Goal: Information Seeking & Learning: Compare options

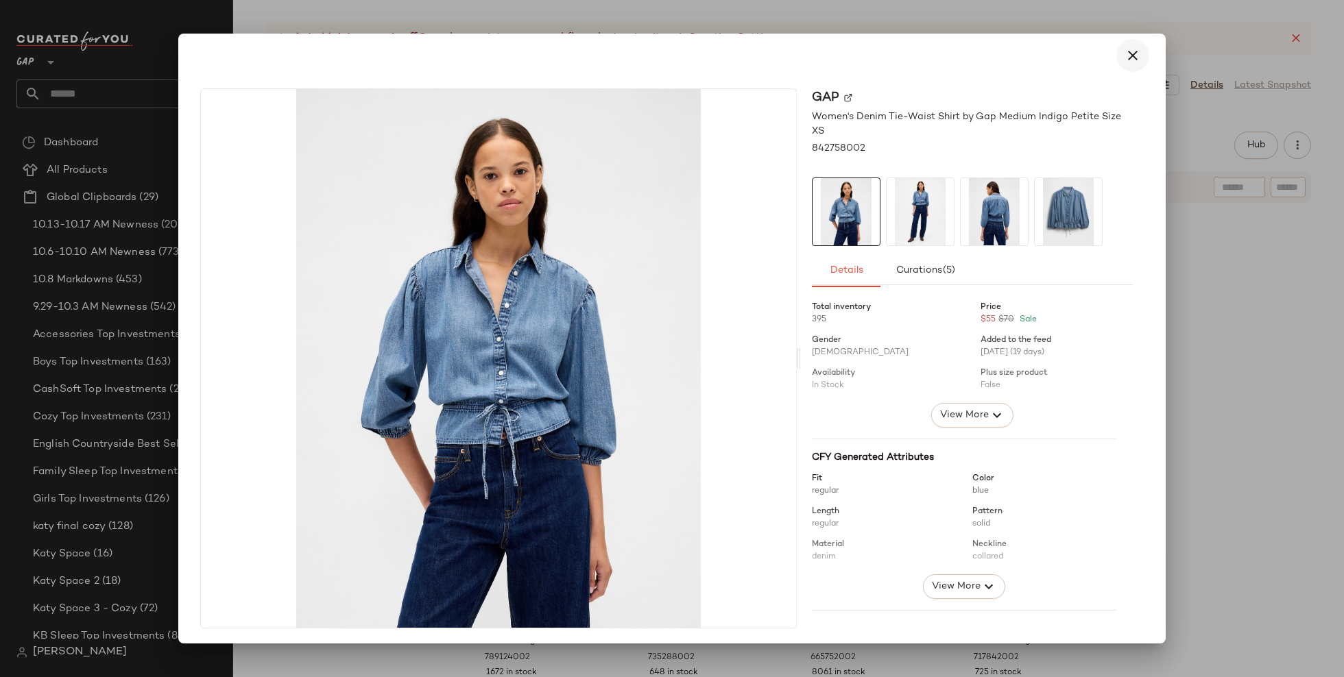
click at [1128, 56] on icon "button" at bounding box center [1132, 55] width 16 height 16
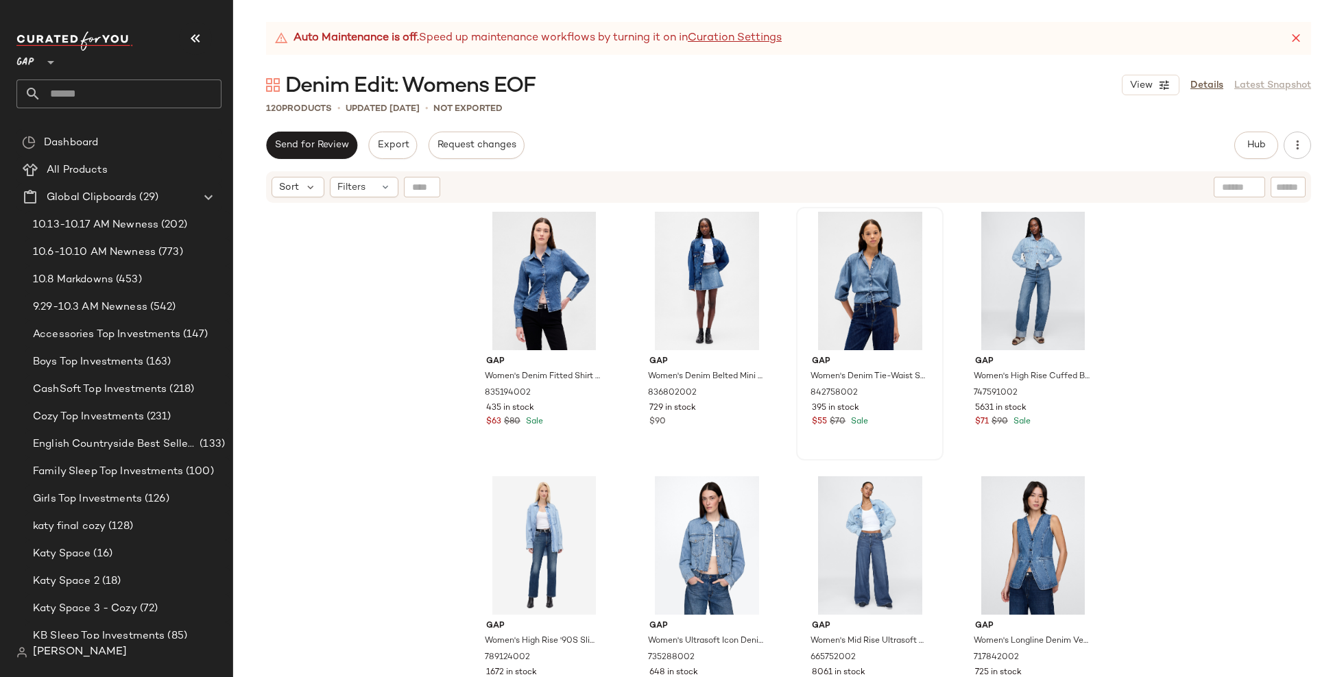
click at [1297, 42] on icon at bounding box center [1296, 39] width 14 height 14
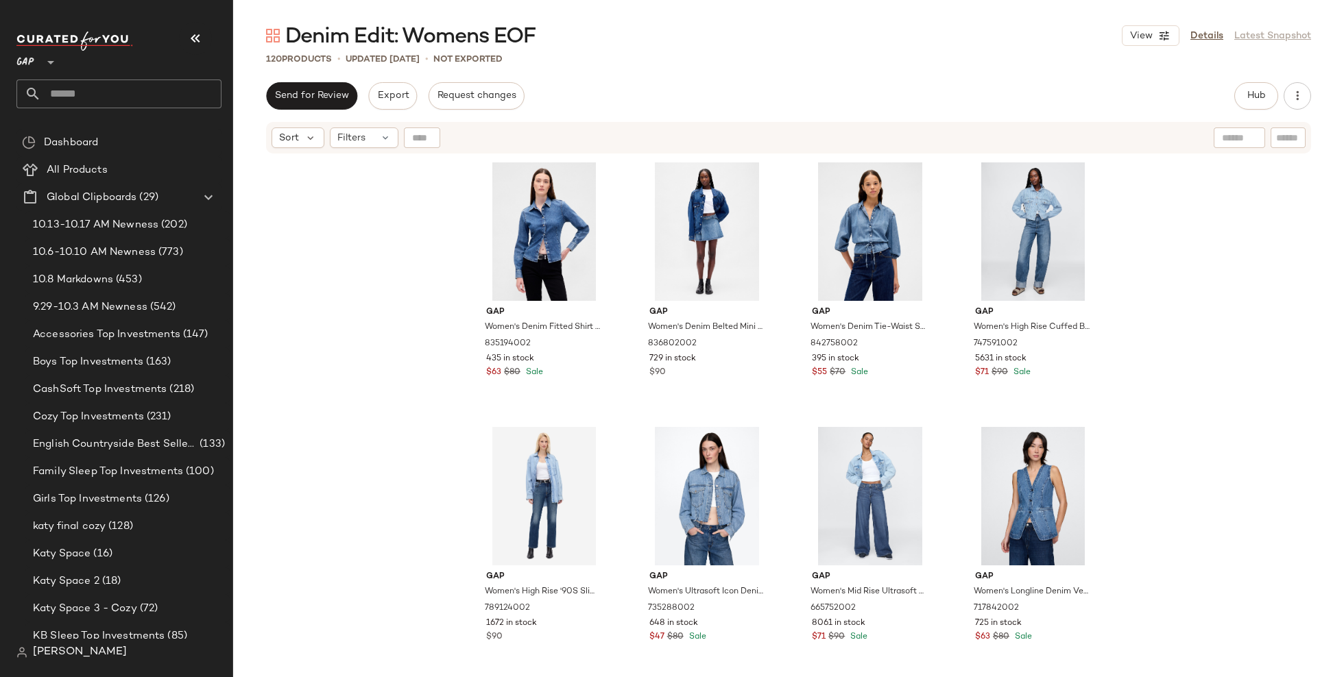
click at [408, 356] on div "Gap Women's Denim Fitted Shirt by Gap Medium Wash Size XS 835194002 435 in stoc…" at bounding box center [788, 434] width 1111 height 559
click at [557, 182] on div "#1 View" at bounding box center [544, 231] width 138 height 138
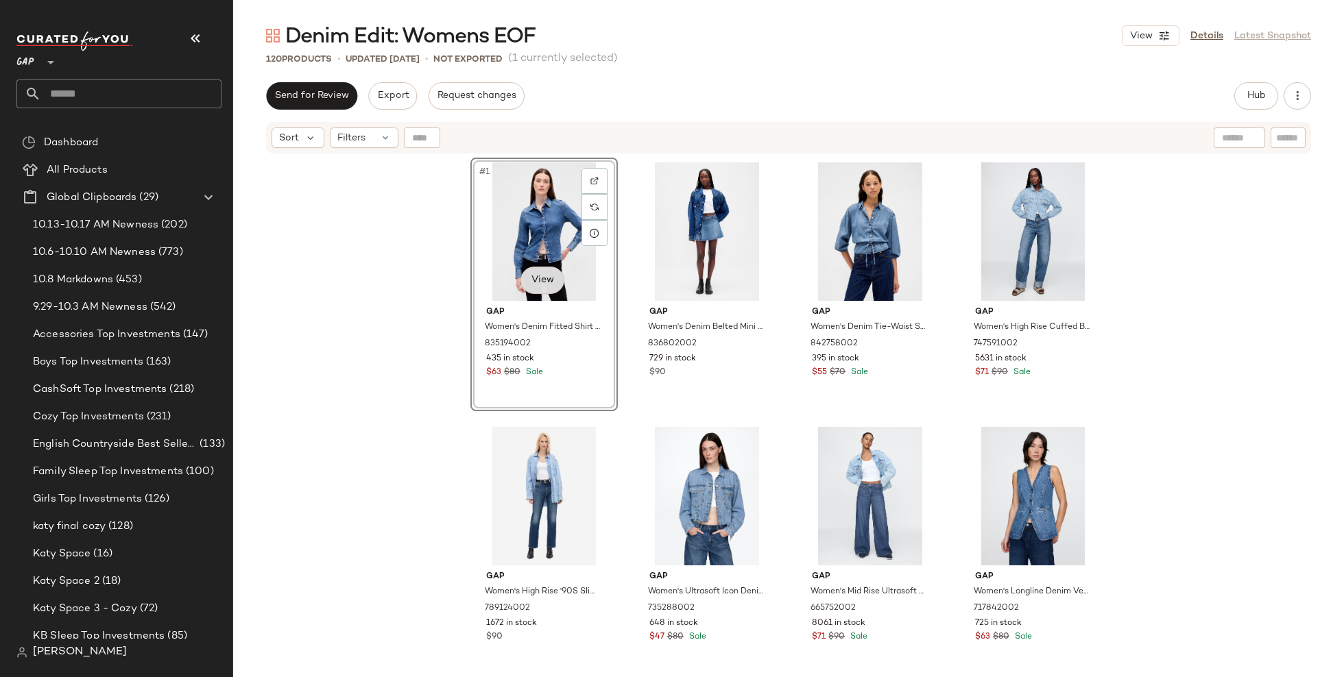
click at [534, 290] on body "GAP ** Dashboard All Products Global Clipboards (29) 10.13-10.17 AM Newness (20…" at bounding box center [672, 338] width 1344 height 677
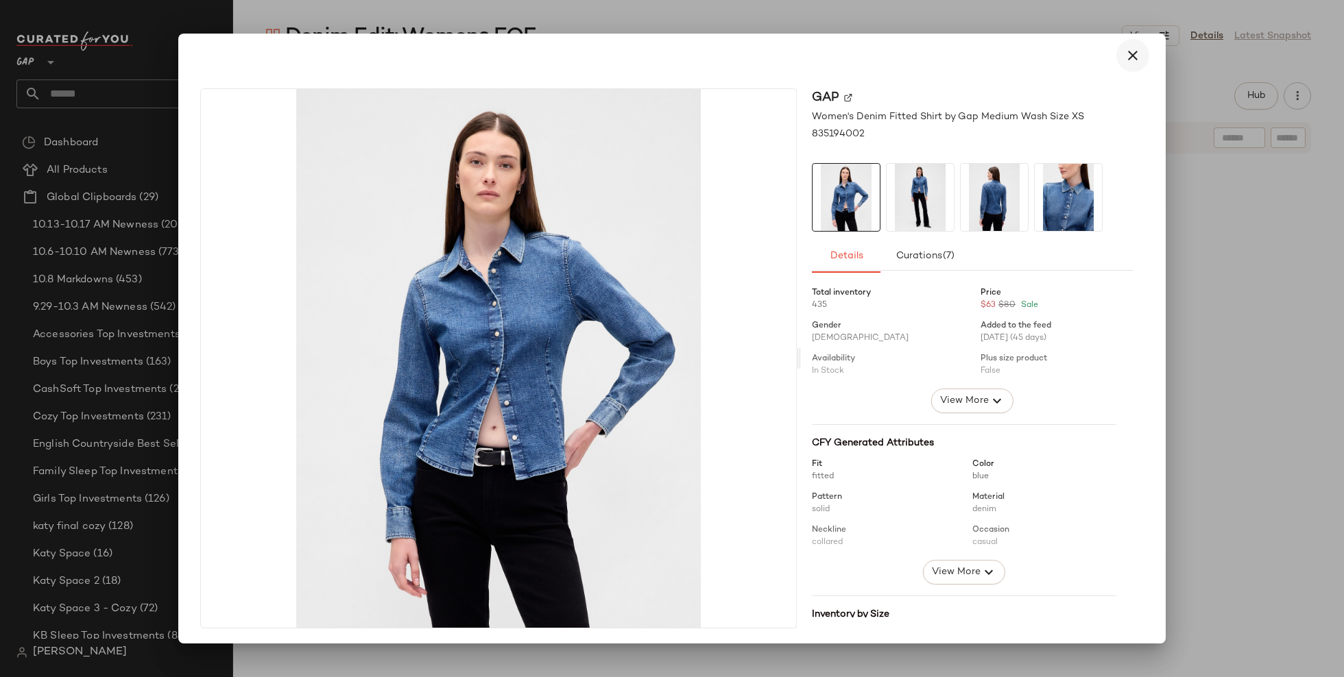
click at [1125, 66] on button "button" at bounding box center [1132, 55] width 33 height 33
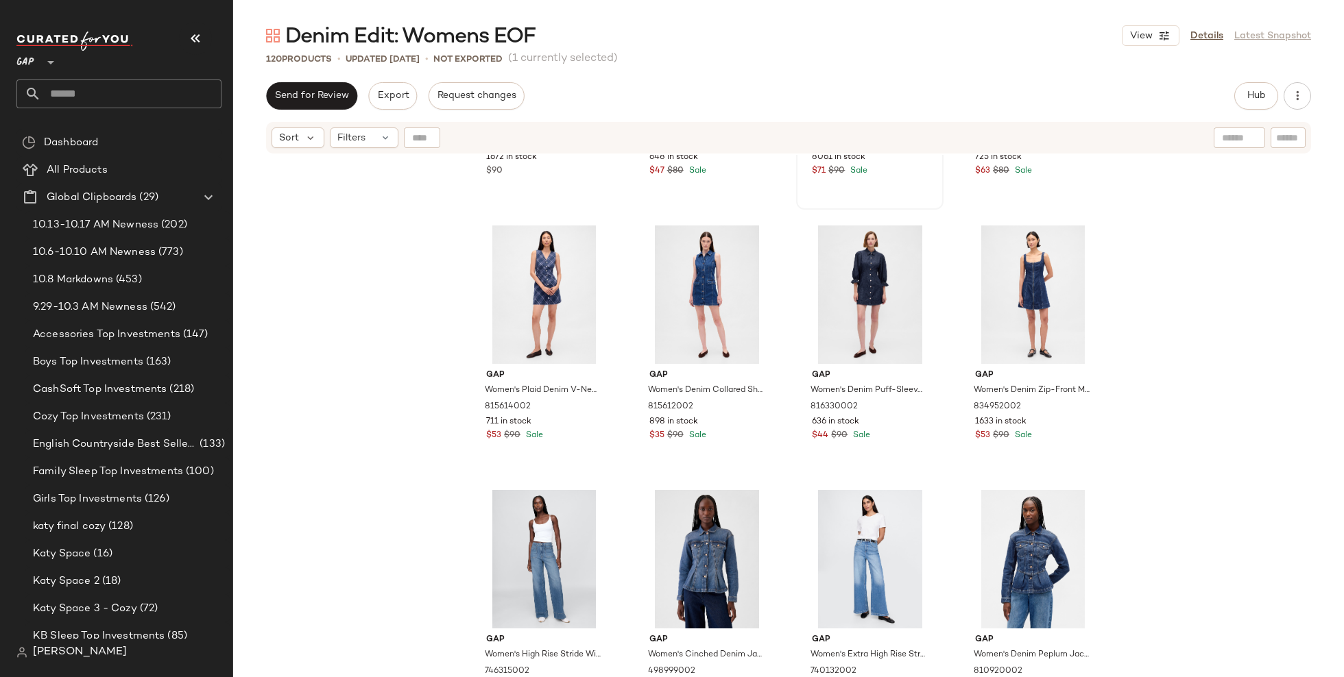
scroll to position [564, 0]
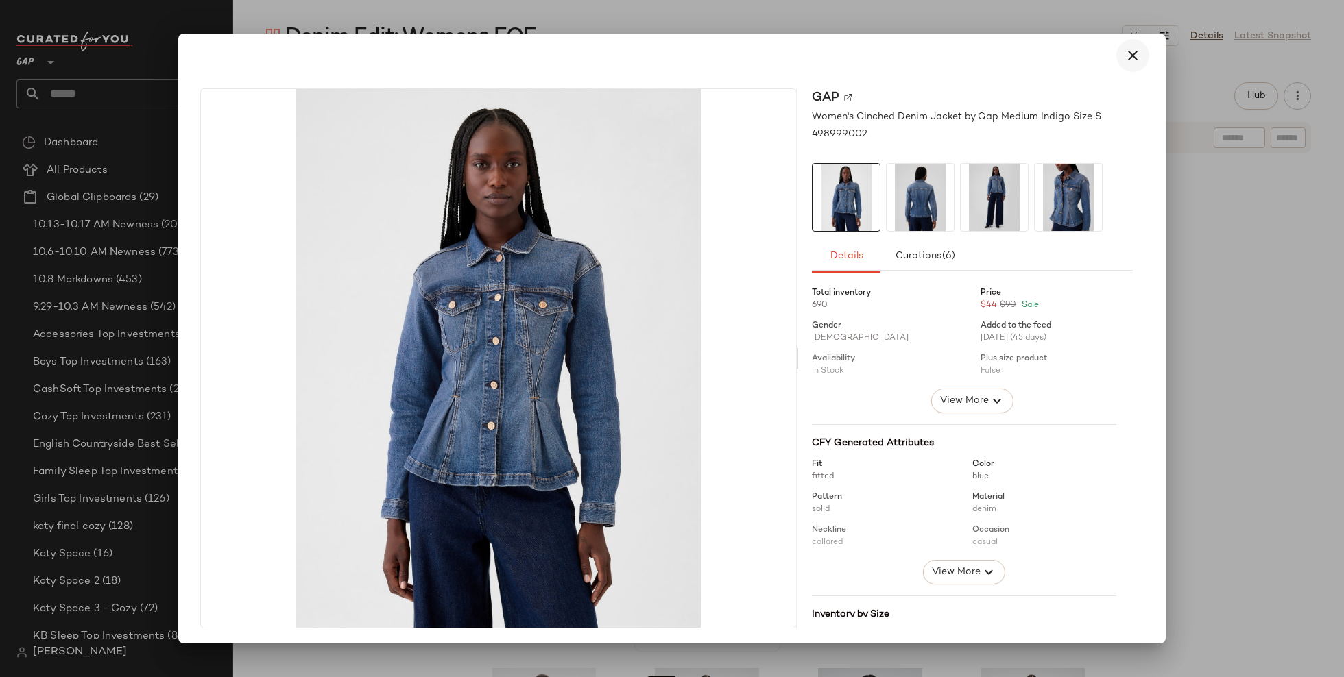
click at [1124, 60] on icon "button" at bounding box center [1132, 55] width 16 height 16
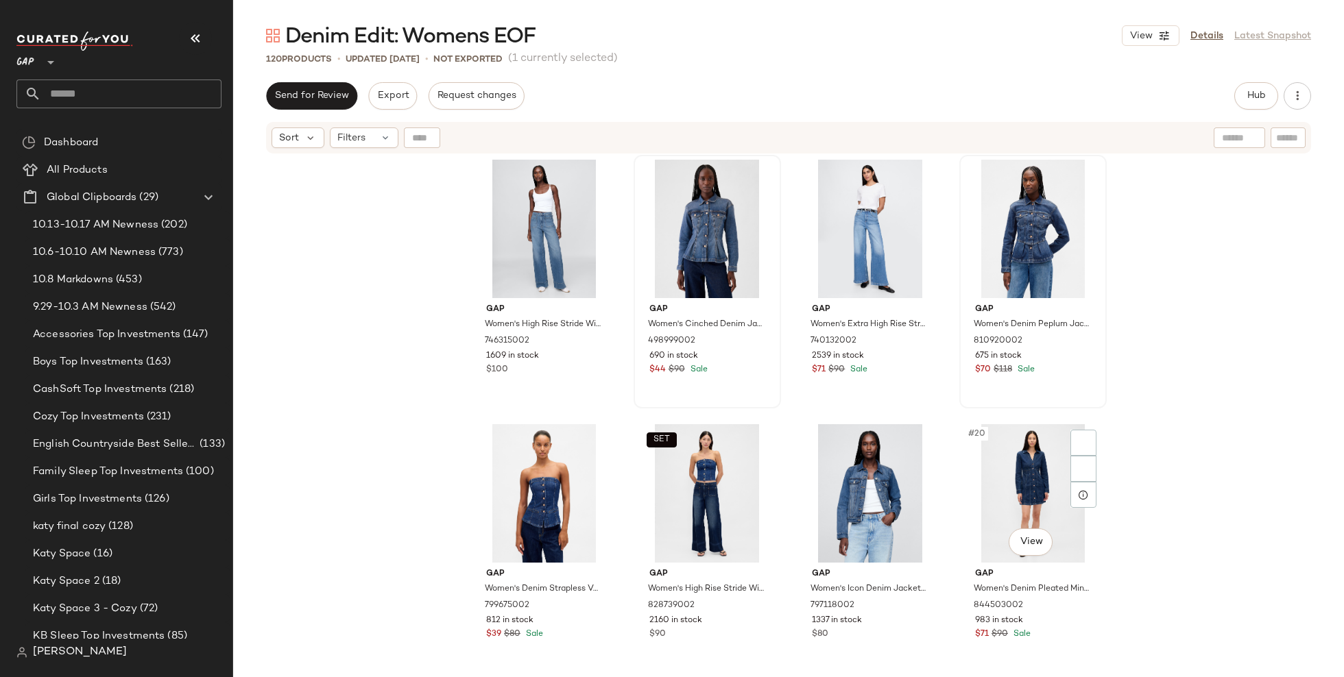
scroll to position [908, 0]
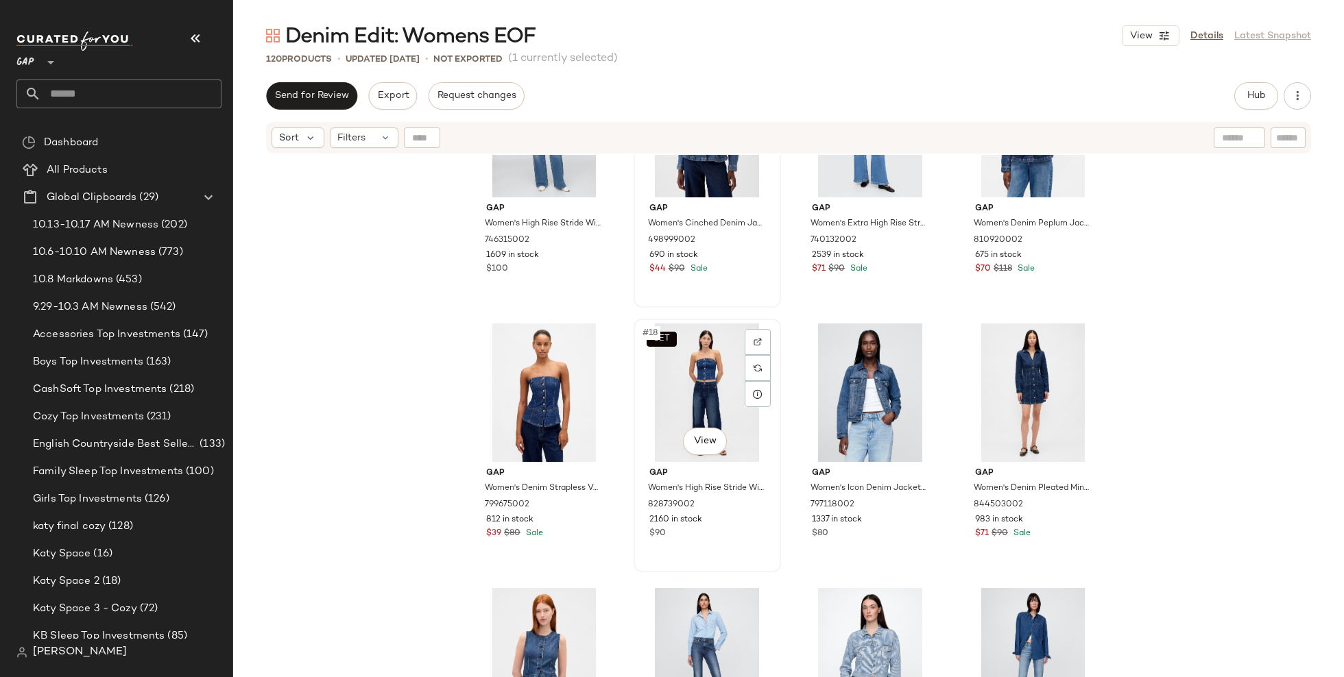
click at [712, 401] on div "SET #18 View" at bounding box center [707, 393] width 138 height 138
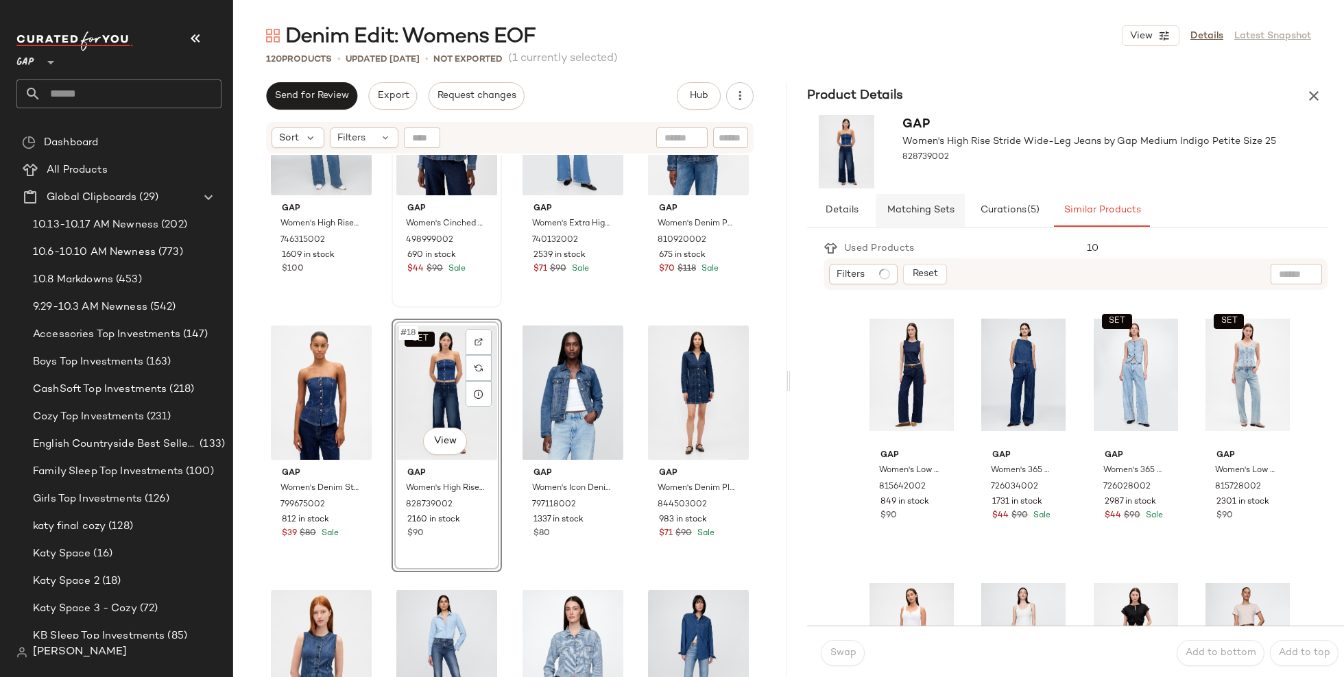
click at [929, 217] on button "Matching Sets" at bounding box center [920, 210] width 89 height 33
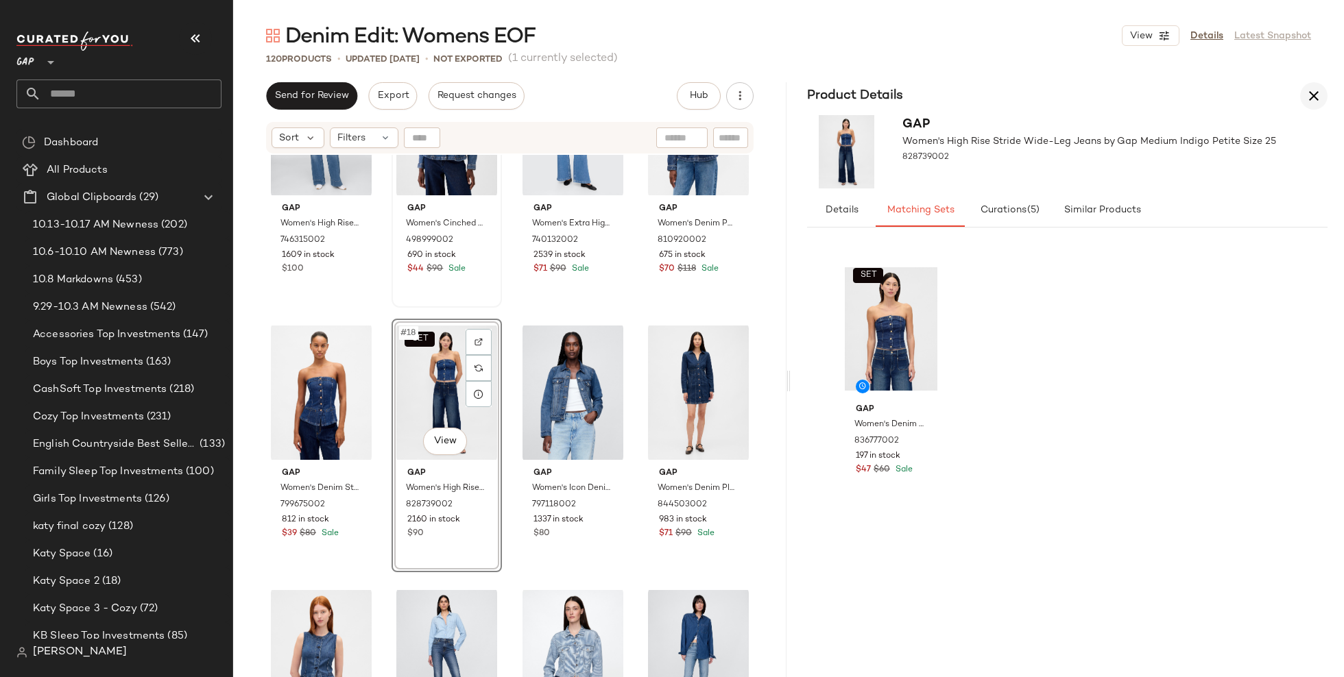
click at [1314, 99] on icon "button" at bounding box center [1313, 96] width 16 height 16
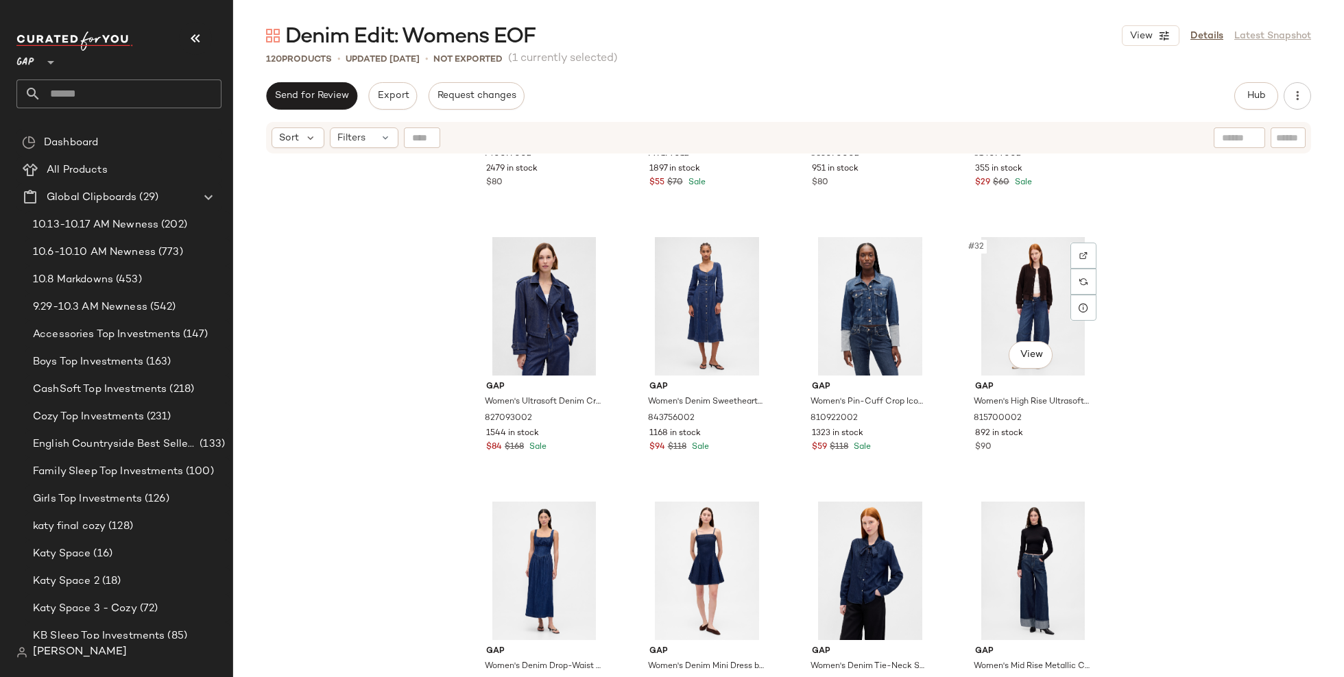
scroll to position [1868, 0]
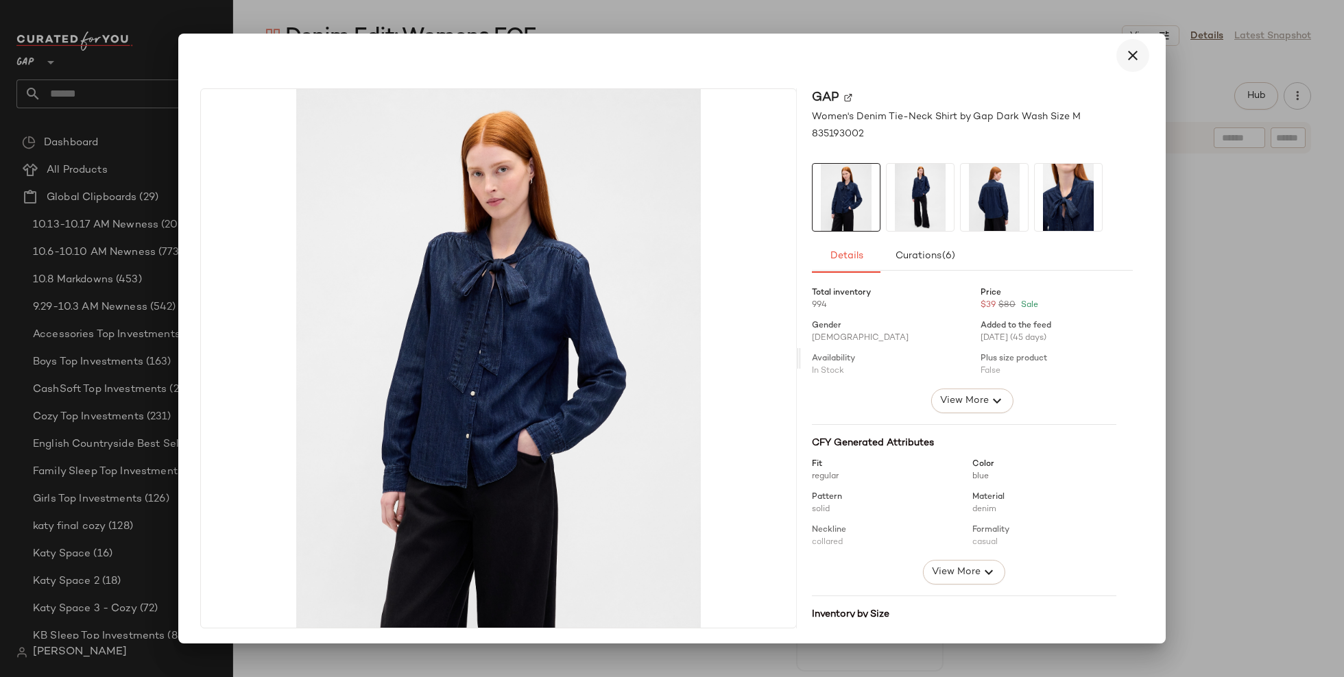
click at [1124, 53] on icon "button" at bounding box center [1132, 55] width 16 height 16
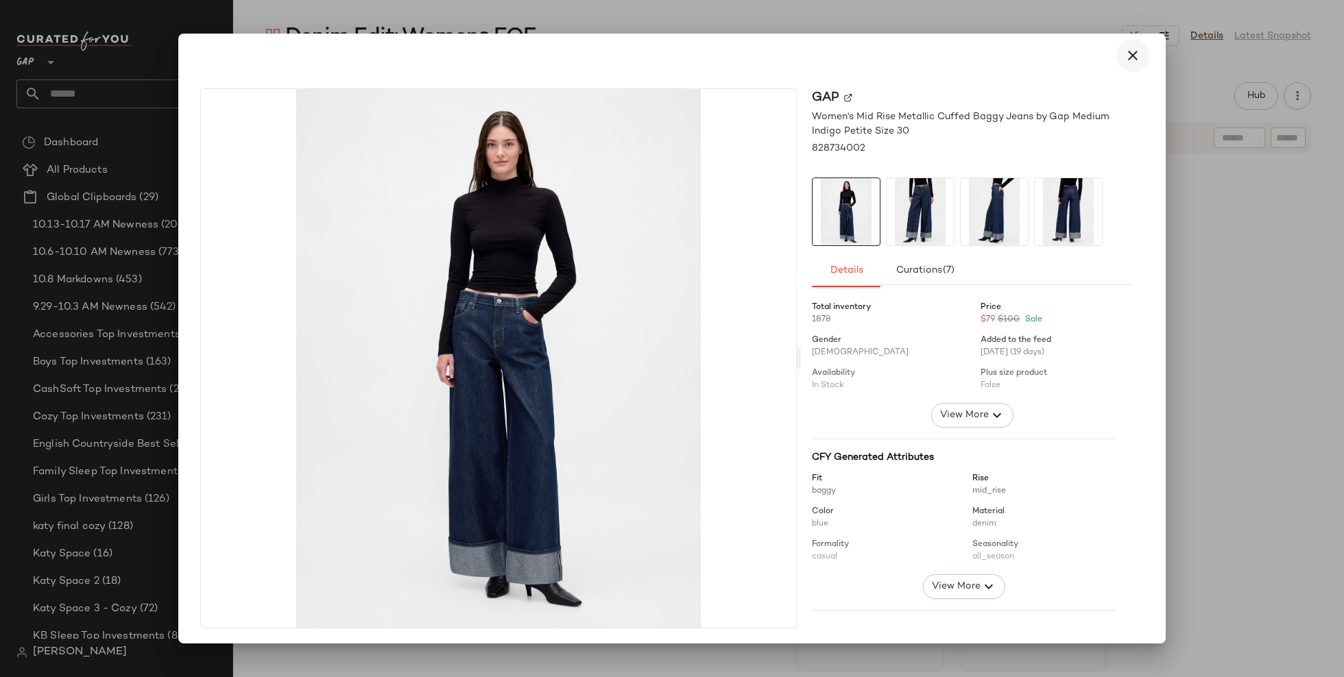
click at [1126, 58] on icon "button" at bounding box center [1132, 55] width 16 height 16
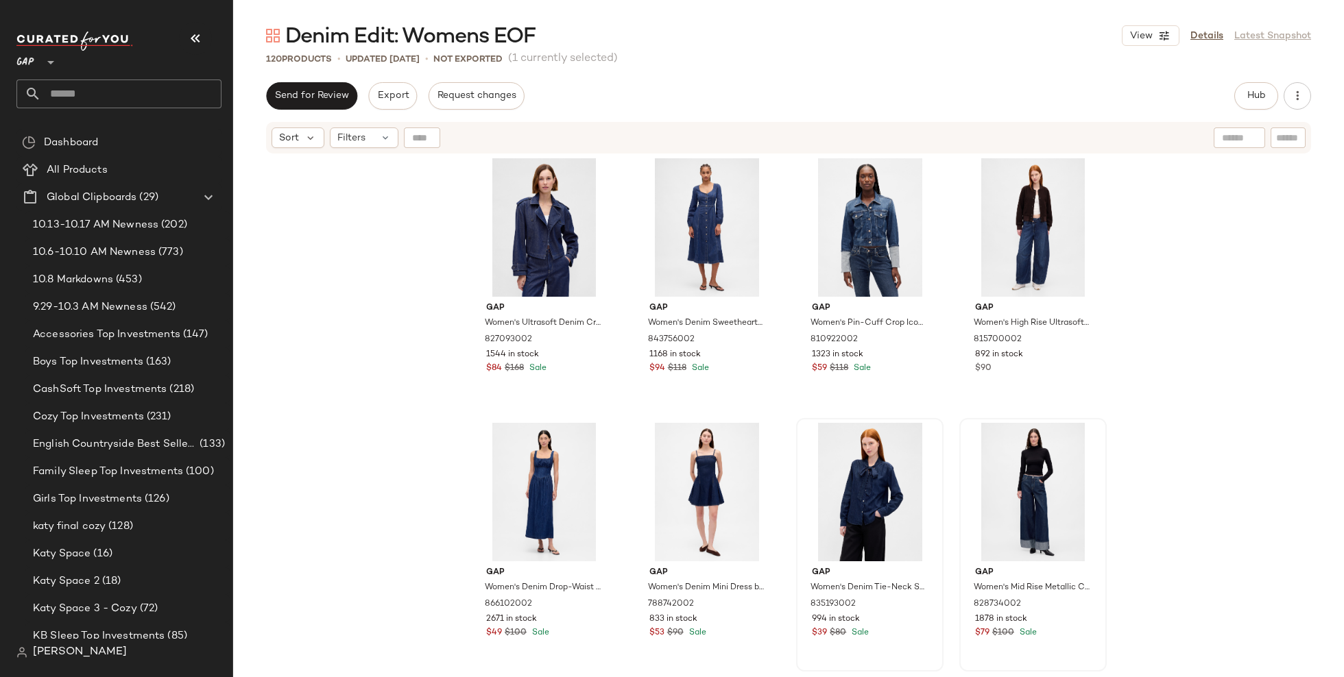
click at [1171, 456] on div "Gap Women's High Stride Wide-Leg Ankle Jeans by Gap Dark Indigo Size 30 7400770…" at bounding box center [788, 434] width 1111 height 559
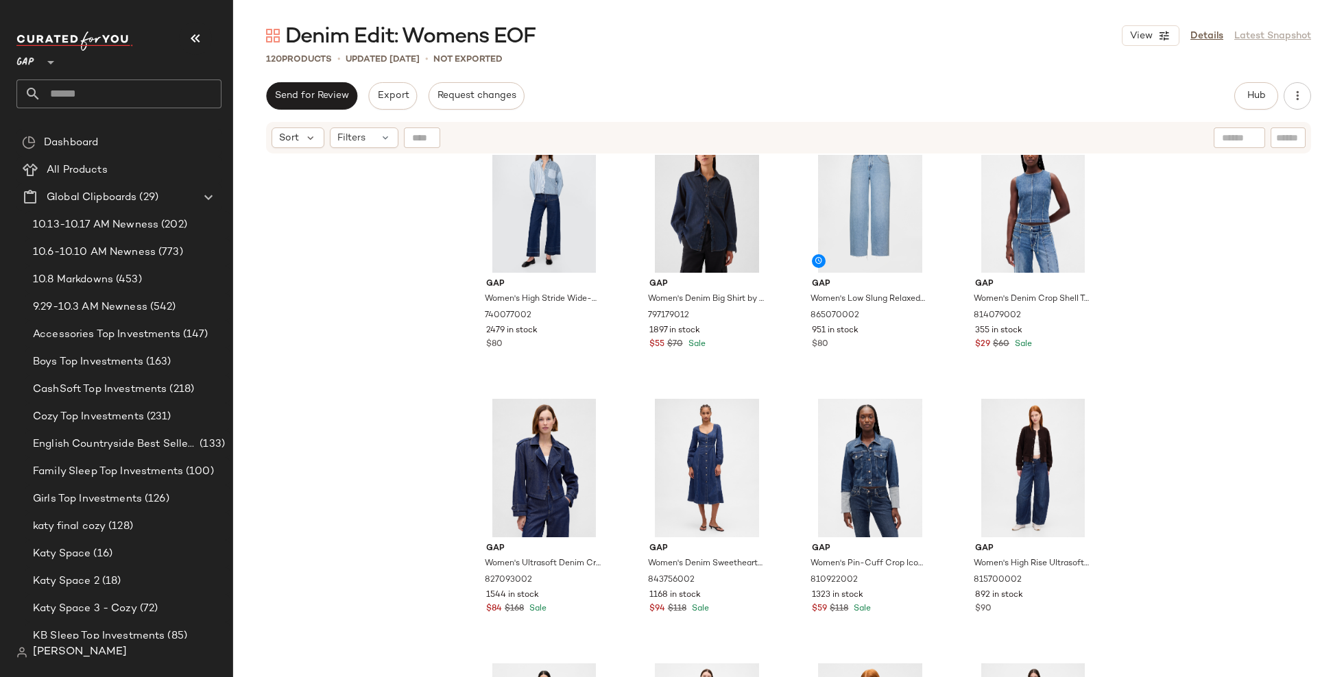
scroll to position [1748, 0]
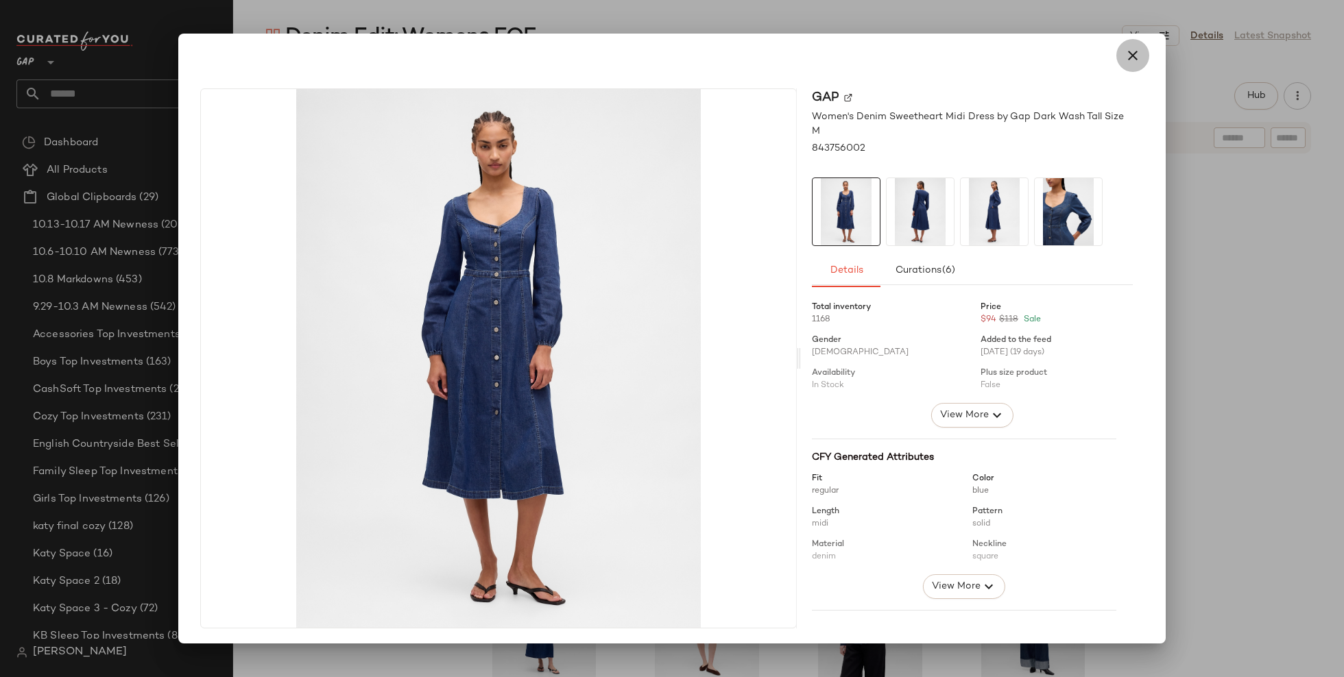
click at [1124, 58] on icon "button" at bounding box center [1132, 55] width 16 height 16
click at [1124, 61] on icon "button" at bounding box center [1132, 55] width 16 height 16
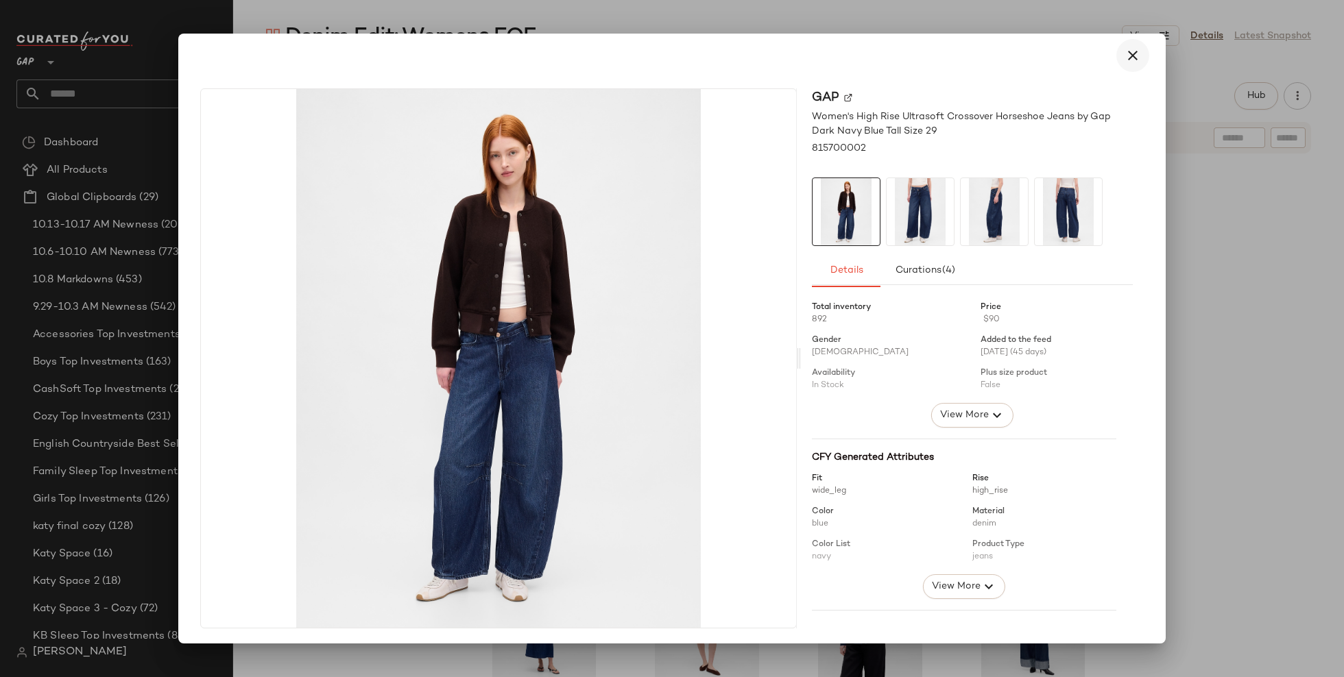
click at [1129, 57] on icon "button" at bounding box center [1132, 55] width 16 height 16
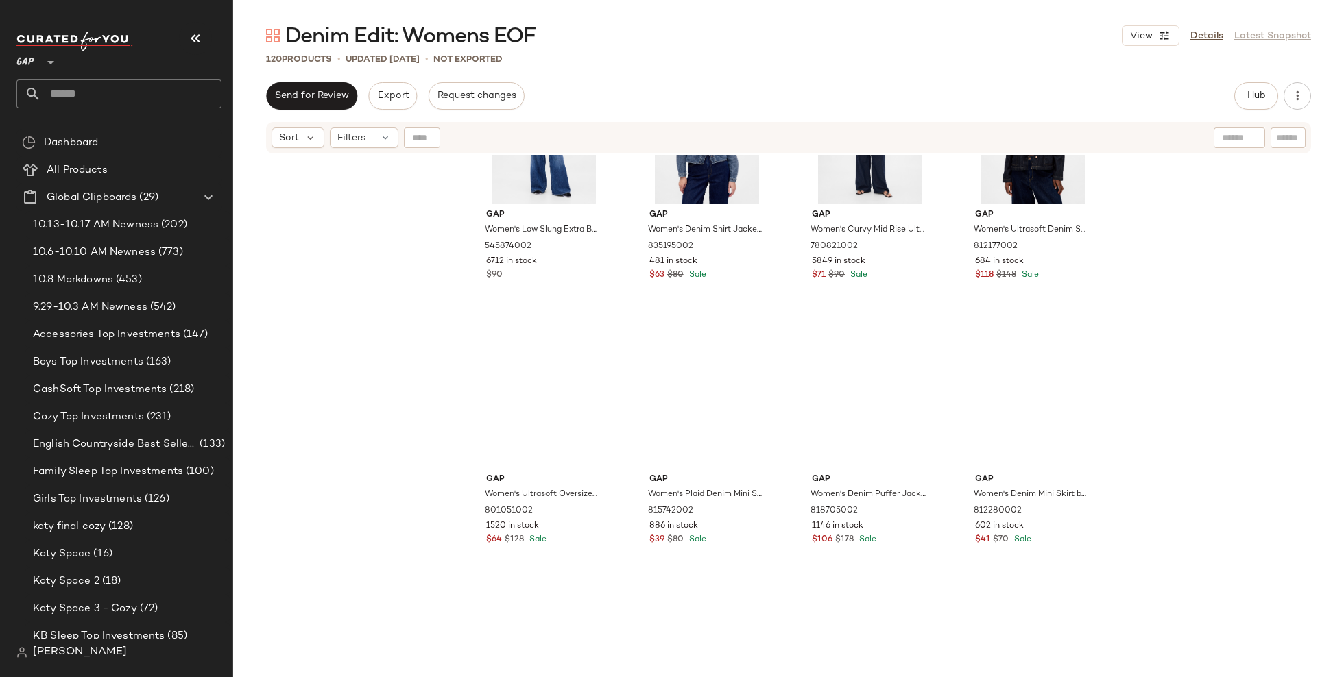
scroll to position [2570, 0]
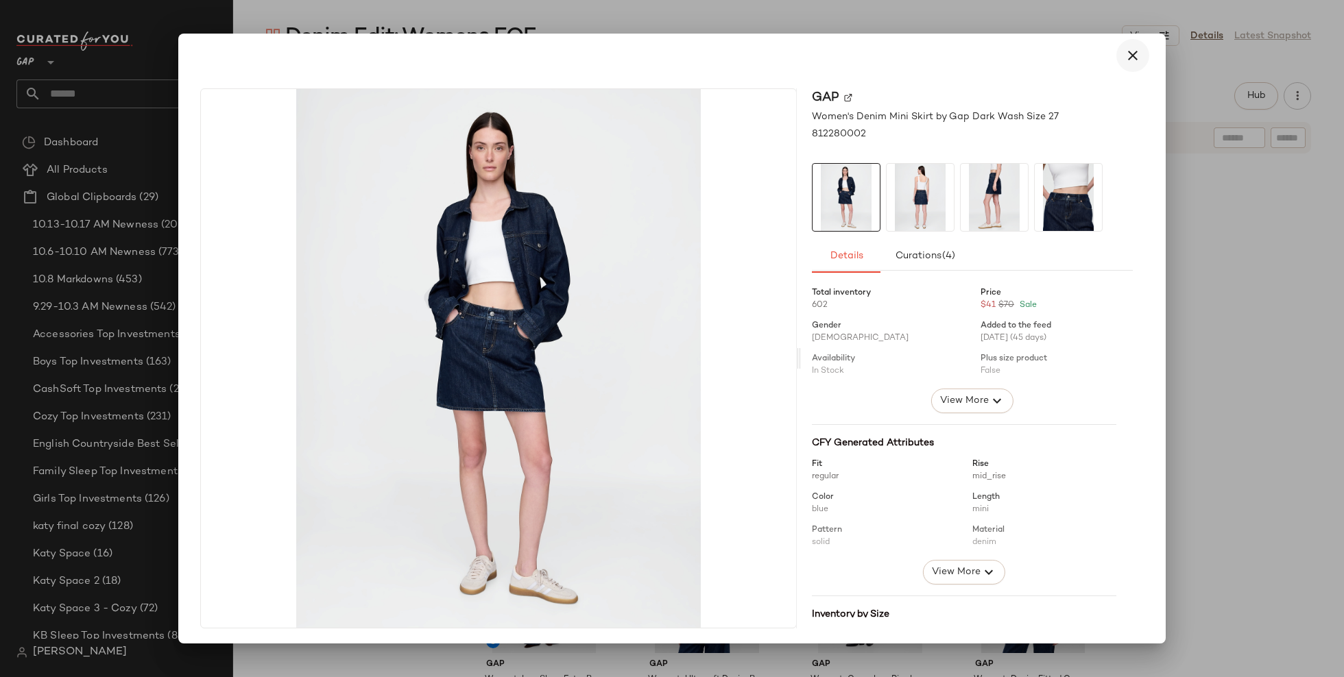
click at [1125, 48] on icon "button" at bounding box center [1132, 55] width 16 height 16
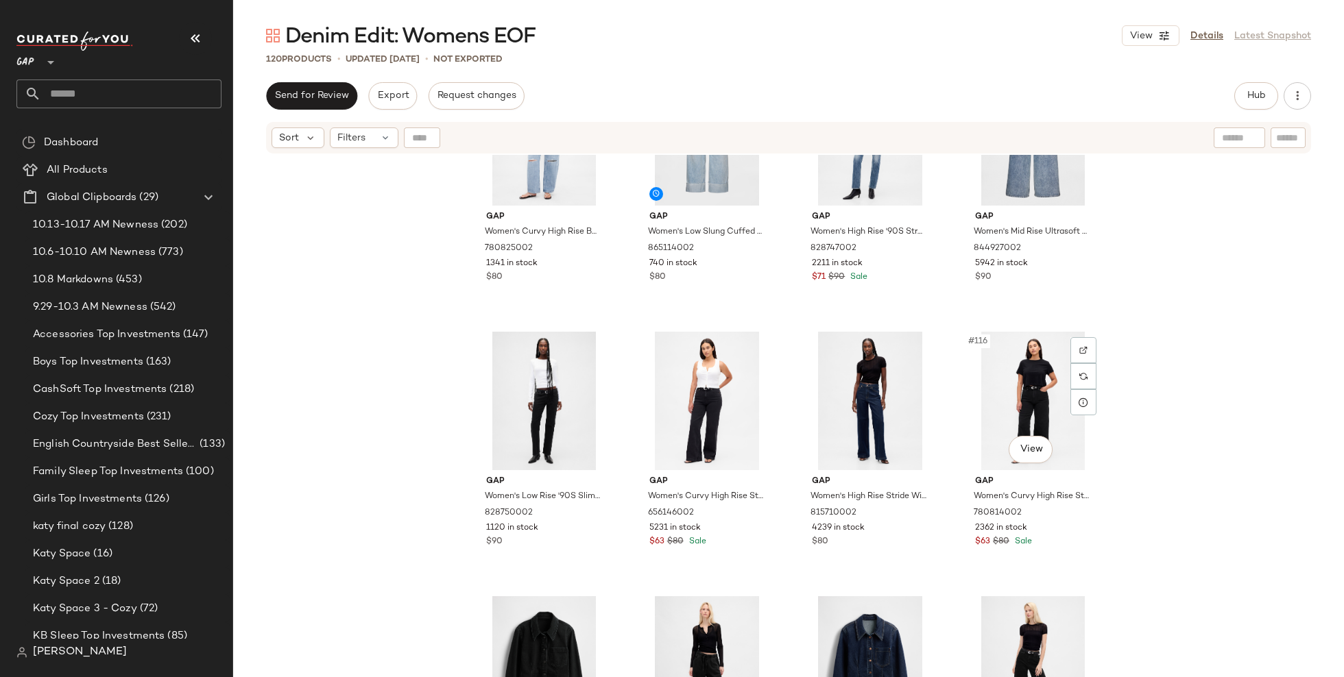
scroll to position [7383, 0]
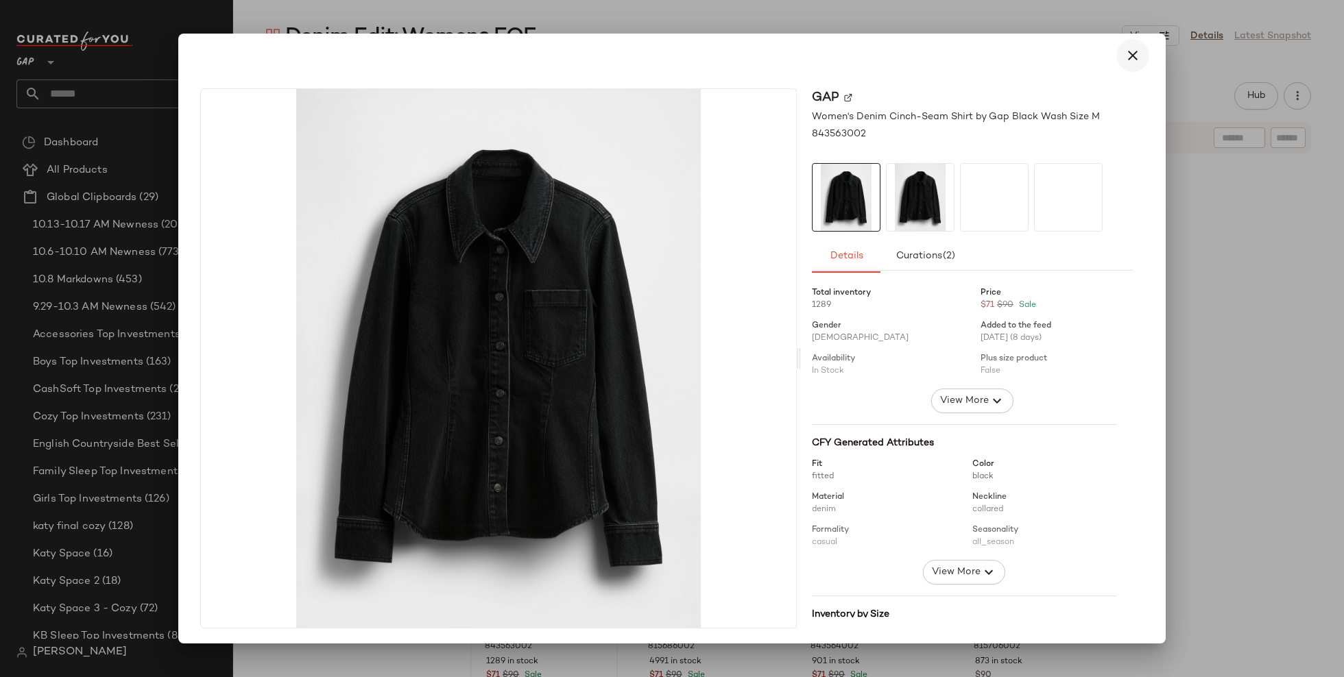
click at [1135, 54] on button "button" at bounding box center [1132, 55] width 33 height 33
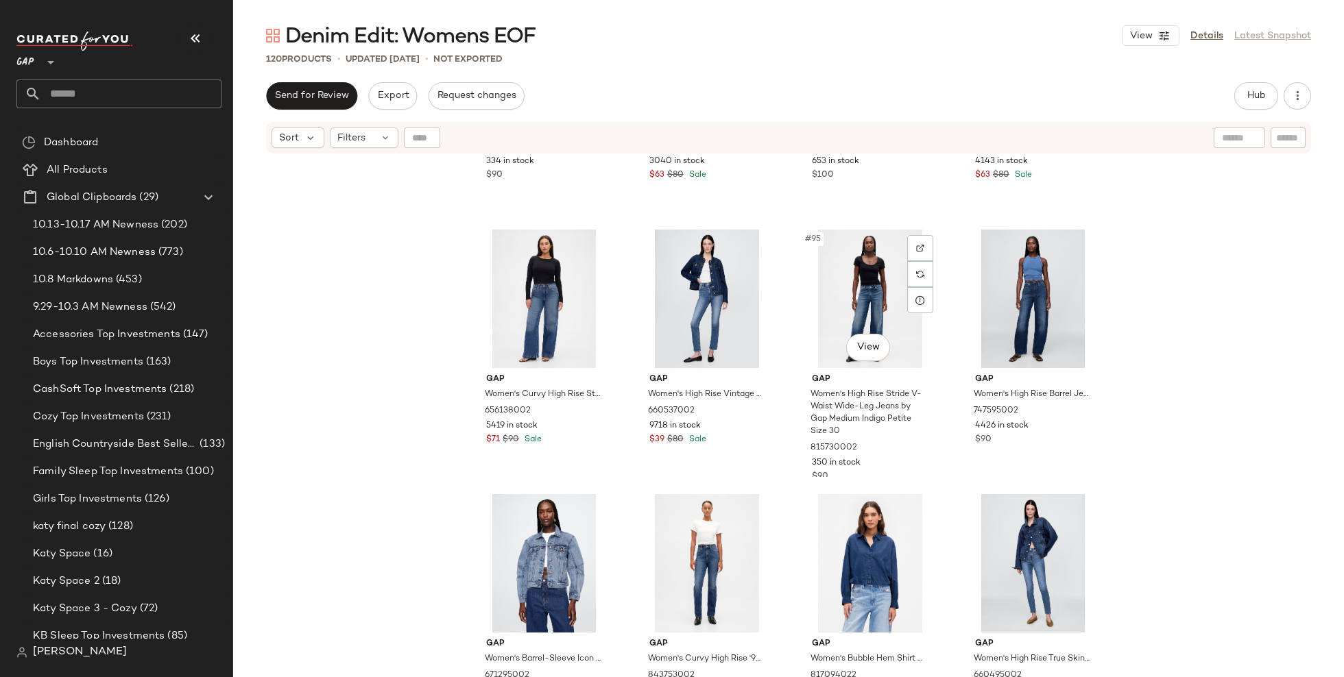
scroll to position [6313, 0]
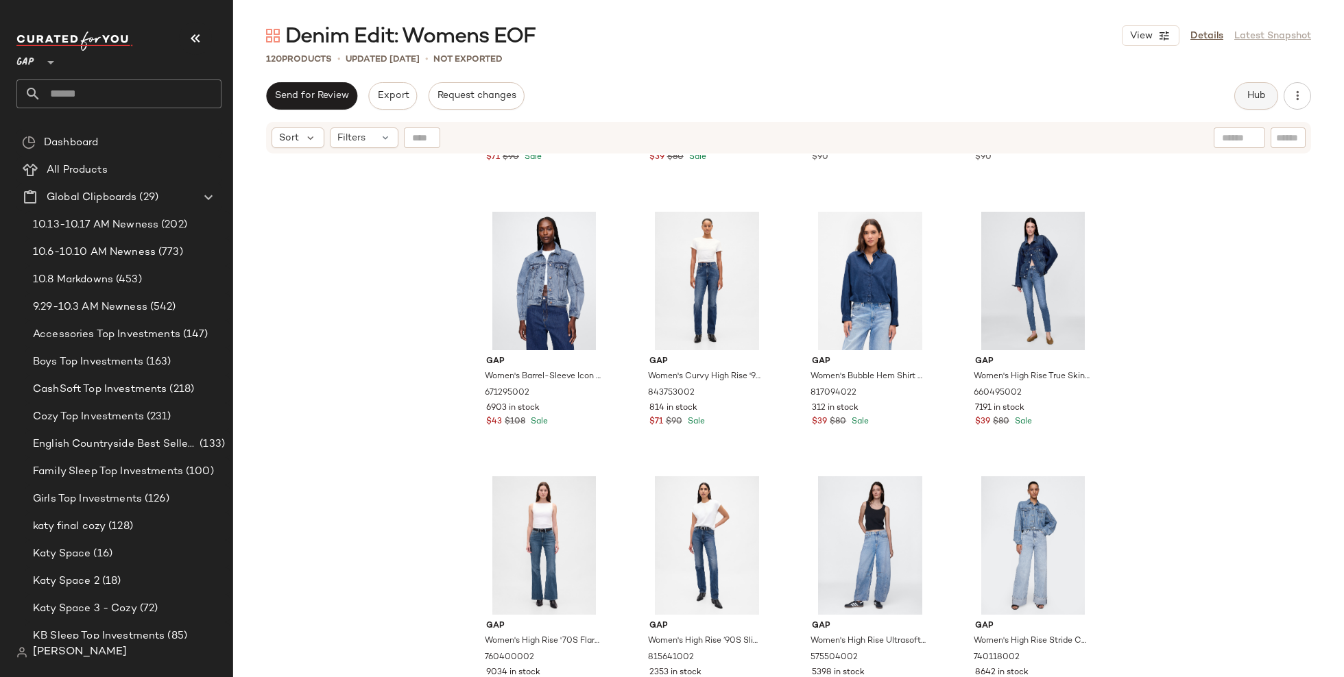
click at [1250, 90] on button "Hub" at bounding box center [1256, 95] width 44 height 27
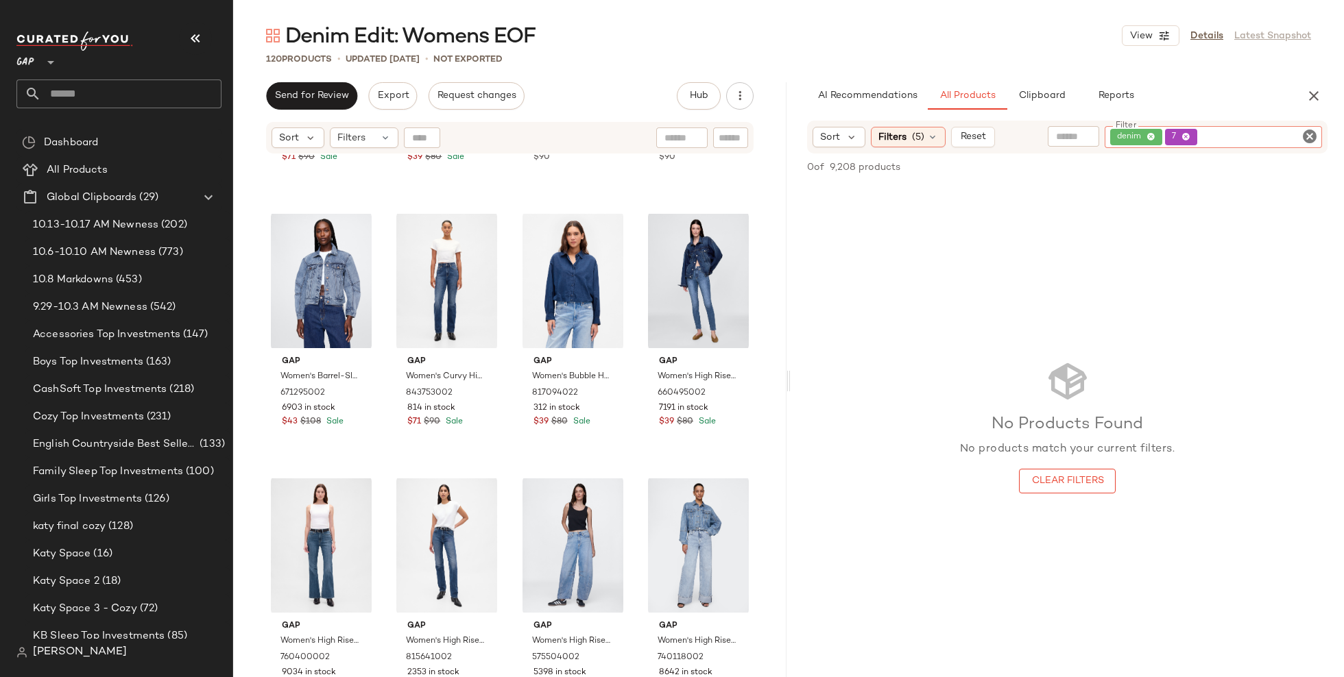
click at [1242, 136] on div "denim 7" at bounding box center [1213, 137] width 217 height 22
click at [1190, 138] on icon at bounding box center [1185, 137] width 9 height 9
click at [1189, 138] on icon at bounding box center [1185, 137] width 9 height 9
click at [1166, 134] on input "text" at bounding box center [1163, 137] width 35 height 14
type input "**********"
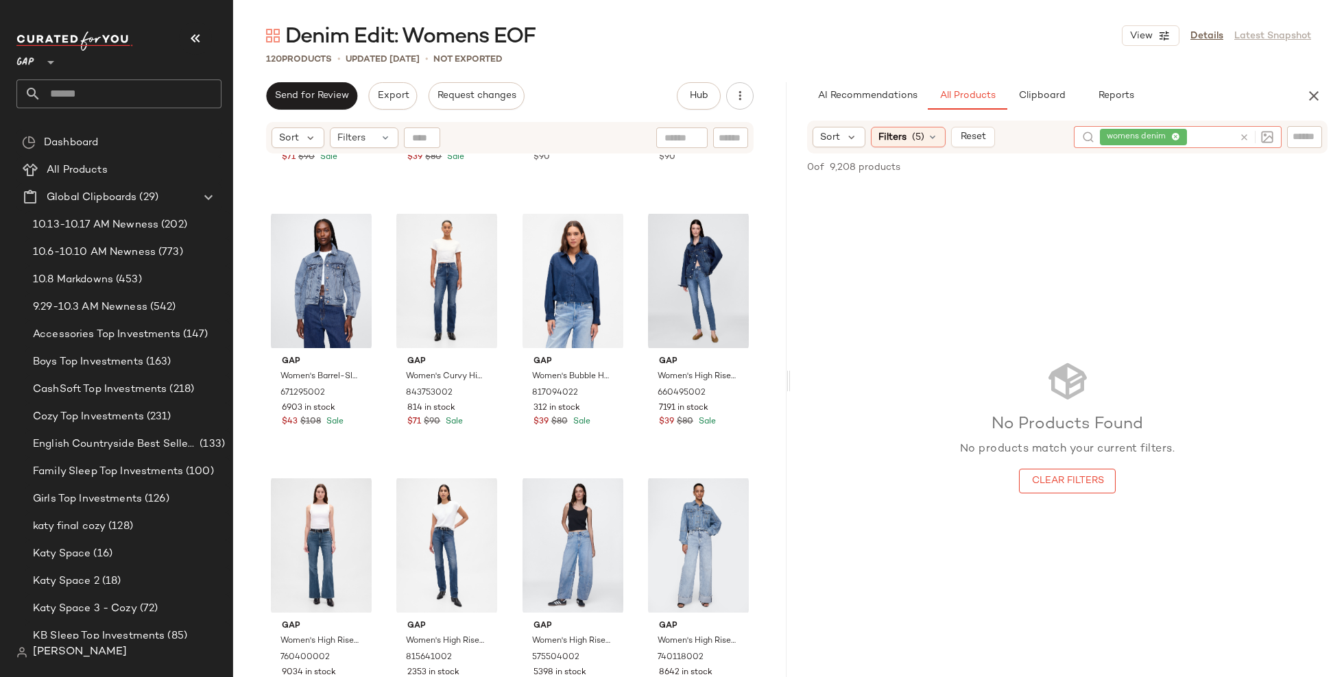
click at [1177, 135] on icon at bounding box center [1175, 137] width 9 height 9
click at [921, 130] on span "(5)" at bounding box center [918, 137] width 12 height 14
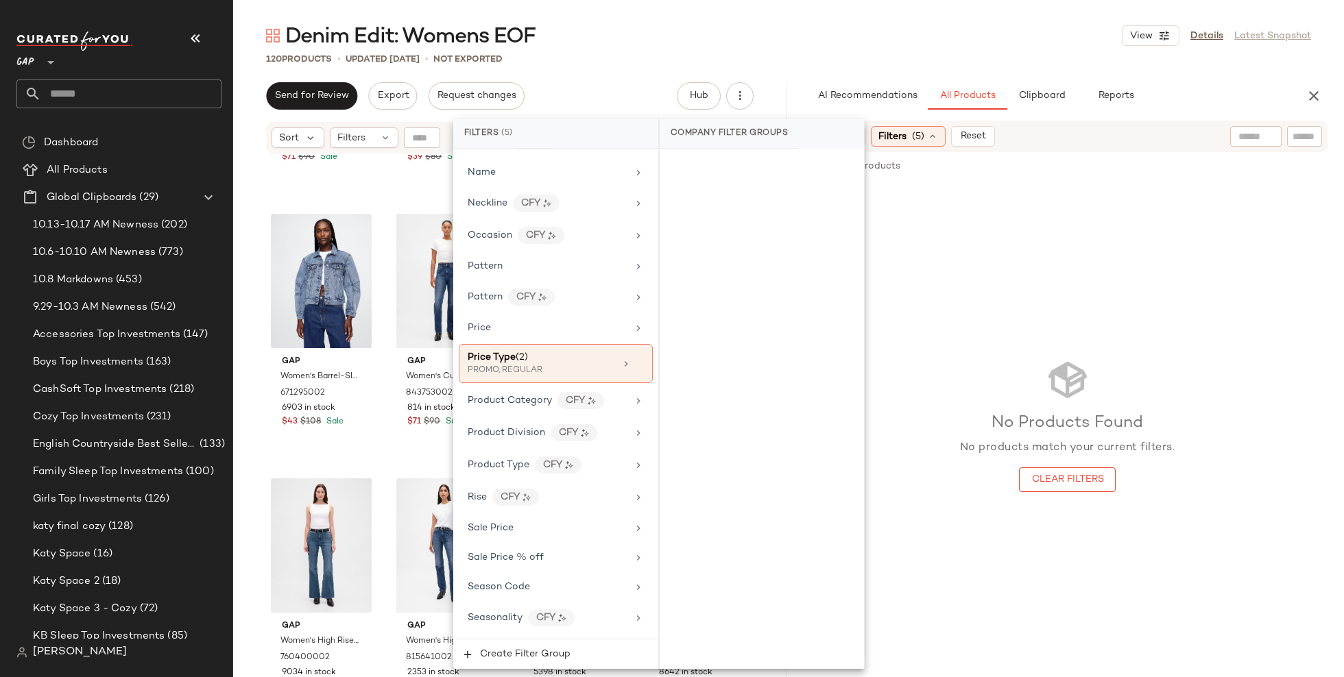
scroll to position [903, 0]
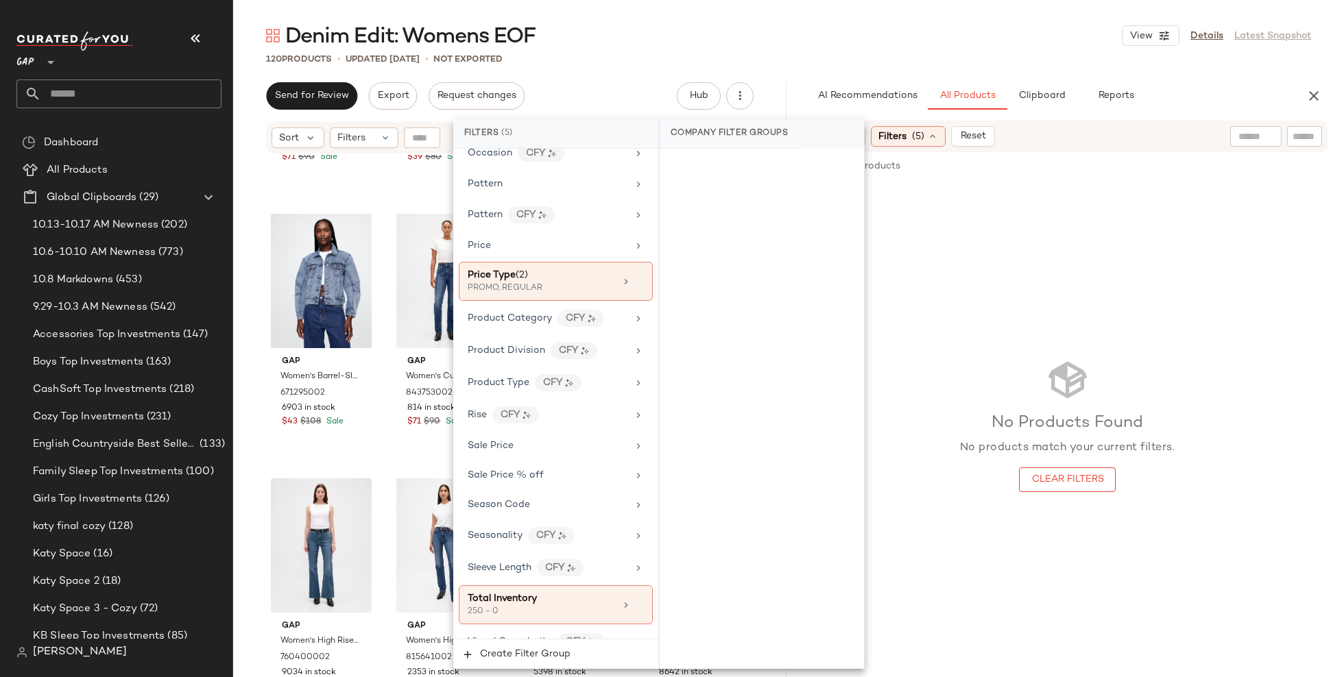
click at [987, 287] on div "No Products Found No products match your current filters. Clear Filters" at bounding box center [1067, 424] width 553 height 485
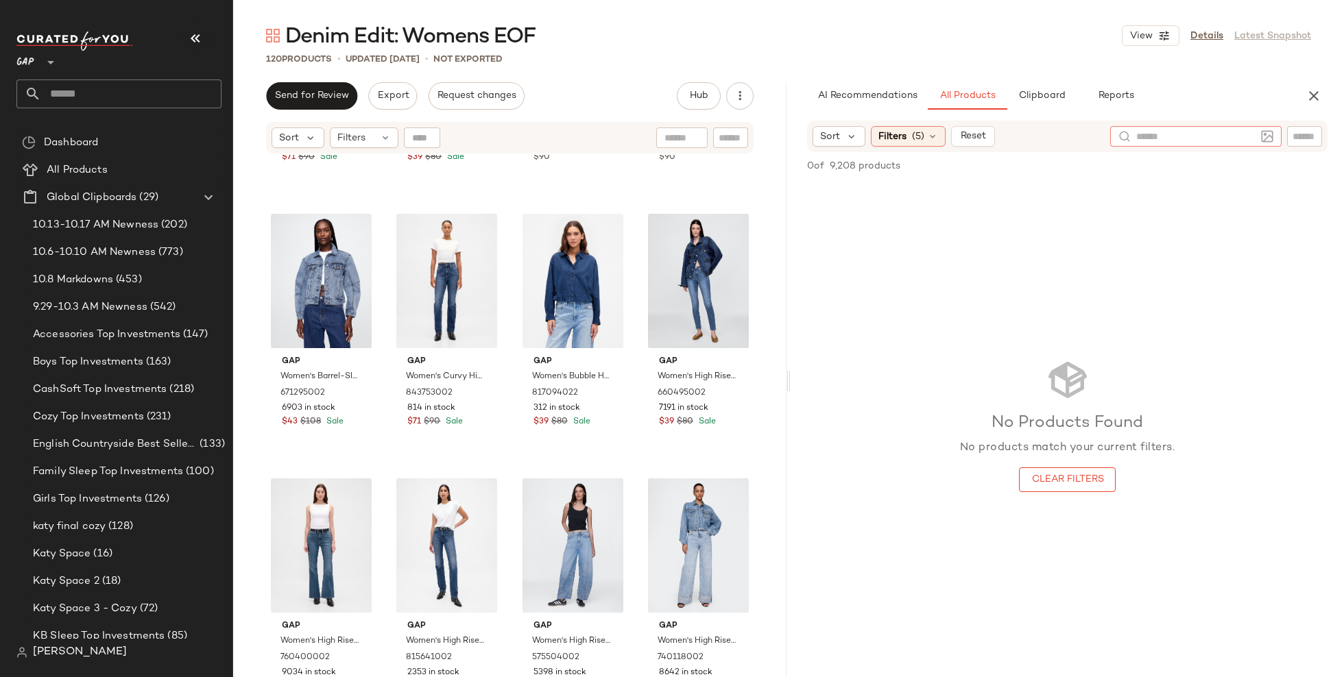
click at [1242, 133] on input "text" at bounding box center [1195, 137] width 119 height 14
type input "*****"
click at [1324, 100] on button "button" at bounding box center [1313, 95] width 27 height 27
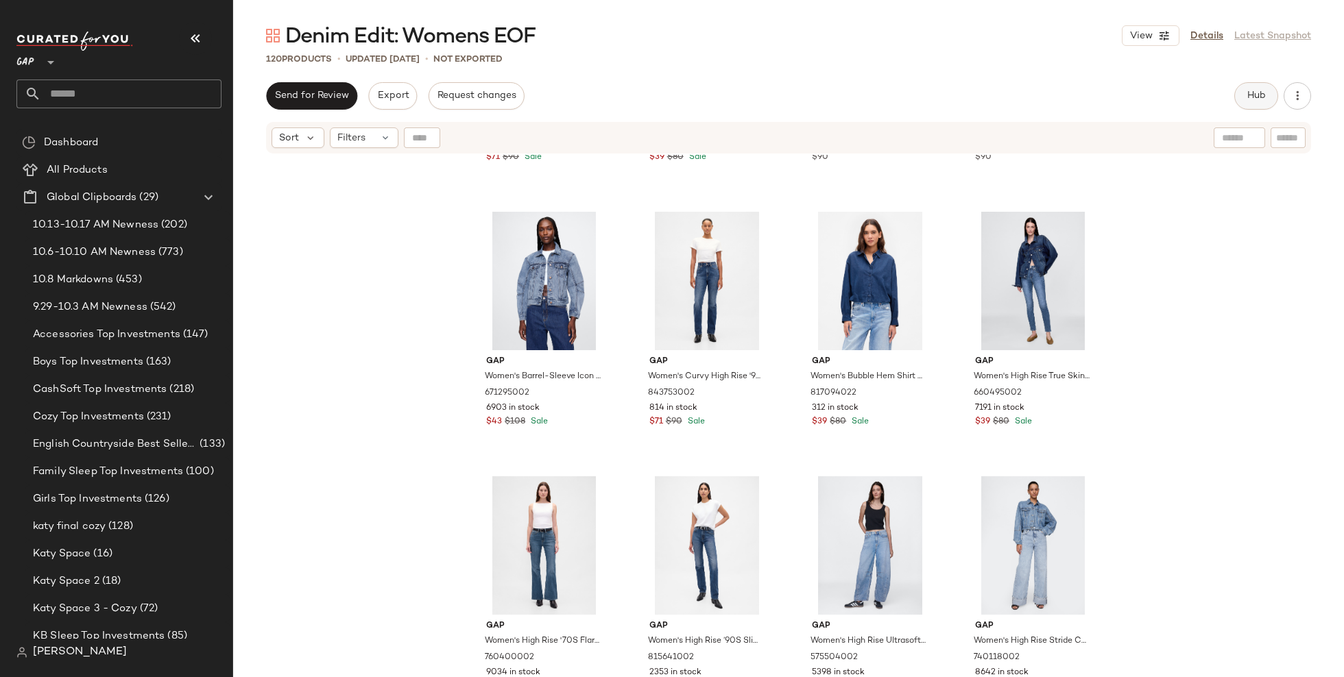
click at [1259, 106] on button "Hub" at bounding box center [1256, 95] width 44 height 27
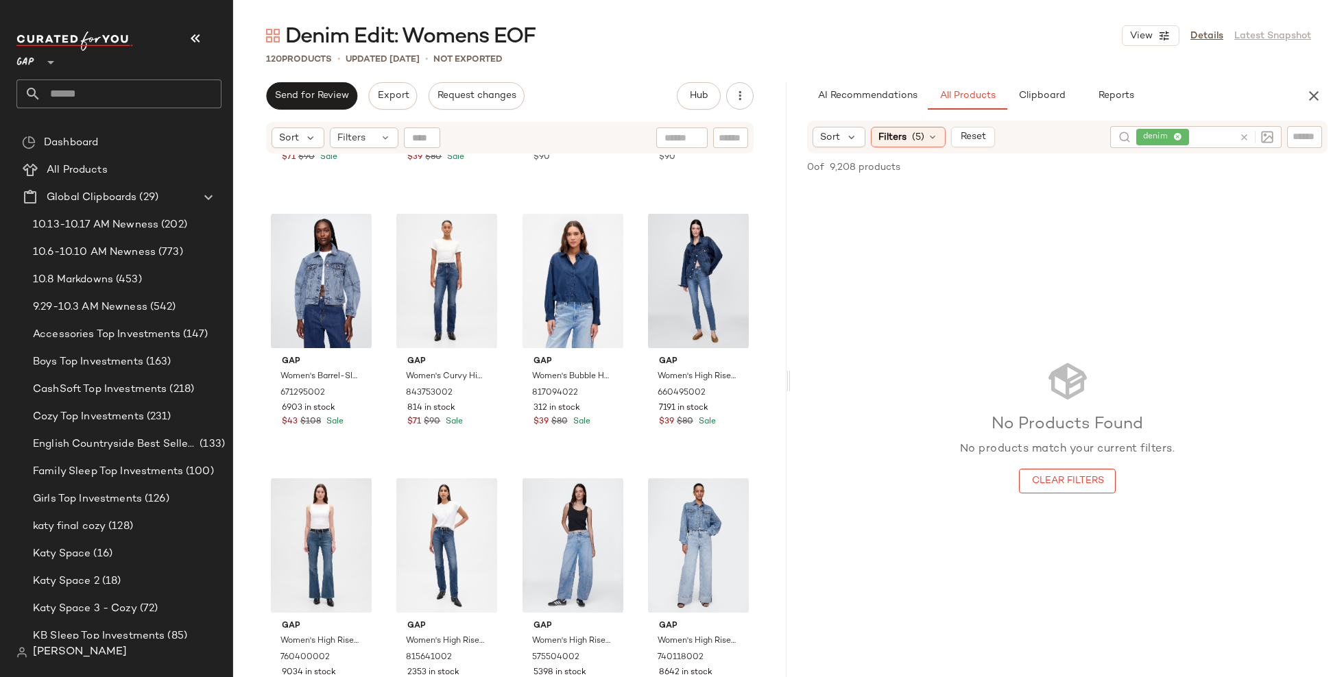
click at [1179, 136] on icon at bounding box center [1177, 137] width 9 height 9
click at [1068, 92] on button "Clipboard" at bounding box center [1041, 95] width 69 height 27
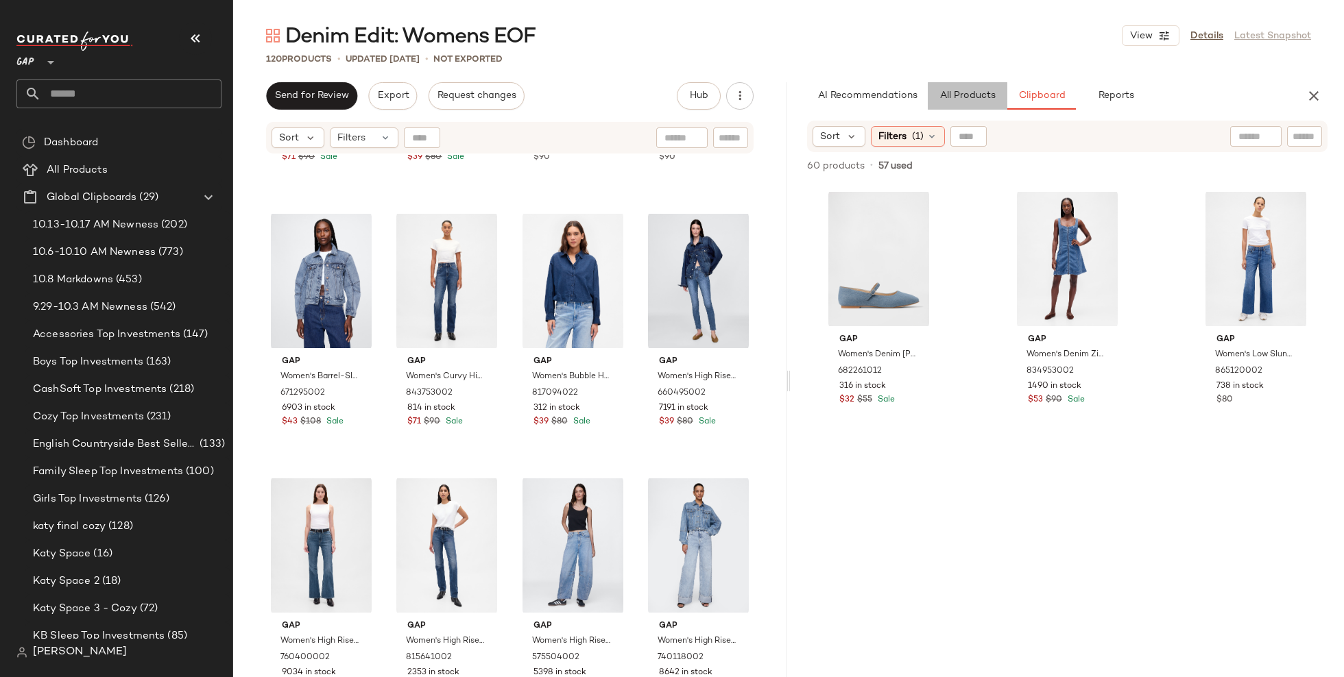
click at [945, 99] on span "All Products" at bounding box center [967, 96] width 56 height 11
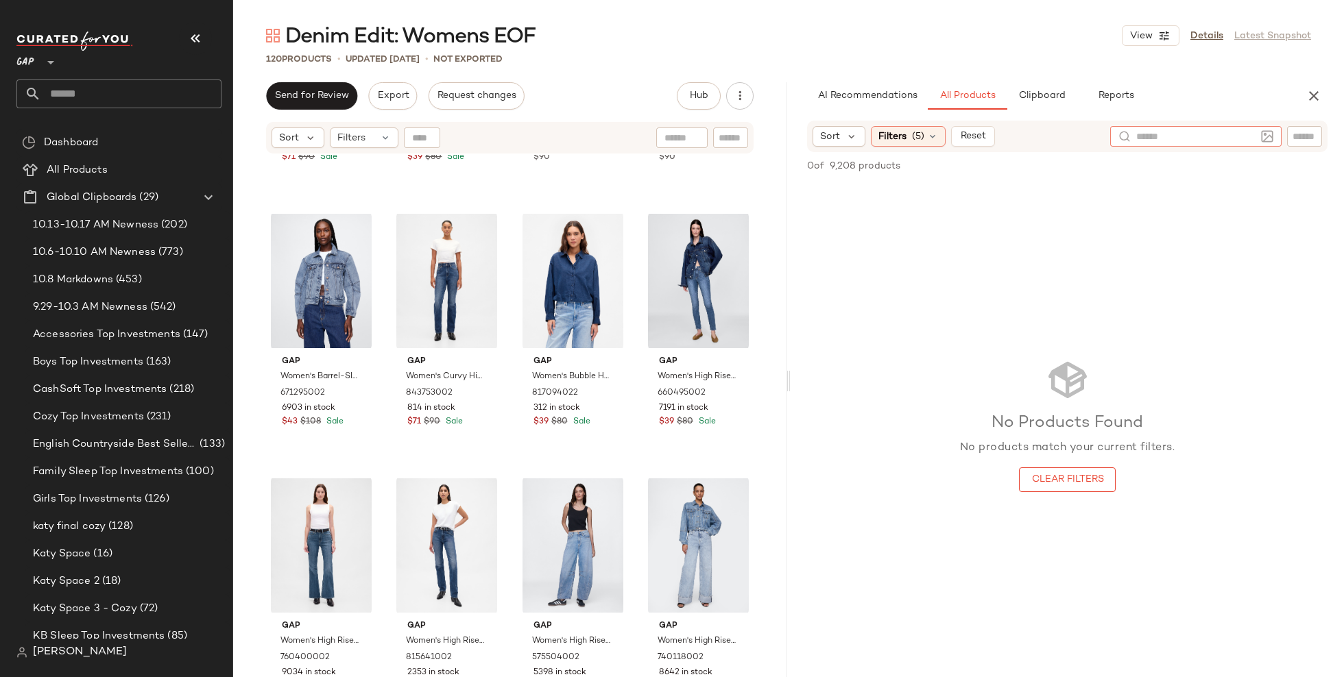
click at [1264, 140] on div at bounding box center [1195, 136] width 171 height 21
type input "*****"
click at [1177, 133] on icon at bounding box center [1175, 137] width 9 height 9
type input "*******"
click at [1176, 133] on icon at bounding box center [1175, 137] width 9 height 9
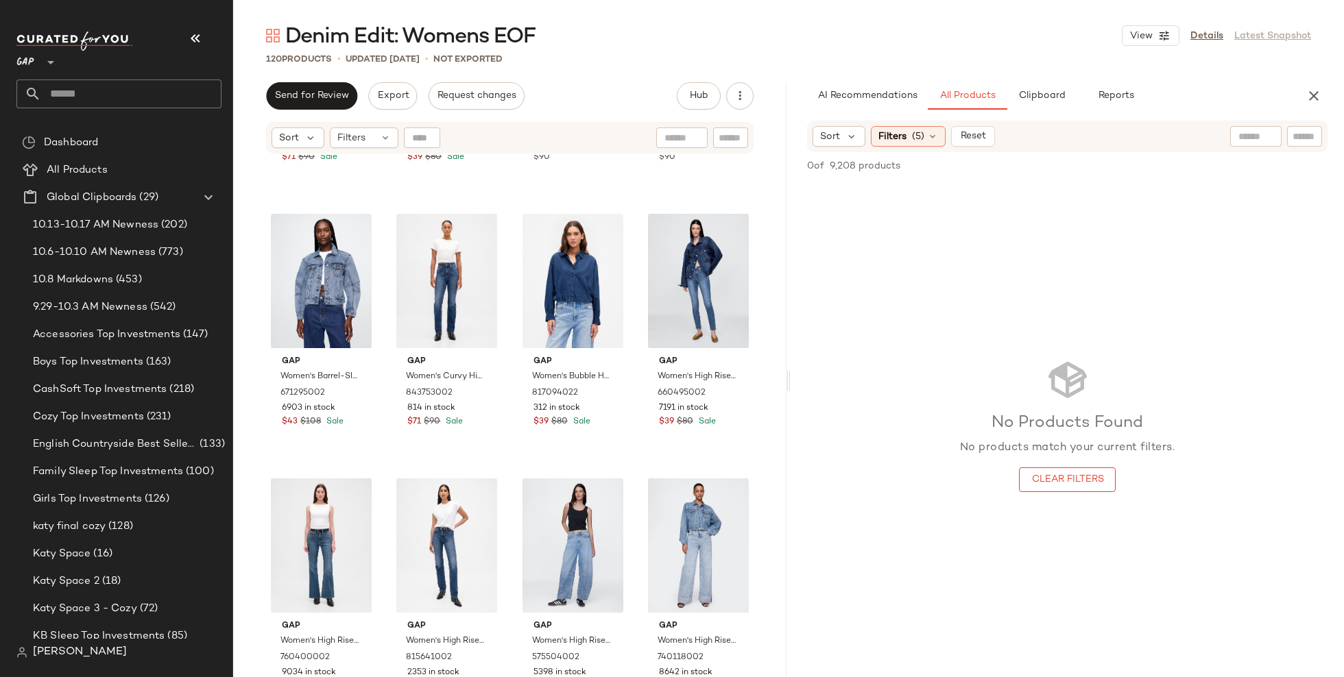
click at [1299, 101] on div "AI Recommendations All Products Clipboard Reports" at bounding box center [1045, 95] width 509 height 27
click at [1309, 101] on icon "button" at bounding box center [1313, 96] width 16 height 16
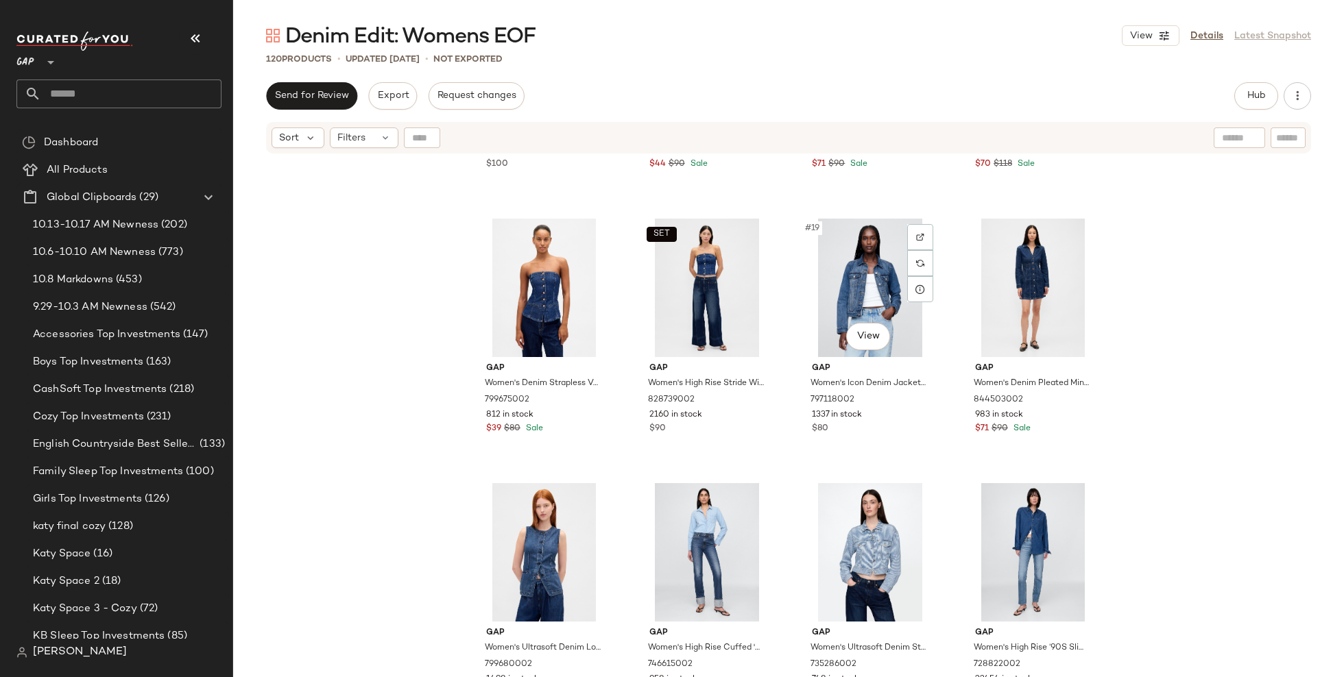
scroll to position [1070, 0]
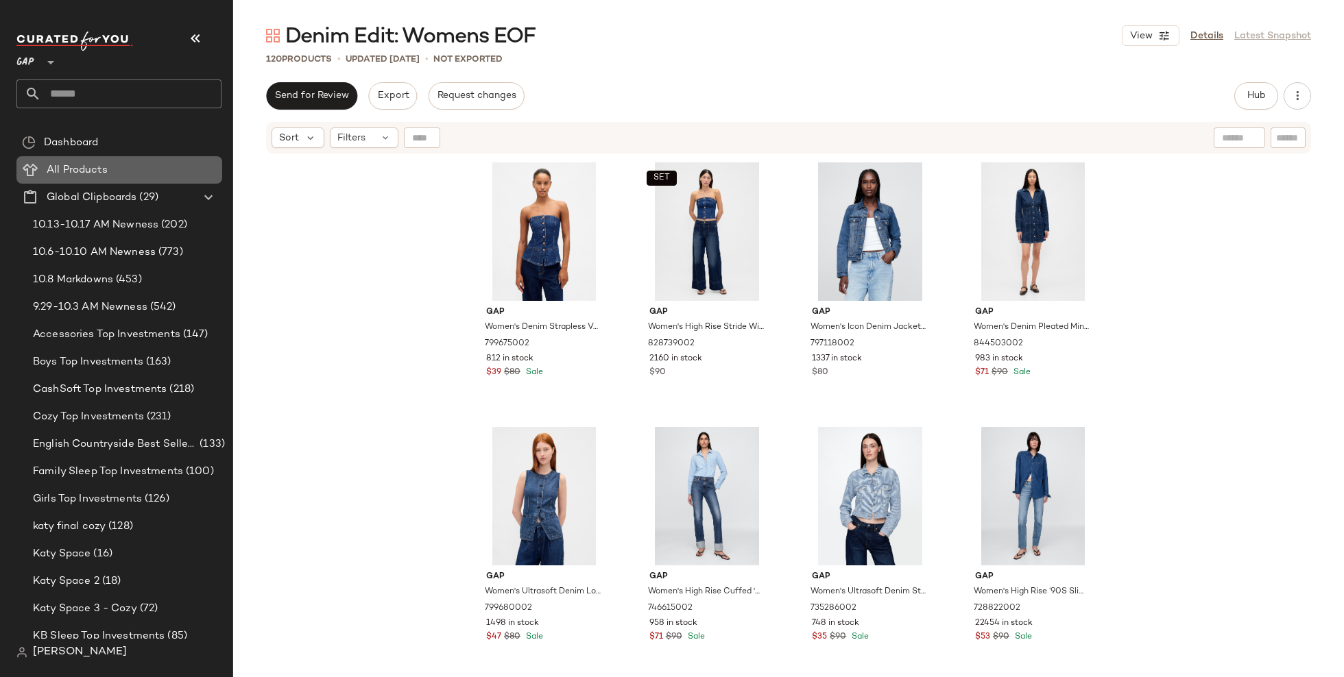
click at [134, 171] on div "All Products" at bounding box center [130, 170] width 174 height 16
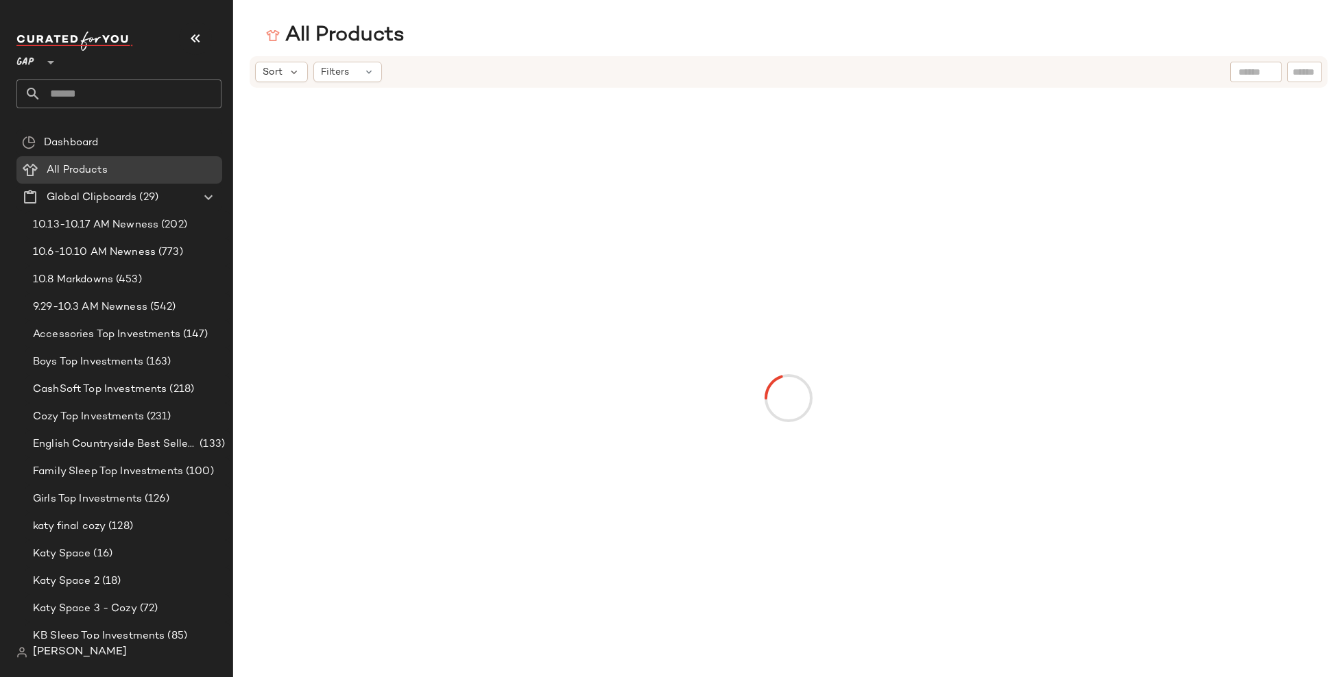
click at [1262, 77] on div at bounding box center [1255, 72] width 51 height 21
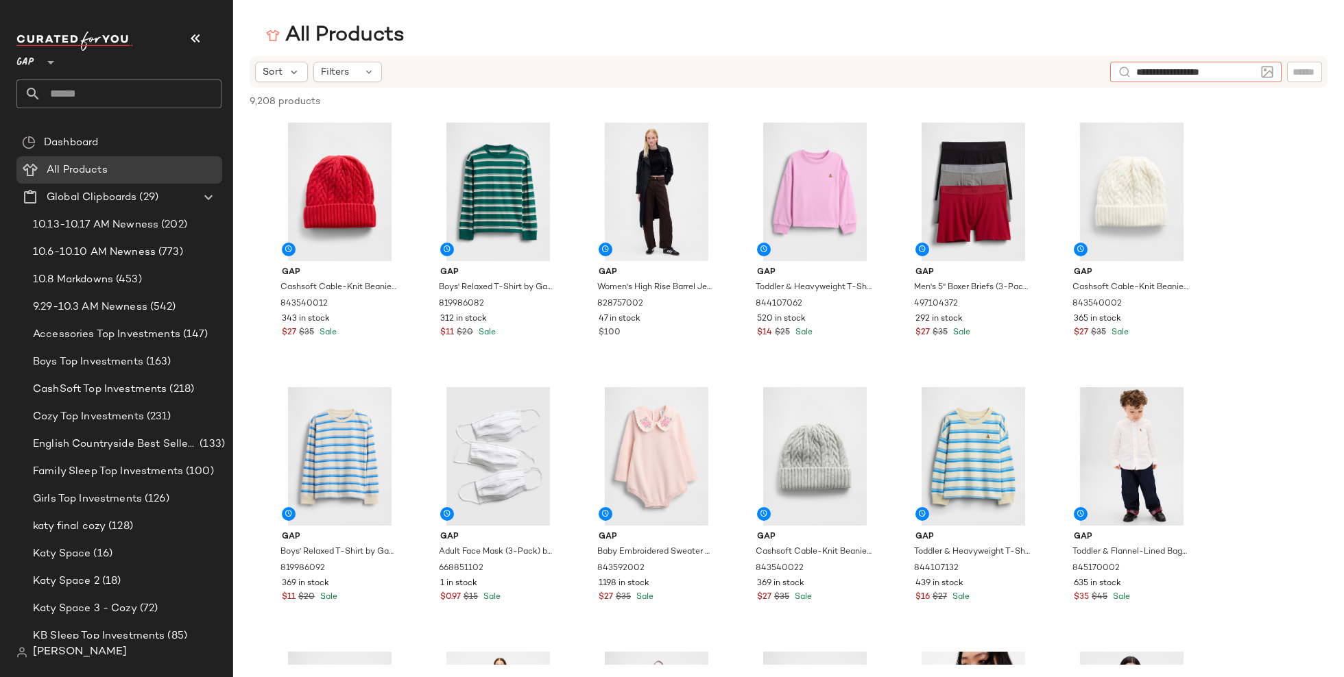
type input "**********"
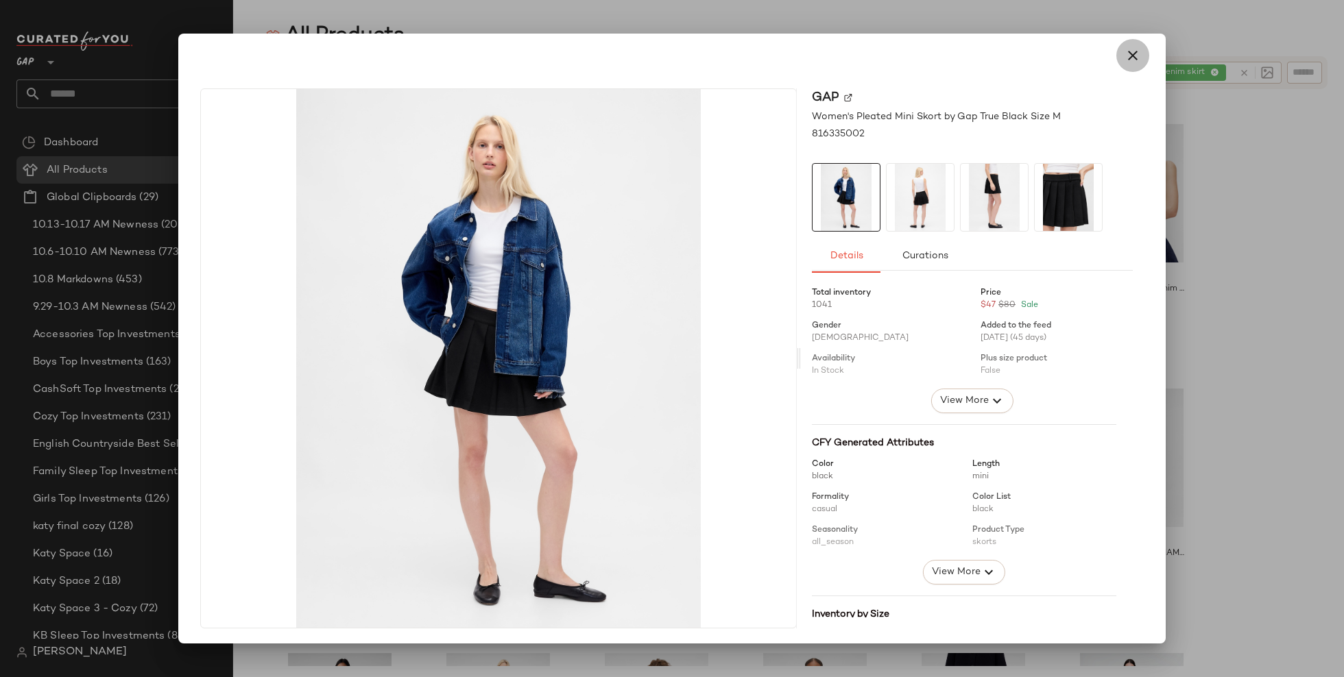
click at [1129, 67] on button "button" at bounding box center [1132, 55] width 33 height 33
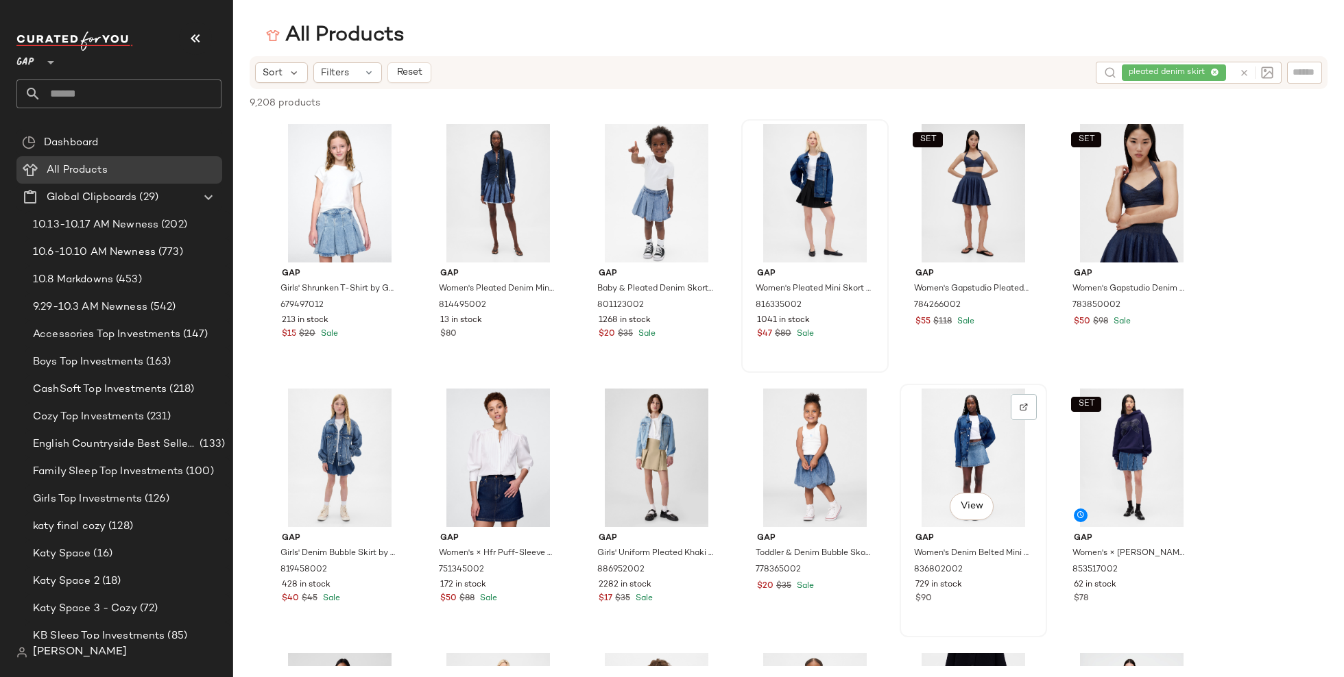
scroll to position [81, 0]
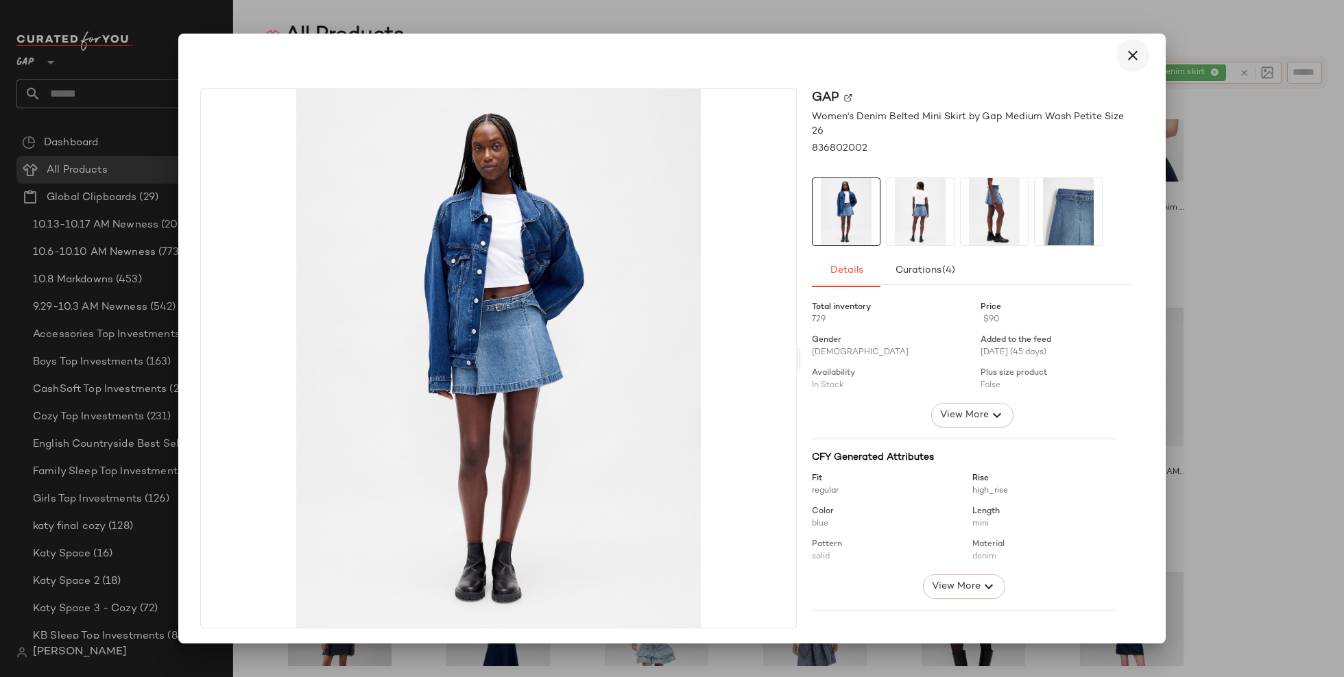
click at [1126, 56] on icon "button" at bounding box center [1132, 55] width 16 height 16
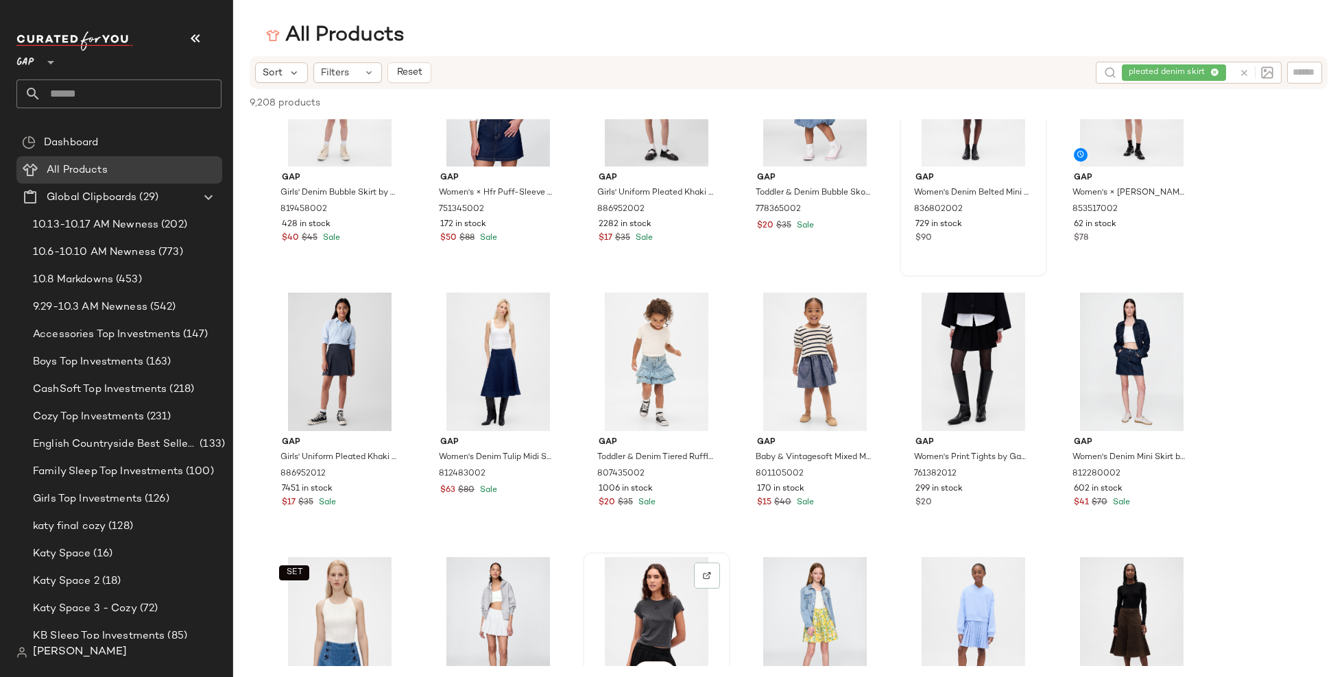
scroll to position [362, 0]
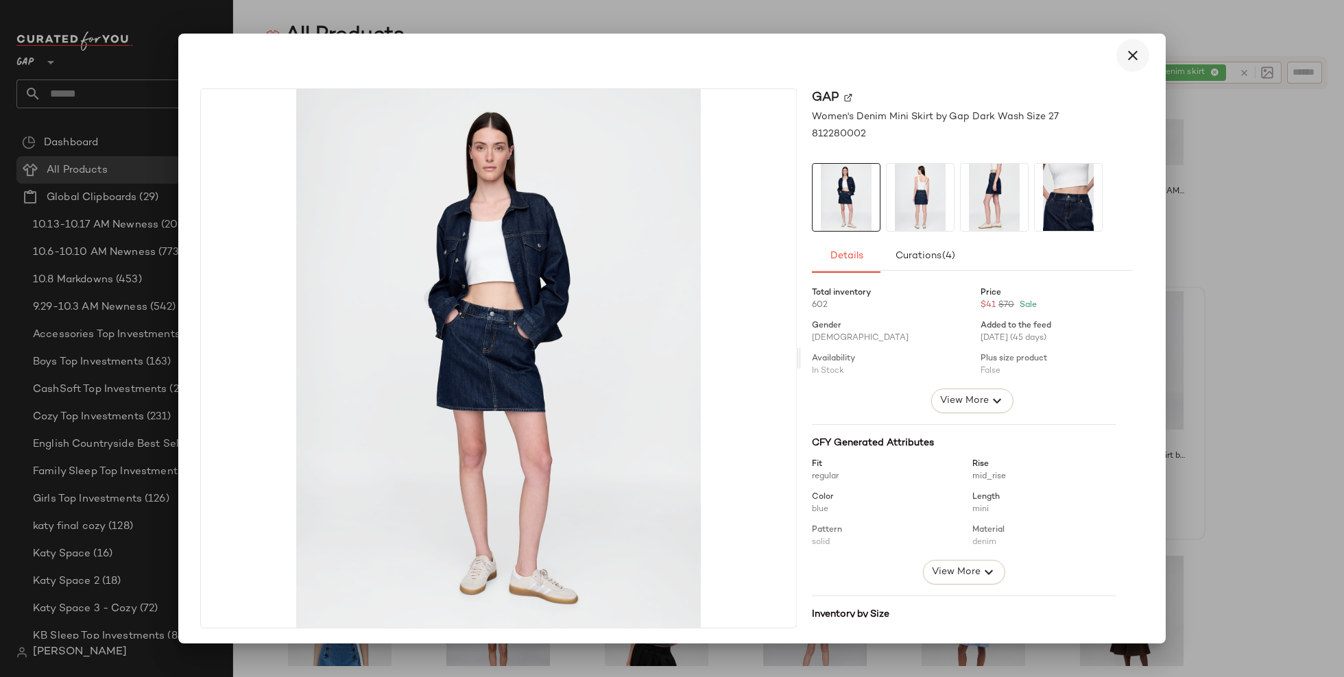
click at [1124, 58] on icon "button" at bounding box center [1132, 55] width 16 height 16
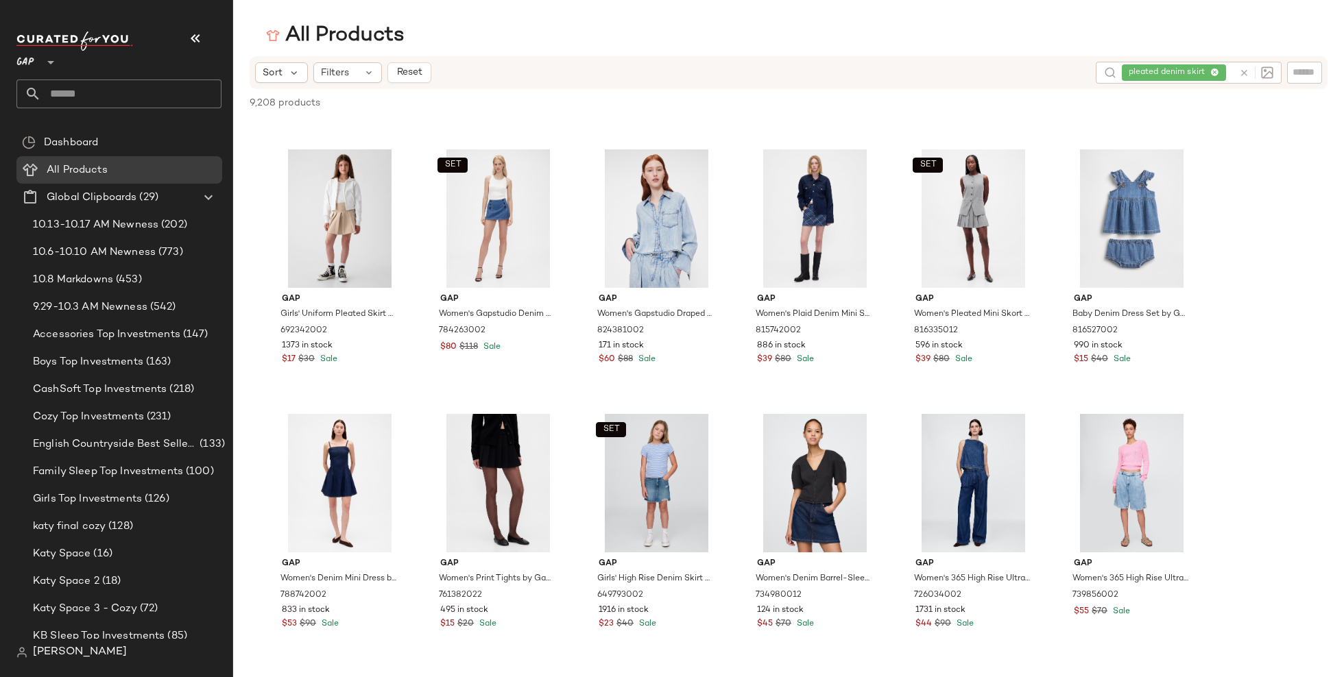
scroll to position [1828, 0]
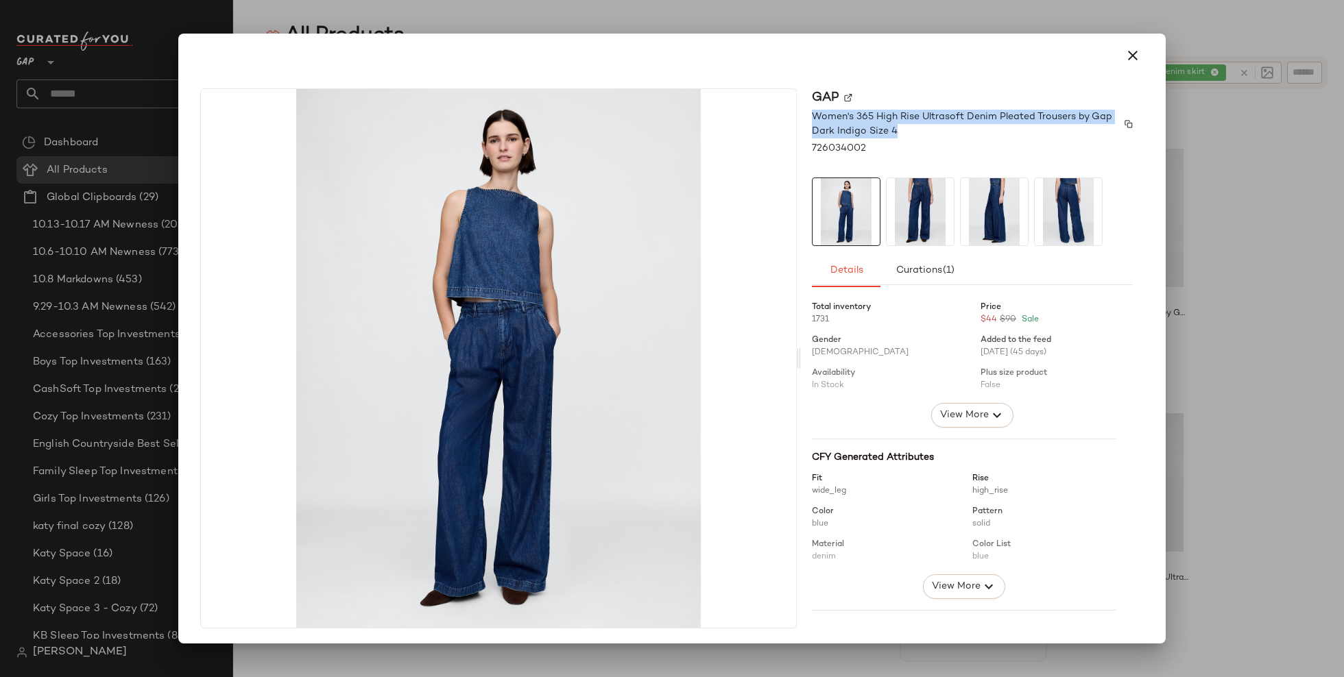
drag, startPoint x: 908, startPoint y: 130, endPoint x: 803, endPoint y: 116, distance: 106.5
click at [812, 116] on span "Women's 365 High Rise Ultrasoft Denim Pleated Trousers by Gap Dark Indigo Size 4" at bounding box center [965, 124] width 307 height 29
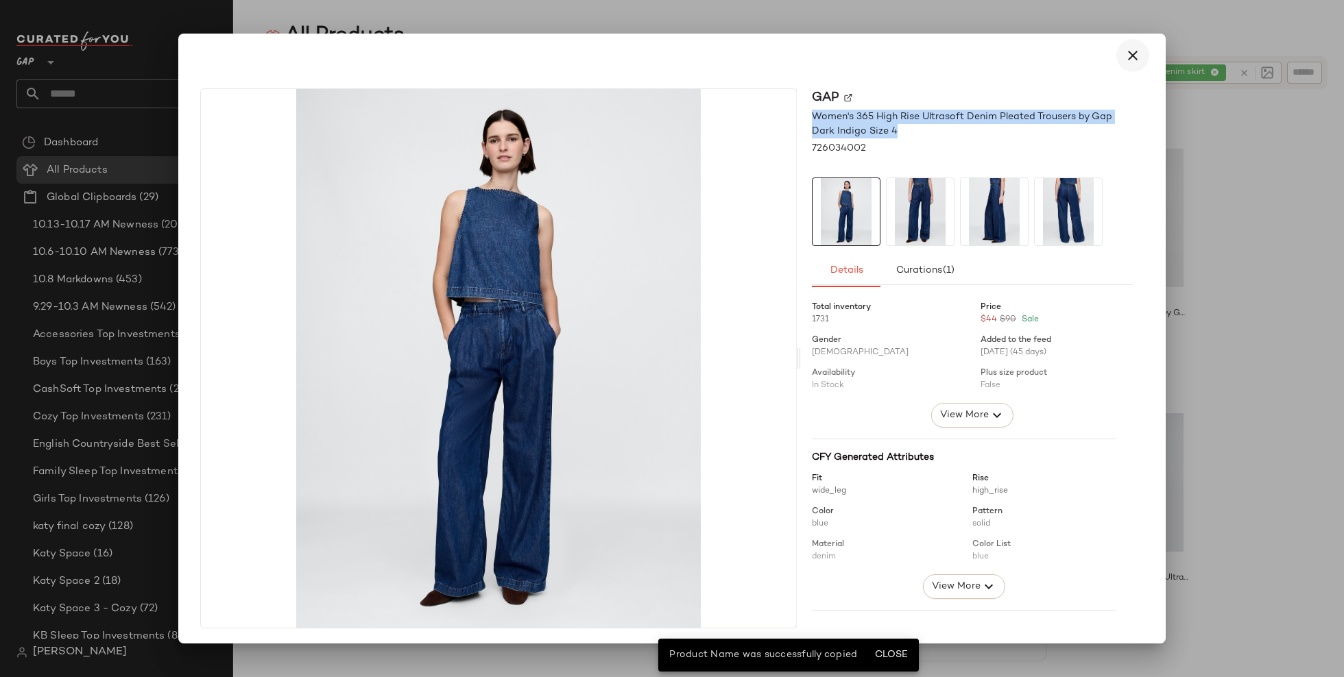
click at [1127, 51] on icon "button" at bounding box center [1132, 55] width 16 height 16
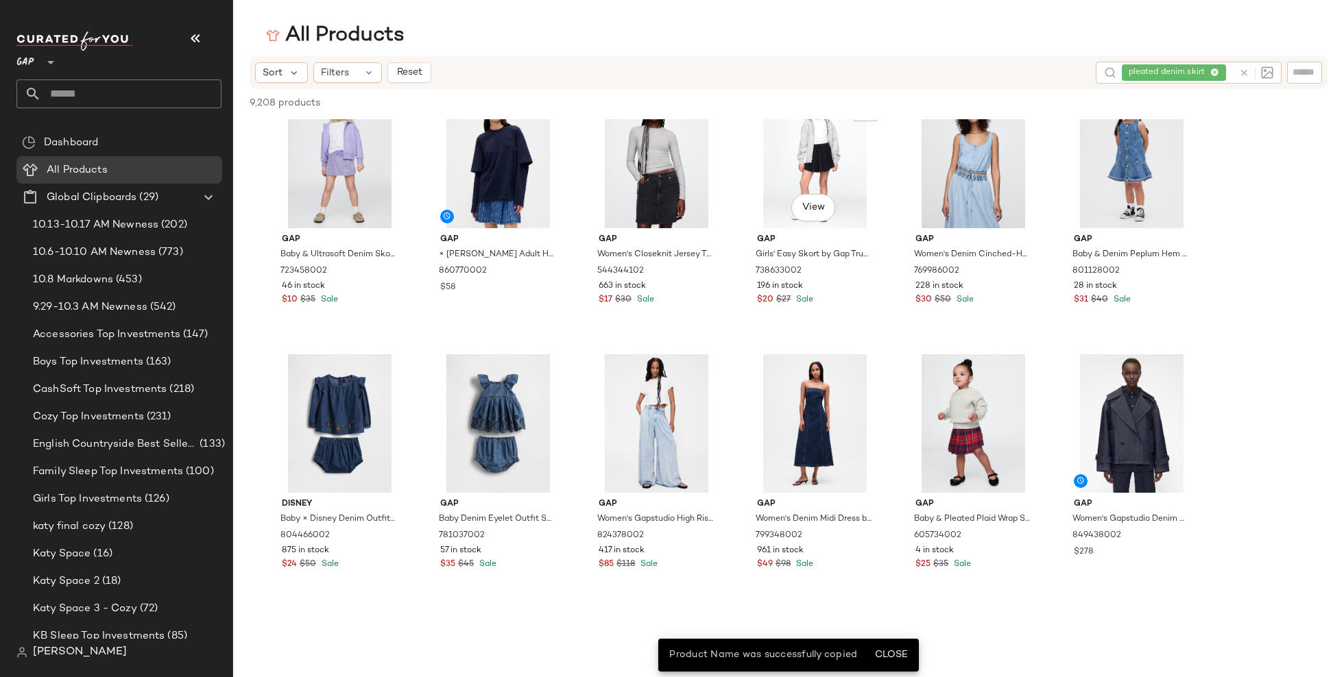
scroll to position [2513, 0]
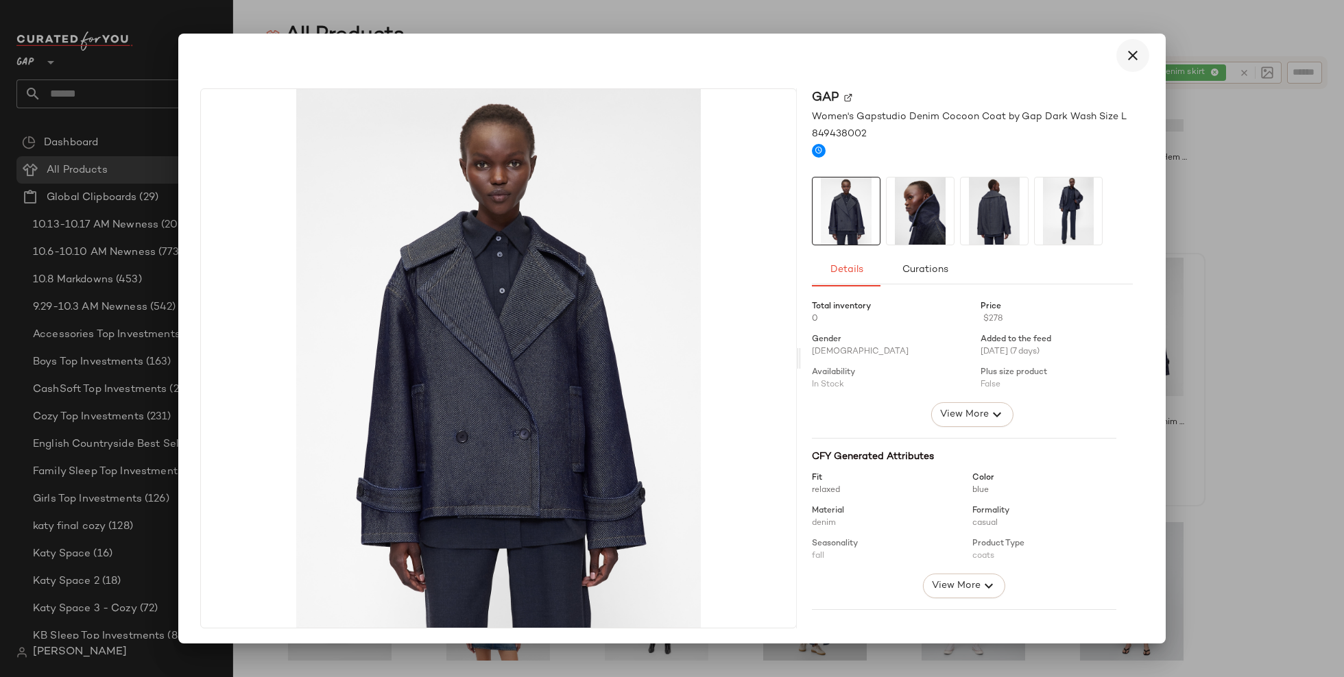
click at [1125, 56] on icon "button" at bounding box center [1132, 55] width 16 height 16
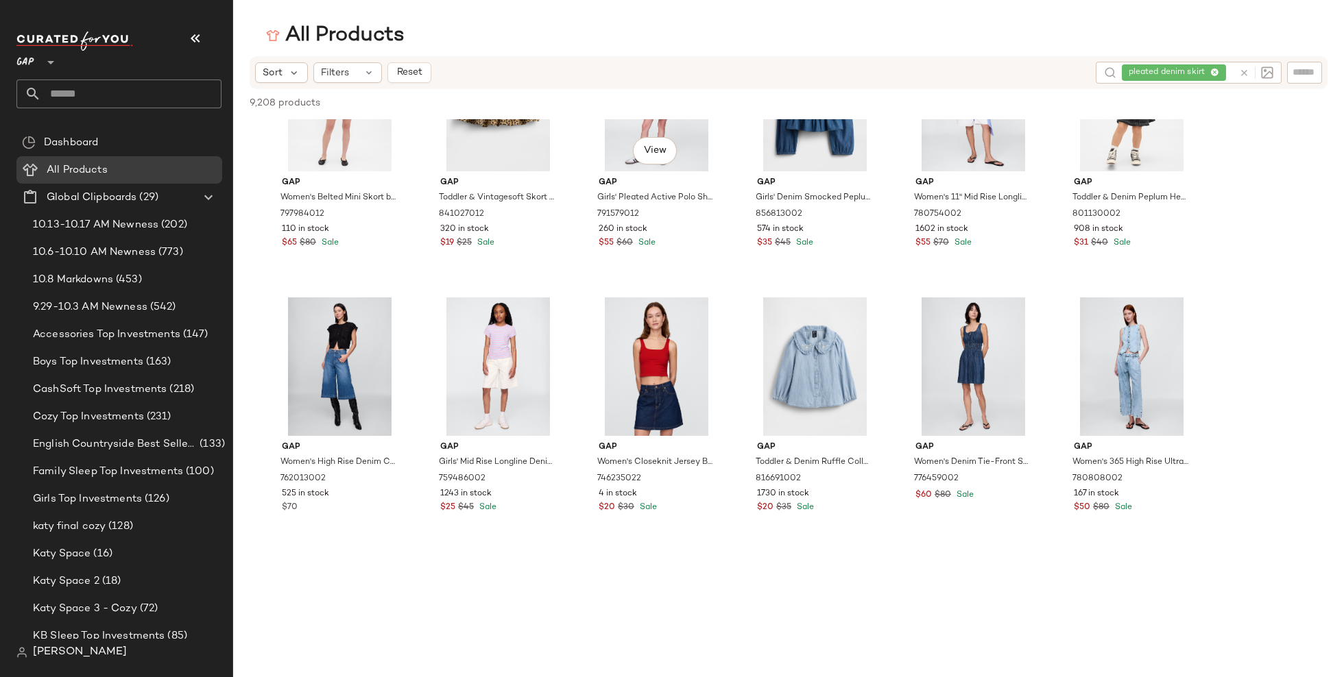
scroll to position [3914, 0]
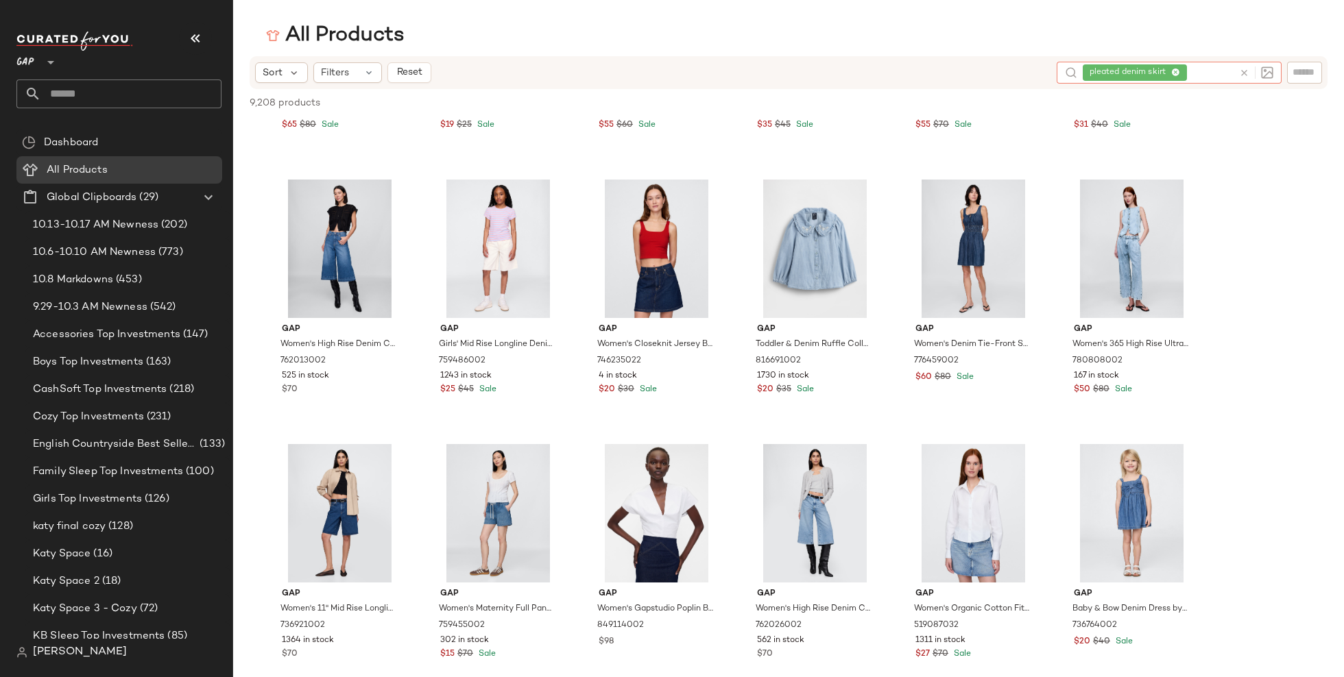
click at [1215, 71] on div "pleated denim skirt" at bounding box center [1158, 73] width 151 height 22
click at [1177, 72] on icon at bounding box center [1175, 73] width 9 height 9
click at [1308, 69] on input "Filter" at bounding box center [1258, 72] width 117 height 14
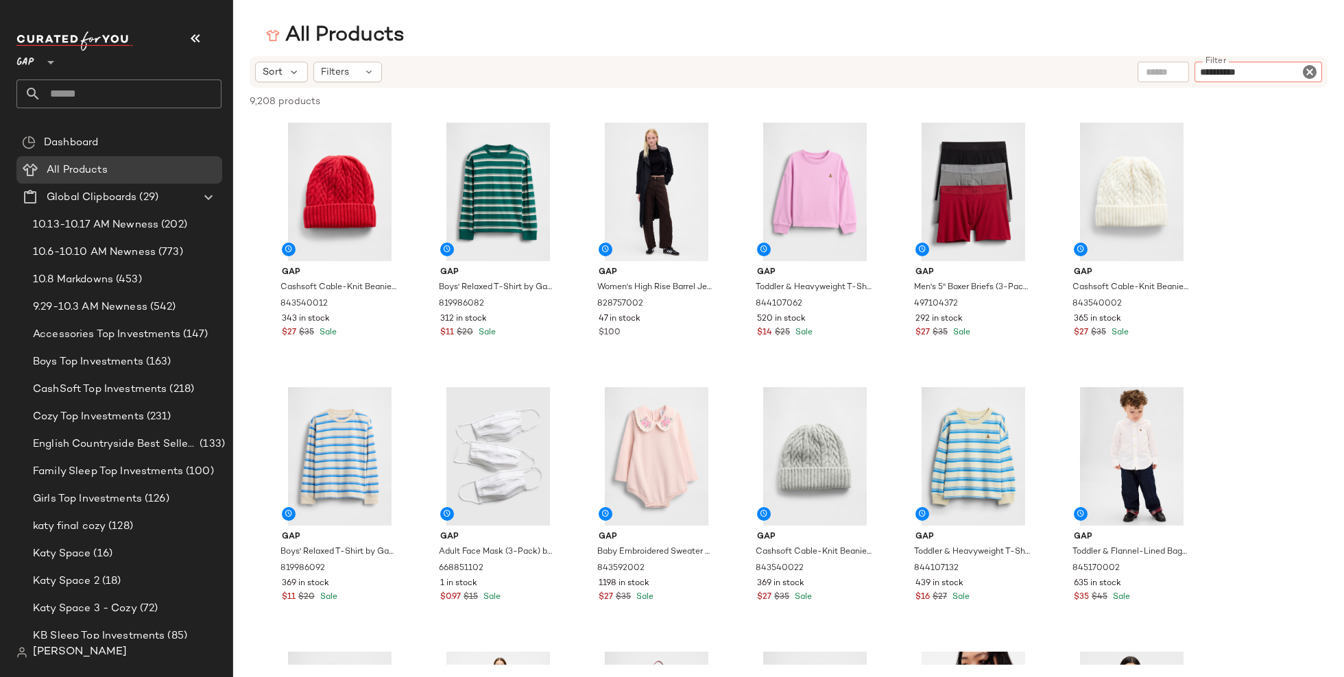
type input "**********"
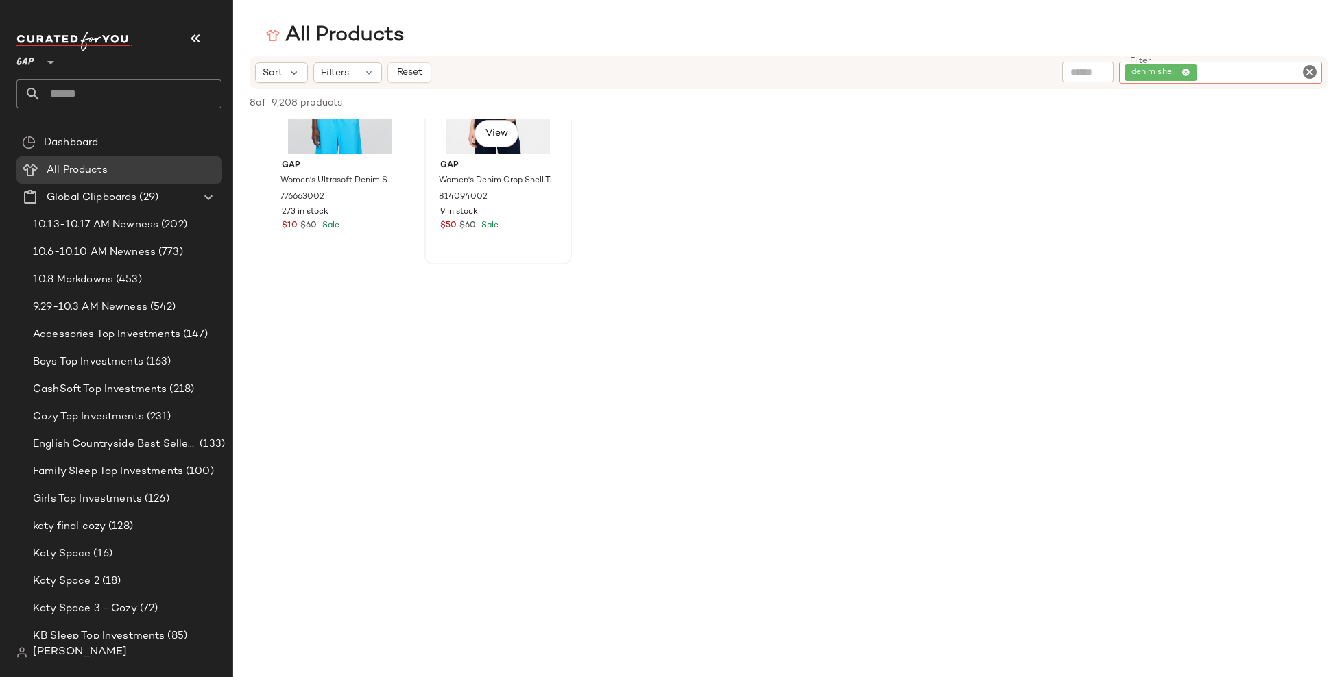
scroll to position [442, 0]
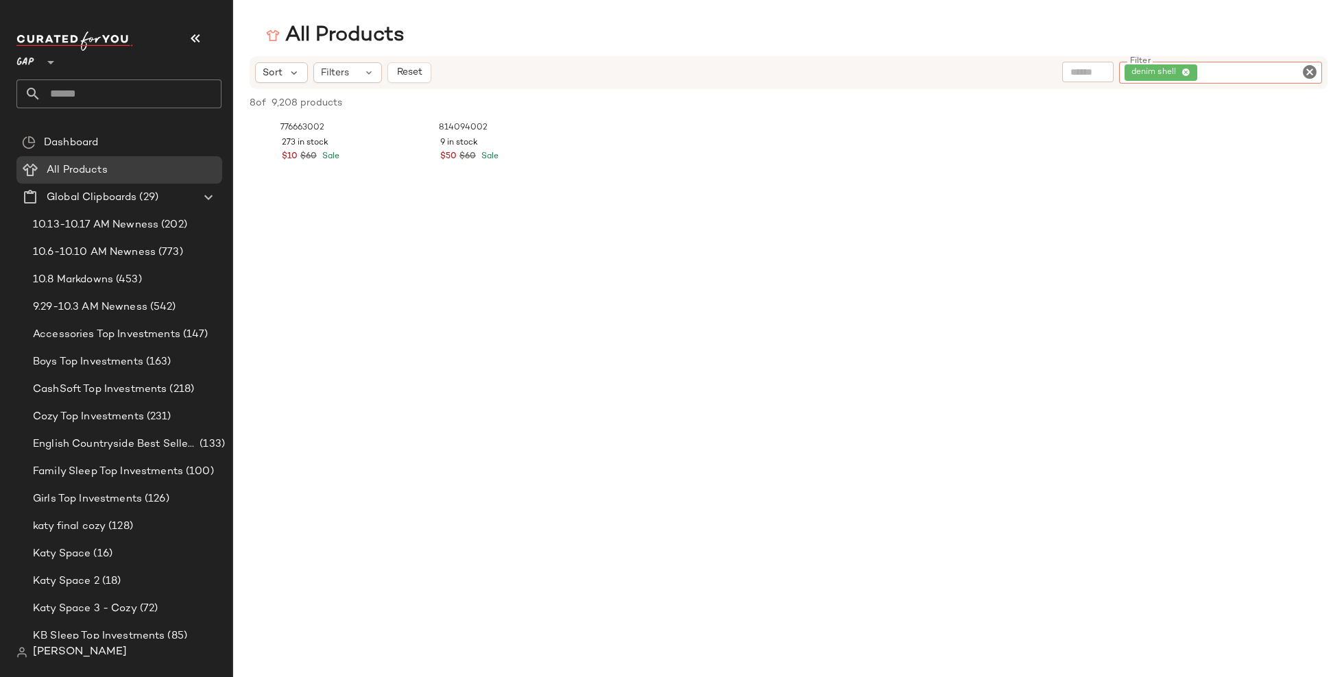
click at [1185, 73] on icon at bounding box center [1185, 73] width 9 height 9
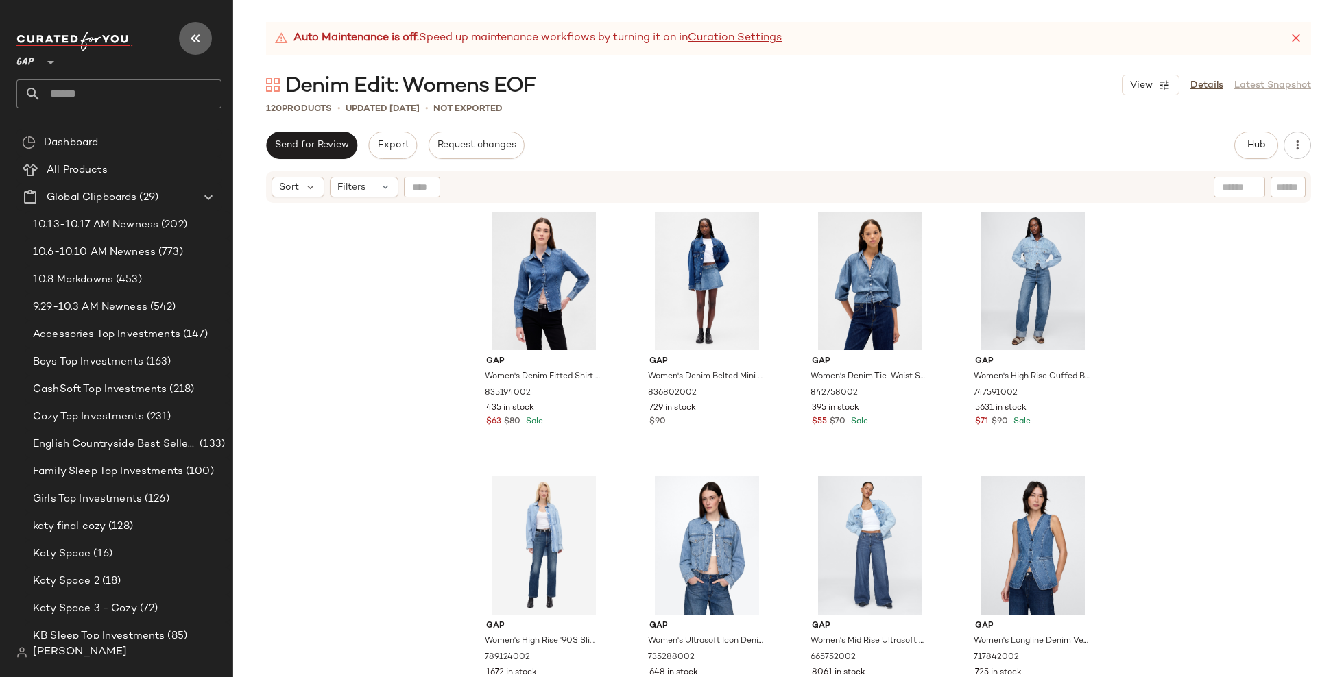
click at [199, 37] on icon "button" at bounding box center [195, 38] width 16 height 16
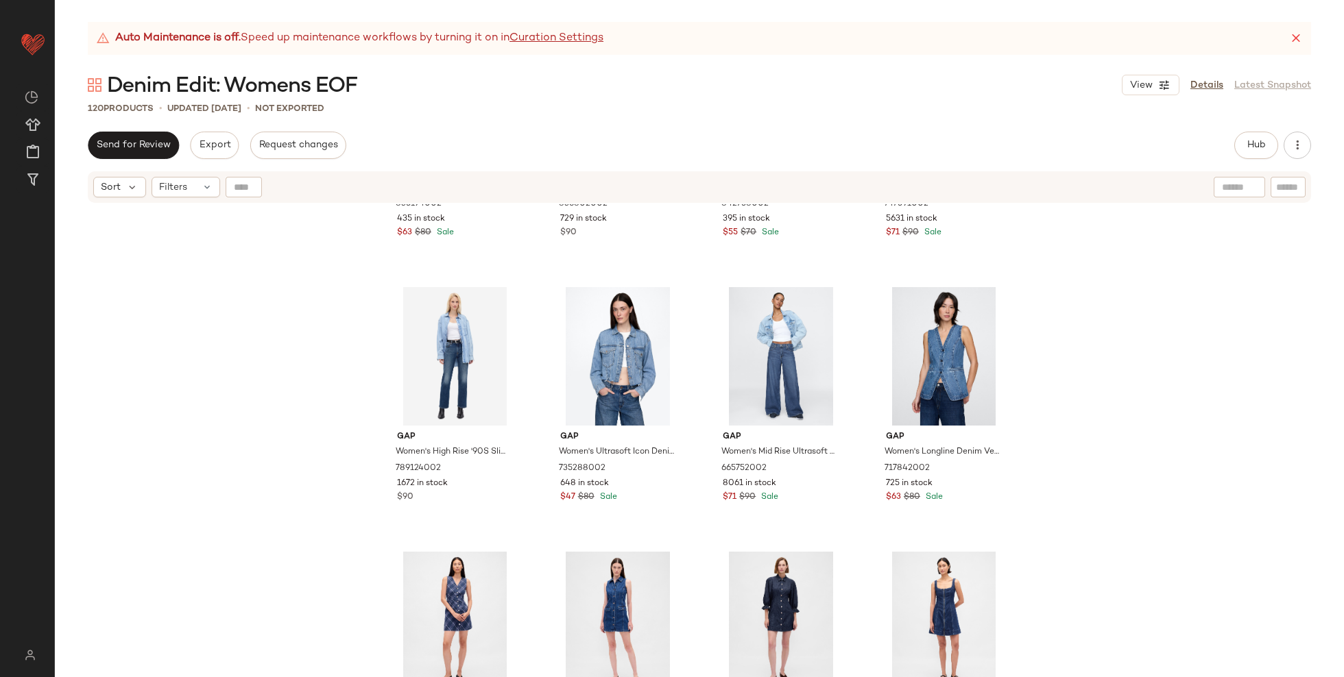
scroll to position [188, 0]
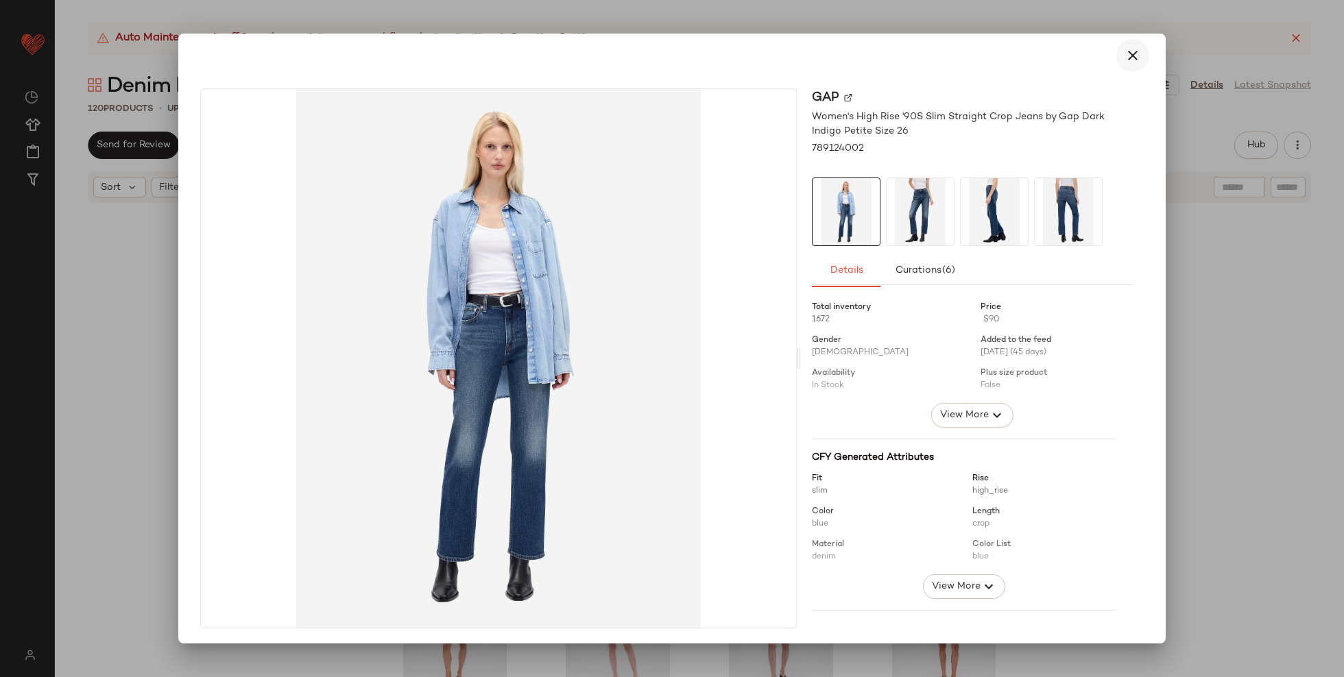
click at [1124, 60] on icon "button" at bounding box center [1132, 55] width 16 height 16
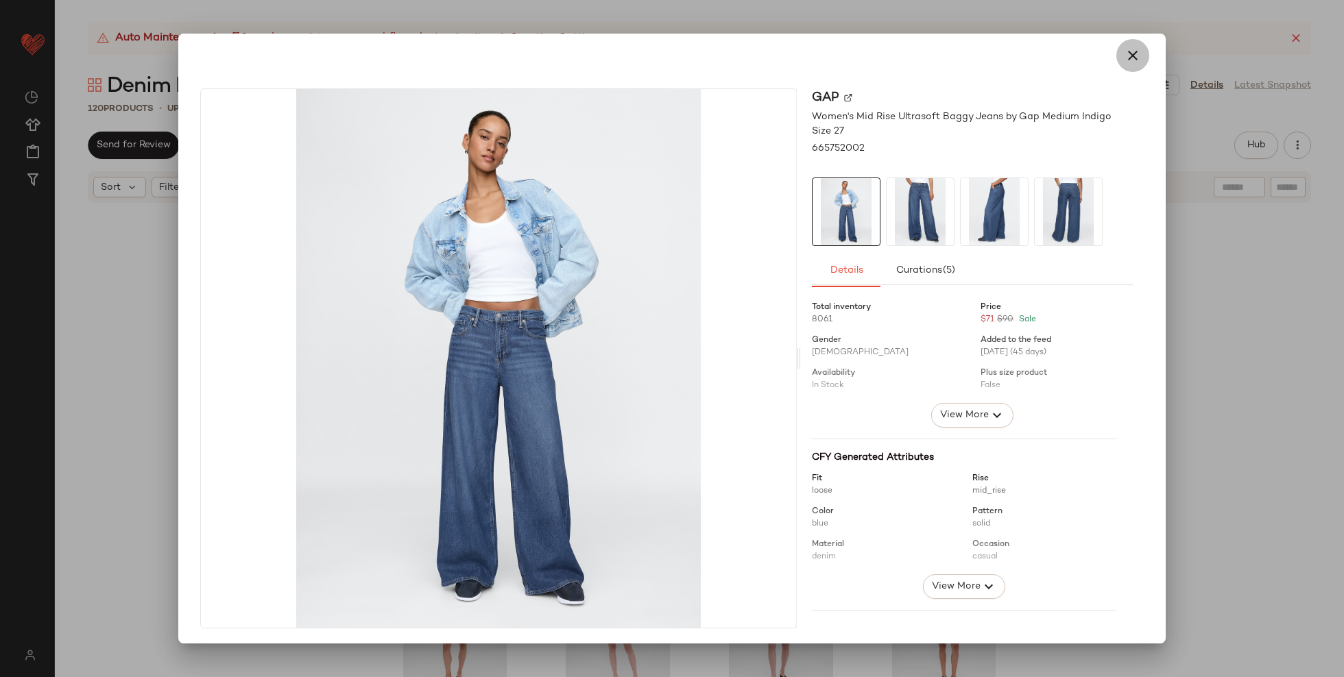
click at [1130, 47] on icon "button" at bounding box center [1132, 55] width 16 height 16
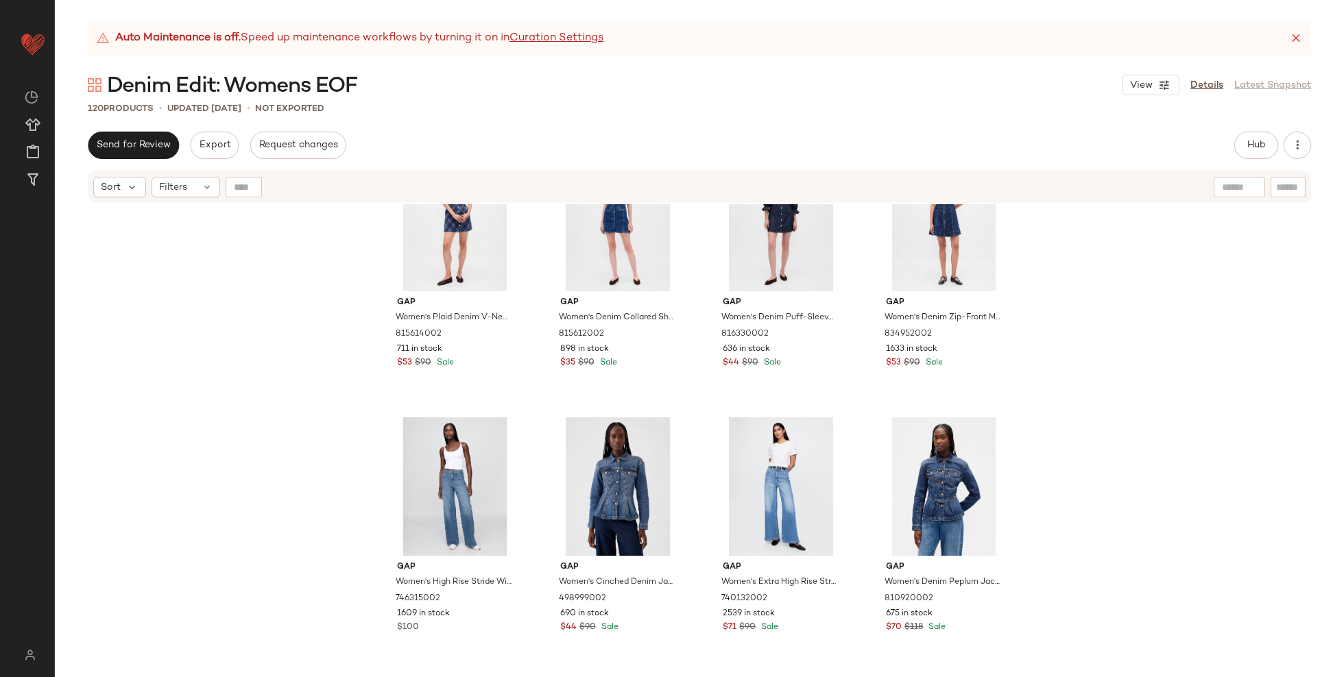
scroll to position [705, 0]
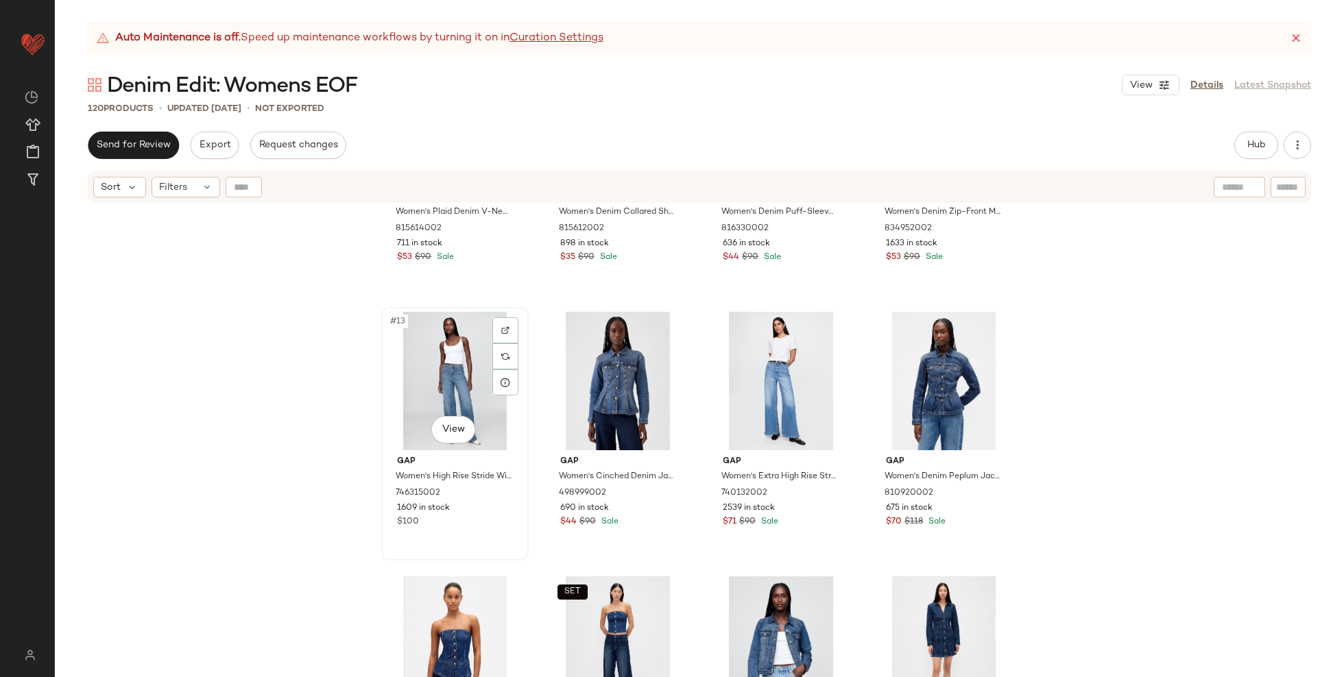
click at [450, 359] on div "#13 View" at bounding box center [455, 381] width 138 height 138
click at [735, 370] on div "#15 View" at bounding box center [781, 381] width 138 height 138
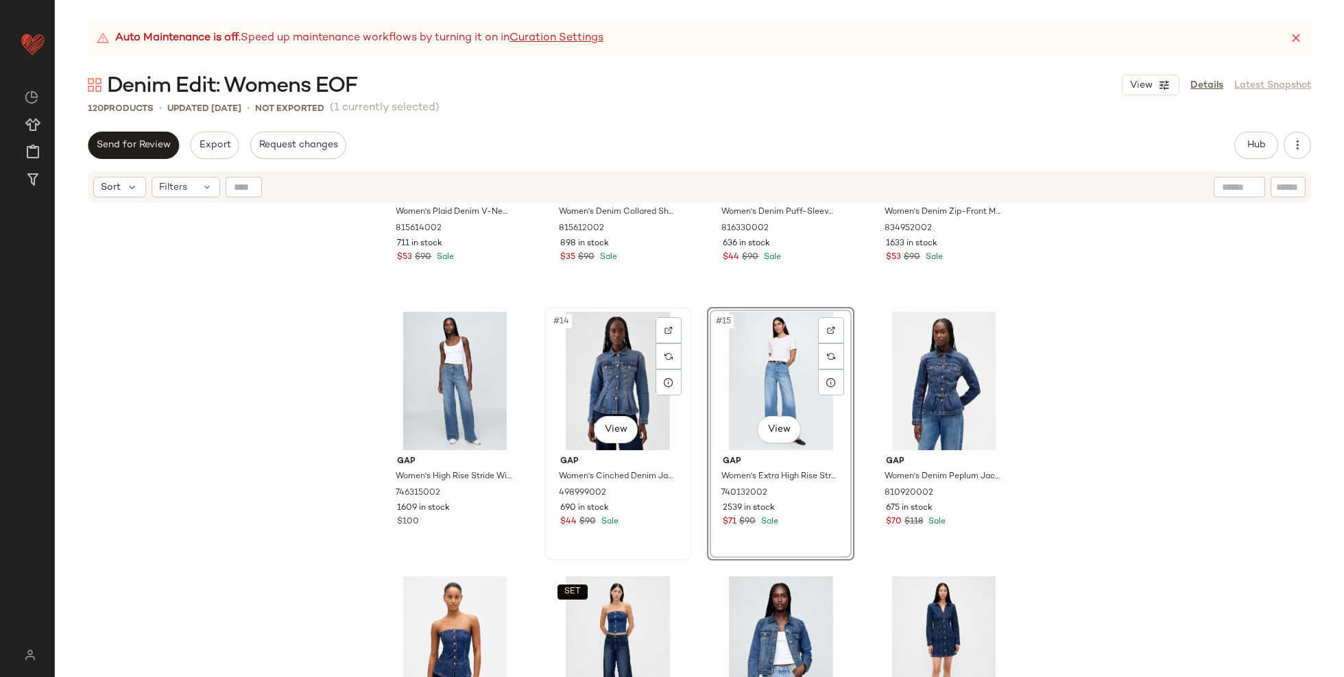
click at [598, 385] on div "#14 View" at bounding box center [618, 381] width 138 height 138
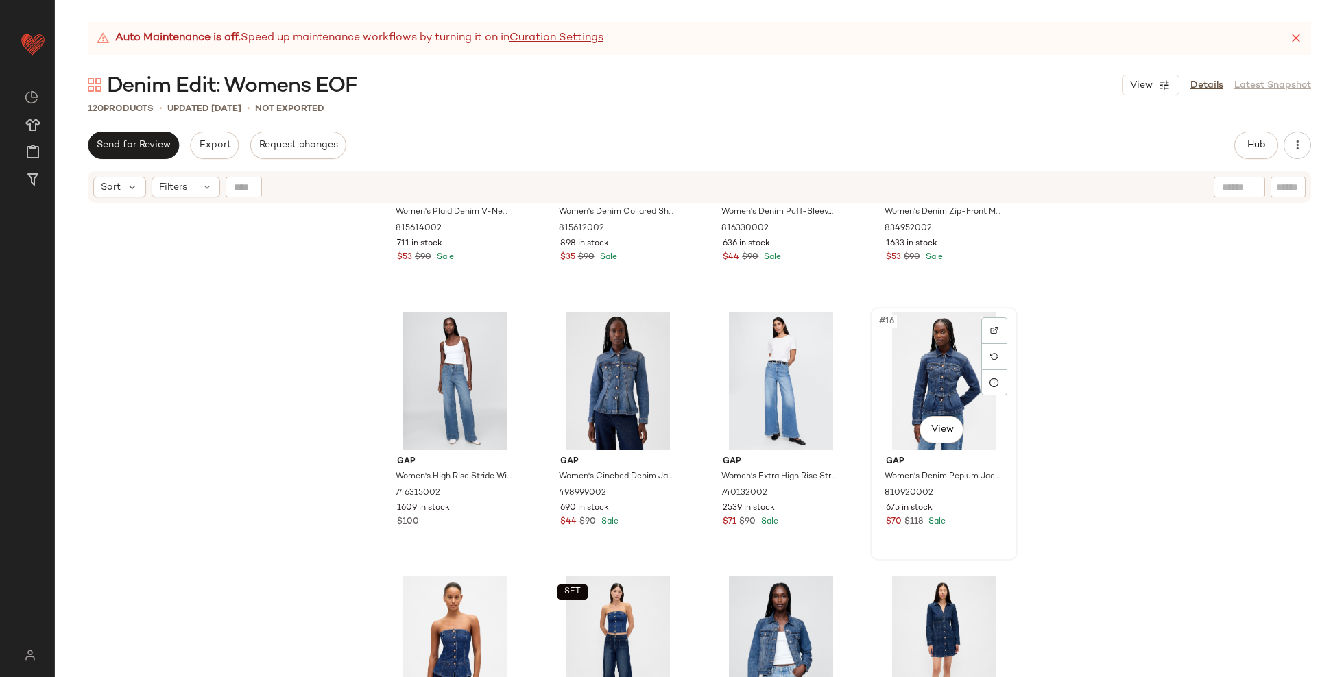
click at [938, 386] on div "#16 View" at bounding box center [944, 381] width 138 height 138
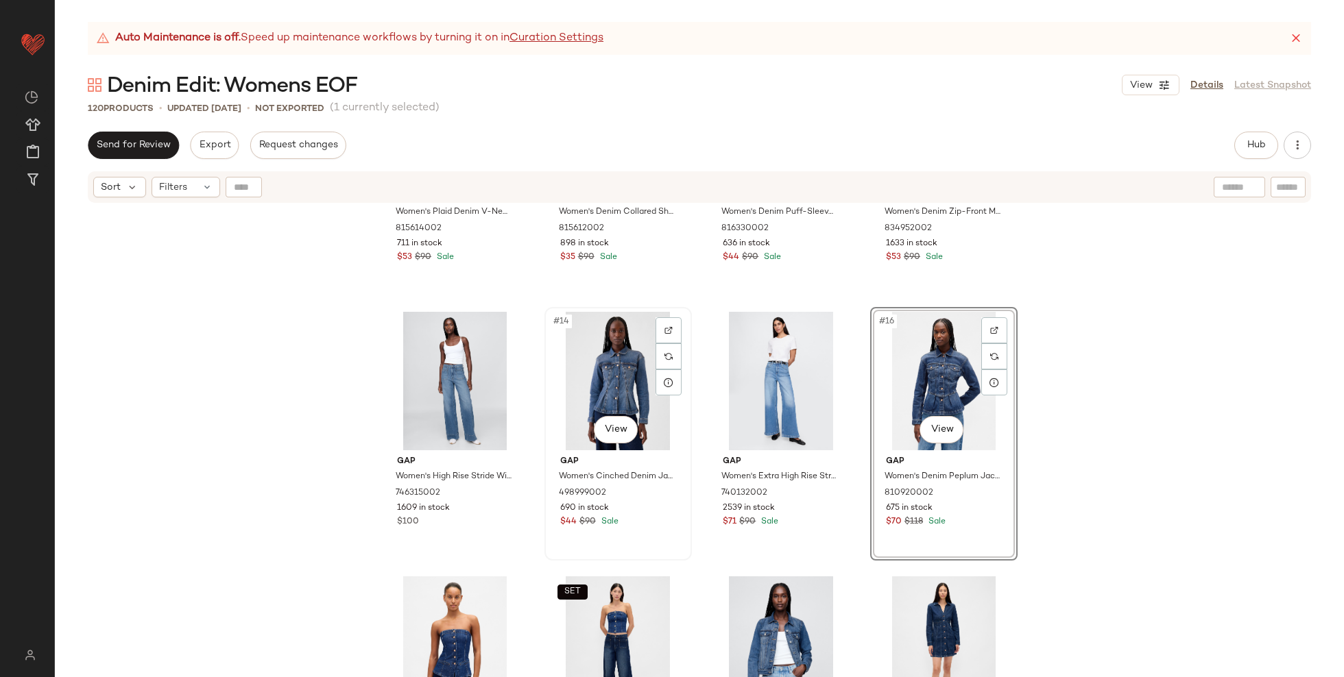
click at [595, 387] on div "#14 View" at bounding box center [618, 381] width 138 height 138
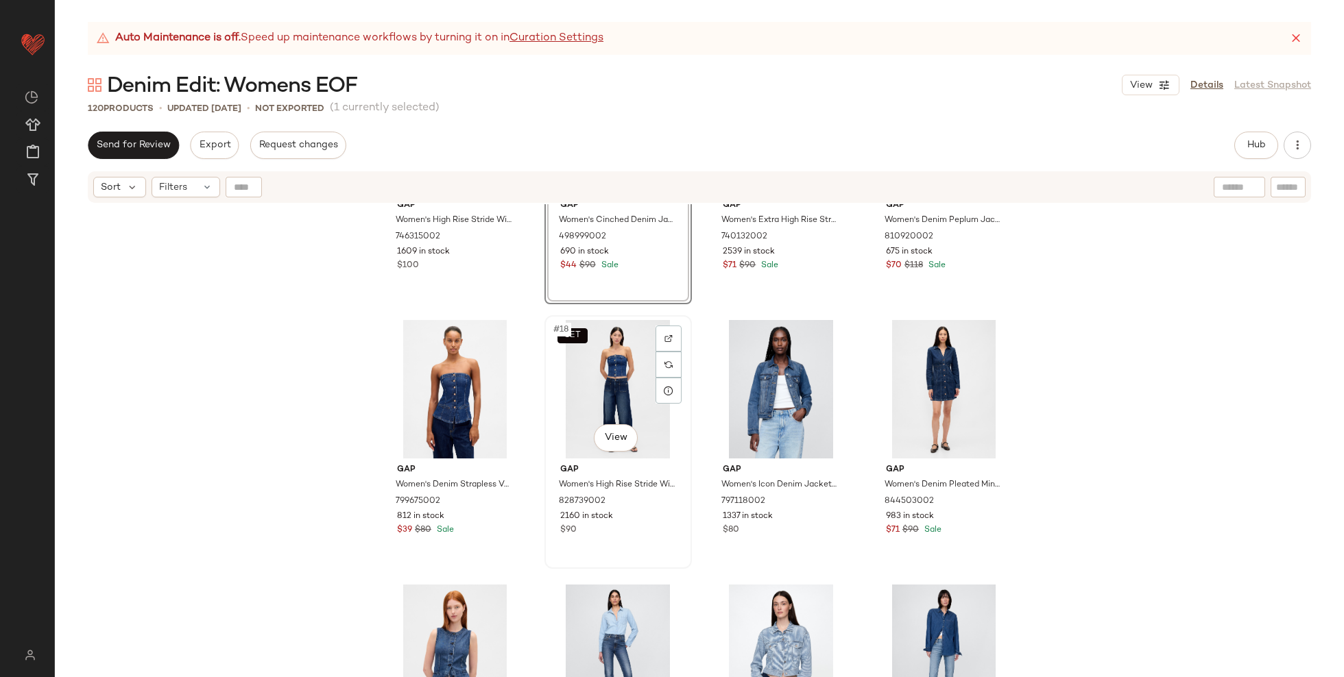
scroll to position [963, 0]
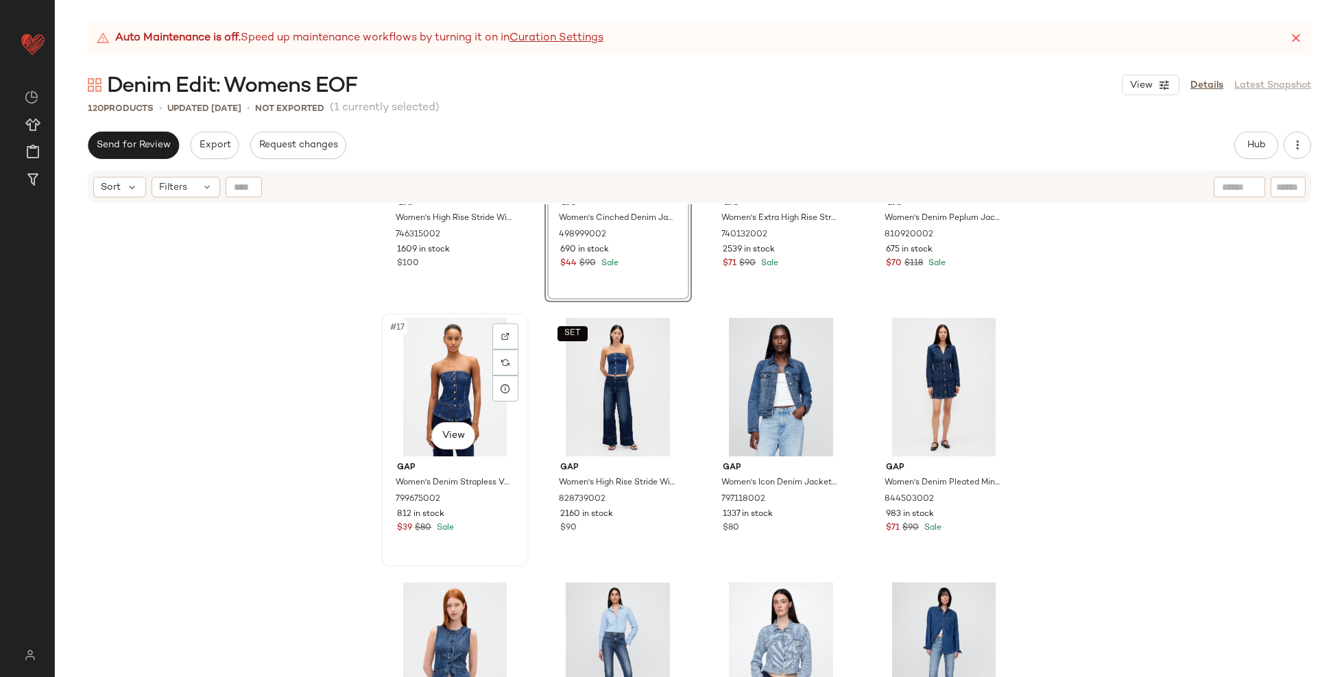
click at [454, 394] on div "#17 View" at bounding box center [455, 387] width 138 height 138
click at [587, 394] on div "SET #18 View" at bounding box center [618, 387] width 138 height 138
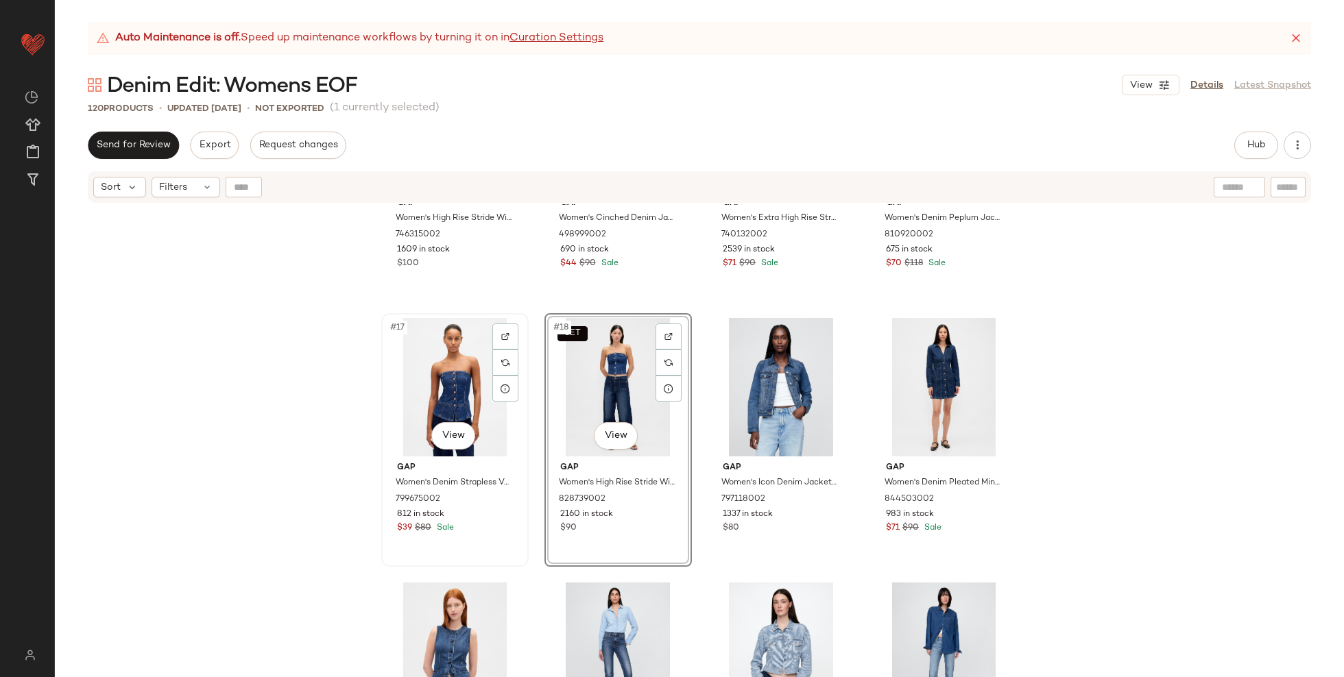
click at [433, 390] on div "#17 View" at bounding box center [455, 387] width 138 height 138
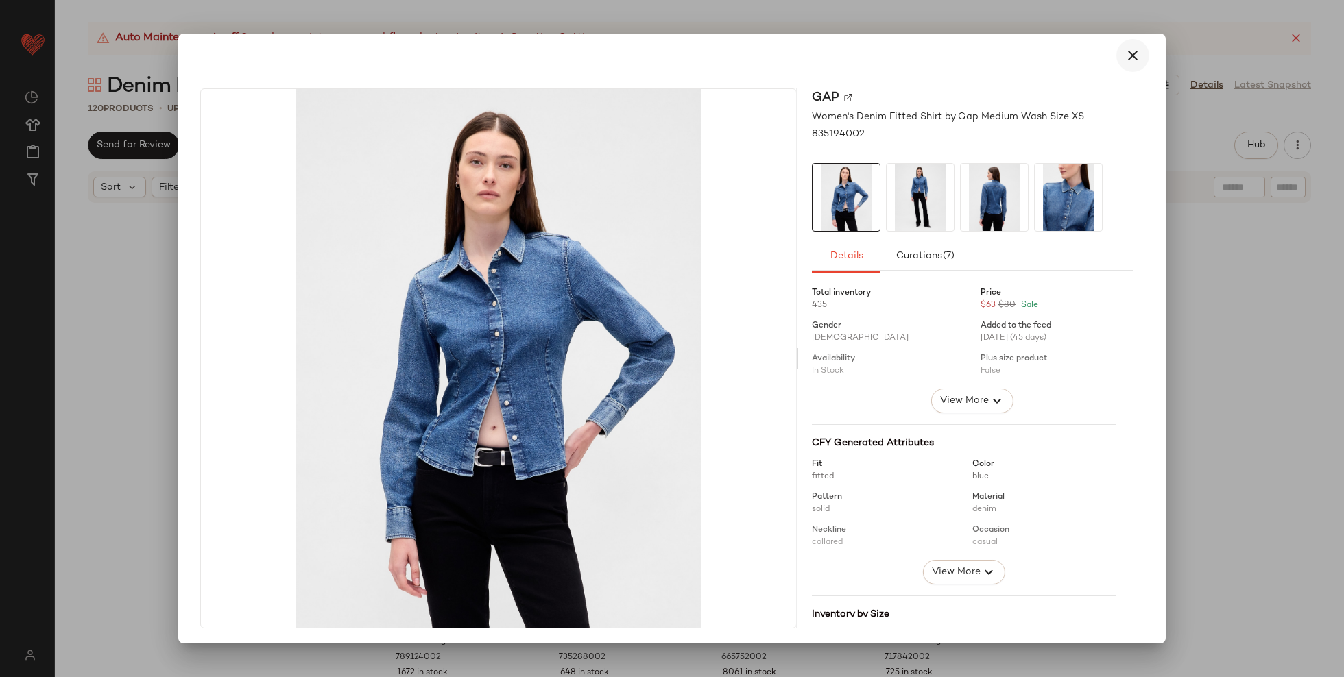
click at [1124, 56] on icon "button" at bounding box center [1132, 55] width 16 height 16
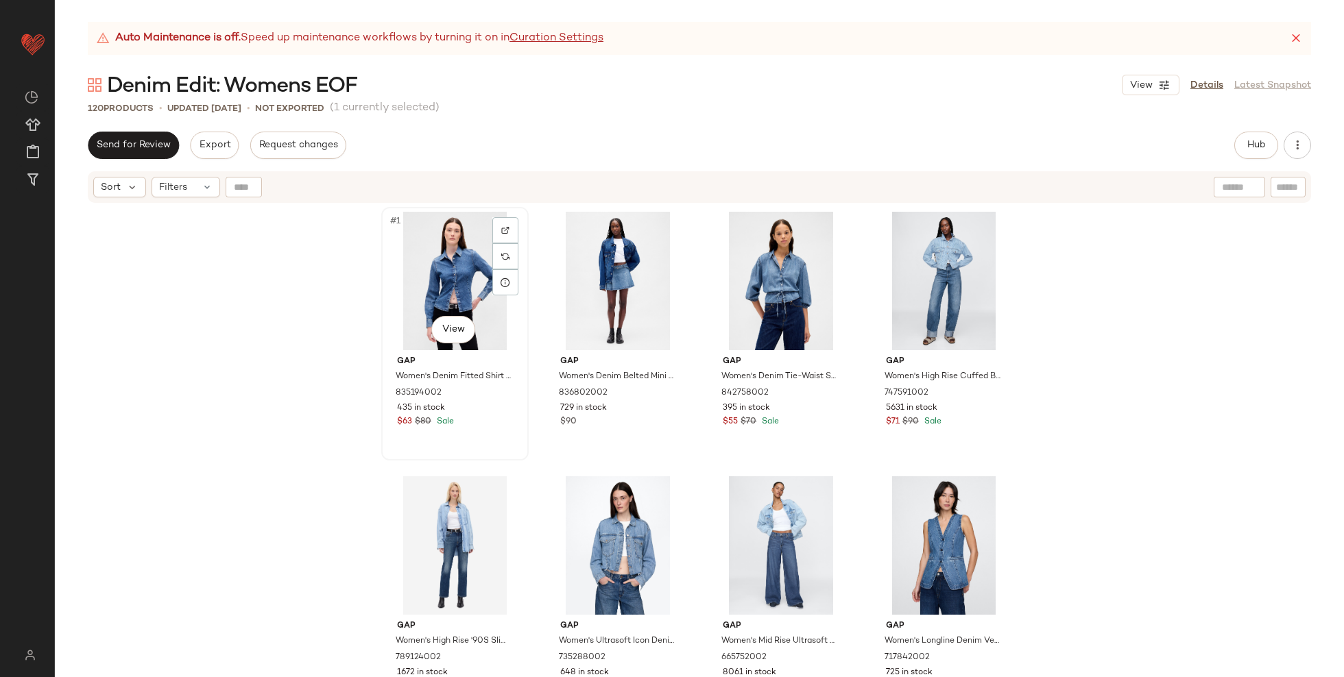
click at [482, 292] on div "#1 View" at bounding box center [455, 281] width 138 height 138
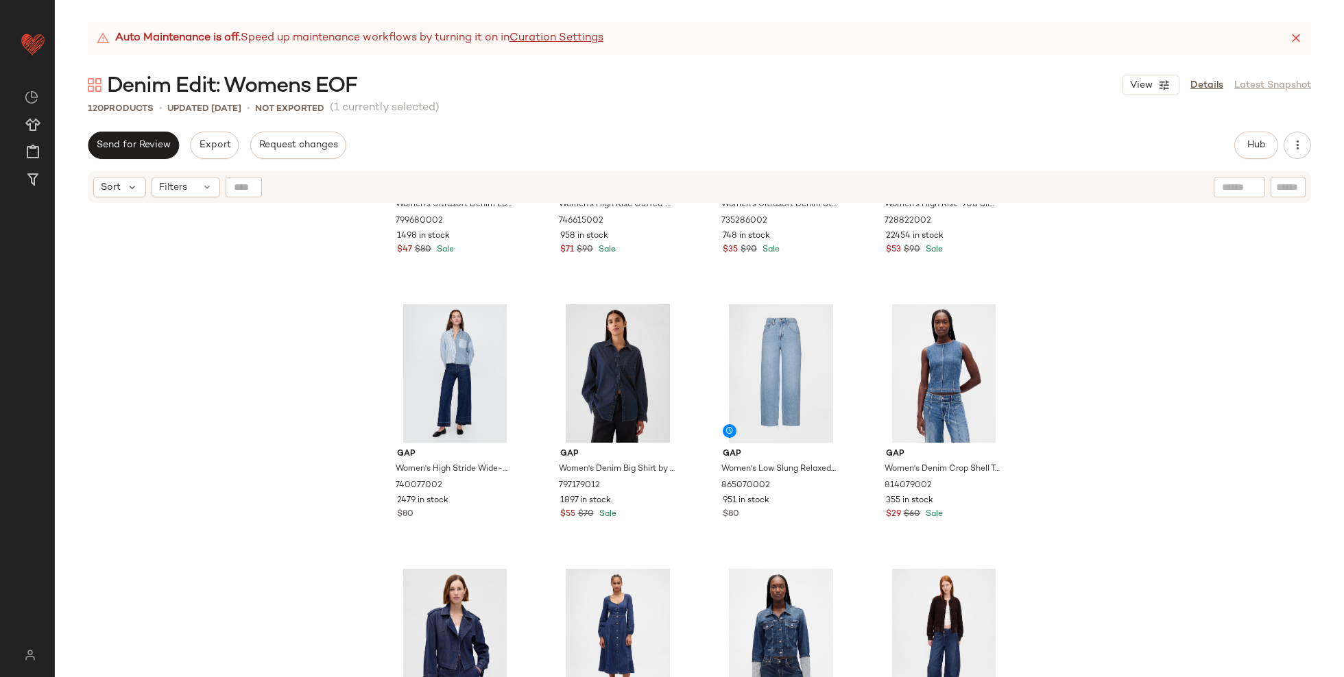
scroll to position [1508, 0]
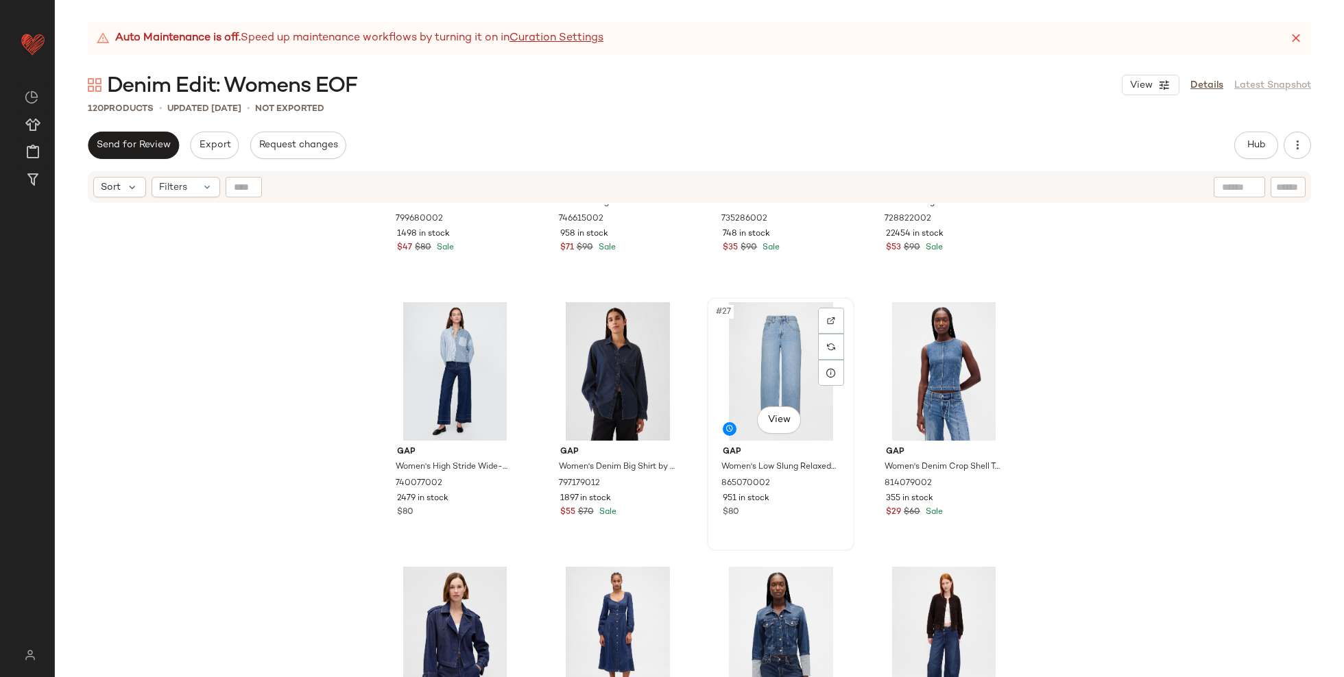
click at [779, 312] on div "#27 View" at bounding box center [781, 371] width 138 height 138
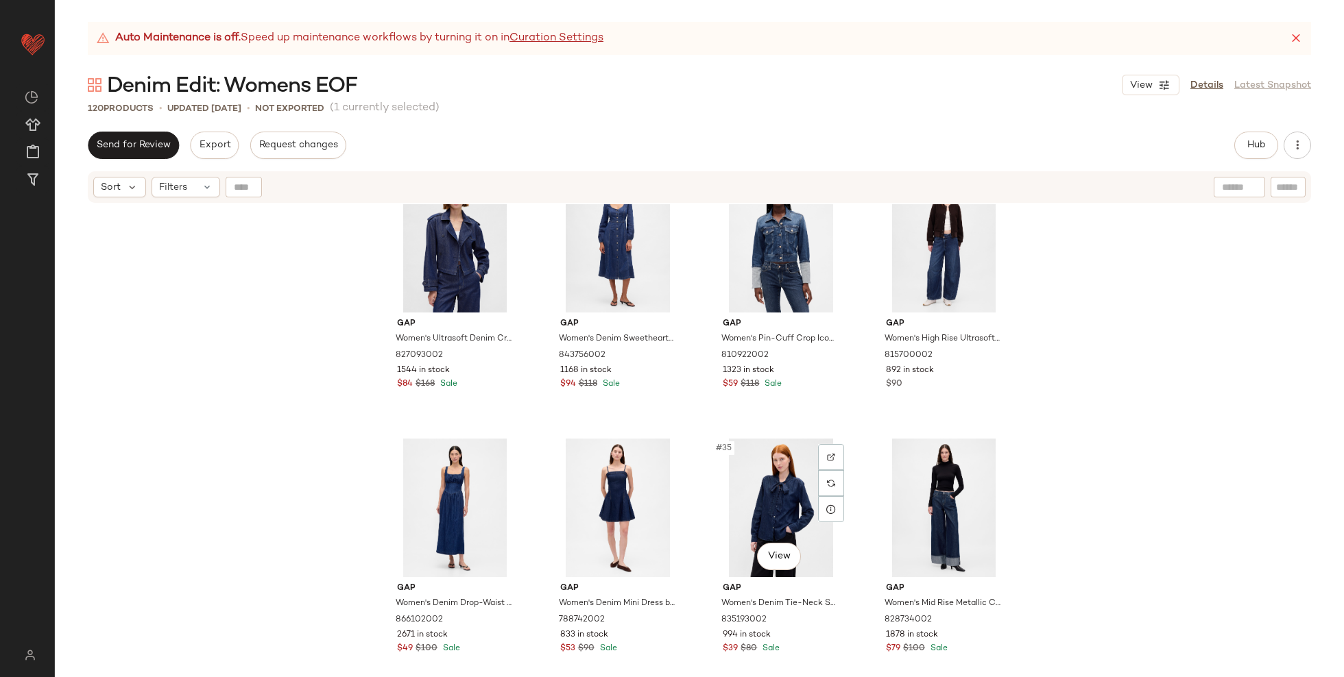
scroll to position [1903, 0]
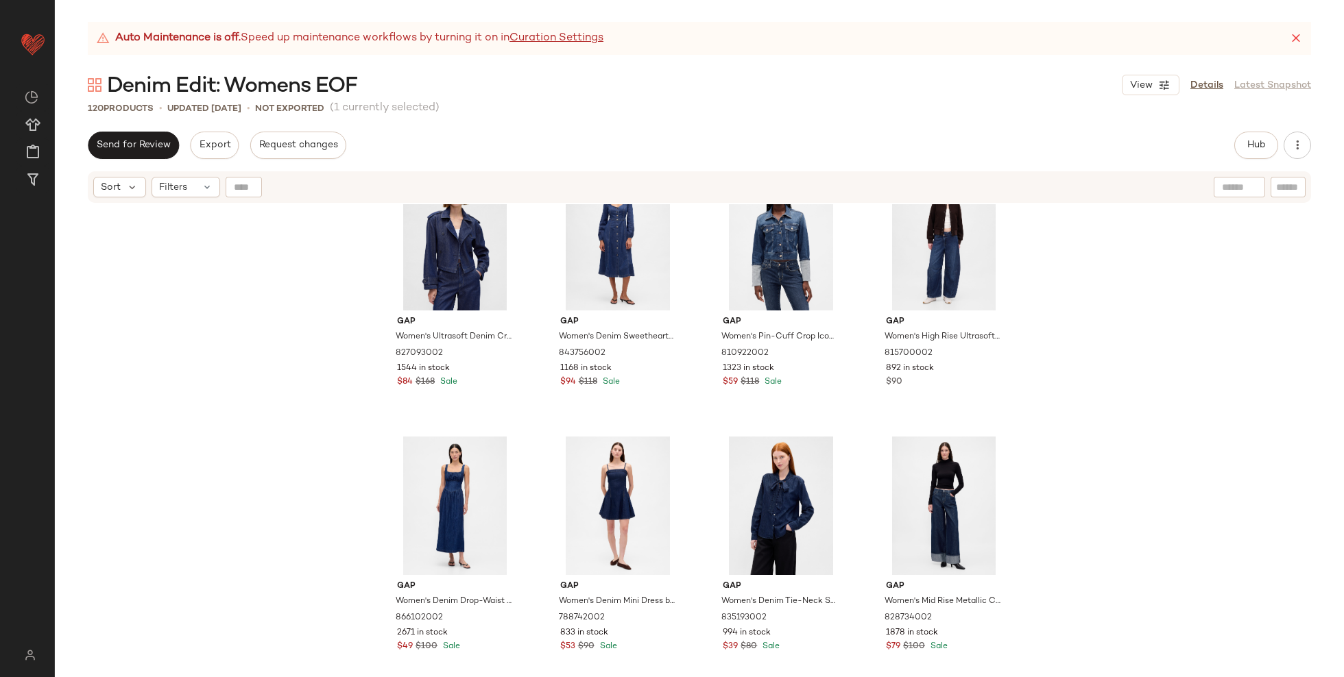
click at [1174, 520] on div "Gap Women's Ultrasoft Denim Crop Trench Jacket by Gap Dark Wash Size XS 8270930…" at bounding box center [699, 457] width 1289 height 507
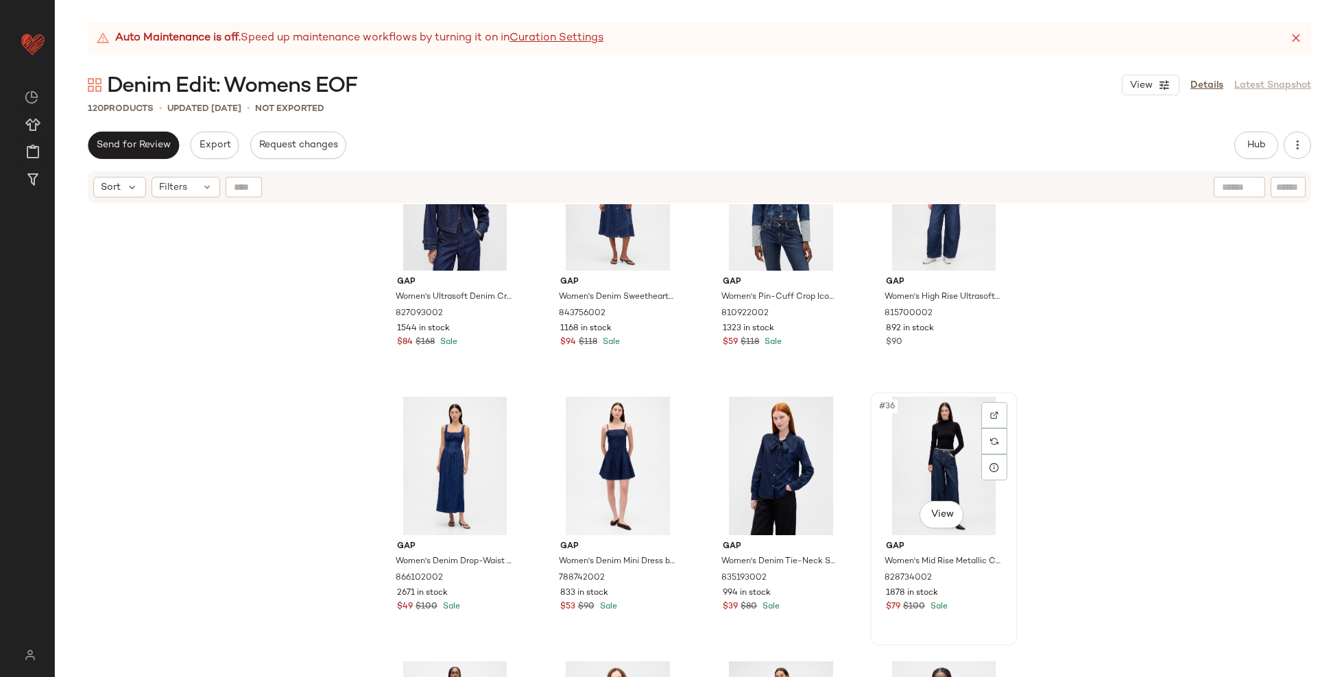
scroll to position [1936, 0]
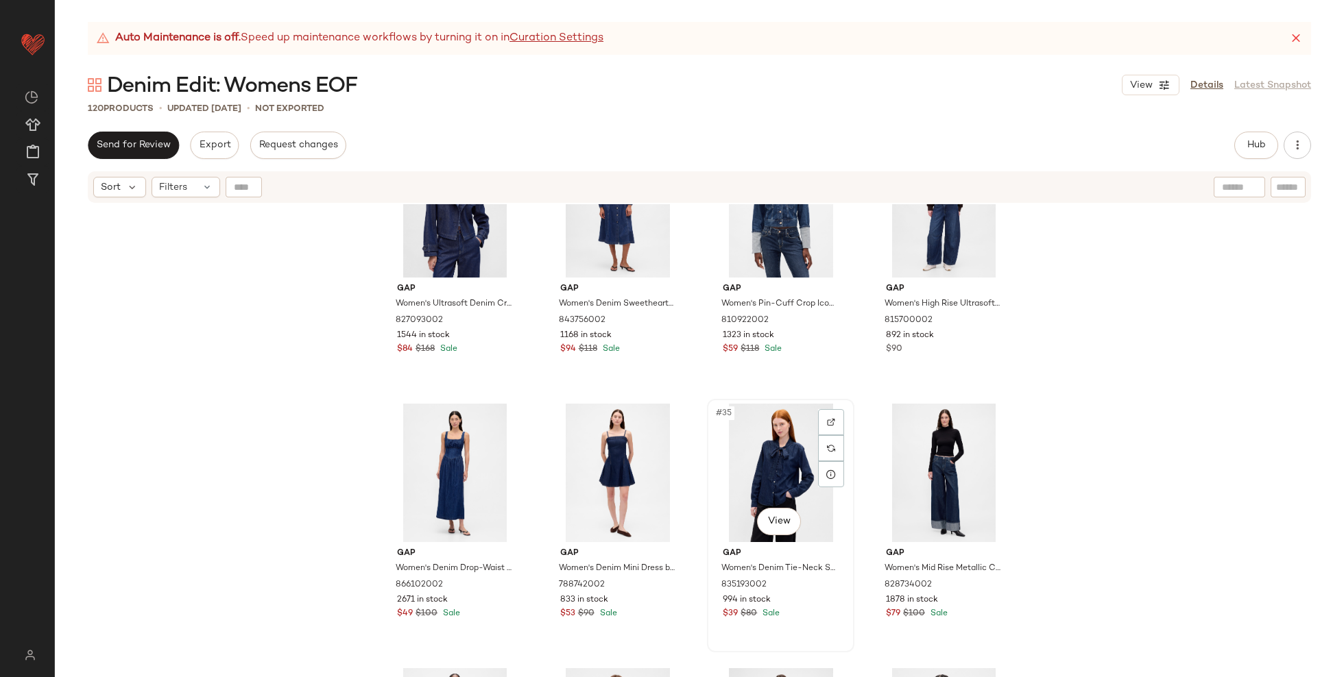
click at [762, 478] on div "#35 View" at bounding box center [781, 473] width 138 height 138
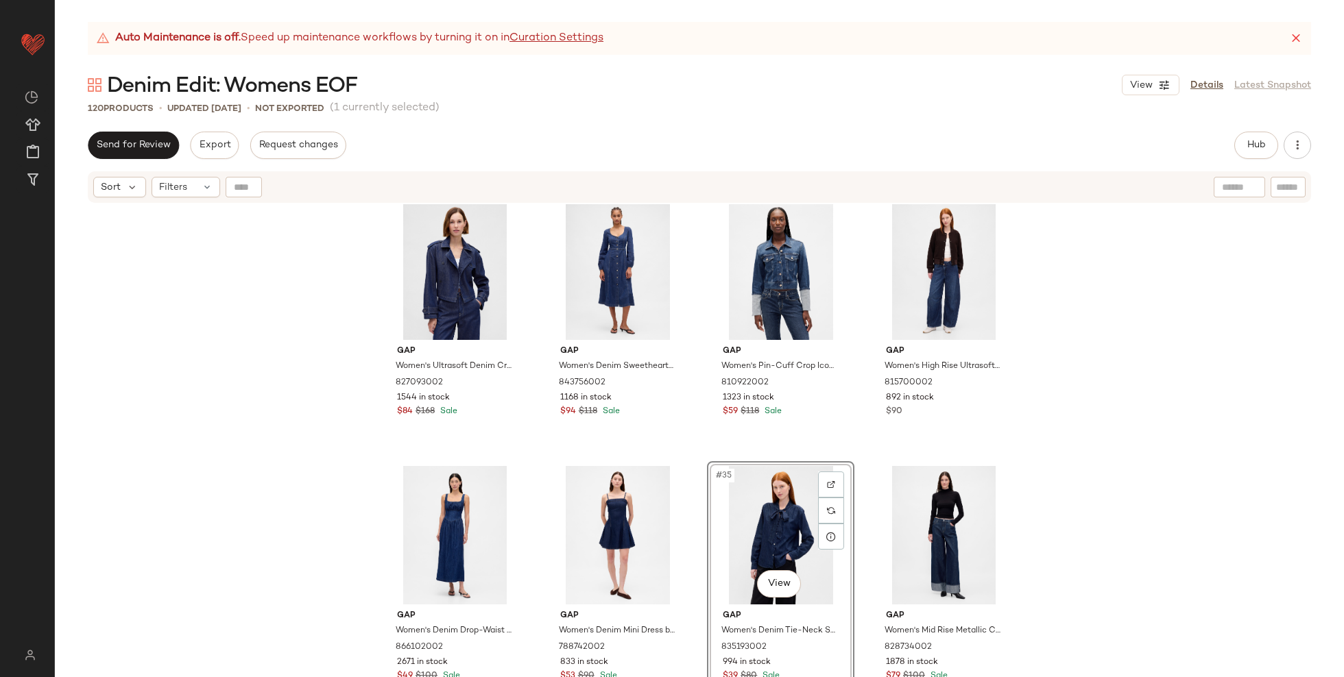
scroll to position [1866, 0]
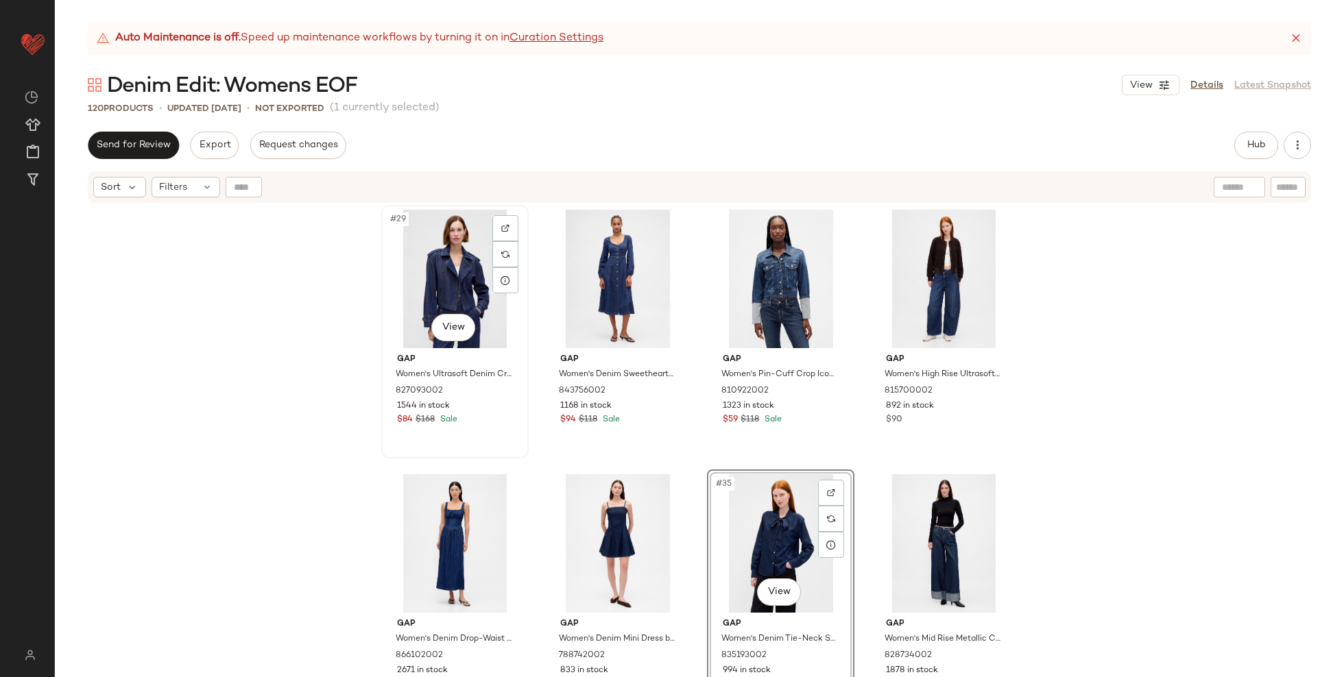
click at [451, 267] on div "#29 View" at bounding box center [455, 279] width 138 height 138
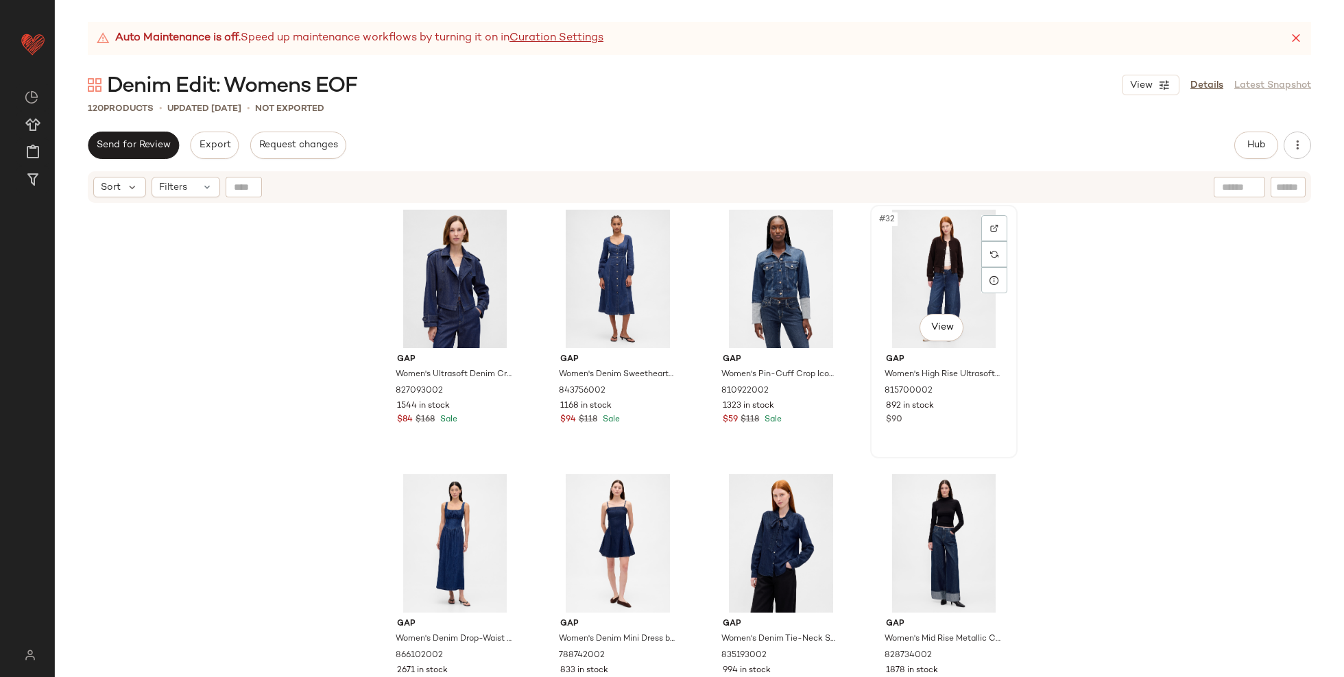
click at [954, 270] on div "#32 View" at bounding box center [944, 279] width 138 height 138
click at [1111, 424] on div "Gap Women's Ultrasoft Denim Crop Trench Jacket by Gap Dark Wash Size XS 8270930…" at bounding box center [699, 457] width 1289 height 507
click at [920, 533] on div "#36 View" at bounding box center [944, 543] width 138 height 138
click at [775, 545] on div "#35 View" at bounding box center [781, 543] width 138 height 138
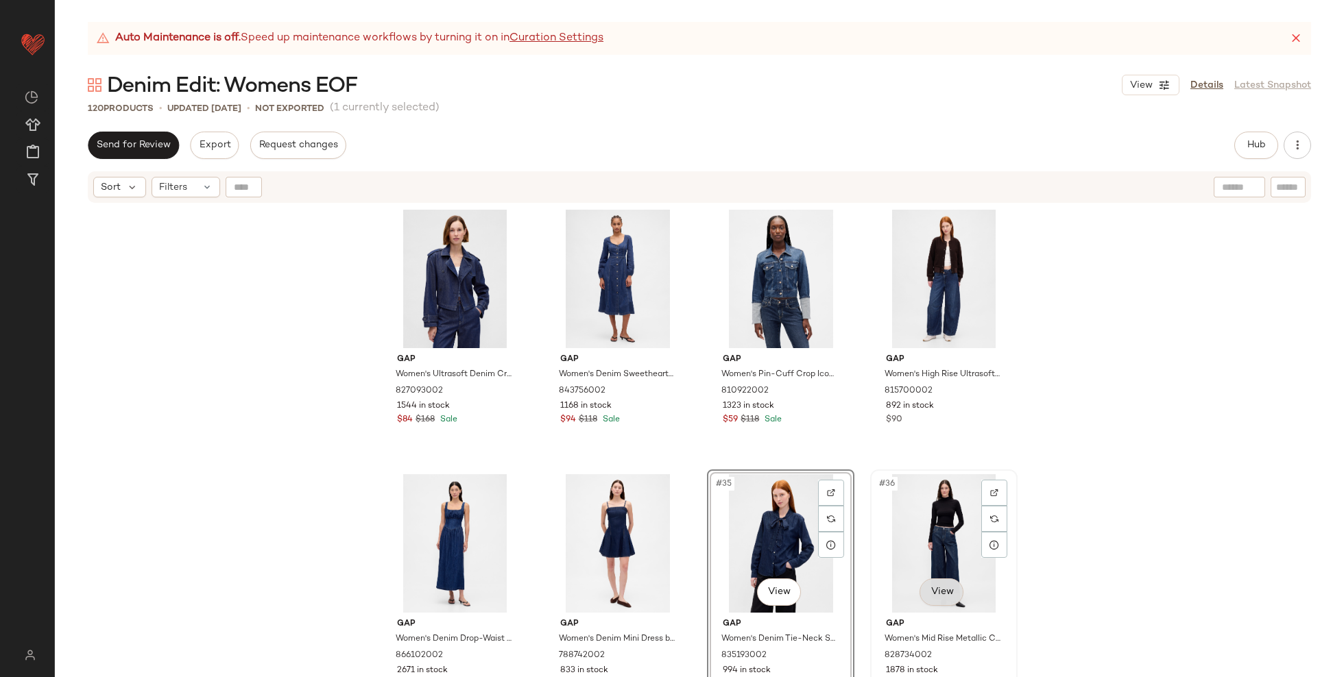
scroll to position [1955, 0]
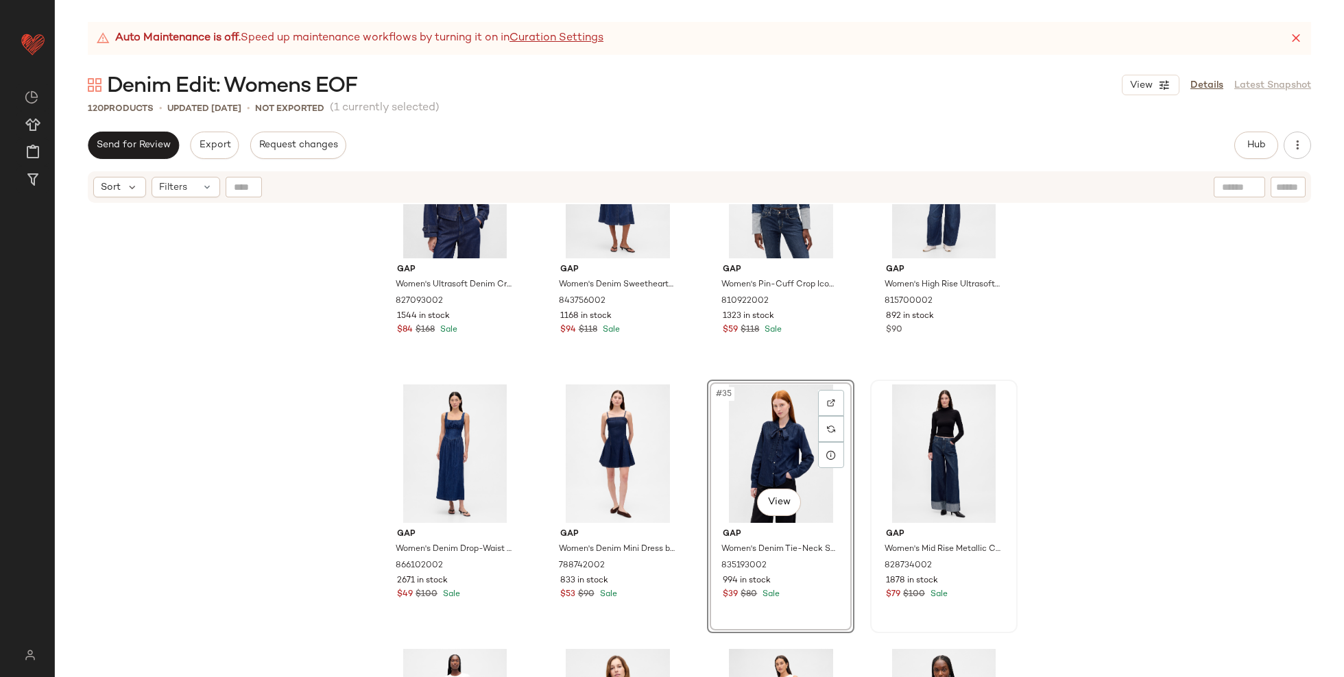
click at [1118, 498] on div "Gap Women's Ultrasoft Denim Crop Trench Jacket by Gap Dark Wash Size XS 8270930…" at bounding box center [699, 457] width 1289 height 507
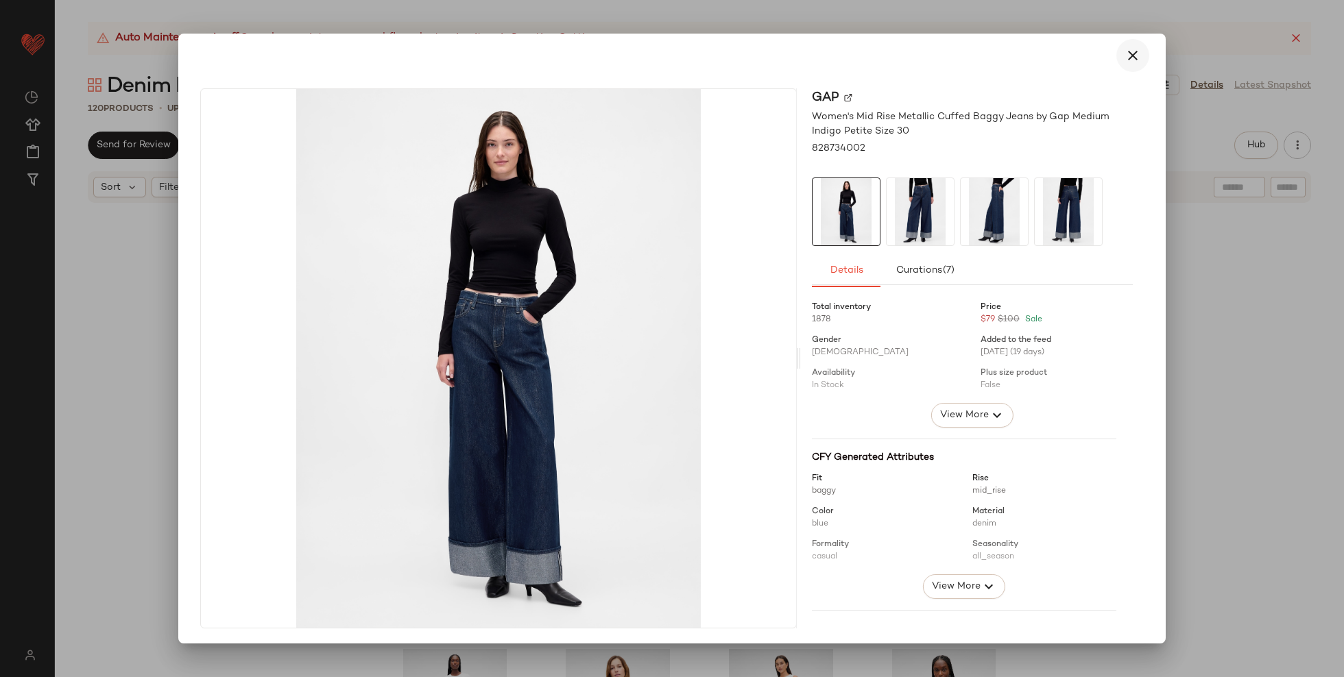
click at [1124, 51] on icon "button" at bounding box center [1132, 55] width 16 height 16
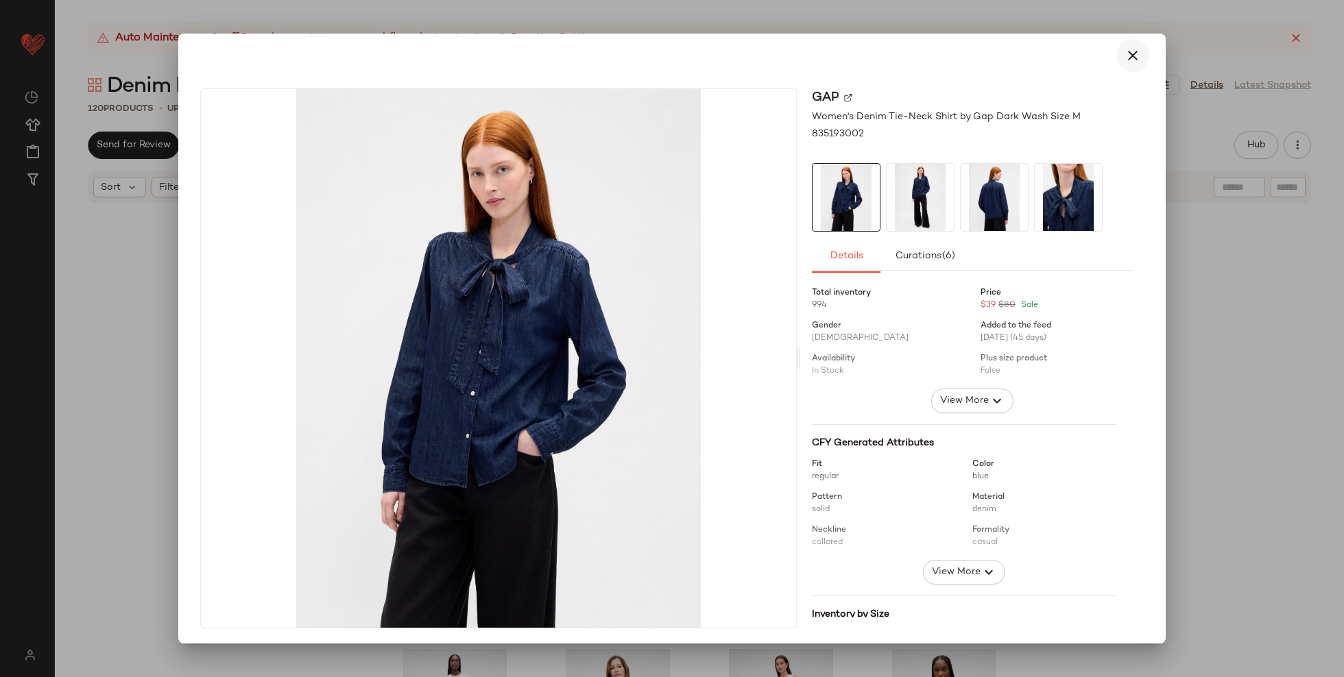
click at [1125, 58] on icon "button" at bounding box center [1132, 55] width 16 height 16
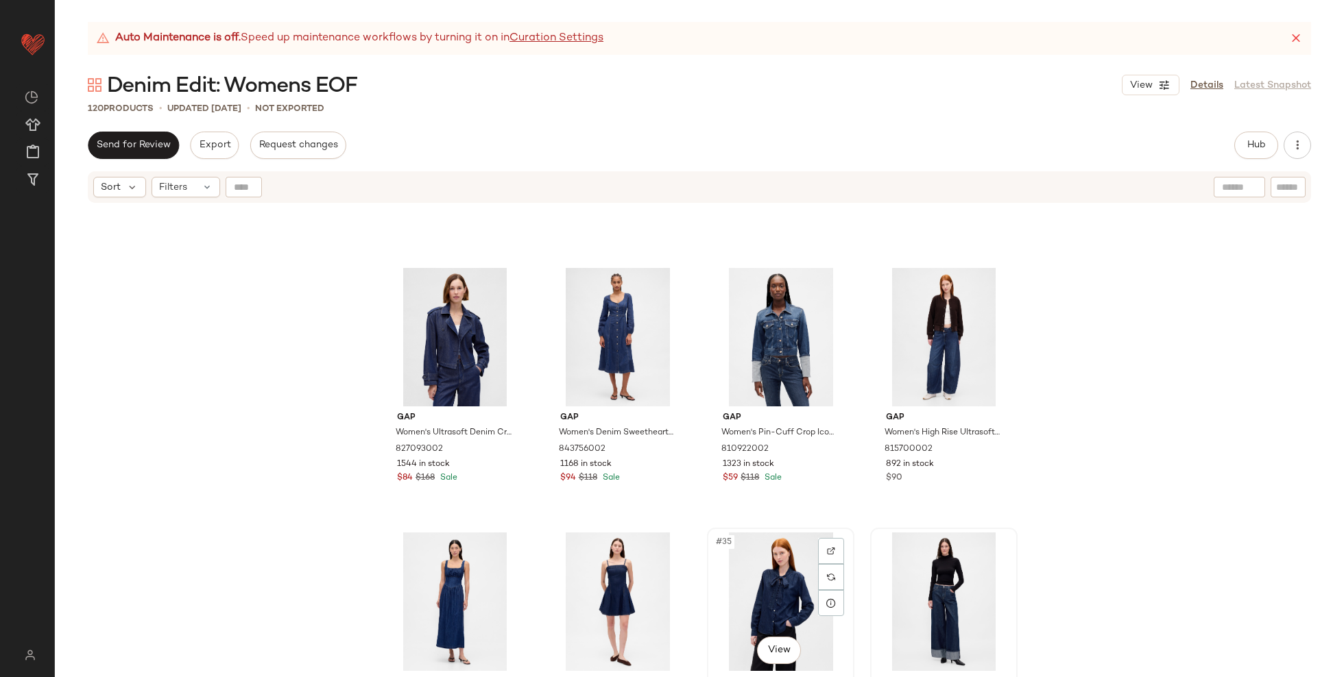
scroll to position [1806, 0]
click at [937, 344] on div "#32 View" at bounding box center [944, 338] width 138 height 138
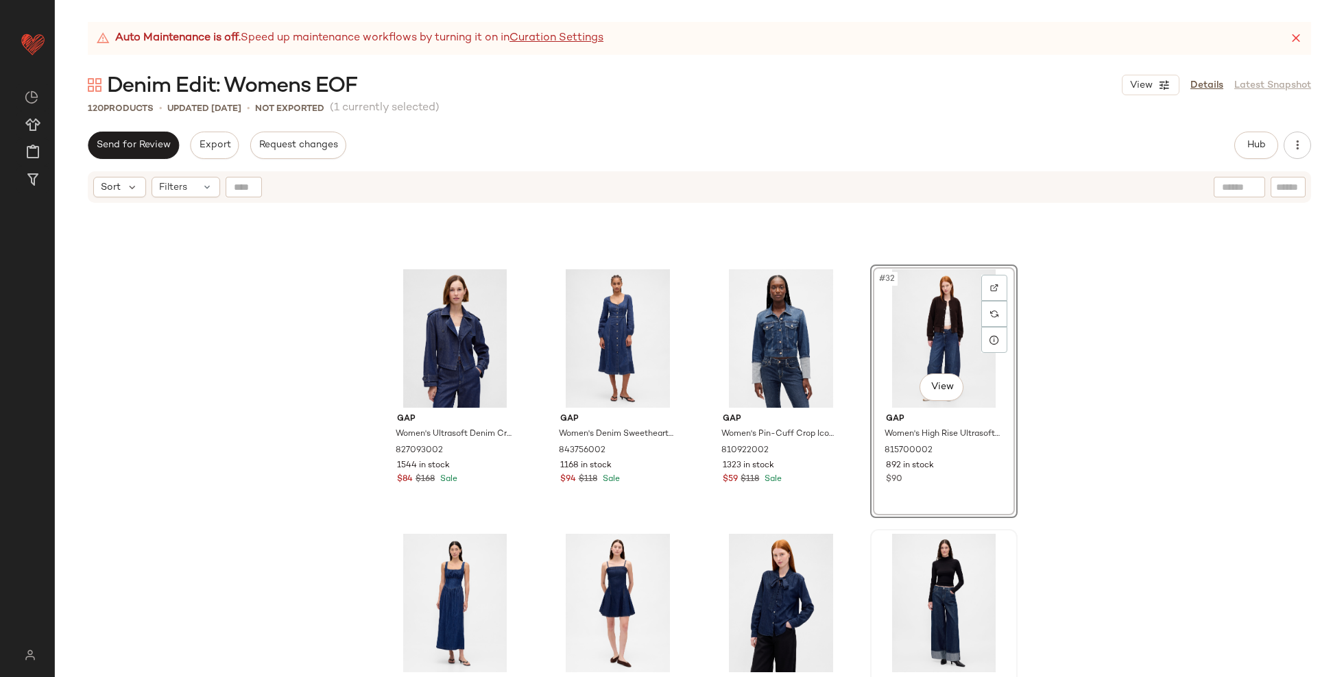
click at [1061, 361] on div "Gap Women's Ultrasoft Denim Crop Trench Jacket by Gap Dark Wash Size XS 8270930…" at bounding box center [699, 457] width 1289 height 507
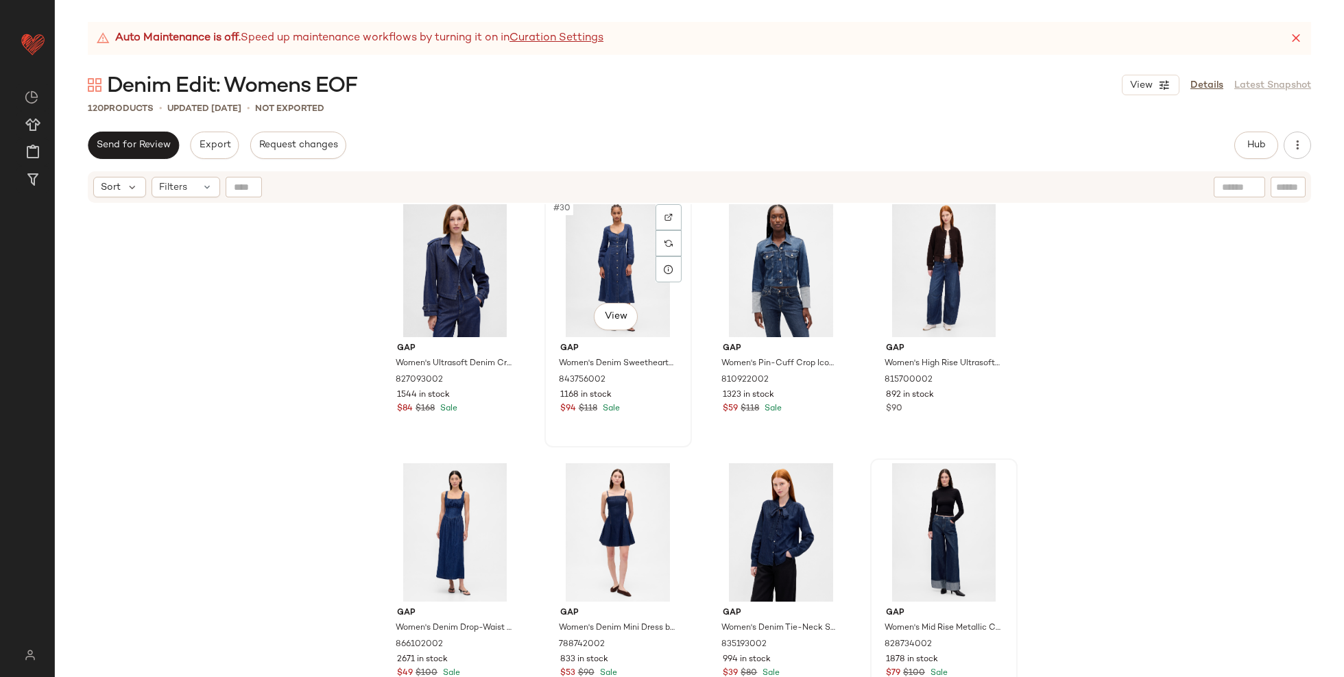
click at [591, 267] on div "#30 View" at bounding box center [618, 268] width 138 height 138
click at [462, 273] on div "#29 View" at bounding box center [455, 268] width 138 height 138
click at [598, 267] on div "#30 View" at bounding box center [618, 268] width 138 height 138
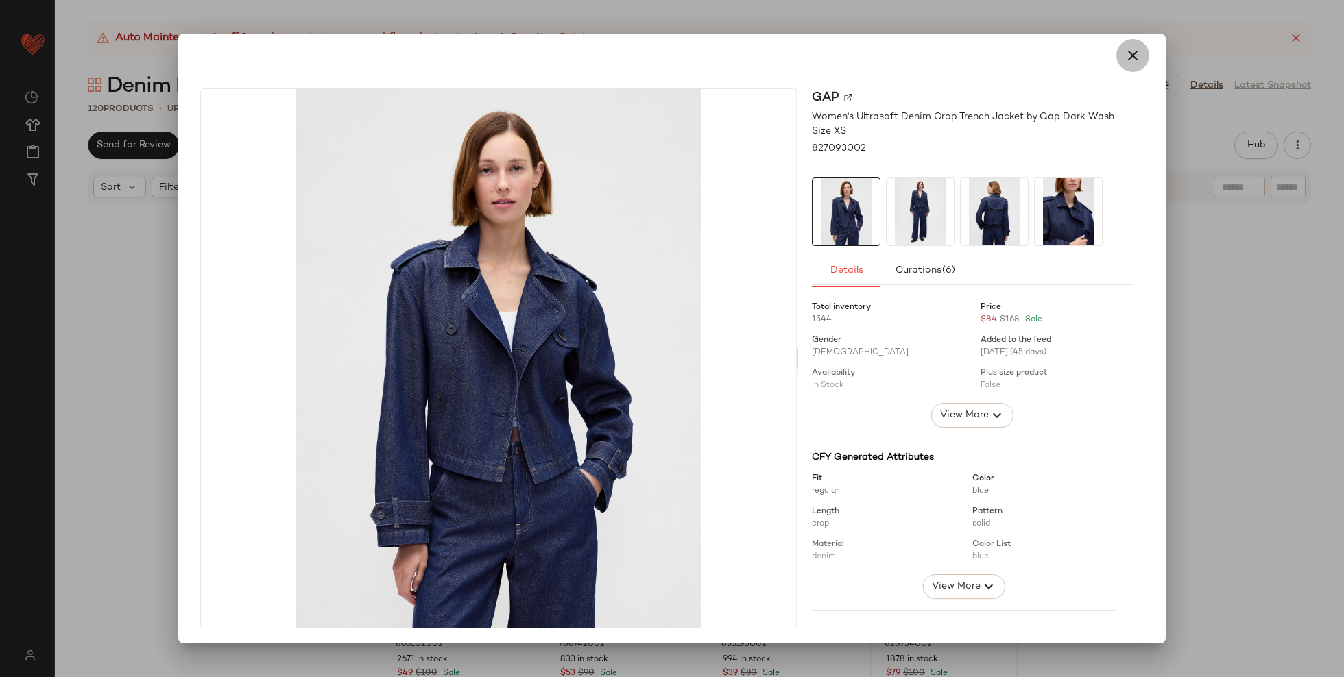
click at [1135, 66] on button "button" at bounding box center [1132, 55] width 33 height 33
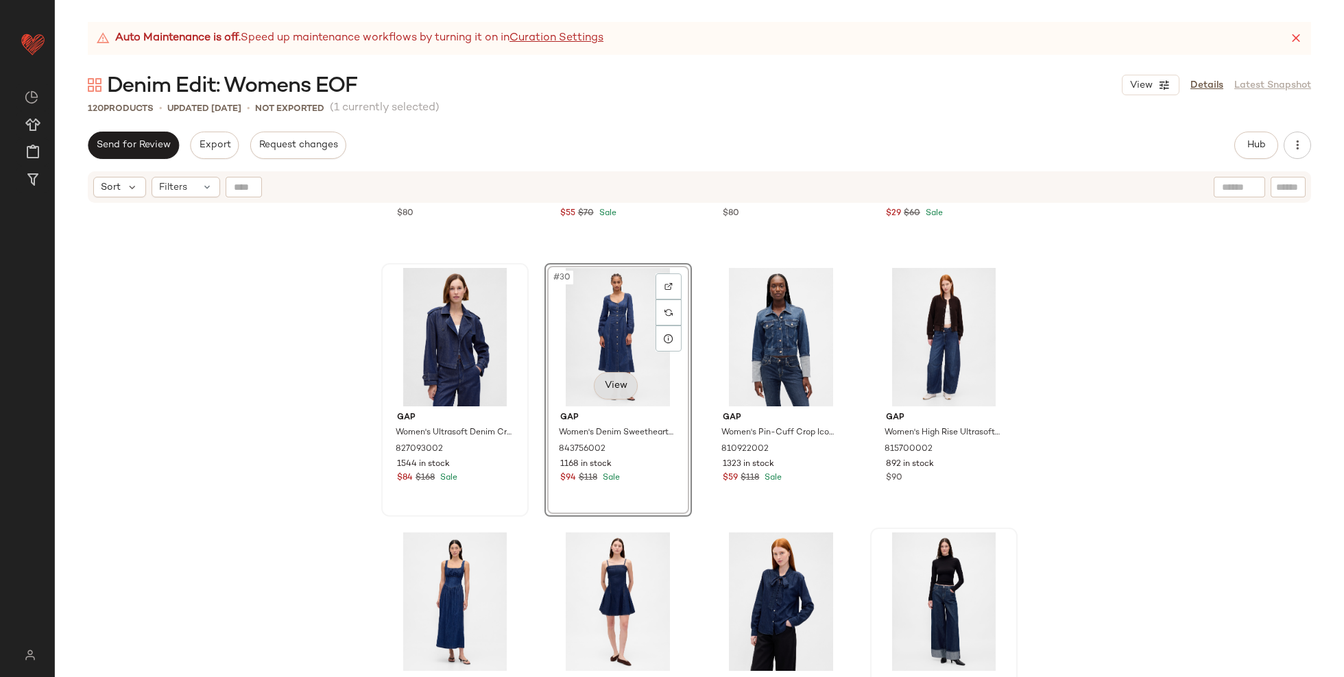
scroll to position [1809, 0]
click at [455, 572] on div "#33 View" at bounding box center [455, 600] width 138 height 138
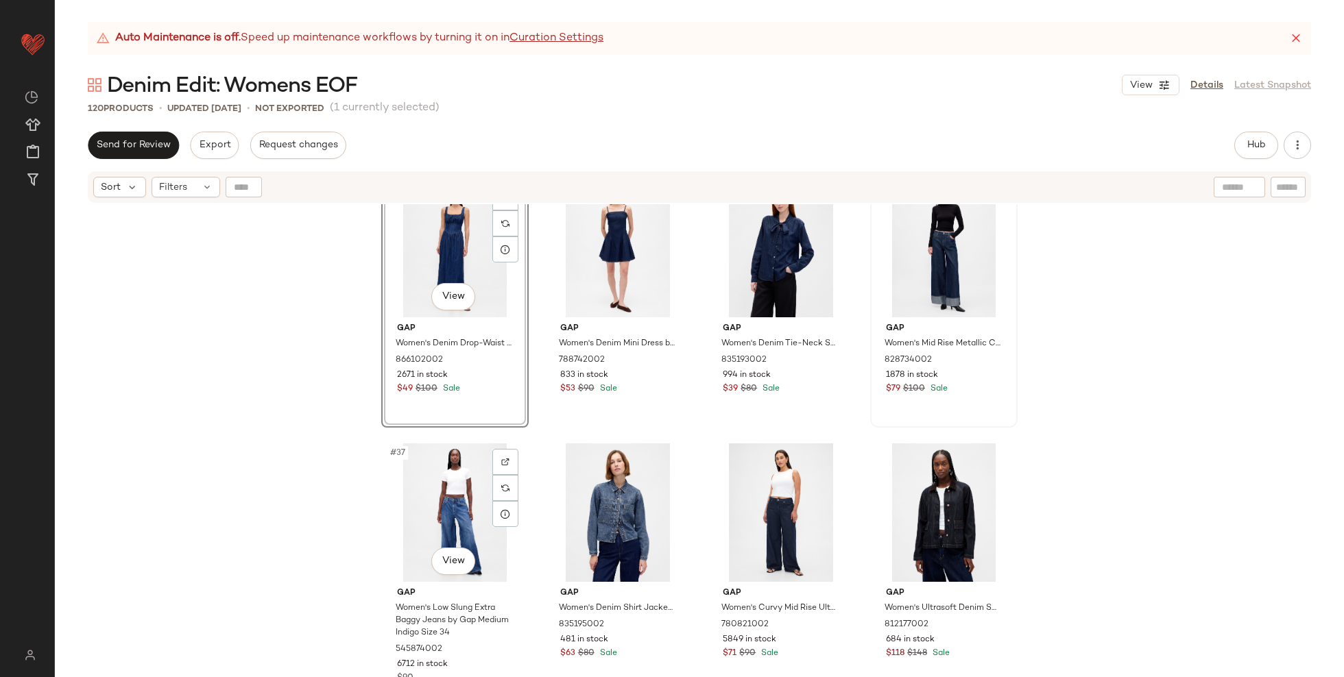
scroll to position [2227, 0]
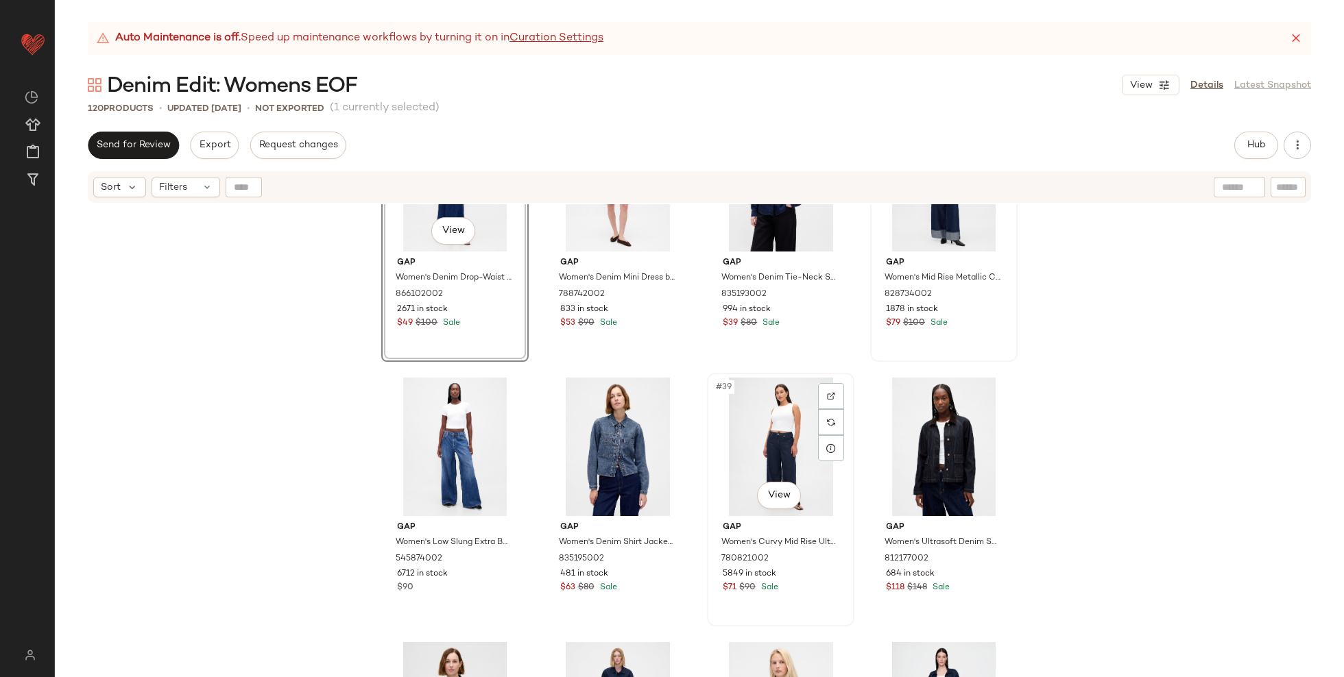
click at [797, 442] on div "#39 View" at bounding box center [781, 447] width 138 height 138
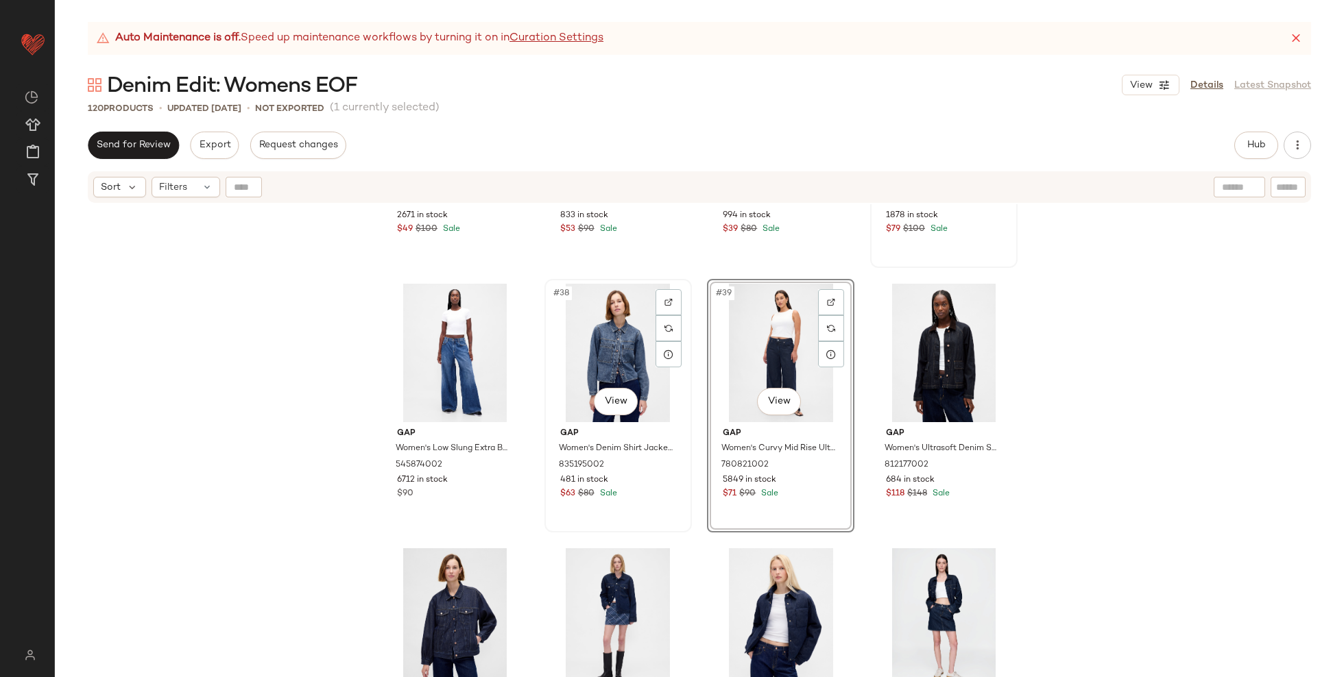
scroll to position [2474, 0]
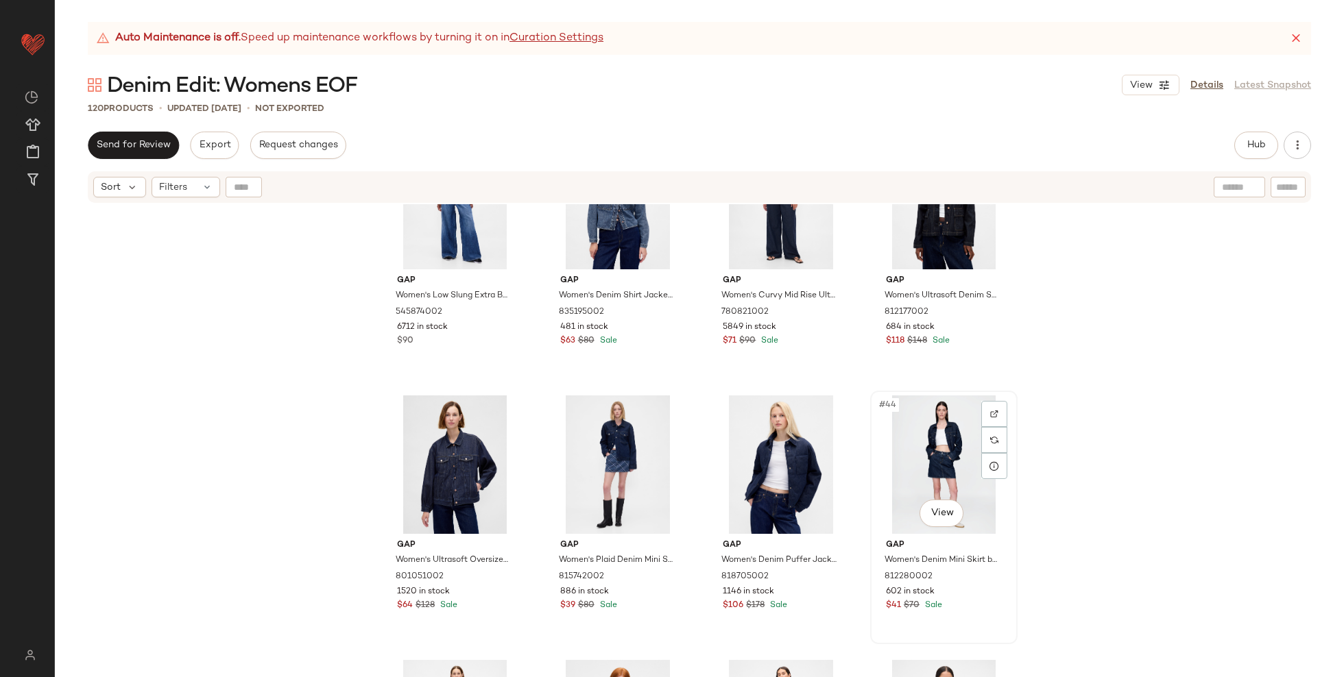
click at [900, 445] on div "#44 View" at bounding box center [944, 465] width 138 height 138
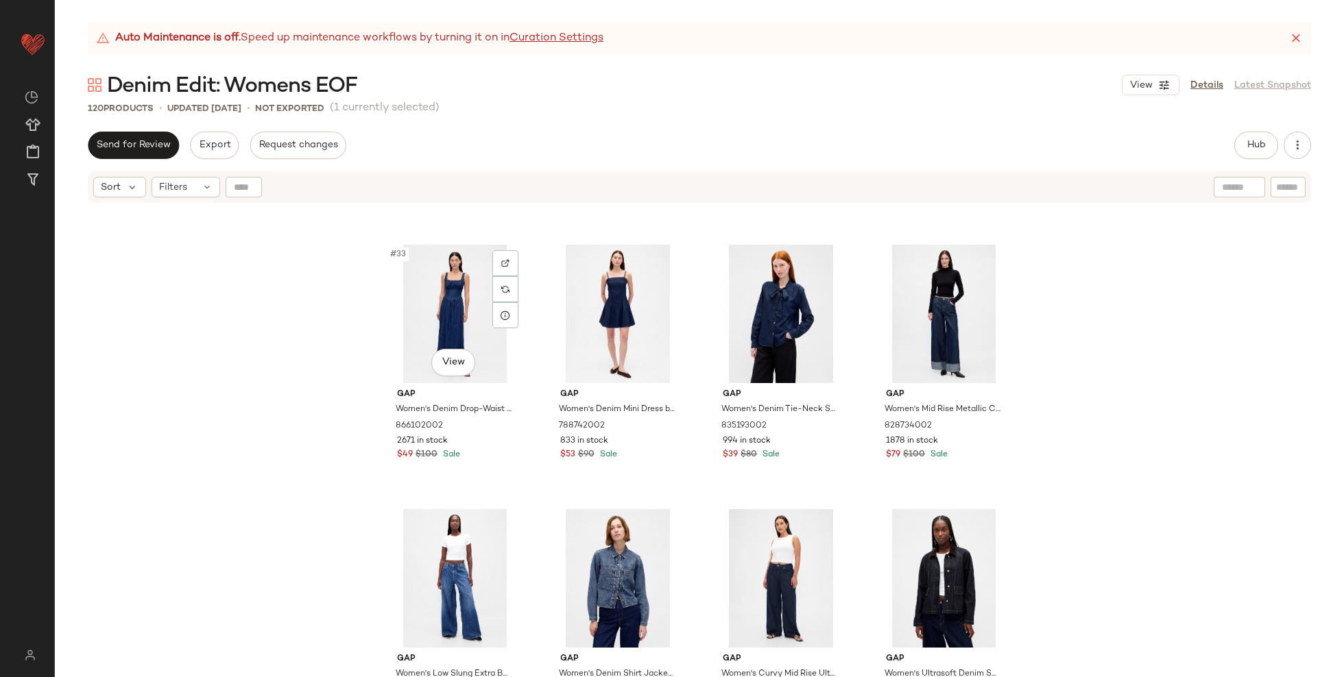
scroll to position [1983, 0]
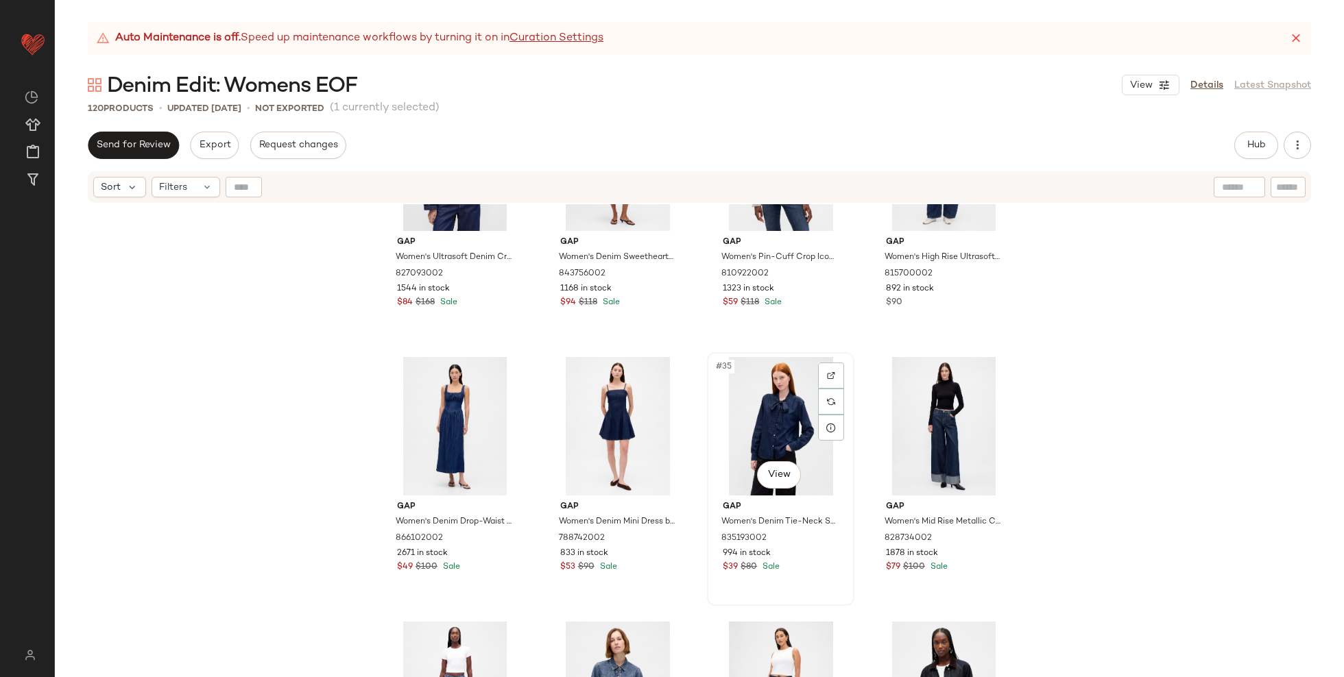
click at [769, 410] on div "#35 View" at bounding box center [781, 426] width 138 height 138
click at [598, 411] on div "#34 View" at bounding box center [618, 426] width 138 height 138
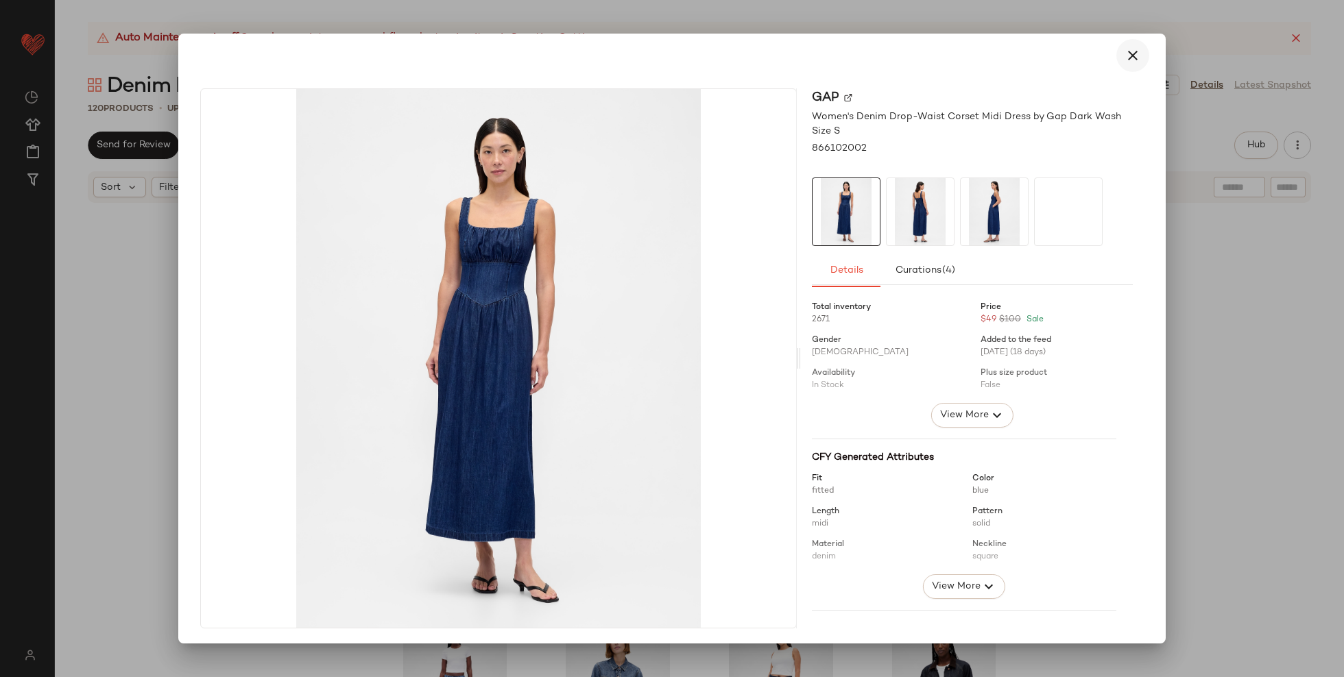
click at [1138, 60] on button "button" at bounding box center [1132, 55] width 33 height 33
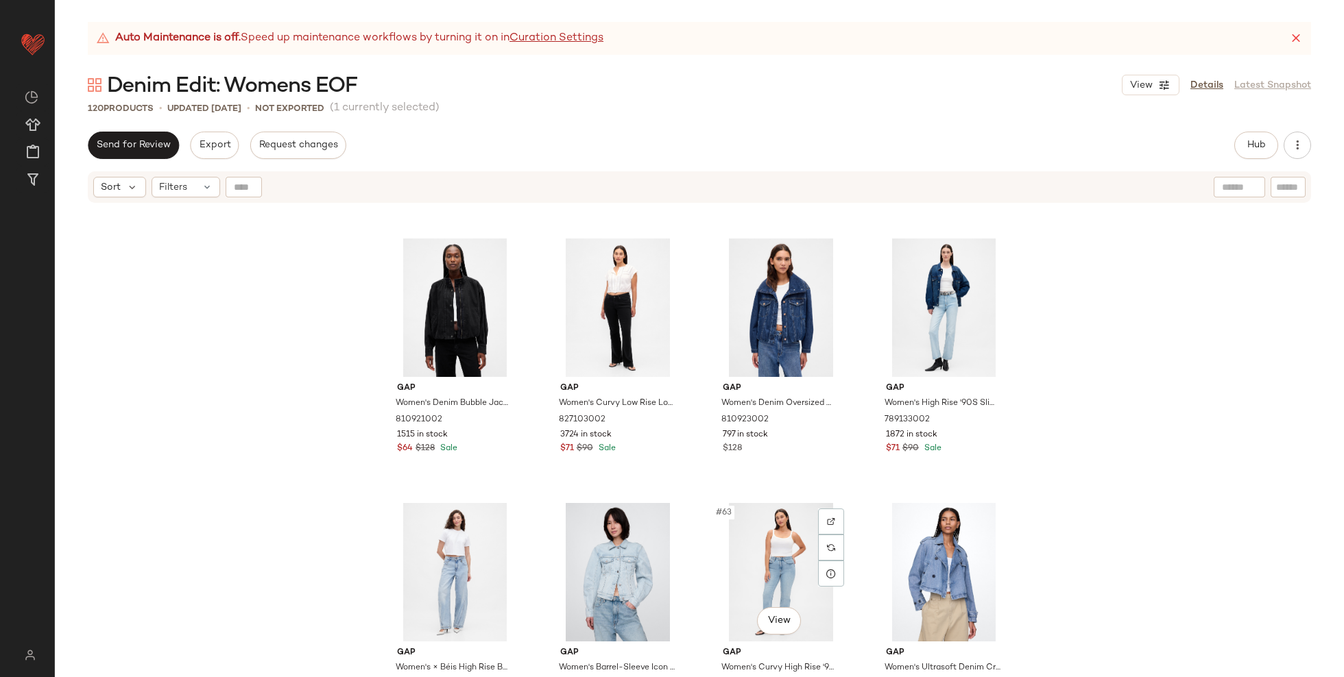
scroll to position [3678, 0]
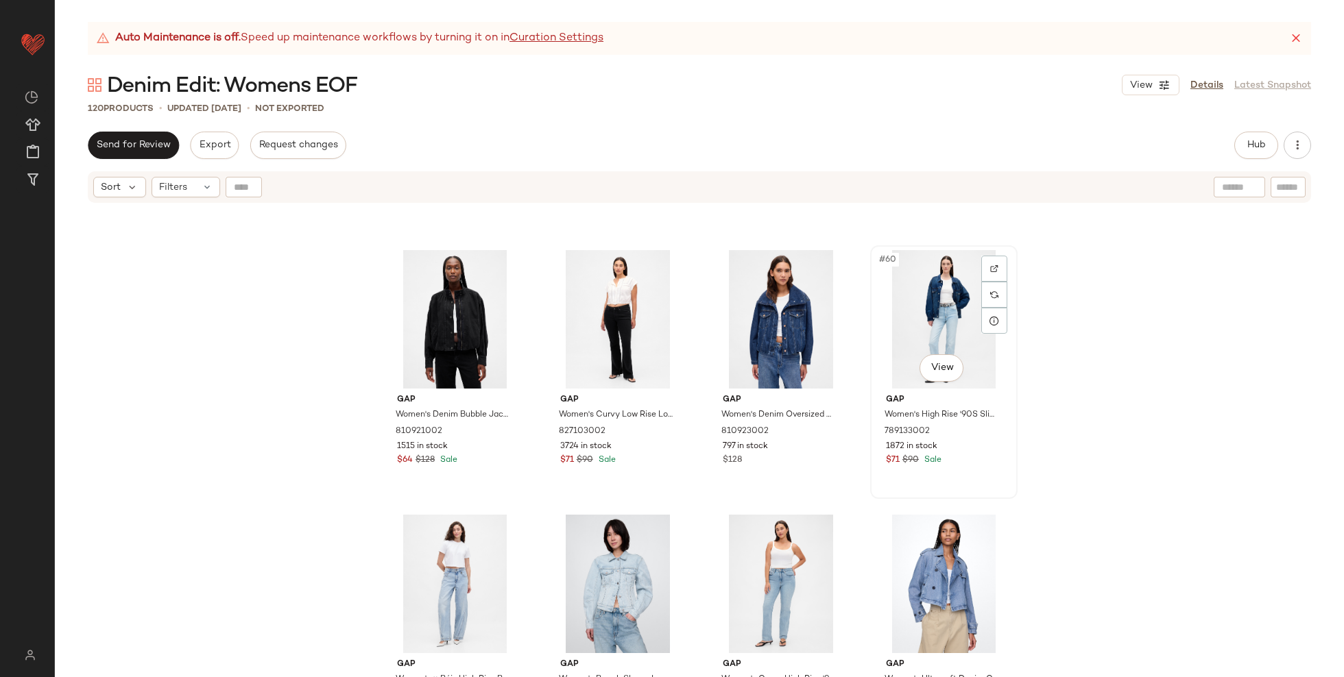
click at [913, 321] on div "#60 View" at bounding box center [944, 319] width 138 height 138
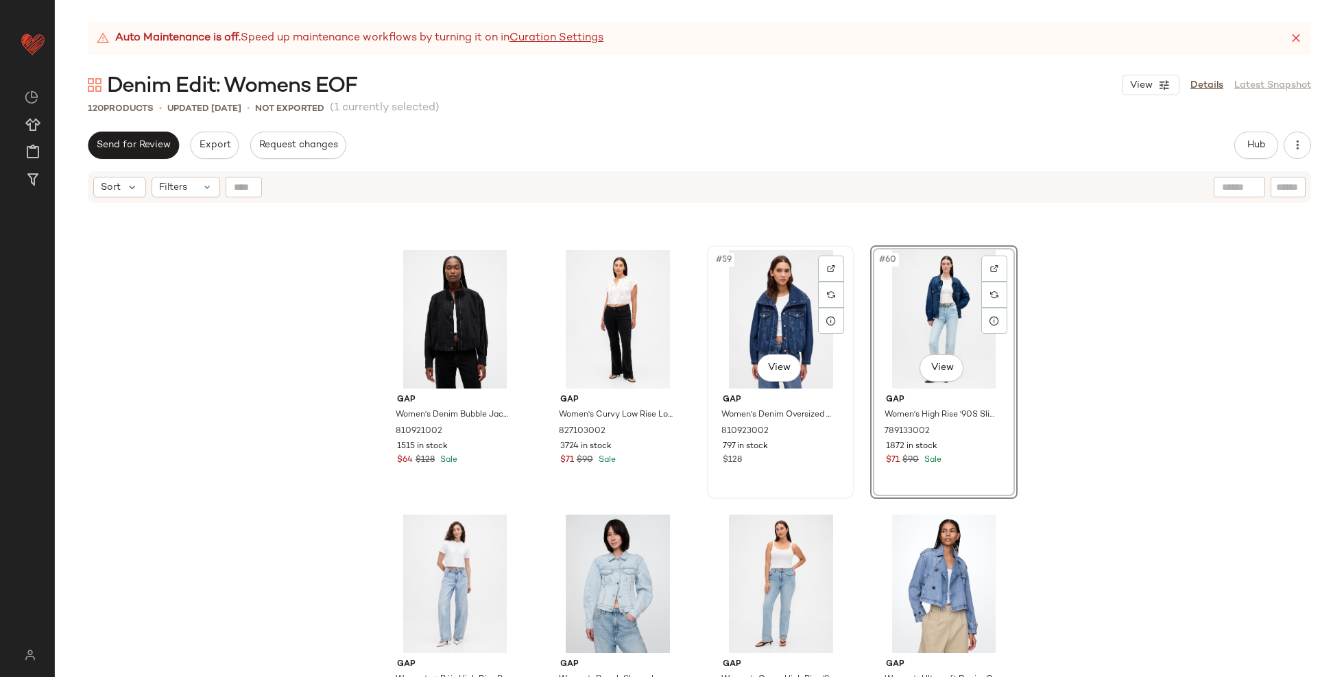
click at [794, 321] on div "#59 View" at bounding box center [781, 319] width 138 height 138
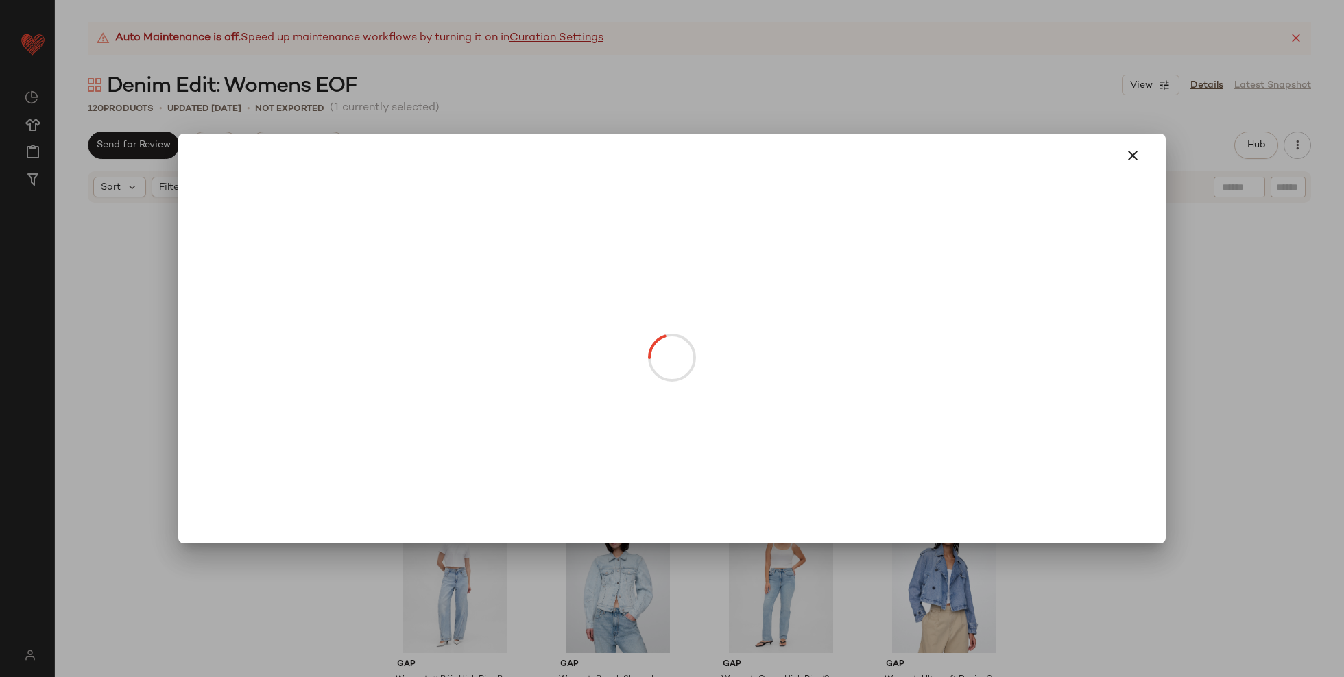
click at [780, 368] on body "GAP ** Dashboard All Products Global Clipboards (29) Curations (119) Katherine …" at bounding box center [672, 338] width 1344 height 677
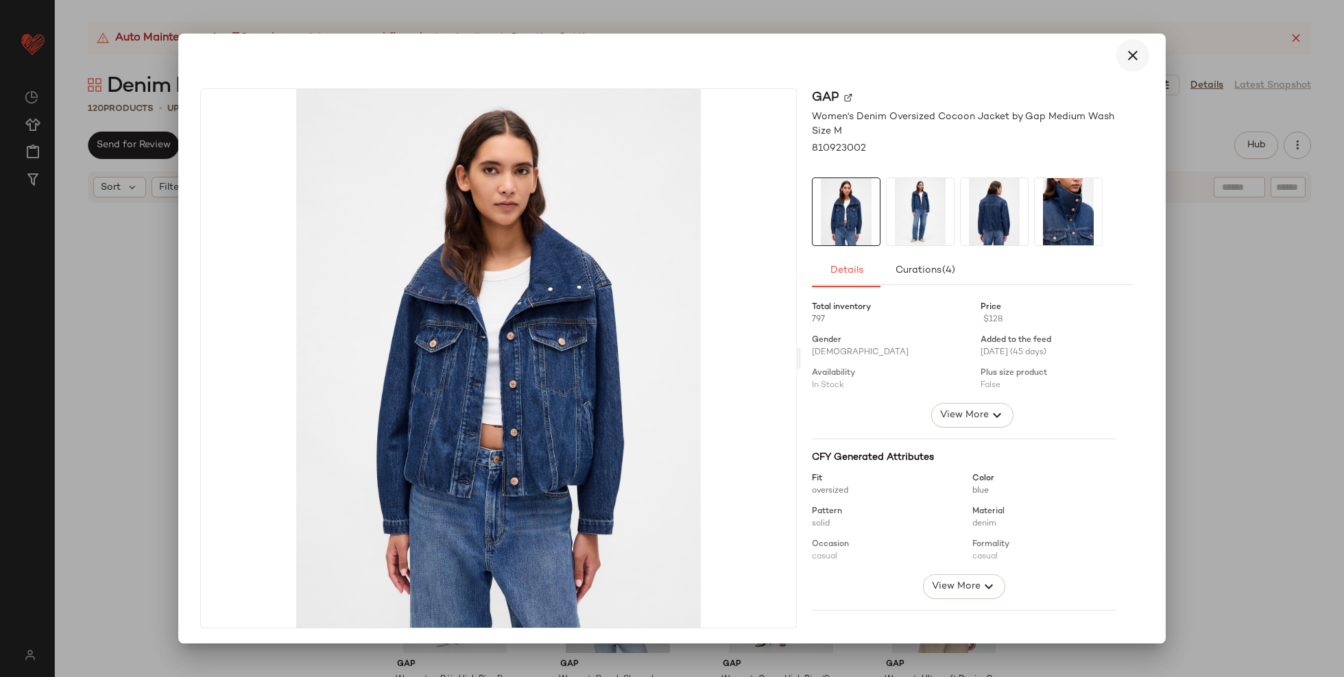
click at [1132, 52] on icon "button" at bounding box center [1132, 55] width 16 height 16
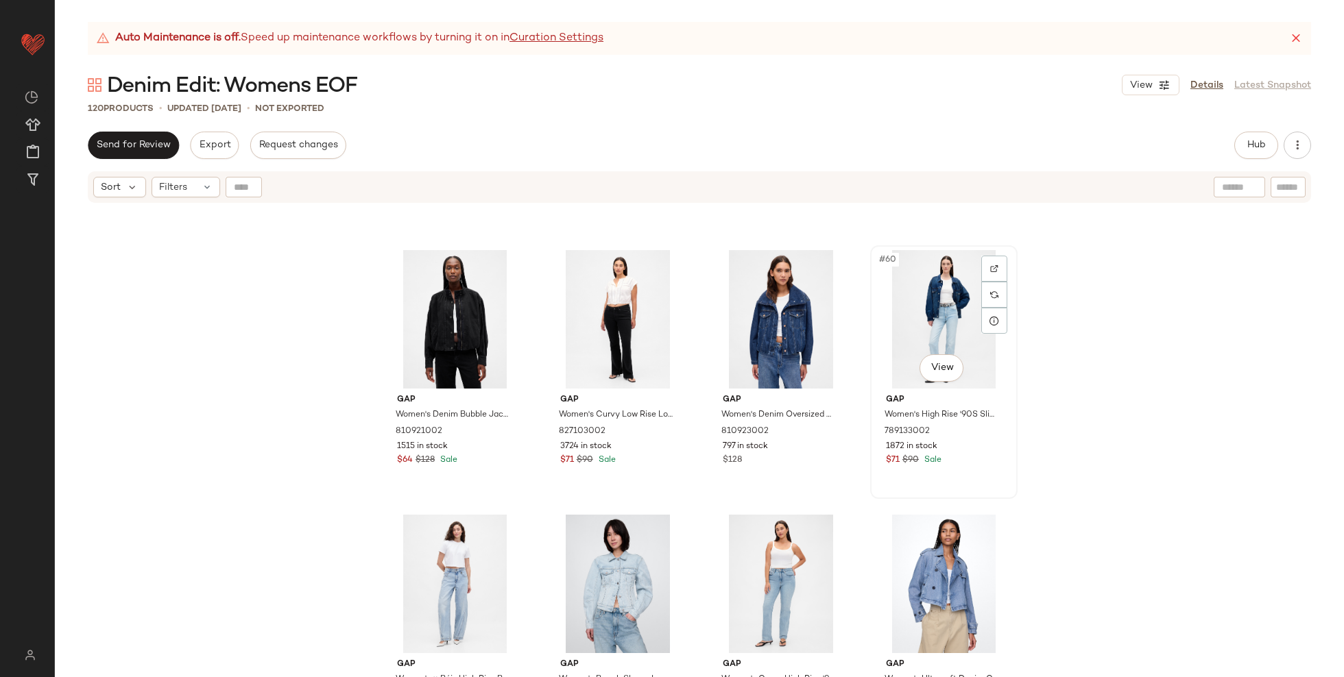
click at [940, 338] on div "#60 View" at bounding box center [944, 319] width 138 height 138
click at [776, 322] on div "#59 View" at bounding box center [781, 319] width 138 height 138
click at [936, 322] on div "#60 View" at bounding box center [944, 319] width 138 height 138
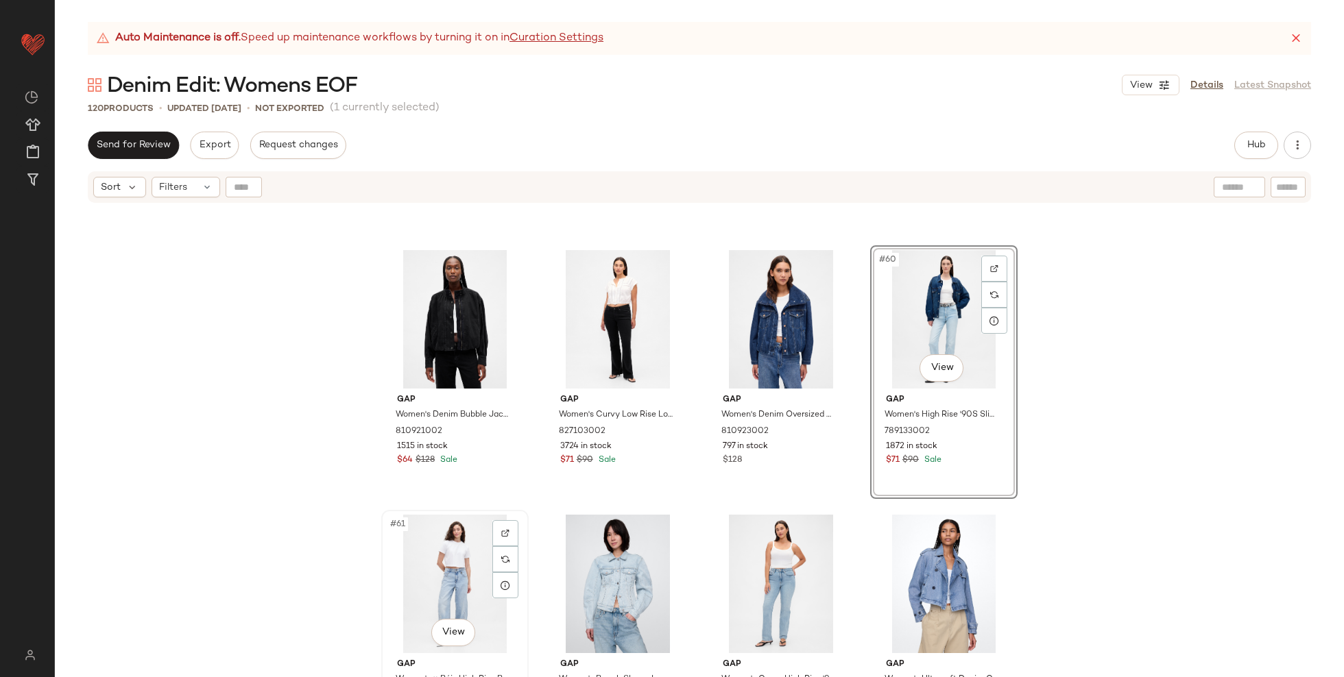
click at [427, 580] on div "#61 View" at bounding box center [455, 584] width 138 height 138
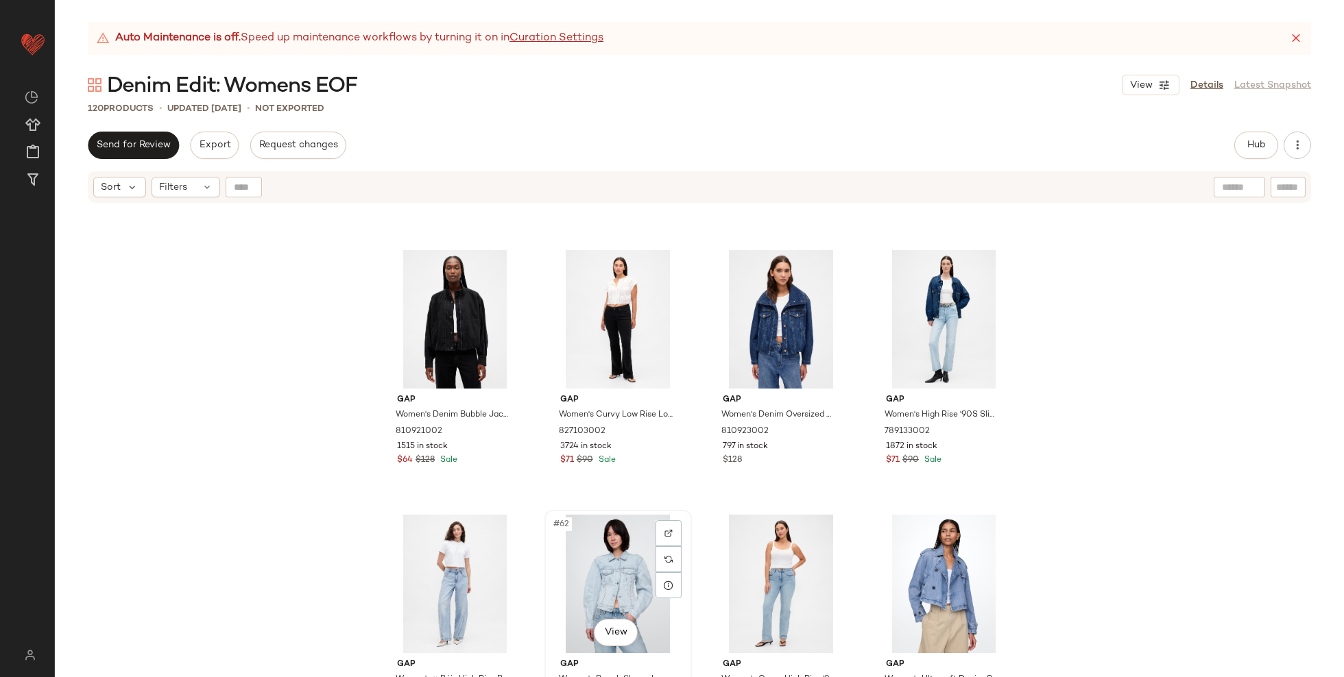
click at [586, 578] on div "#62 View" at bounding box center [618, 584] width 138 height 138
click at [1077, 379] on div "Gap Women's Denim Bubble Jacket by Gap Black Wash Size S 810921002 1515 in stoc…" at bounding box center [699, 457] width 1289 height 507
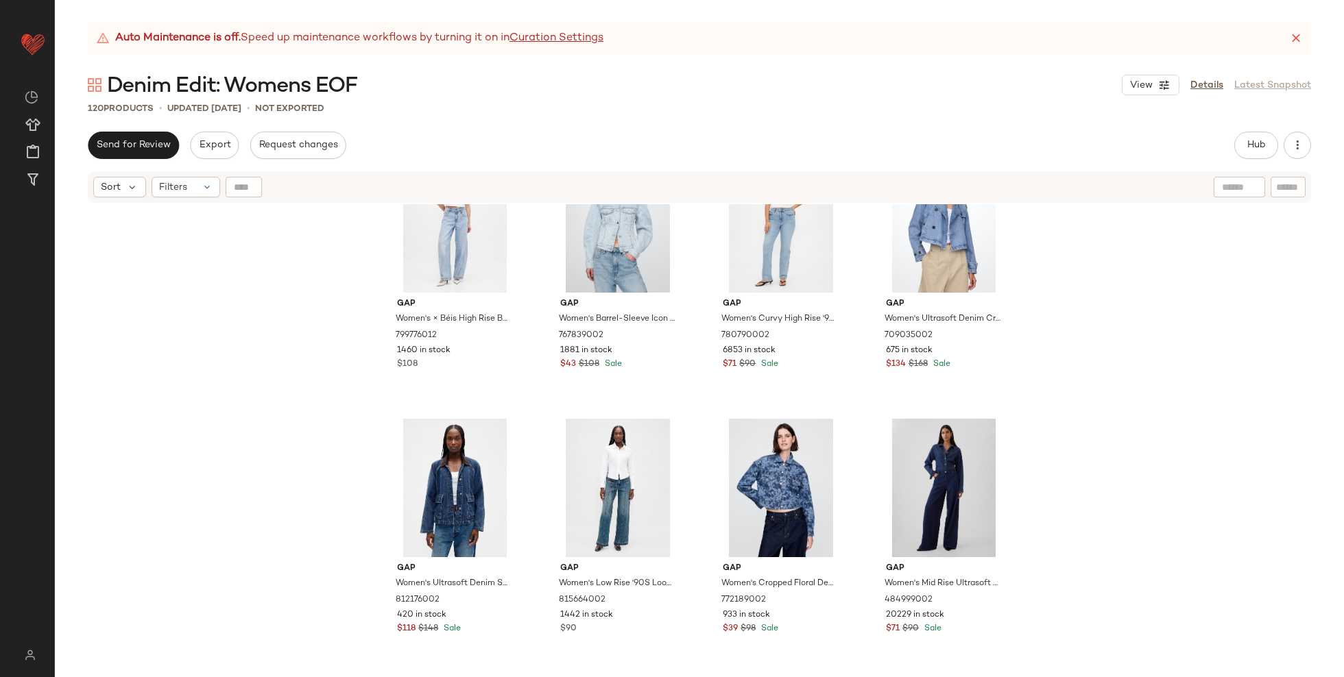
scroll to position [4126, 0]
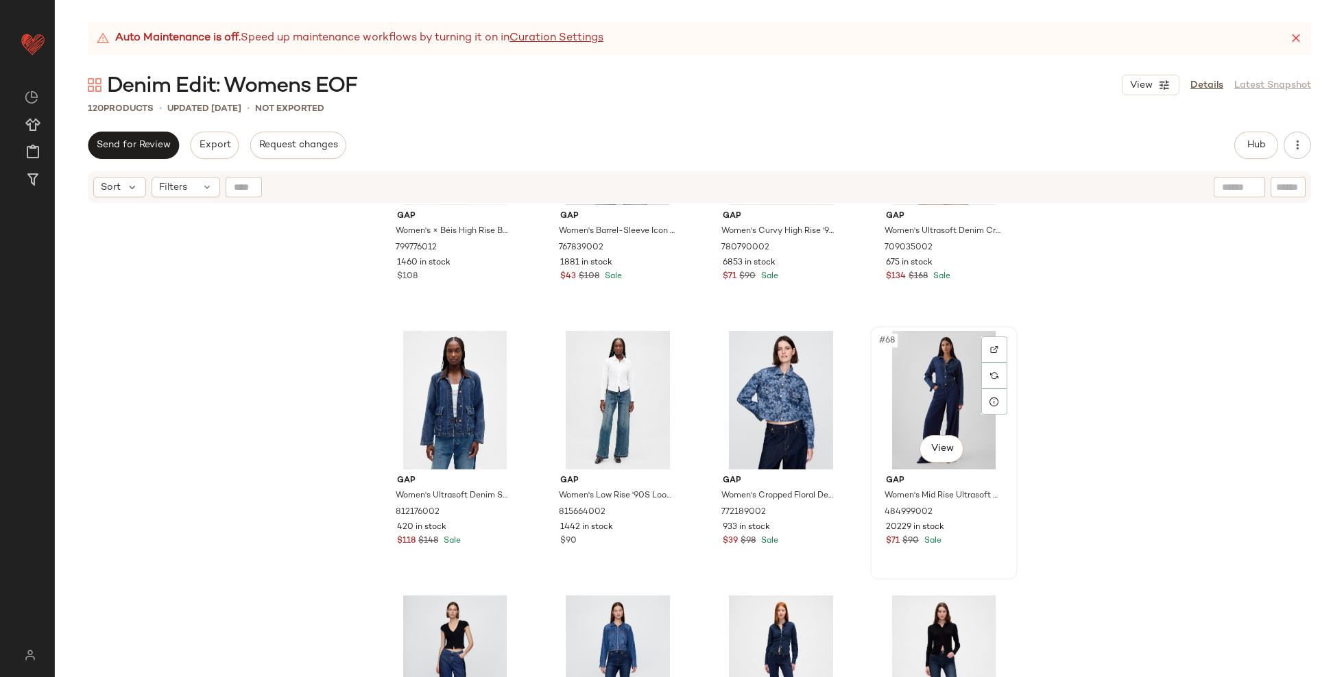
click at [937, 381] on div "#68 View" at bounding box center [944, 400] width 138 height 138
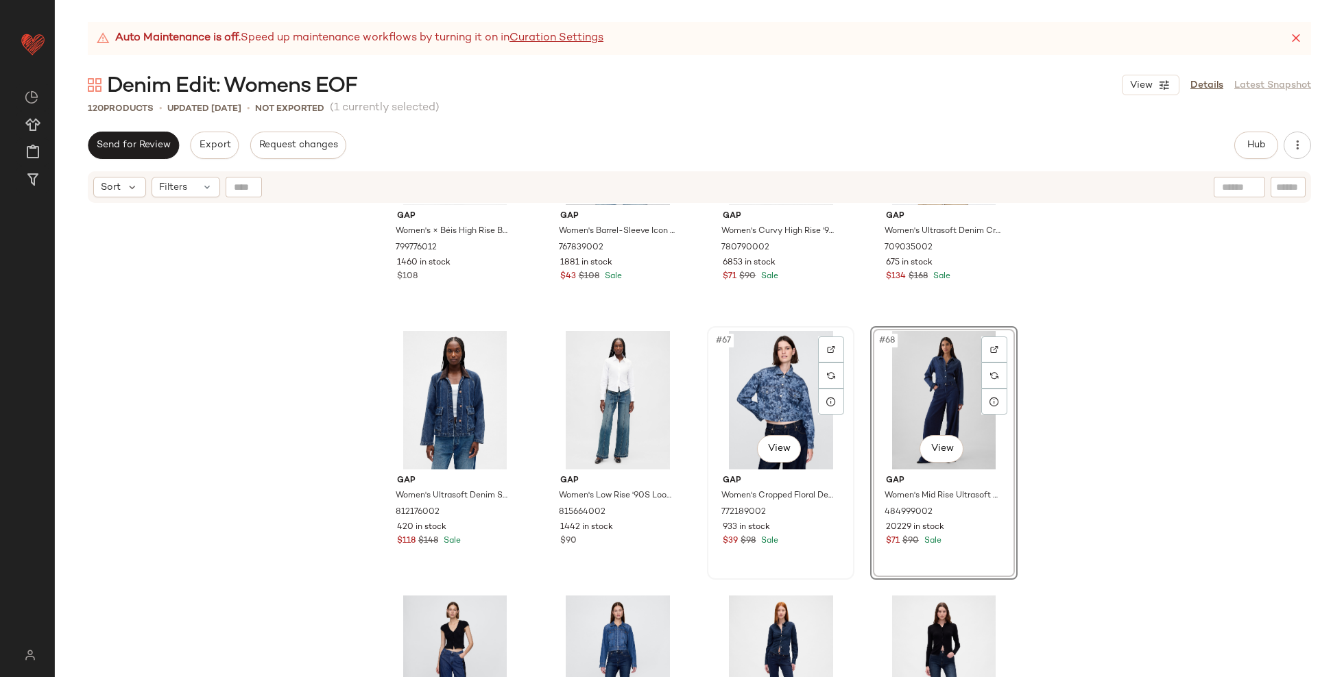
click at [777, 398] on div "#67 View" at bounding box center [781, 400] width 138 height 138
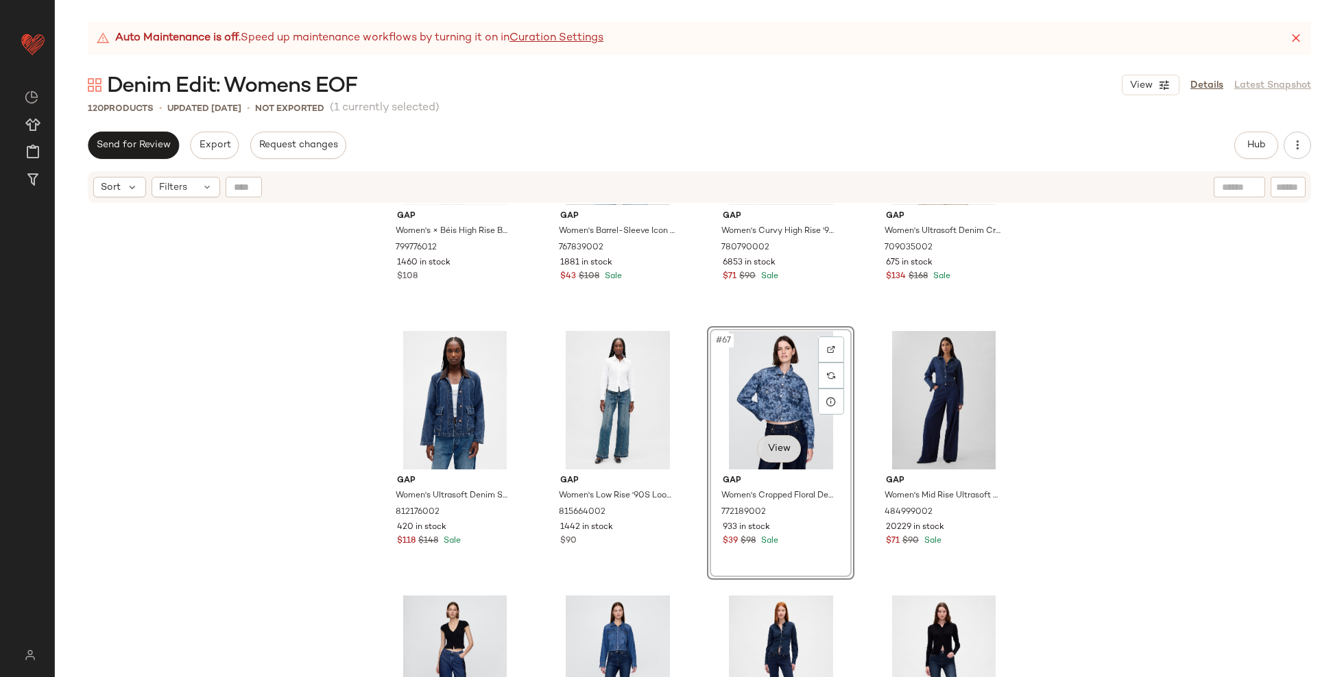
click at [777, 453] on body "GAP ** Dashboard All Products Global Clipboards (29) Curations (119) Katherine …" at bounding box center [672, 338] width 1344 height 677
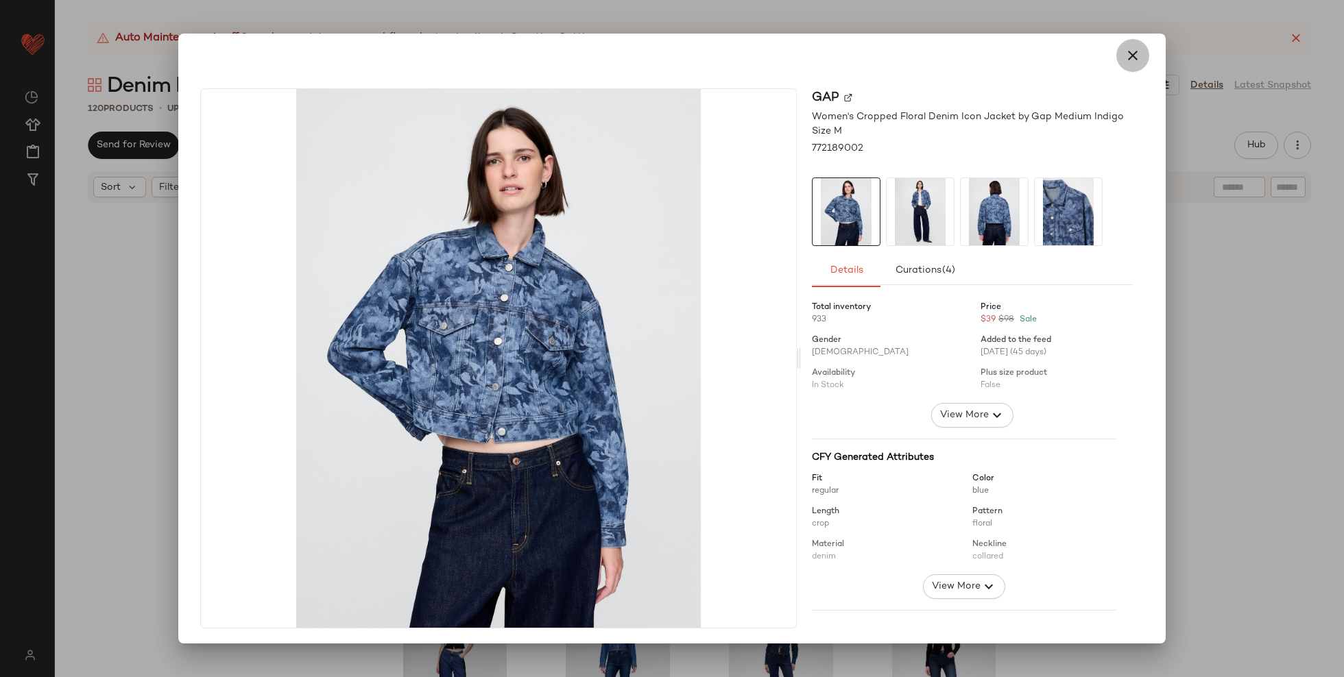
click at [1140, 50] on button "button" at bounding box center [1132, 55] width 33 height 33
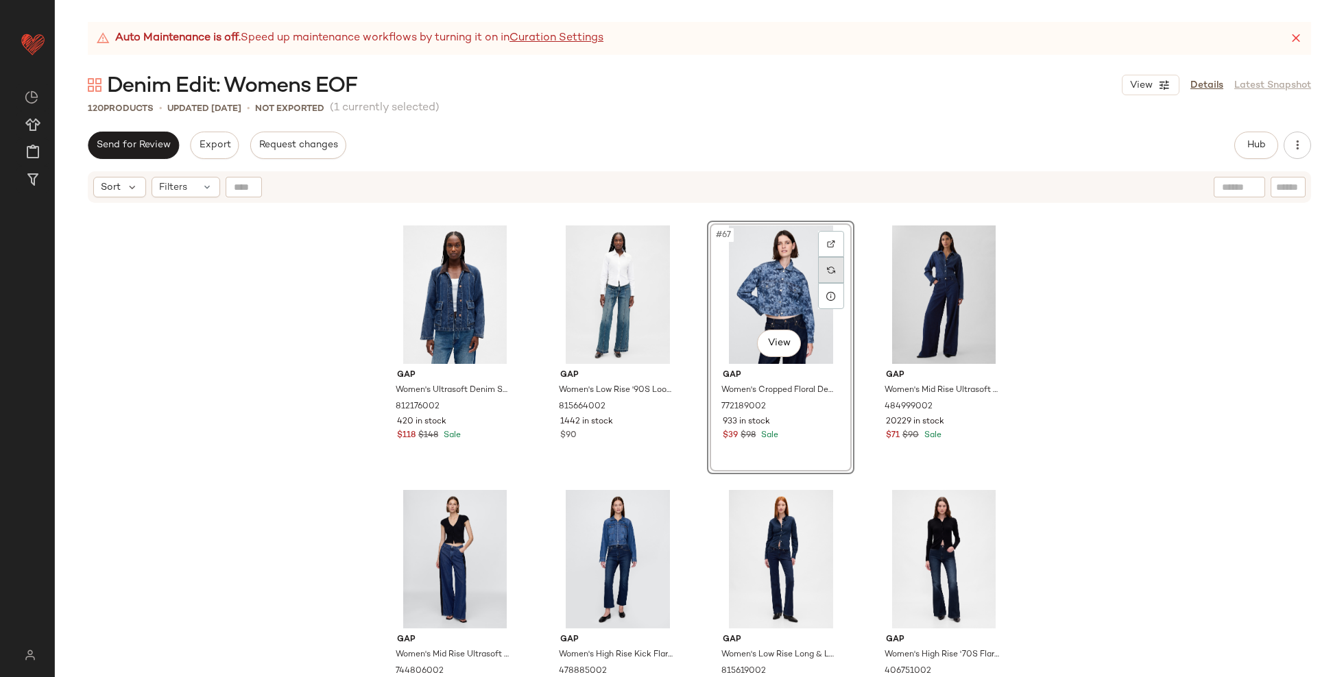
scroll to position [4236, 0]
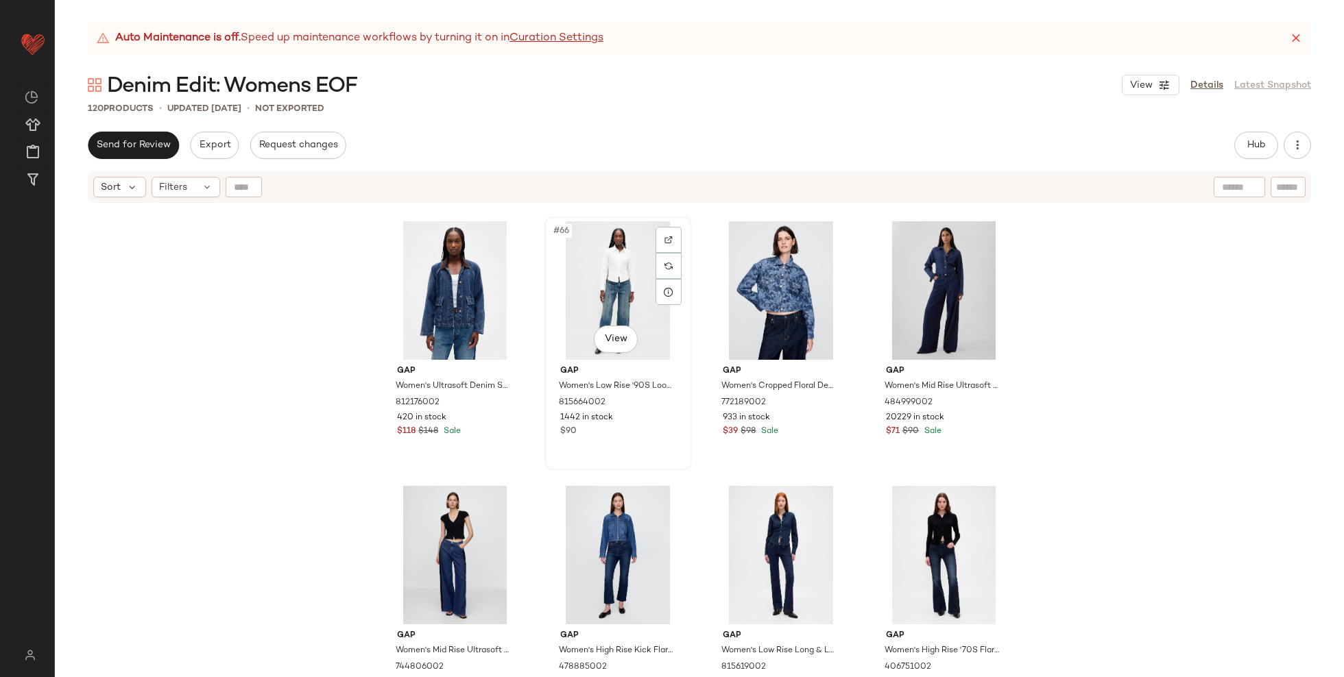
click at [623, 275] on div "#66 View" at bounding box center [618, 290] width 138 height 138
click at [477, 279] on div "#65 View" at bounding box center [455, 290] width 138 height 138
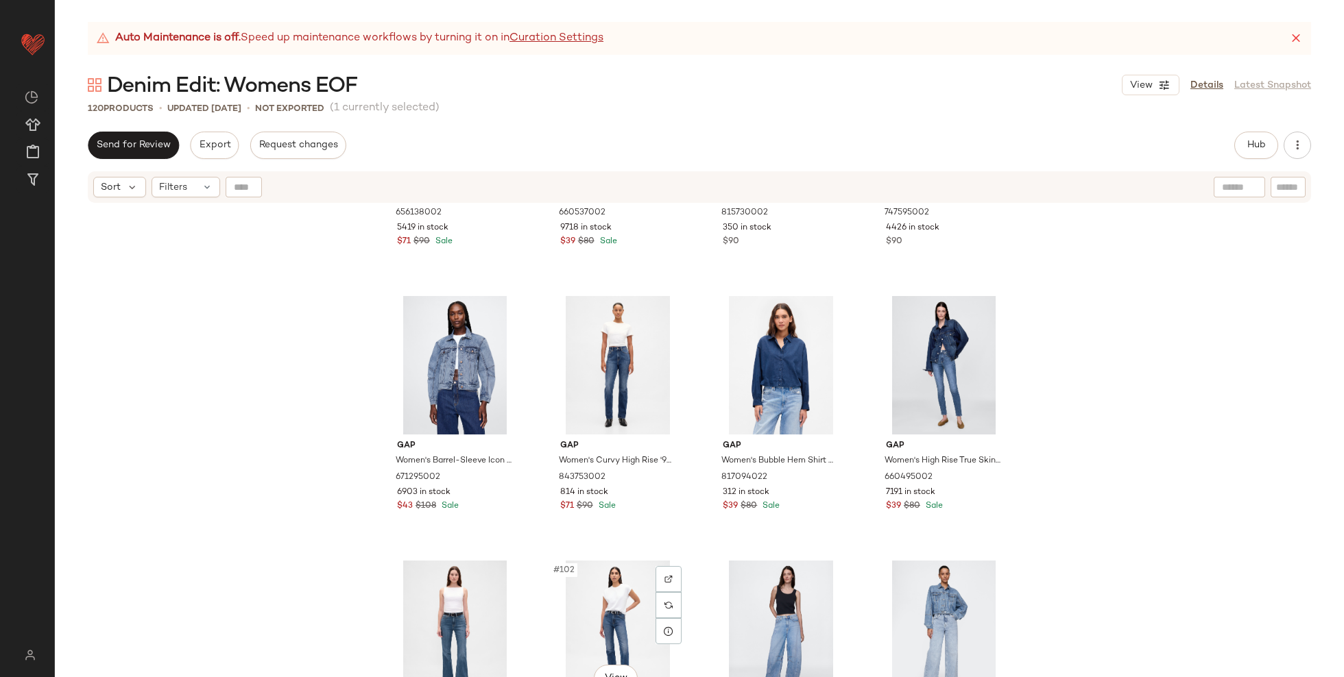
scroll to position [6278, 0]
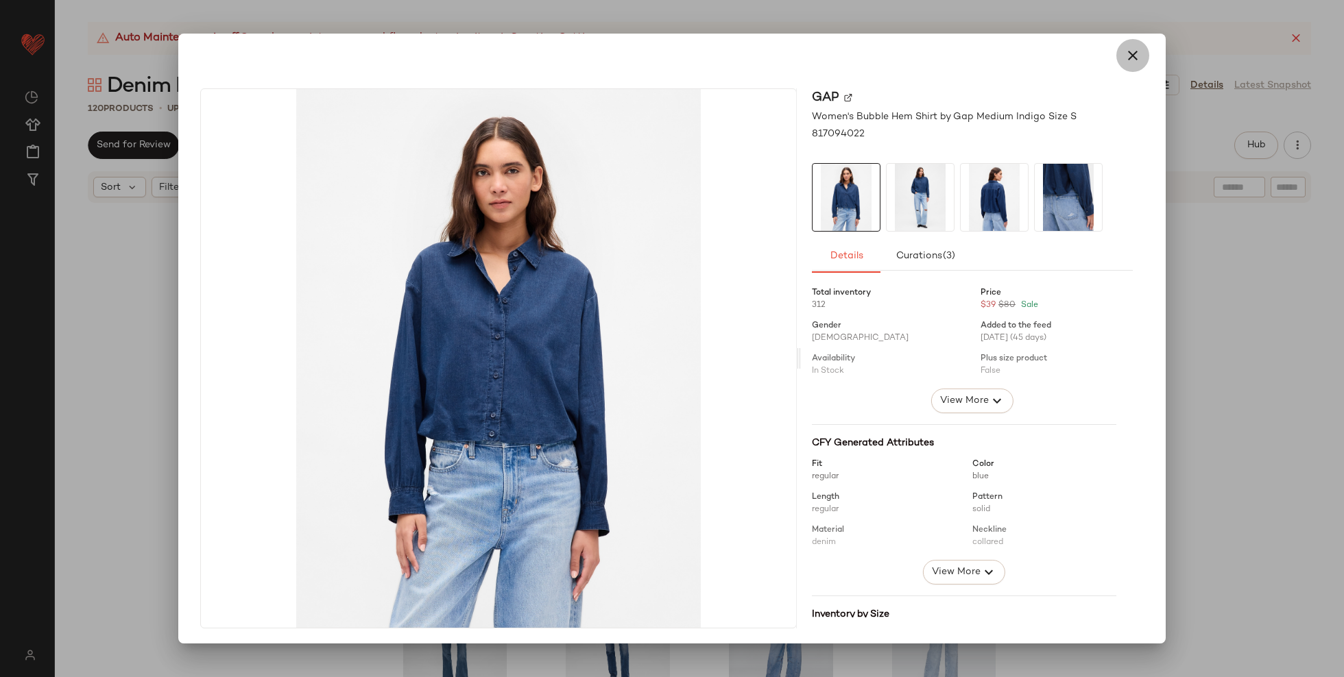
click at [1132, 51] on icon "button" at bounding box center [1132, 55] width 16 height 16
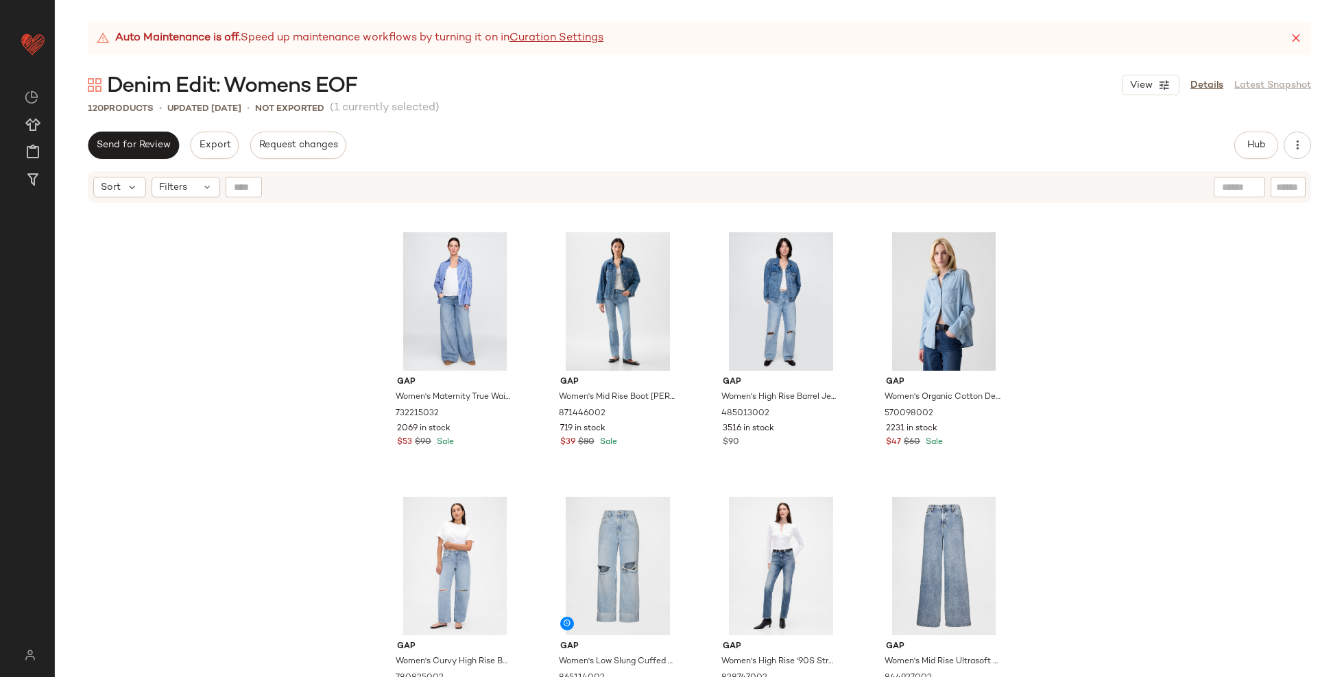
scroll to position [6879, 0]
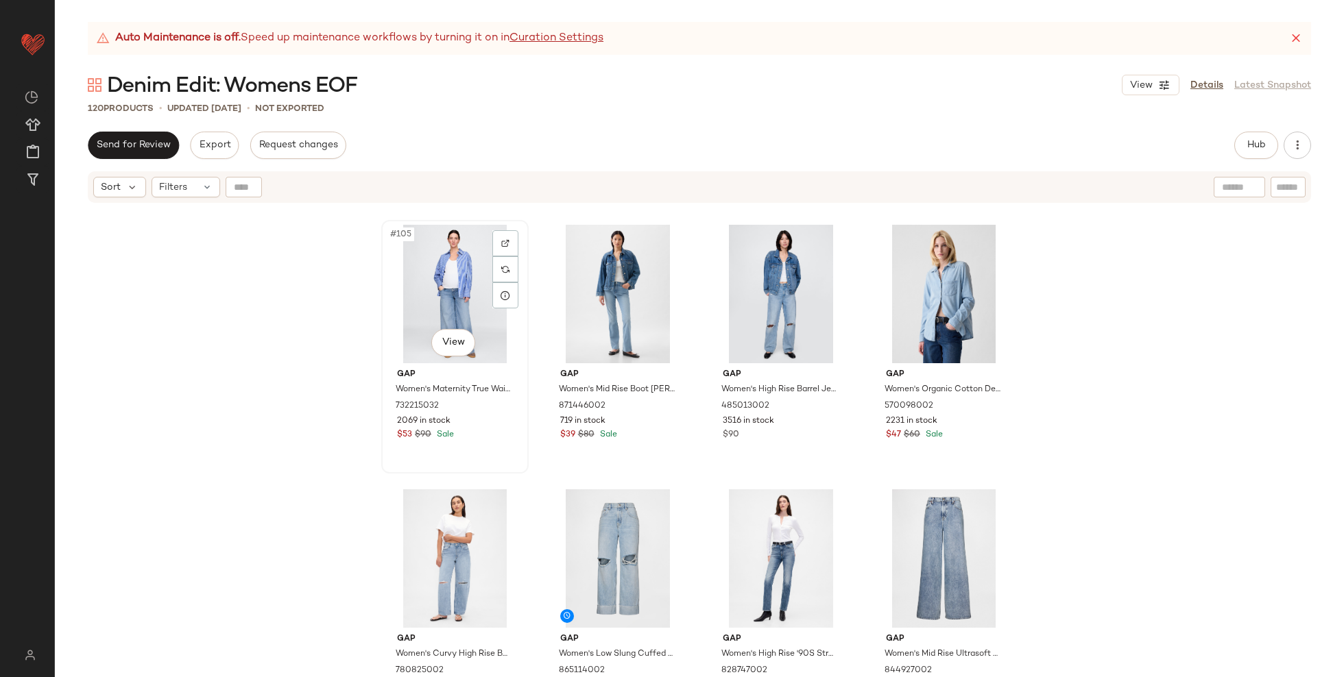
click at [415, 309] on div "#105 View" at bounding box center [455, 294] width 138 height 138
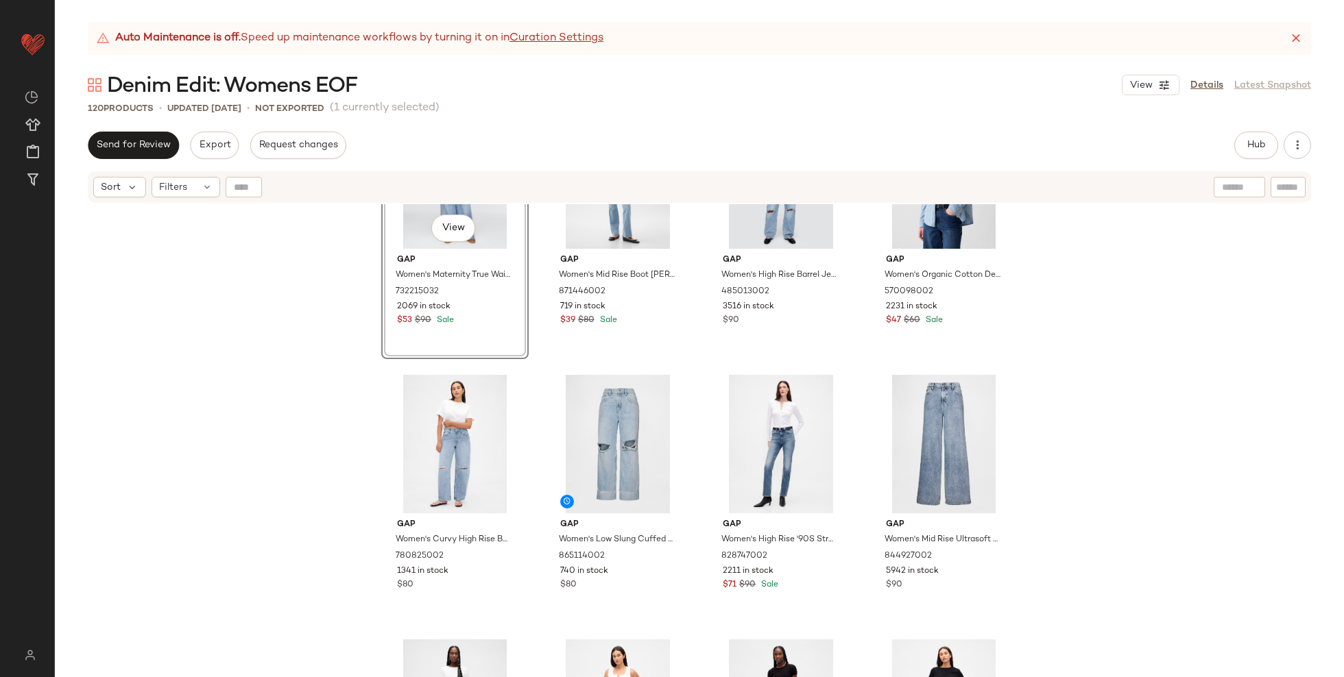
scroll to position [7010, 0]
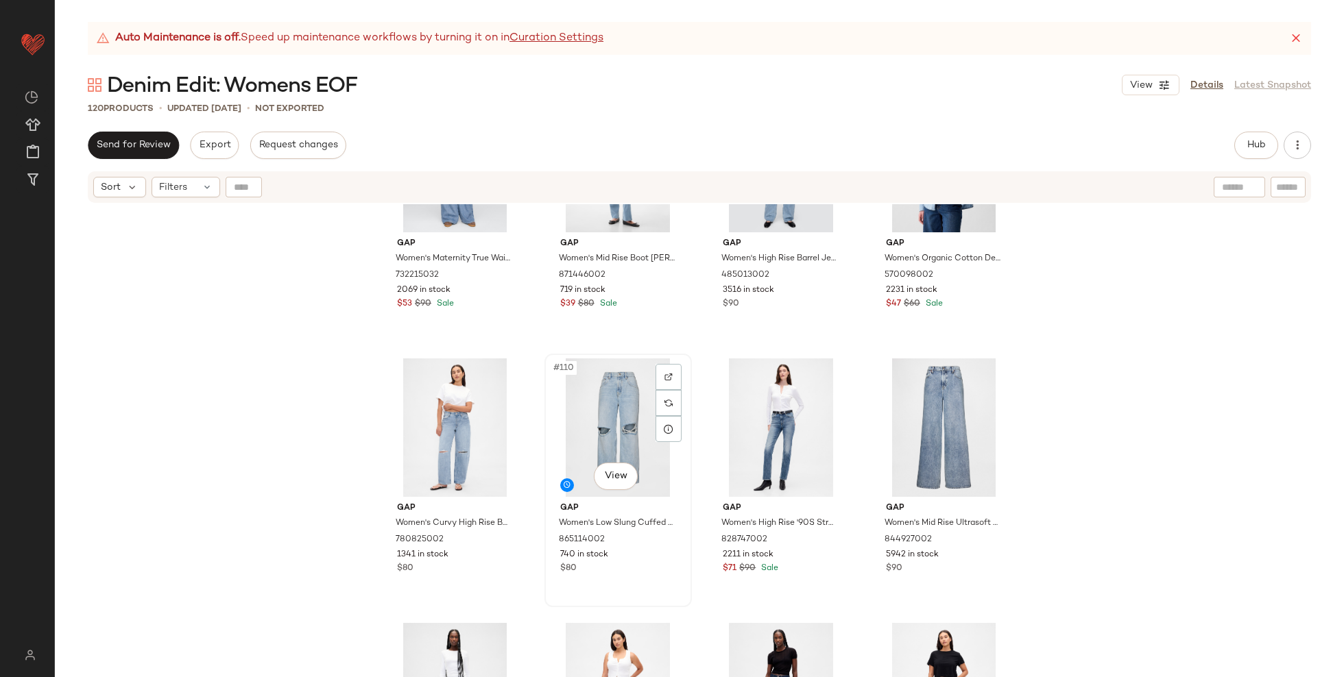
click at [592, 446] on div "#110 View" at bounding box center [618, 428] width 138 height 138
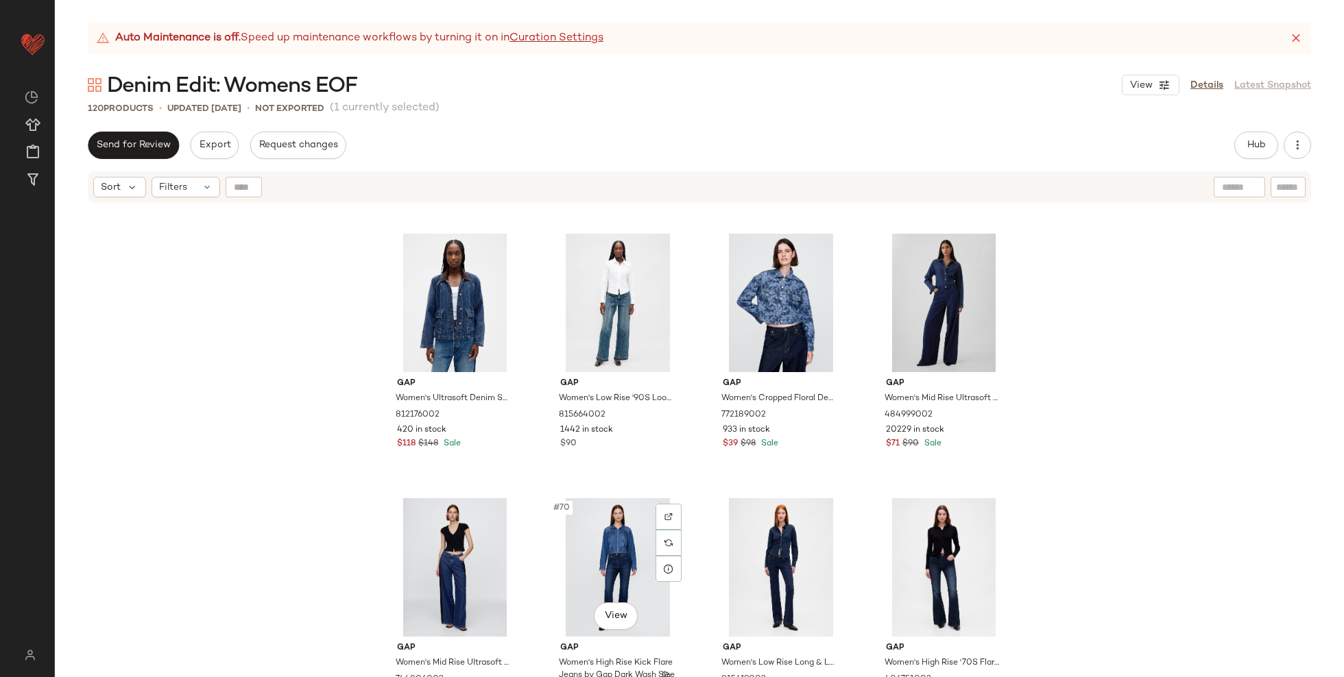
scroll to position [4222, 0]
click at [463, 564] on div "#69 View" at bounding box center [455, 569] width 138 height 138
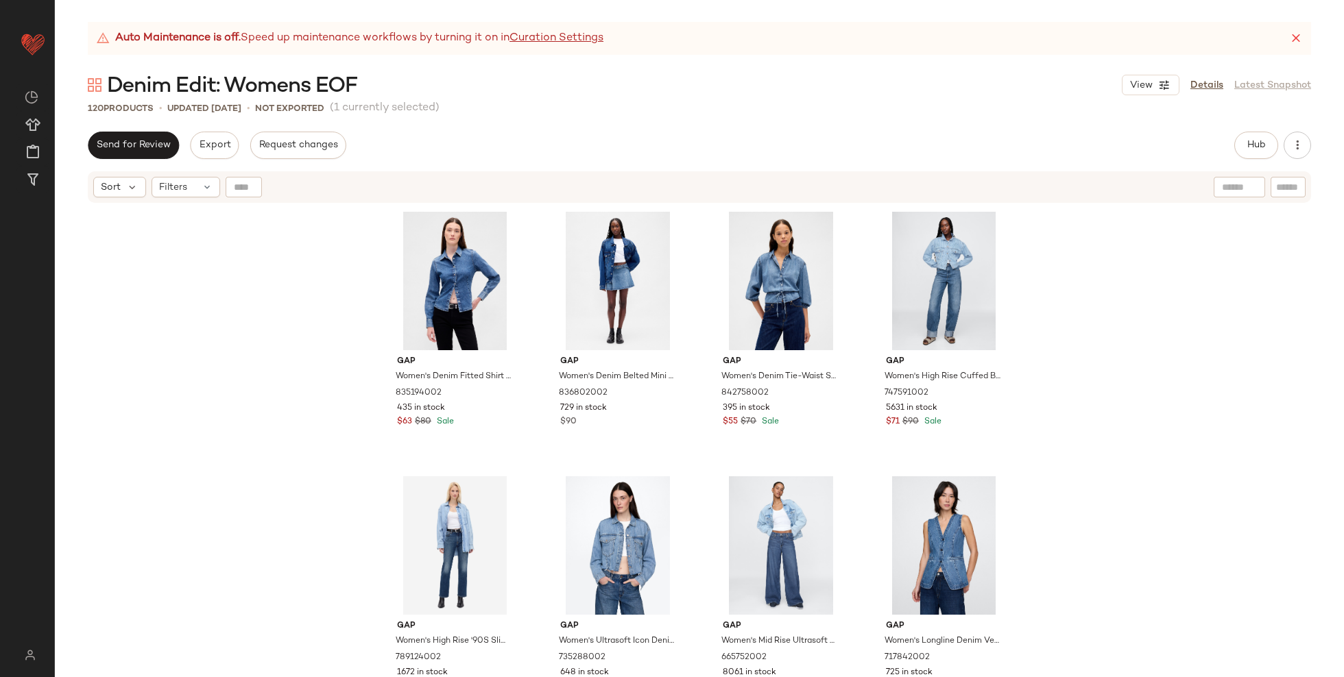
click at [367, 527] on div "Gap Women's Denim Fitted Shirt by Gap Medium Wash Size XS 835194002 435 in stoc…" at bounding box center [699, 457] width 1289 height 507
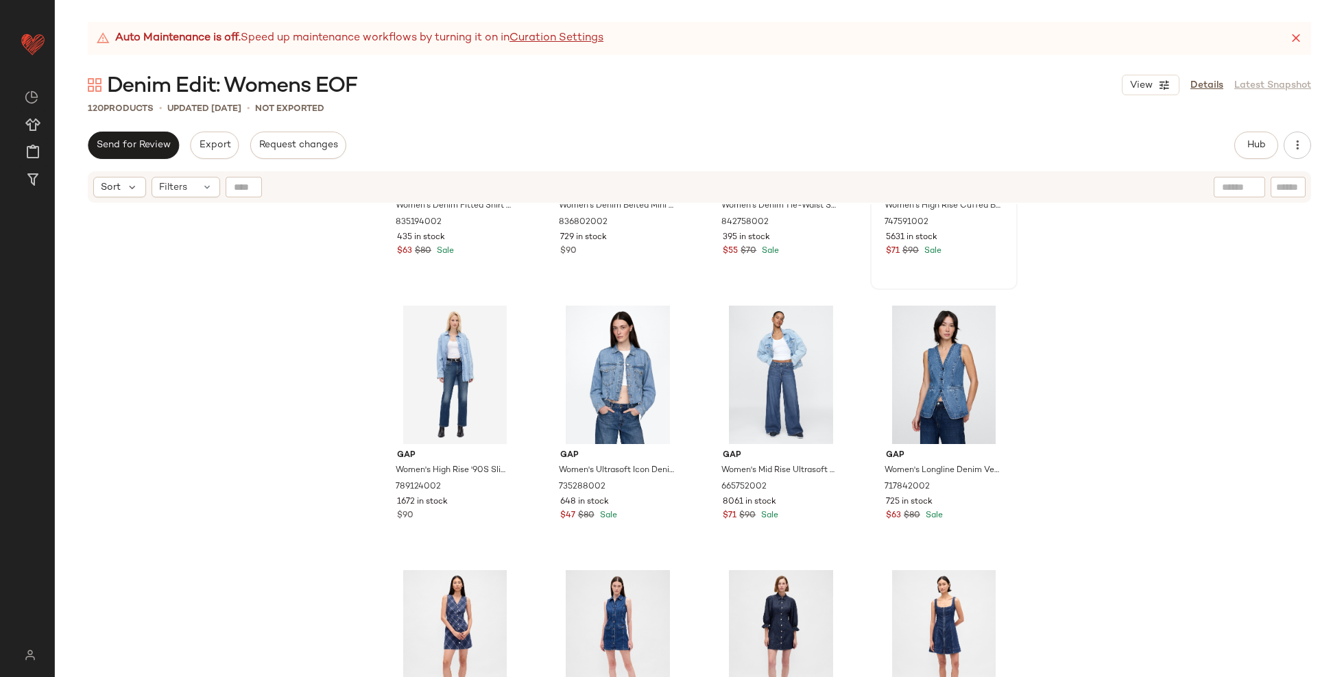
scroll to position [242, 0]
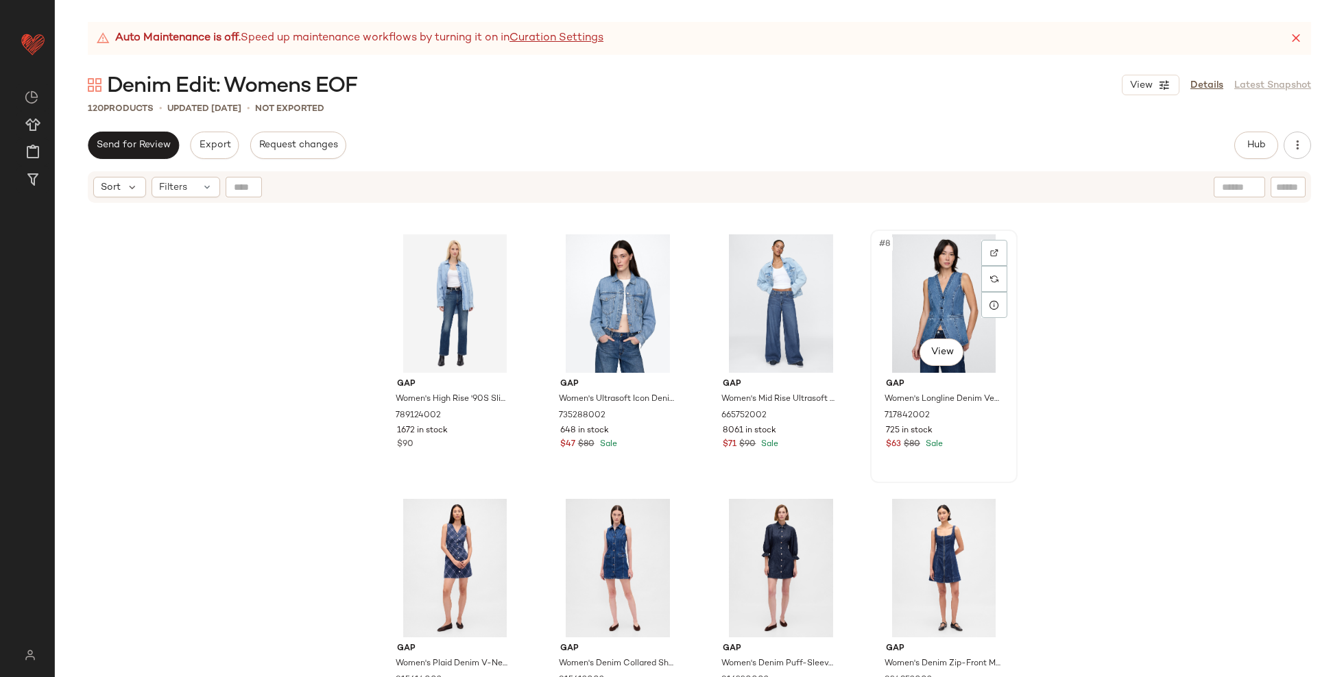
click at [938, 295] on div "#8 View" at bounding box center [944, 303] width 138 height 138
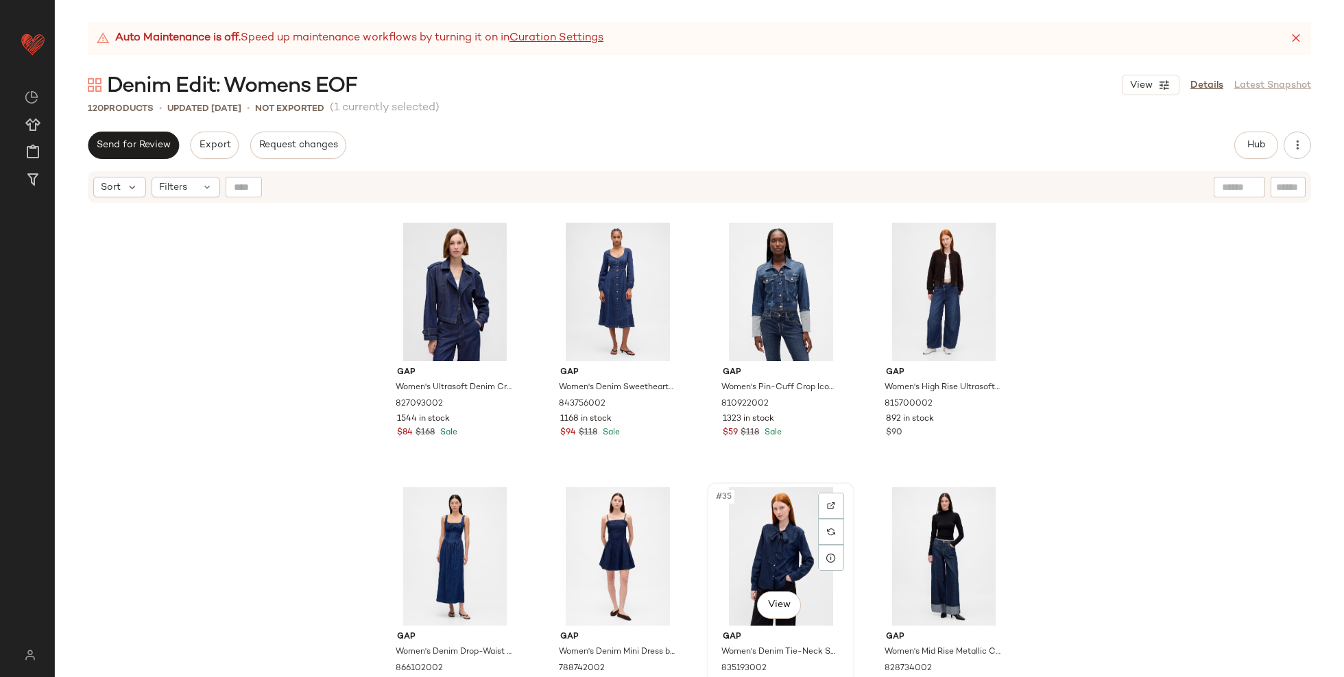
scroll to position [1851, 0]
click at [623, 276] on div "#30 View" at bounding box center [618, 293] width 138 height 138
click at [625, 531] on div "#34 View" at bounding box center [618, 558] width 138 height 138
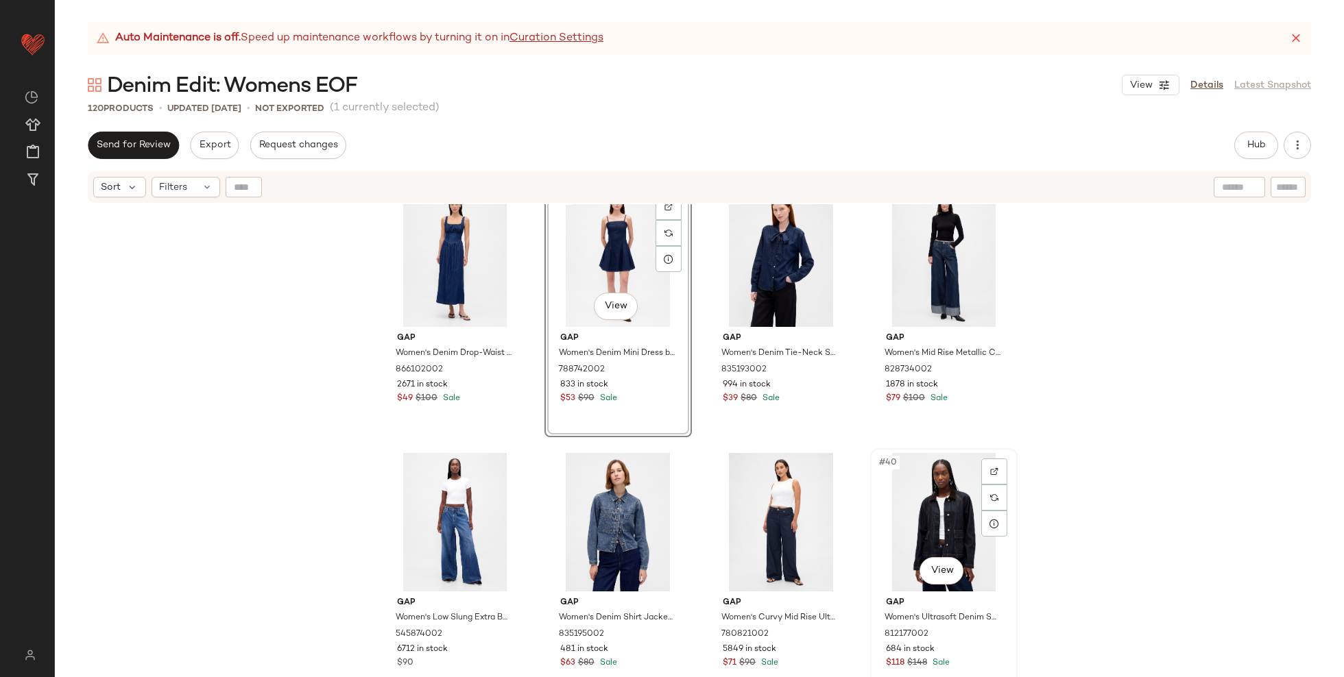
scroll to position [2154, 0]
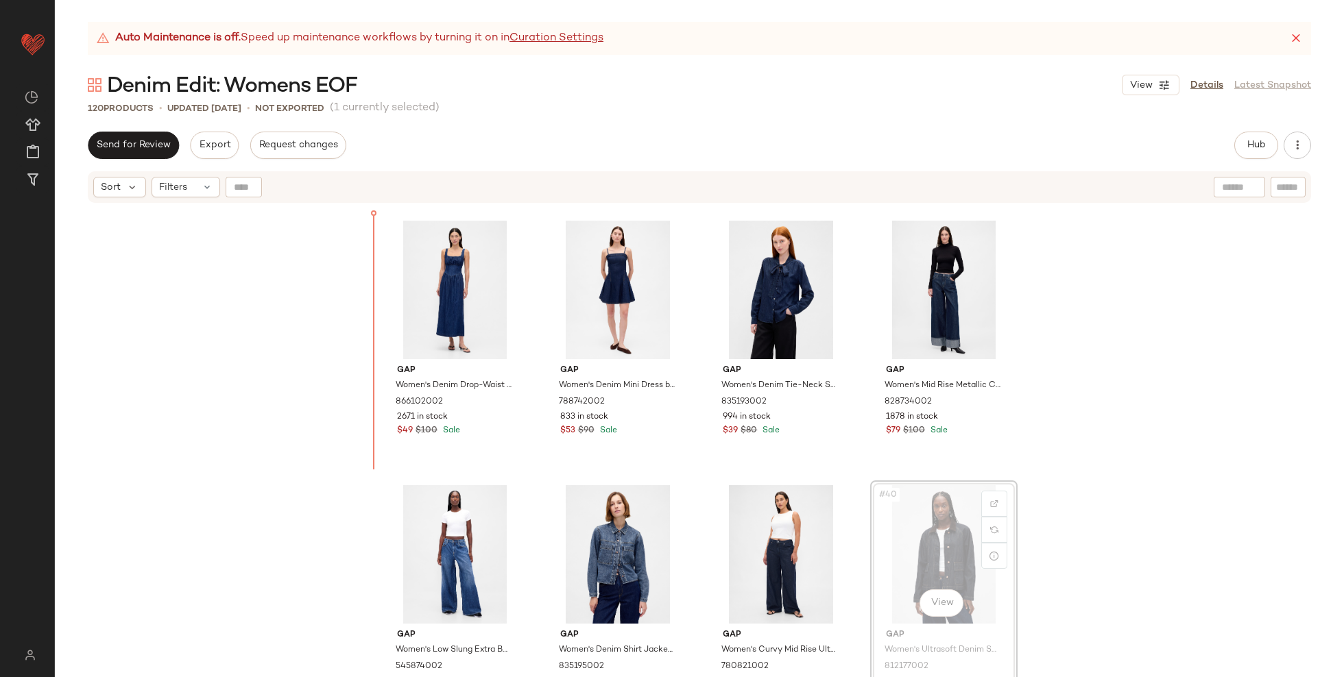
scroll to position [2094, 0]
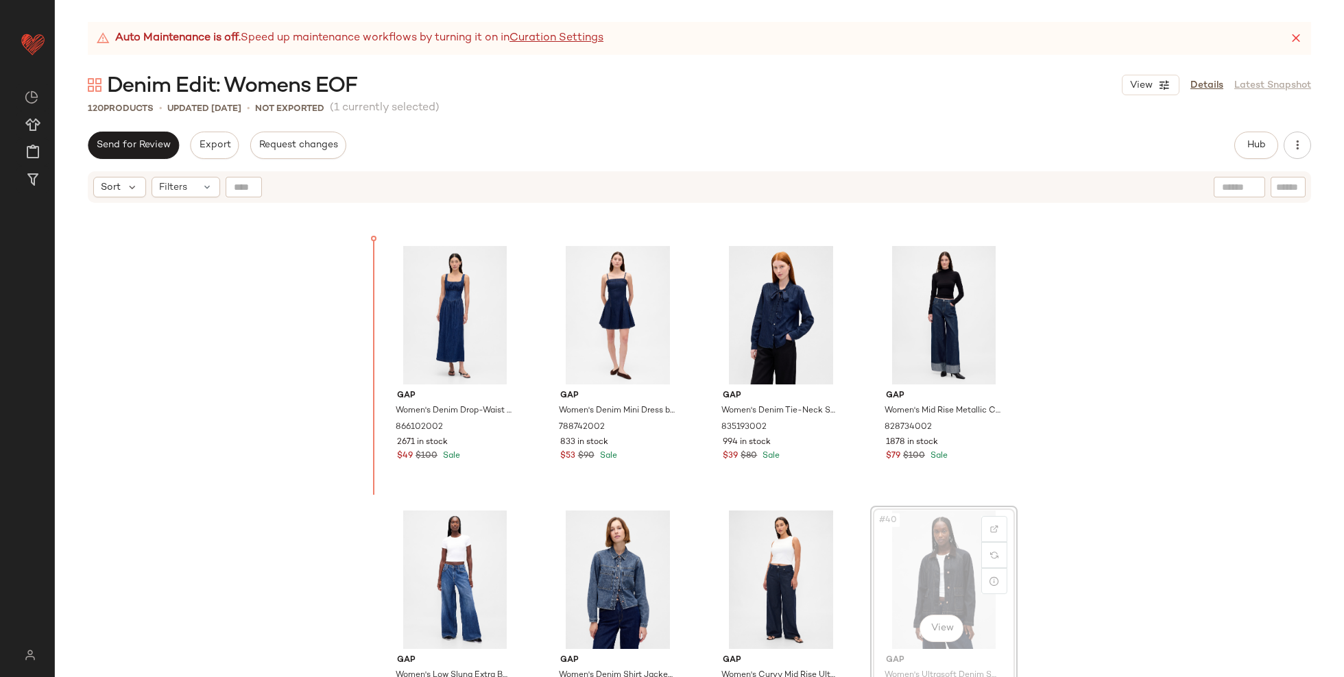
drag, startPoint x: 927, startPoint y: 489, endPoint x: 920, endPoint y: 487, distance: 7.0
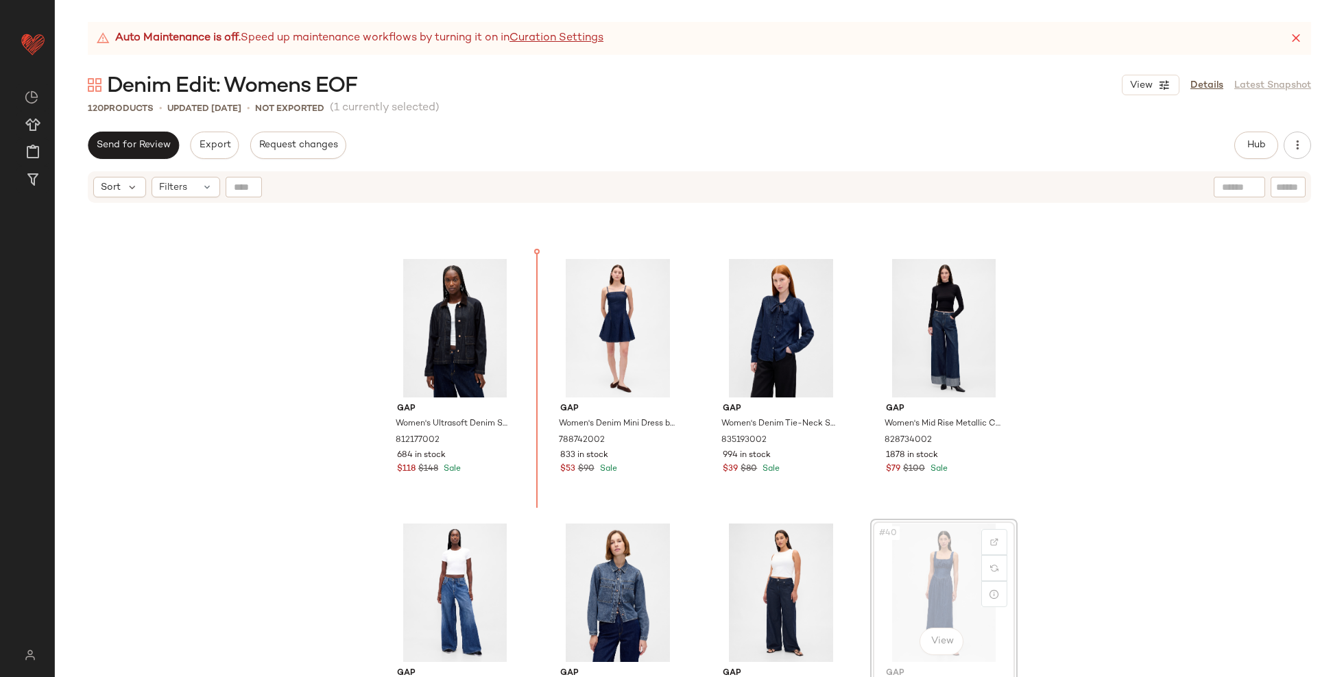
scroll to position [2076, 0]
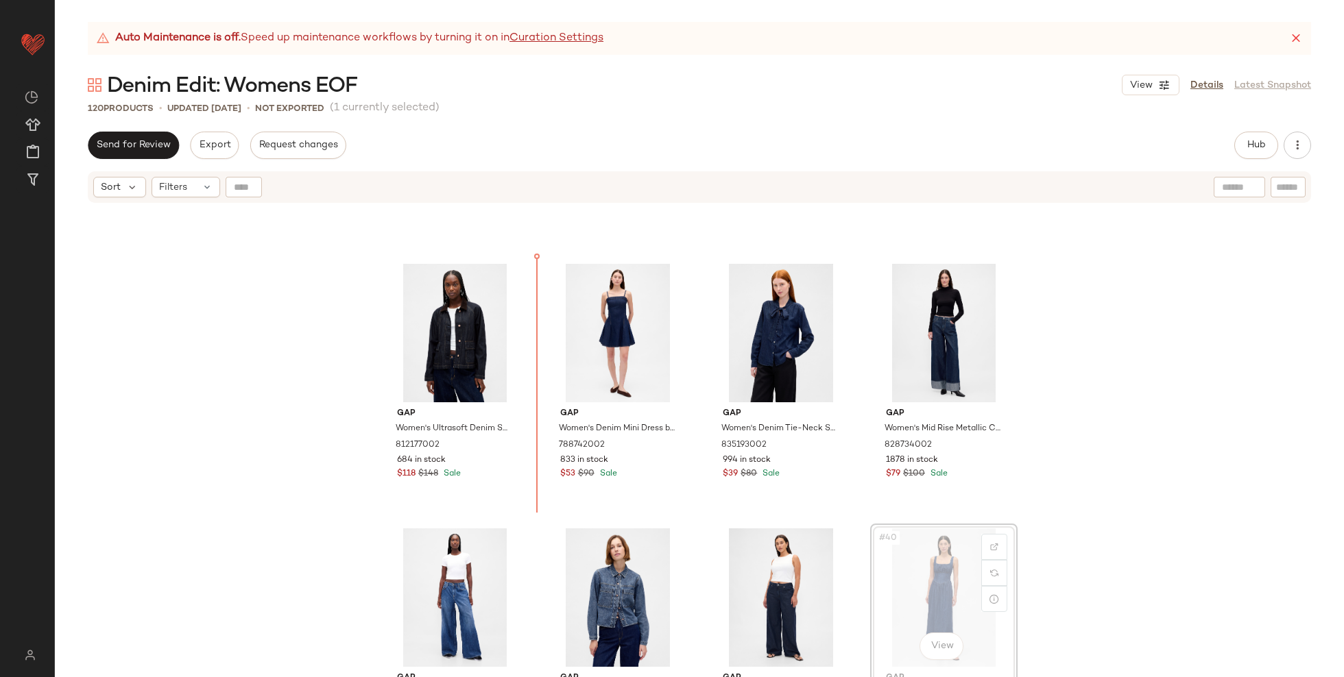
drag, startPoint x: 977, startPoint y: 562, endPoint x: 970, endPoint y: 560, distance: 7.0
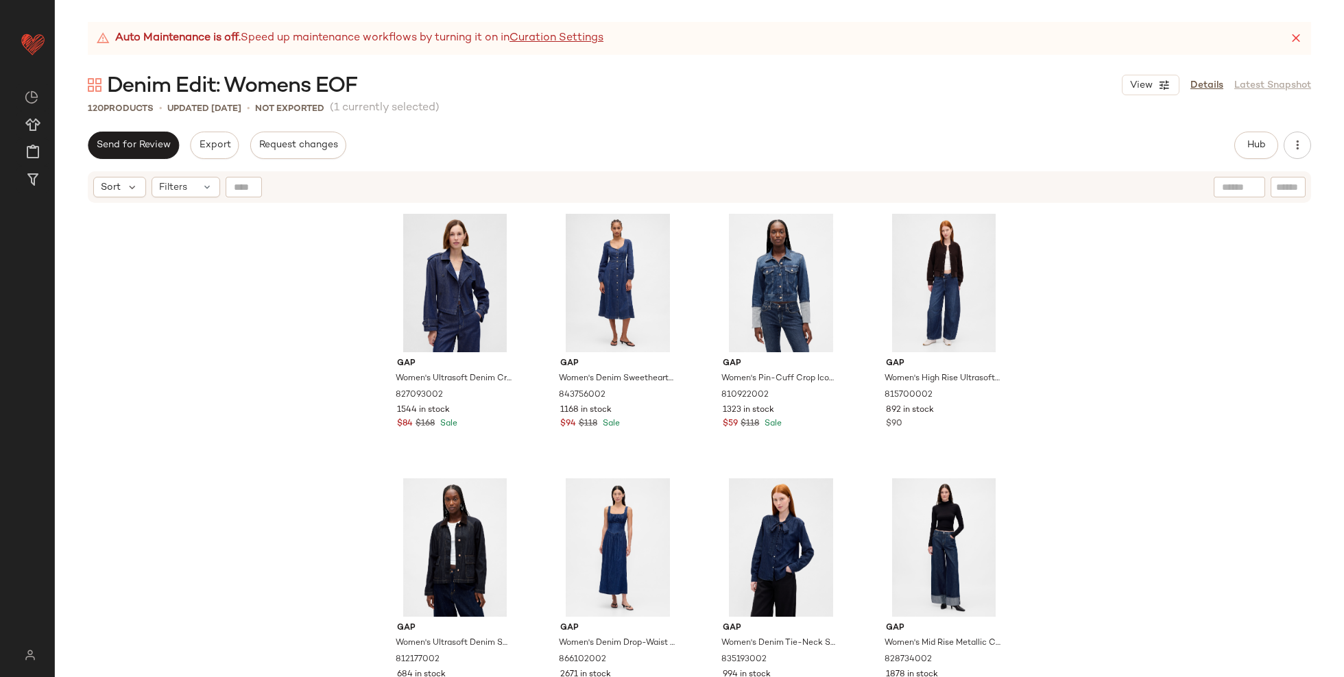
scroll to position [1859, 0]
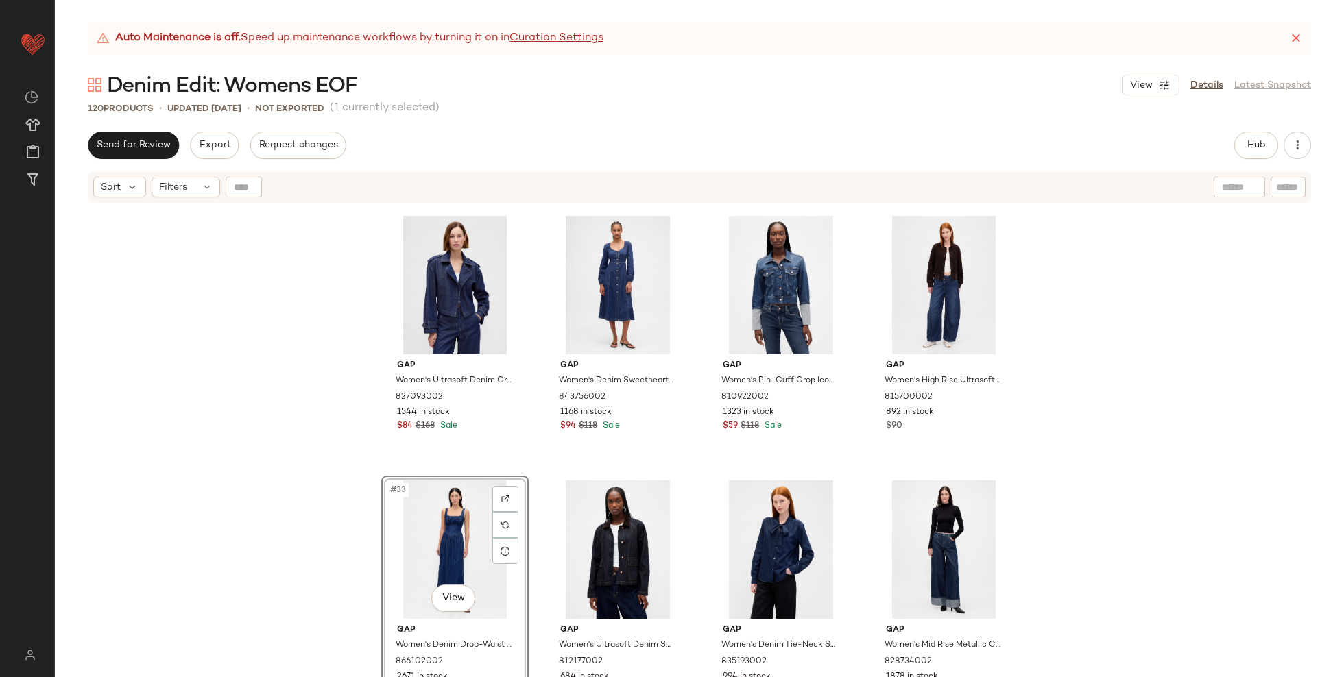
click at [315, 529] on div "Gap Women's Ultrasoft Denim Crop Trench Jacket by Gap Dark Wash Size XS 8270930…" at bounding box center [699, 457] width 1289 height 507
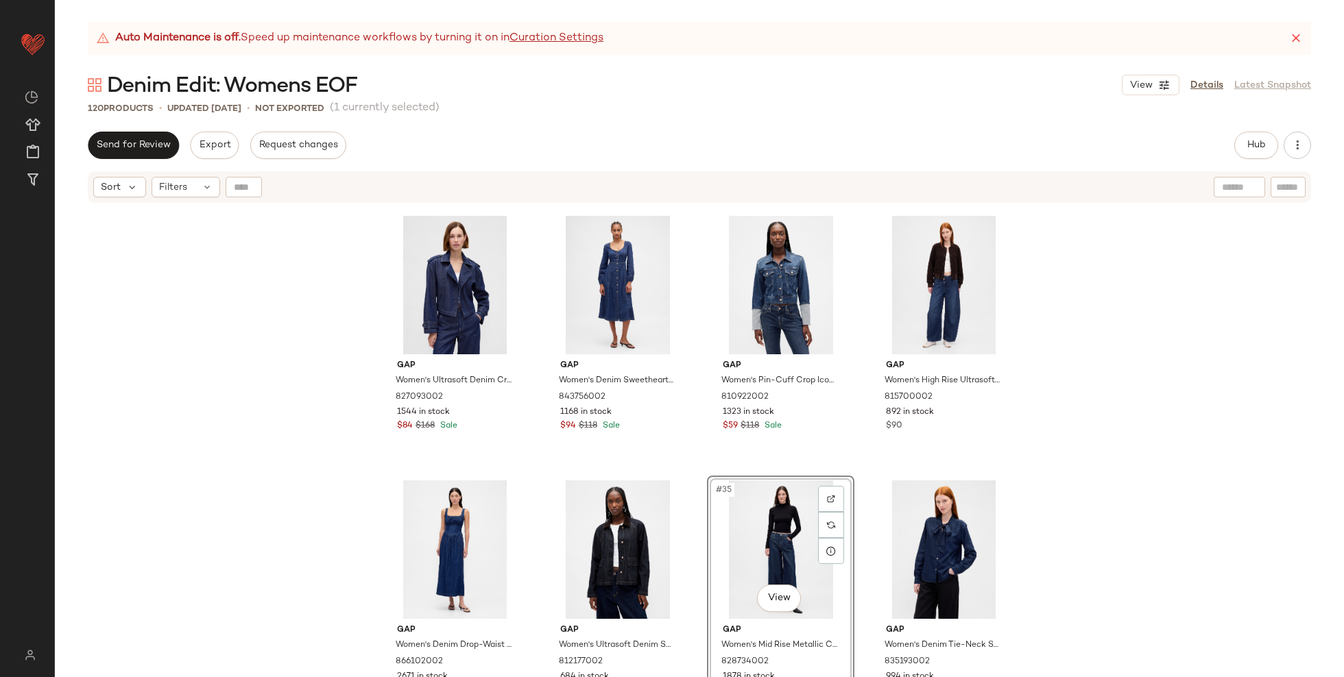
click at [1146, 526] on div "Gap Women's Ultrasoft Denim Crop Trench Jacket by Gap Dark Wash Size XS 8270930…" at bounding box center [699, 457] width 1289 height 507
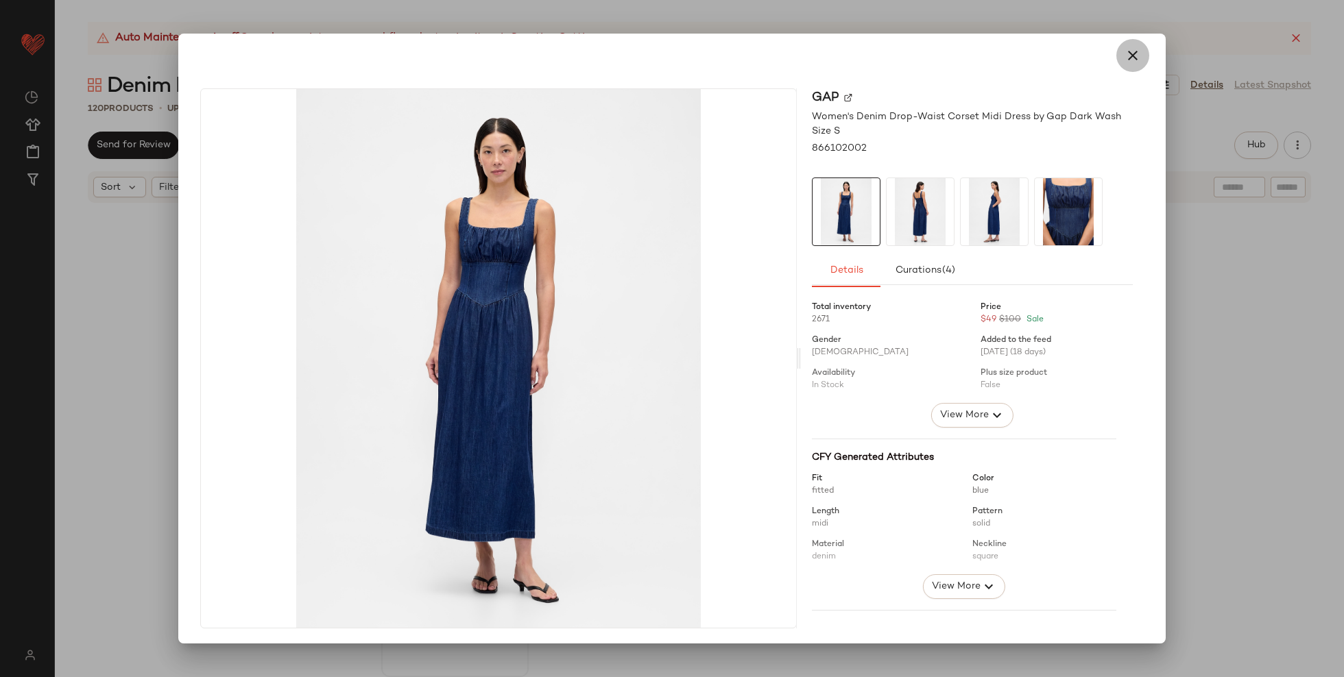
click at [1130, 55] on icon "button" at bounding box center [1132, 55] width 16 height 16
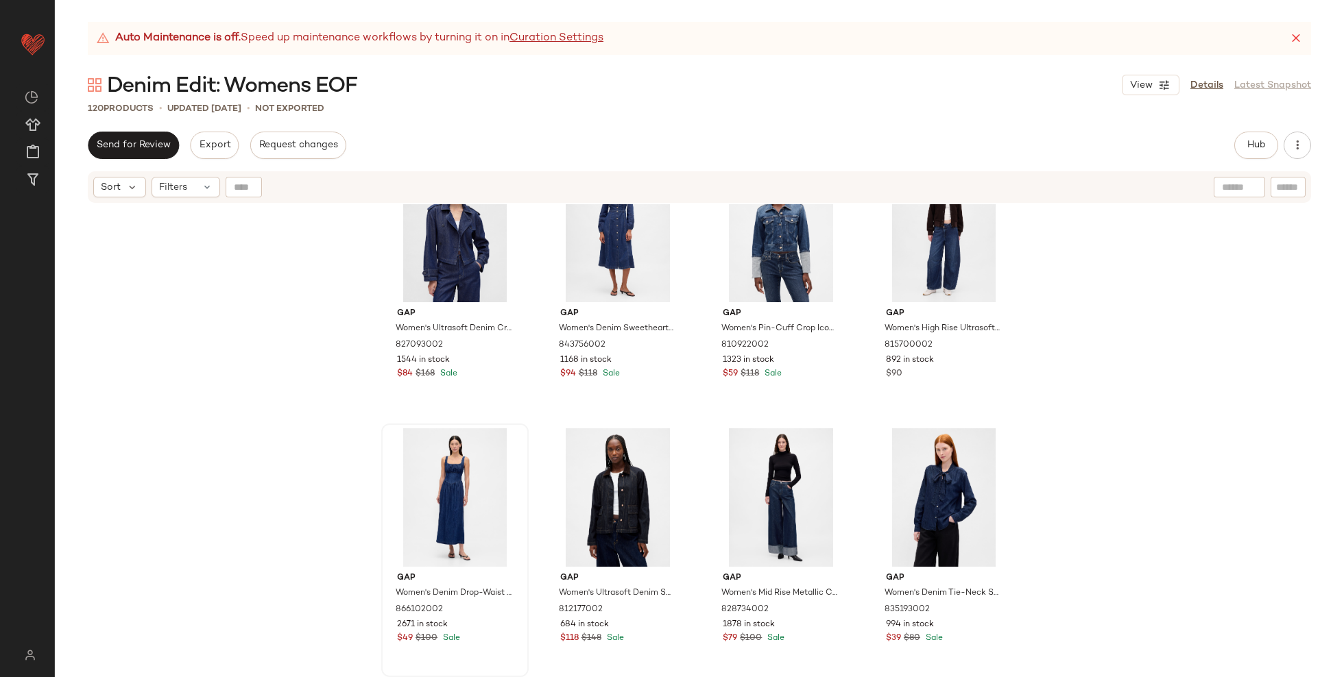
click at [1076, 533] on div "Gap Women's Ultrasoft Denim Crop Trench Jacket by Gap Dark Wash Size XS 8270930…" at bounding box center [699, 457] width 1289 height 507
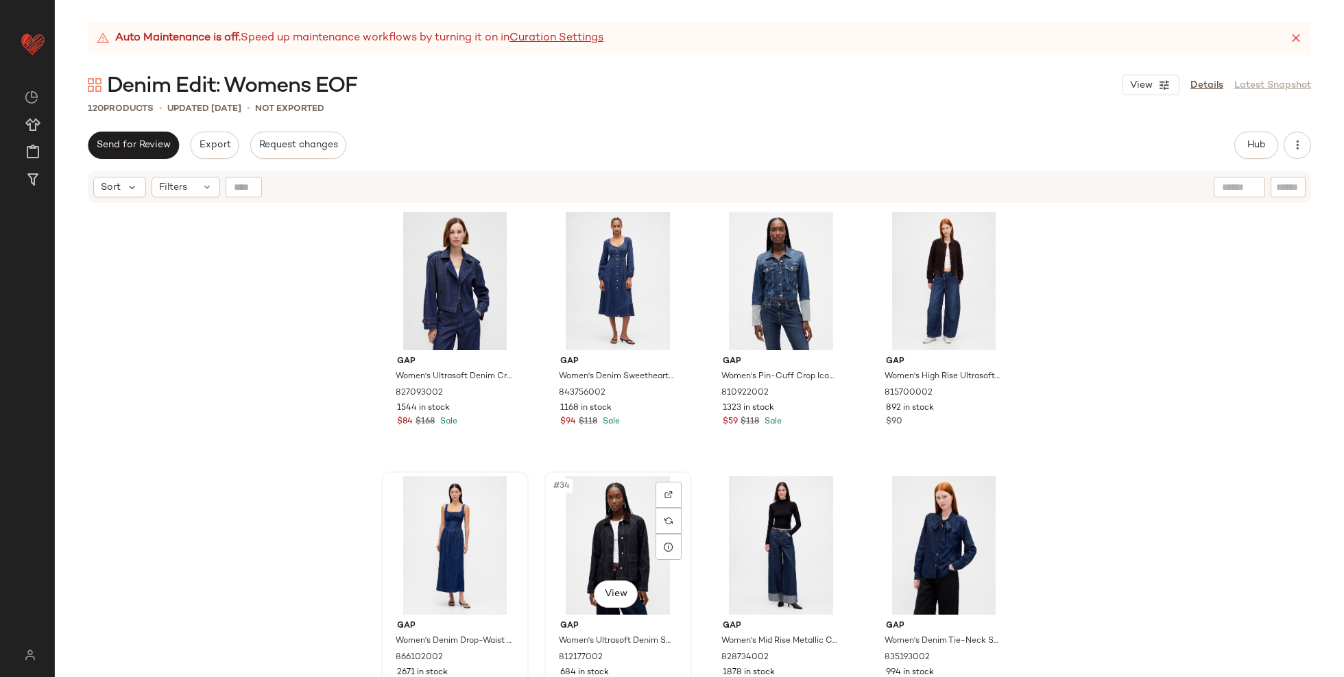
scroll to position [1870, 0]
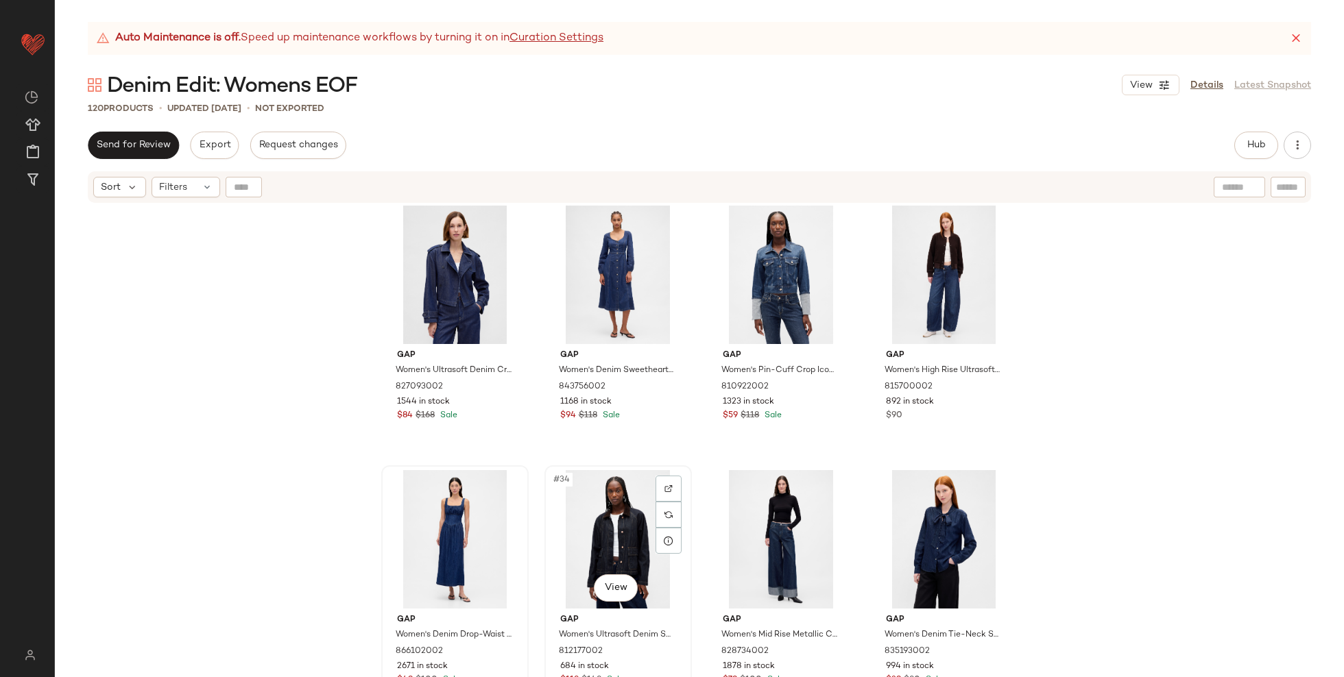
click at [573, 537] on div "#34 View" at bounding box center [618, 539] width 138 height 138
click at [350, 520] on div "Gap Women's Ultrasoft Denim Crop Trench Jacket by Gap Dark Wash Size XS 8270930…" at bounding box center [699, 457] width 1289 height 507
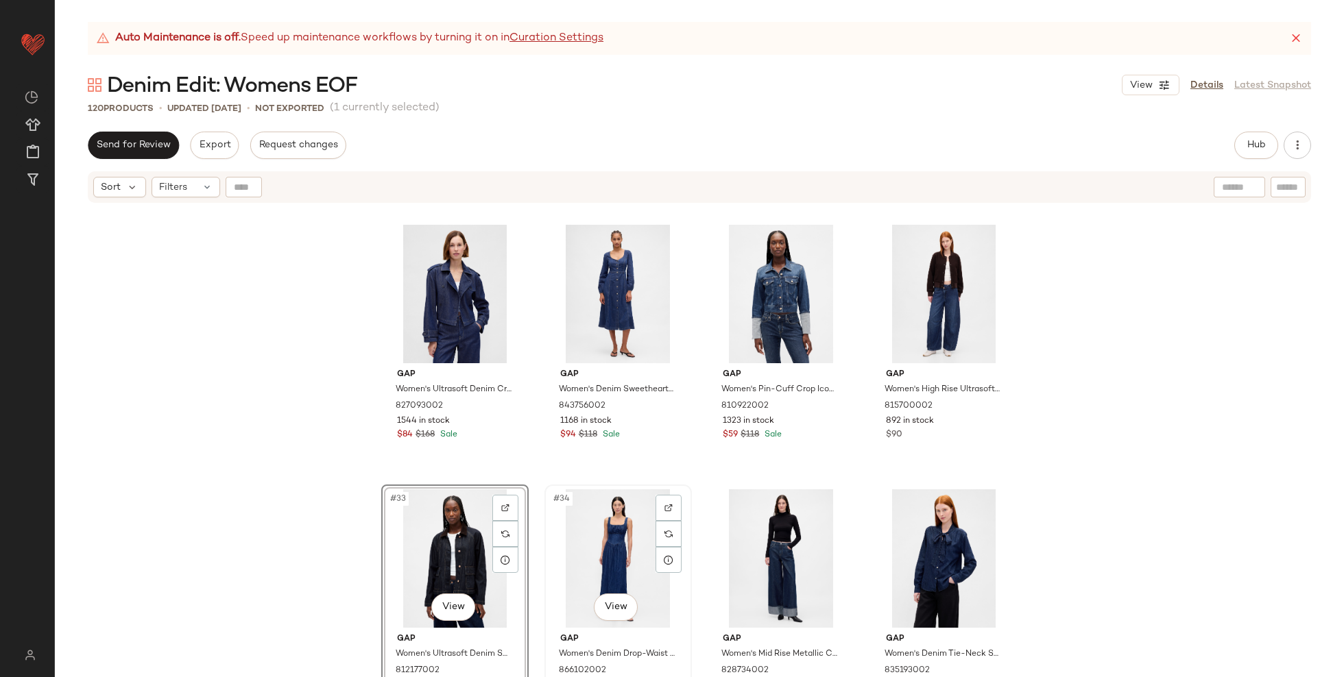
scroll to position [1851, 0]
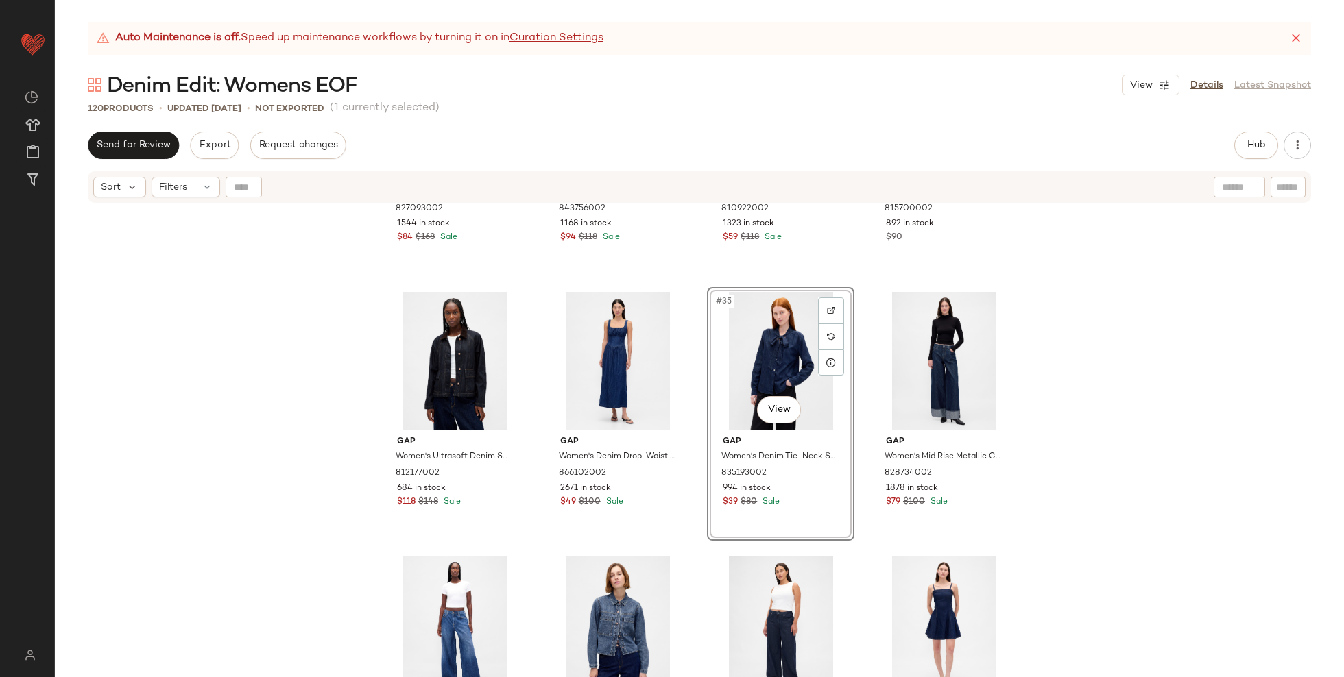
scroll to position [2051, 0]
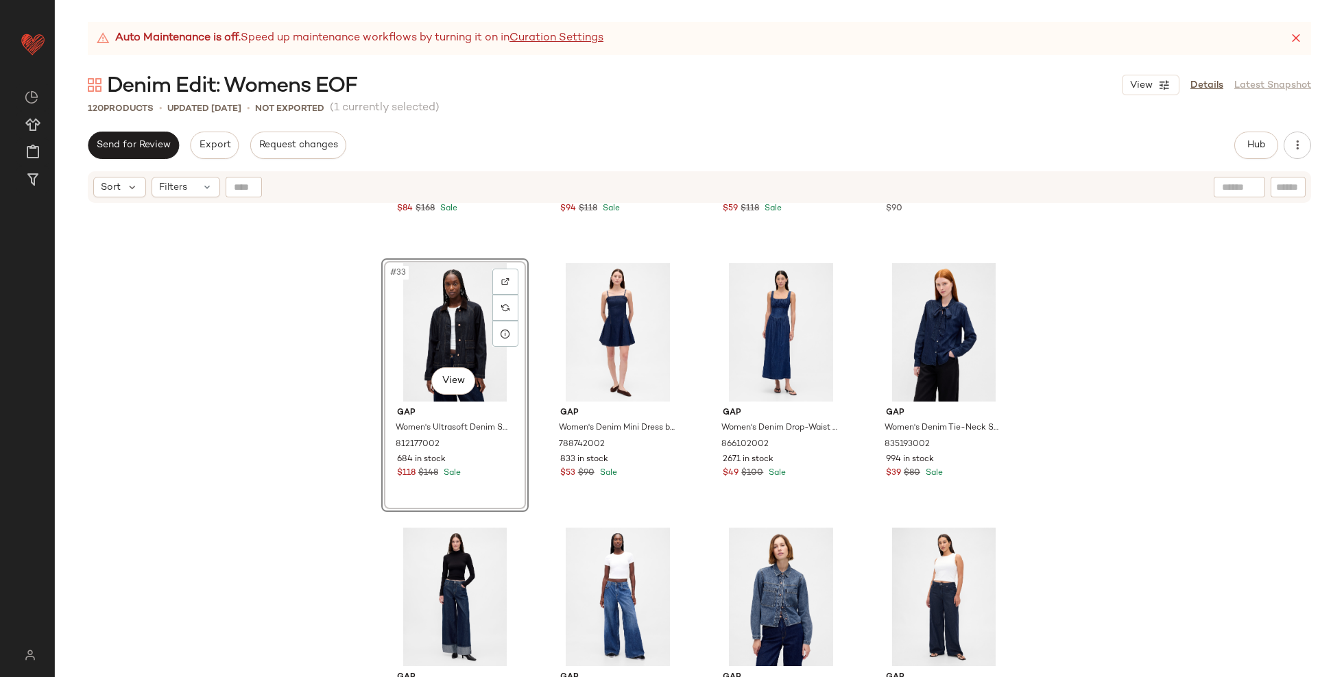
scroll to position [2079, 0]
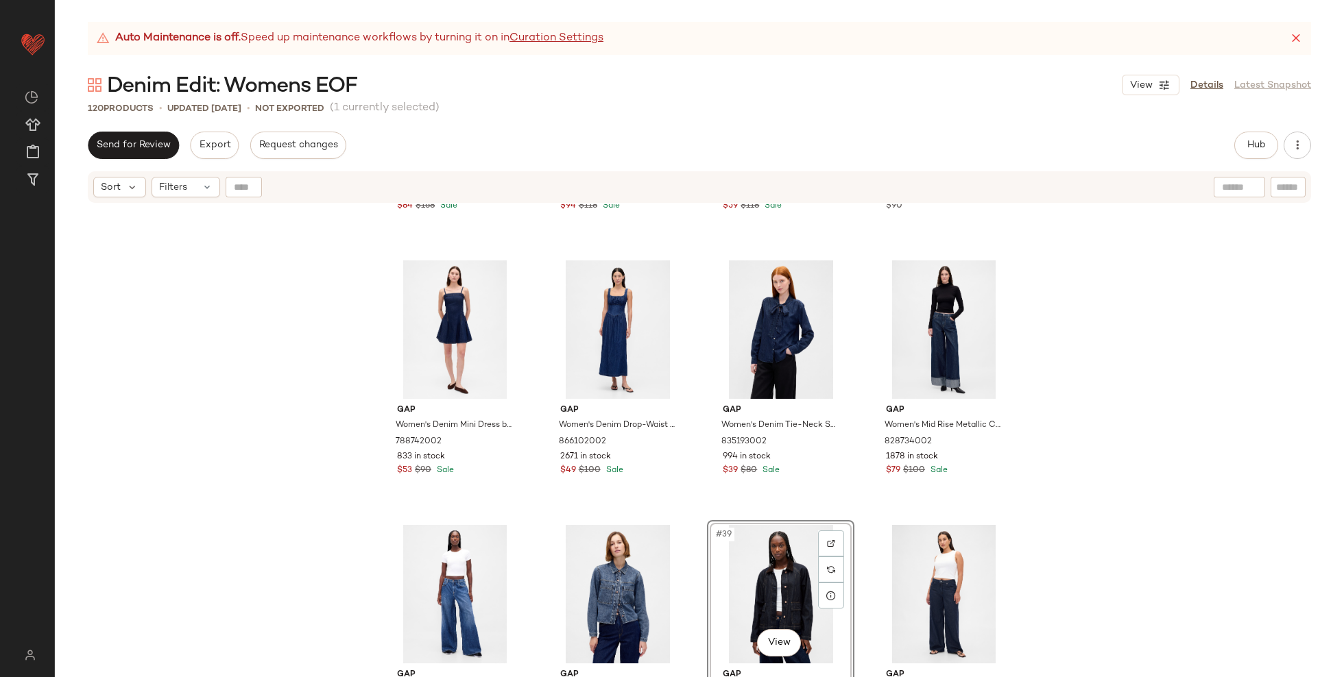
click at [1156, 544] on div "Gap Women's Ultrasoft Denim Crop Trench Jacket by Gap Dark Wash Size XS 8270930…" at bounding box center [699, 457] width 1289 height 507
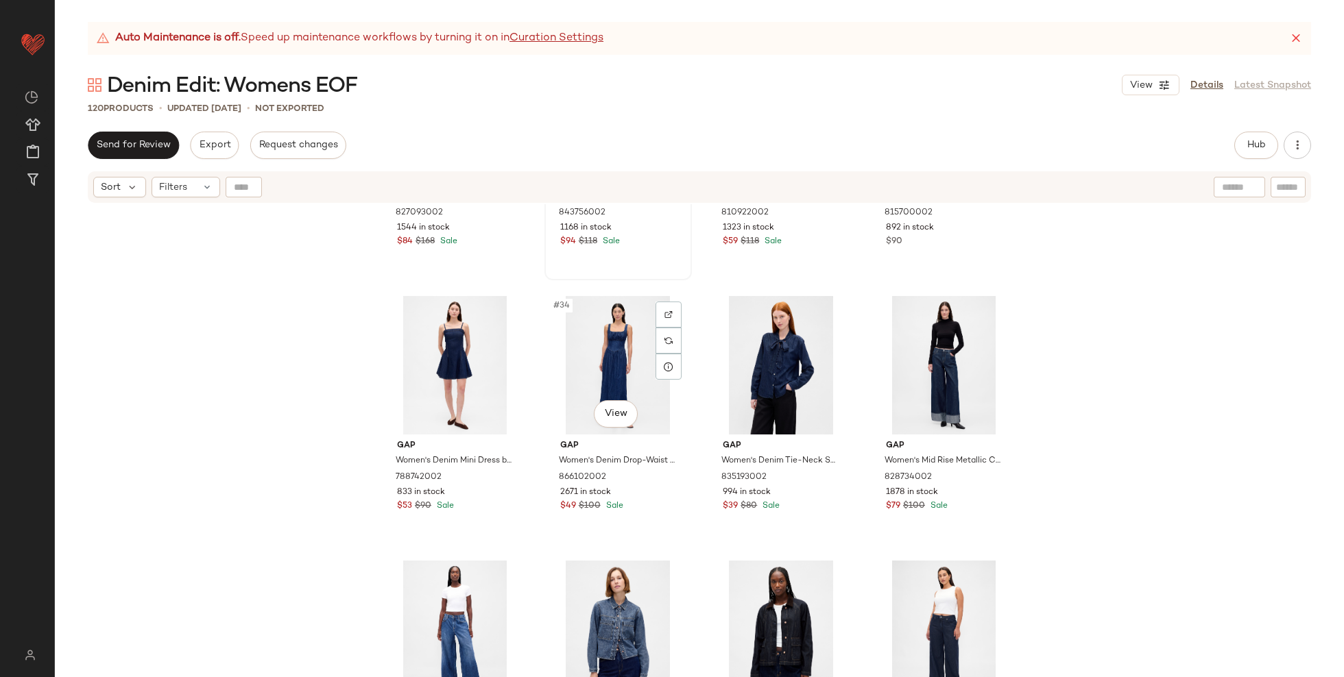
scroll to position [2016, 0]
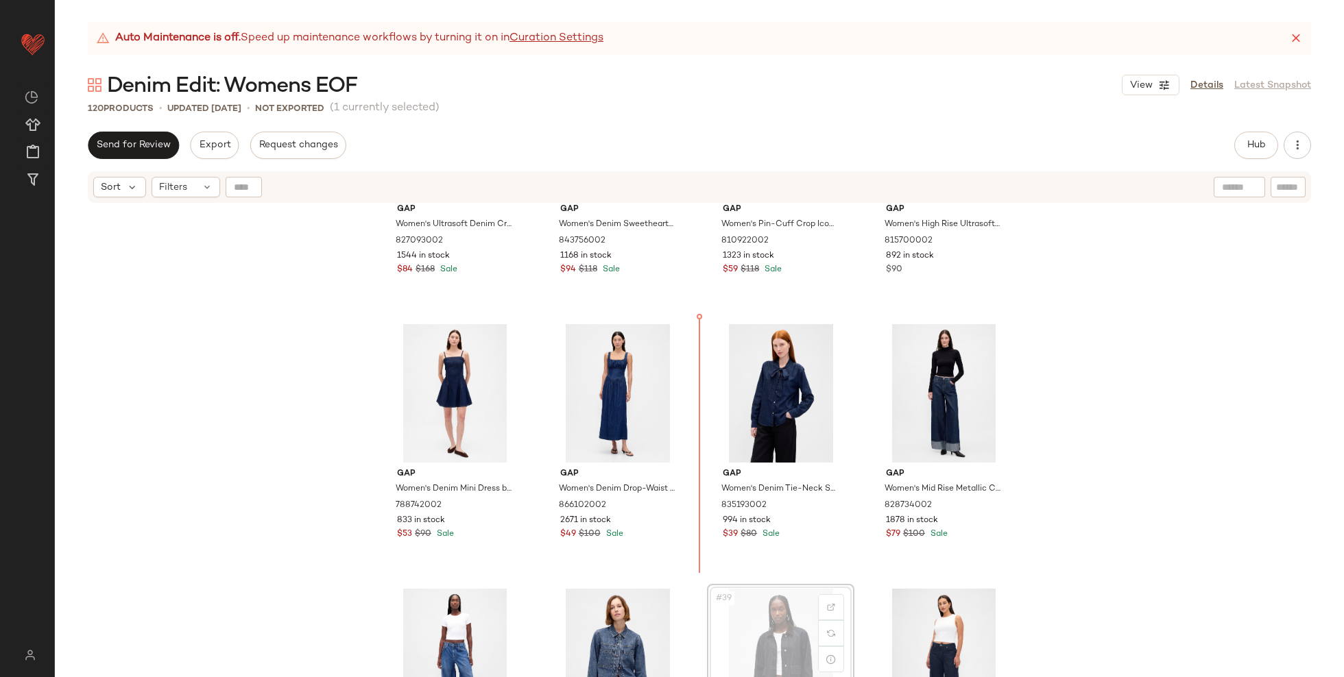
scroll to position [2017, 0]
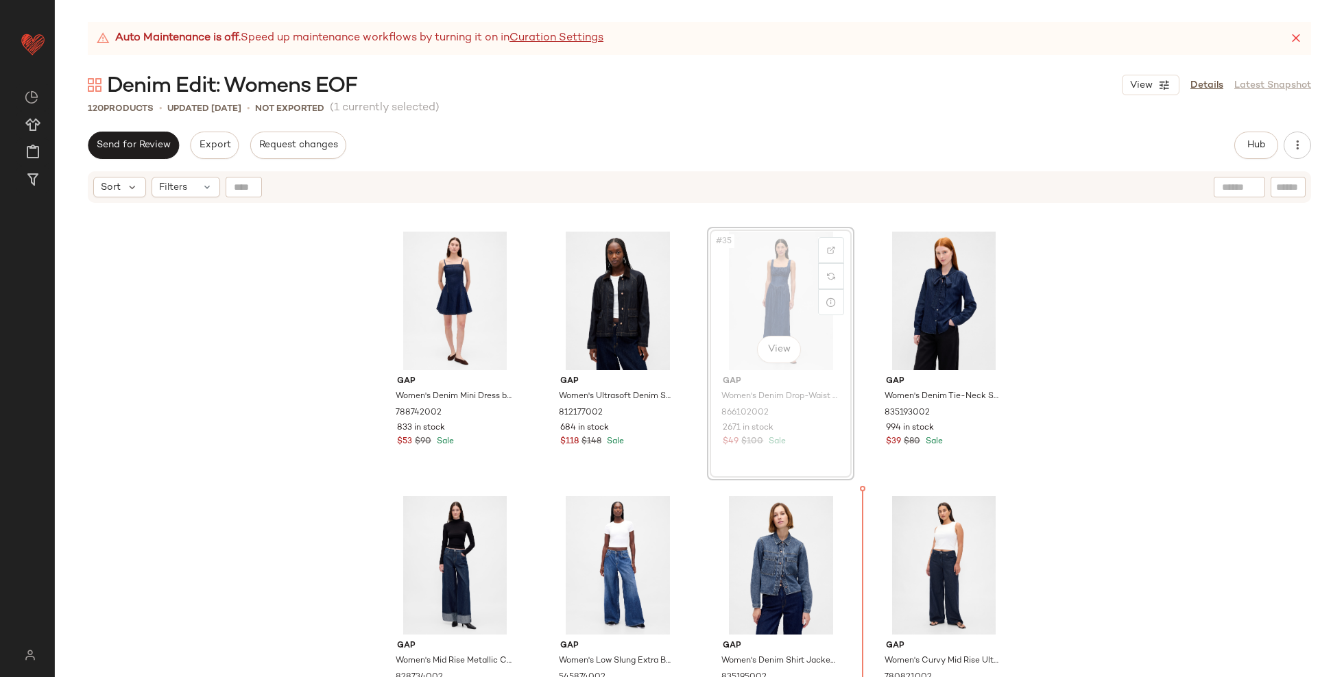
scroll to position [2109, 0]
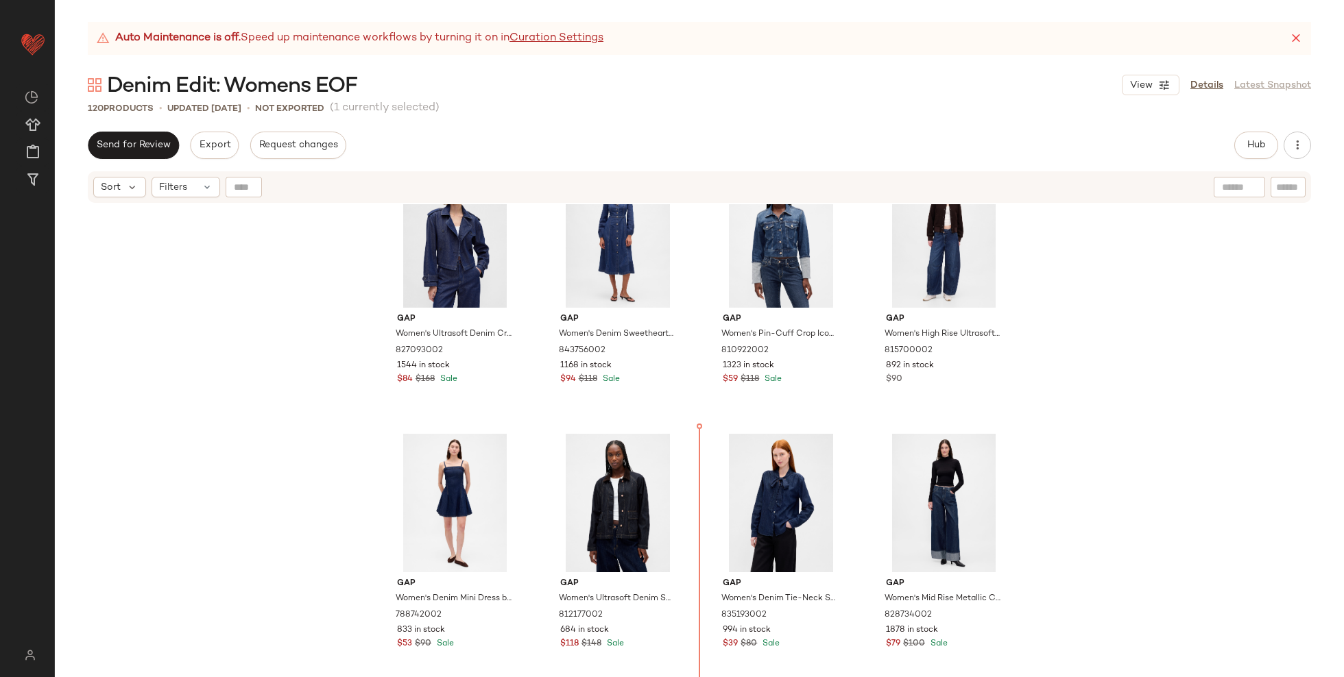
scroll to position [1895, 0]
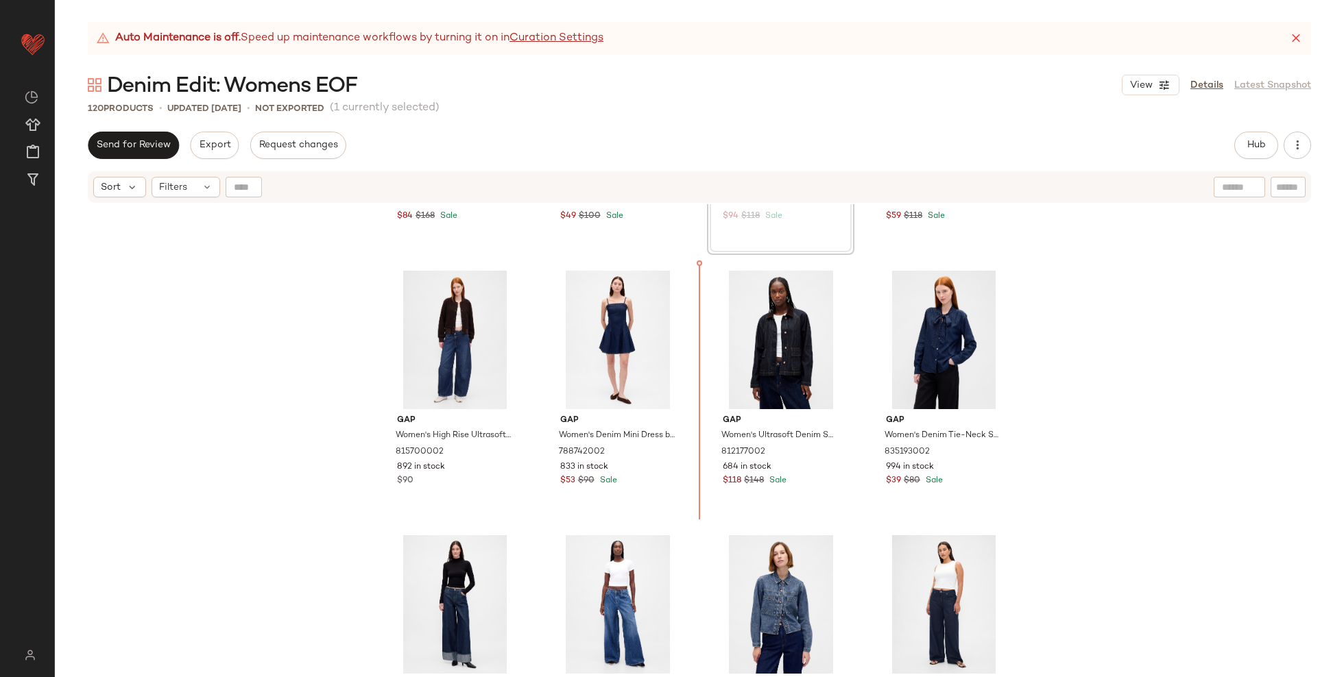
scroll to position [2113, 0]
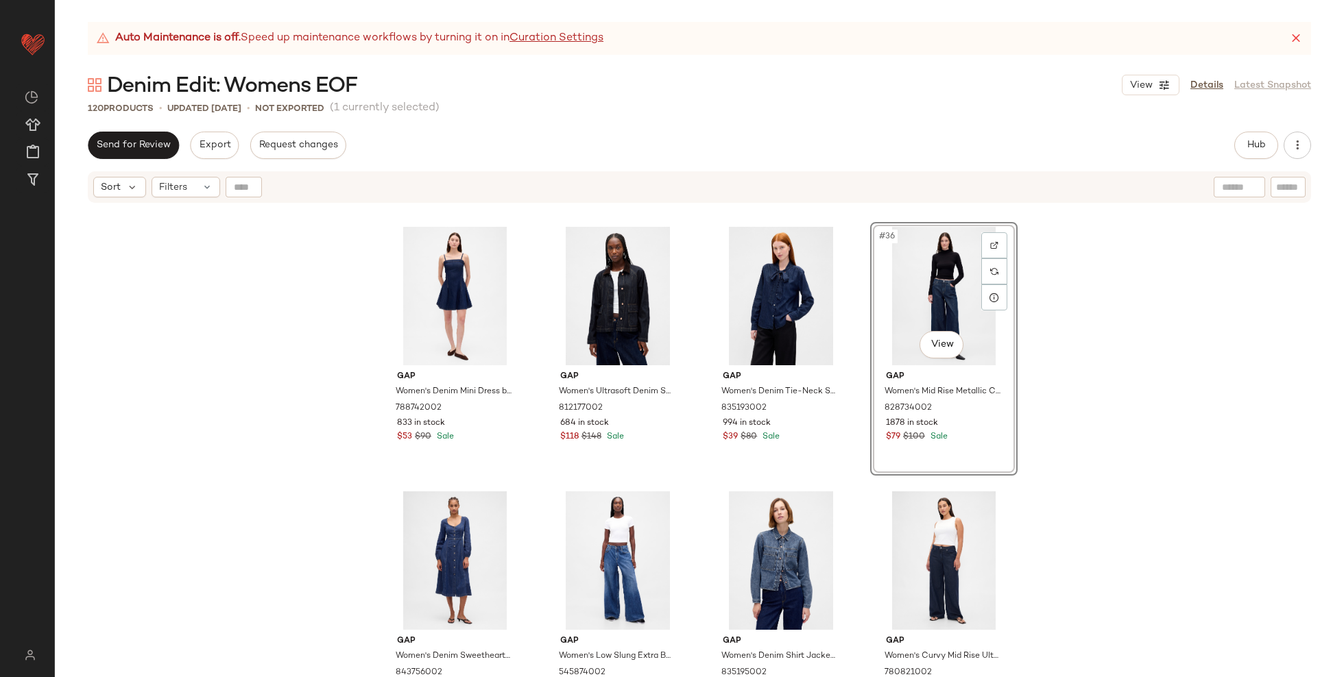
click at [285, 455] on div "Gap Women's Ultrasoft Denim Crop Trench Jacket by Gap Dark Wash Size XS 8270930…" at bounding box center [699, 457] width 1289 height 507
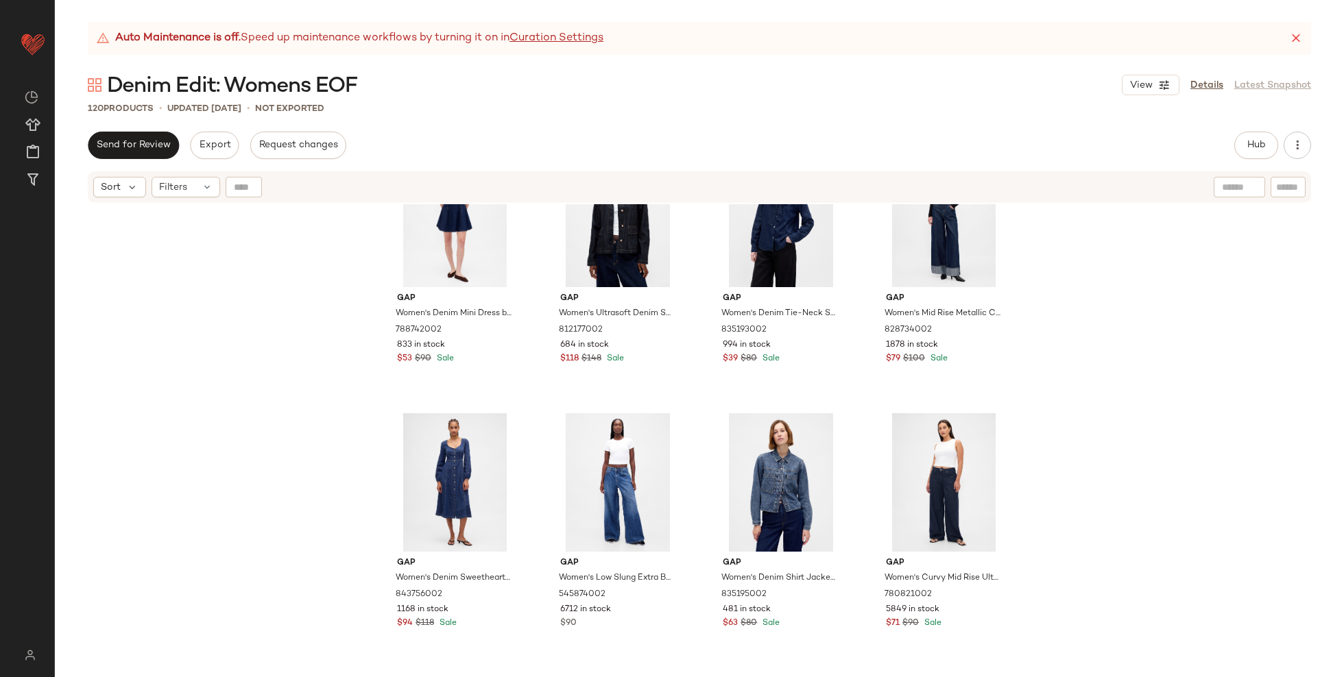
scroll to position [2193, 0]
click at [433, 481] on div "#37 View" at bounding box center [455, 481] width 138 height 138
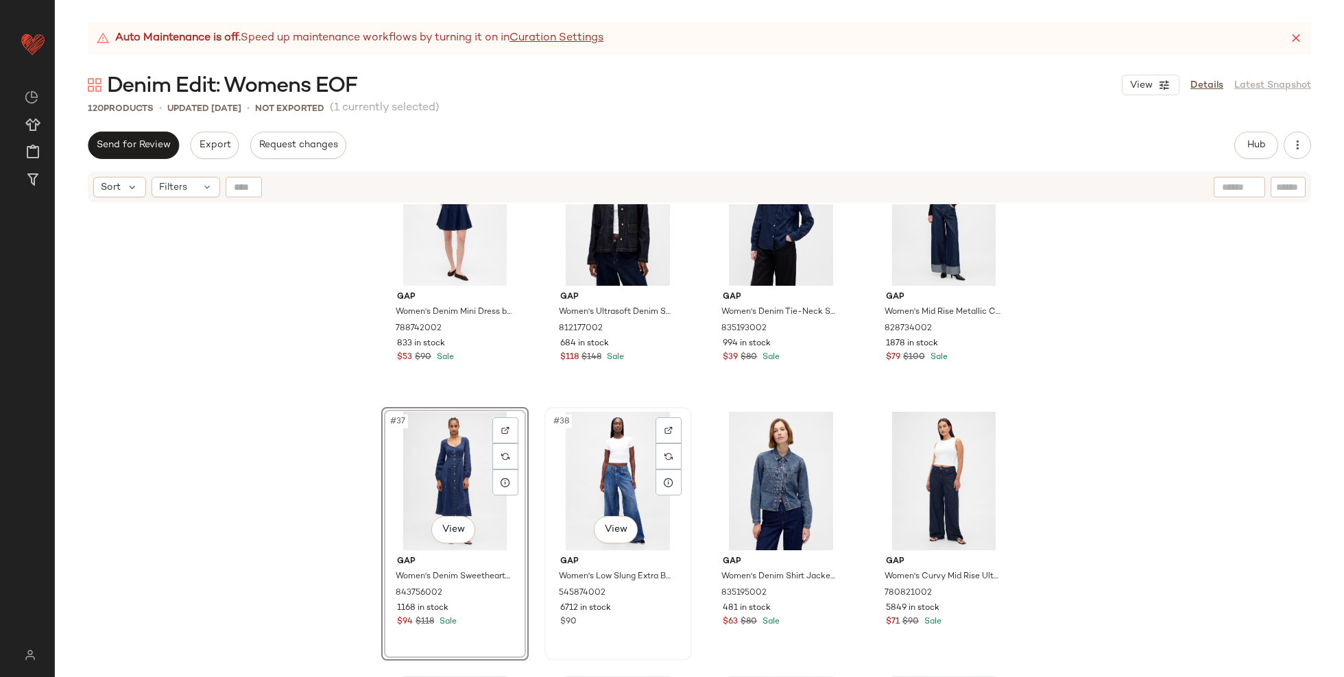
click at [633, 493] on div "#38 View" at bounding box center [618, 481] width 138 height 138
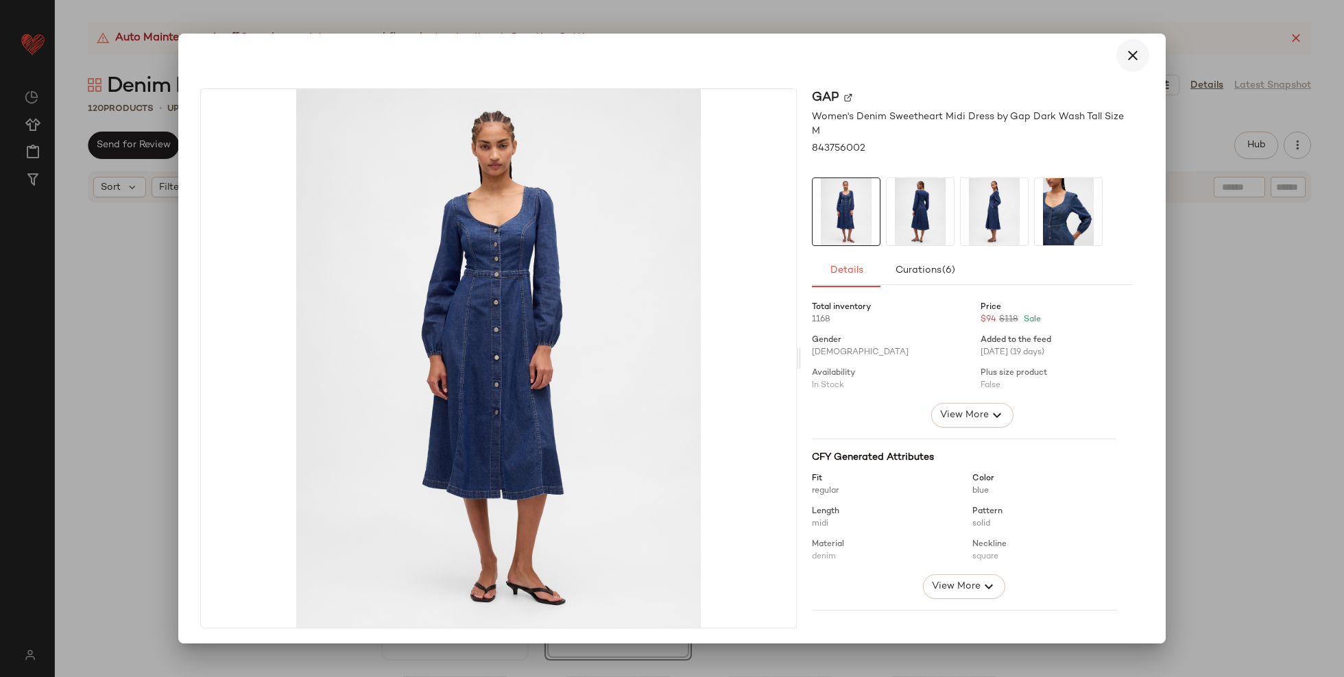
click at [1132, 60] on icon "button" at bounding box center [1132, 55] width 16 height 16
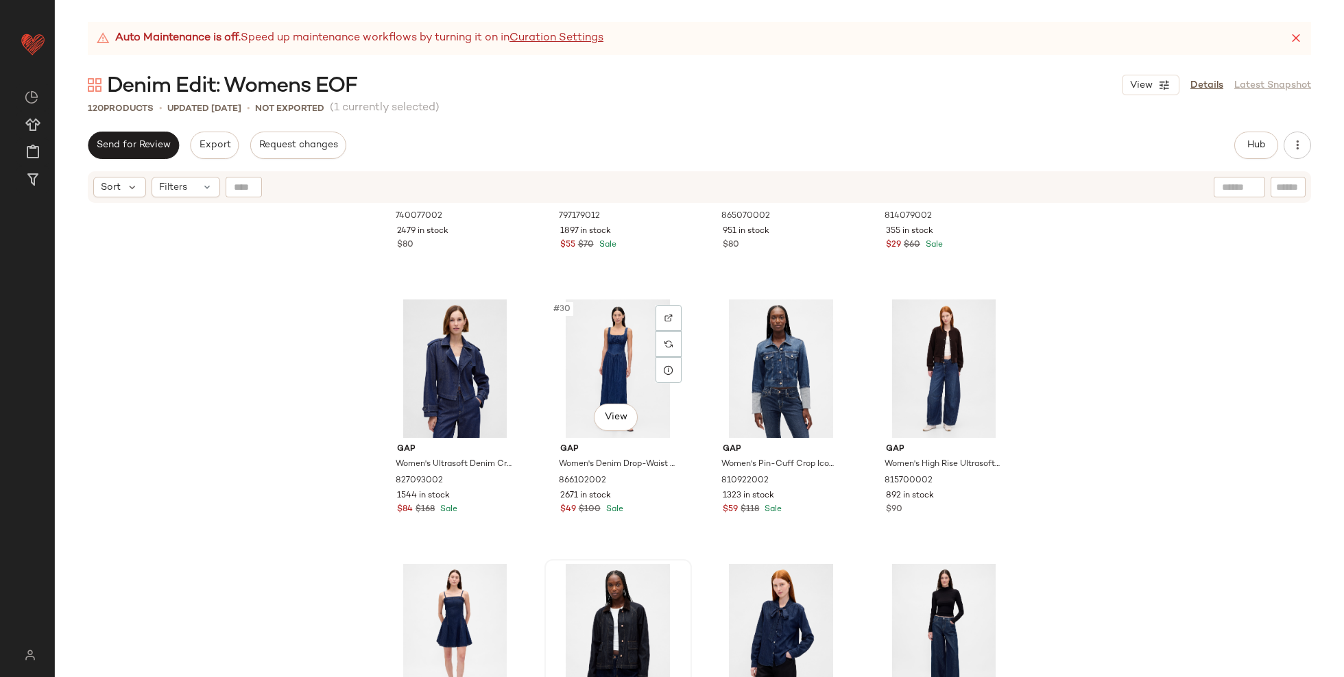
scroll to position [1900, 0]
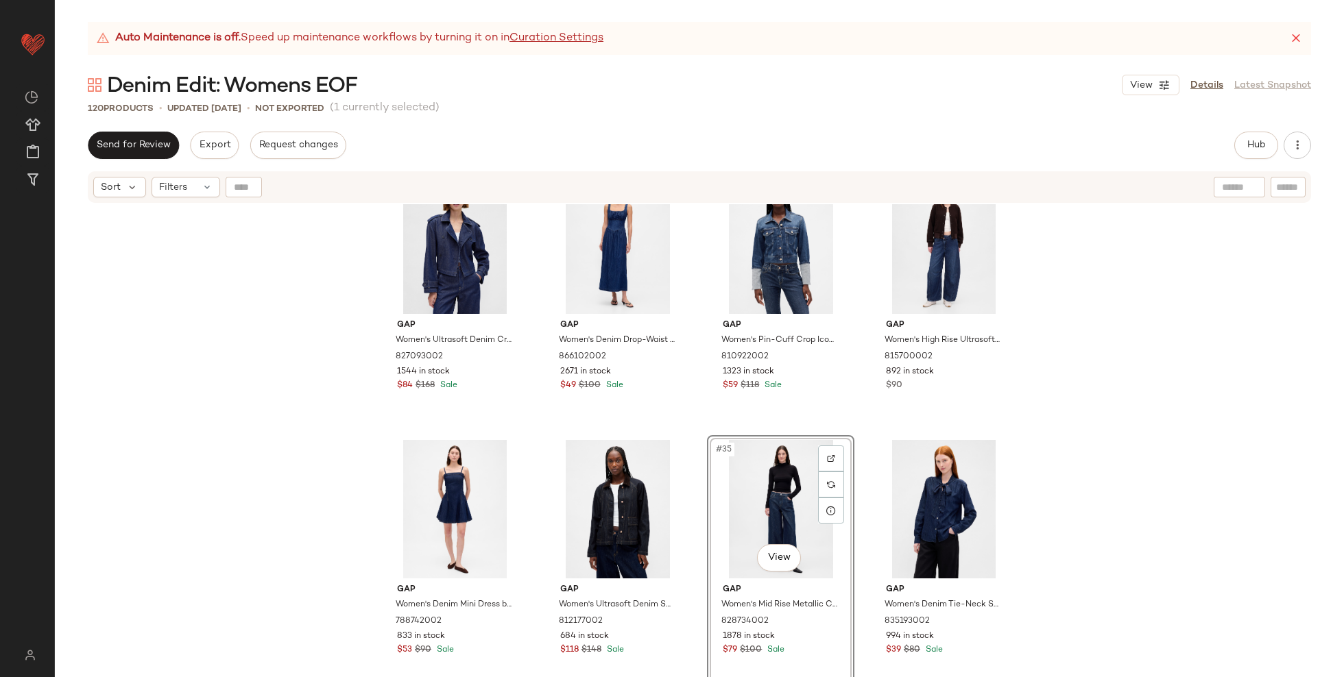
scroll to position [1799, 0]
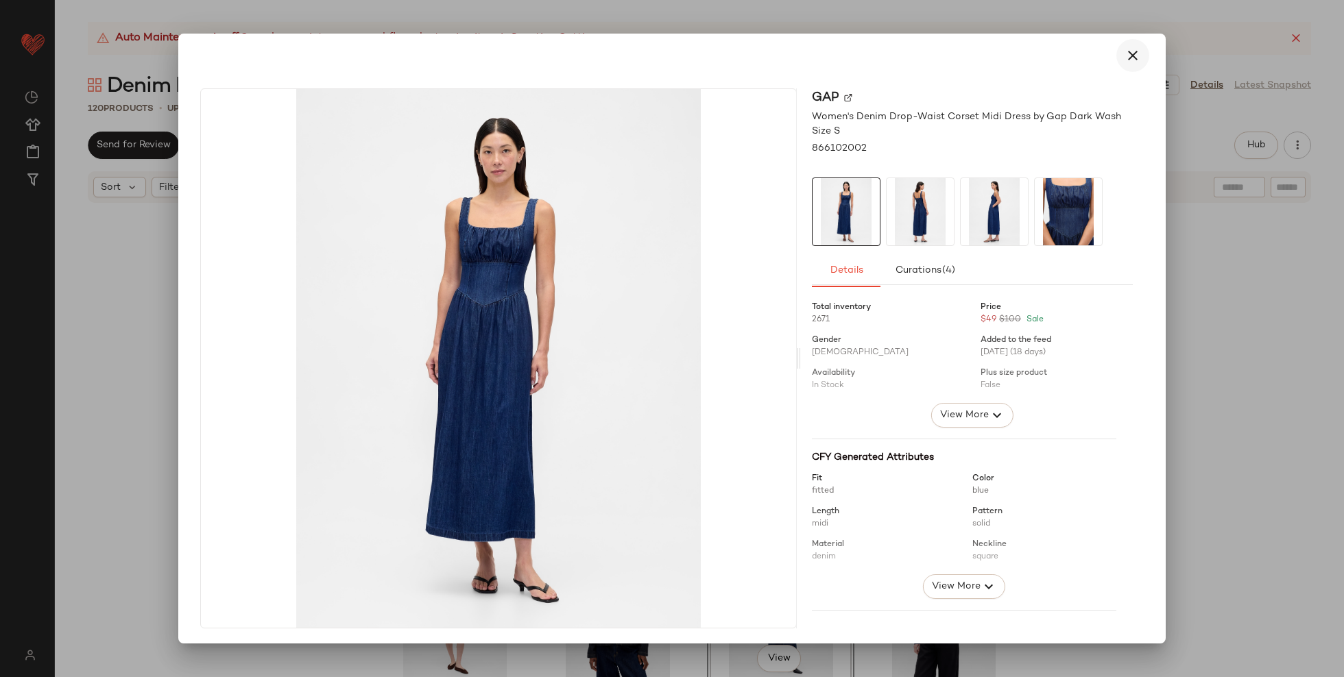
click at [1129, 55] on icon "button" at bounding box center [1132, 55] width 16 height 16
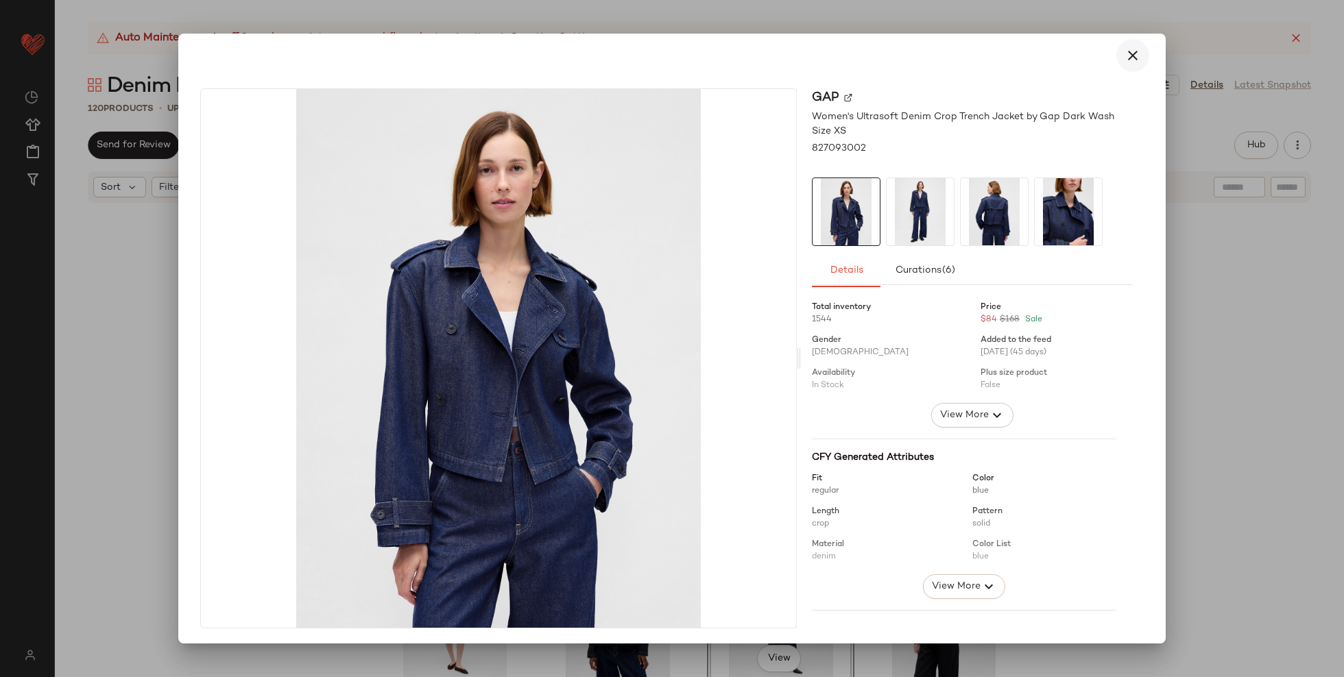
click at [1125, 61] on icon "button" at bounding box center [1132, 55] width 16 height 16
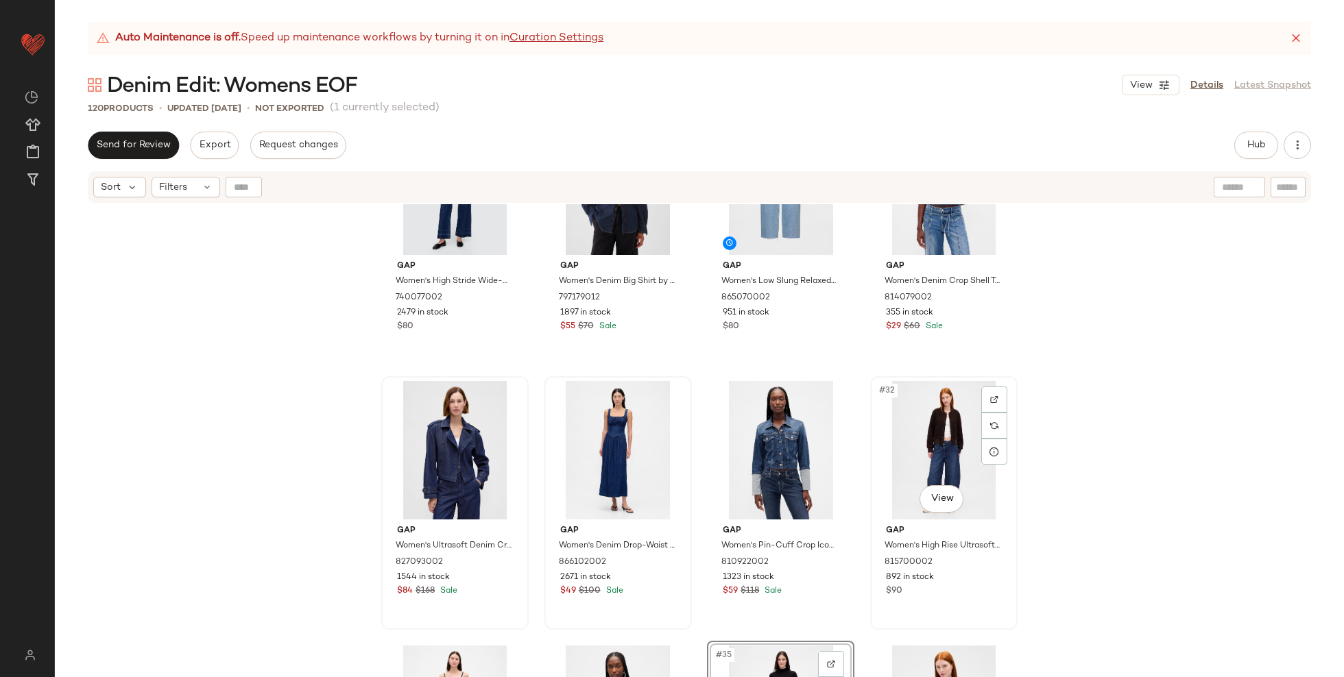
scroll to position [1692, 0]
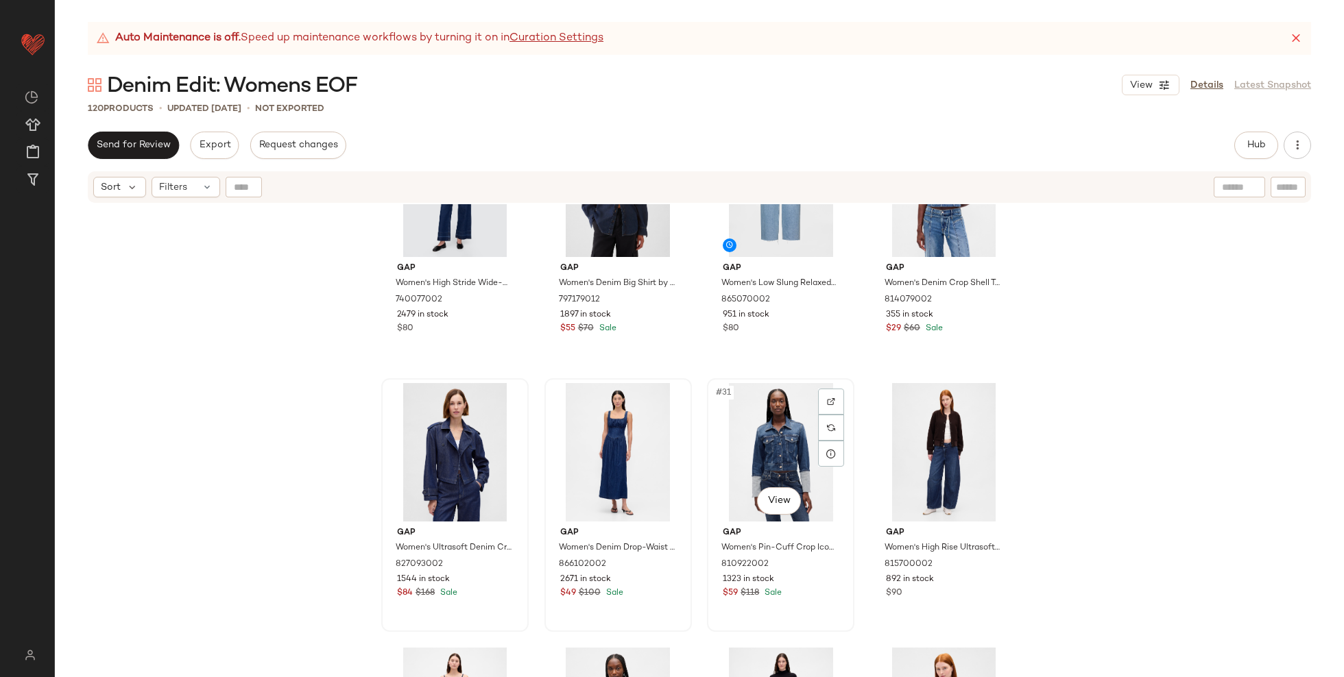
click at [773, 449] on div "#31 View" at bounding box center [781, 452] width 138 height 138
click at [926, 452] on div "#32 View" at bounding box center [944, 452] width 138 height 138
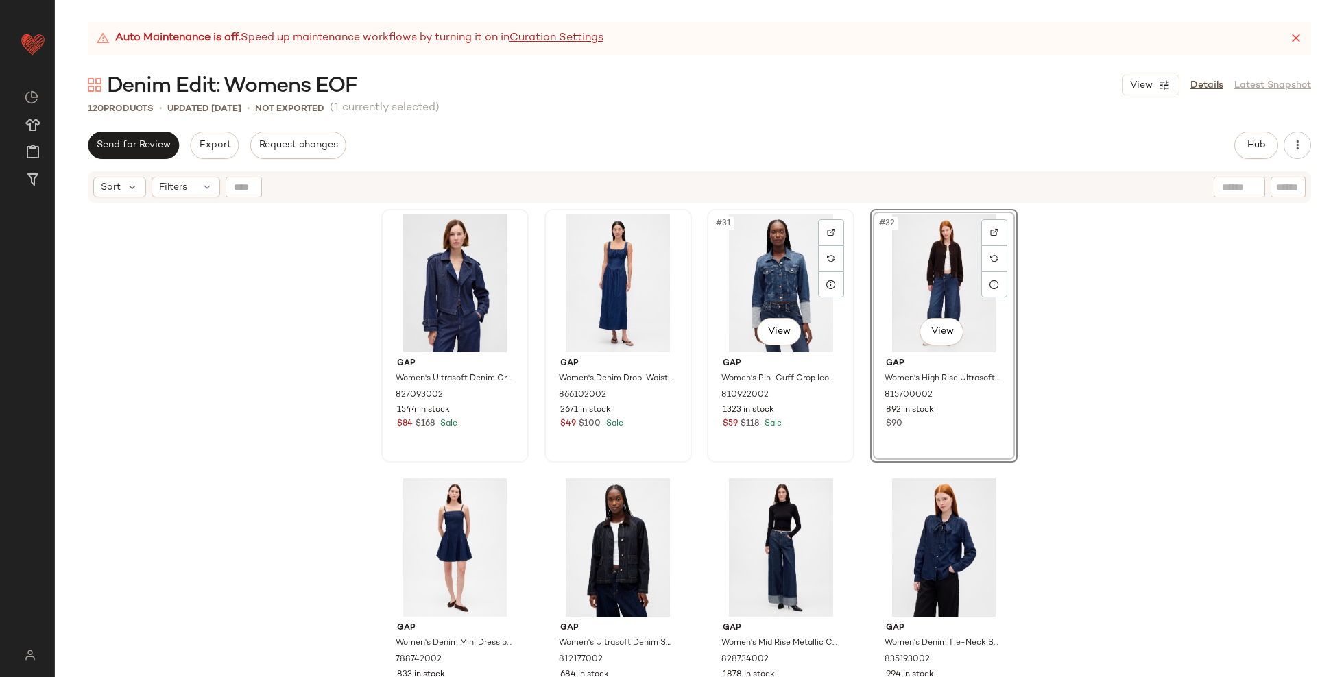
scroll to position [1890, 0]
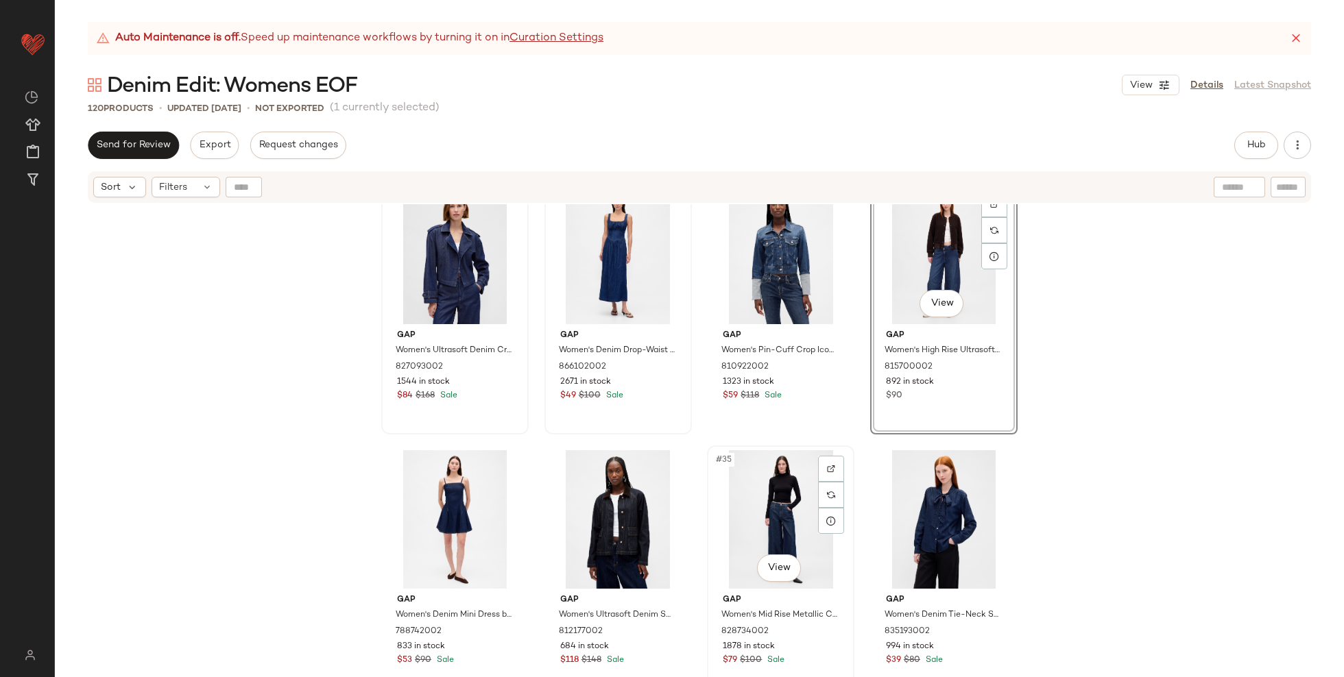
drag, startPoint x: 788, startPoint y: 516, endPoint x: 812, endPoint y: 516, distance: 24.7
click at [788, 516] on div "#35 View" at bounding box center [781, 519] width 138 height 138
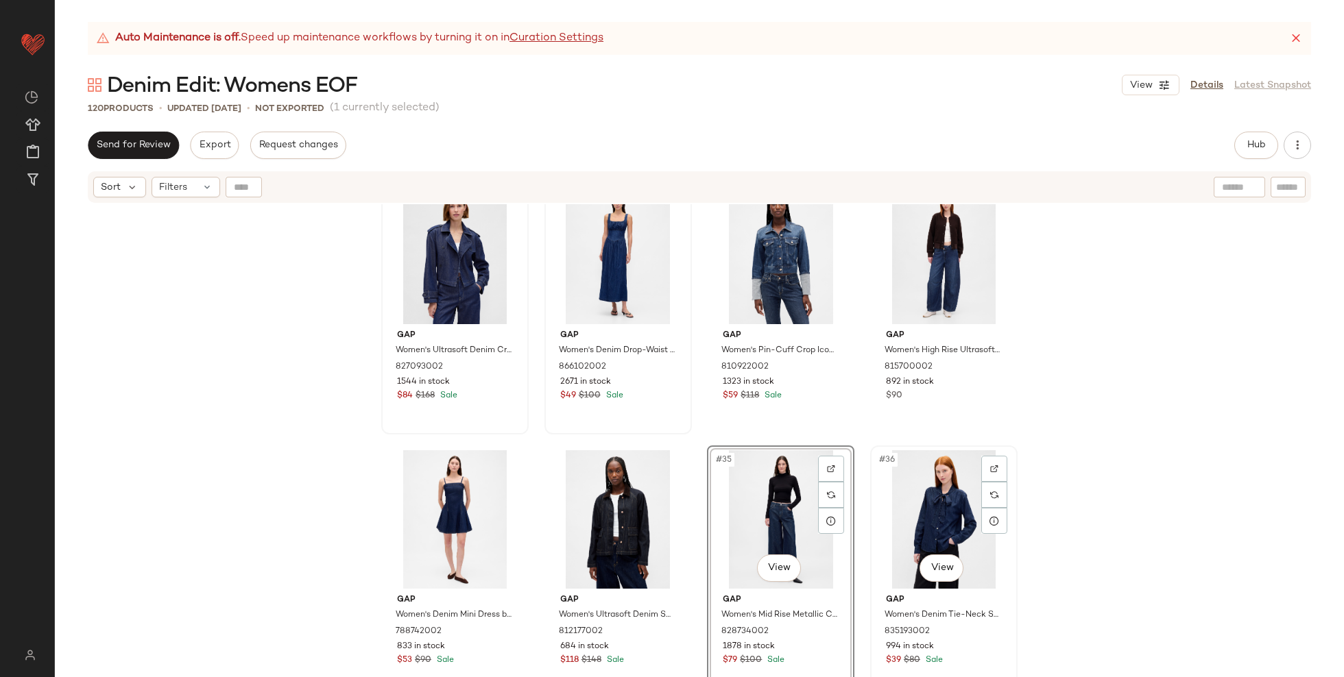
click at [930, 518] on div "#36 View" at bounding box center [944, 519] width 138 height 138
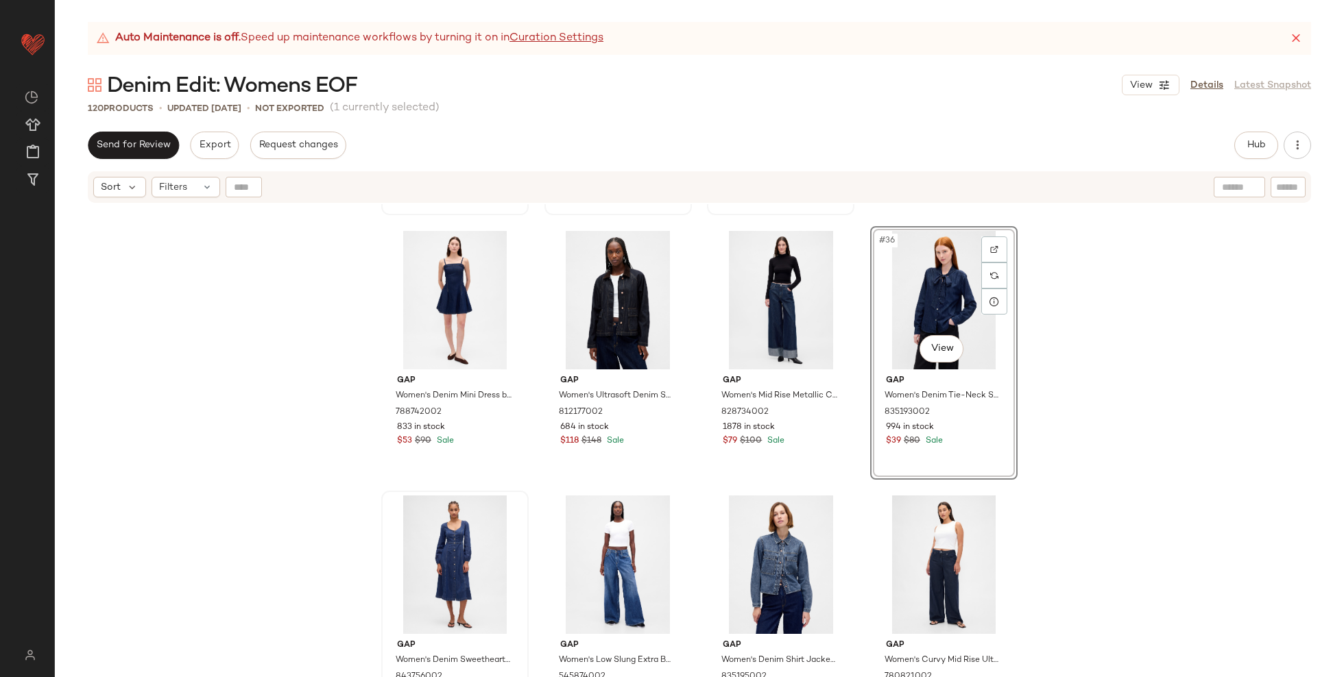
scroll to position [2110, 0]
click at [345, 440] on div "Gap Women's Ultrasoft Denim Crop Trench Jacket by Gap Dark Wash Size XS 8270930…" at bounding box center [699, 457] width 1289 height 507
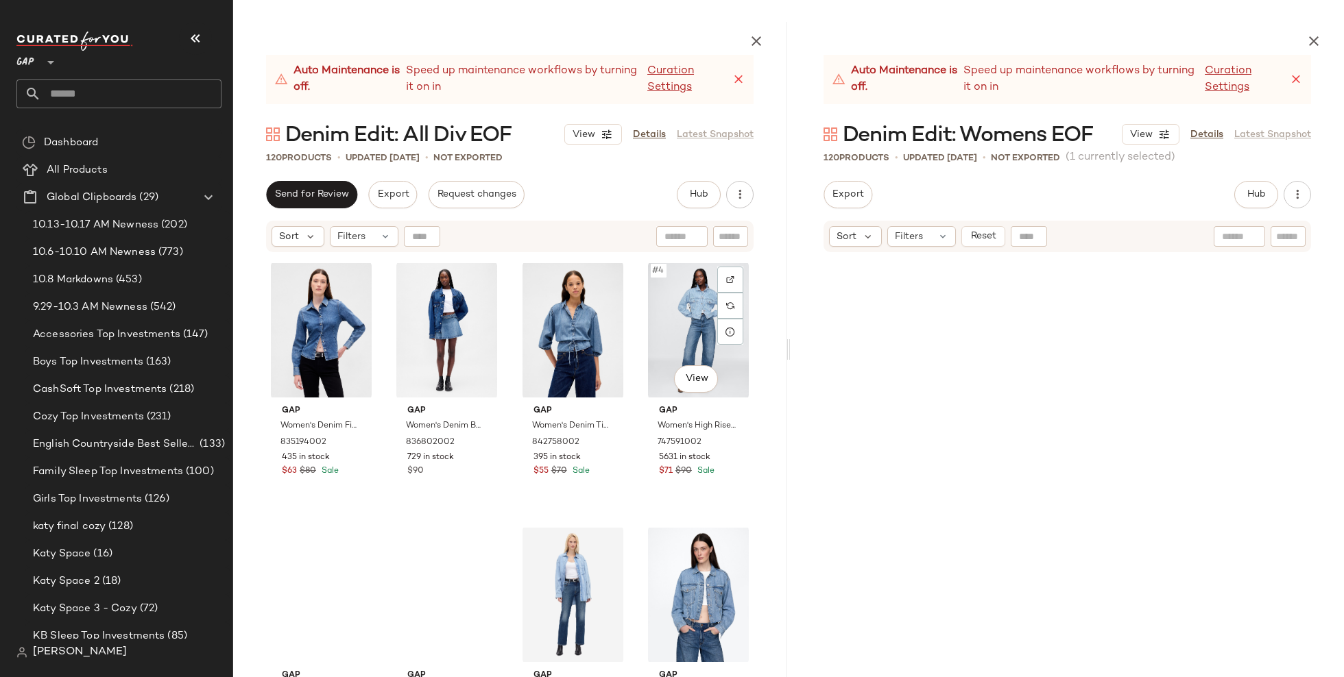
scroll to position [3970, 0]
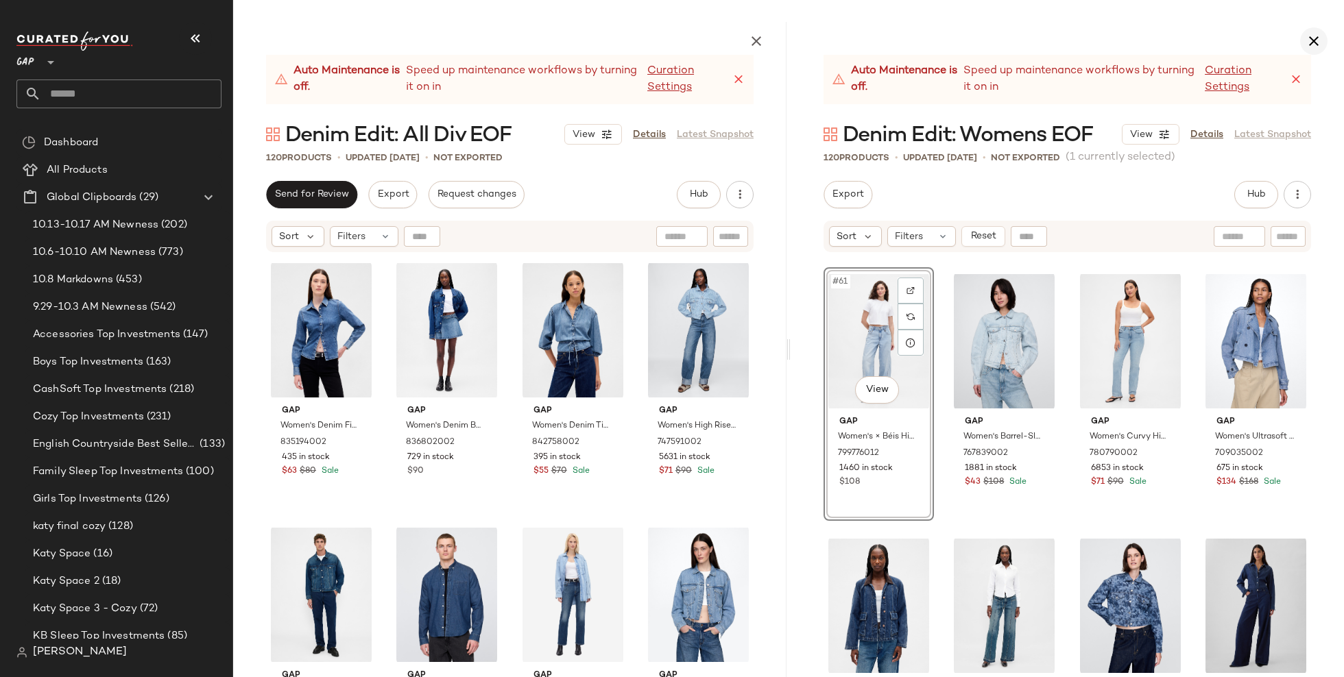
click at [1312, 42] on icon "button" at bounding box center [1313, 41] width 16 height 16
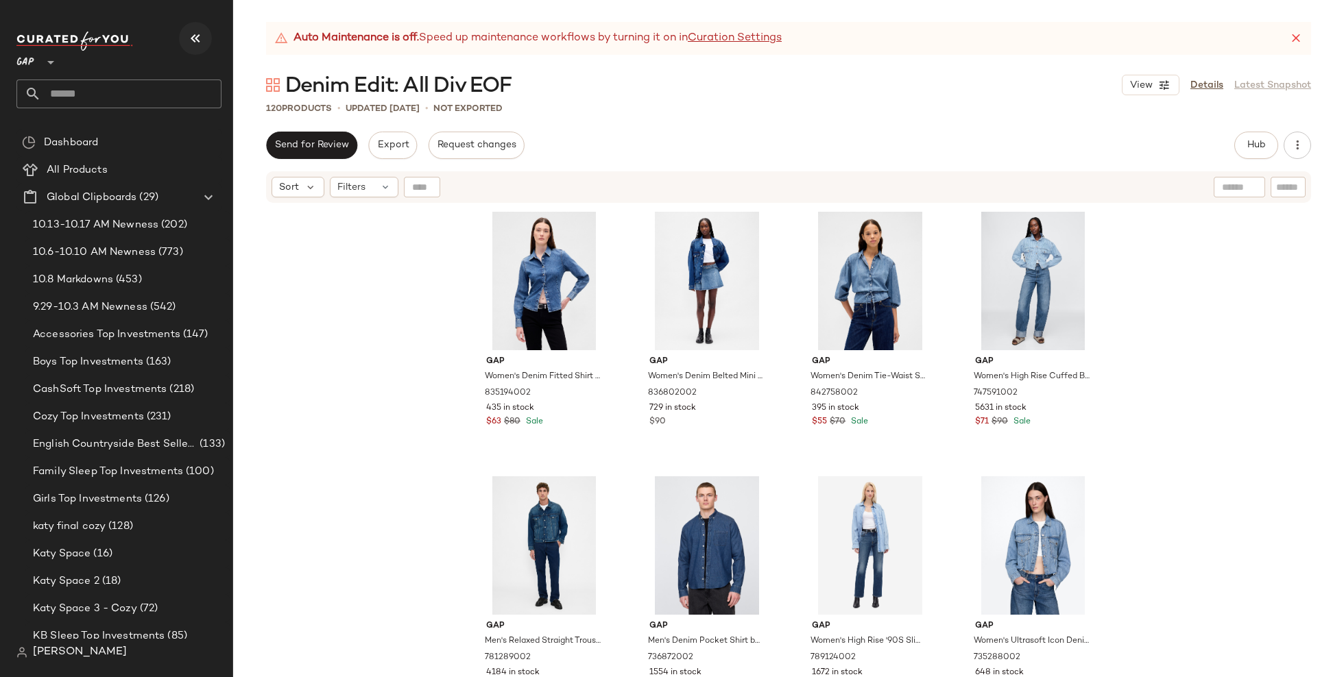
click at [201, 39] on icon "button" at bounding box center [195, 38] width 16 height 16
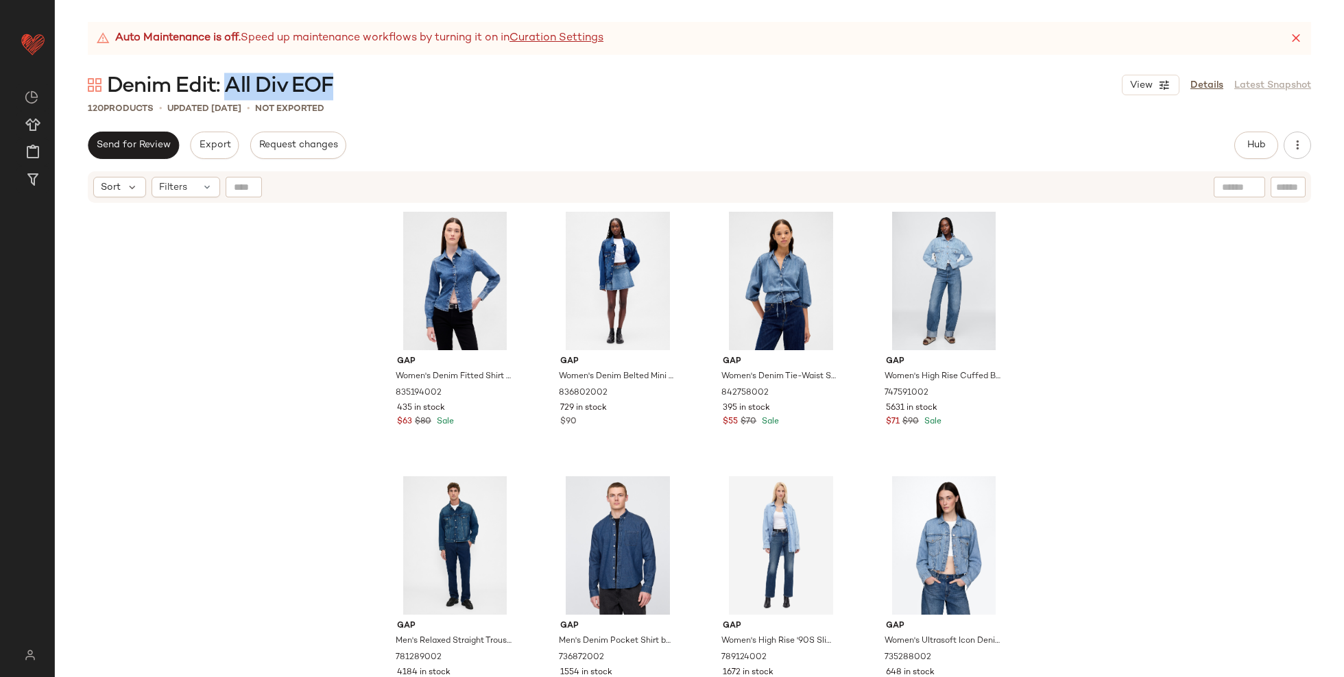
drag, startPoint x: 376, startPoint y: 91, endPoint x: 223, endPoint y: 89, distance: 152.9
click at [223, 89] on div "Denim Edit: All Div EOF View Details Latest Snapshot" at bounding box center [699, 84] width 1289 height 27
click at [308, 307] on div "Gap Women's Denim Fitted Shirt by Gap Medium Wash Size XS 835194002 435 in stoc…" at bounding box center [699, 457] width 1289 height 507
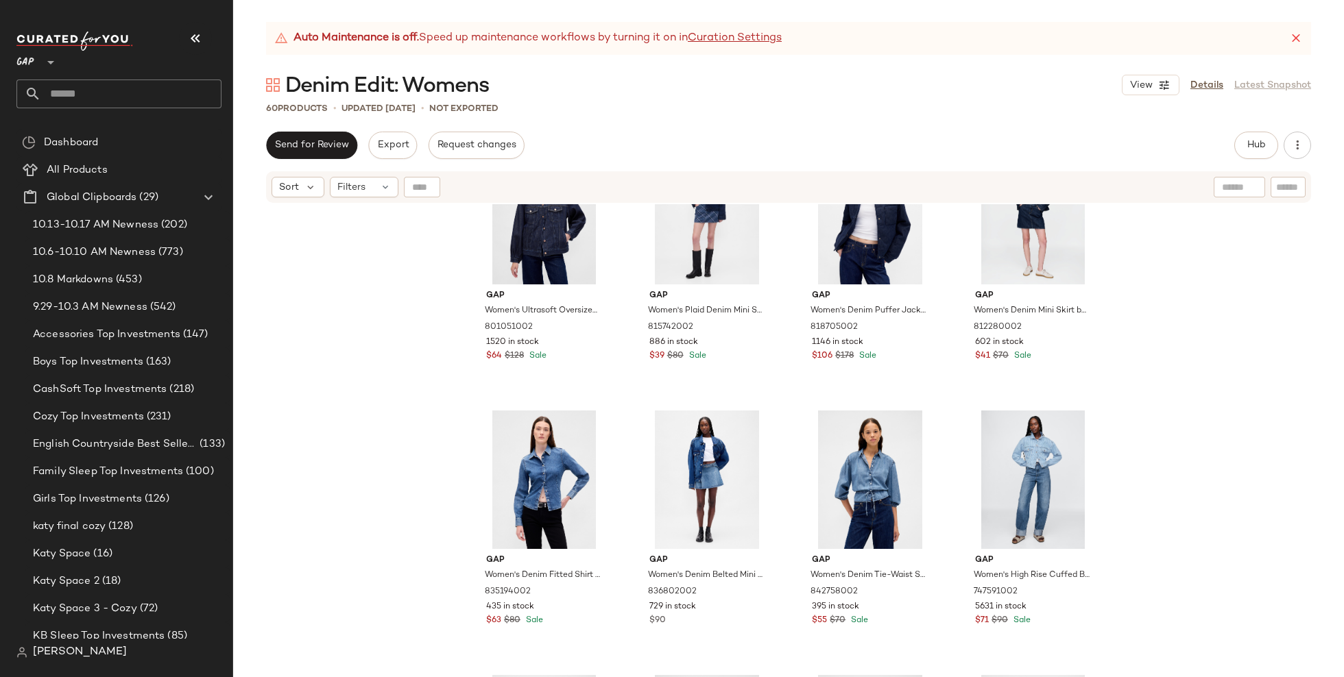
scroll to position [67, 0]
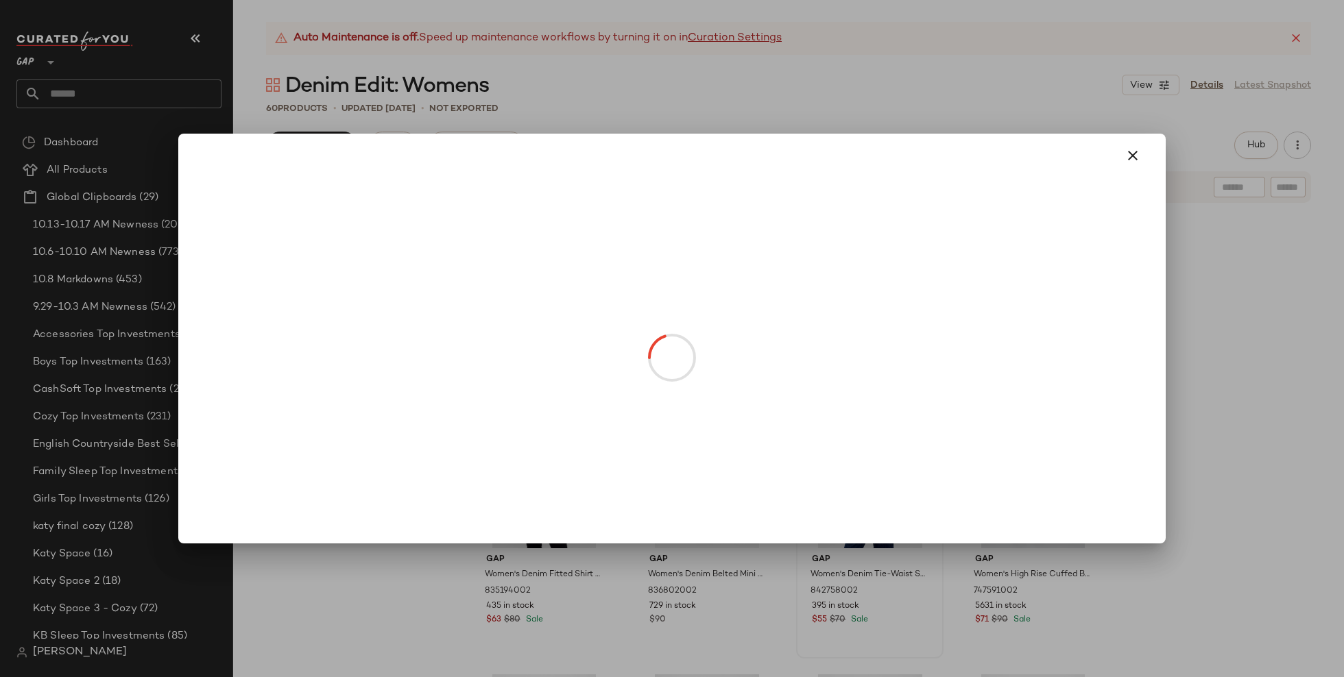
drag, startPoint x: 867, startPoint y: 521, endPoint x: 694, endPoint y: 521, distance: 173.5
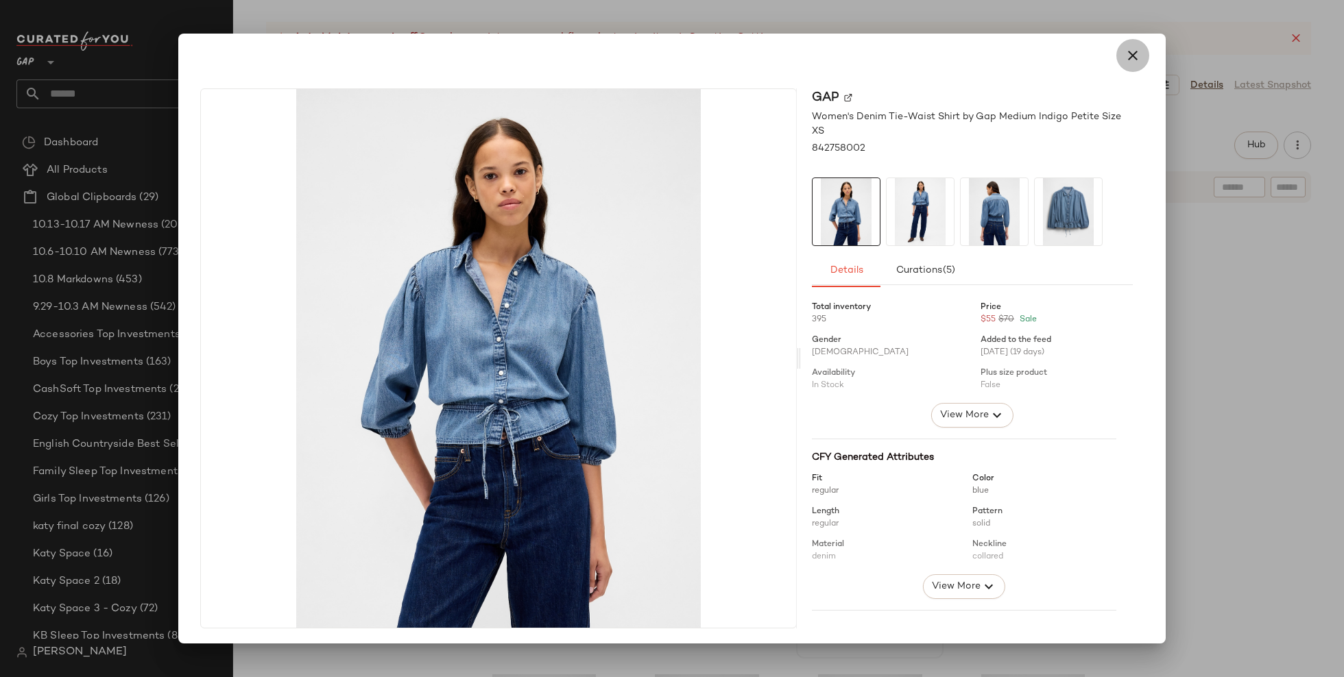
click at [1124, 58] on icon "button" at bounding box center [1132, 55] width 16 height 16
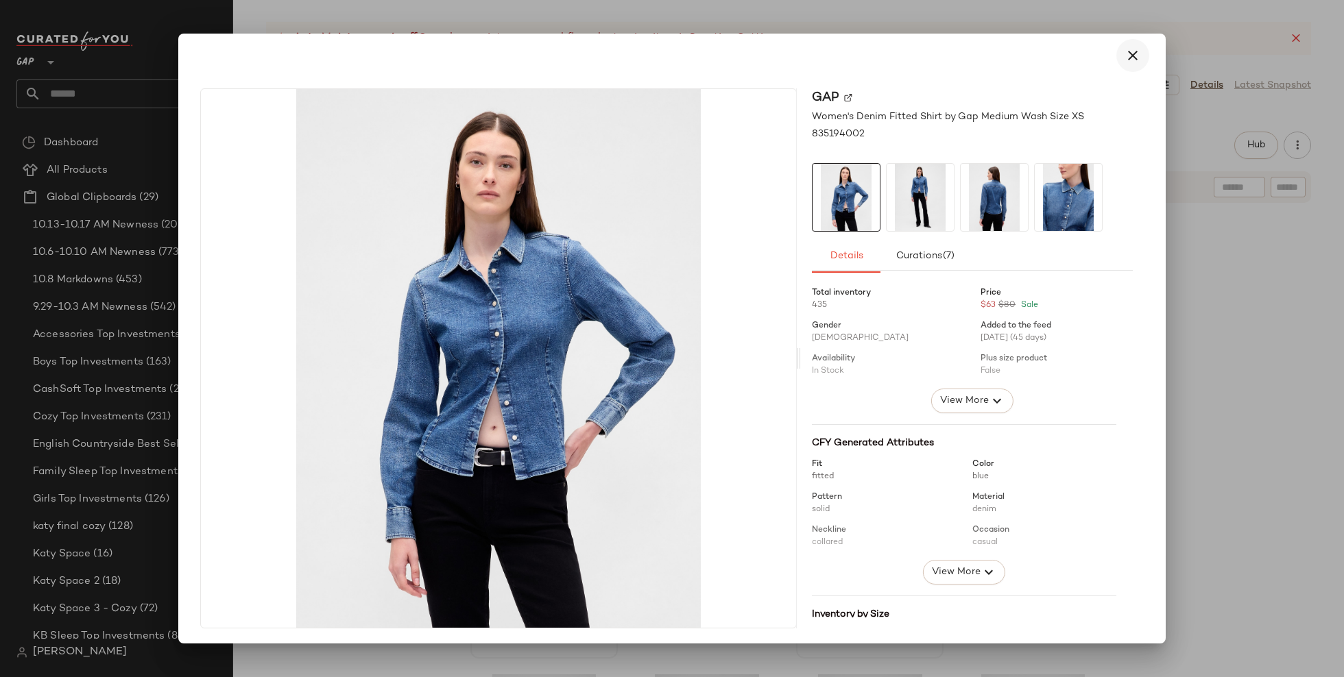
click at [1129, 56] on icon "button" at bounding box center [1132, 55] width 16 height 16
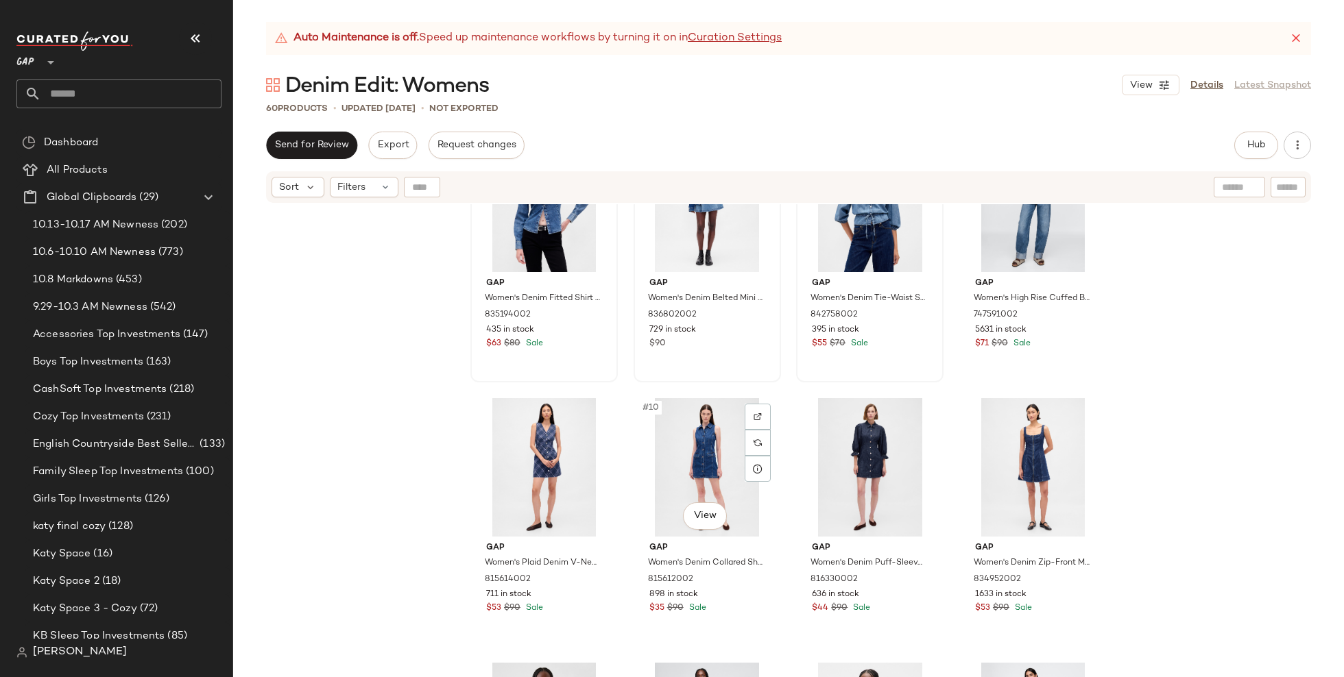
scroll to position [0, 0]
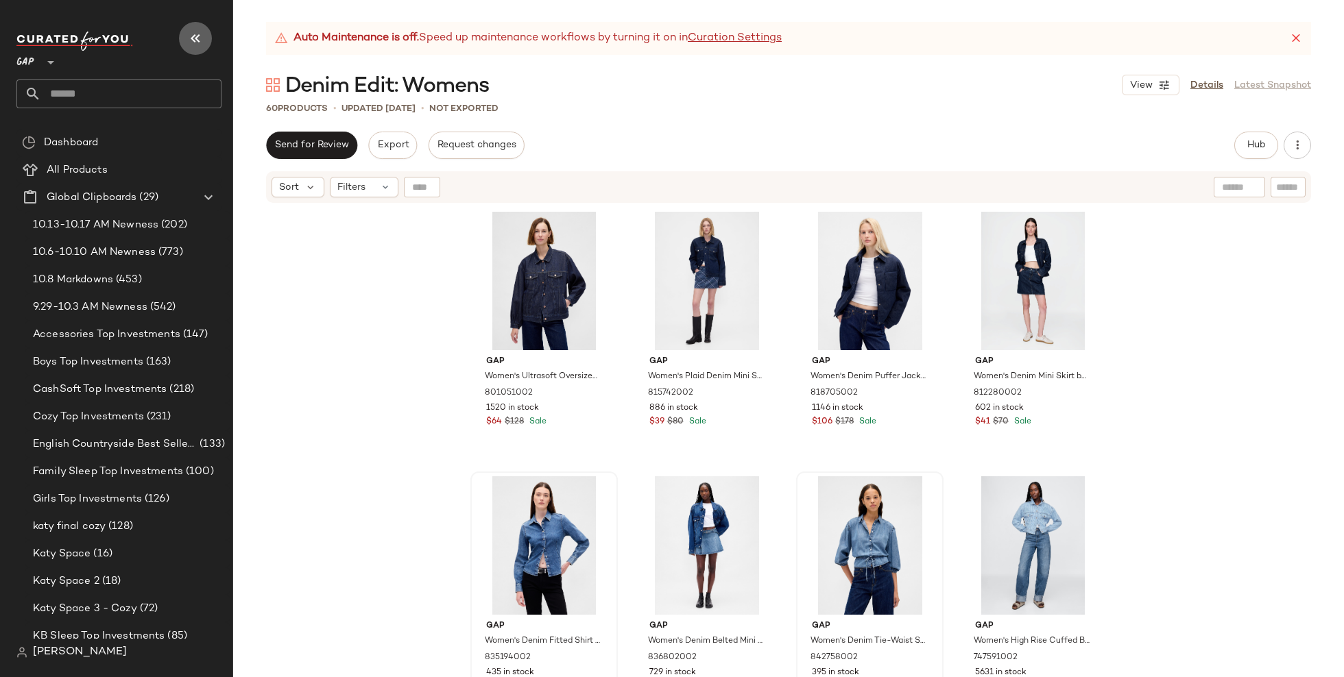
click at [202, 43] on icon "button" at bounding box center [195, 38] width 16 height 16
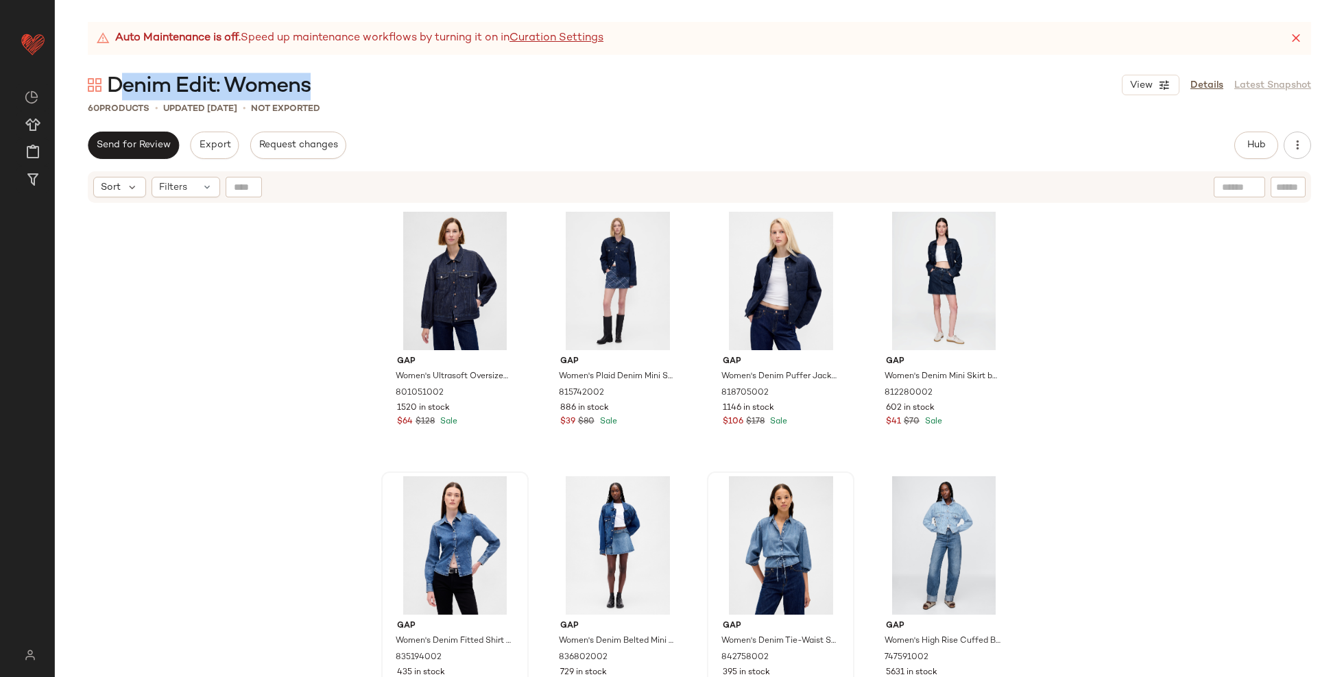
drag, startPoint x: 361, startPoint y: 81, endPoint x: 122, endPoint y: 81, distance: 238.6
click at [122, 81] on div "Denim Edit: Womens View Details Latest Snapshot" at bounding box center [699, 84] width 1289 height 27
click at [235, 315] on div "Gap Women's Ultrasoft Oversized Balloon-Sleeve Icon Denim Jacket by Gap Dark Wa…" at bounding box center [699, 457] width 1289 height 507
click at [430, 277] on div "#1 View" at bounding box center [455, 281] width 138 height 138
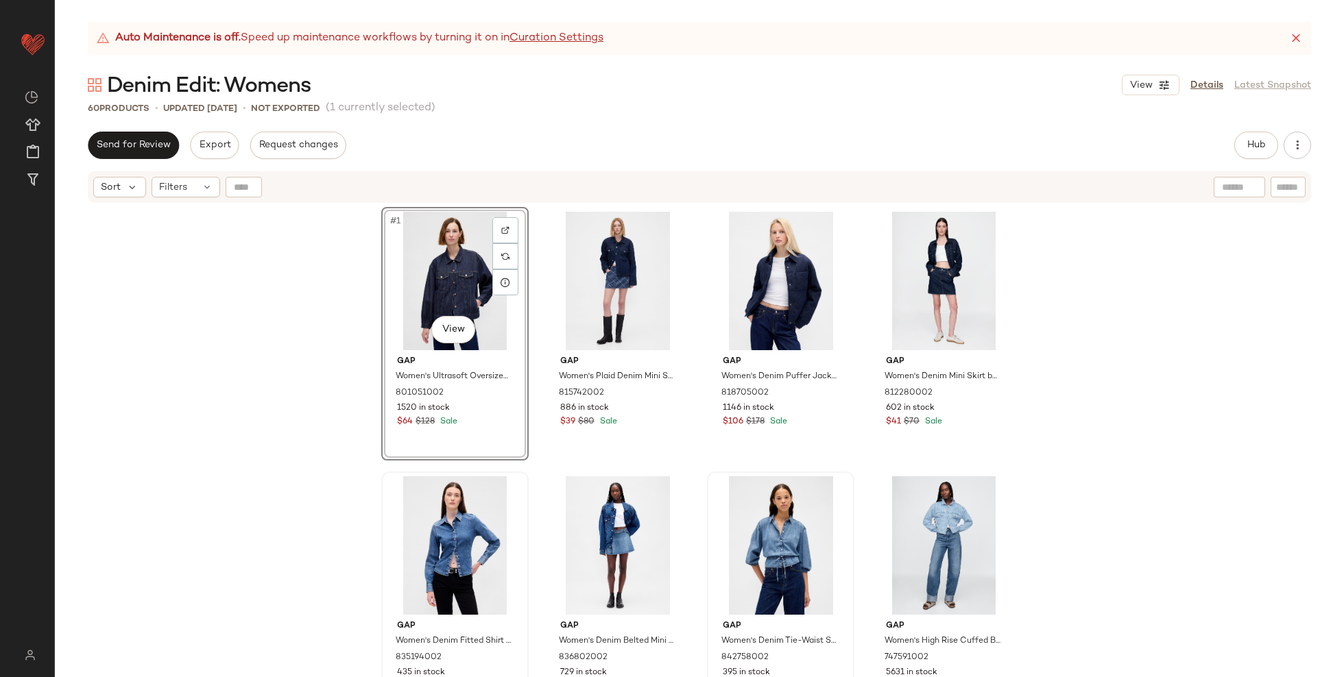
click at [294, 313] on div "#1 View Gap Women's Ultrasoft Oversized Balloon-Sleeve Icon Denim Jacket by Gap…" at bounding box center [699, 457] width 1289 height 507
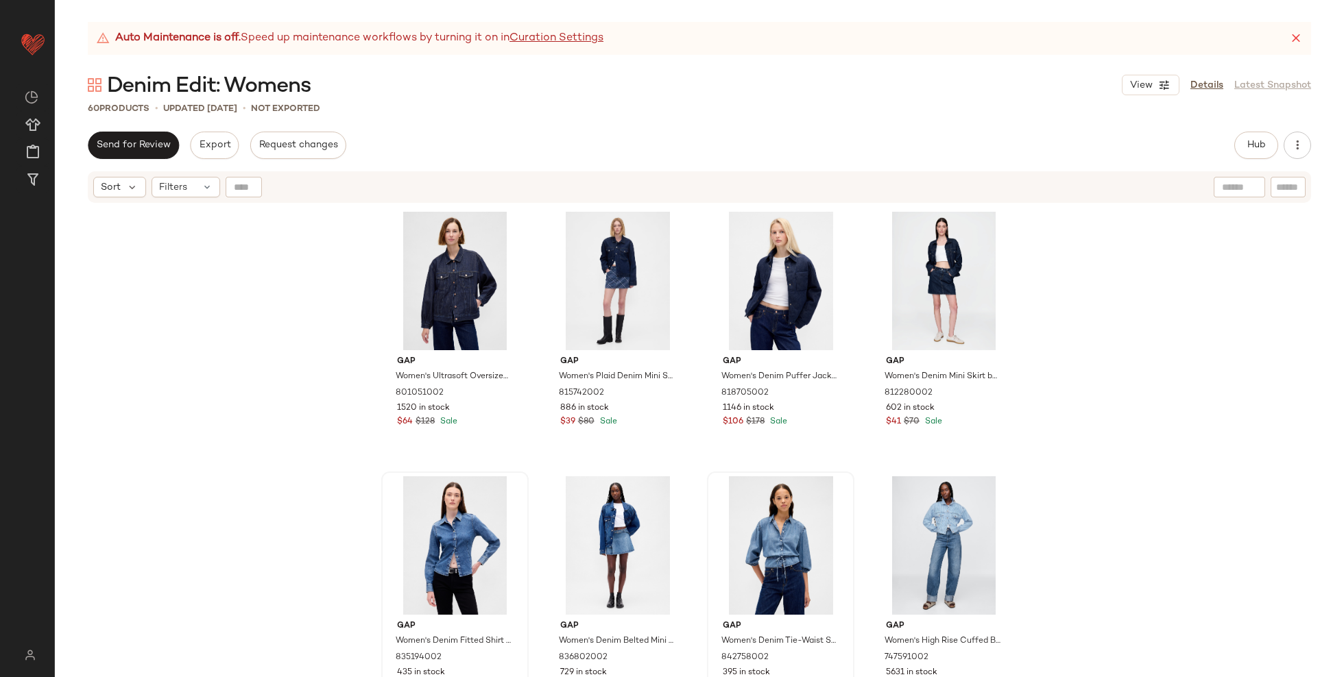
click at [361, 86] on div "Denim Edit: Womens View Details Latest Snapshot" at bounding box center [699, 84] width 1289 height 27
click at [428, 313] on div "#1 View" at bounding box center [455, 281] width 138 height 138
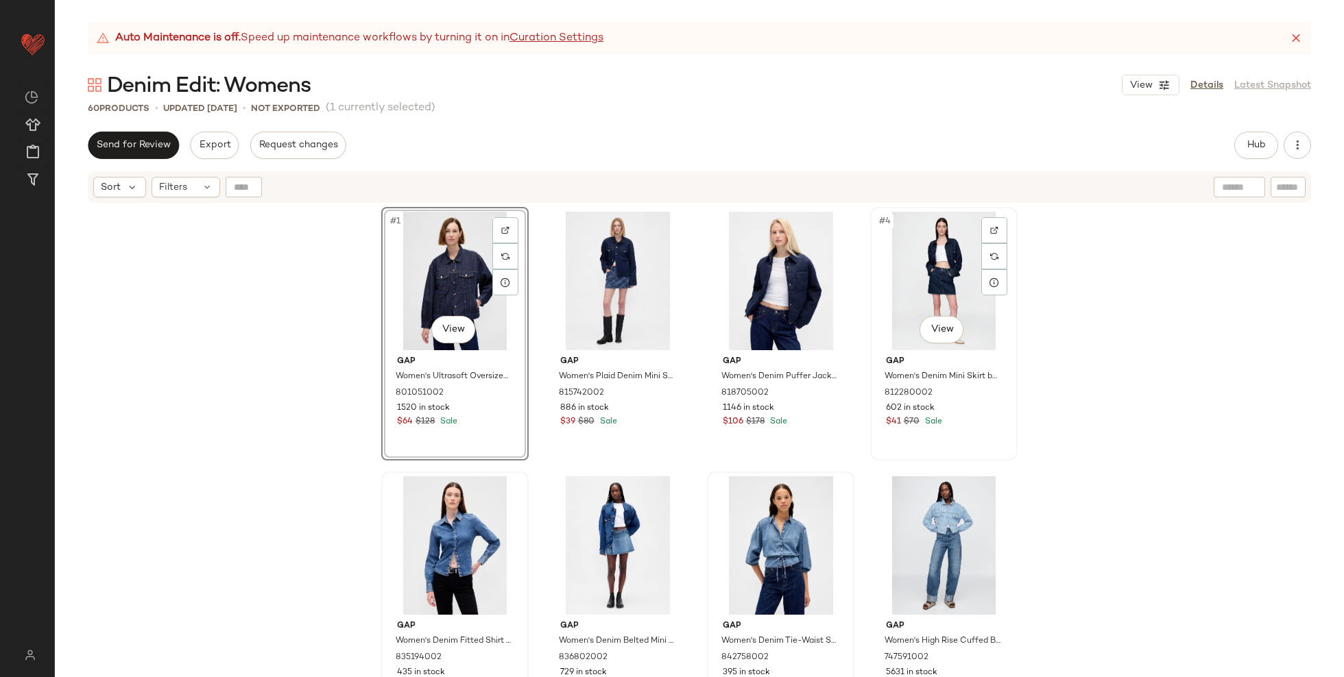
click at [930, 286] on div "#4 View" at bounding box center [944, 281] width 138 height 138
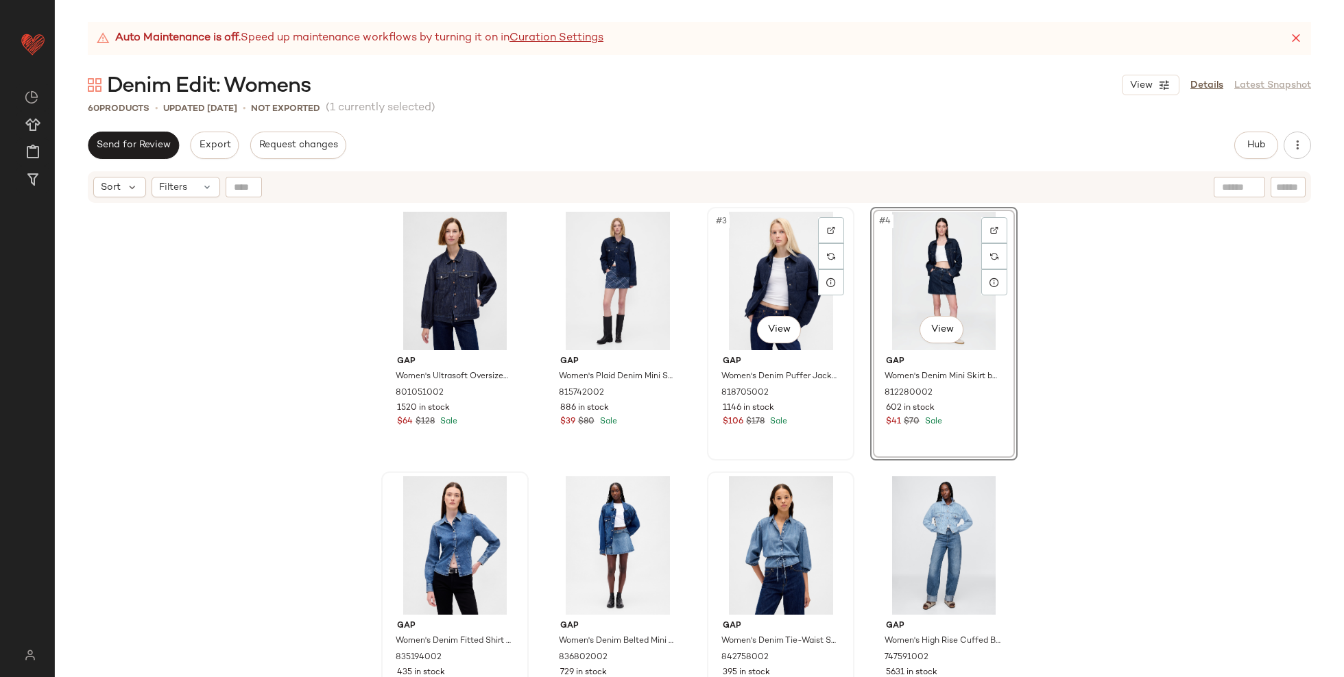
click at [784, 272] on div "#3 View" at bounding box center [781, 281] width 138 height 138
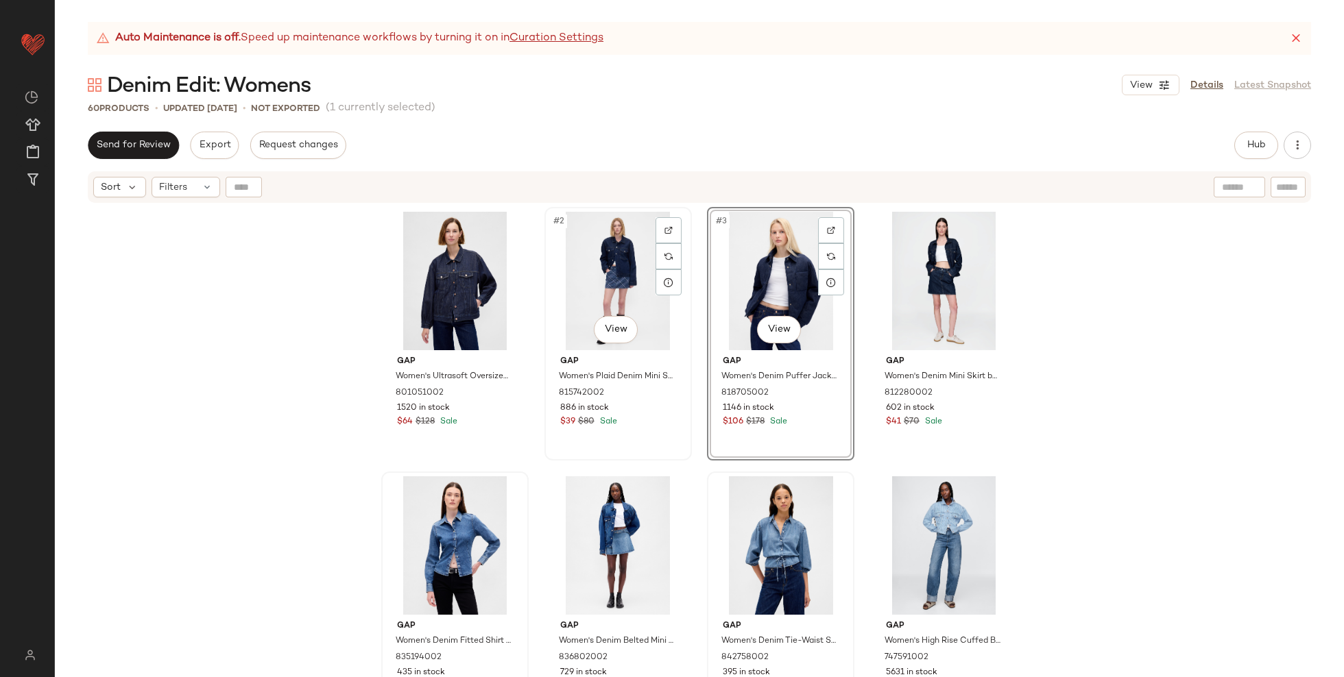
click at [614, 272] on div "#2 View" at bounding box center [618, 281] width 138 height 138
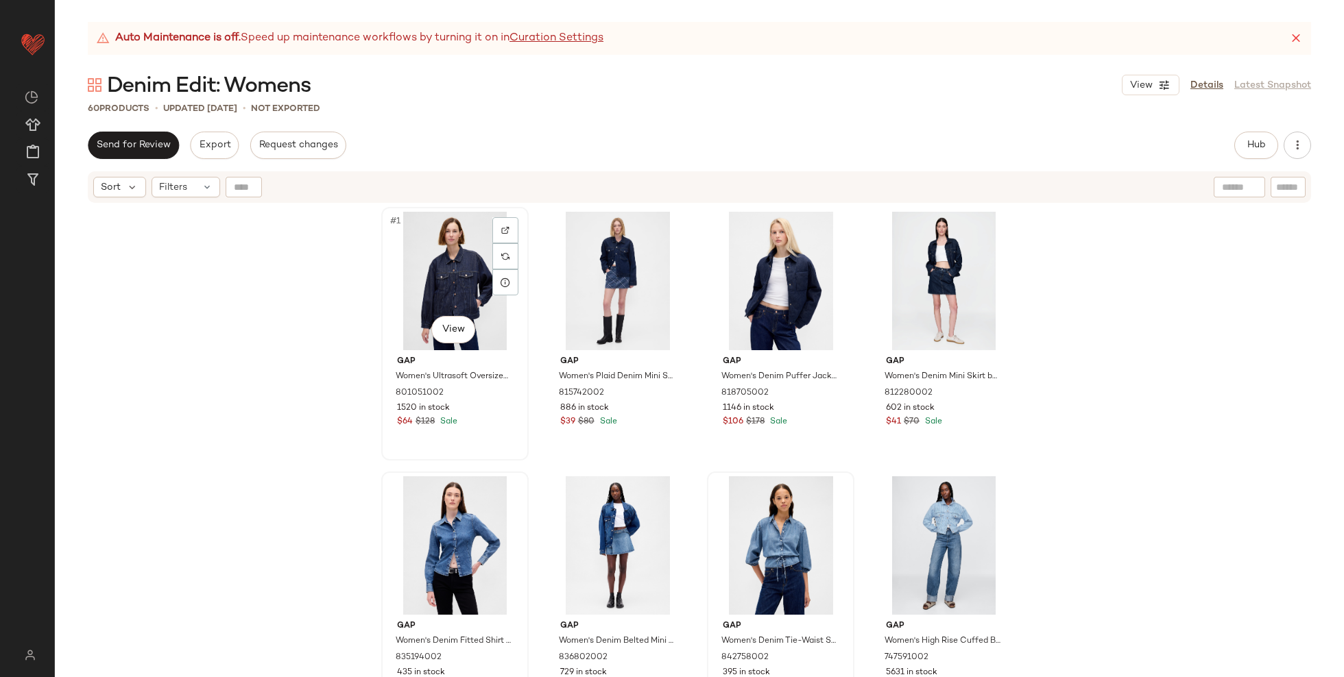
click at [480, 278] on div "#1 View" at bounding box center [455, 281] width 138 height 138
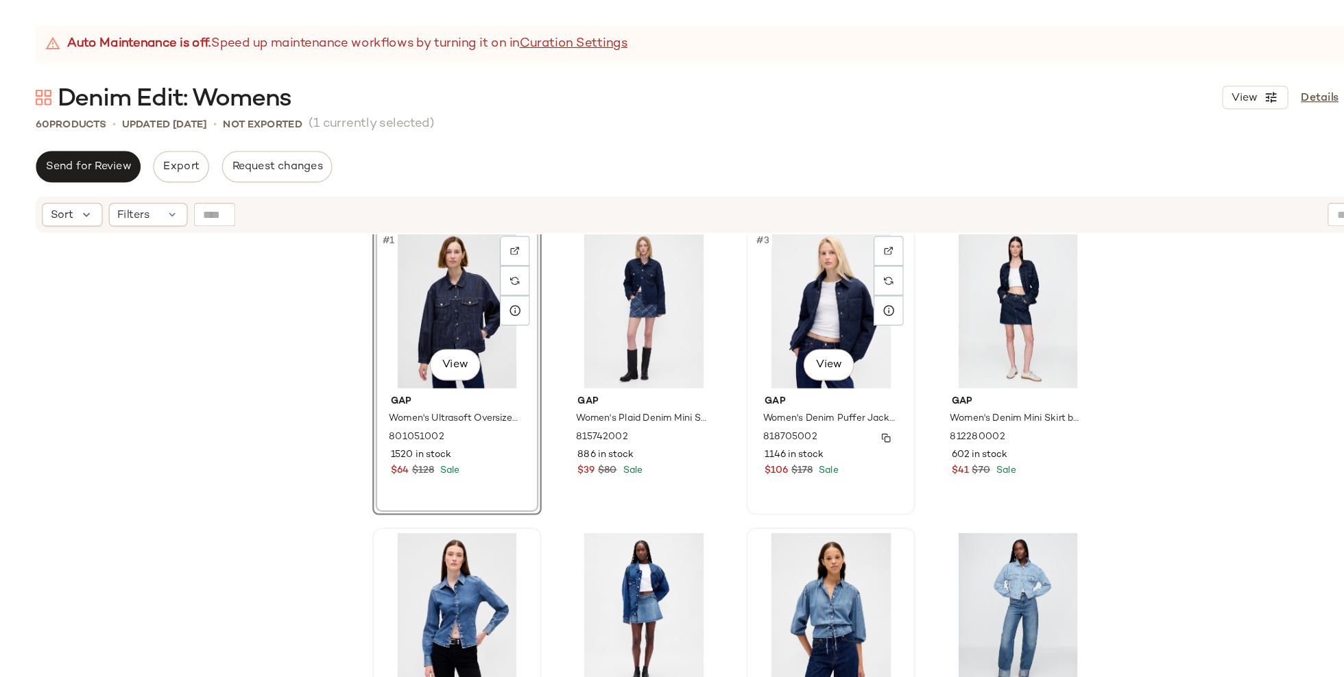
scroll to position [10, 0]
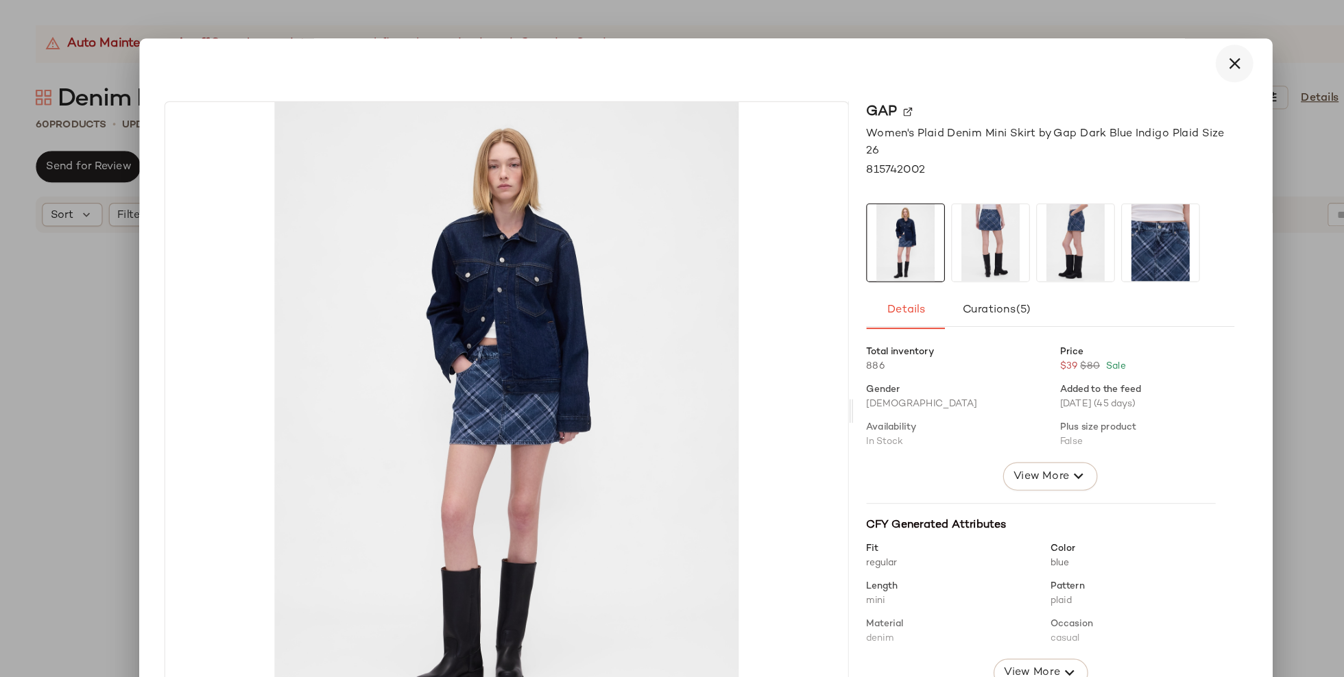
click at [1124, 61] on icon "button" at bounding box center [1132, 55] width 16 height 16
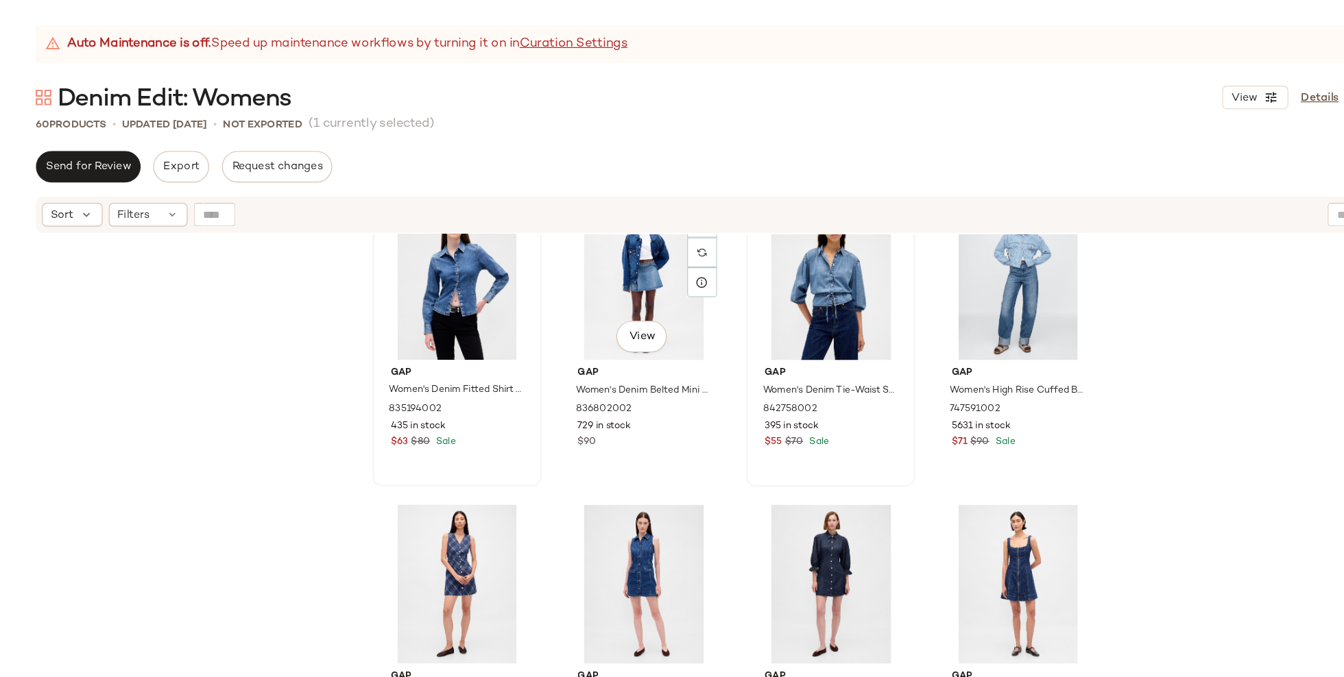
scroll to position [315, 0]
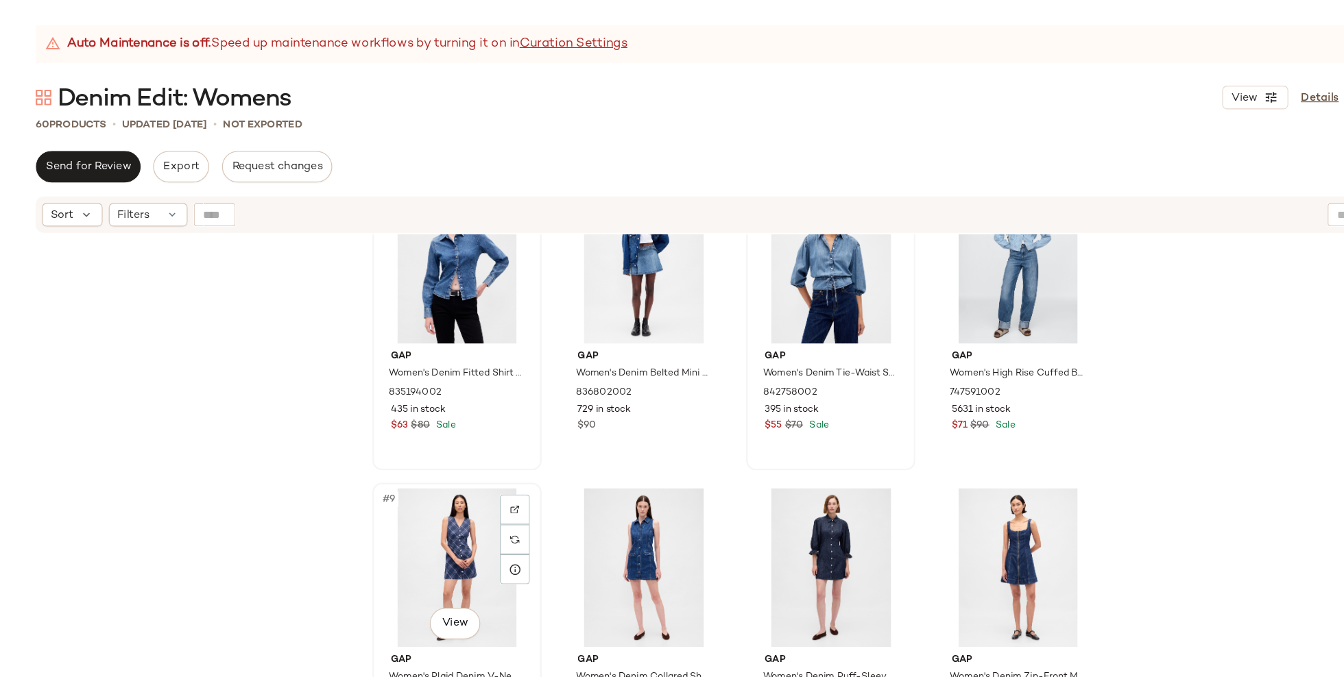
click at [436, 470] on div "#9 View" at bounding box center [455, 495] width 138 height 138
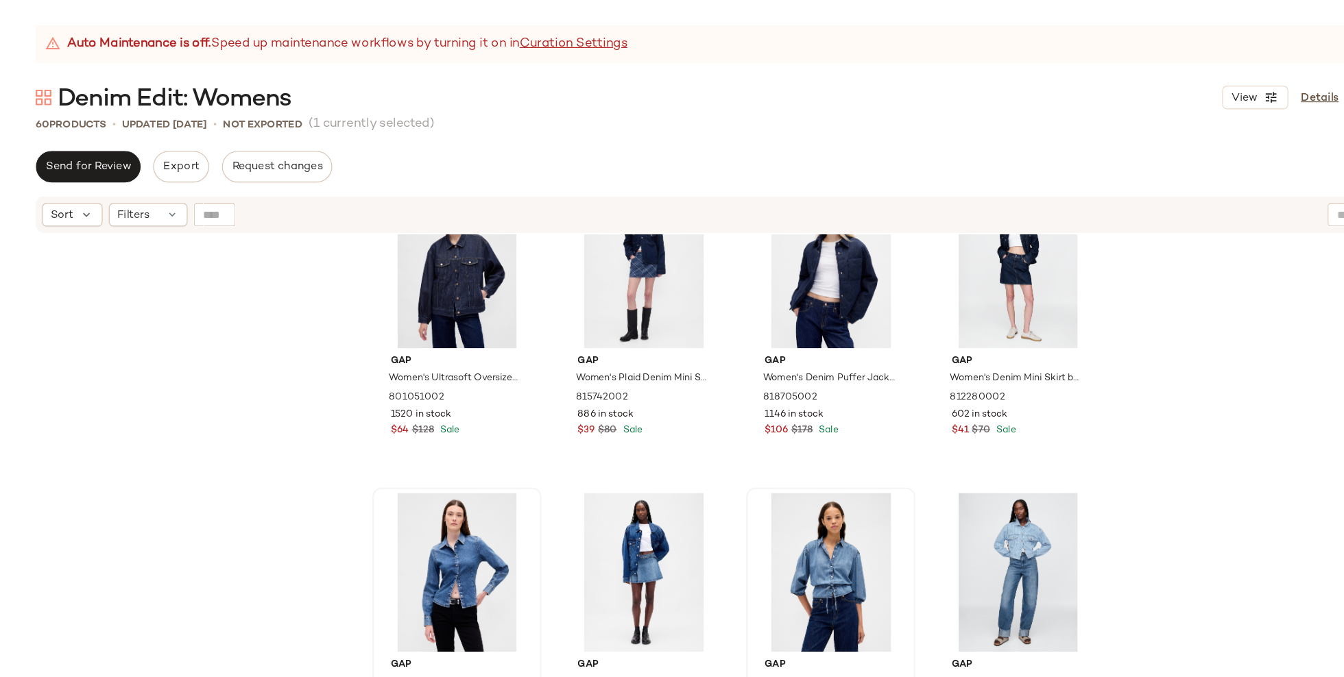
scroll to position [38, 0]
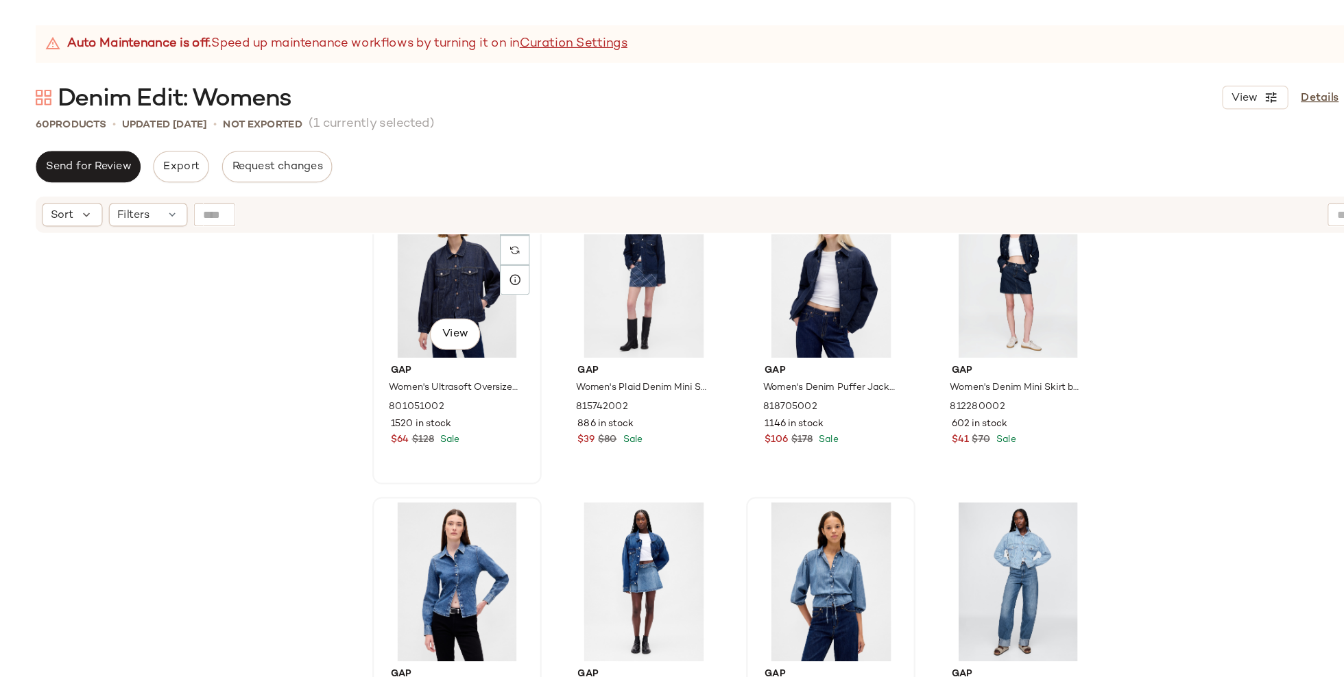
click at [410, 248] on div "#1 View" at bounding box center [455, 242] width 138 height 138
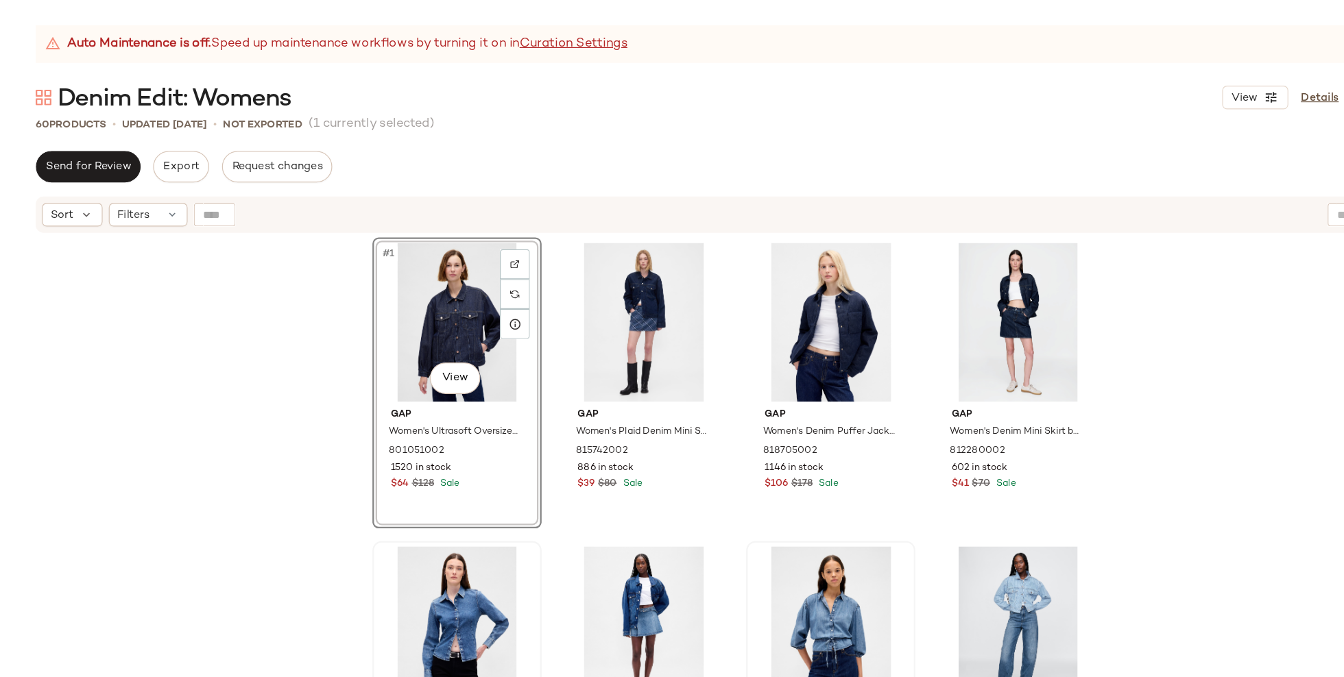
click at [1035, 292] on div "#1 View Gap Women's Ultrasoft Oversized Balloon-Sleeve Icon Denim Jacket by Gap…" at bounding box center [699, 457] width 1289 height 507
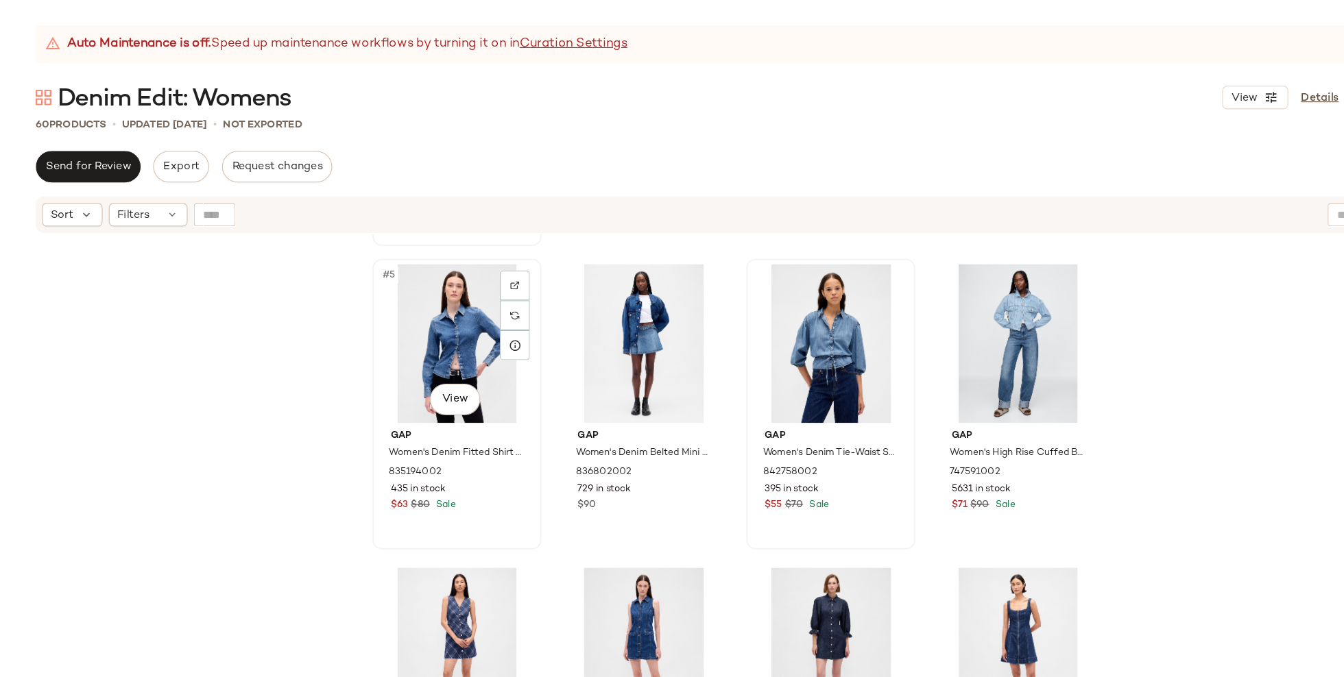
scroll to position [496, 0]
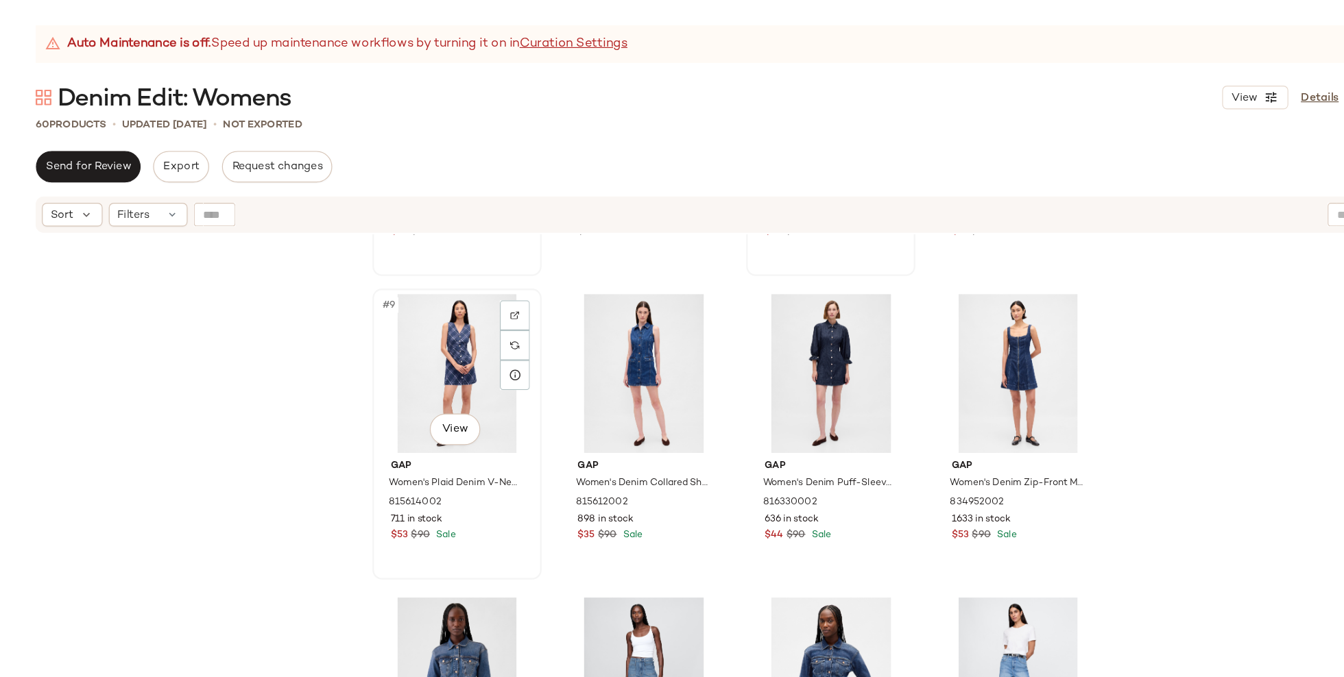
click at [429, 314] on div "#9 View" at bounding box center [455, 325] width 138 height 138
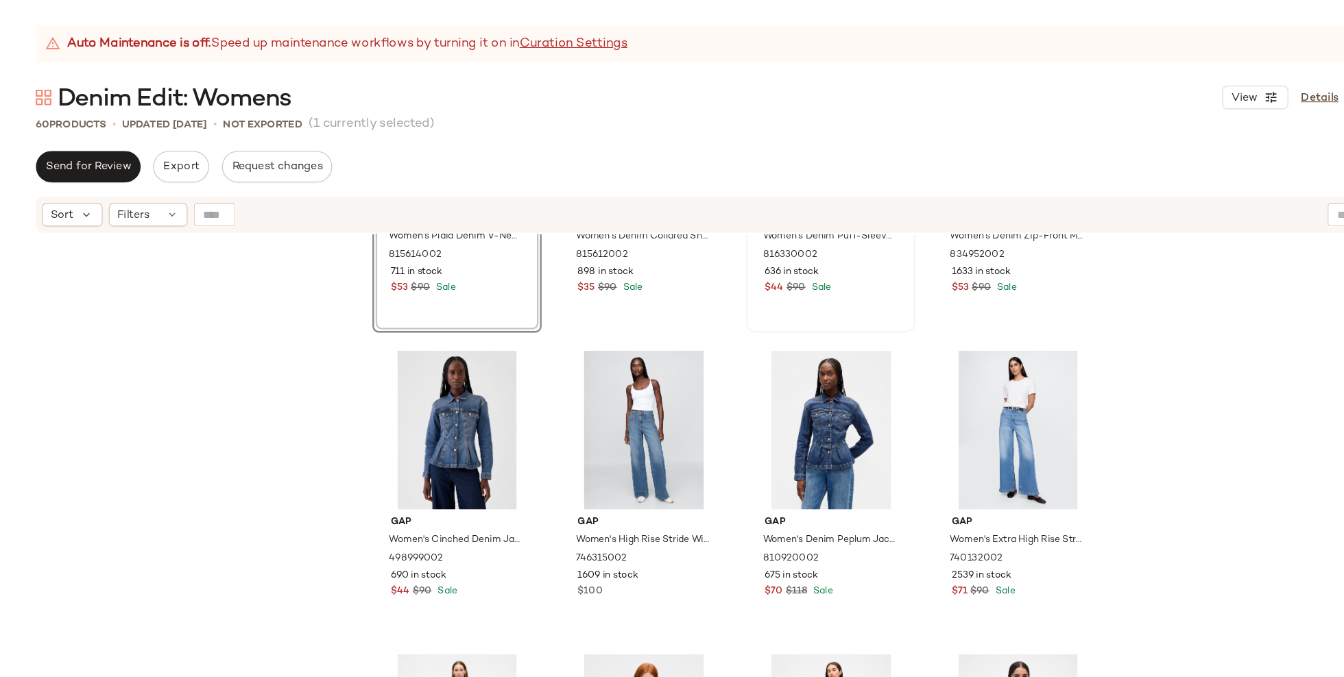
scroll to position [455, 0]
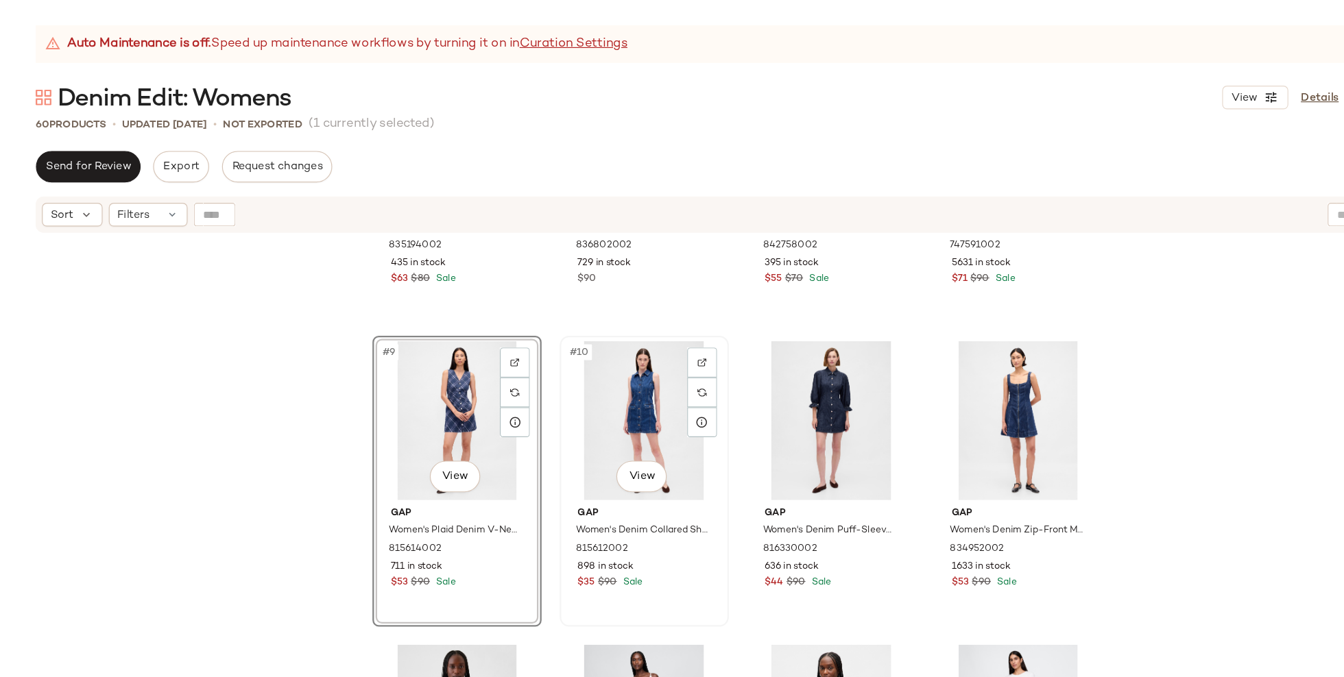
click at [598, 370] on div "#10 View" at bounding box center [618, 367] width 138 height 138
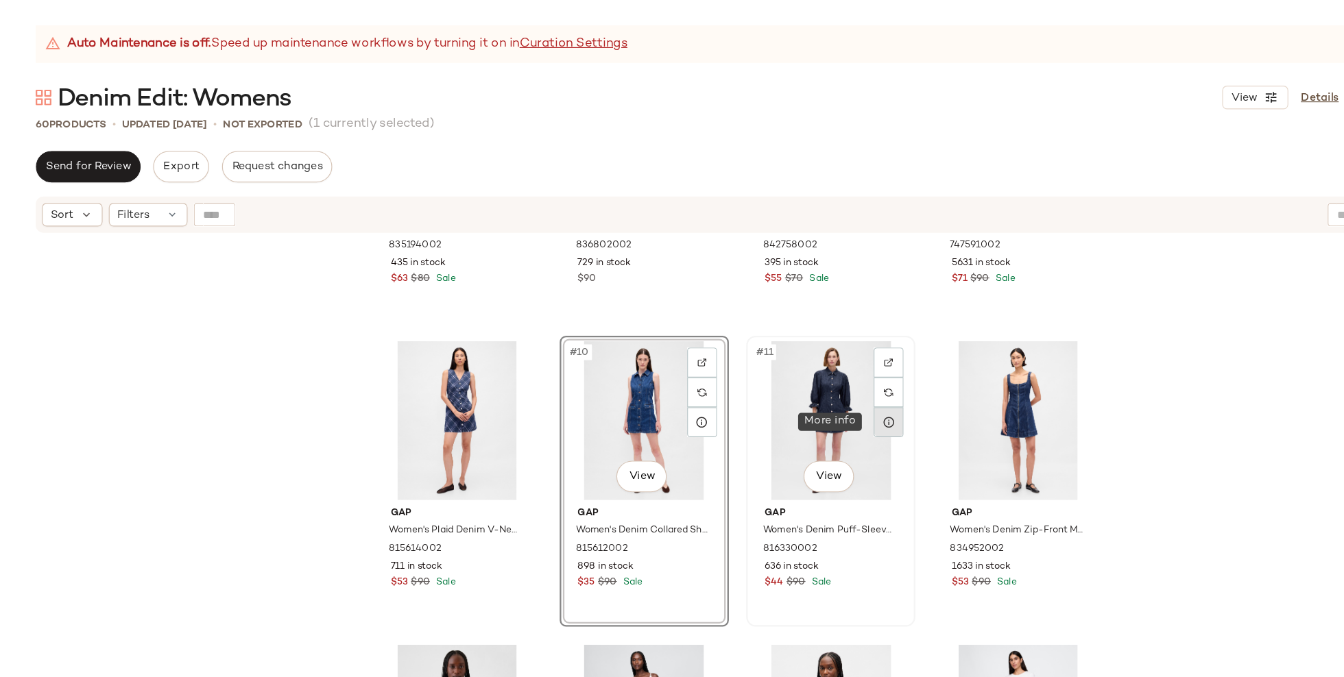
click at [824, 381] on div at bounding box center [831, 368] width 26 height 26
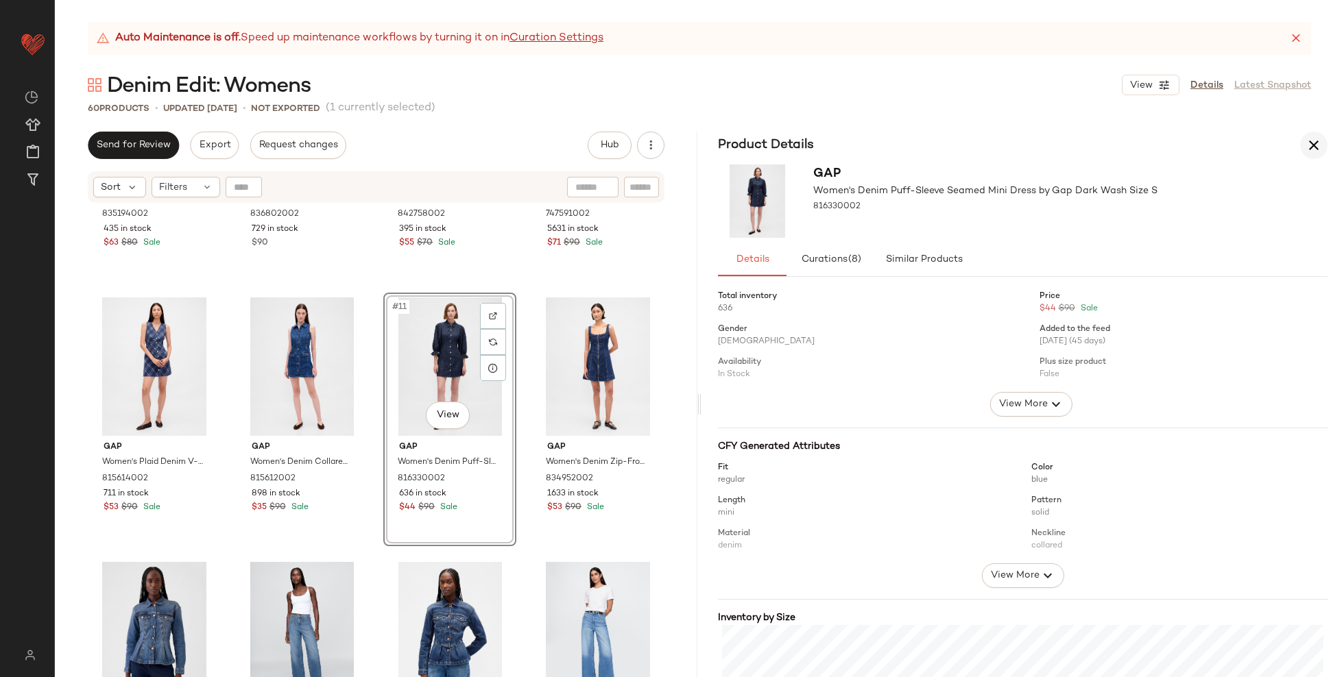
click at [1318, 145] on icon "button" at bounding box center [1313, 145] width 16 height 16
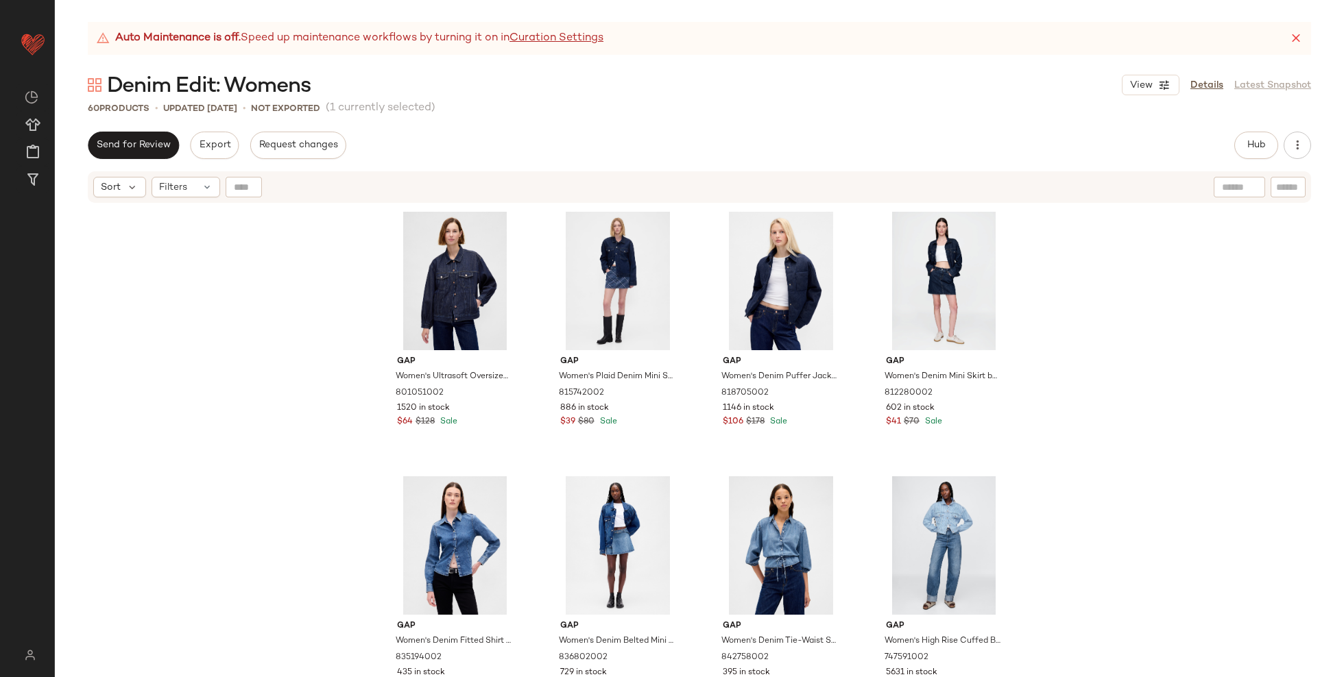
click at [291, 372] on div "Gap Women's Ultrasoft Oversized Balloon-Sleeve Icon Denim Jacket by Gap Dark Wa…" at bounding box center [699, 457] width 1289 height 507
click at [1294, 40] on icon at bounding box center [1296, 39] width 14 height 14
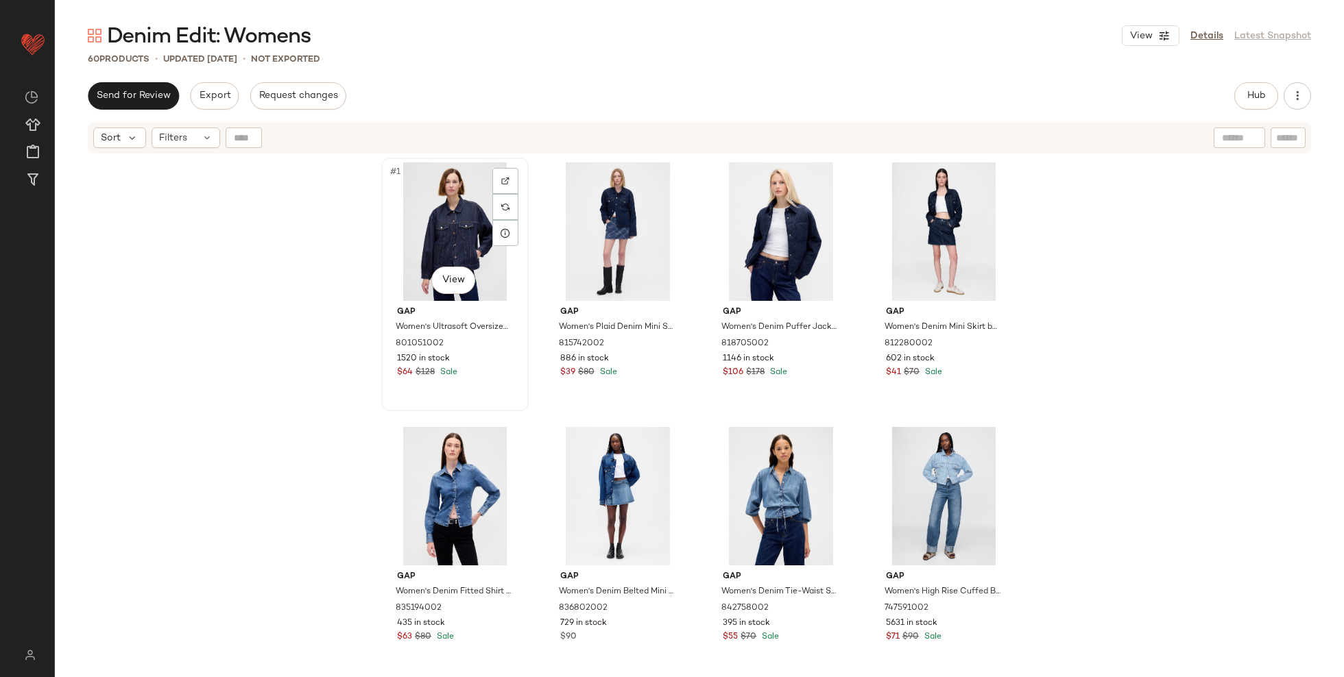
click at [424, 248] on div "#1 View" at bounding box center [455, 231] width 138 height 138
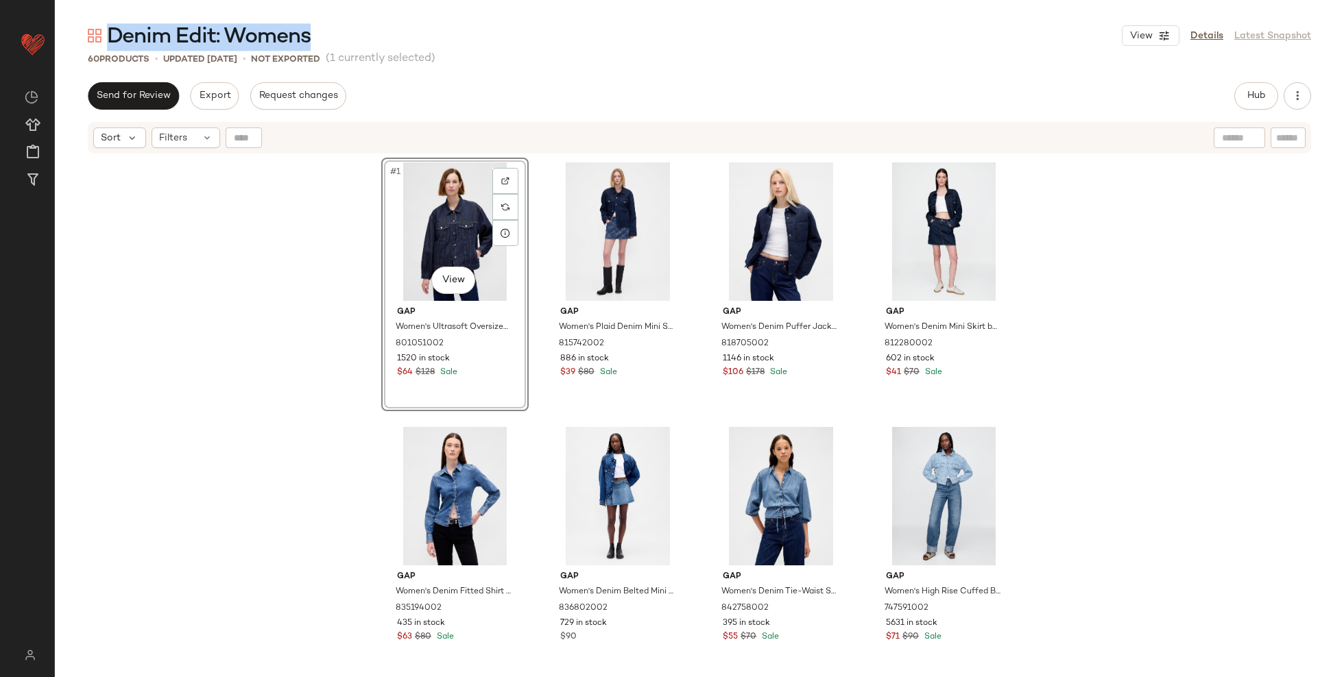
drag, startPoint x: 343, startPoint y: 34, endPoint x: 107, endPoint y: 41, distance: 236.6
click at [107, 41] on div "Denim Edit: Womens View Details Latest Snapshot" at bounding box center [699, 35] width 1289 height 27
click at [107, 41] on span "Denim Edit: Womens" at bounding box center [209, 36] width 204 height 27
drag, startPoint x: 107, startPoint y: 41, endPoint x: 328, endPoint y: 36, distance: 220.8
click at [328, 36] on div "Denim Edit: Womens View Details Latest Snapshot" at bounding box center [699, 35] width 1289 height 27
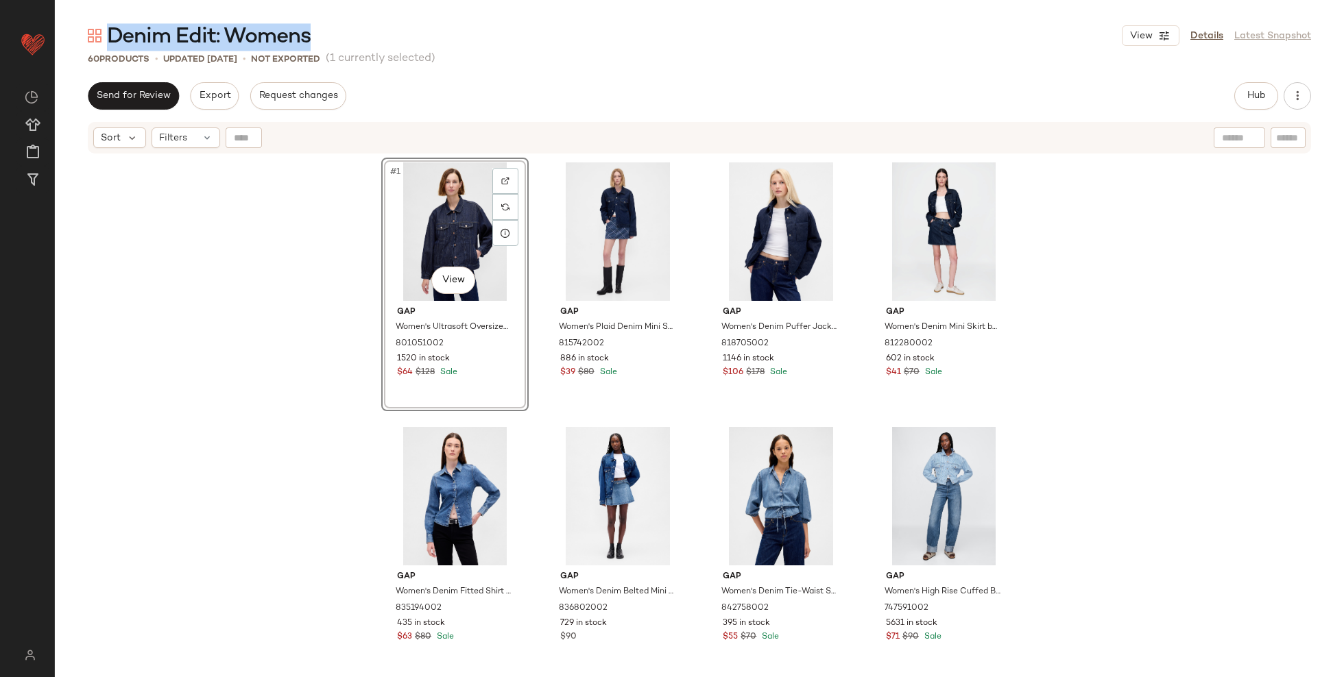
click at [328, 36] on div "Denim Edit: Womens View Details Latest Snapshot" at bounding box center [699, 35] width 1289 height 27
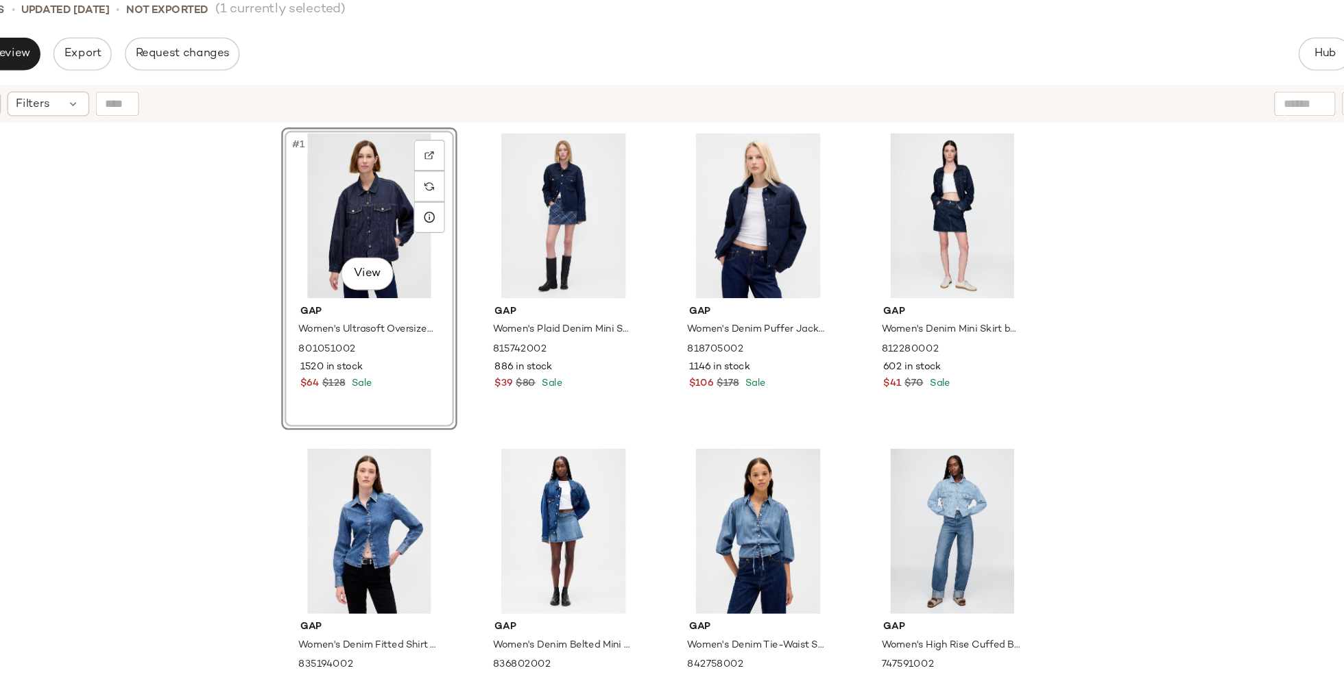
click at [1111, 310] on div "#1 View Gap Women's Ultrasoft Oversized Balloon-Sleeve Icon Denim Jacket by Gap…" at bounding box center [699, 434] width 1289 height 559
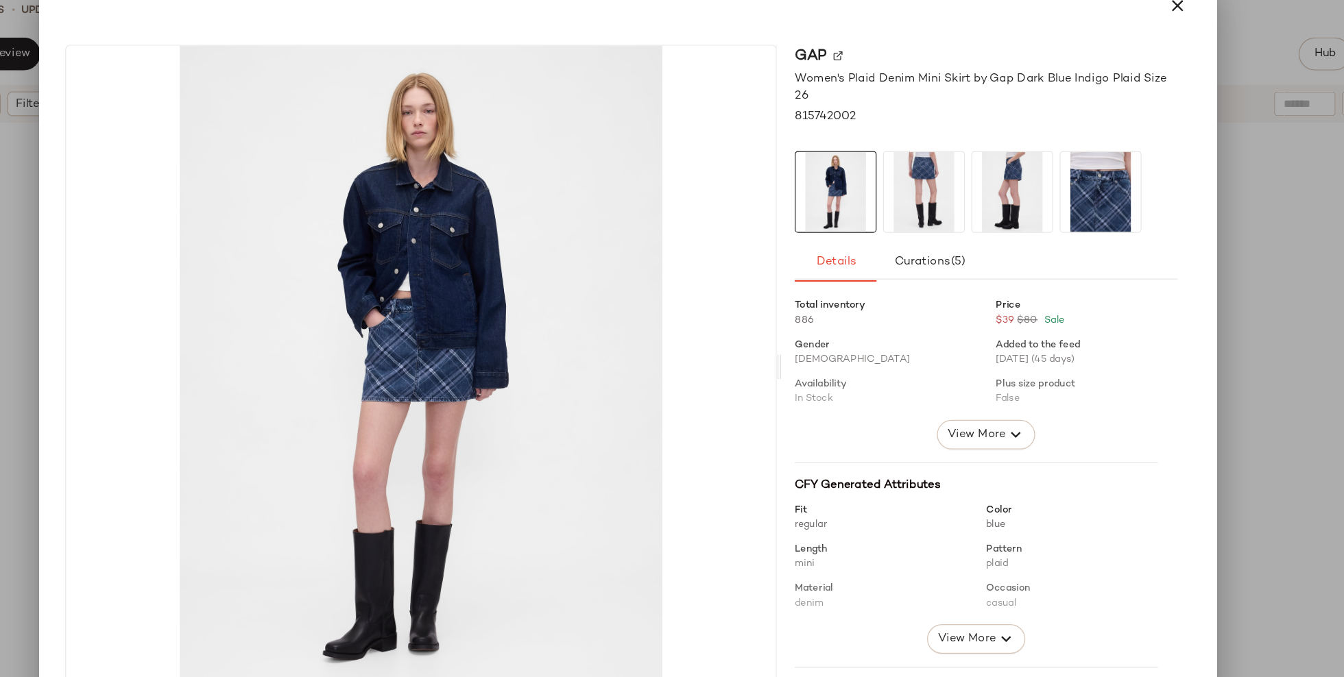
click at [1212, 268] on div at bounding box center [672, 338] width 1344 height 677
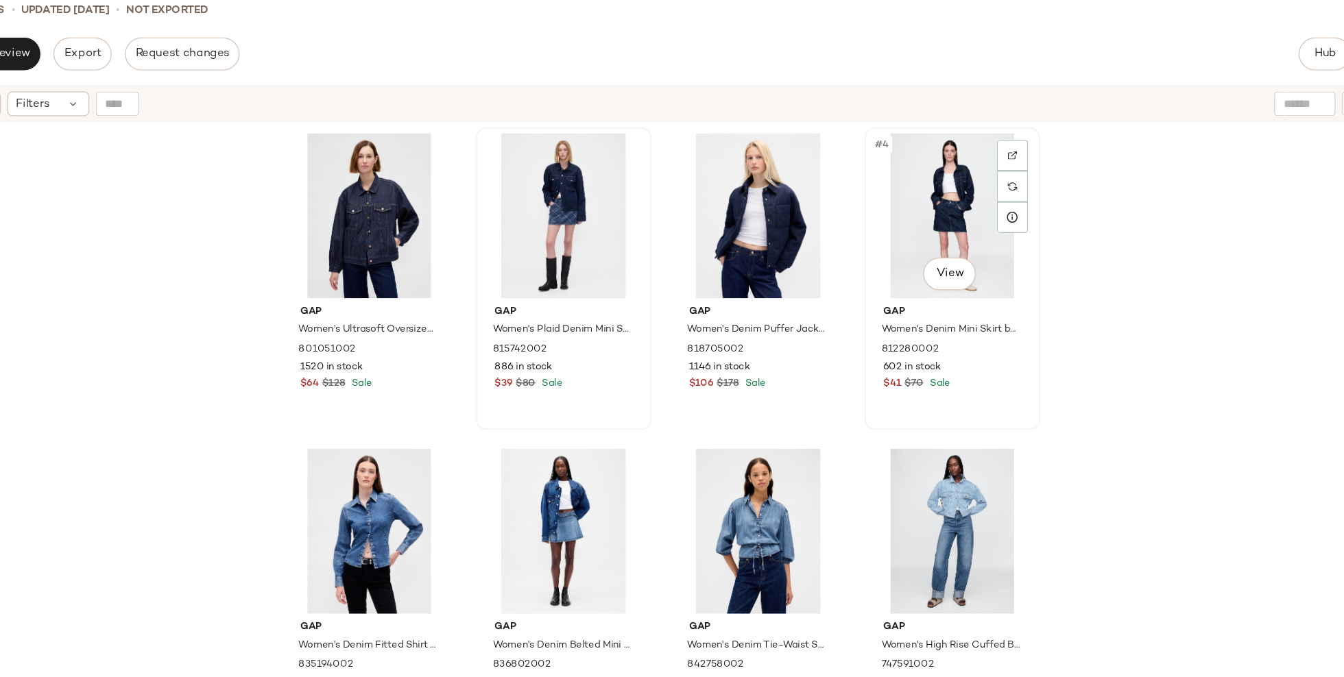
click at [902, 226] on div "#4 View" at bounding box center [944, 231] width 138 height 138
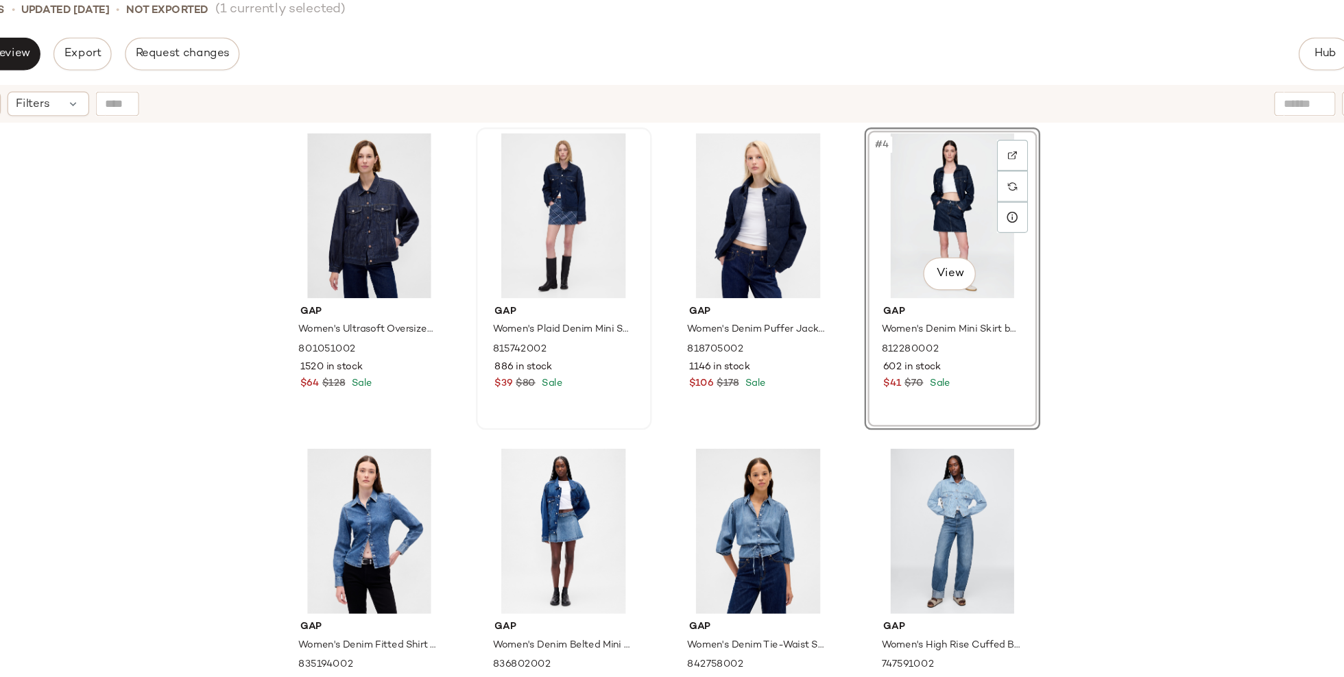
click at [1082, 366] on div "Gap Women's Ultrasoft Oversized Balloon-Sleeve Icon Denim Jacket by Gap Dark Wa…" at bounding box center [699, 434] width 1289 height 559
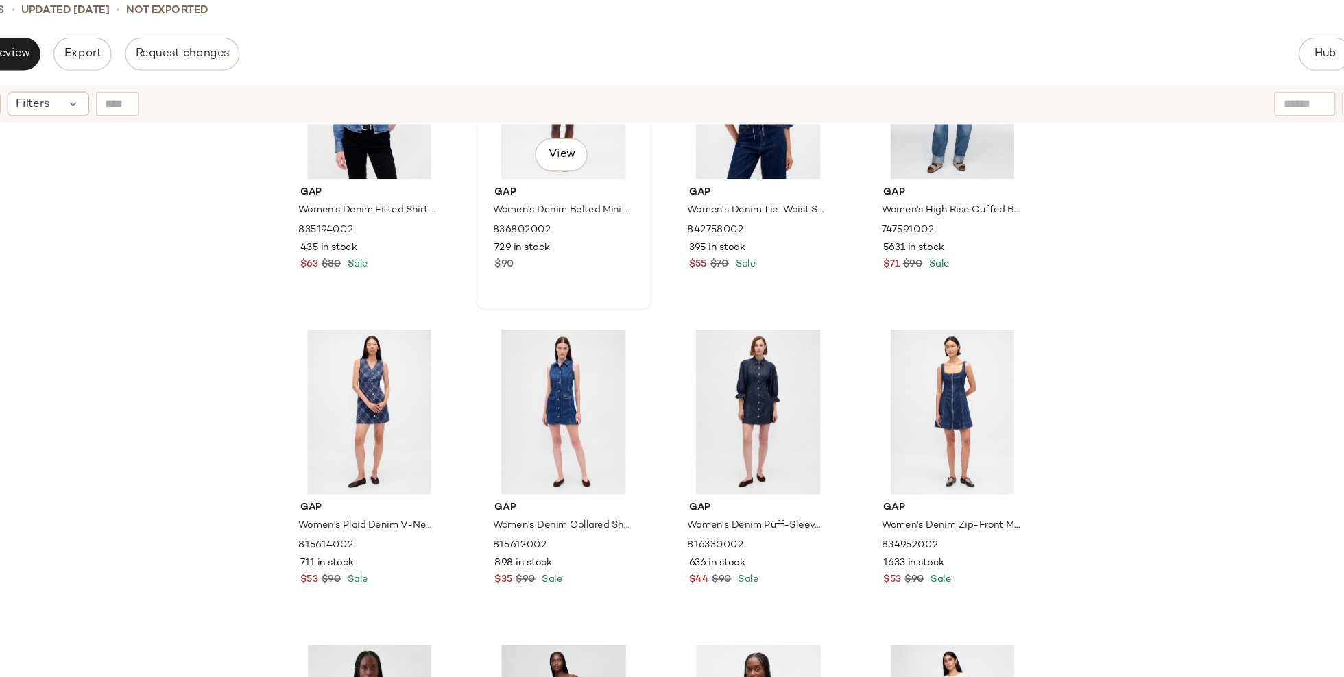
scroll to position [367, 0]
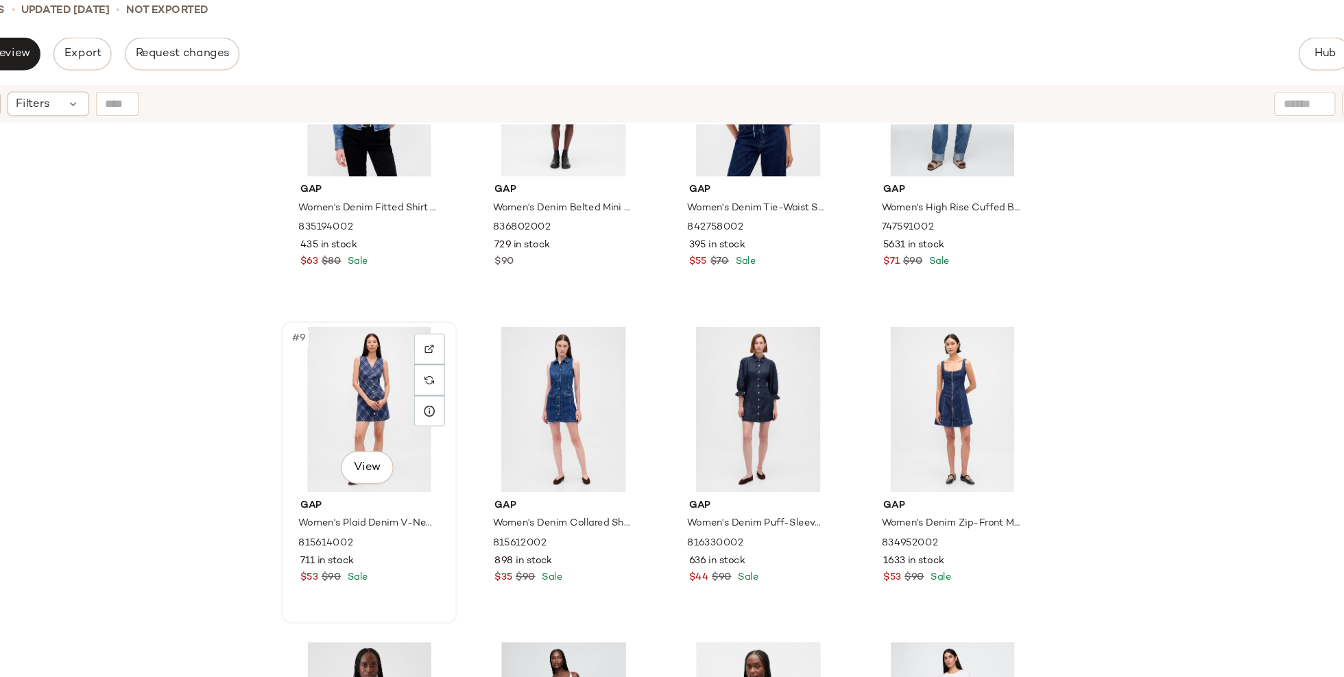
click at [453, 391] on div "#9 View" at bounding box center [455, 394] width 138 height 138
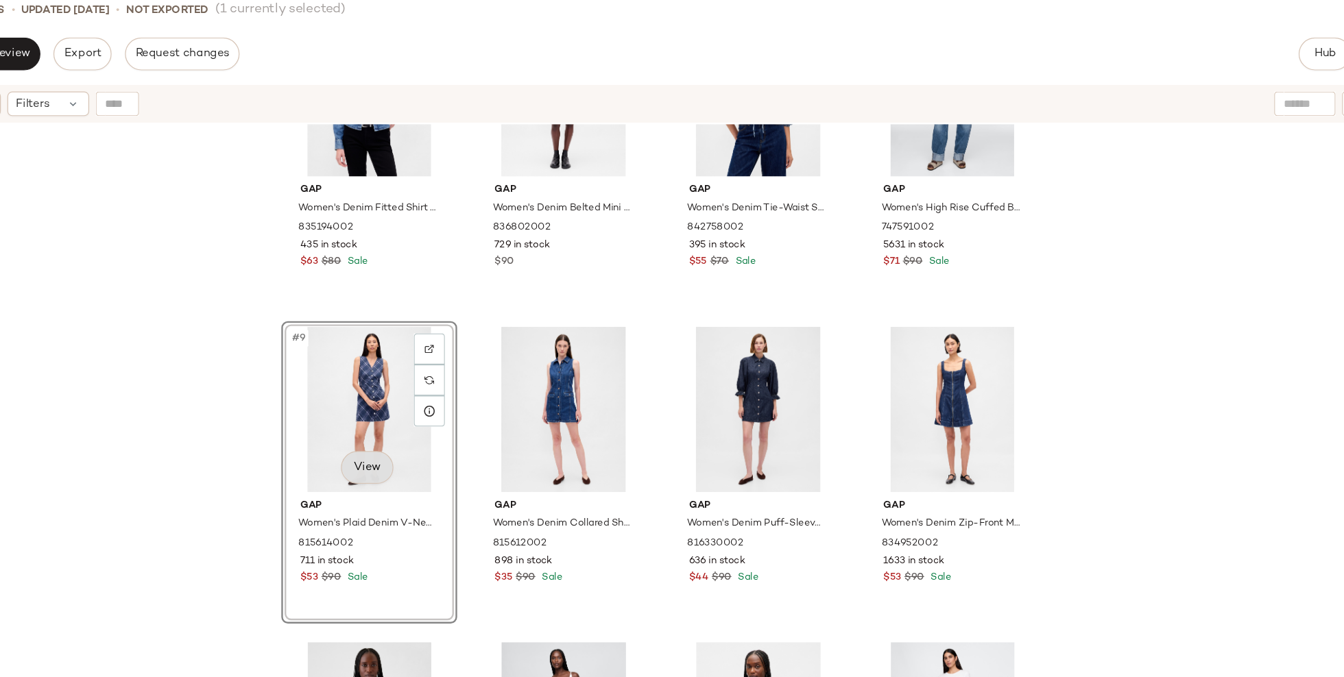
click at [455, 440] on body "GAP ** Dashboard All Products Global Clipboards (29) Curations (119) Katherine …" at bounding box center [672, 338] width 1344 height 677
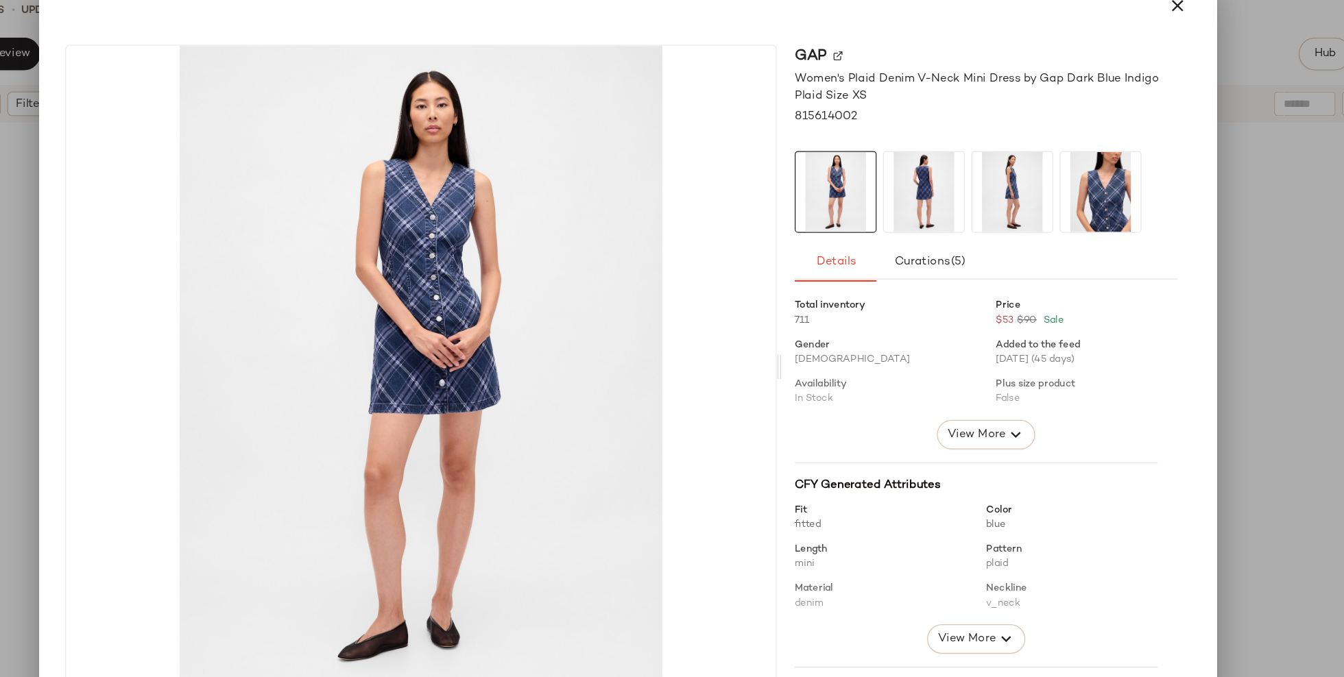
click at [1247, 223] on div at bounding box center [672, 338] width 1344 height 677
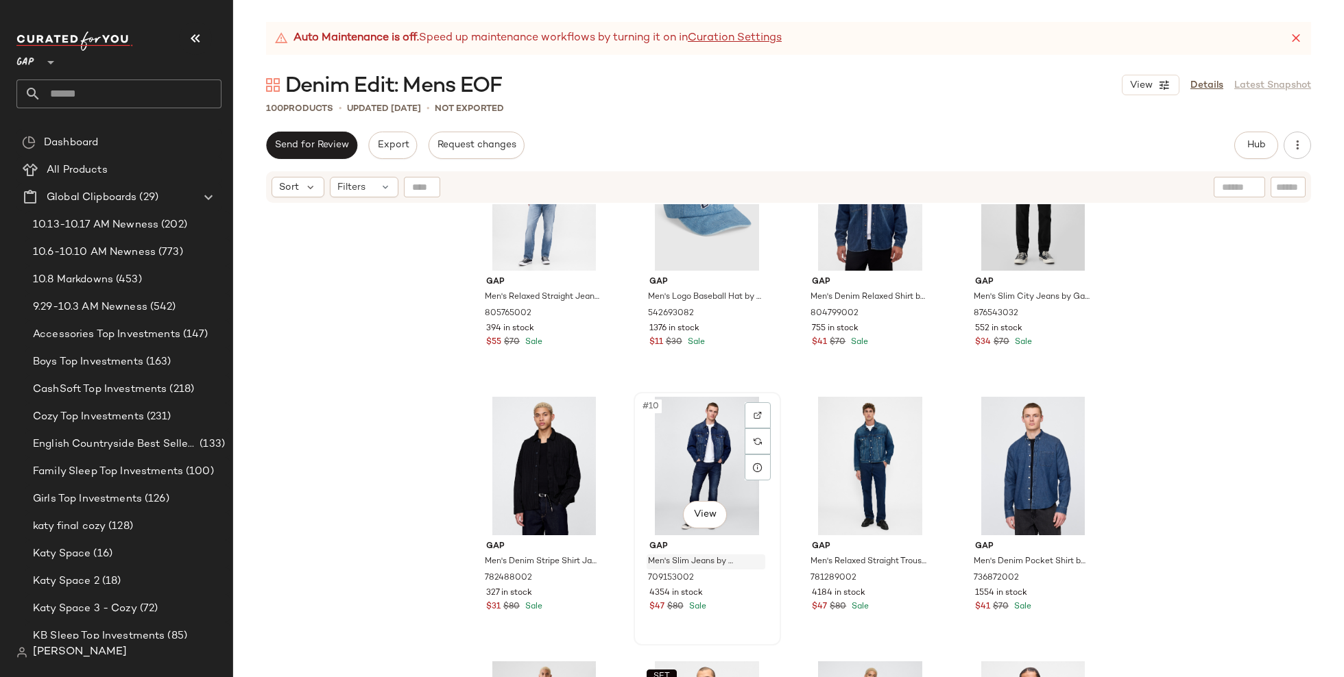
scroll to position [667, 0]
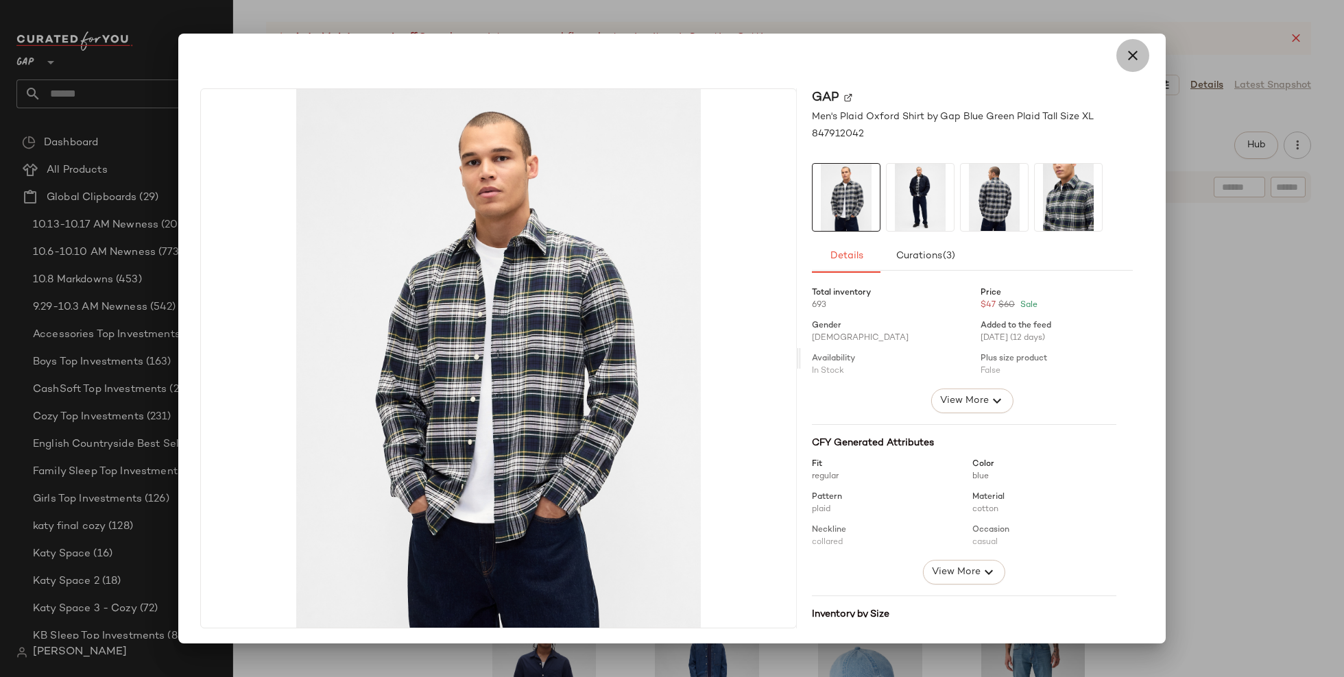
click at [1123, 65] on button "button" at bounding box center [1132, 55] width 33 height 33
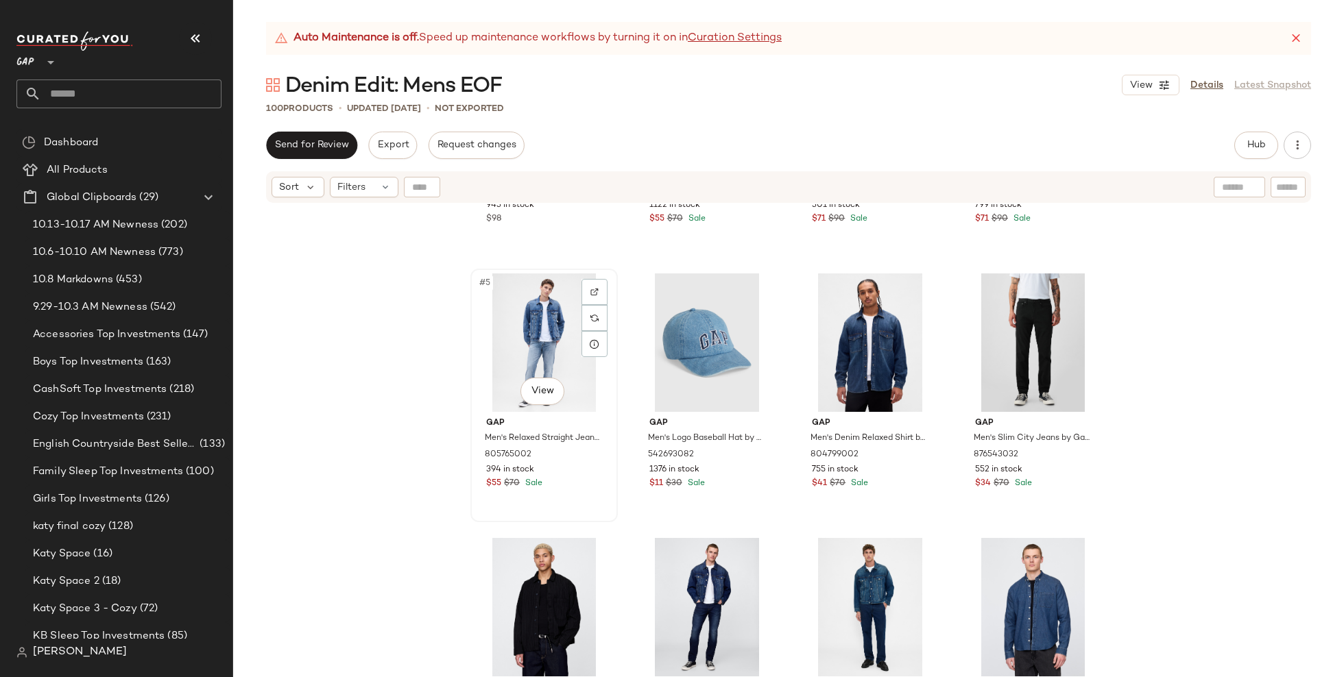
scroll to position [0, 0]
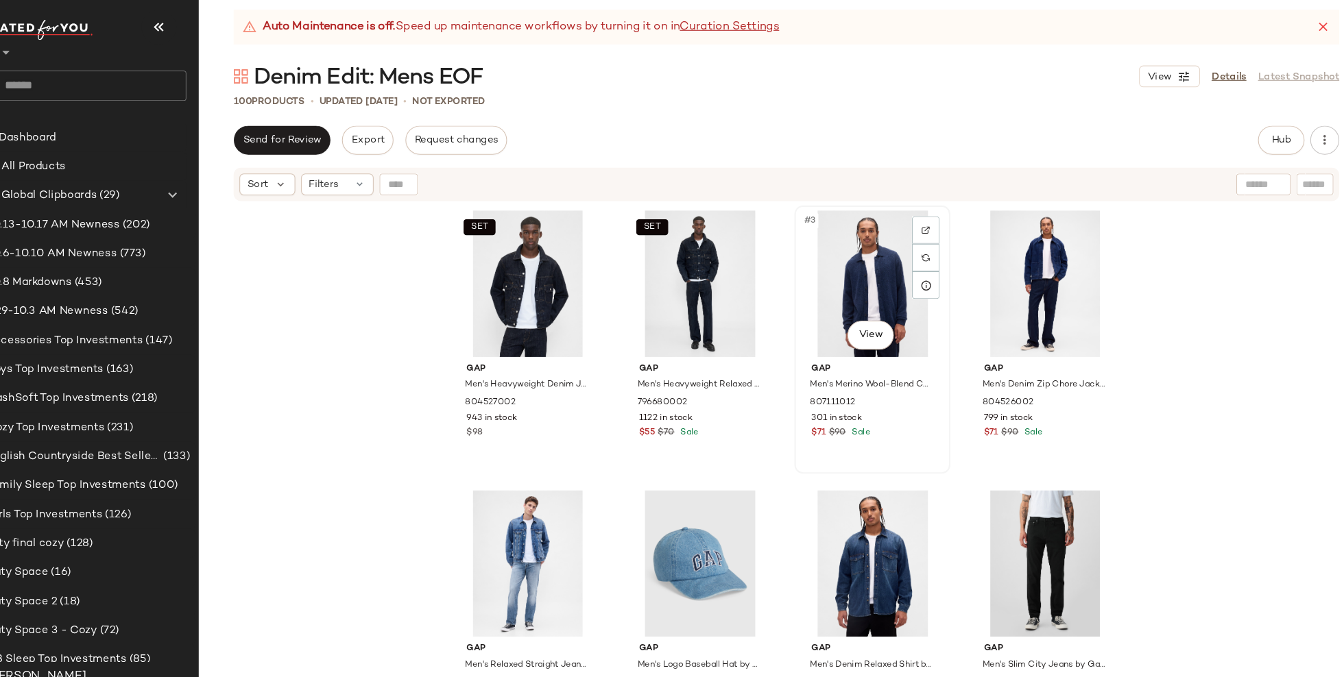
click at [841, 254] on div "#3 View" at bounding box center [870, 281] width 138 height 138
click at [1011, 282] on div "#4 View" at bounding box center [1033, 281] width 138 height 138
click at [843, 272] on div "#3 View" at bounding box center [870, 281] width 138 height 138
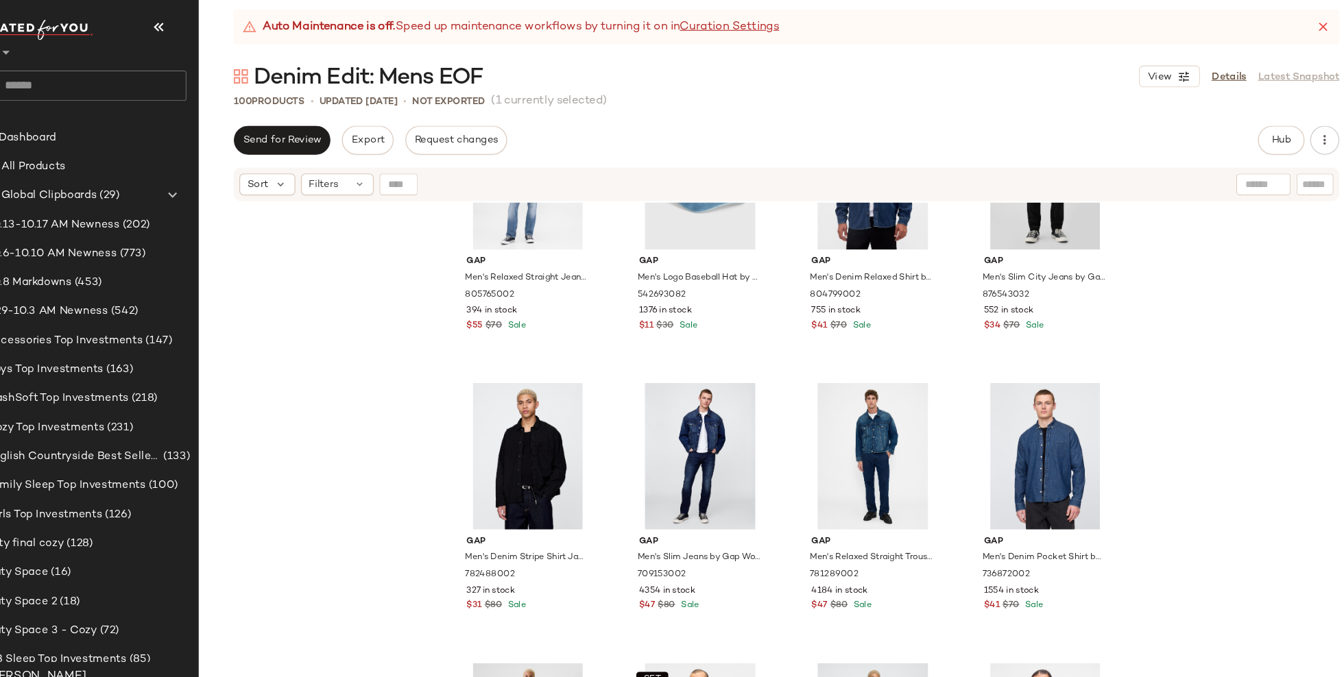
scroll to position [141, 0]
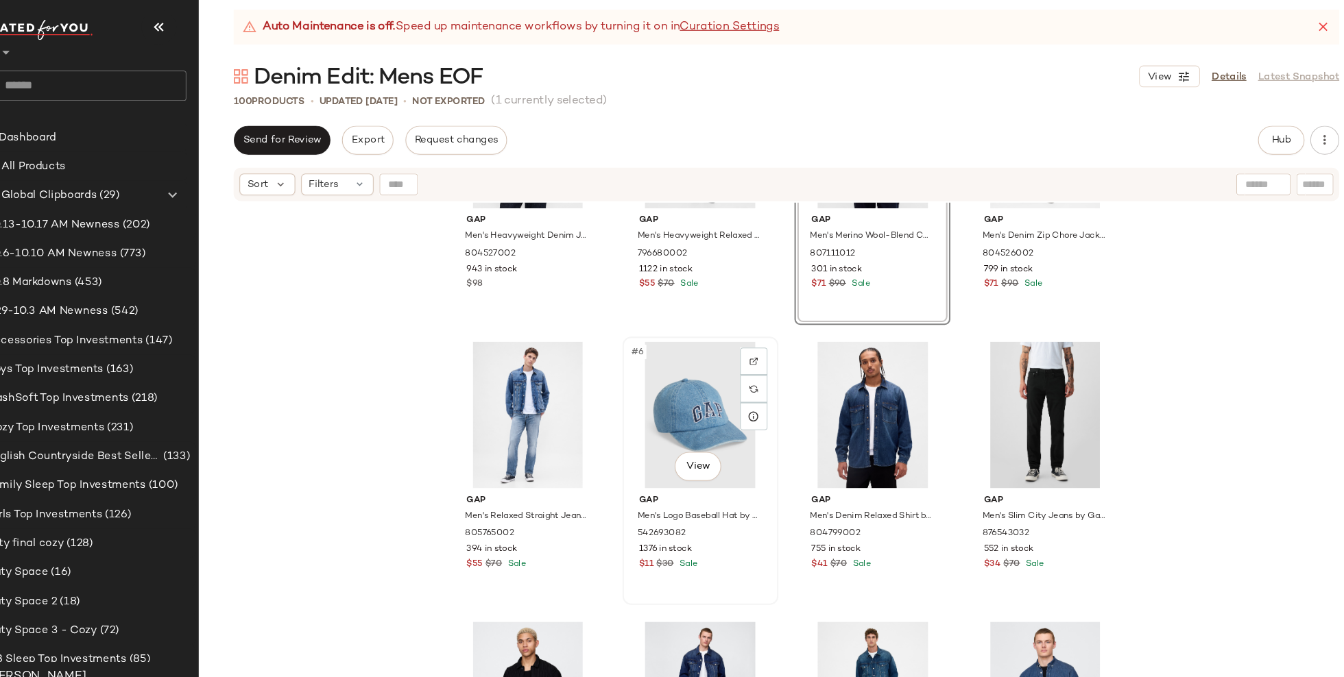
click at [675, 357] on div "#6 View" at bounding box center [707, 405] width 138 height 138
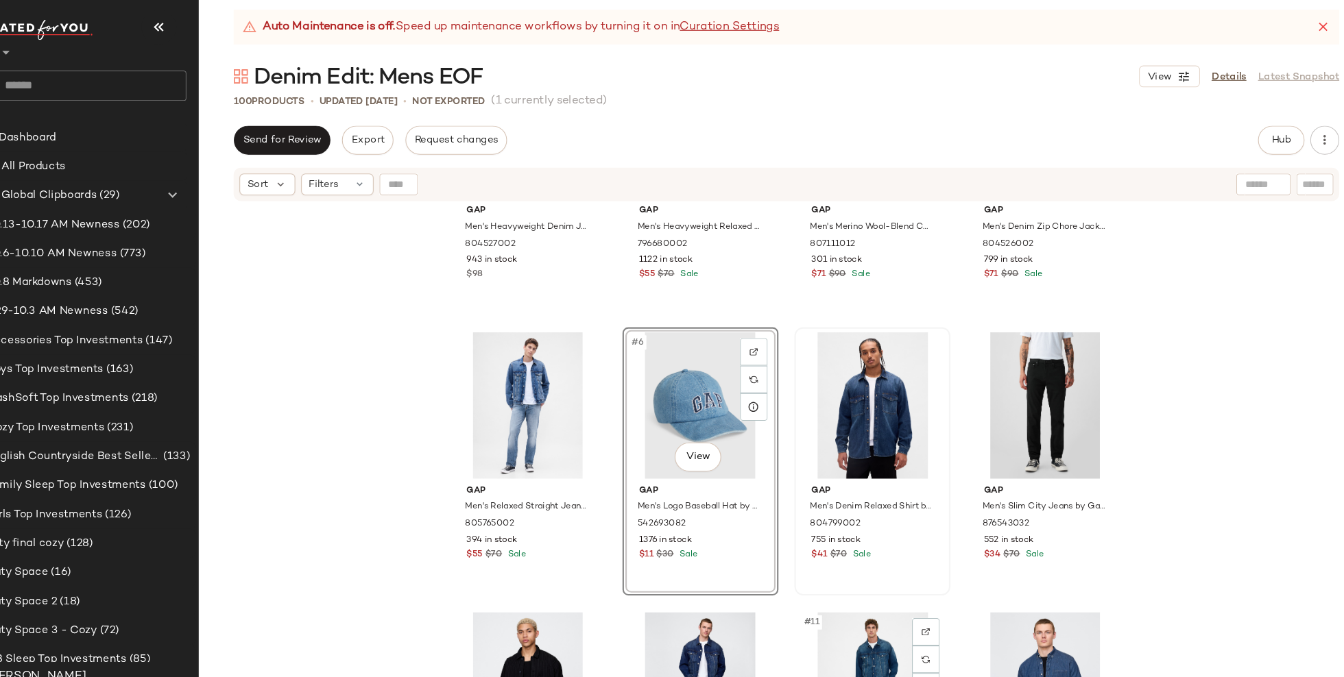
scroll to position [147, 0]
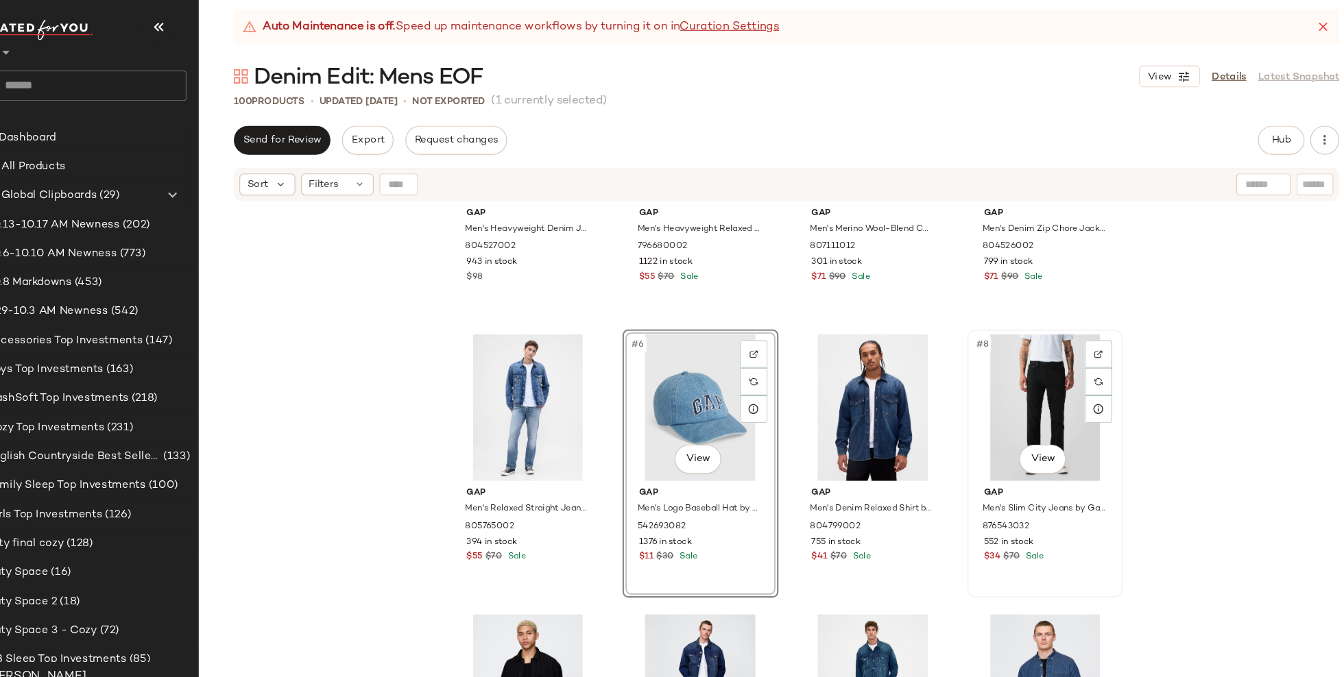
click at [1012, 403] on div "#8 View" at bounding box center [1033, 398] width 138 height 138
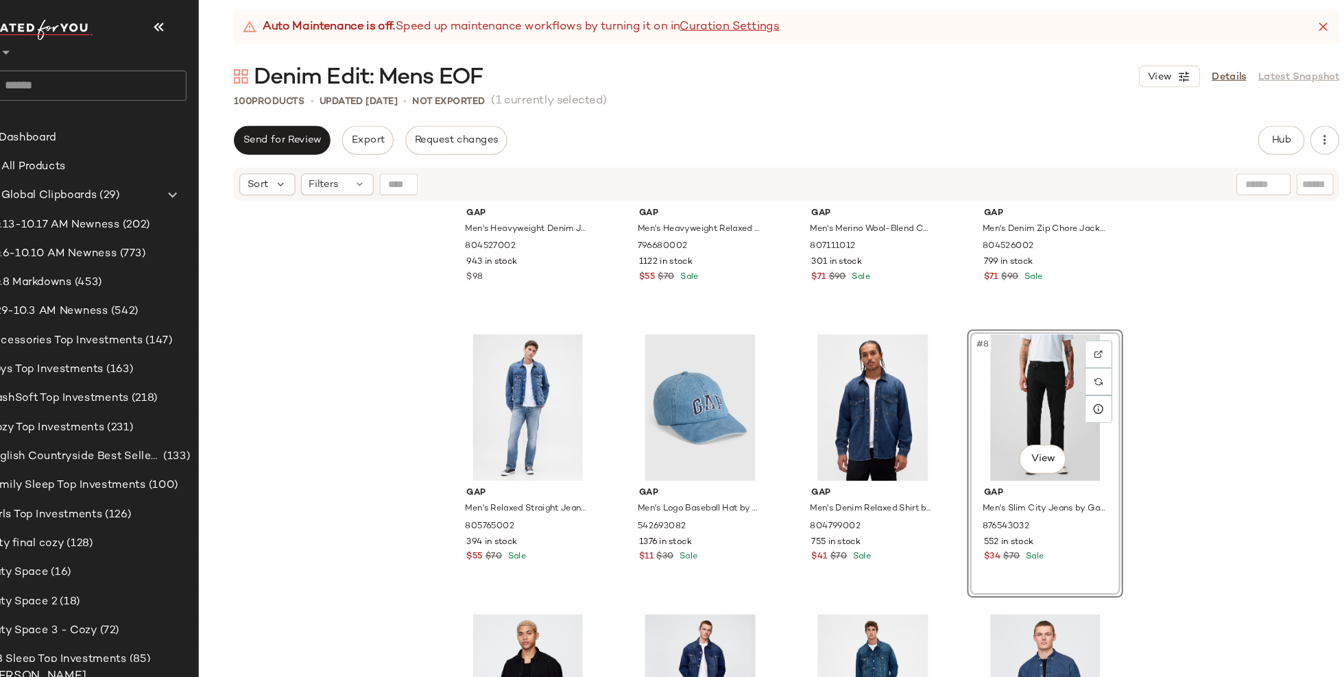
click at [394, 414] on div "SET Gap Men's Heavyweight Denim Jacket by Gap Dark Rinse Size S 804527002 943 i…" at bounding box center [788, 457] width 1111 height 507
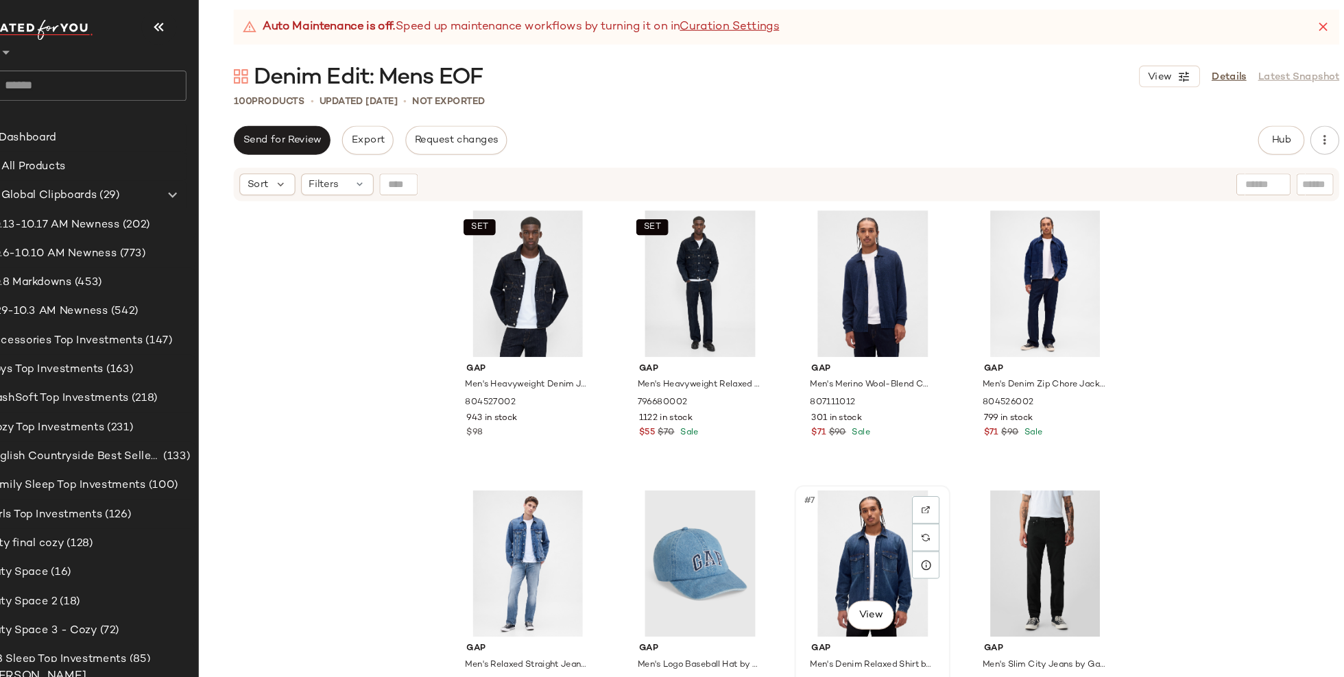
click at [832, 548] on div "#7 View" at bounding box center [870, 546] width 138 height 138
click at [1046, 542] on div "#8 View" at bounding box center [1033, 546] width 138 height 138
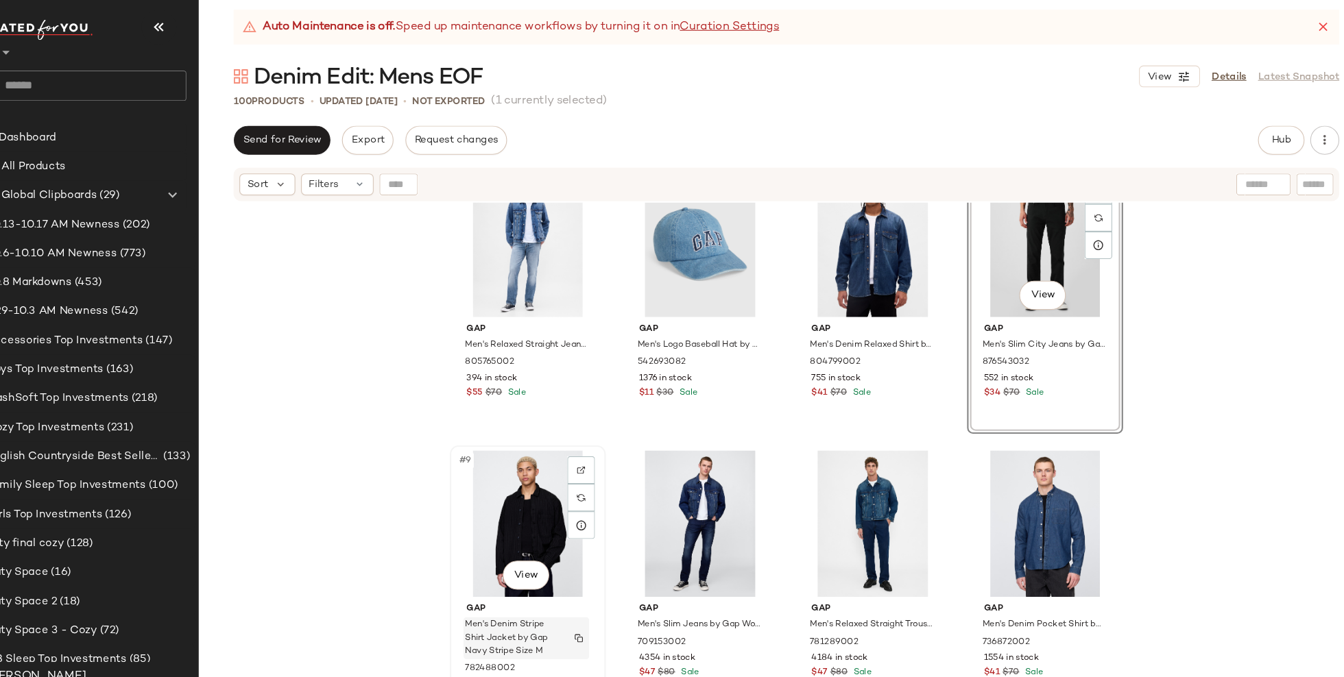
scroll to position [371, 0]
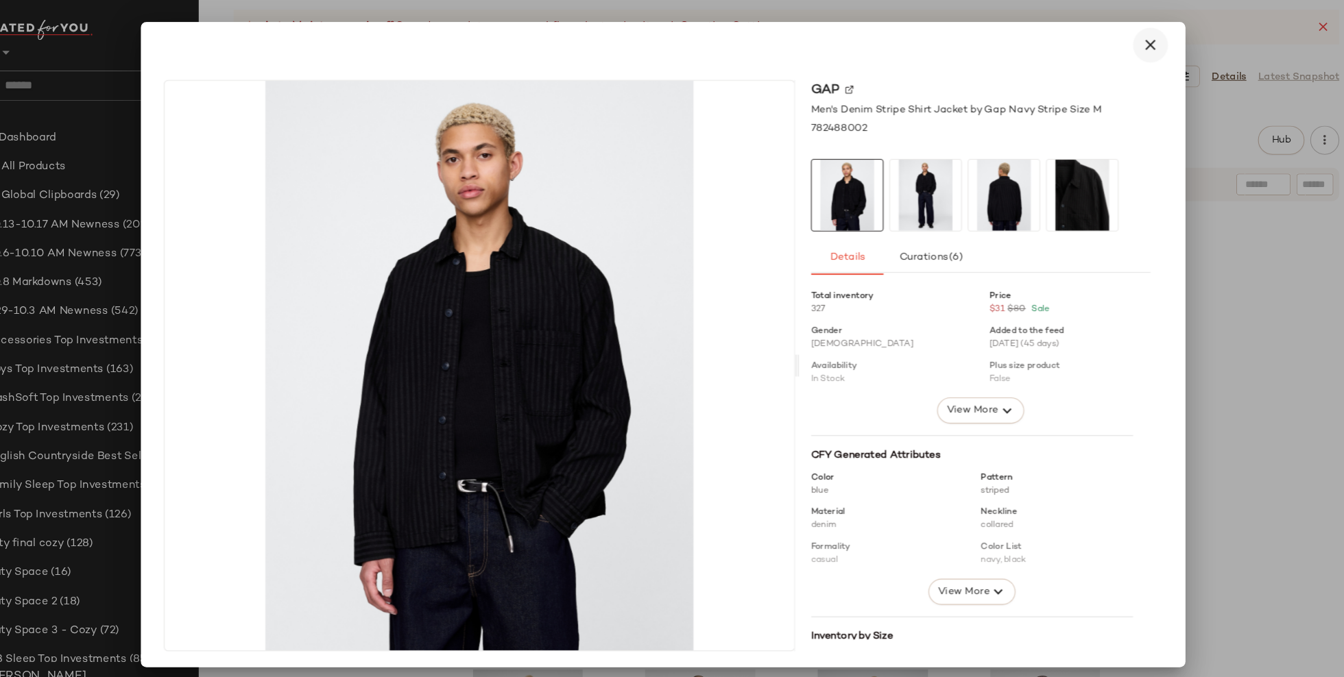
click at [1132, 51] on icon "button" at bounding box center [1132, 55] width 16 height 16
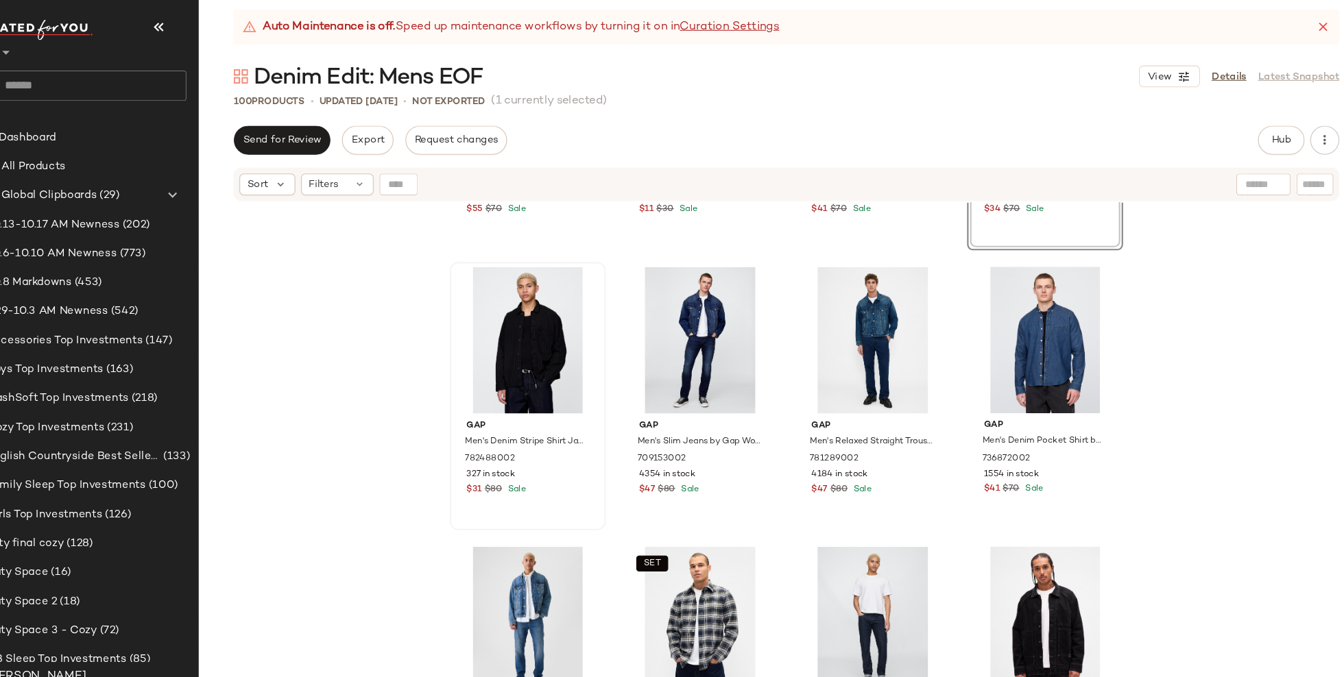
scroll to position [540, 0]
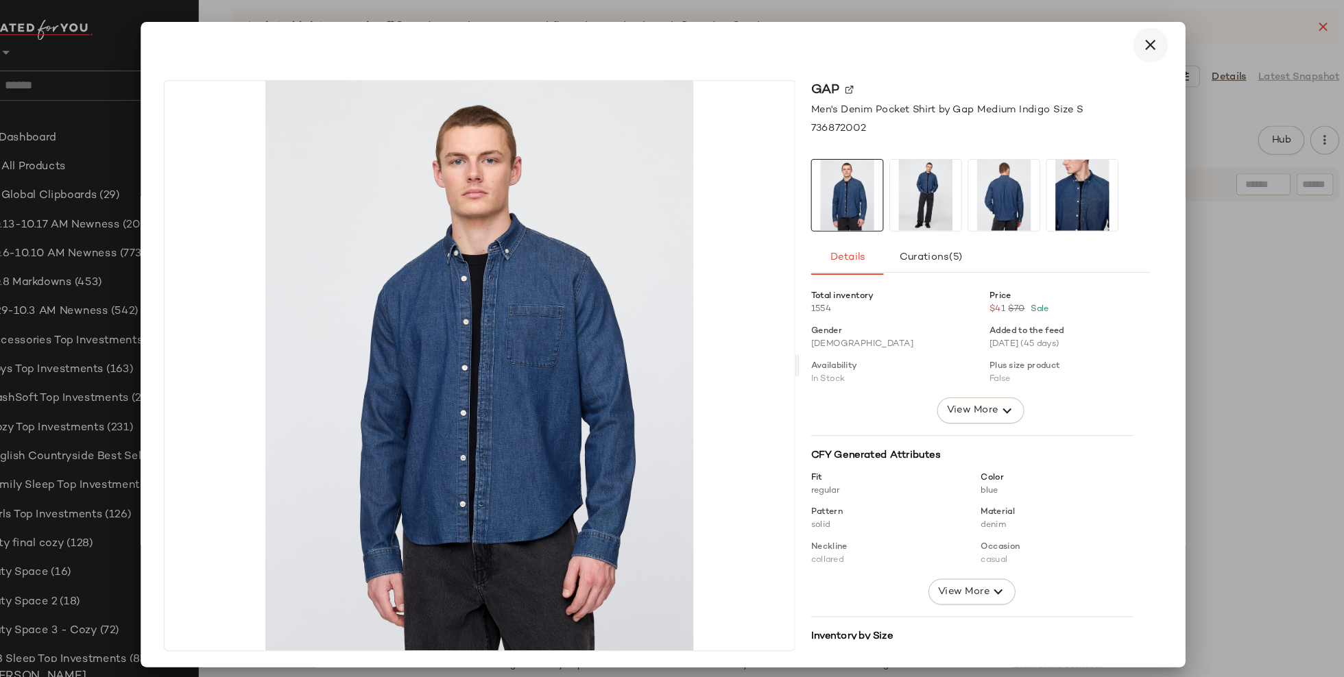
click at [1133, 51] on button "button" at bounding box center [1132, 55] width 33 height 33
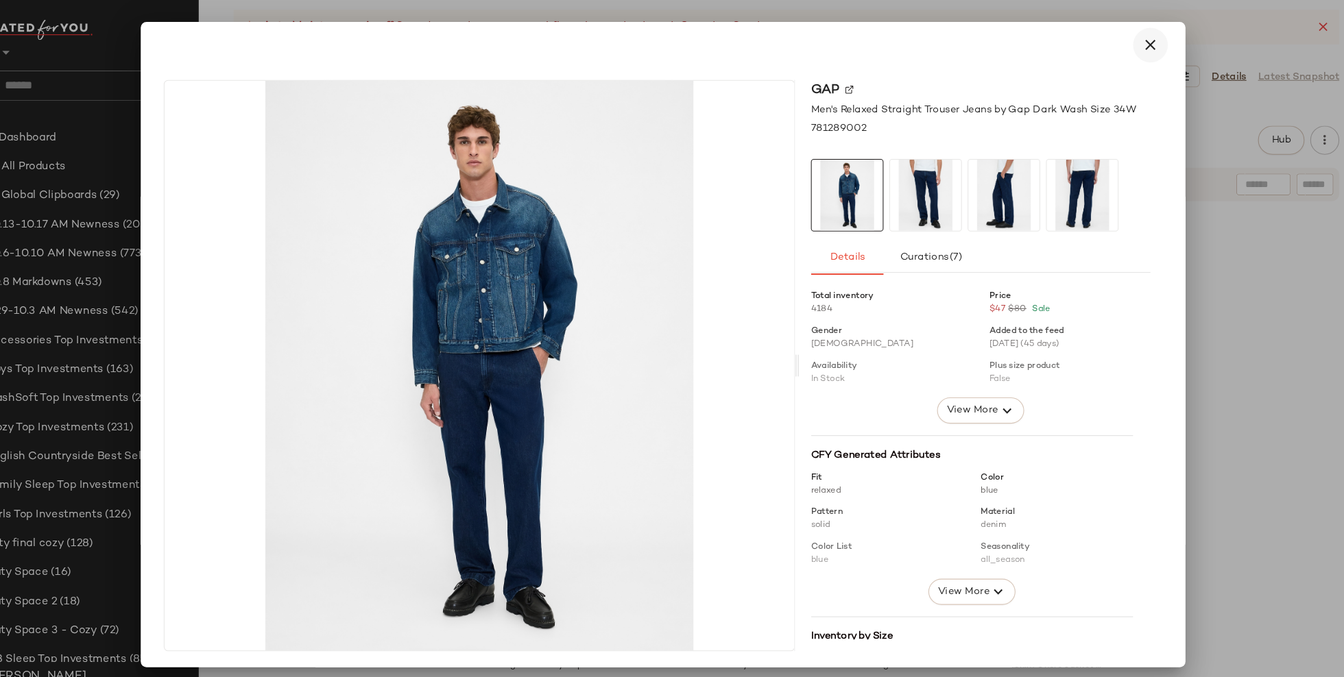
click at [1127, 57] on icon "button" at bounding box center [1132, 55] width 16 height 16
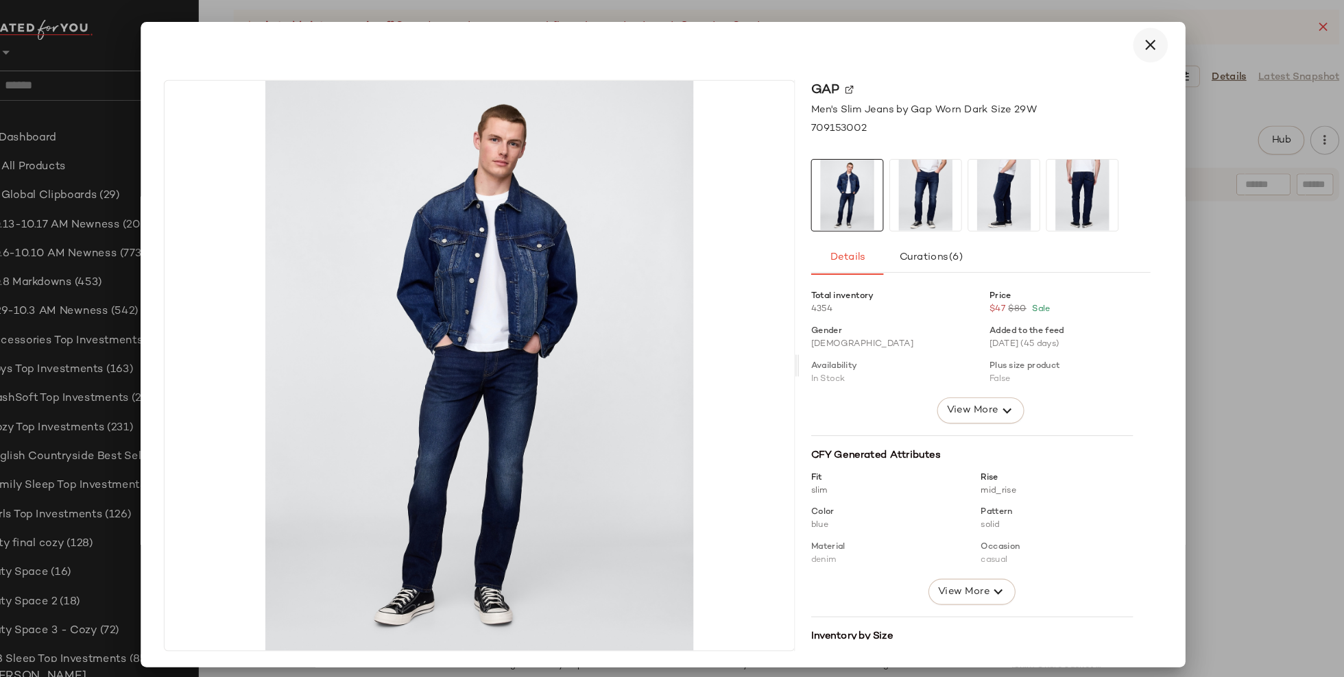
click at [1131, 58] on icon "button" at bounding box center [1132, 55] width 16 height 16
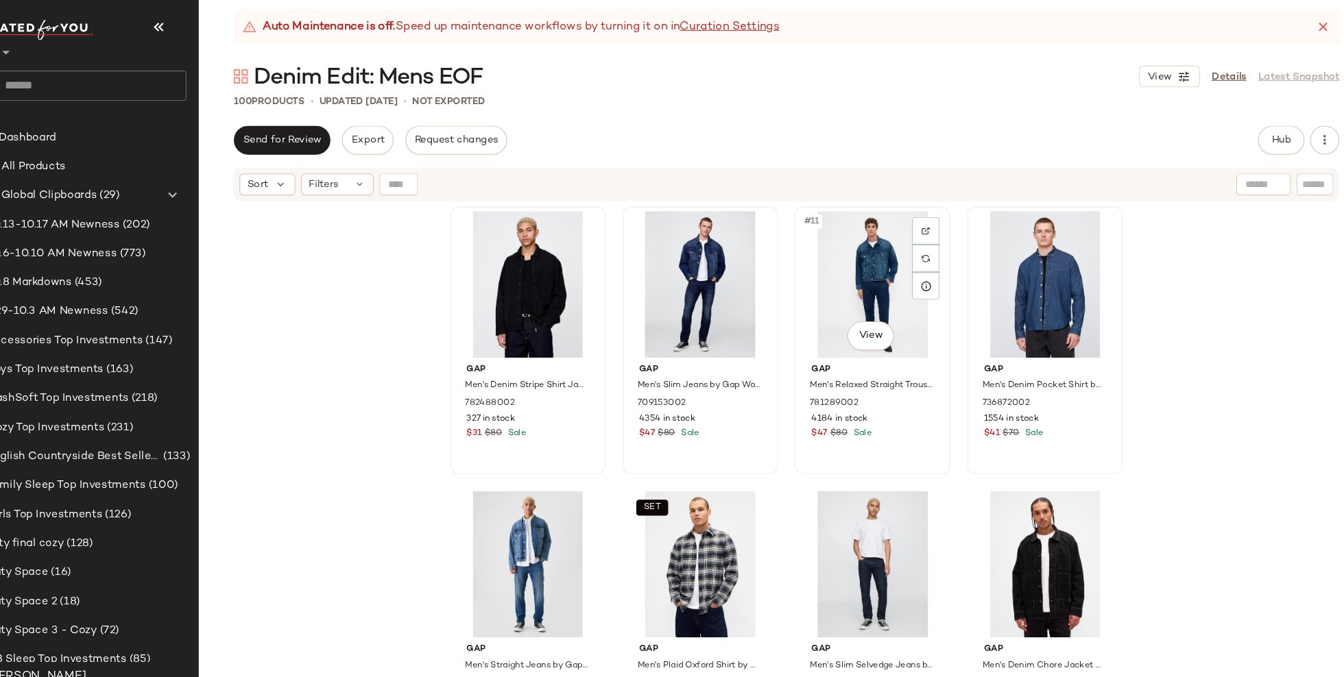
click at [845, 285] on div "#11 View" at bounding box center [870, 282] width 138 height 138
click at [1028, 303] on div "#12 View" at bounding box center [1033, 282] width 138 height 138
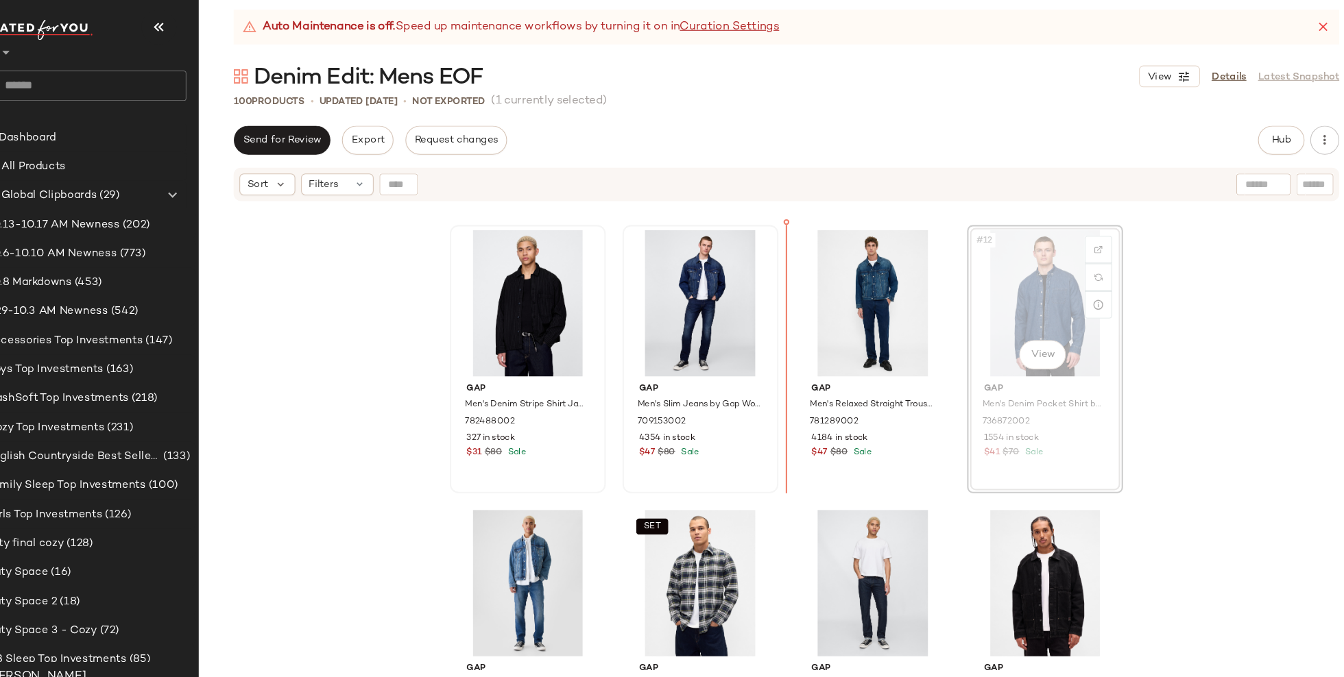
scroll to position [519, 0]
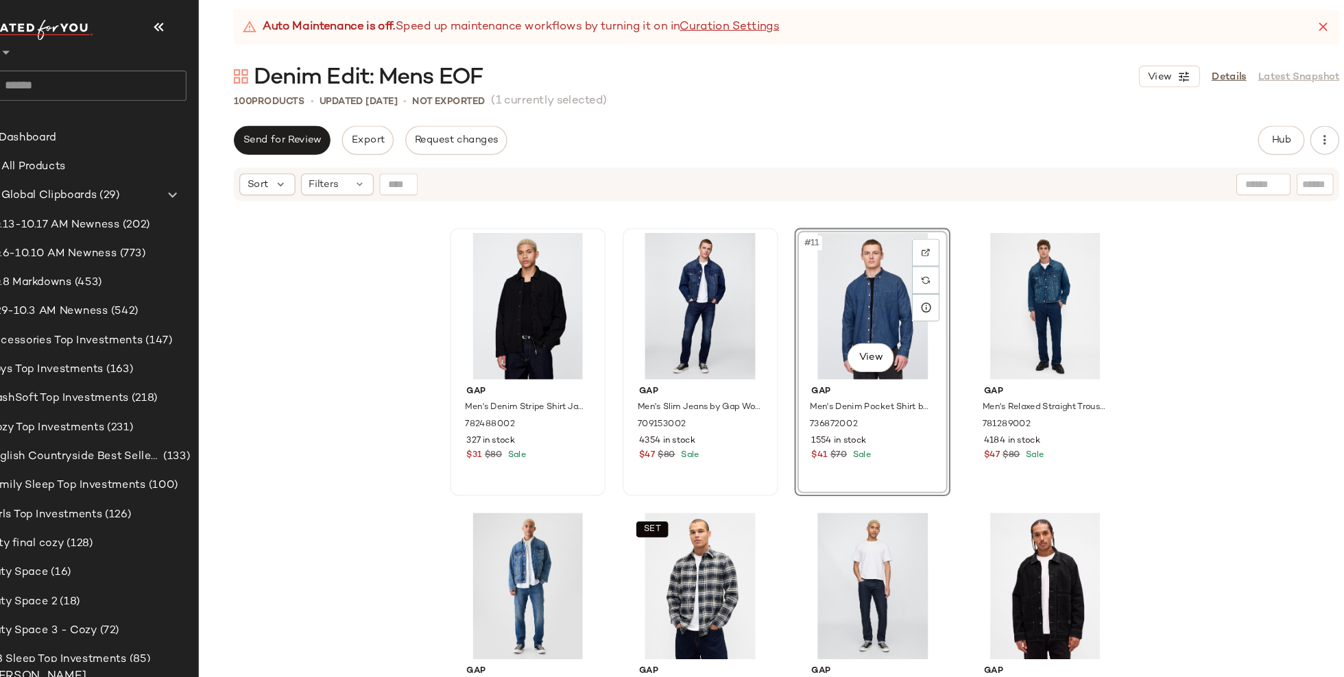
click at [1166, 398] on div "Gap Men's Relaxed Straight Jeans by Gap Light Wash Size 34W 805765002 394 in st…" at bounding box center [788, 457] width 1111 height 507
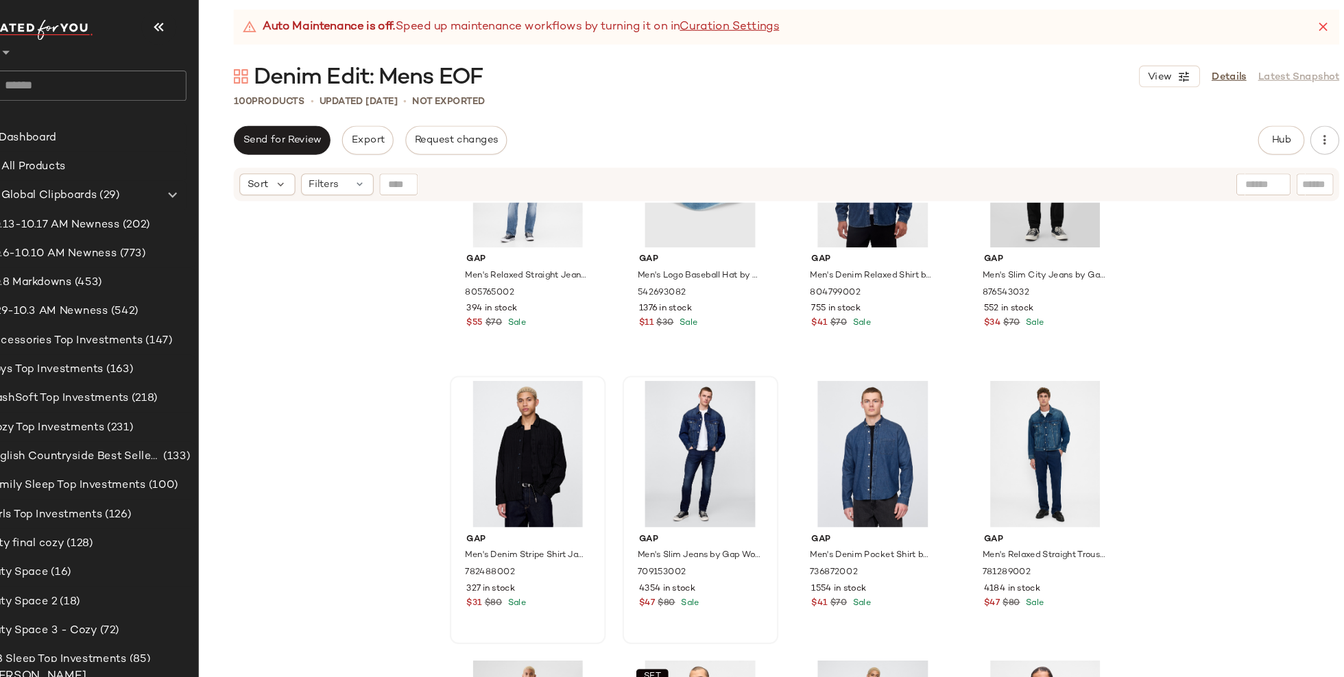
scroll to position [396, 0]
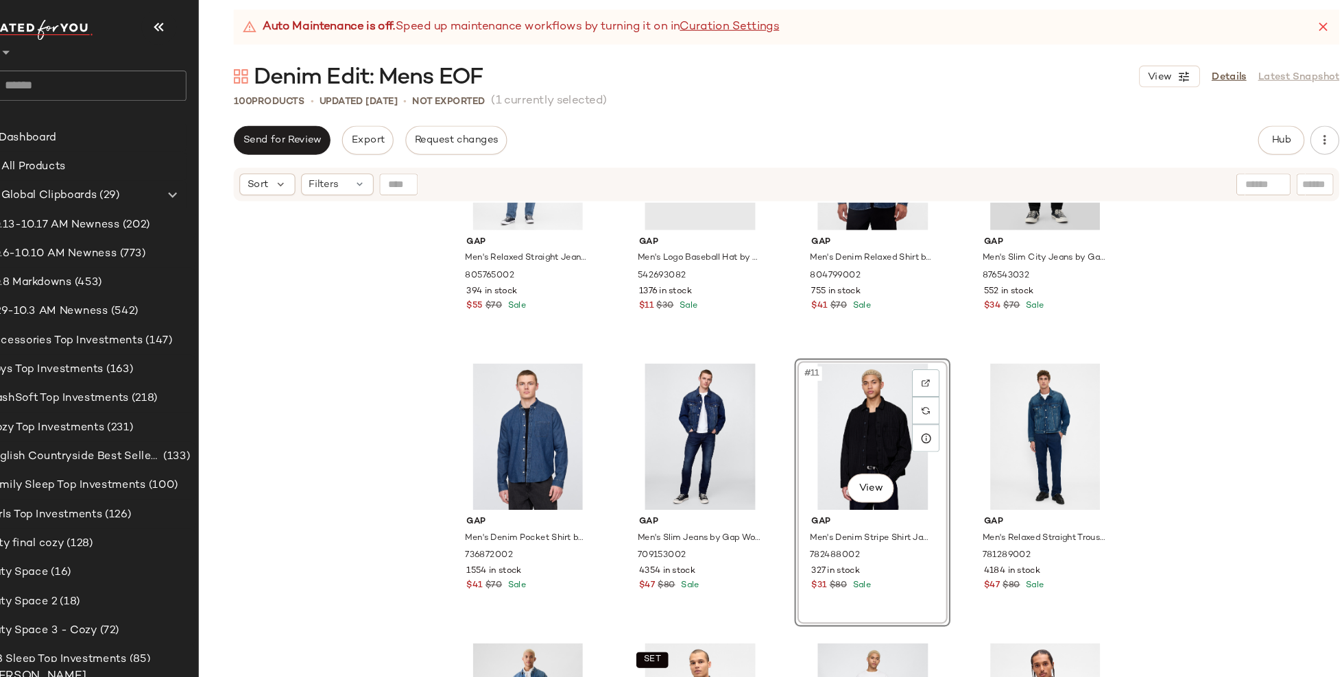
click at [1192, 469] on div "Gap Men's Relaxed Straight Jeans by Gap Light Wash Size 34W 805765002 394 in st…" at bounding box center [788, 457] width 1111 height 507
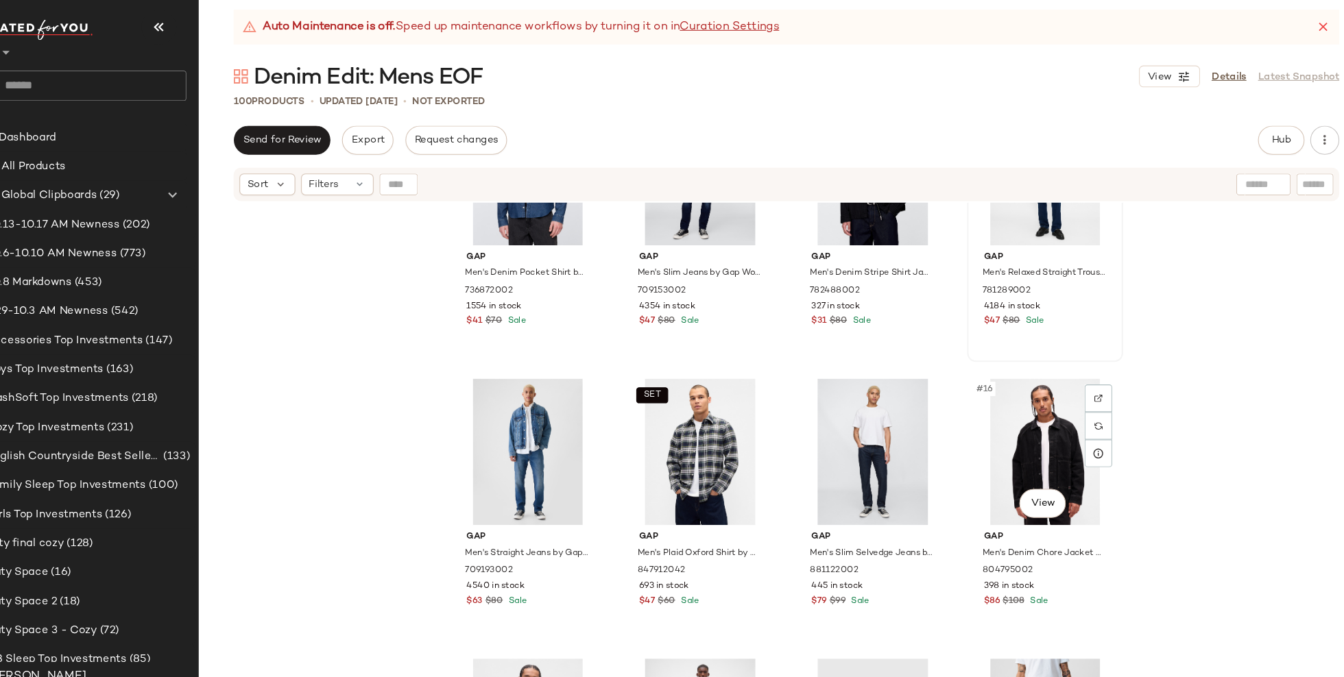
scroll to position [645, 0]
click at [546, 436] on div "#13 View" at bounding box center [544, 441] width 138 height 138
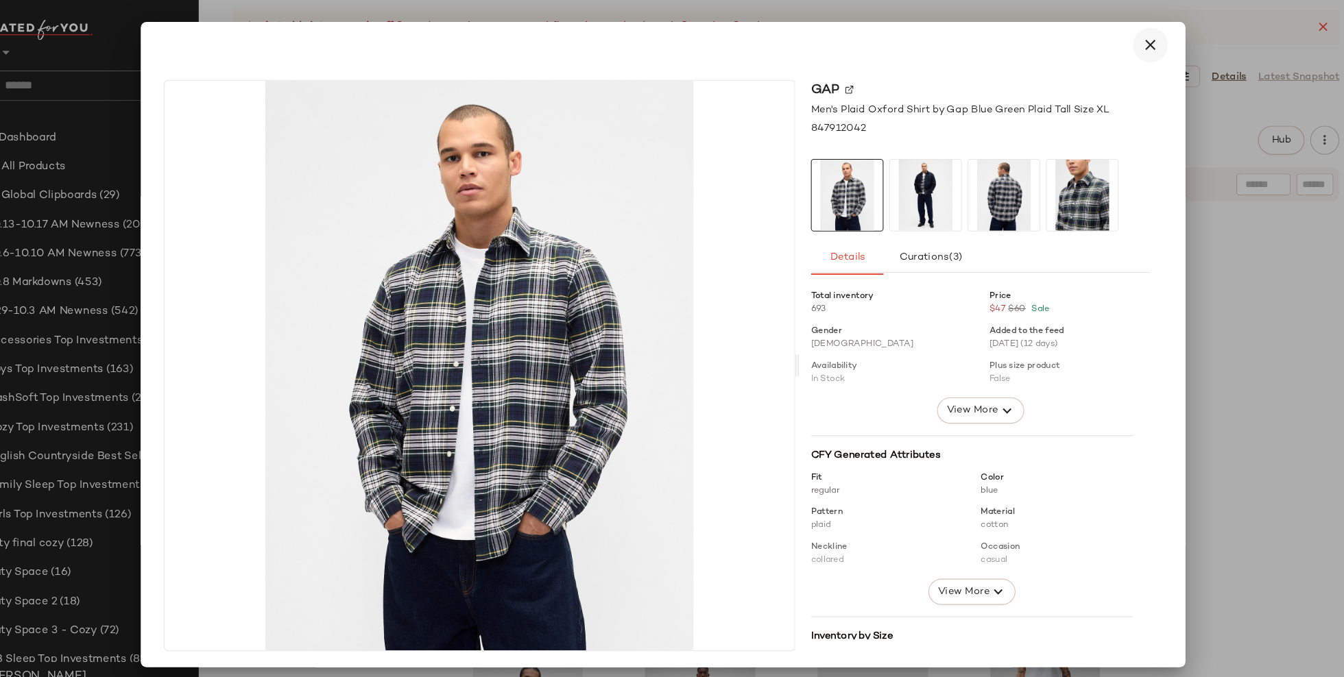
click at [1126, 51] on icon "button" at bounding box center [1132, 55] width 16 height 16
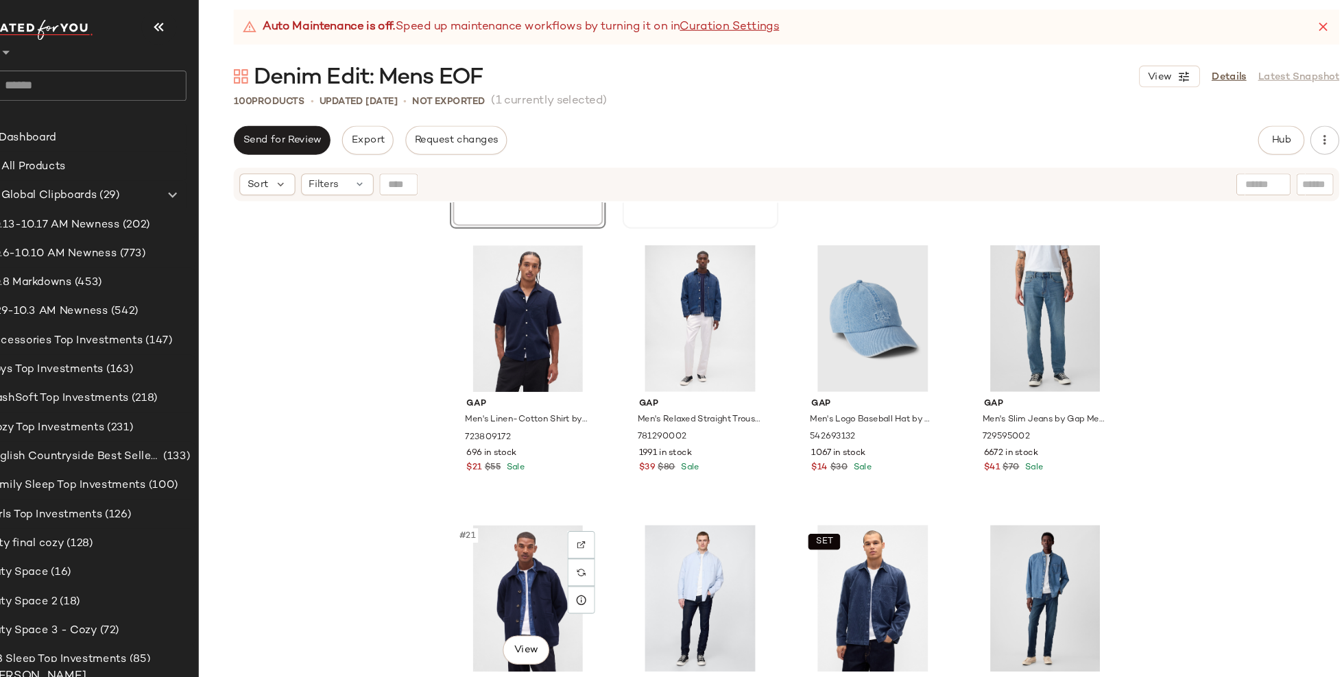
scroll to position [1026, 0]
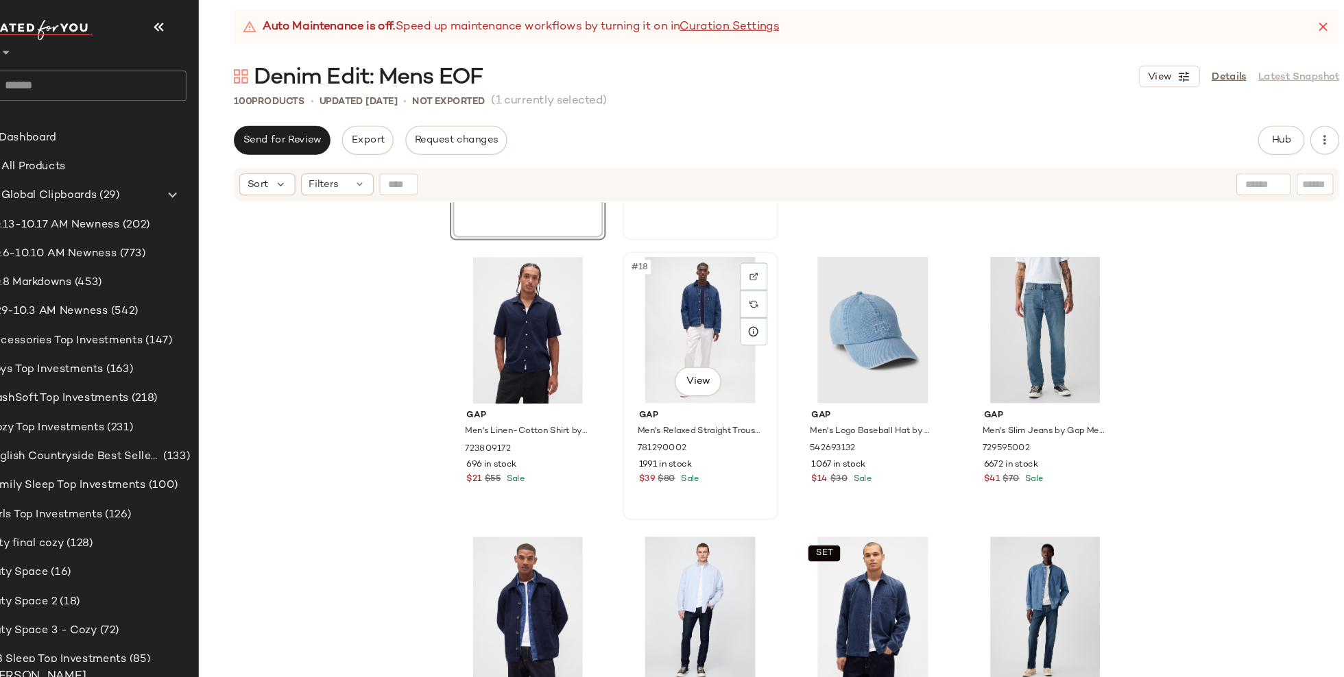
click at [702, 344] on div "#18 View" at bounding box center [707, 325] width 138 height 138
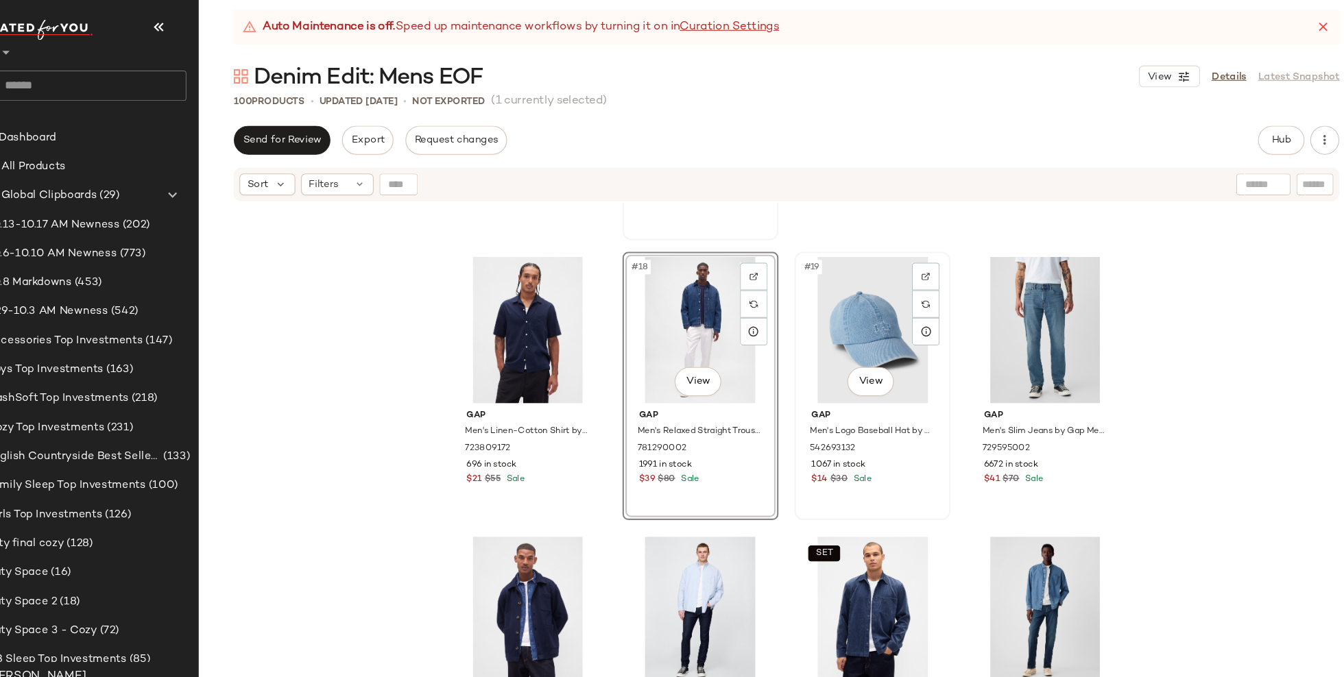
click at [869, 315] on div "#19 View" at bounding box center [870, 325] width 138 height 138
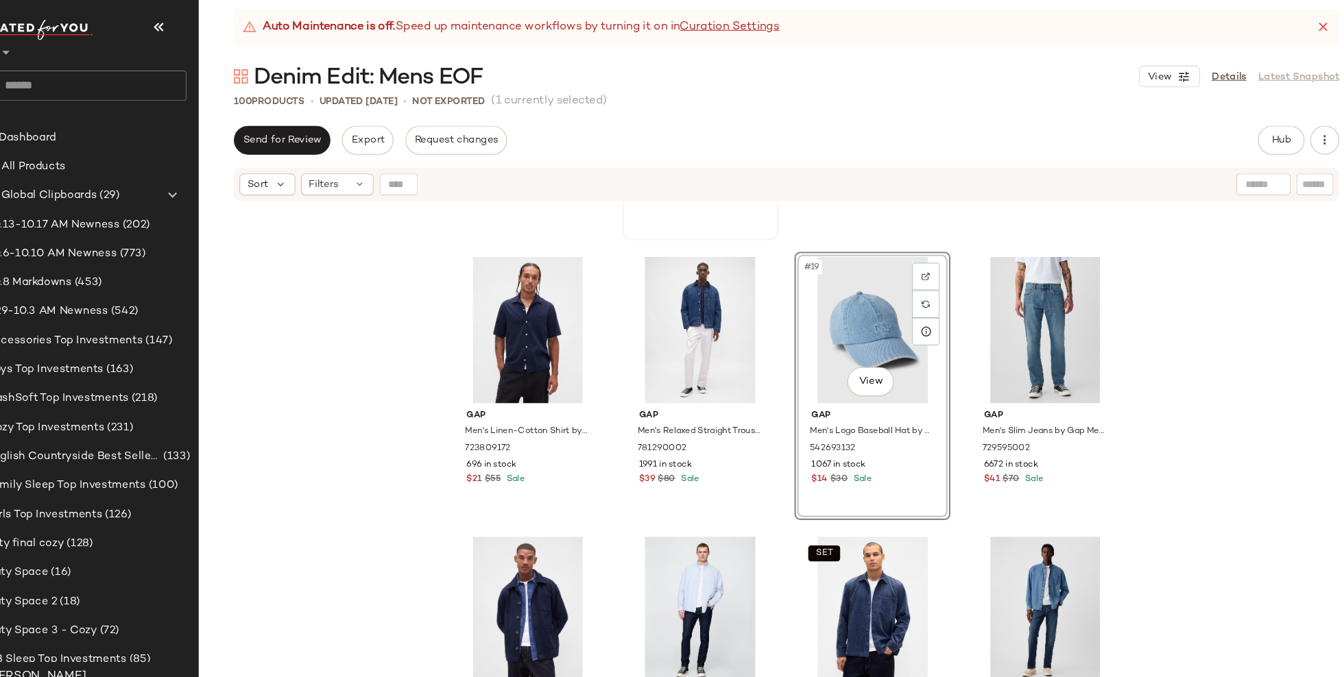
click at [408, 372] on div "Gap Men's Straight Jeans by Gap Medium Wash Size 28W 709193002 4540 in stock $6…" at bounding box center [788, 457] width 1111 height 507
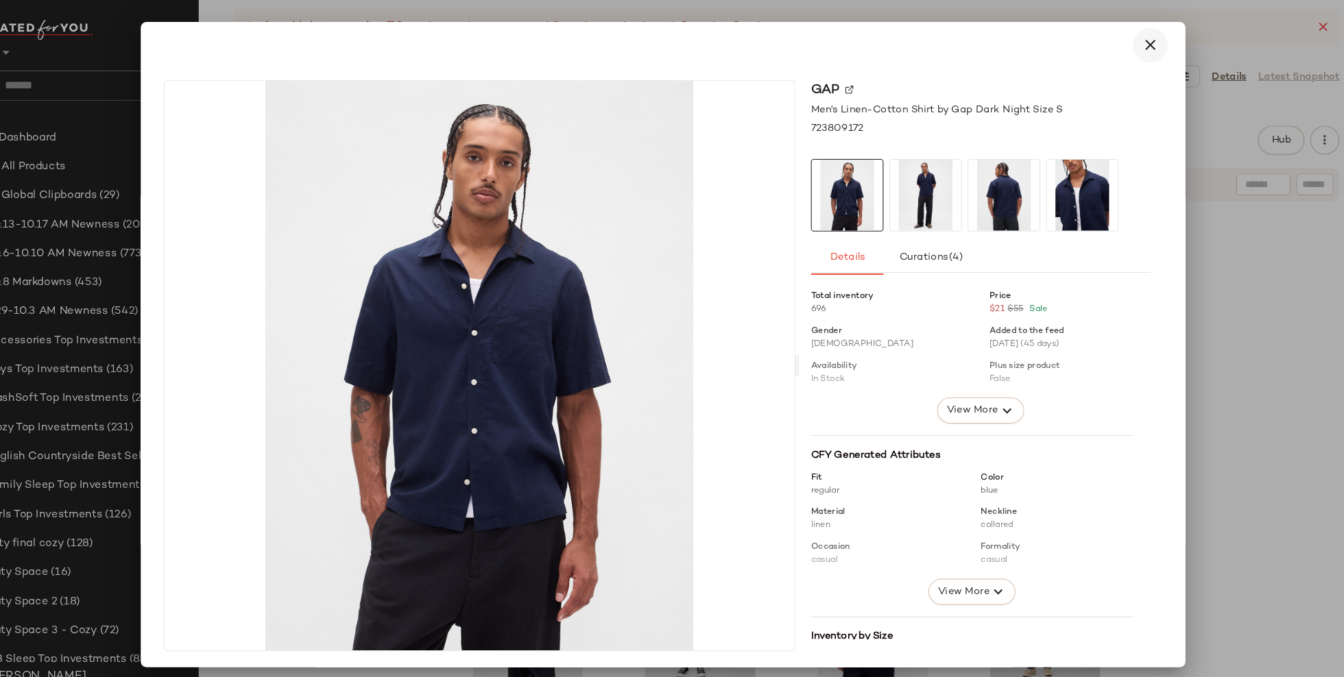
click at [1124, 56] on icon "button" at bounding box center [1132, 55] width 16 height 16
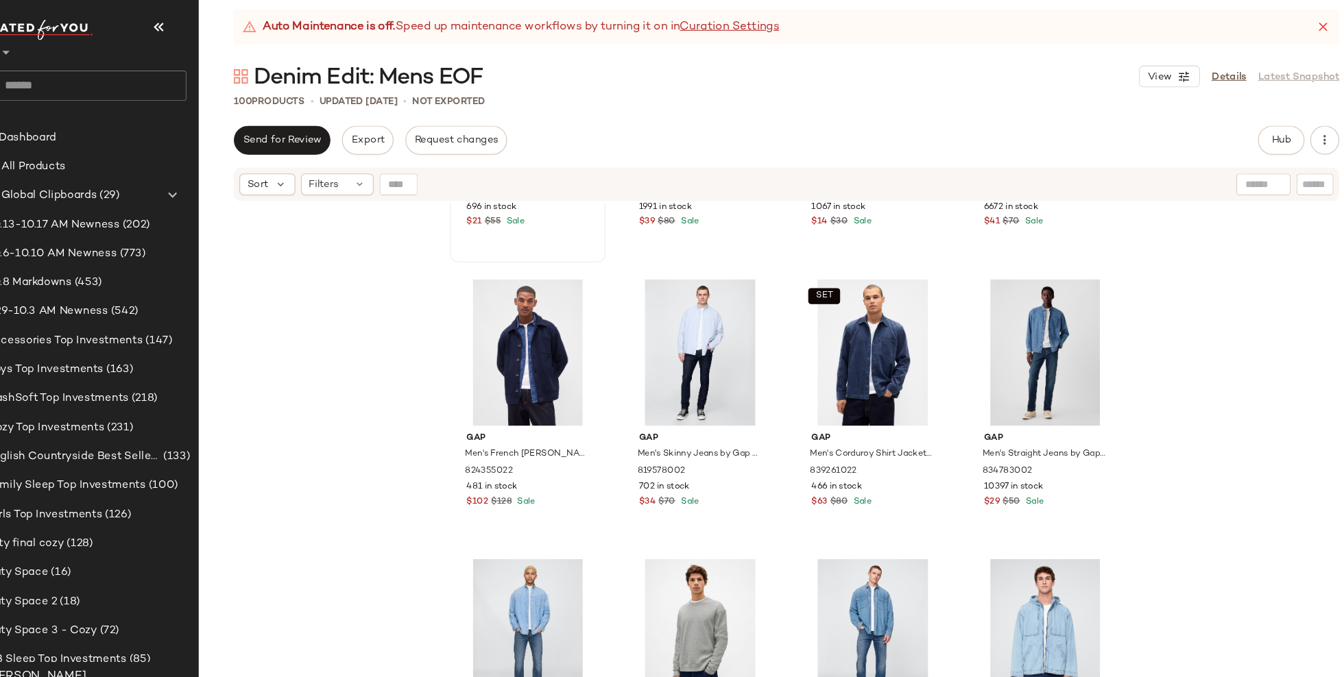
scroll to position [1270, 0]
click at [546, 355] on div "#21 View" at bounding box center [544, 345] width 138 height 138
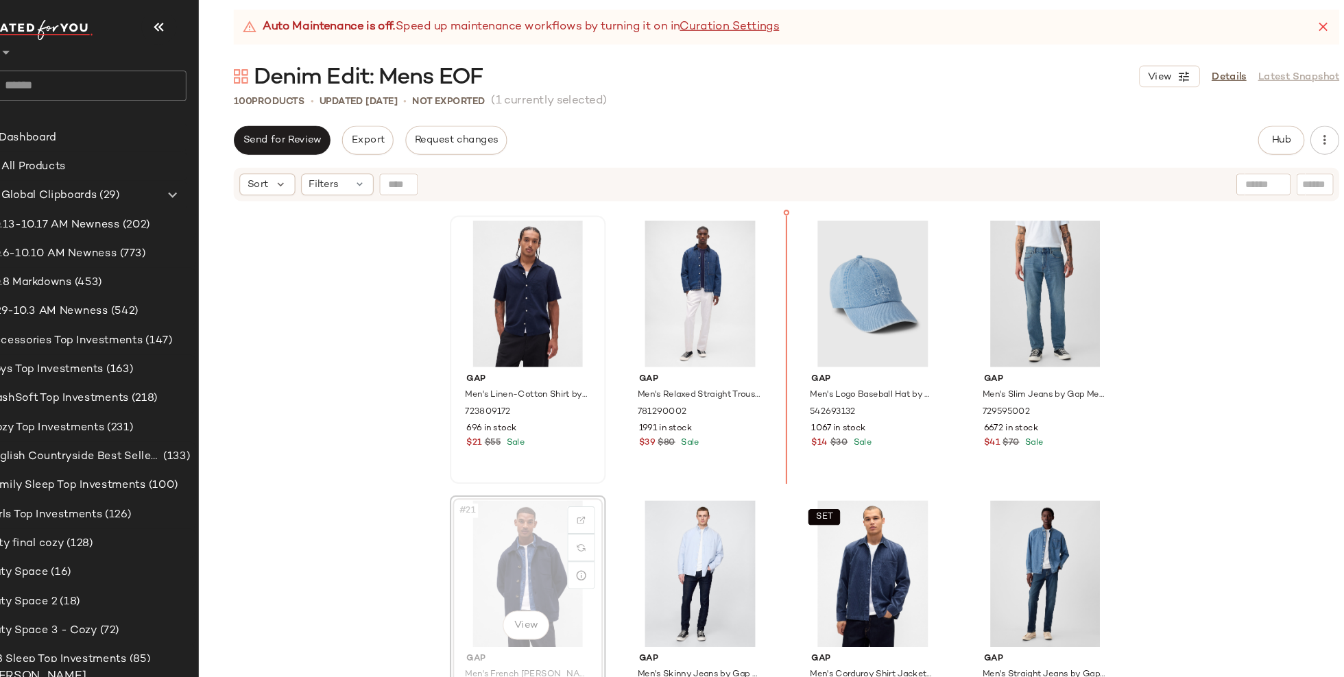
scroll to position [1039, 0]
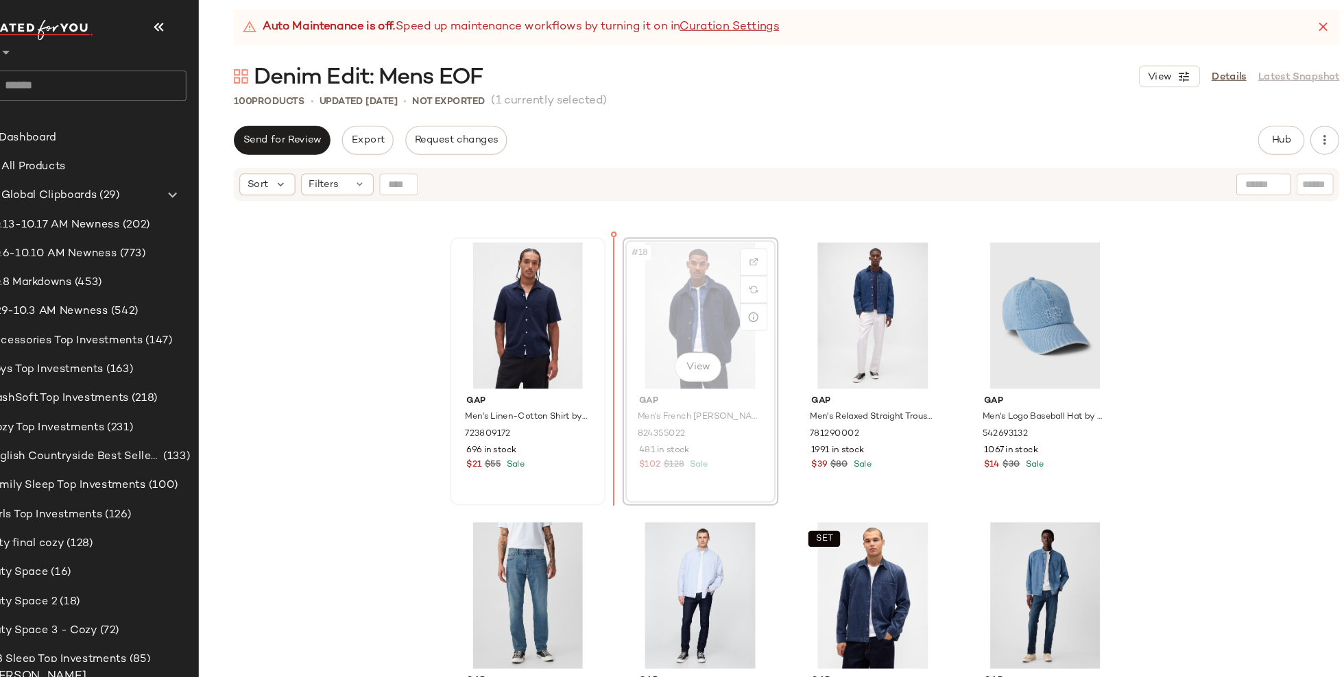
scroll to position [1038, 0]
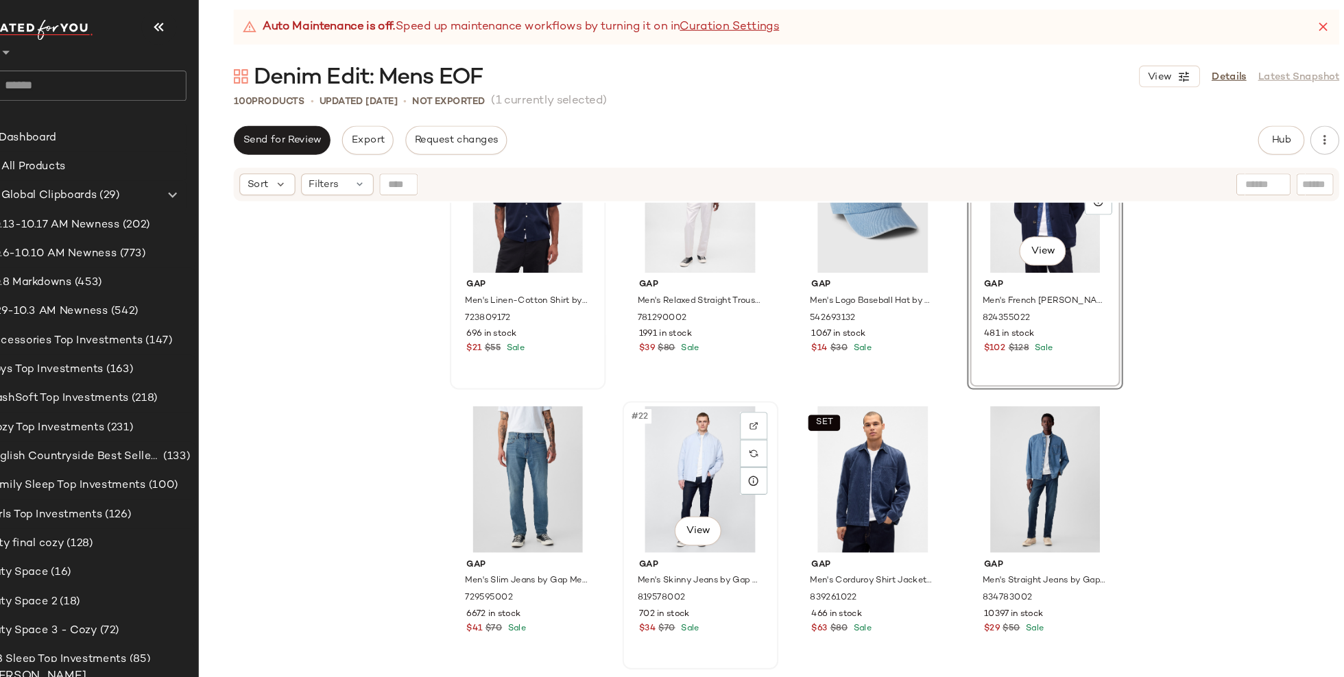
click at [697, 484] on div "#22 View" at bounding box center [707, 466] width 138 height 138
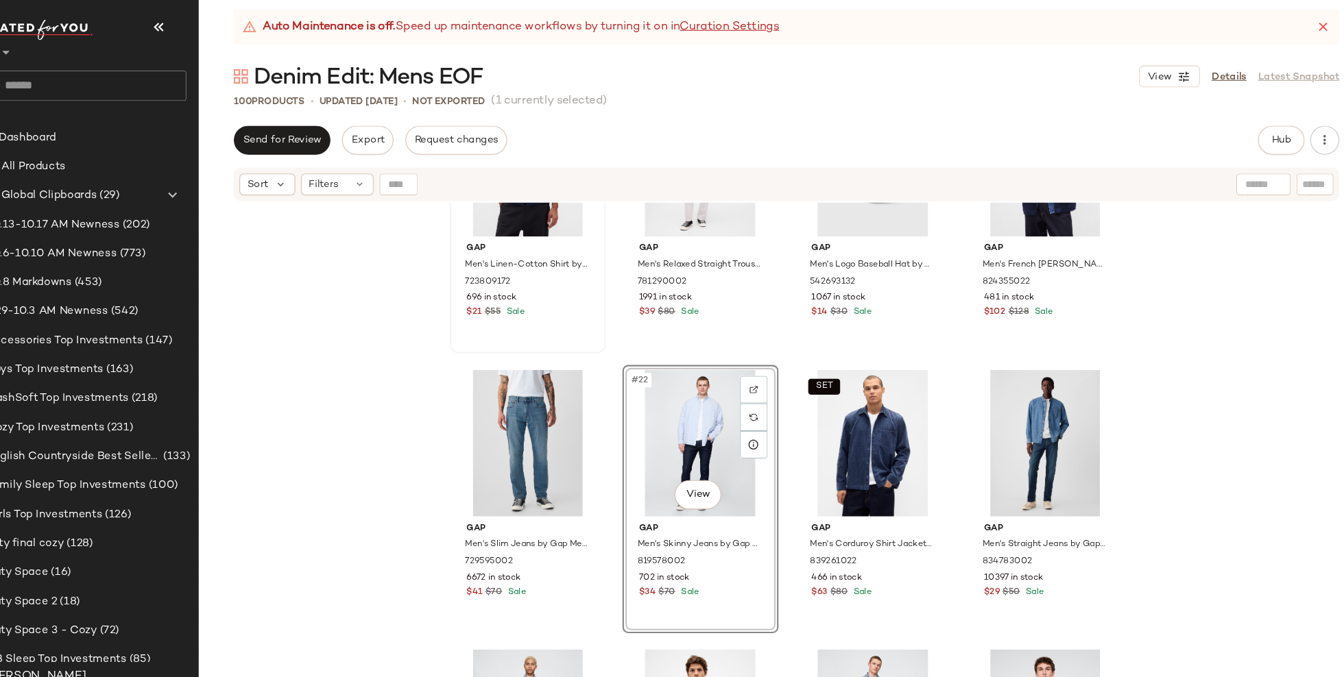
scroll to position [1519, 0]
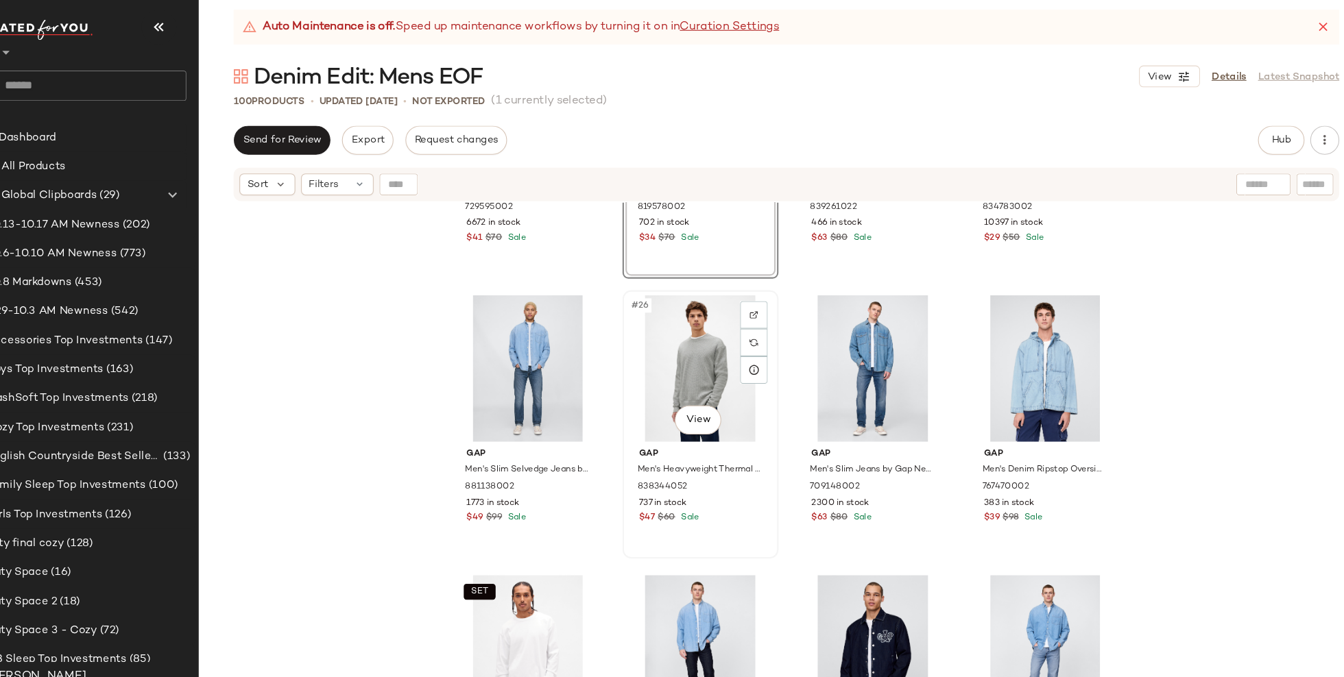
click at [707, 336] on div "#26 View" at bounding box center [707, 361] width 138 height 138
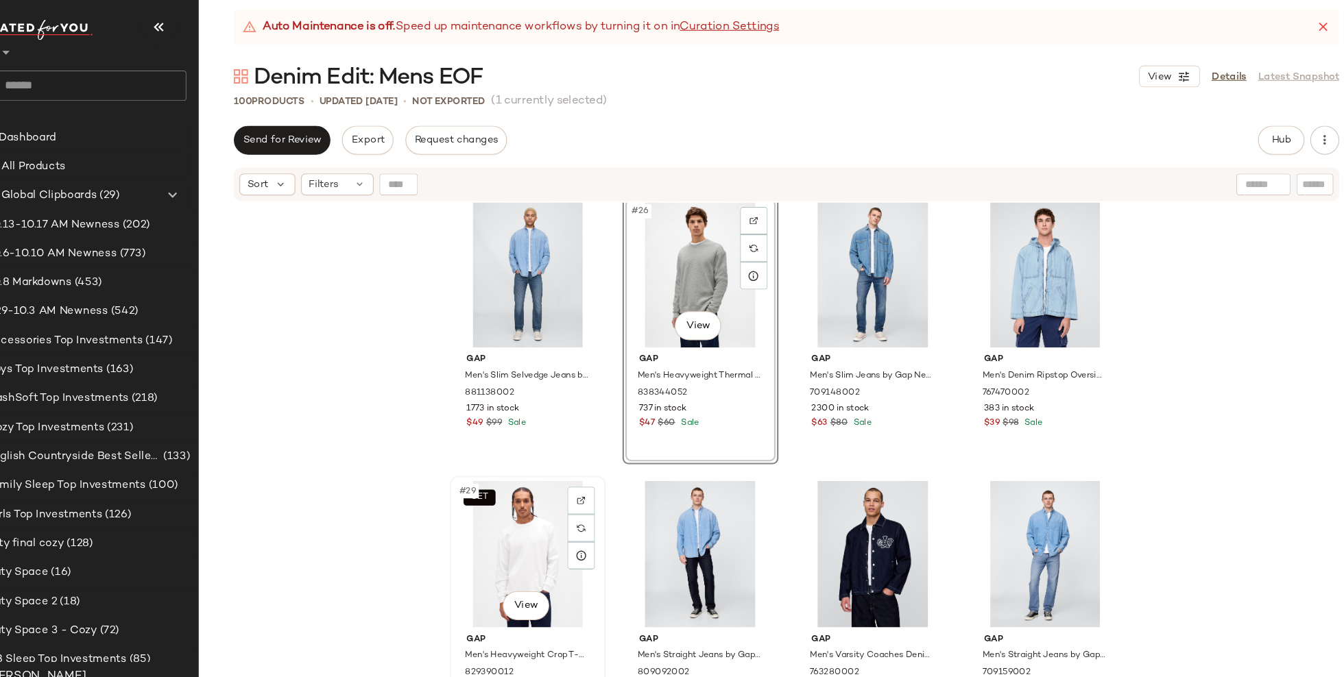
scroll to position [1591, 0]
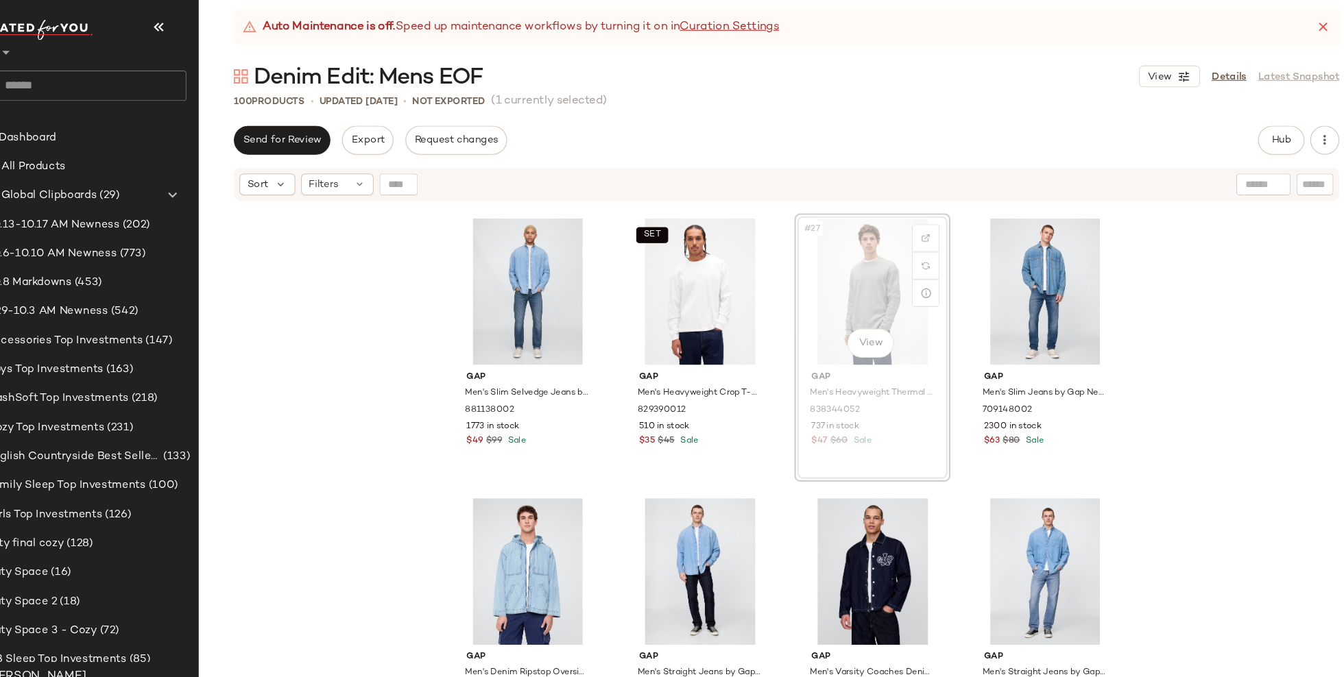
scroll to position [1591, 0]
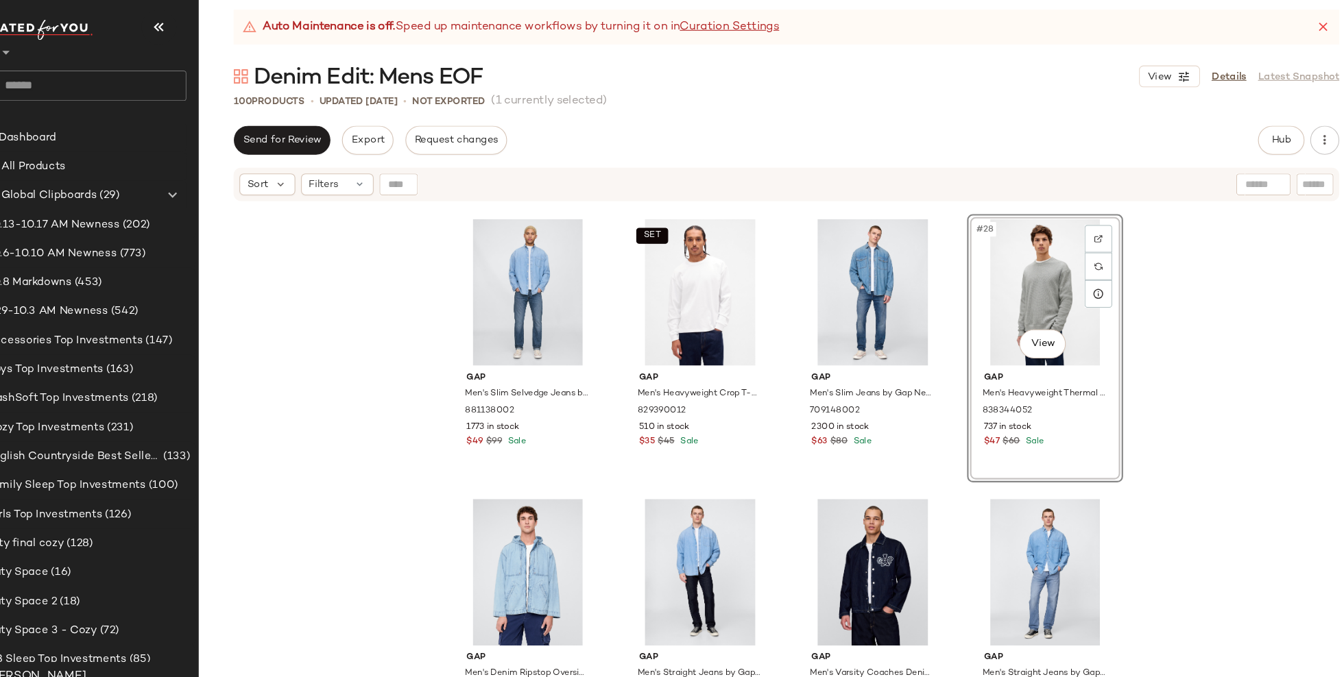
click at [391, 514] on div "Gap Men's Slim Selvedge Jeans by Gap Medium Wash Size 32W 881138002 1773 in sto…" at bounding box center [788, 457] width 1111 height 507
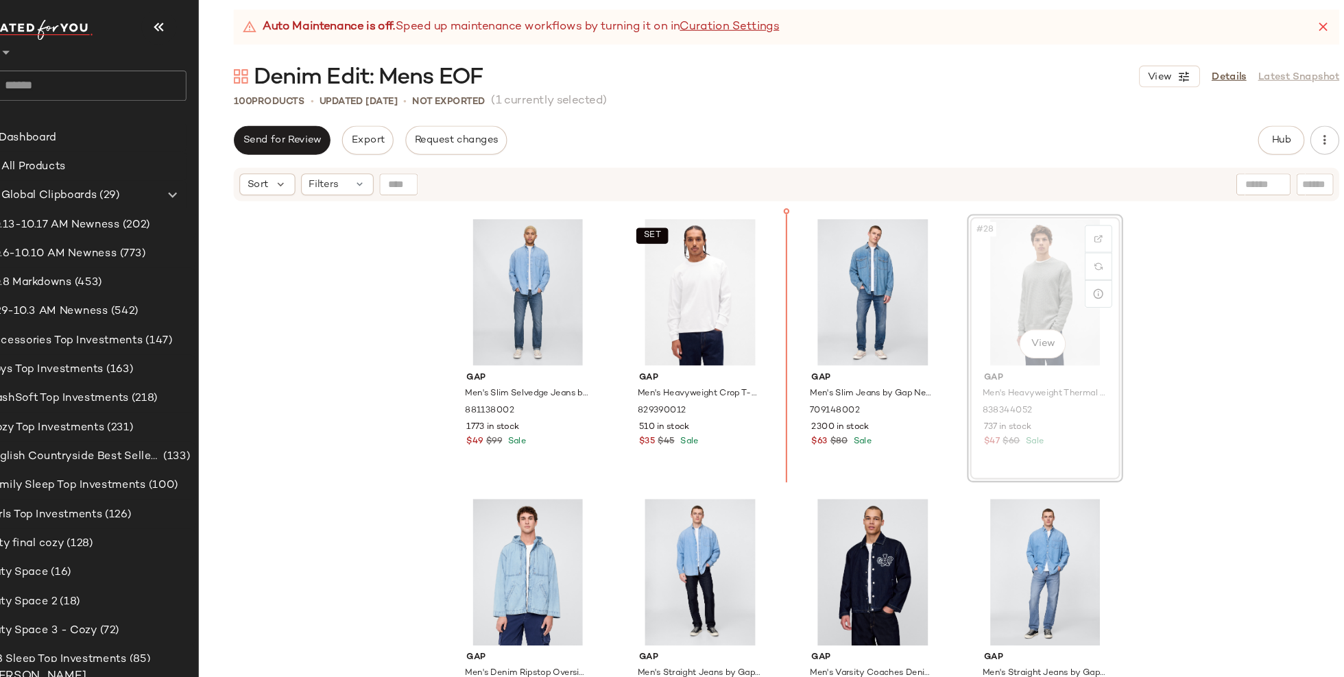
scroll to position [1589, 0]
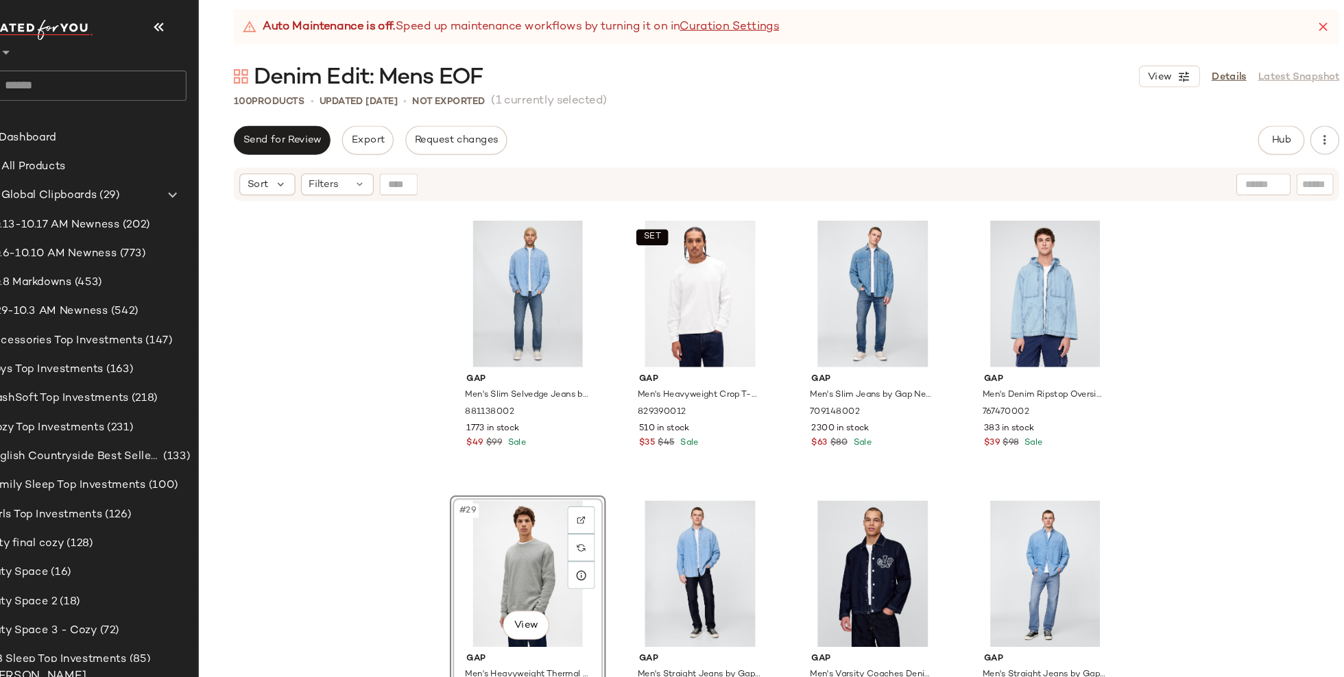
click at [360, 520] on div "Gap Men's Slim Selvedge Jeans by Gap Medium Wash Size 32W 881138002 1773 in sto…" at bounding box center [788, 457] width 1111 height 507
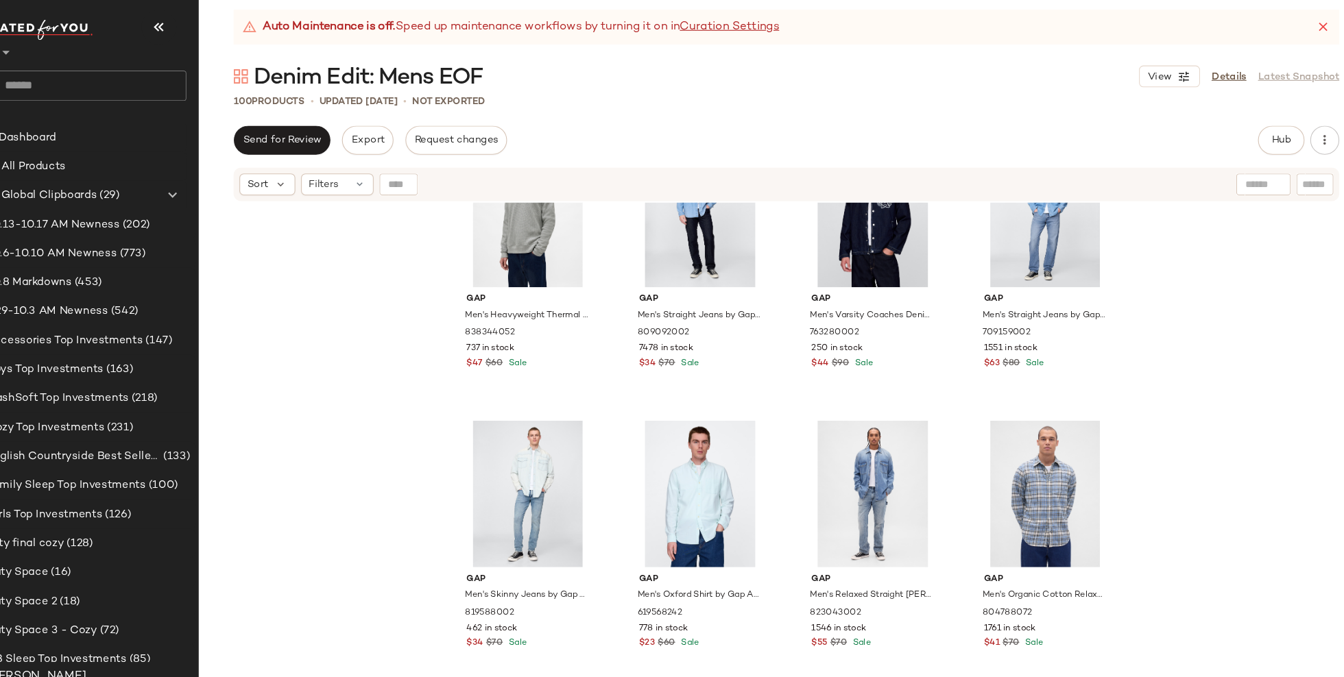
scroll to position [1831, 0]
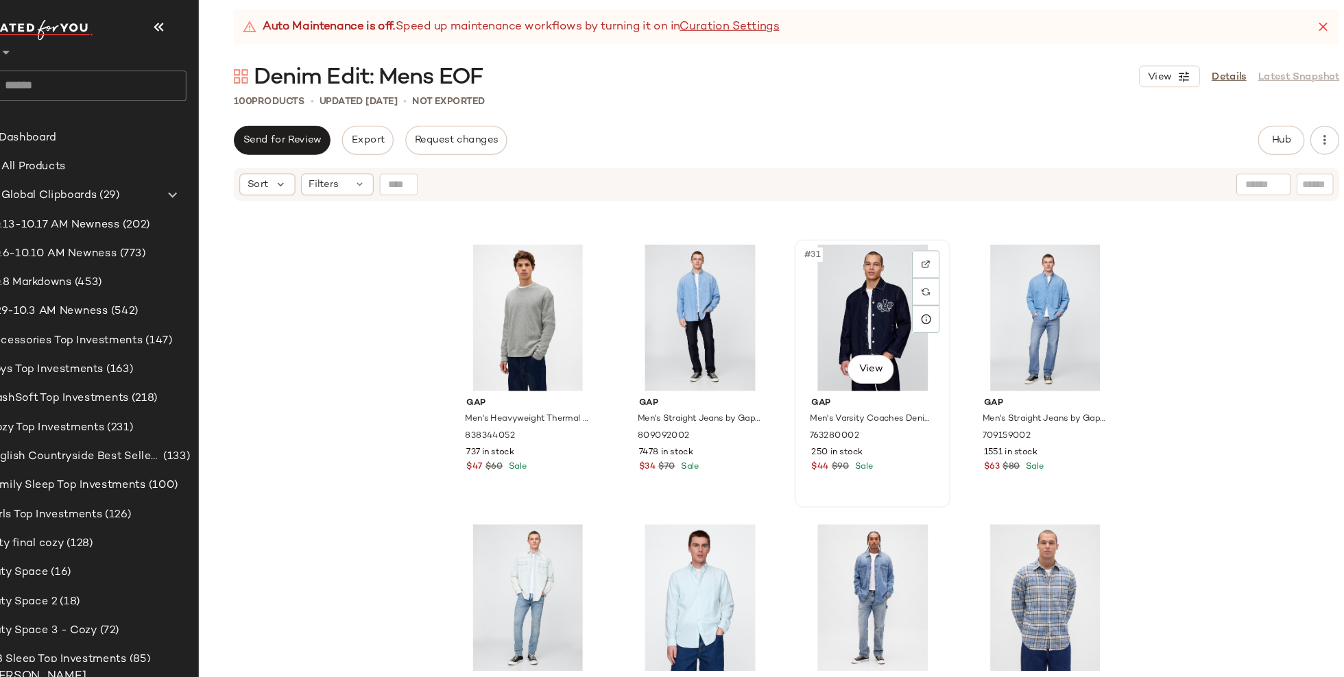
click at [861, 312] on div "#31 View" at bounding box center [870, 313] width 138 height 138
click at [878, 322] on div "#31 View" at bounding box center [870, 313] width 138 height 138
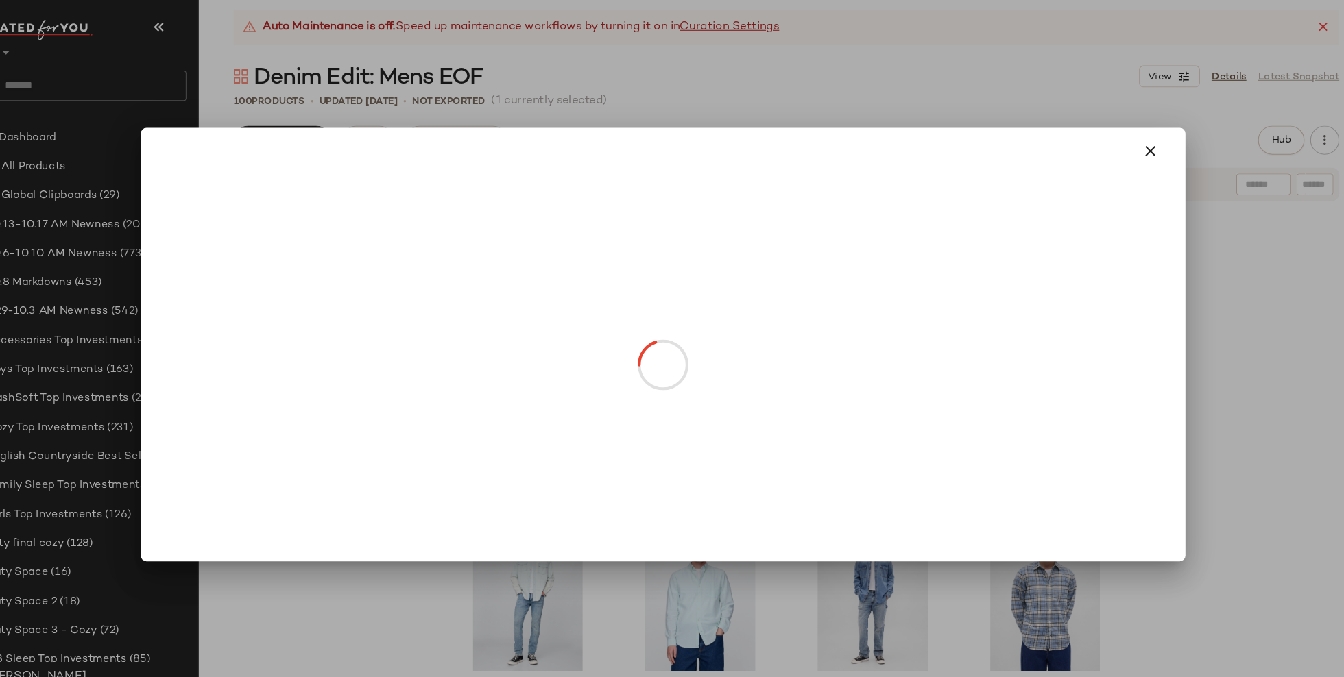
click at [876, 353] on body "GAP ** Dashboard All Products Global Clipboards (29) 10.13-10.17 AM Newness (20…" at bounding box center [672, 338] width 1344 height 677
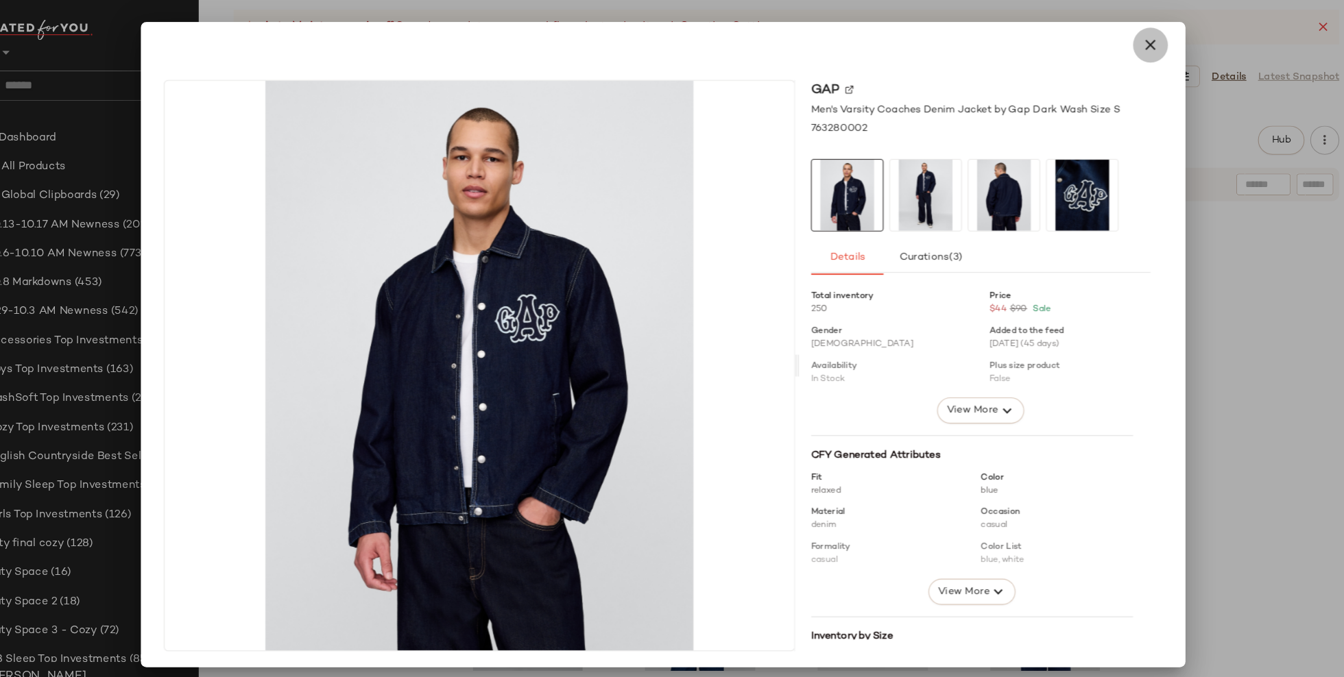
click at [1116, 59] on button "button" at bounding box center [1132, 55] width 33 height 33
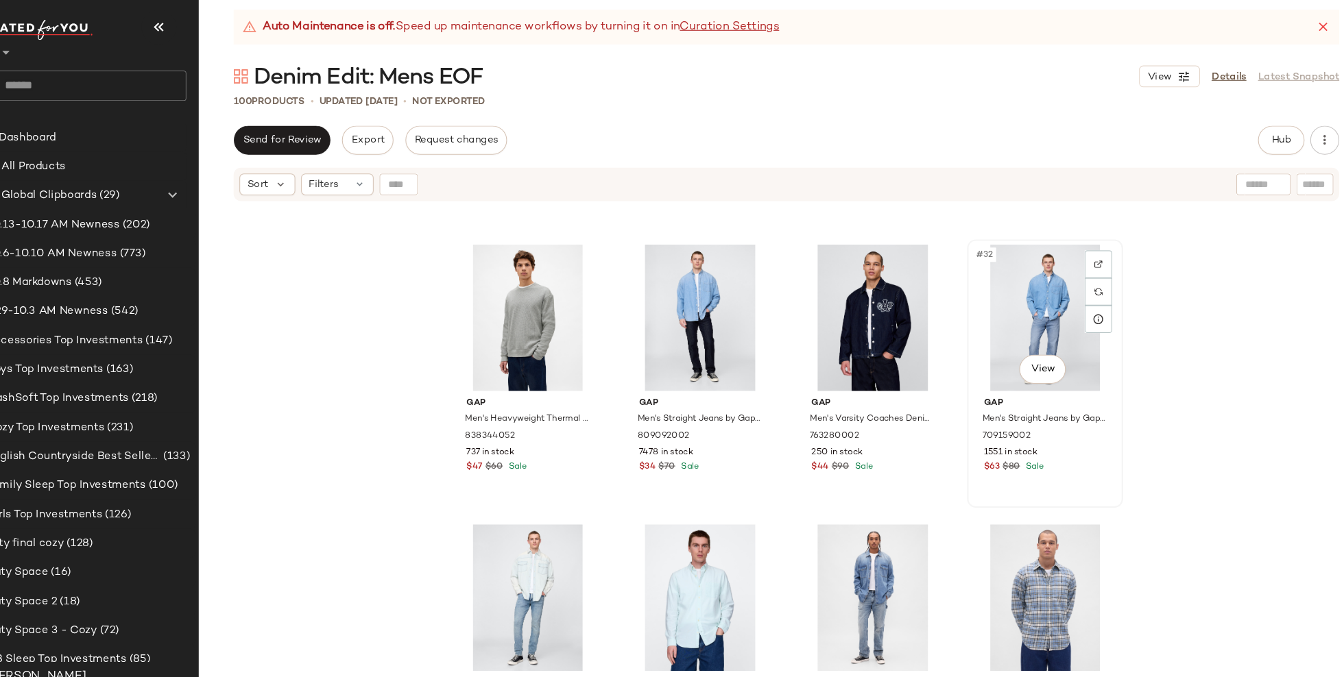
click at [1030, 306] on div "#32 View" at bounding box center [1033, 313] width 138 height 138
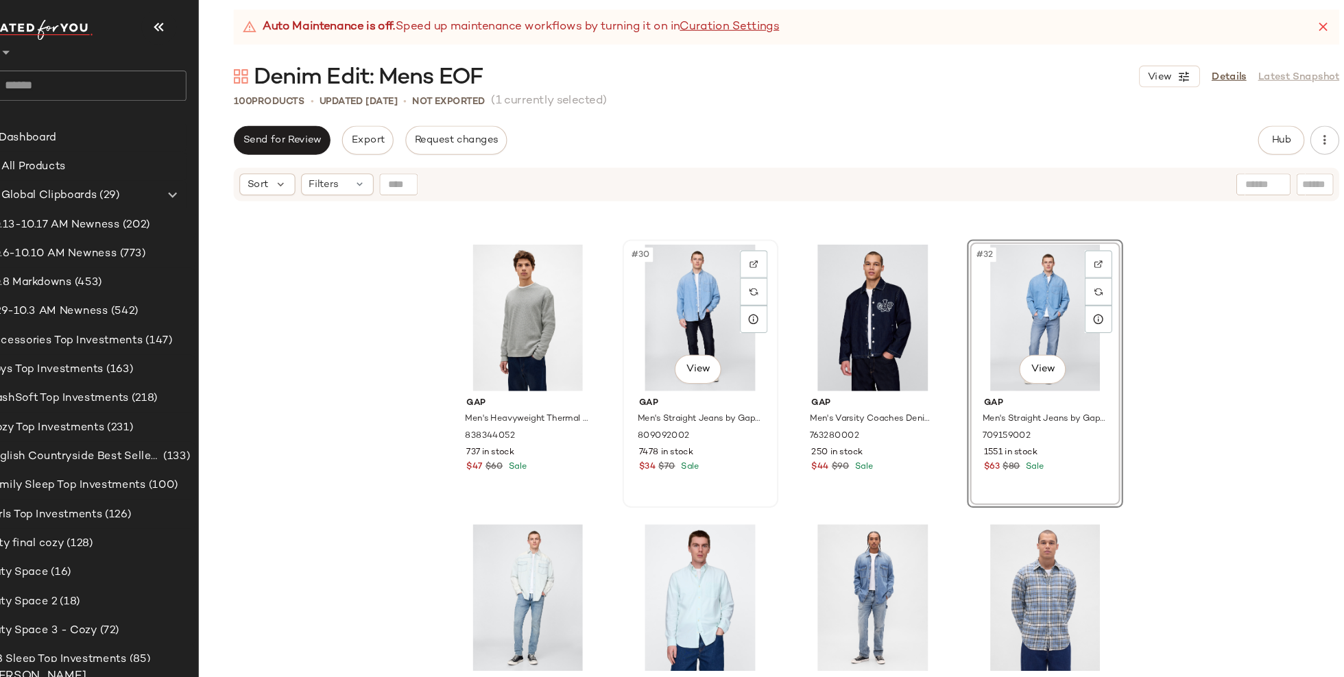
click at [672, 317] on div "#30 View" at bounding box center [707, 313] width 138 height 138
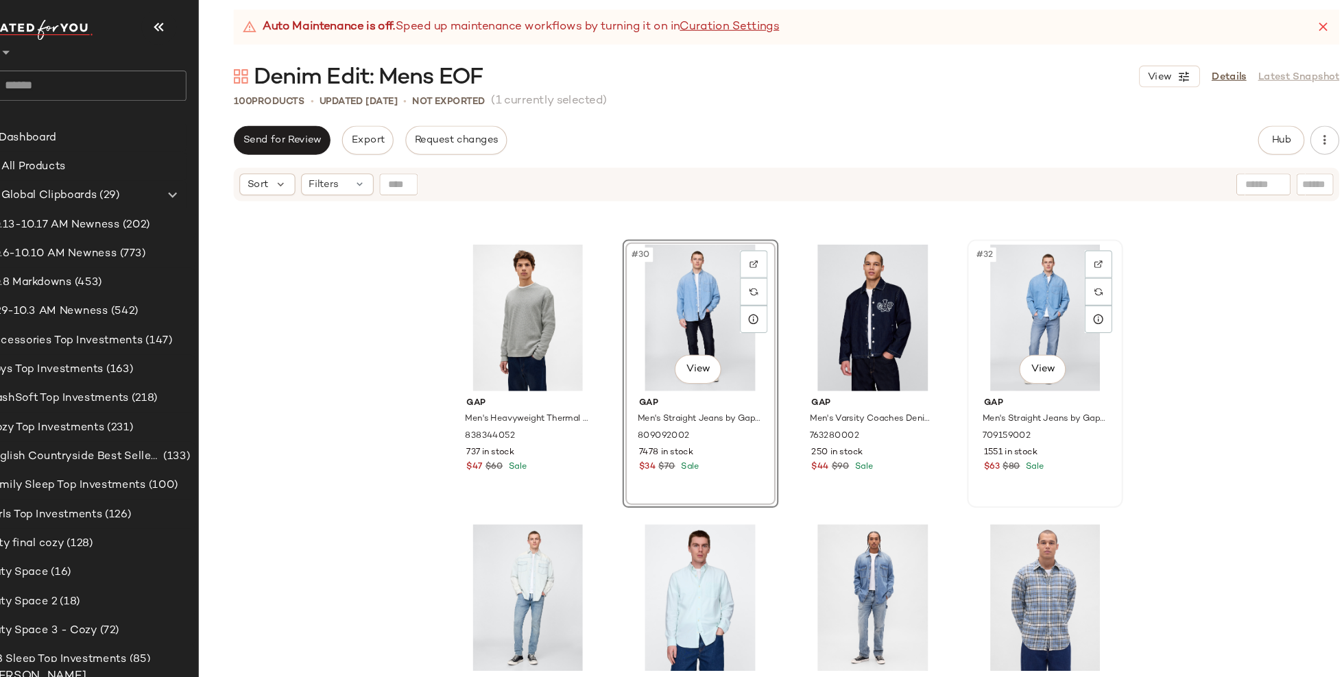
click at [1046, 309] on div "#32 View" at bounding box center [1033, 313] width 138 height 138
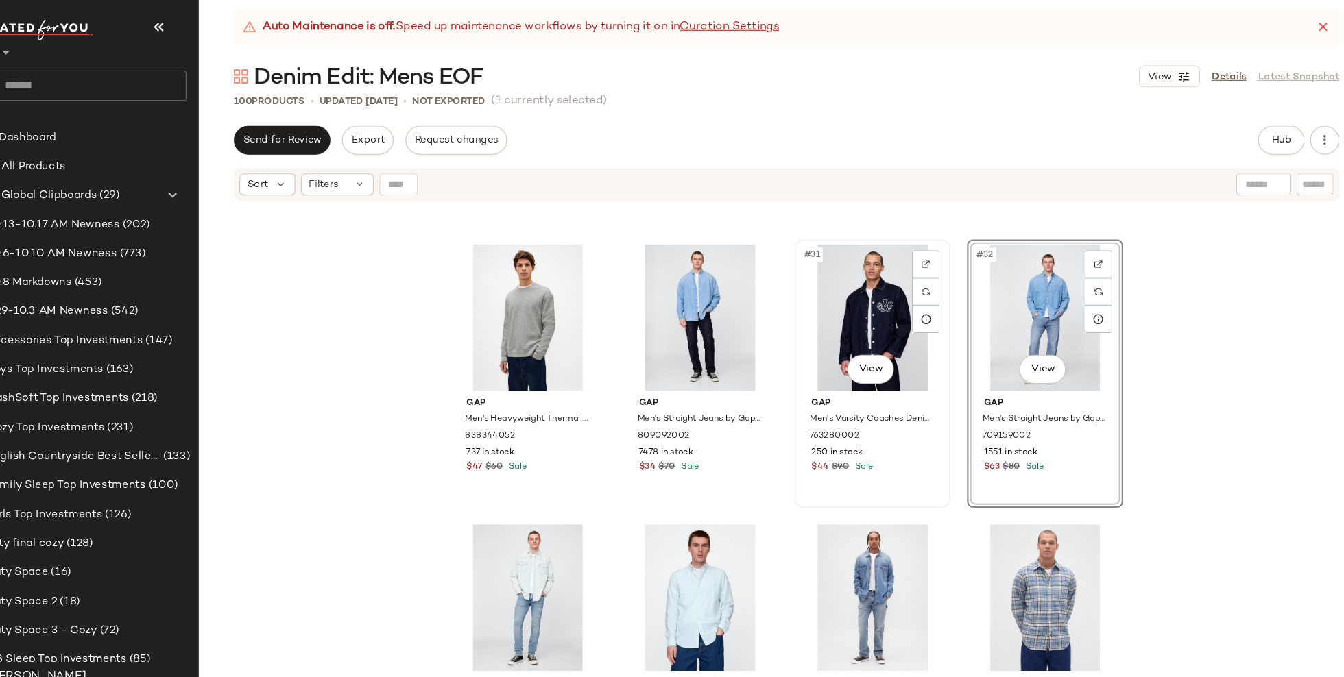
scroll to position [1895, 0]
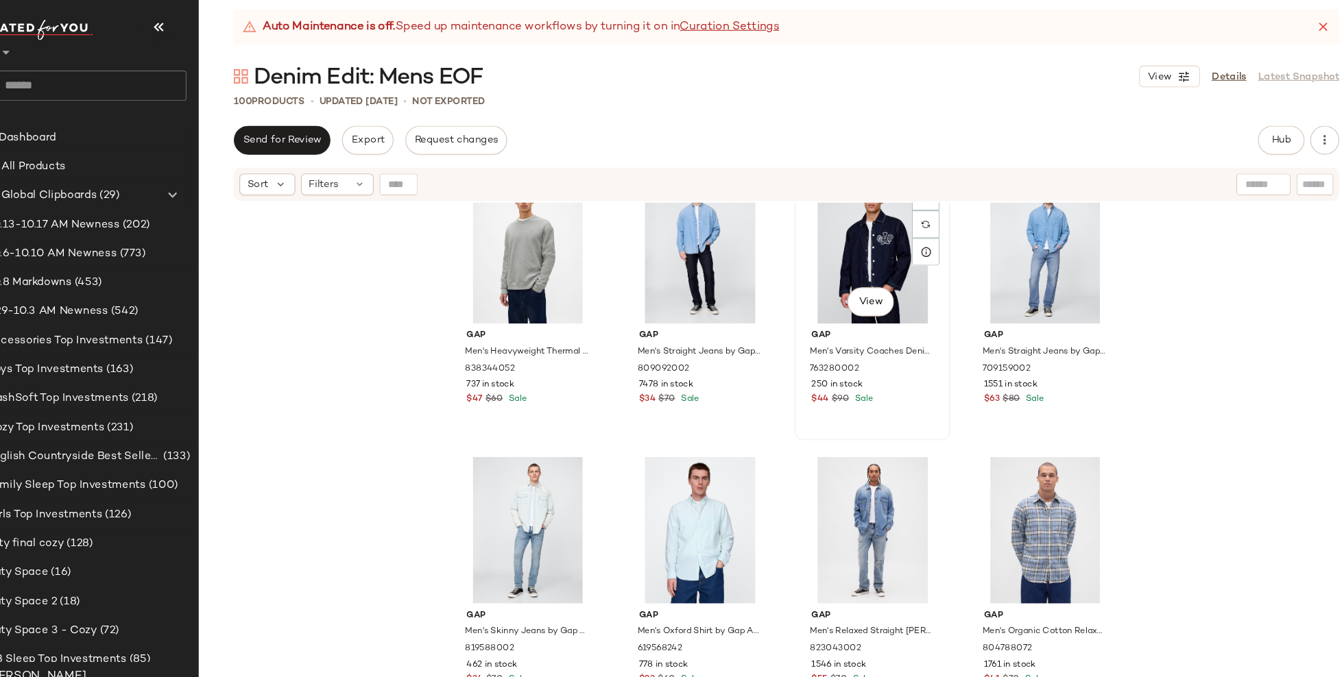
click at [852, 260] on div "#31 View" at bounding box center [870, 249] width 138 height 138
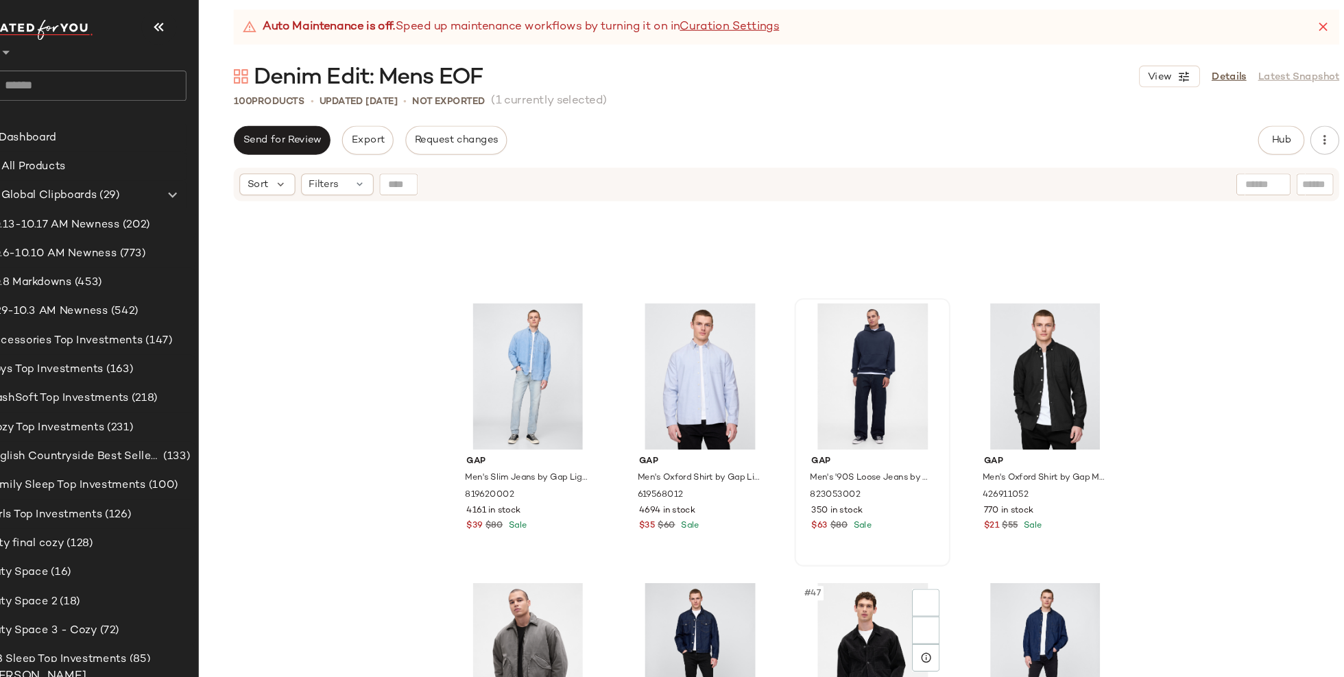
scroll to position [2823, 0]
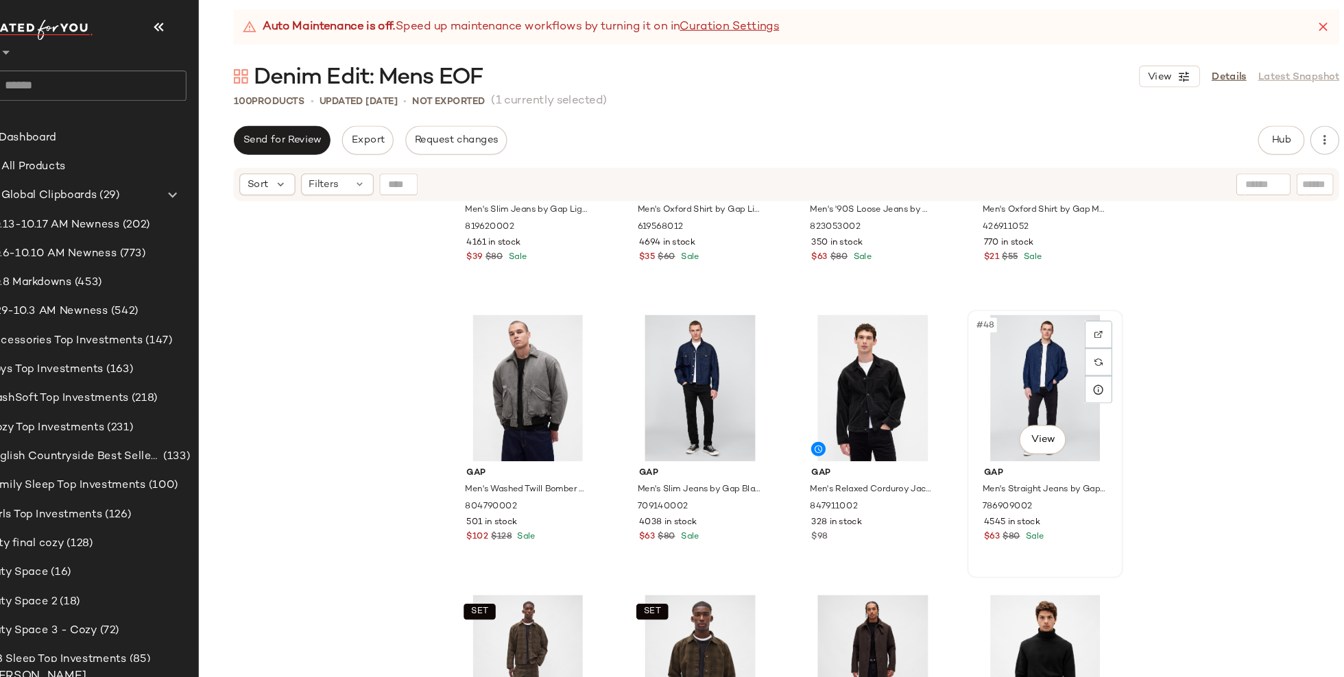
click at [1054, 381] on div "#48 View" at bounding box center [1033, 380] width 138 height 138
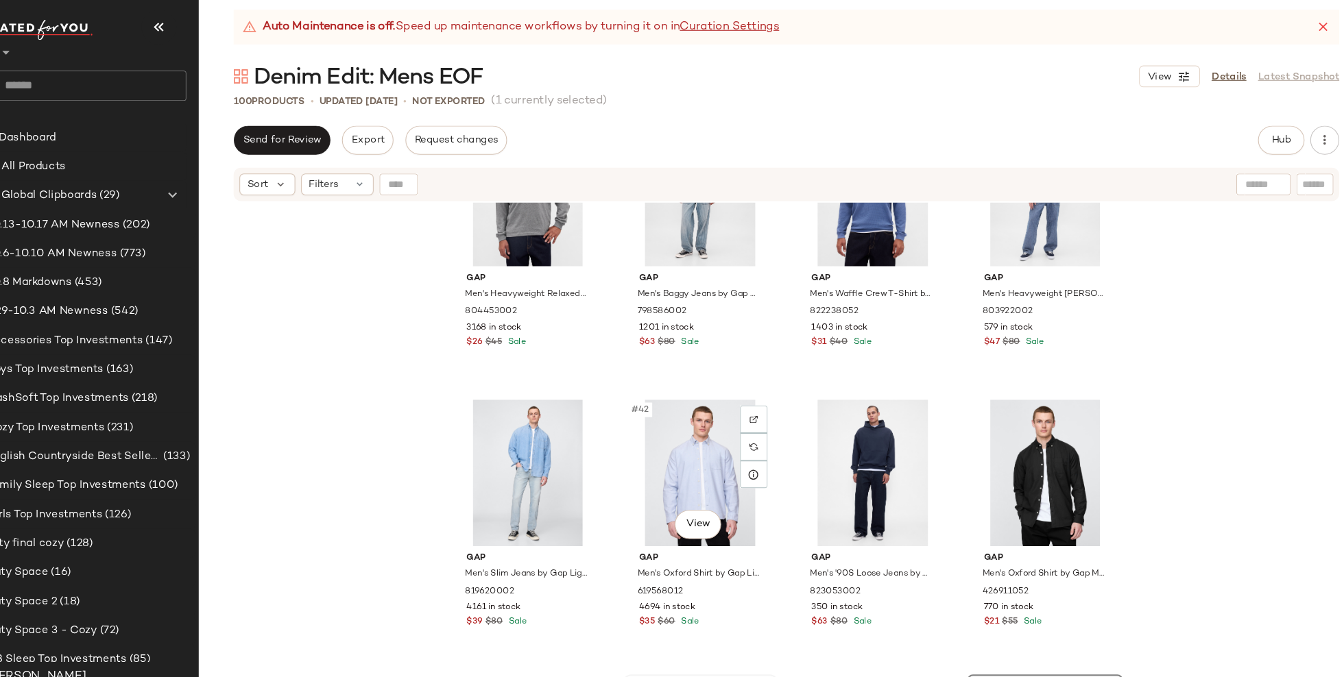
scroll to position [2476, 0]
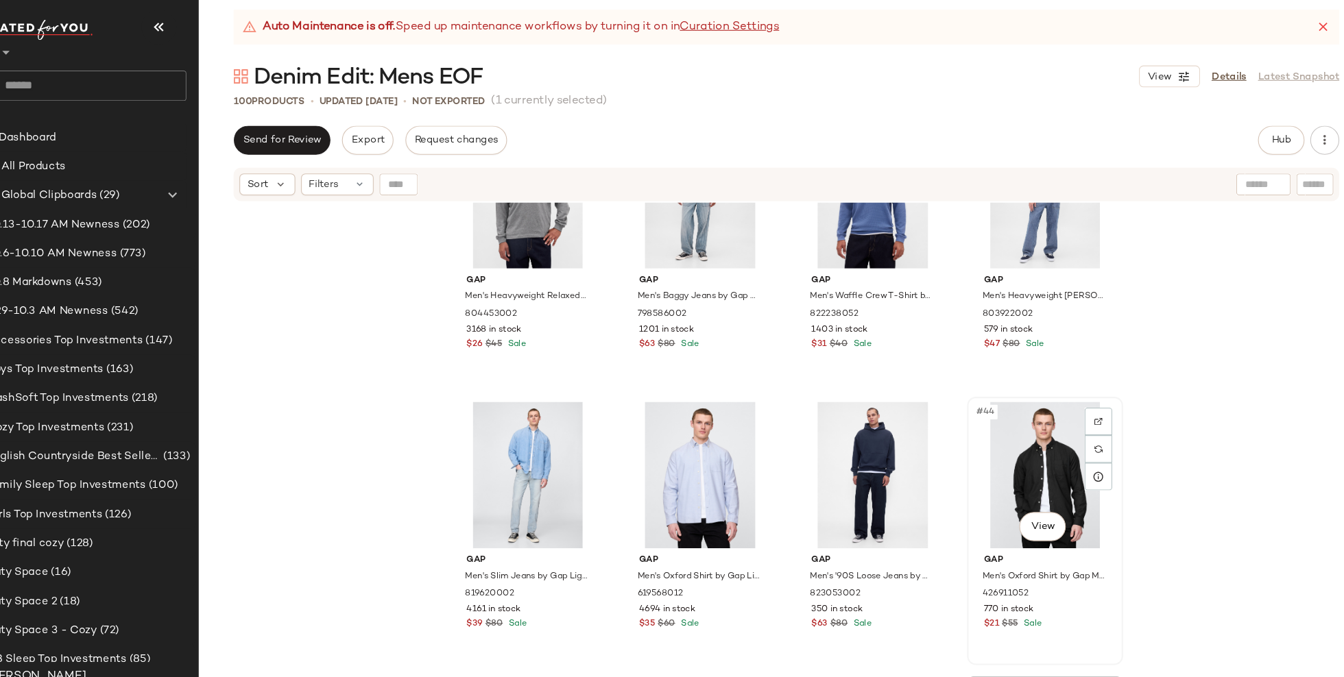
click at [976, 449] on div "#44 View" at bounding box center [1033, 462] width 138 height 138
click at [510, 456] on div "#41 View" at bounding box center [544, 462] width 138 height 138
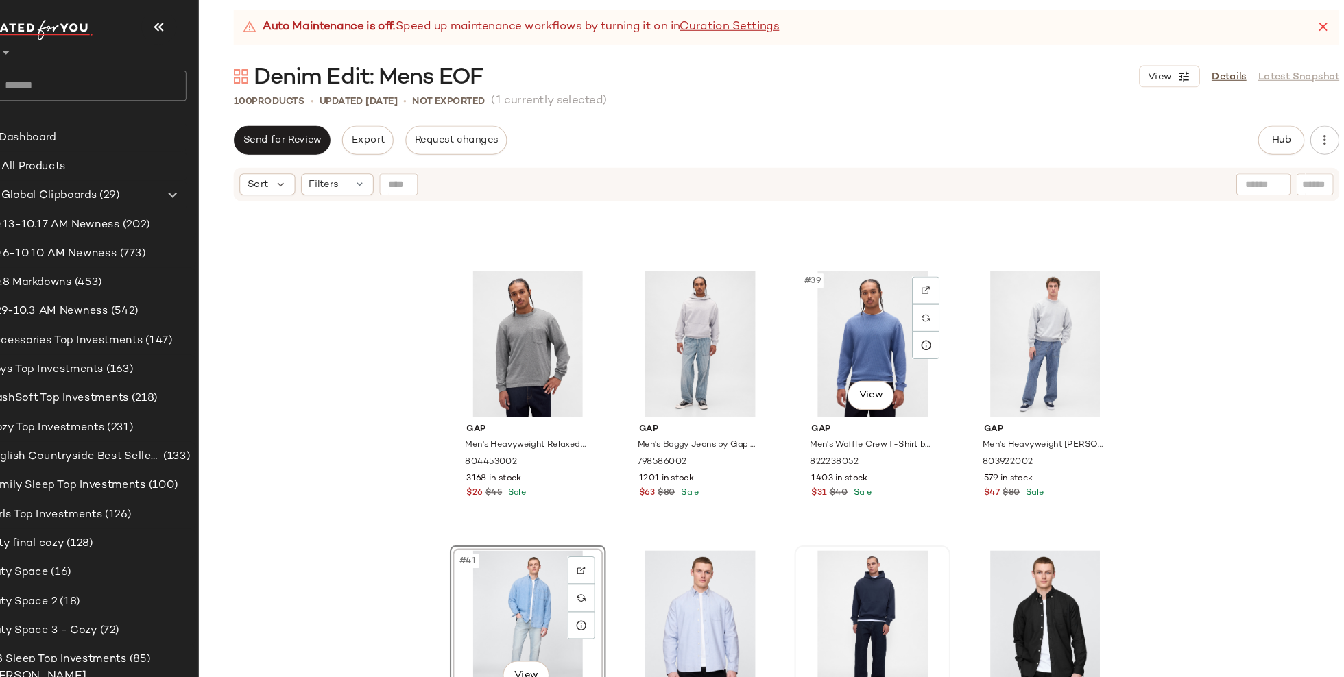
scroll to position [2338, 0]
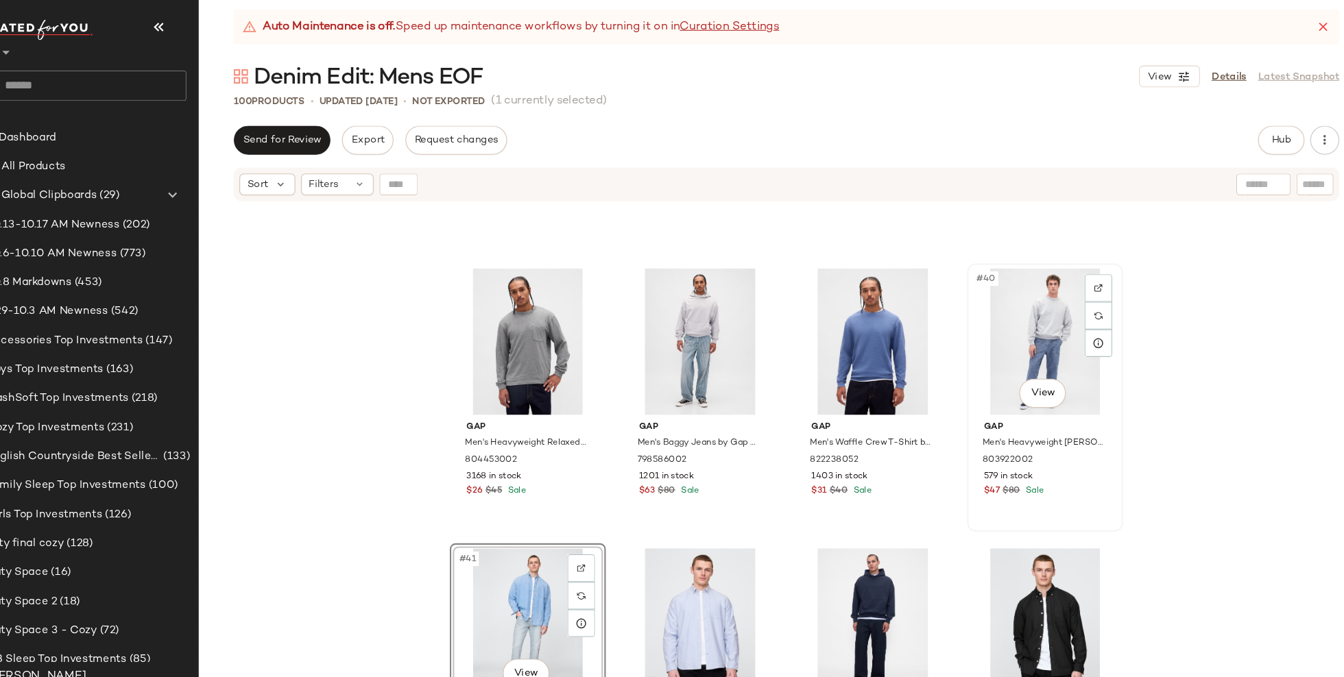
click at [1022, 333] on div "#40 View" at bounding box center [1033, 336] width 138 height 138
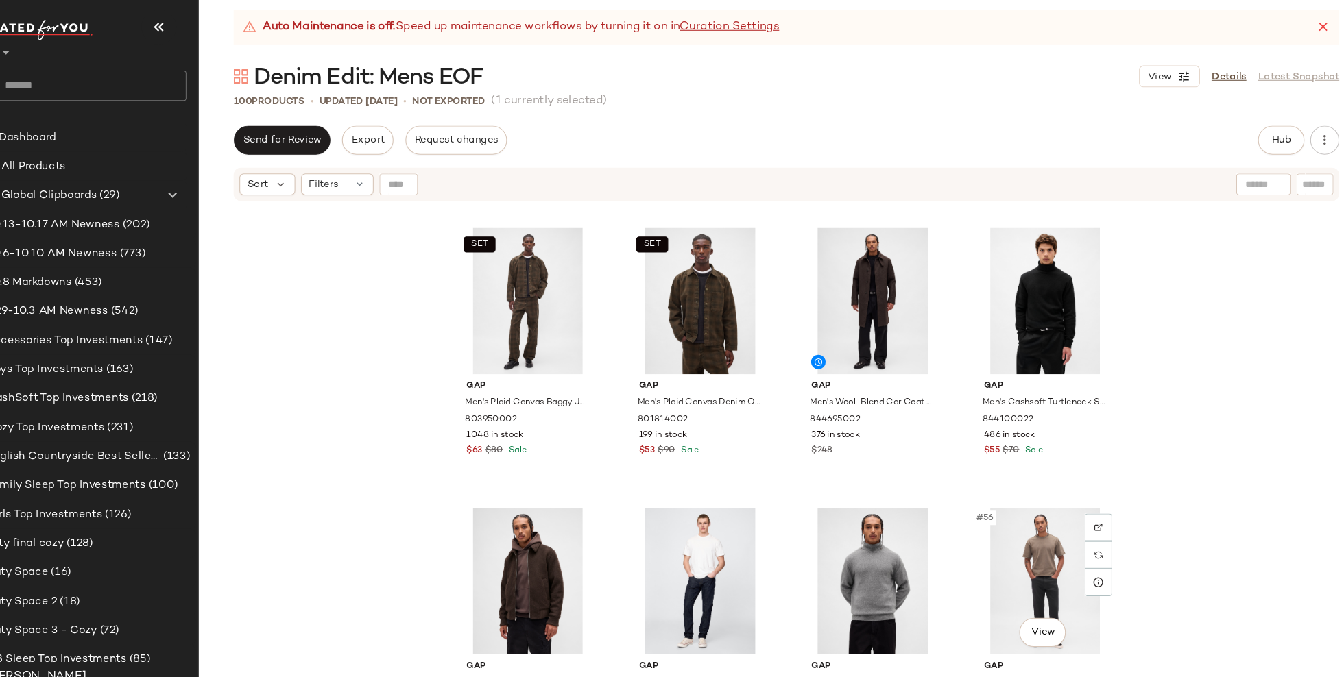
scroll to position [3169, 0]
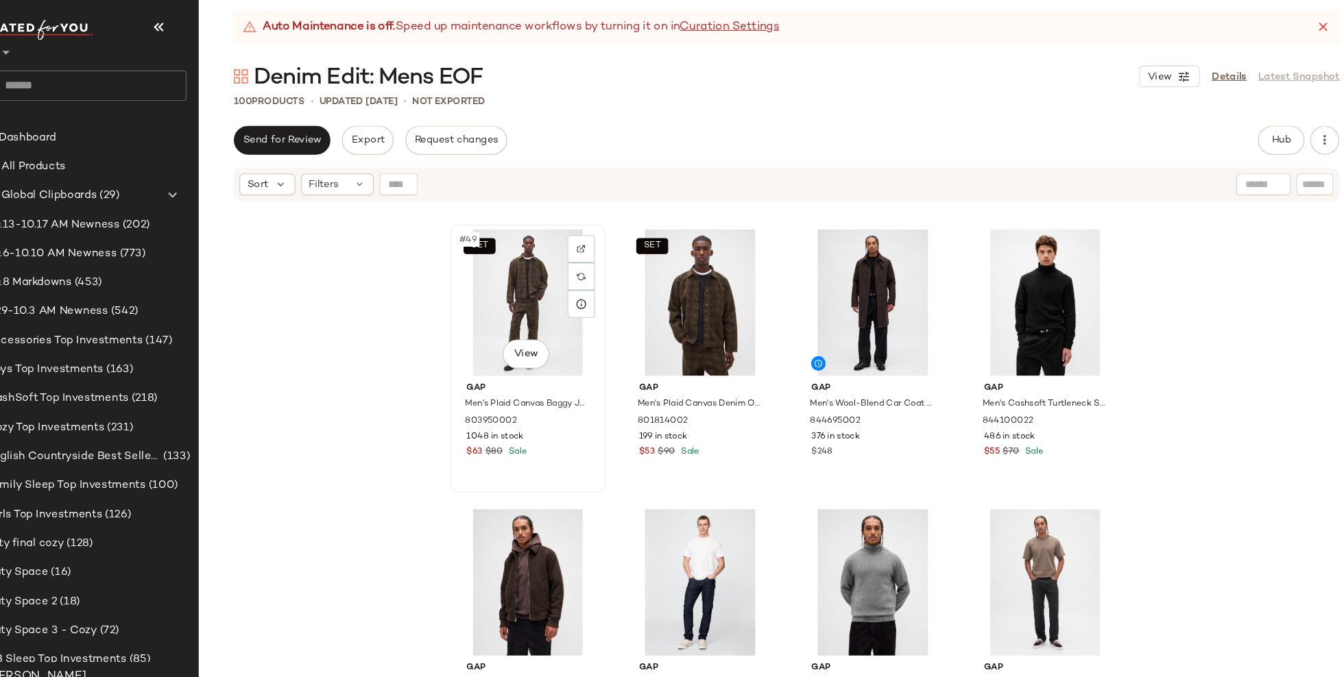
click at [537, 303] on div "SET #49 View" at bounding box center [544, 299] width 138 height 138
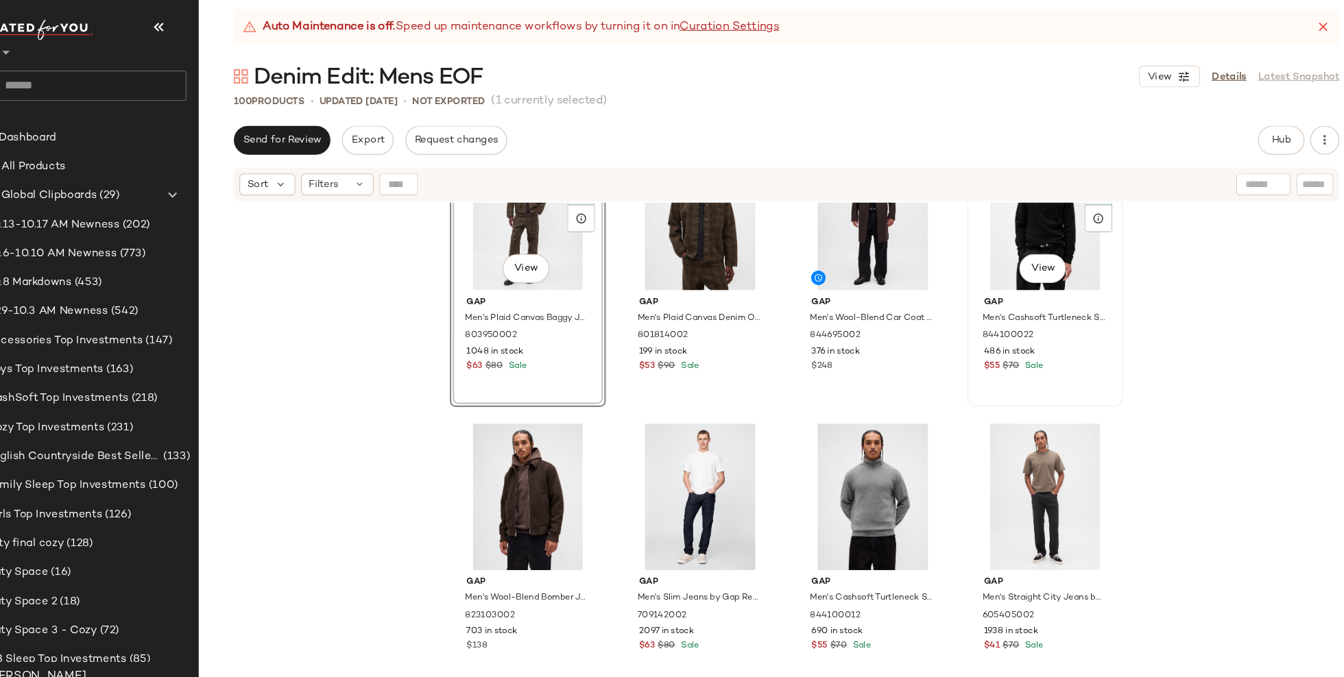
scroll to position [3277, 0]
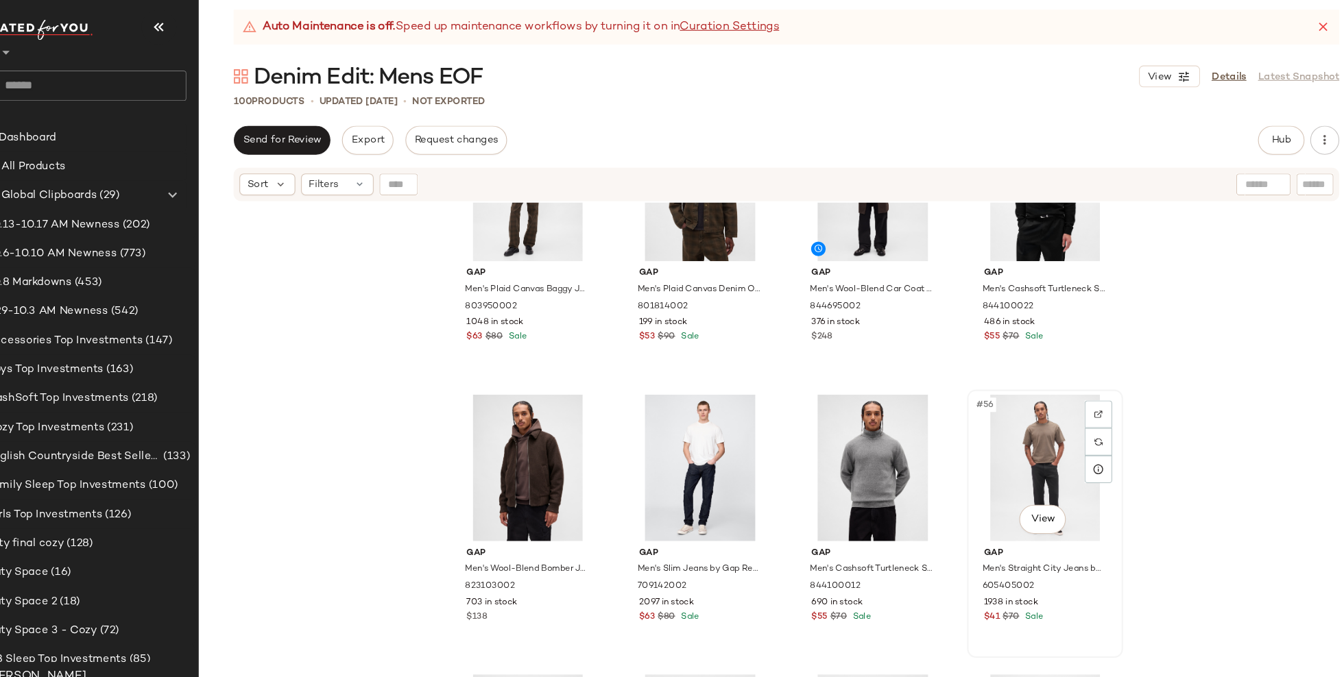
click at [1002, 442] on div "#56 View" at bounding box center [1033, 455] width 138 height 138
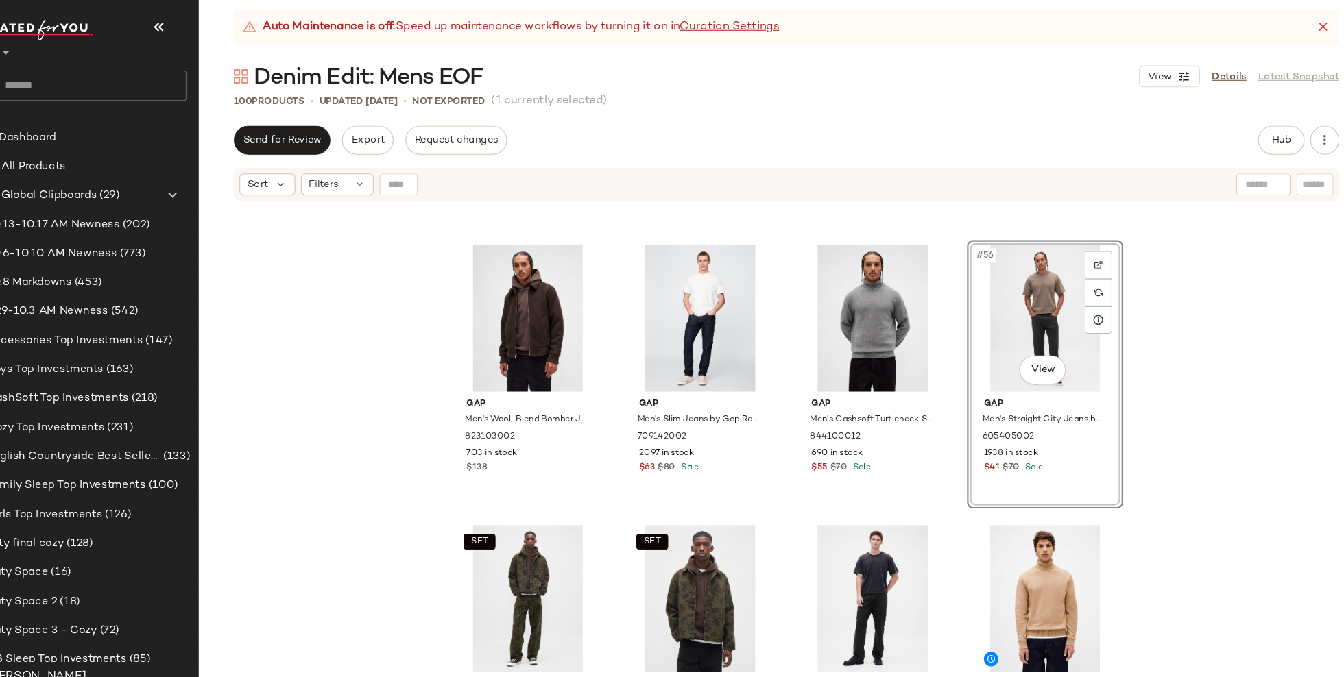
scroll to position [3437, 0]
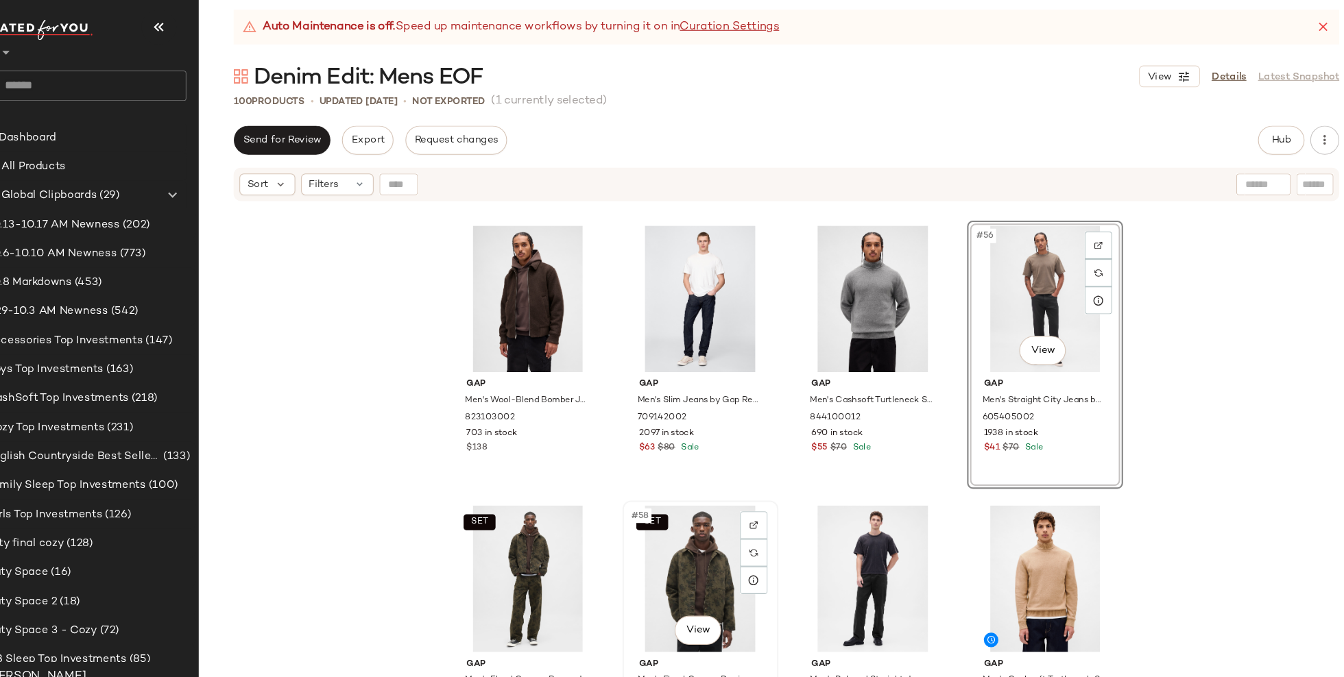
click at [695, 543] on div "SET #58 View" at bounding box center [707, 560] width 138 height 138
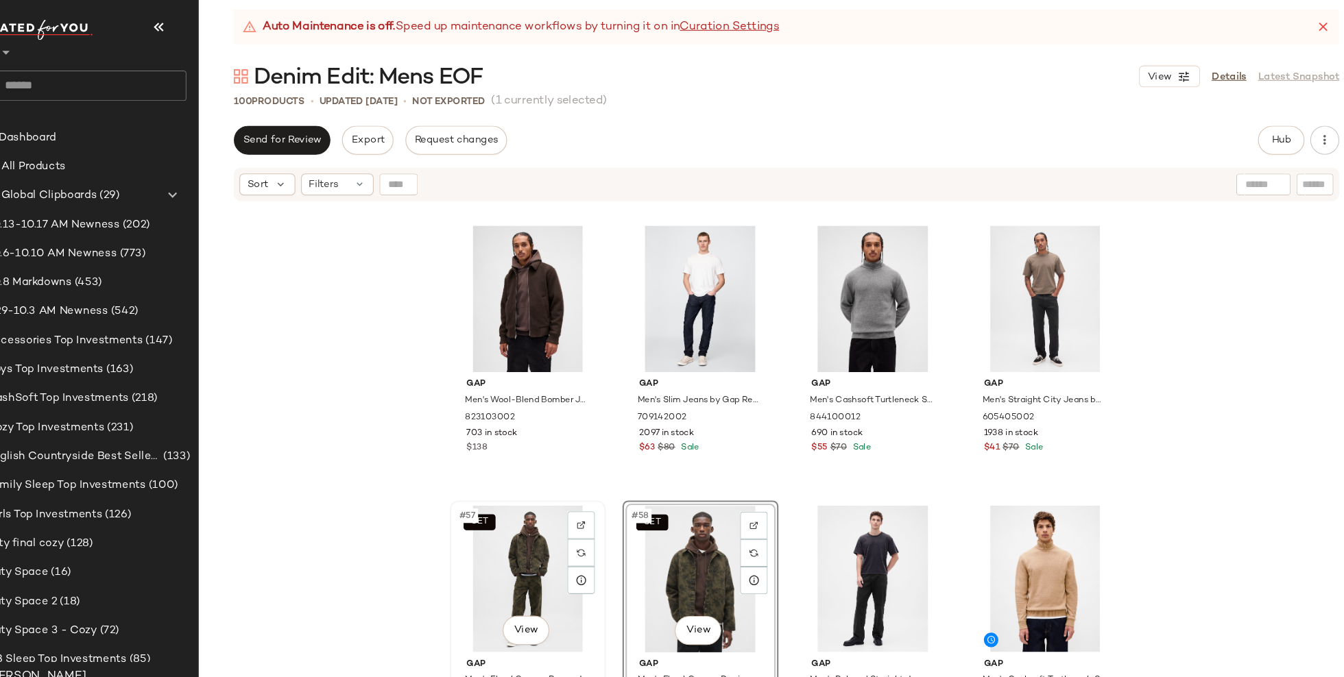
click at [526, 558] on div "SET #57 View" at bounding box center [544, 560] width 138 height 138
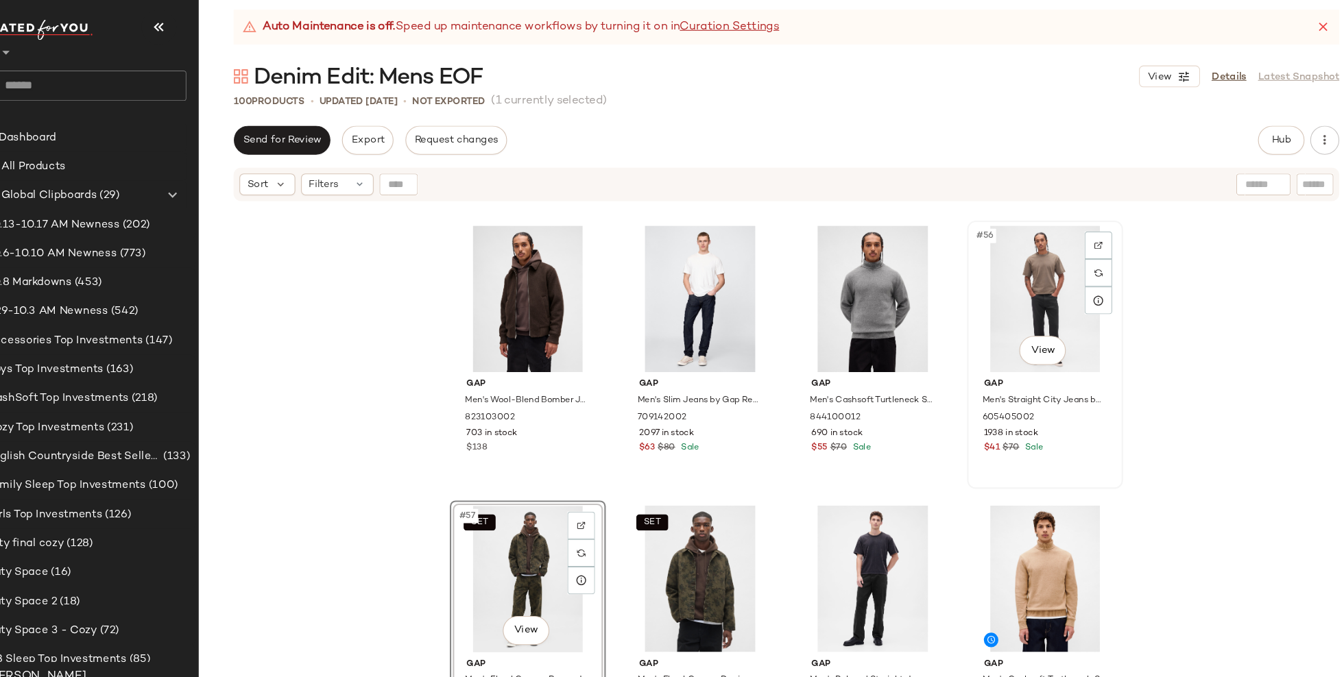
click at [1025, 284] on div "#56 View" at bounding box center [1033, 295] width 138 height 138
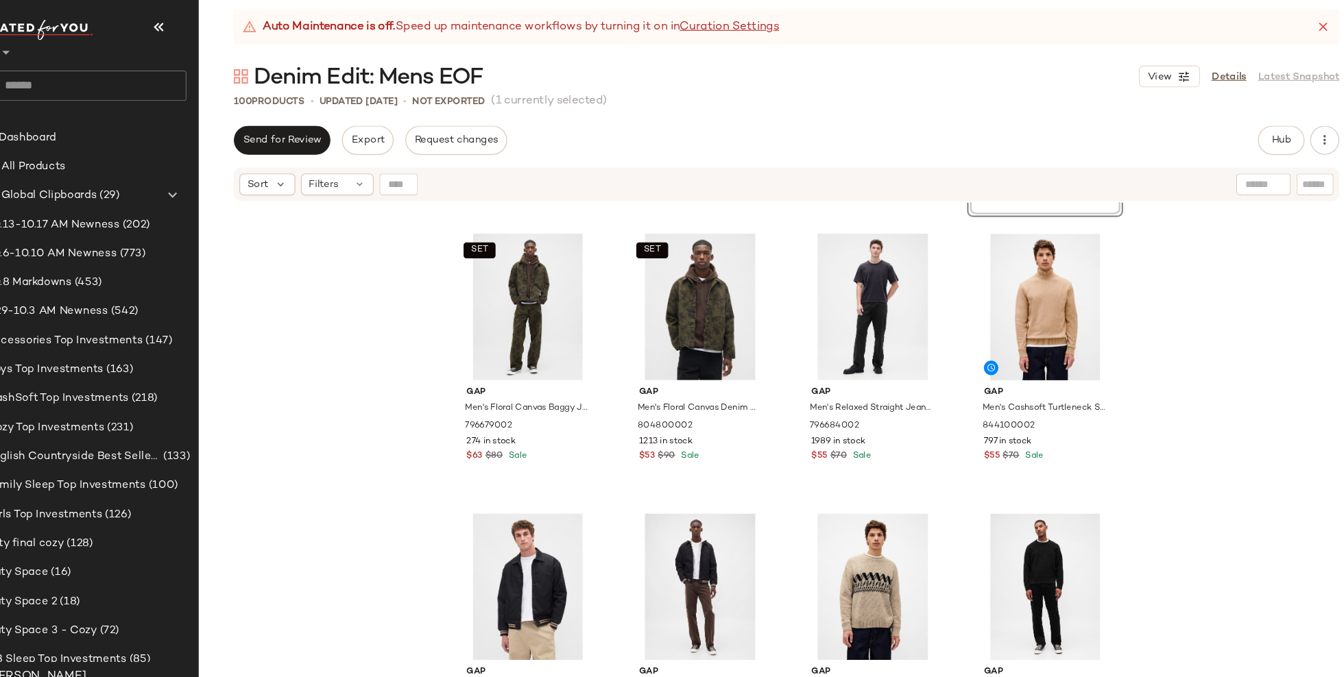
scroll to position [3703, 0]
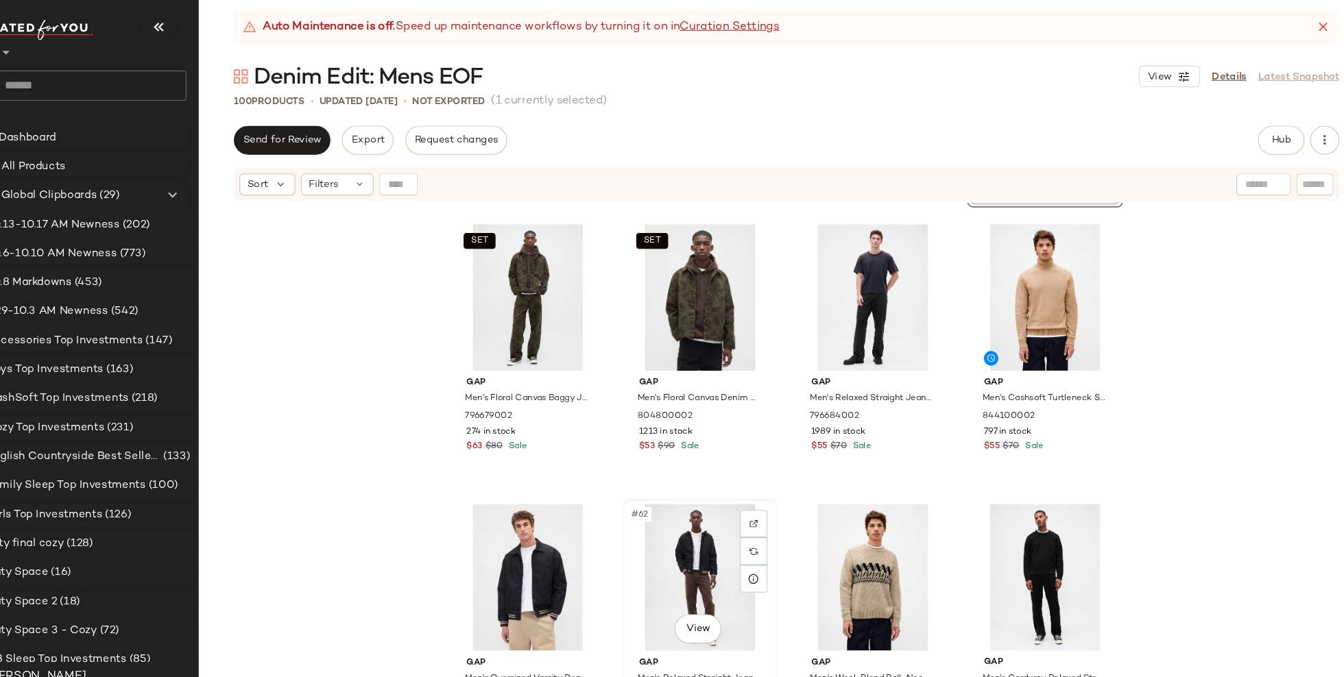
click at [716, 547] on div "#62 View" at bounding box center [707, 559] width 138 height 138
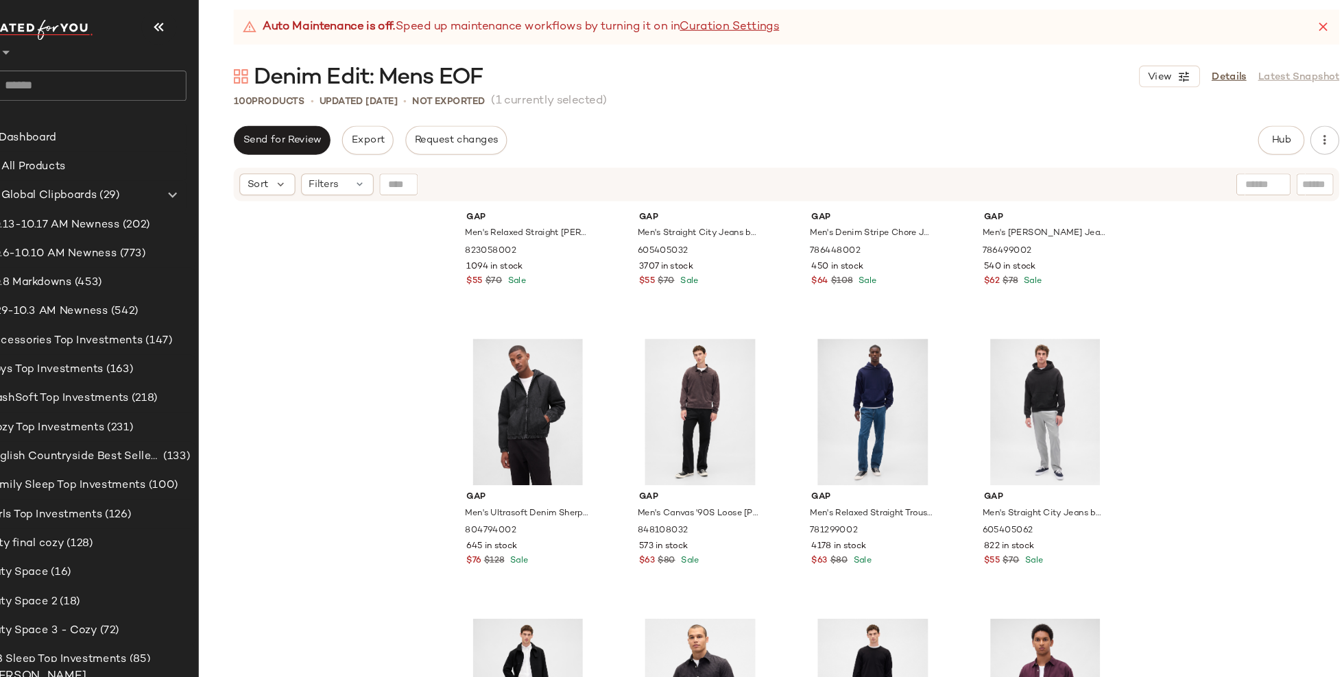
scroll to position [4916, 0]
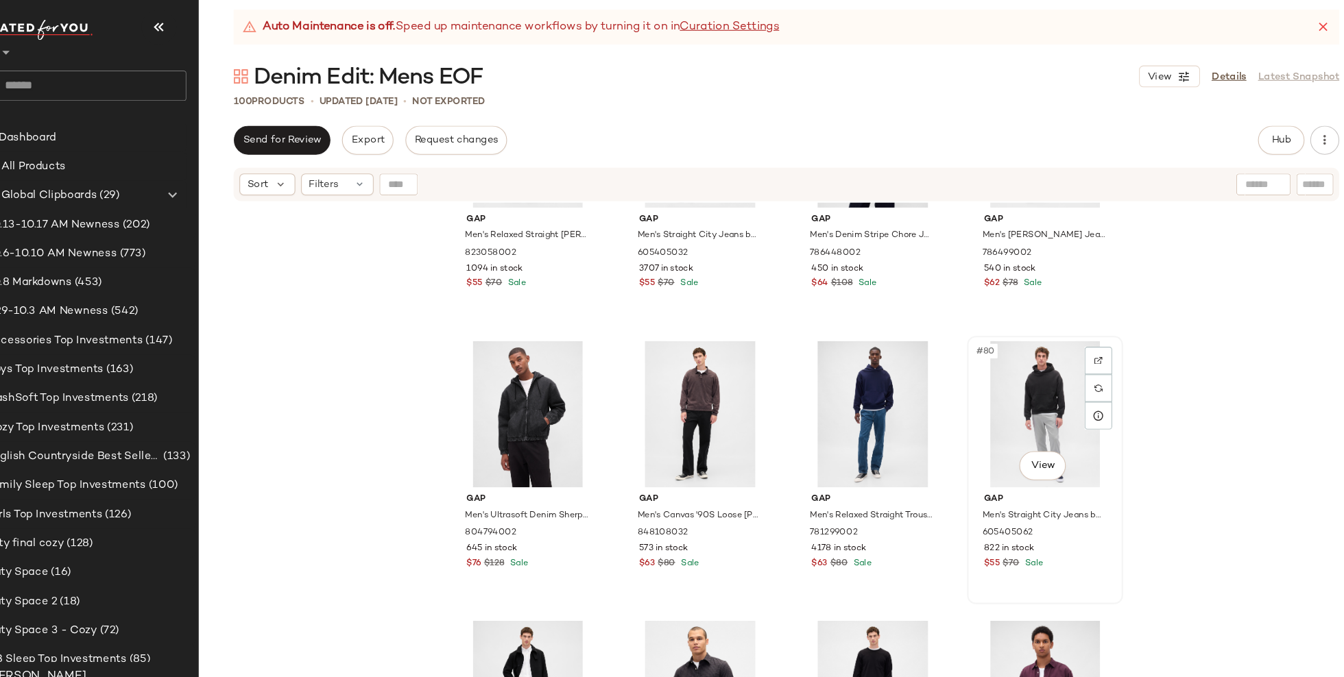
click at [1031, 393] on div "#80 View" at bounding box center [1033, 404] width 138 height 138
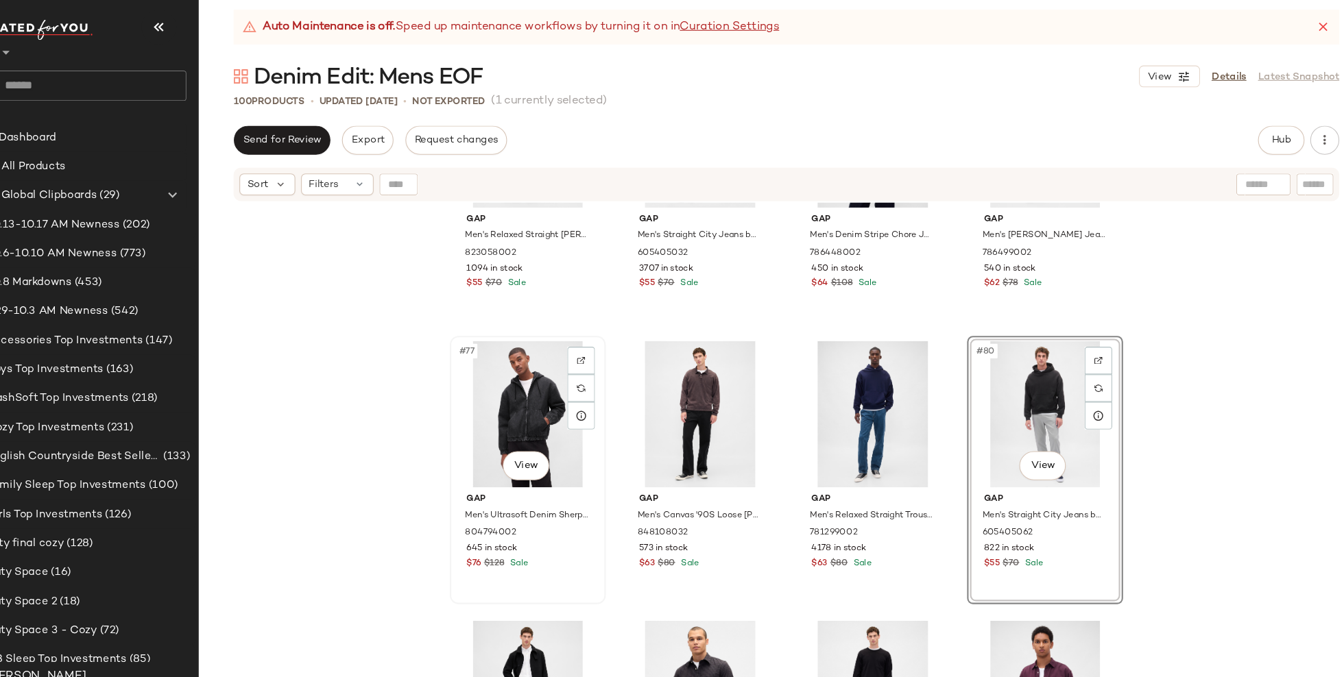
click at [514, 413] on div "#77 View" at bounding box center [544, 404] width 138 height 138
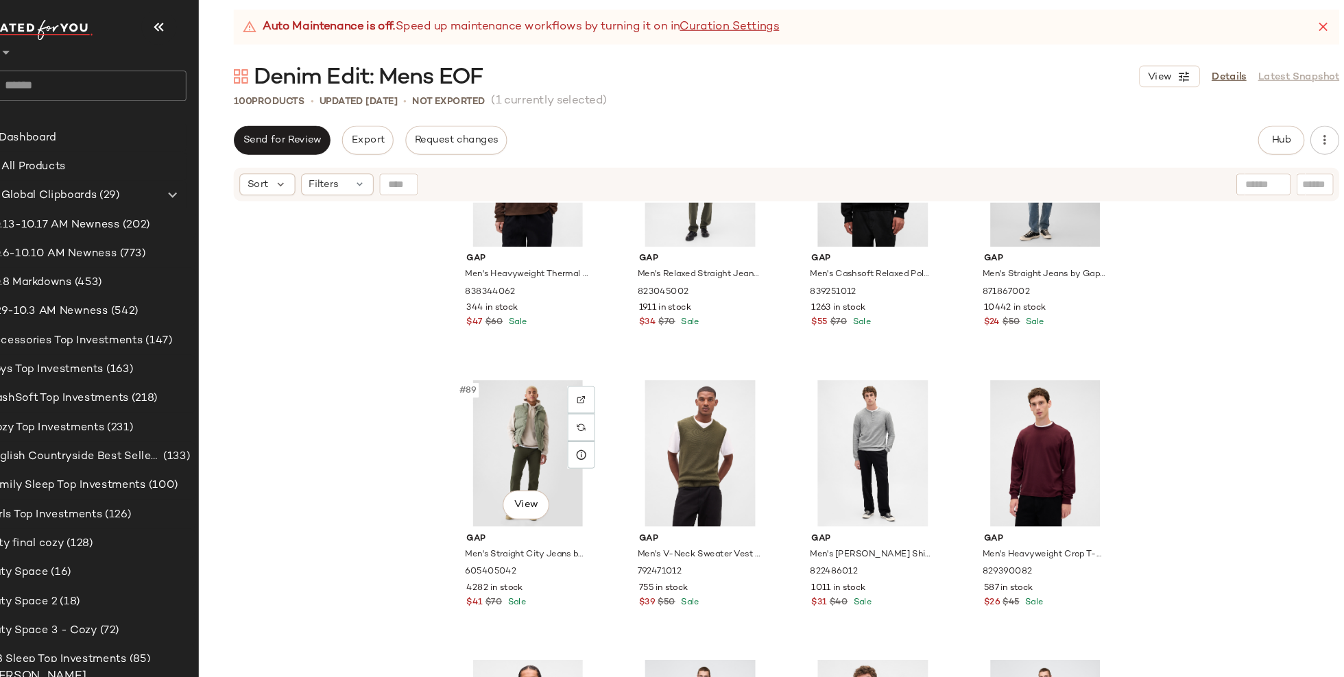
scroll to position [5693, 0]
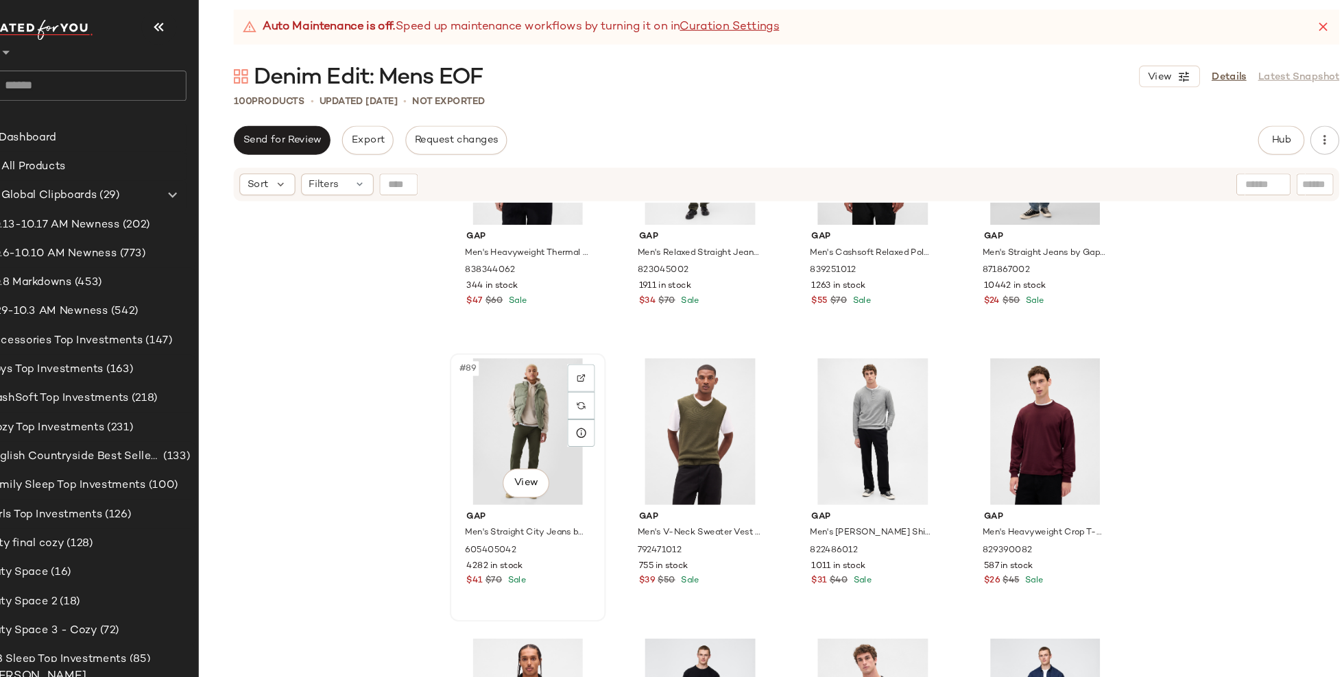
click at [525, 453] on div "#89 View" at bounding box center [544, 421] width 138 height 138
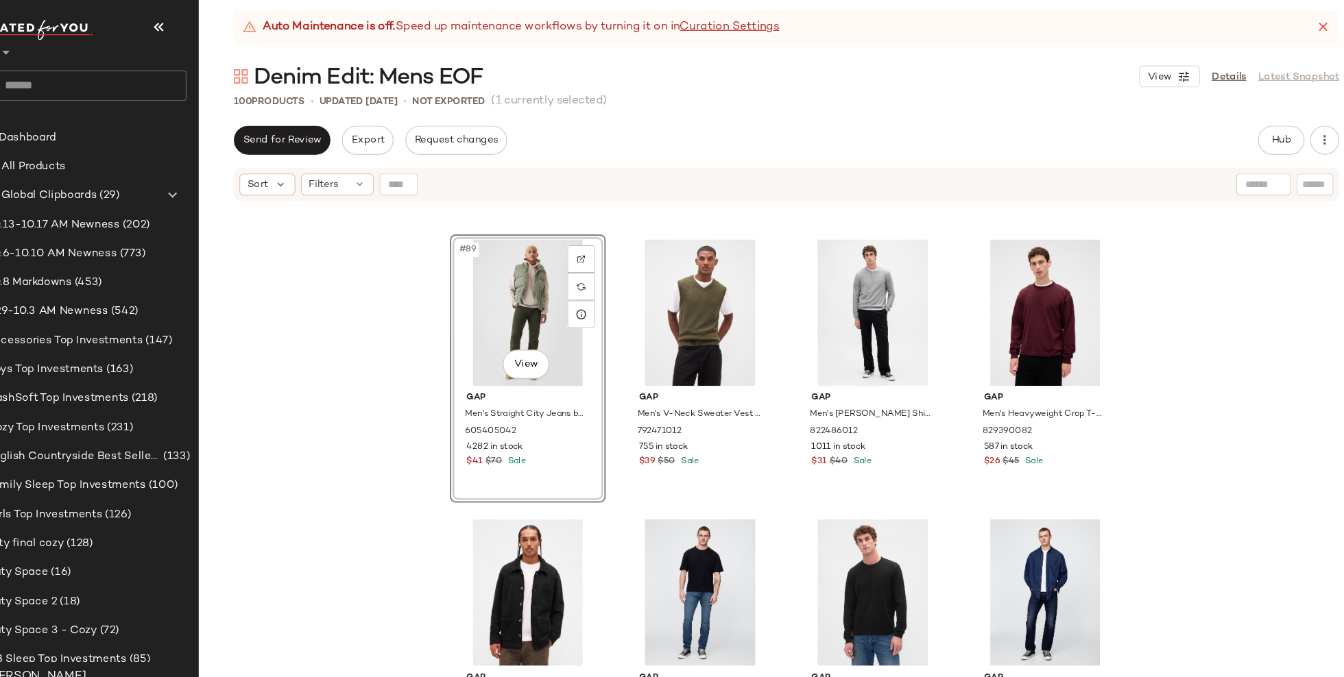
scroll to position [5803, 0]
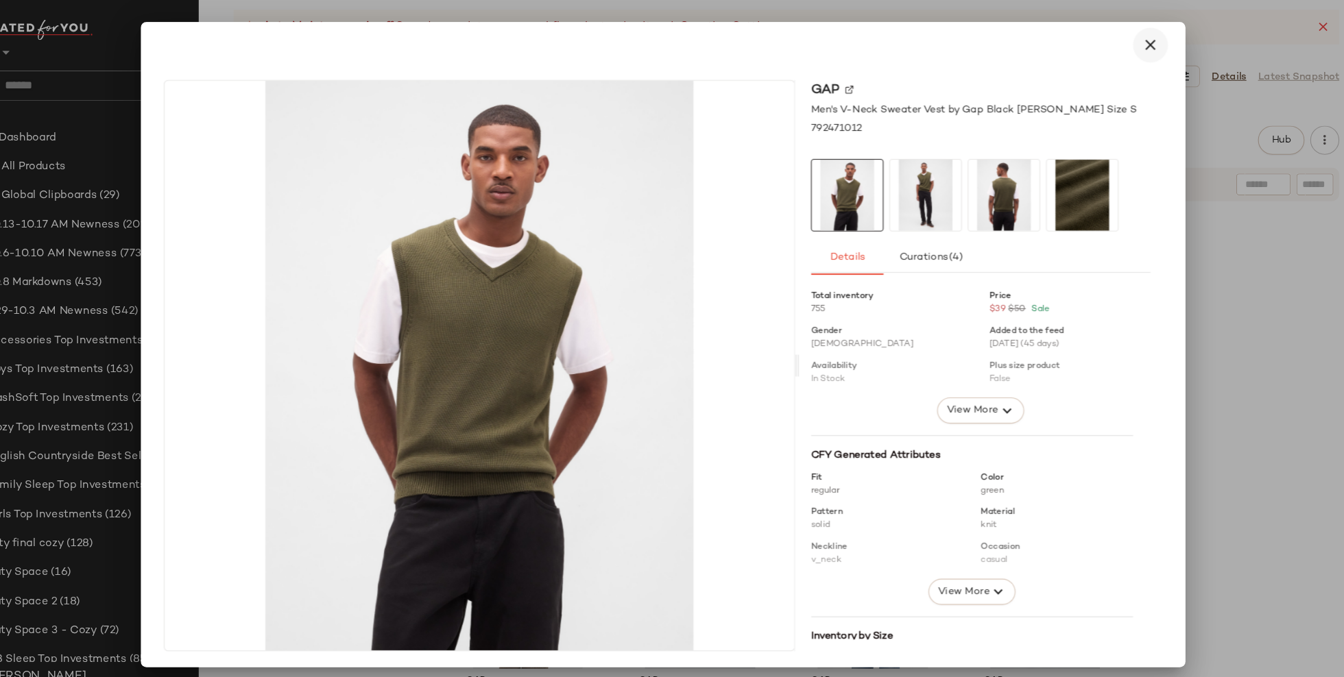
click at [1126, 51] on icon "button" at bounding box center [1132, 55] width 16 height 16
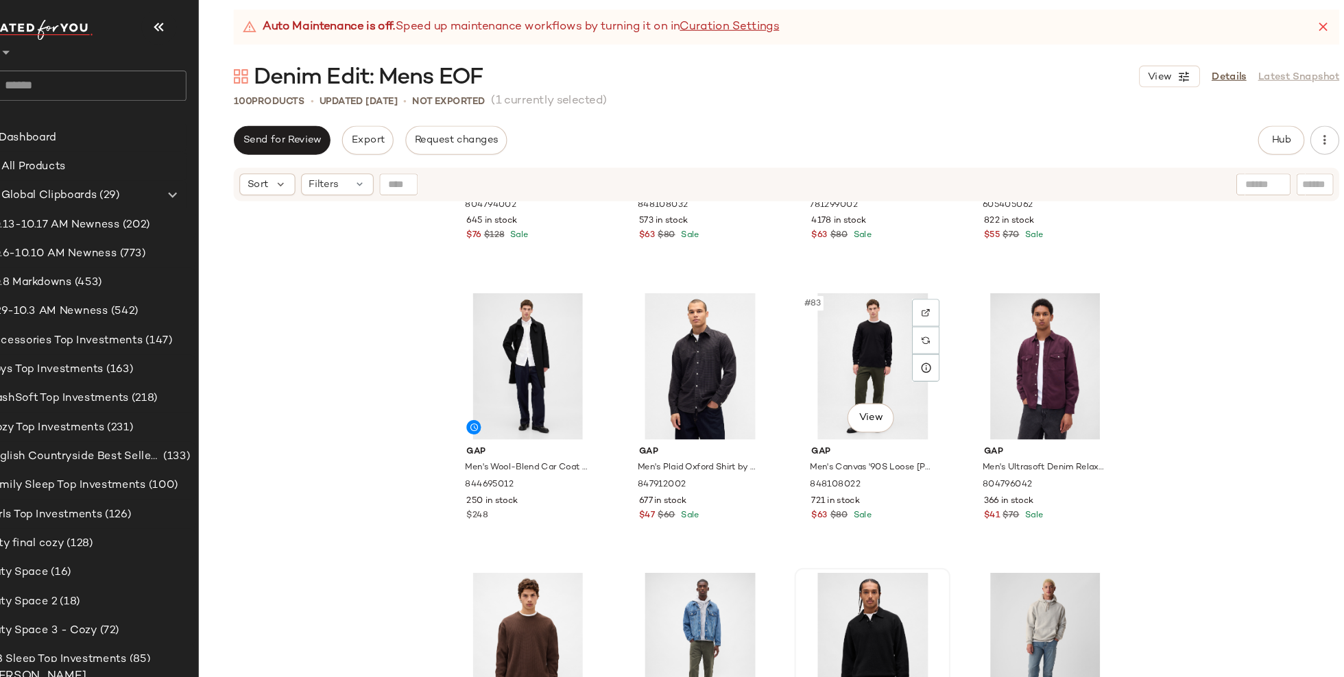
scroll to position [5223, 0]
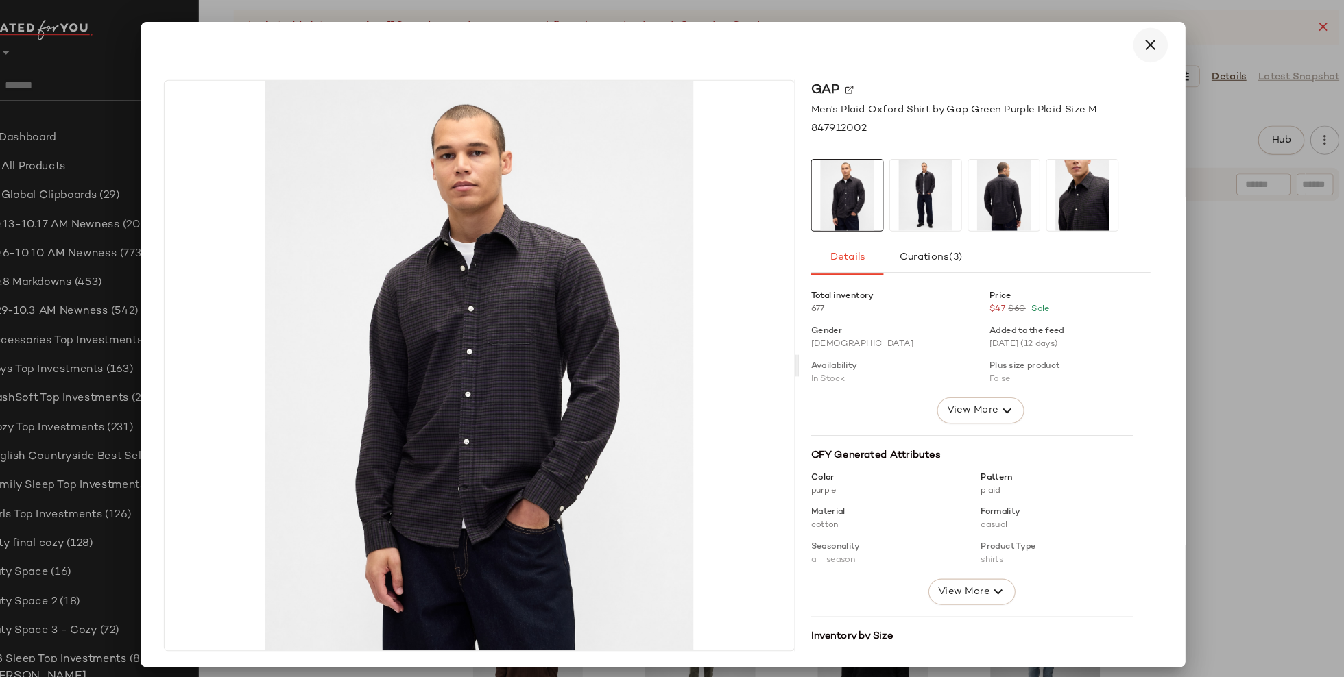
click at [1131, 56] on icon "button" at bounding box center [1132, 55] width 16 height 16
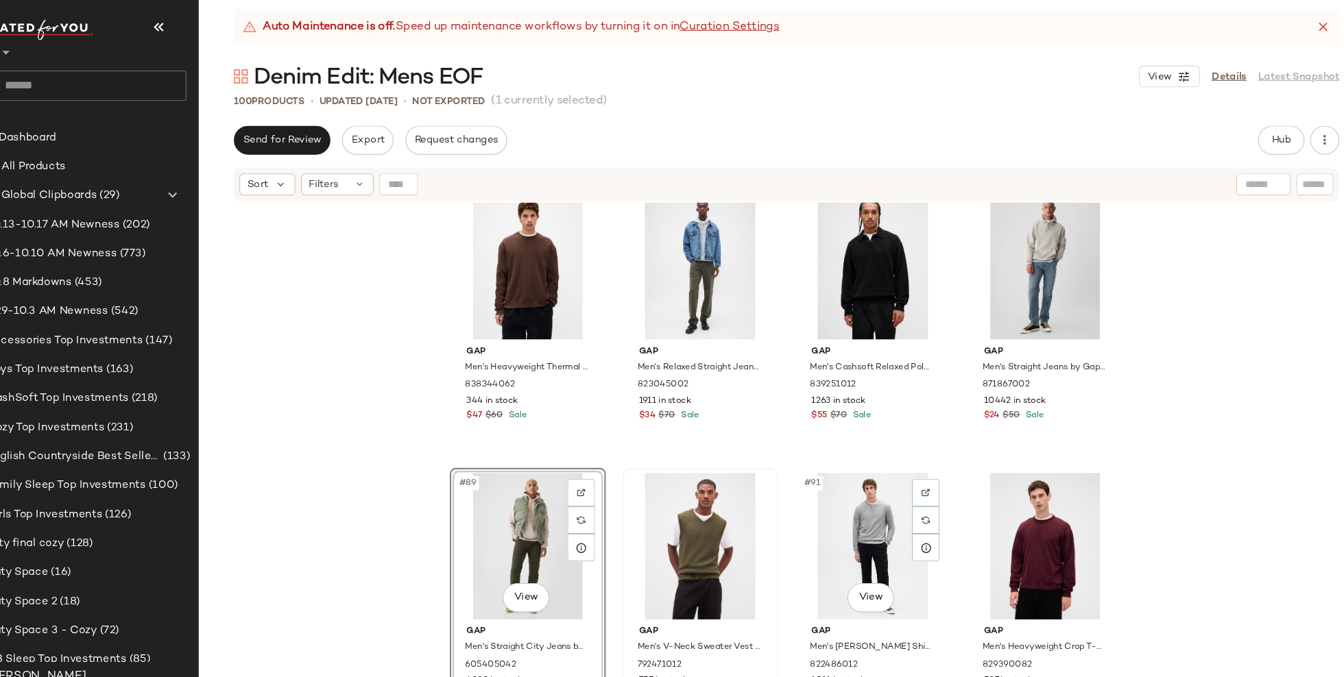
scroll to position [5778, 0]
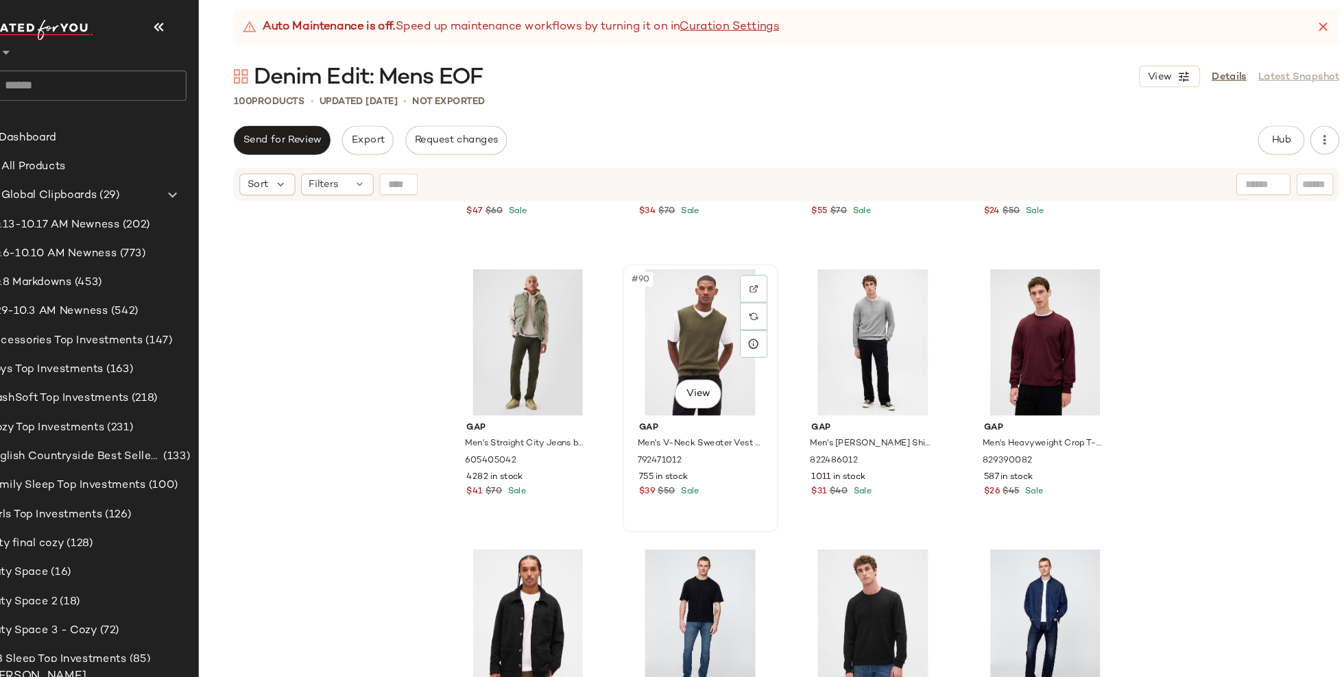
click at [702, 313] on div "#90 View" at bounding box center [707, 336] width 138 height 138
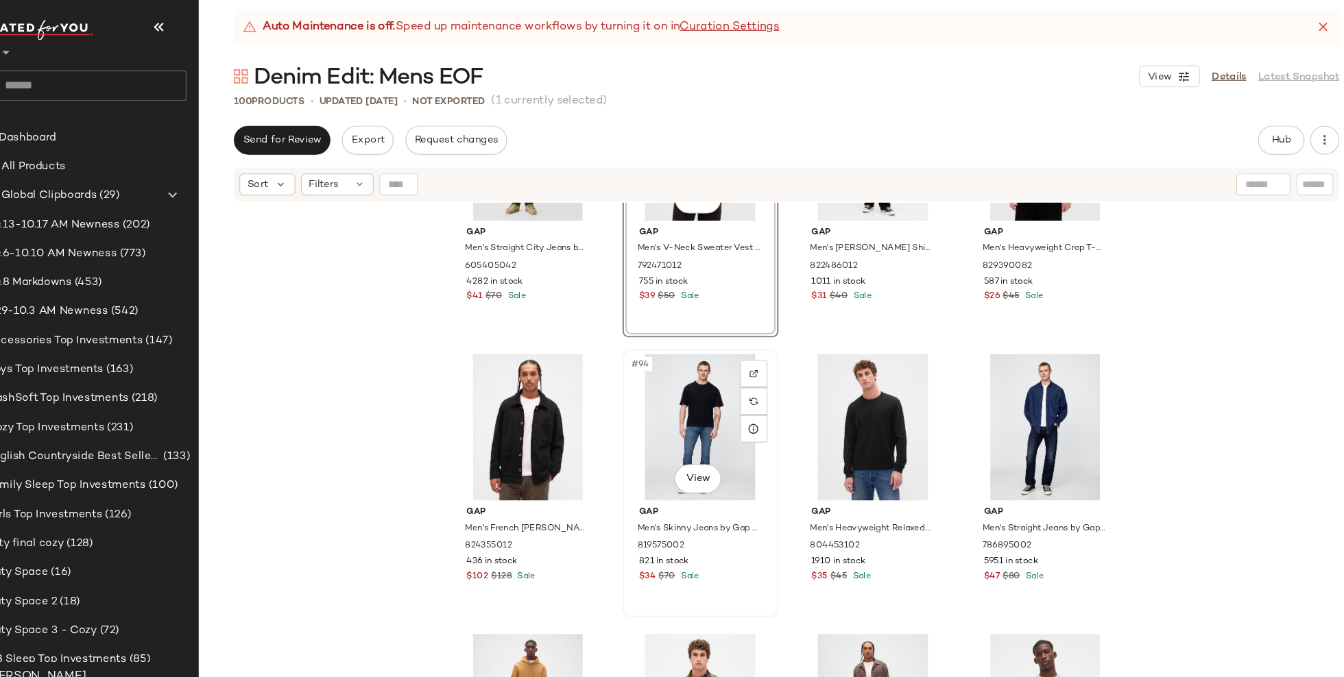
scroll to position [6112, 0]
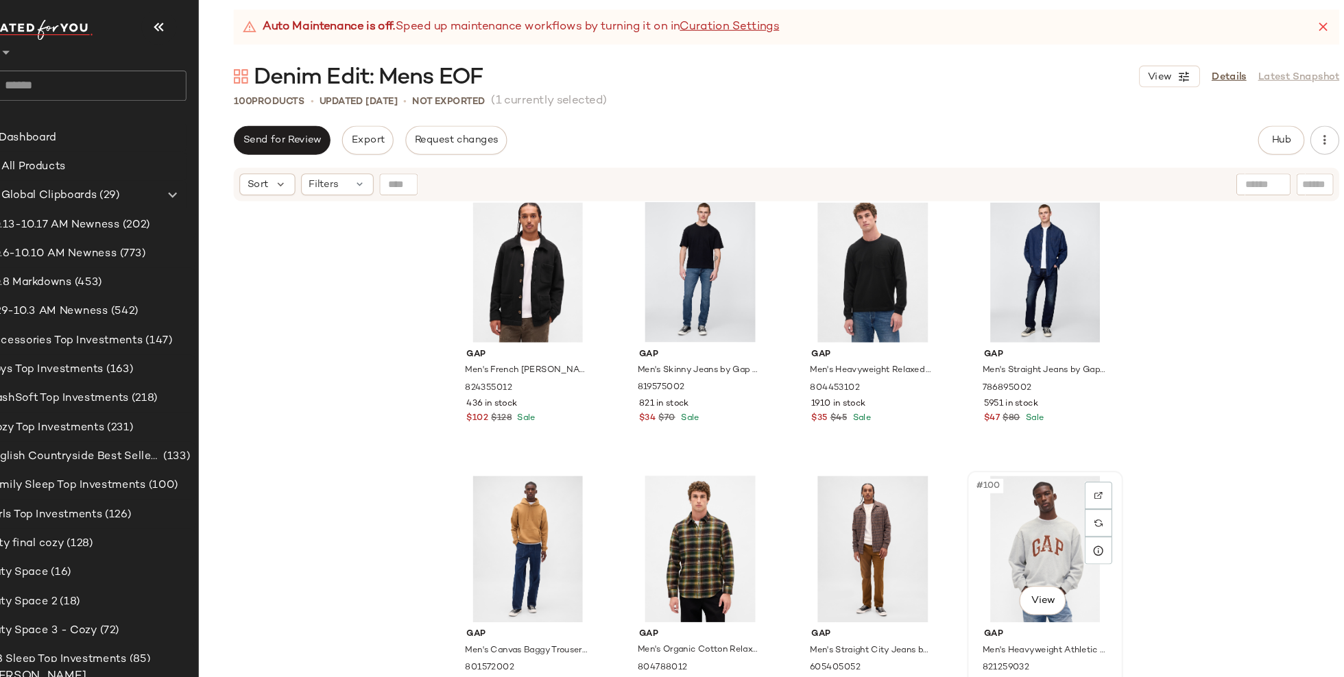
click at [1048, 543] on div "#100 View" at bounding box center [1033, 532] width 138 height 138
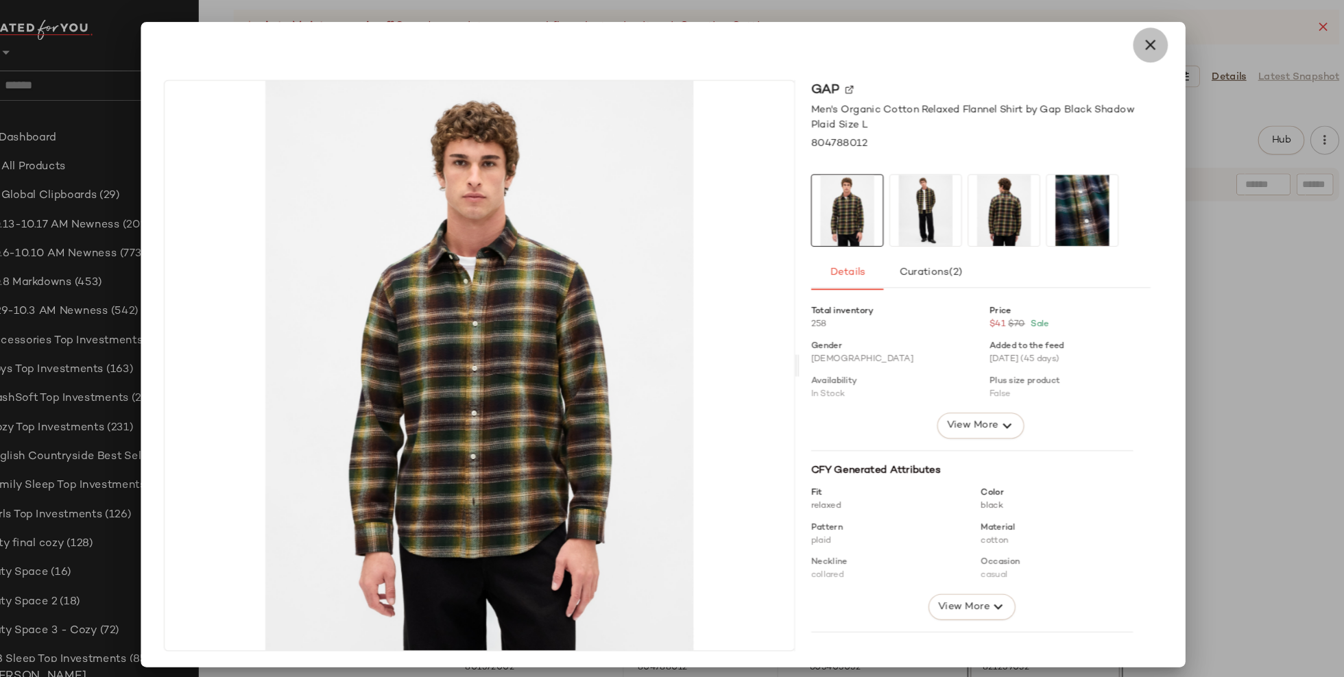
click at [1131, 54] on icon "button" at bounding box center [1132, 55] width 16 height 16
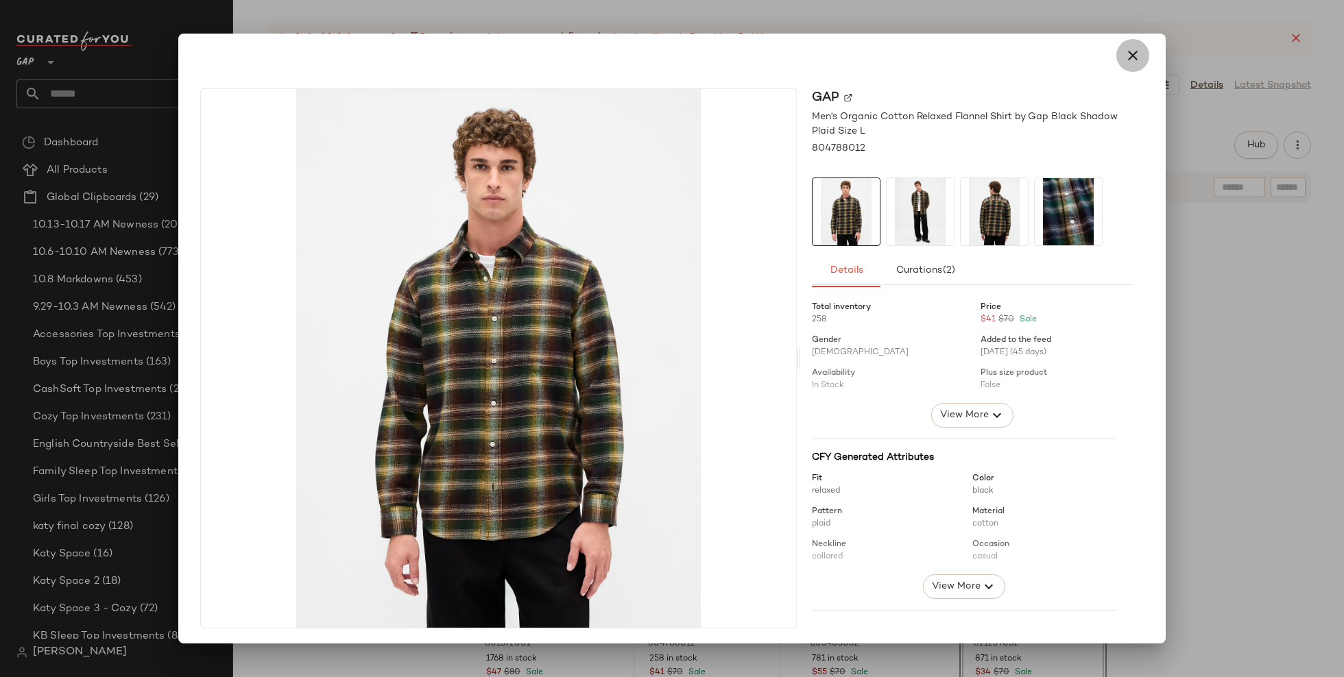
click at [1130, 54] on icon "button" at bounding box center [1132, 55] width 16 height 16
click at [1132, 51] on icon "button" at bounding box center [1132, 55] width 16 height 16
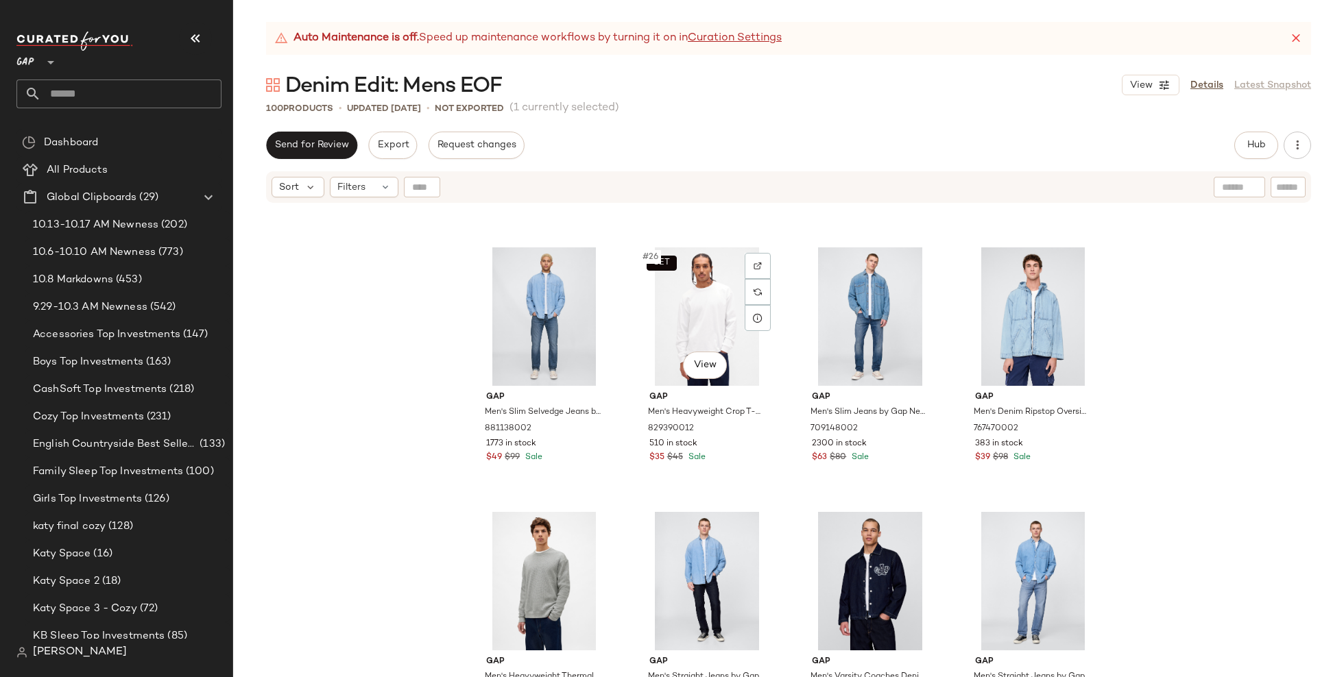
scroll to position [1561, 0]
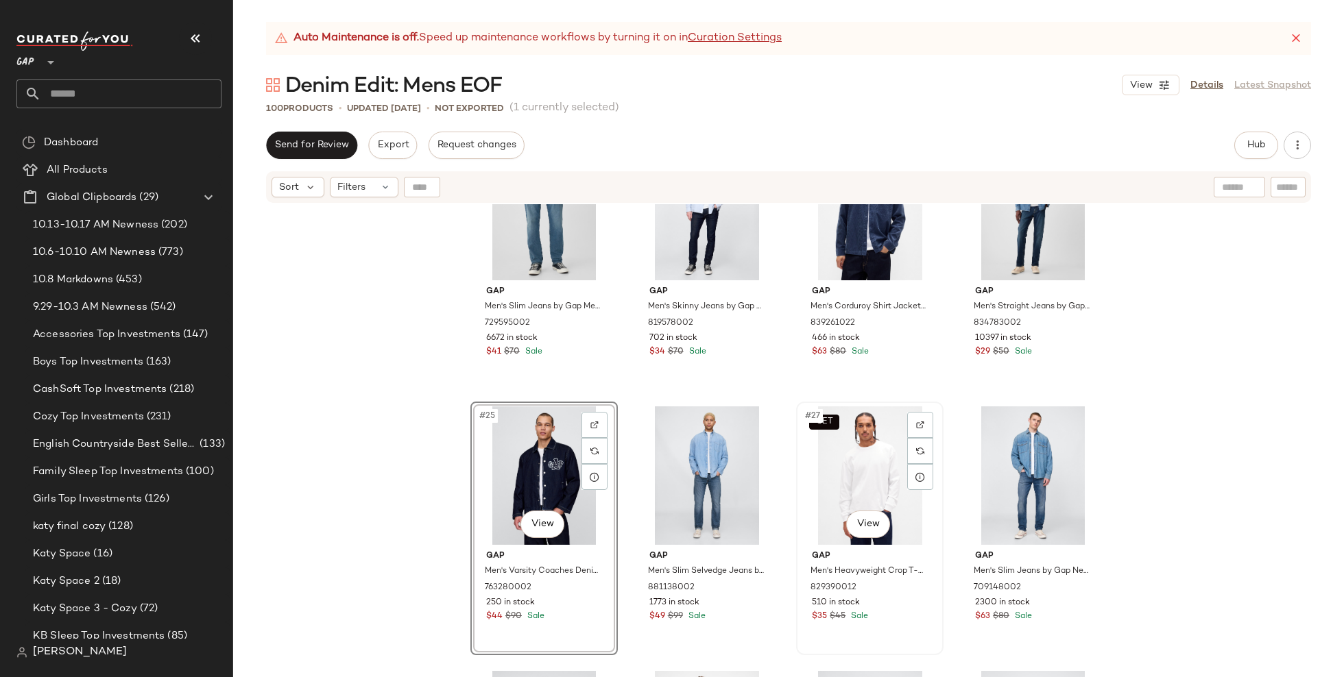
scroll to position [1402, 0]
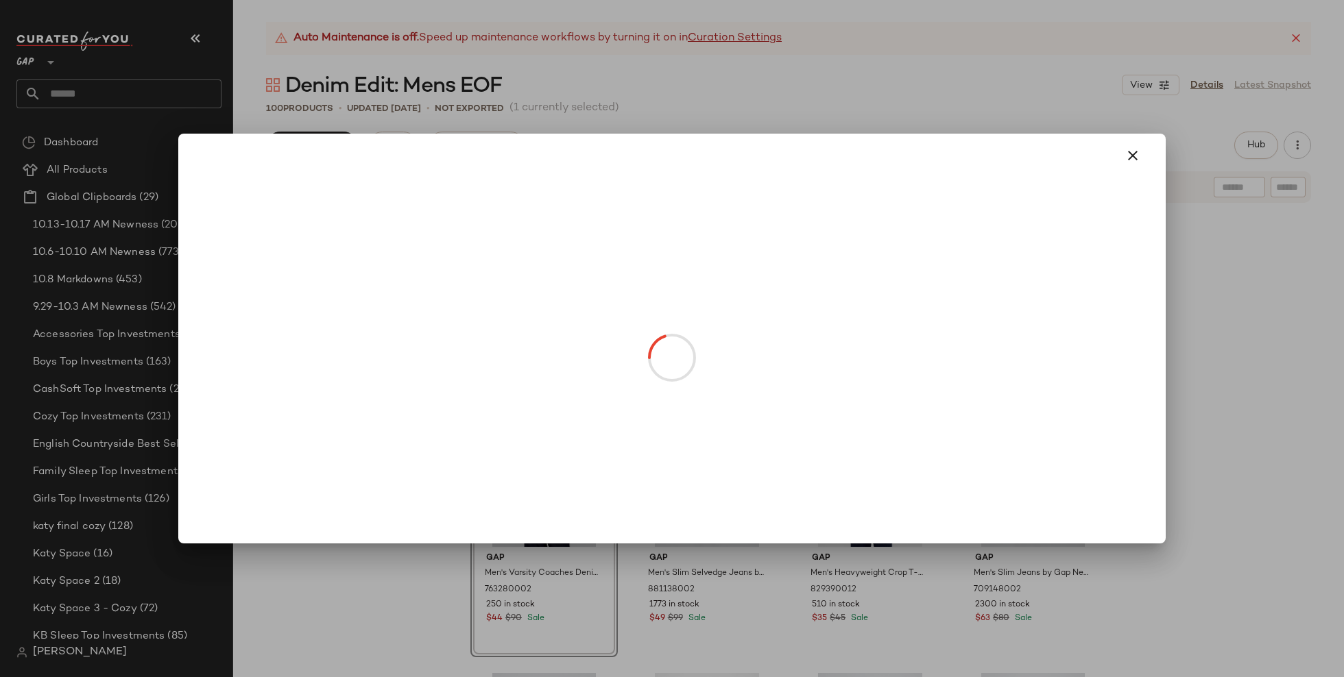
click at [530, 520] on body "GAP ** Dashboard All Products Global Clipboards (29) 10.13-10.17 AM Newness (20…" at bounding box center [672, 338] width 1344 height 677
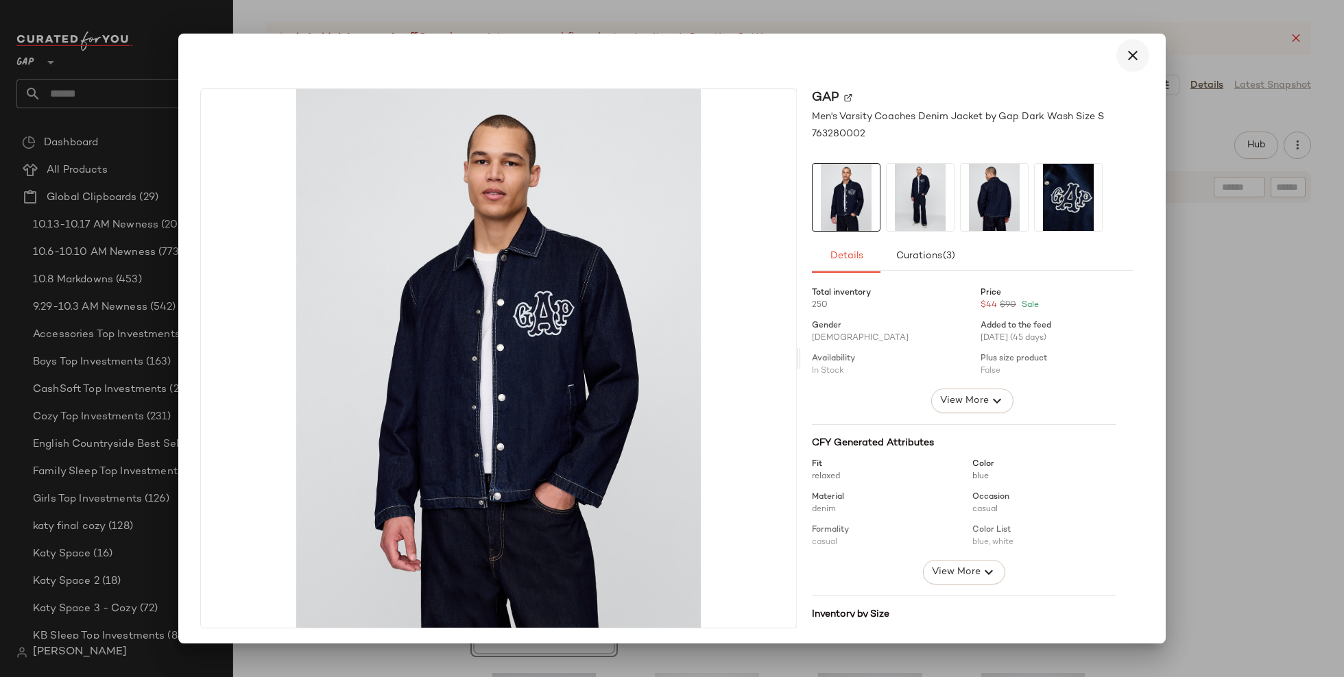
click at [1126, 51] on icon "button" at bounding box center [1132, 55] width 16 height 16
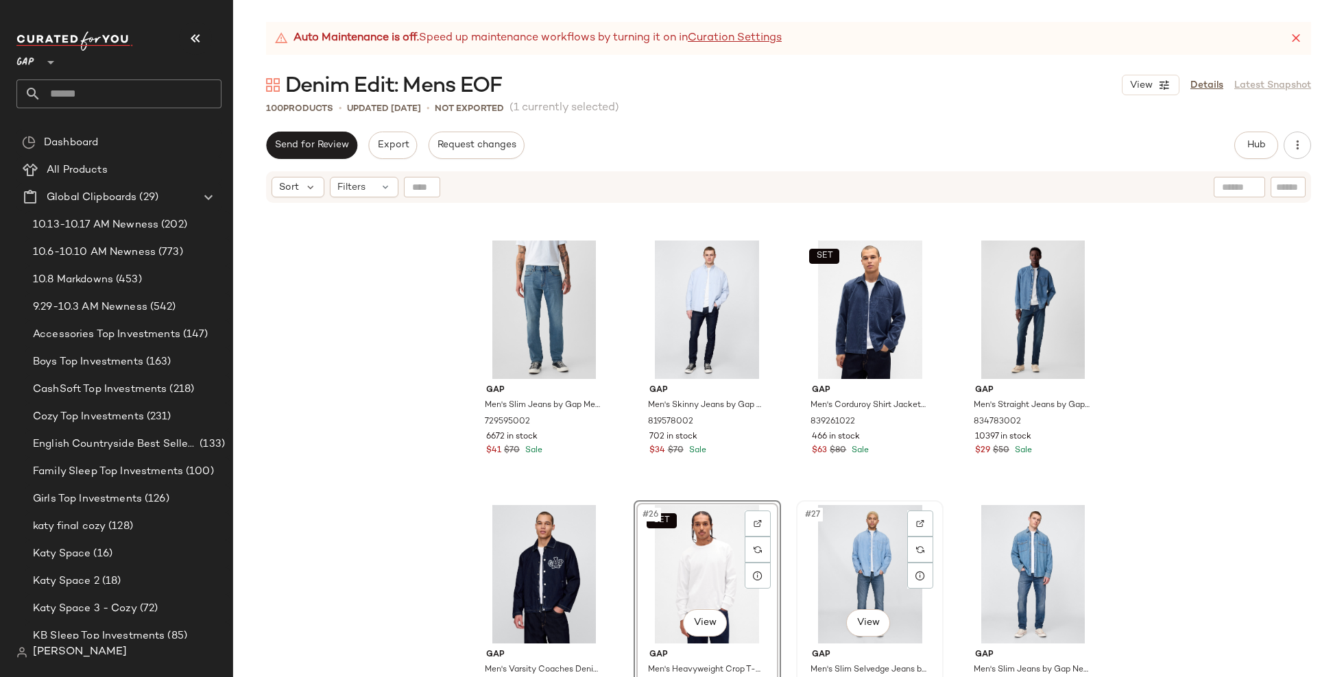
scroll to position [1304, 0]
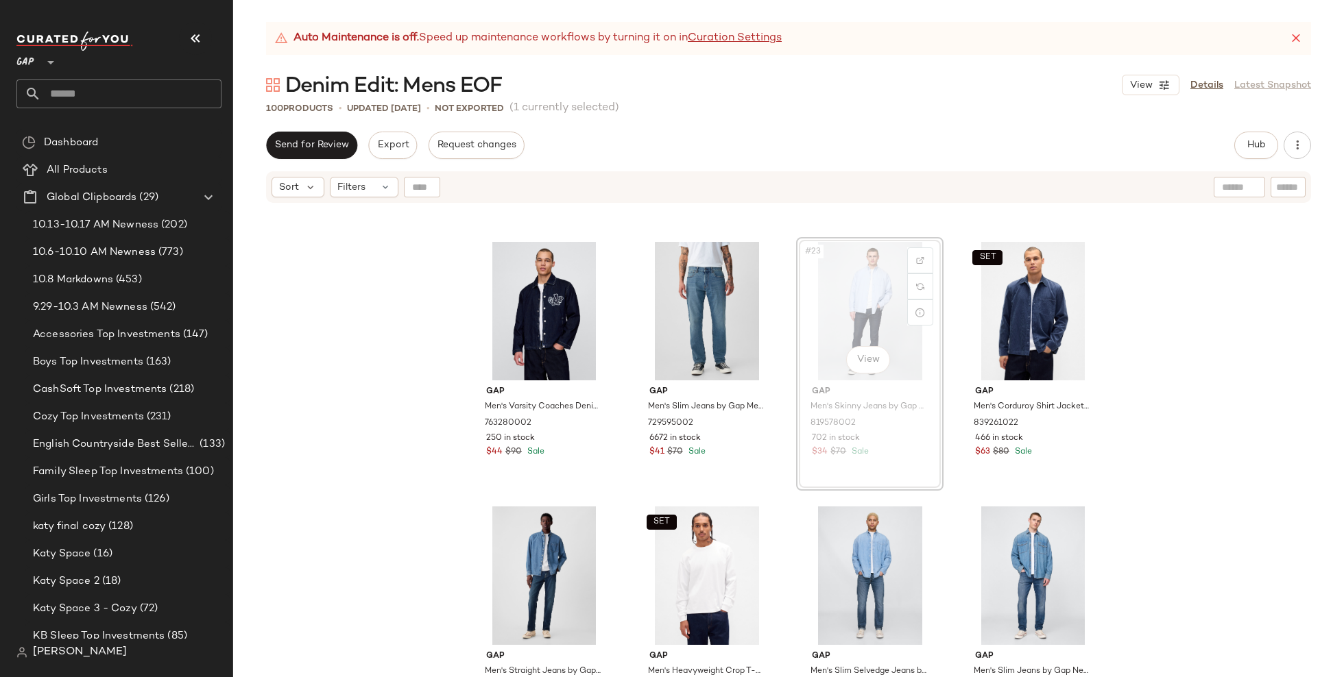
scroll to position [1303, 0]
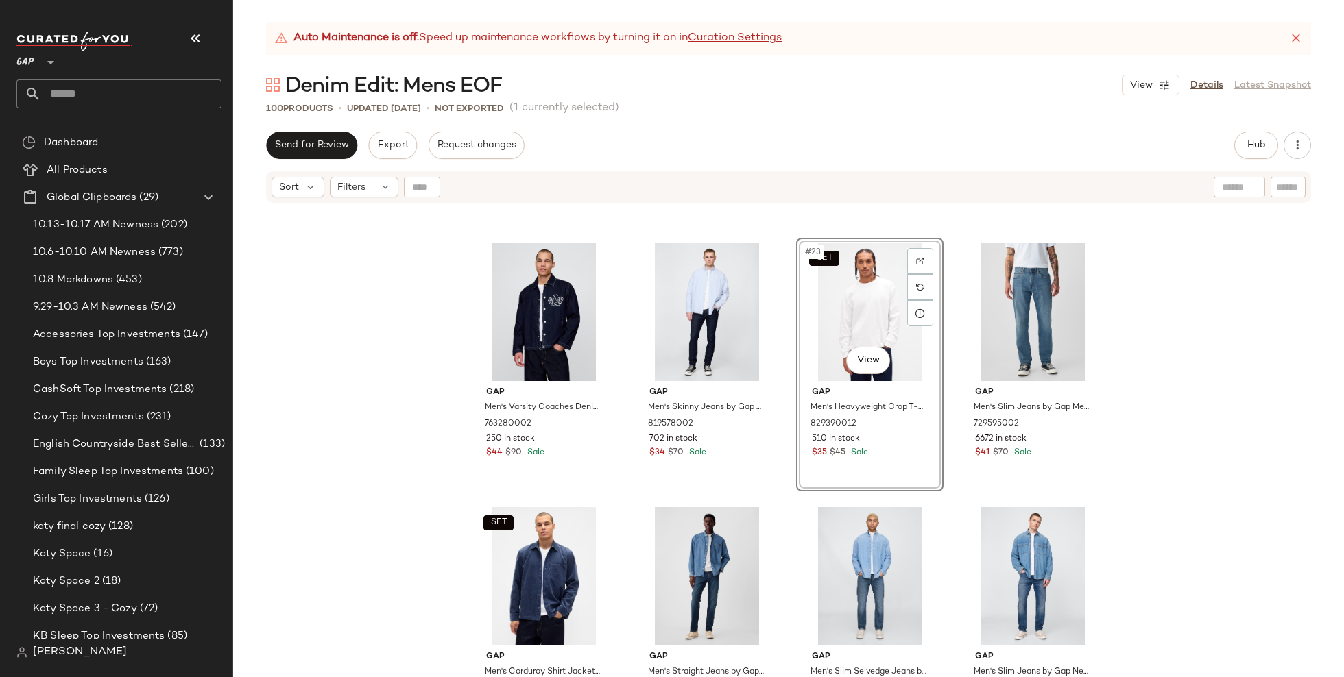
click at [1122, 434] on div "Gap Men's Linen-Cotton Shirt by Gap Dark Night Size S 723809172 696 in stock $2…" at bounding box center [788, 457] width 1111 height 507
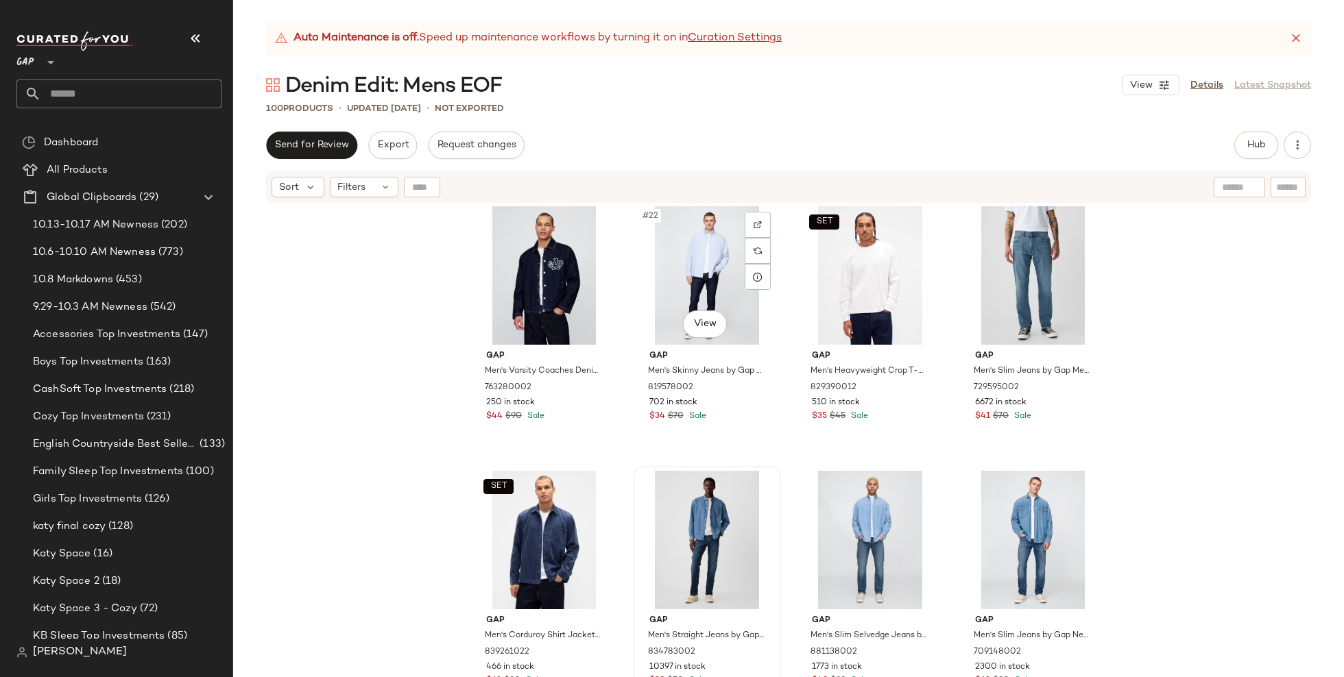
scroll to position [1345, 0]
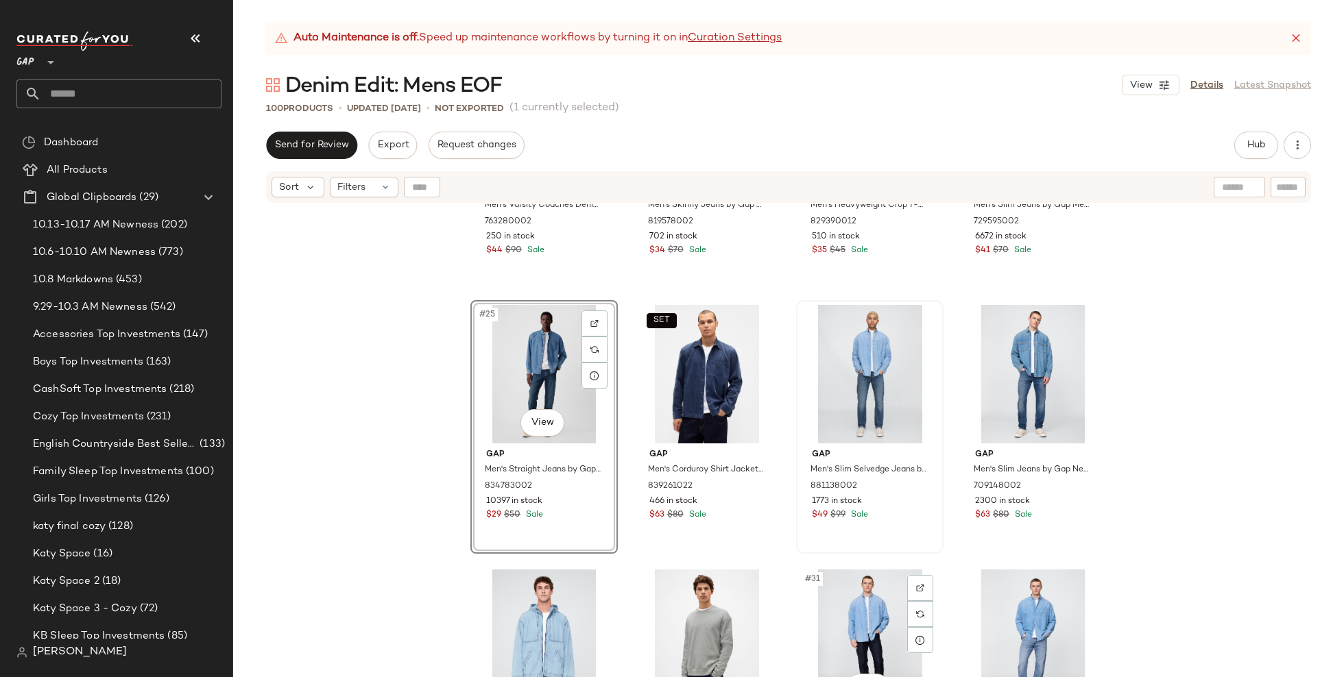
scroll to position [1506, 0]
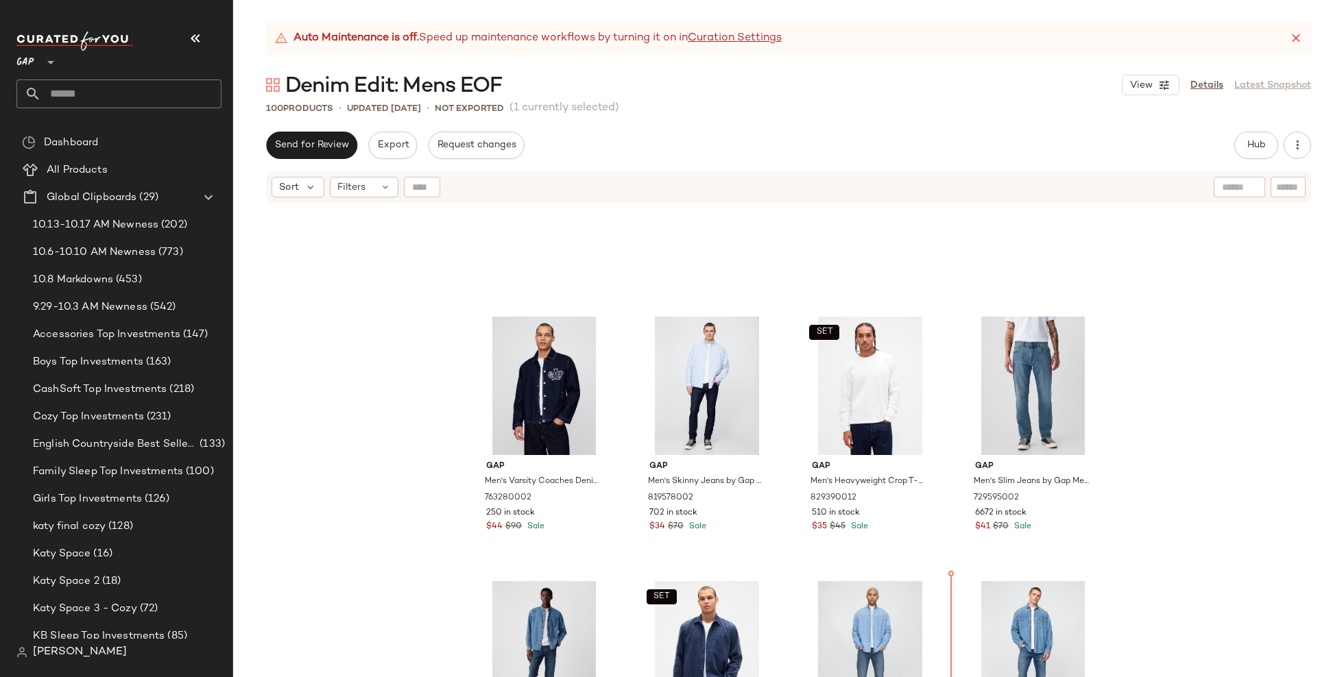
scroll to position [1202, 0]
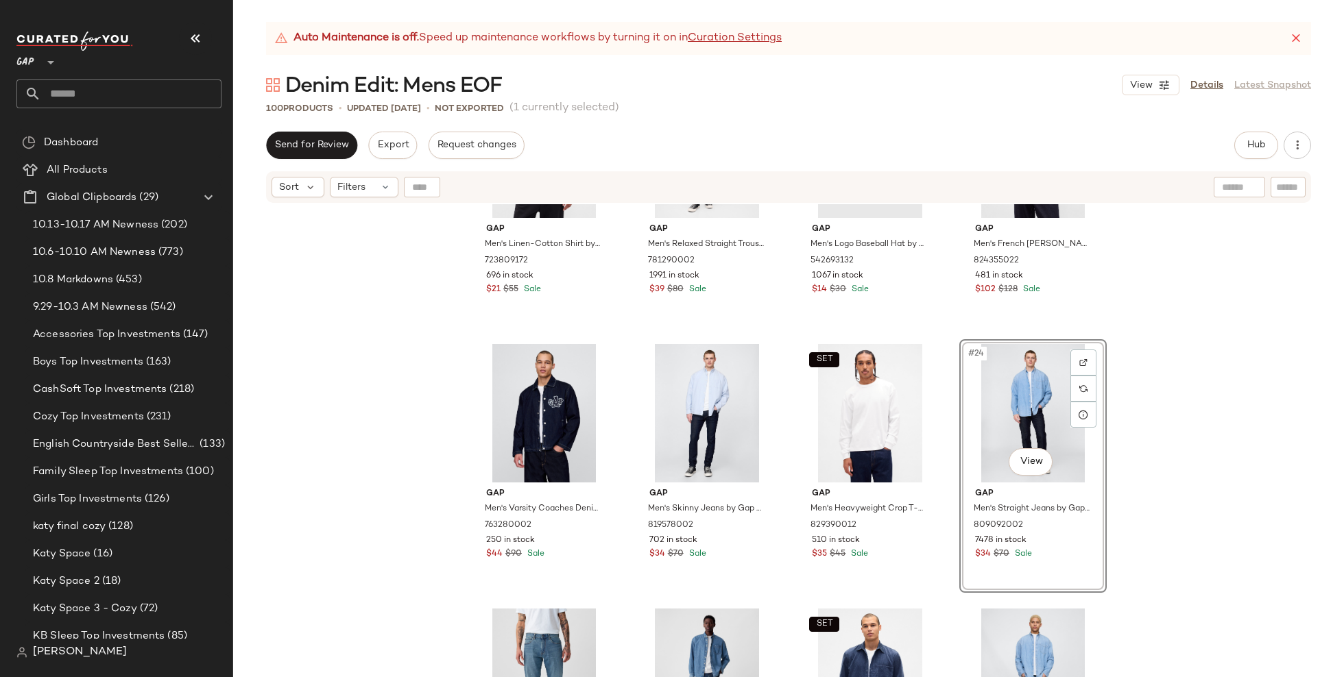
click at [1164, 496] on div "Gap Men's Linen-Cotton Shirt by Gap Dark Night Size S 723809172 696 in stock $2…" at bounding box center [788, 457] width 1111 height 507
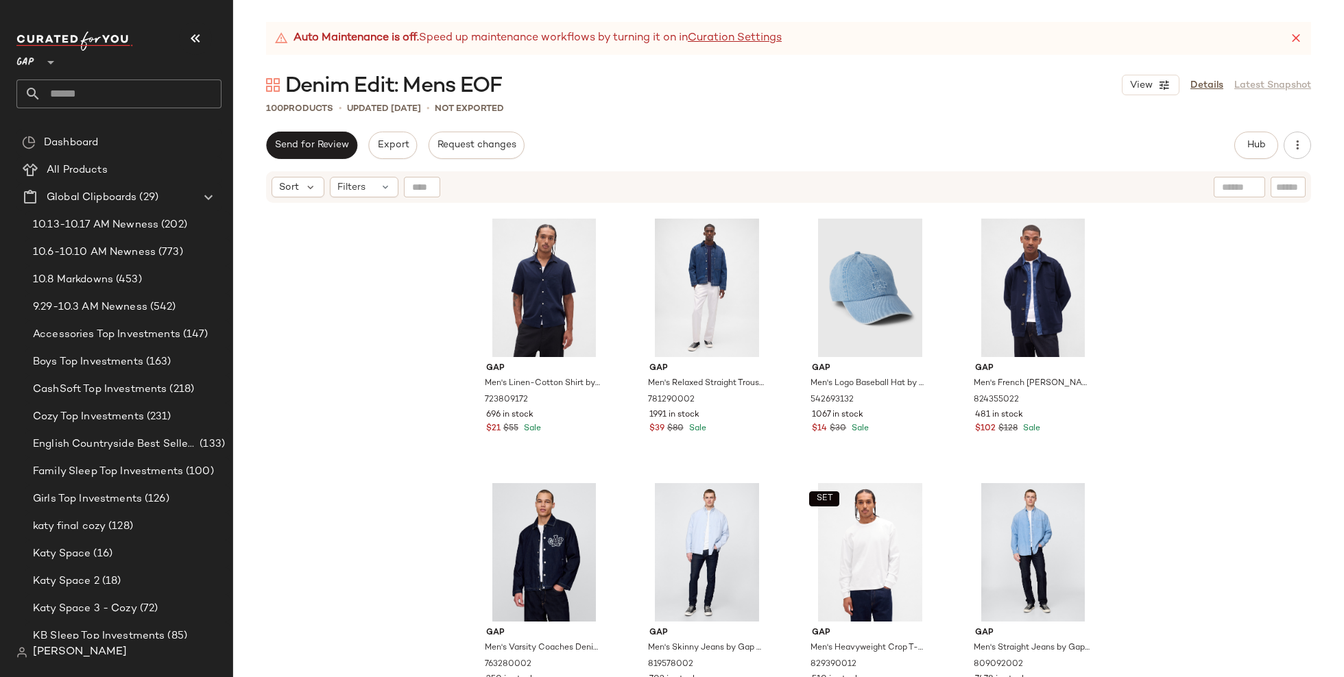
scroll to position [1059, 0]
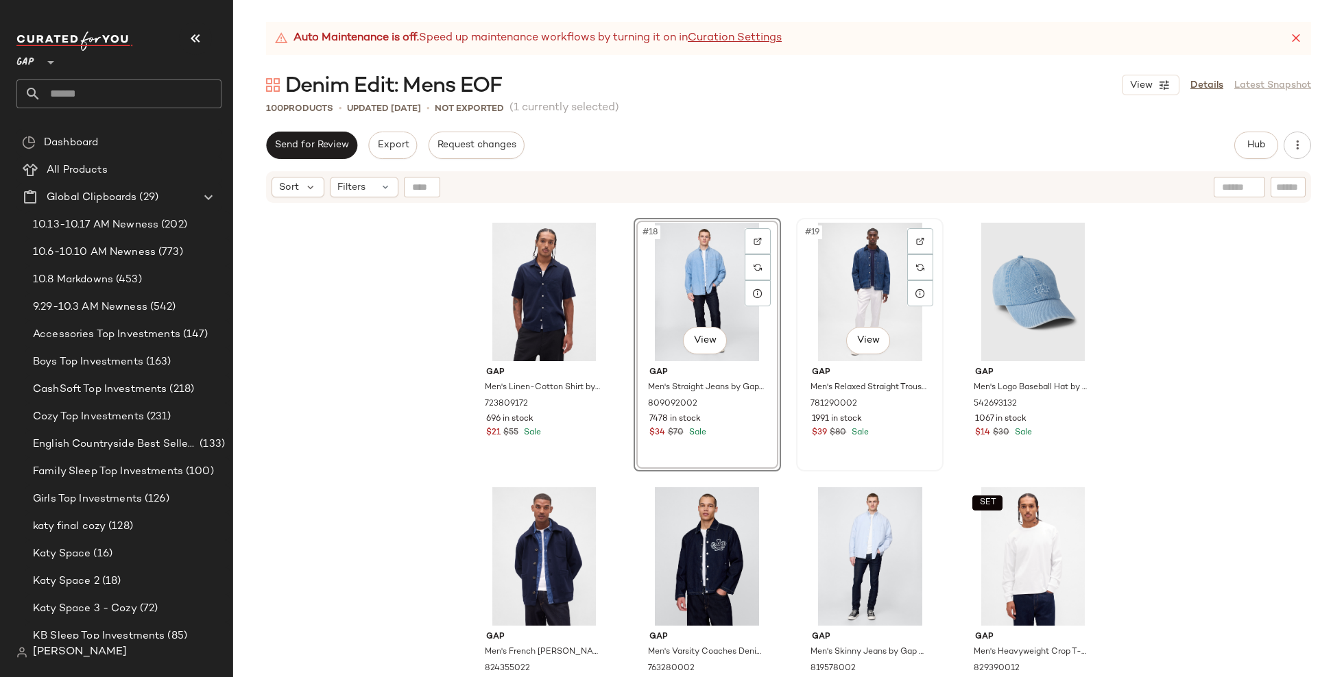
scroll to position [1057, 0]
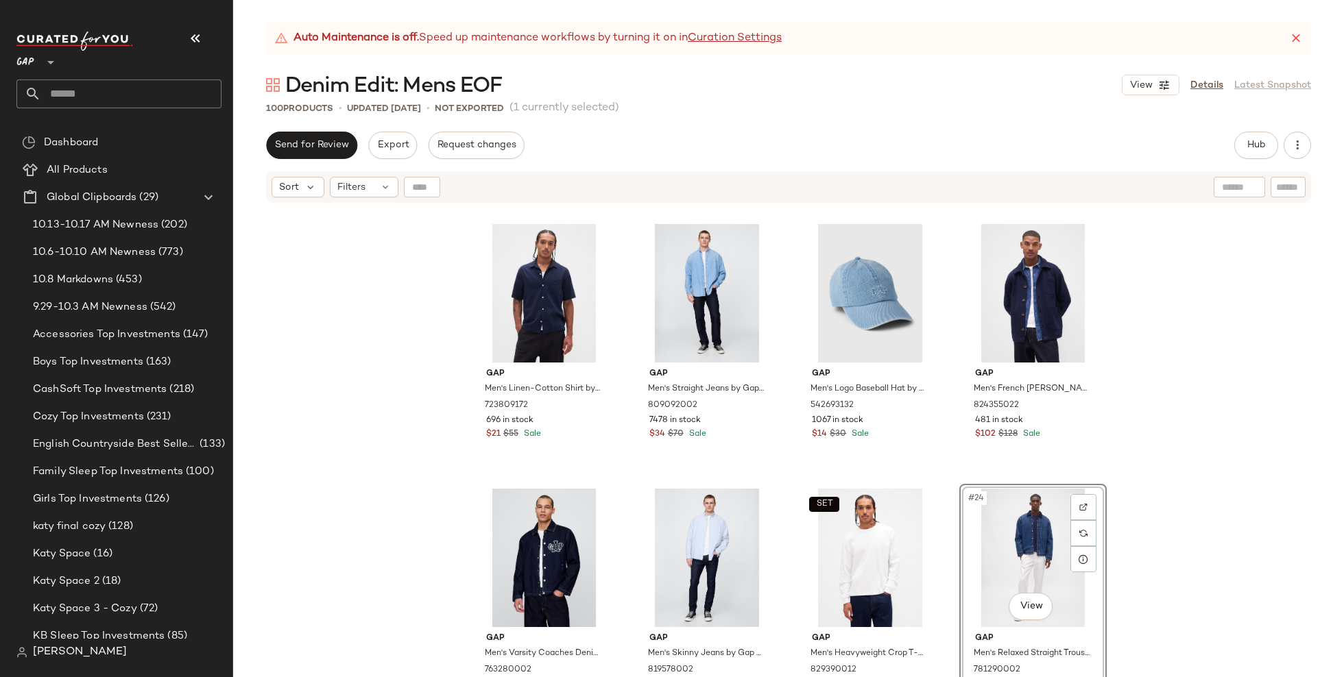
click at [1179, 548] on div "Gap Men's Linen-Cotton Shirt by Gap Dark Night Size S 723809172 696 in stock $2…" at bounding box center [788, 457] width 1111 height 507
click at [1002, 513] on div "#24 View" at bounding box center [1033, 558] width 138 height 138
click at [552, 555] on div "#21 View" at bounding box center [544, 558] width 138 height 138
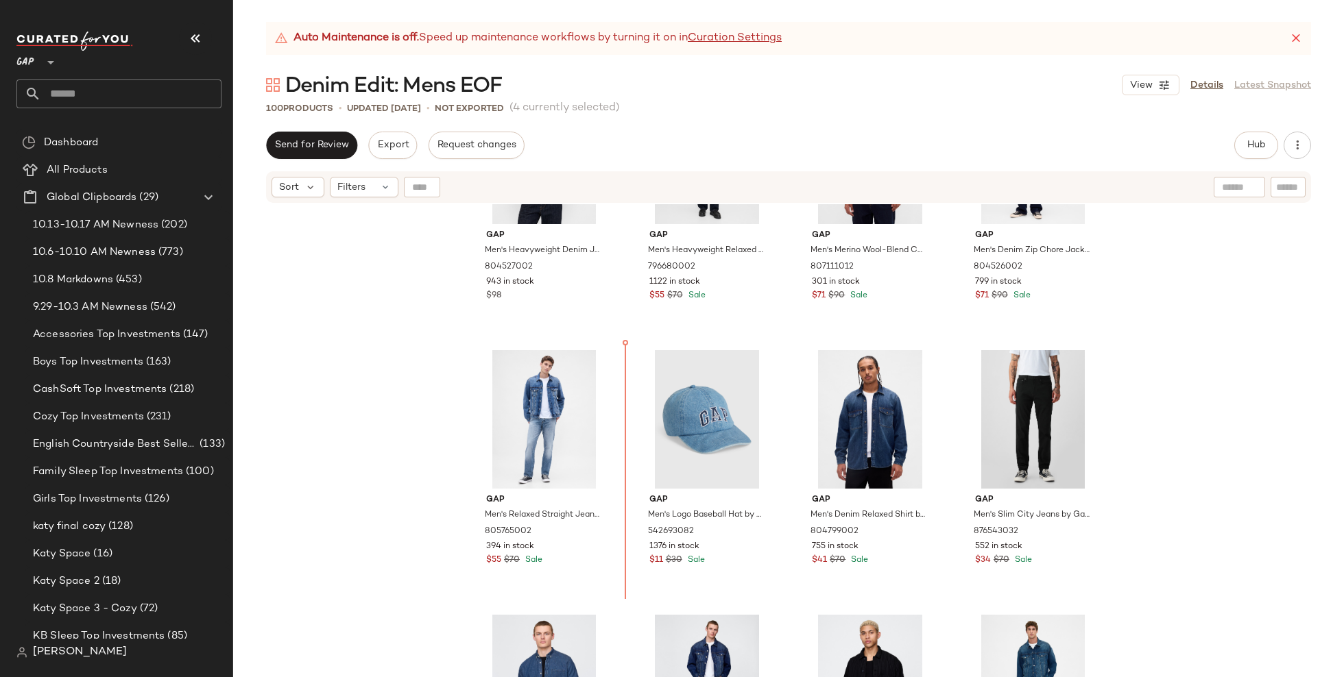
scroll to position [138, 0]
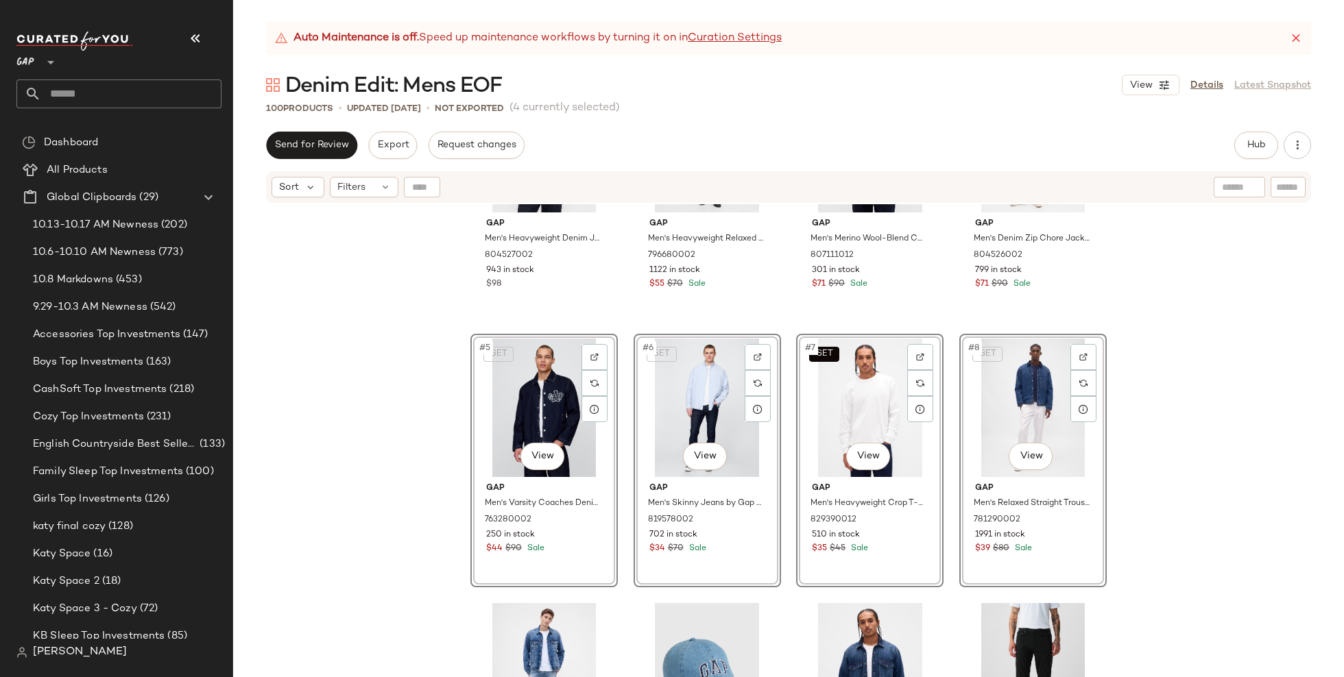
click at [369, 456] on div "SET Gap Men's Heavyweight Denim Jacket by Gap Dark Rinse Size S 804527002 943 i…" at bounding box center [788, 457] width 1111 height 507
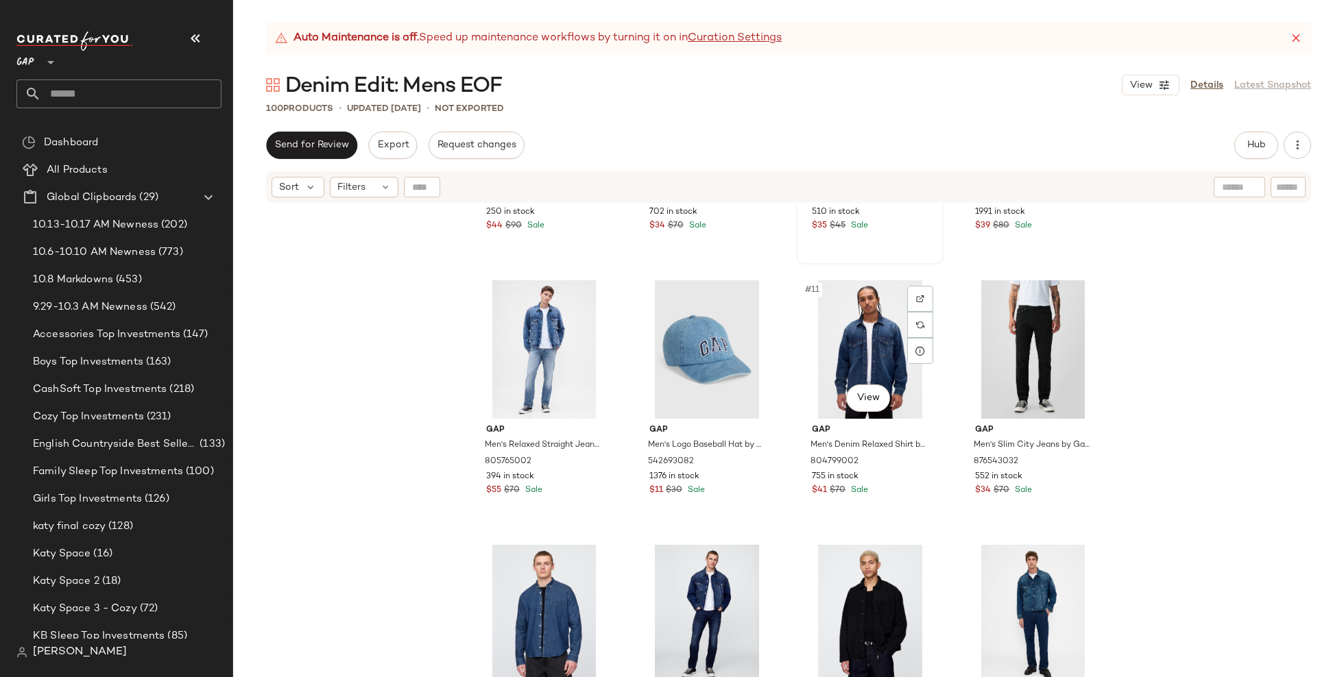
scroll to position [557, 0]
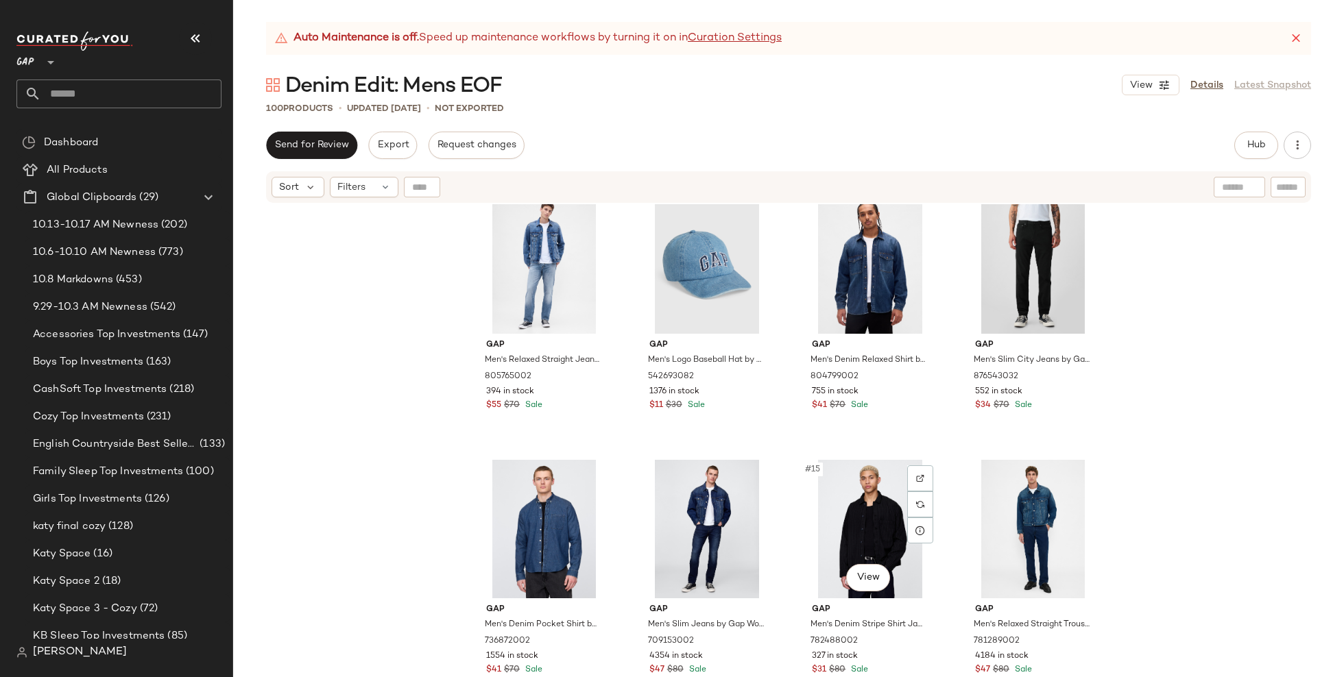
click at [851, 543] on div "#15 View" at bounding box center [870, 529] width 138 height 138
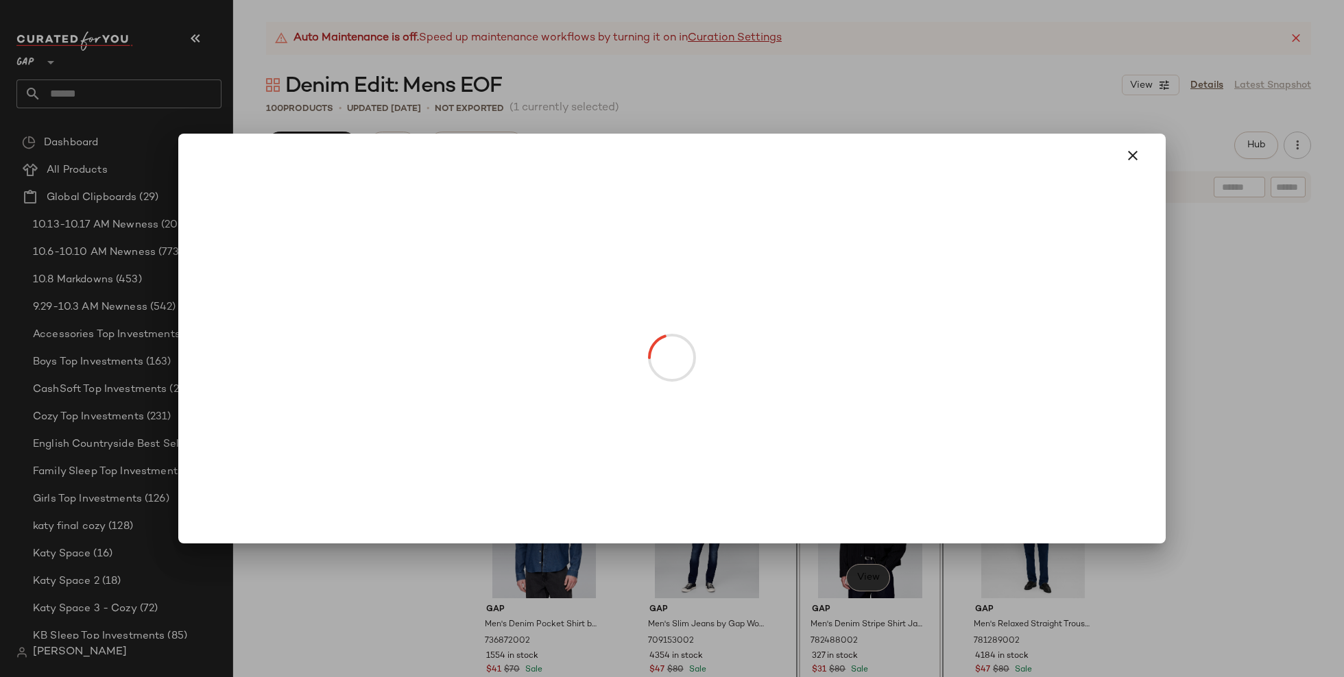
click at [860, 575] on body "GAP ** Dashboard All Products Global Clipboards (29) 10.13-10.17 AM Newness (20…" at bounding box center [672, 338] width 1344 height 677
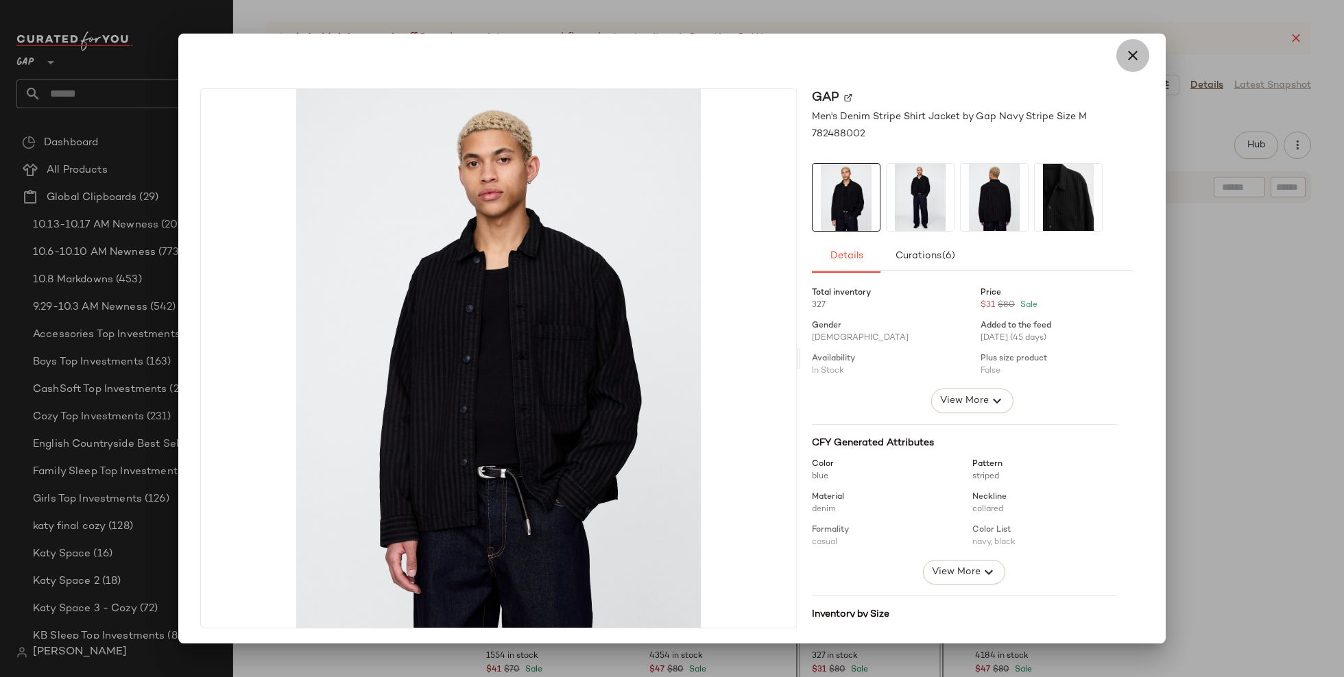
click at [1124, 60] on icon "button" at bounding box center [1132, 55] width 16 height 16
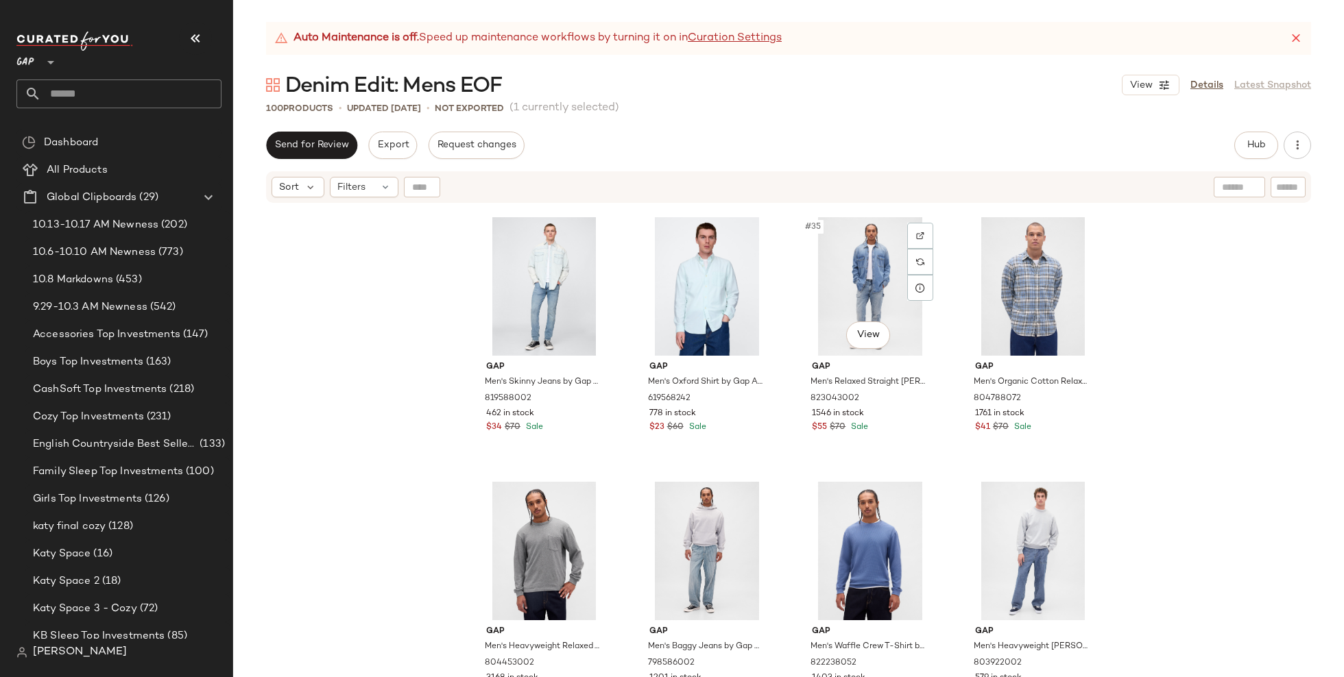
scroll to position [2125, 0]
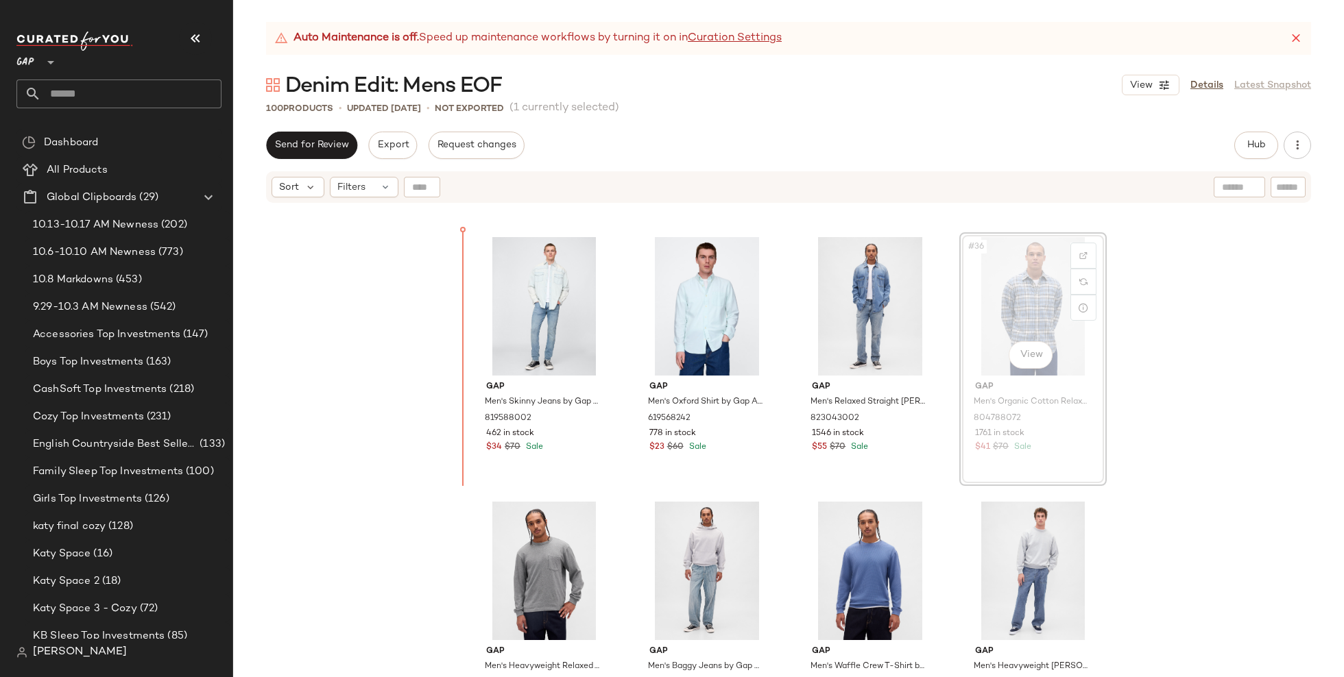
scroll to position [2102, 0]
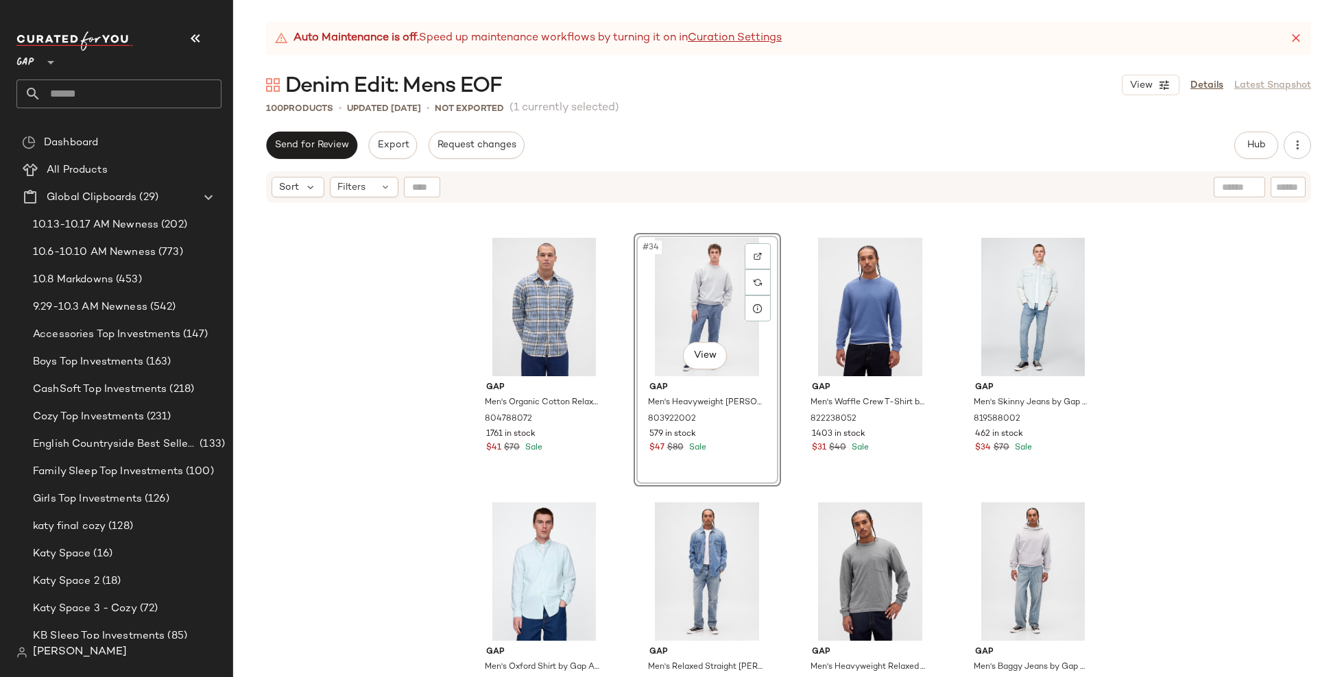
click at [385, 479] on div "Gap Men's Slim Jeans by Gap New Medium Wash Size 30W 709148002 2300 in stock $6…" at bounding box center [788, 457] width 1111 height 507
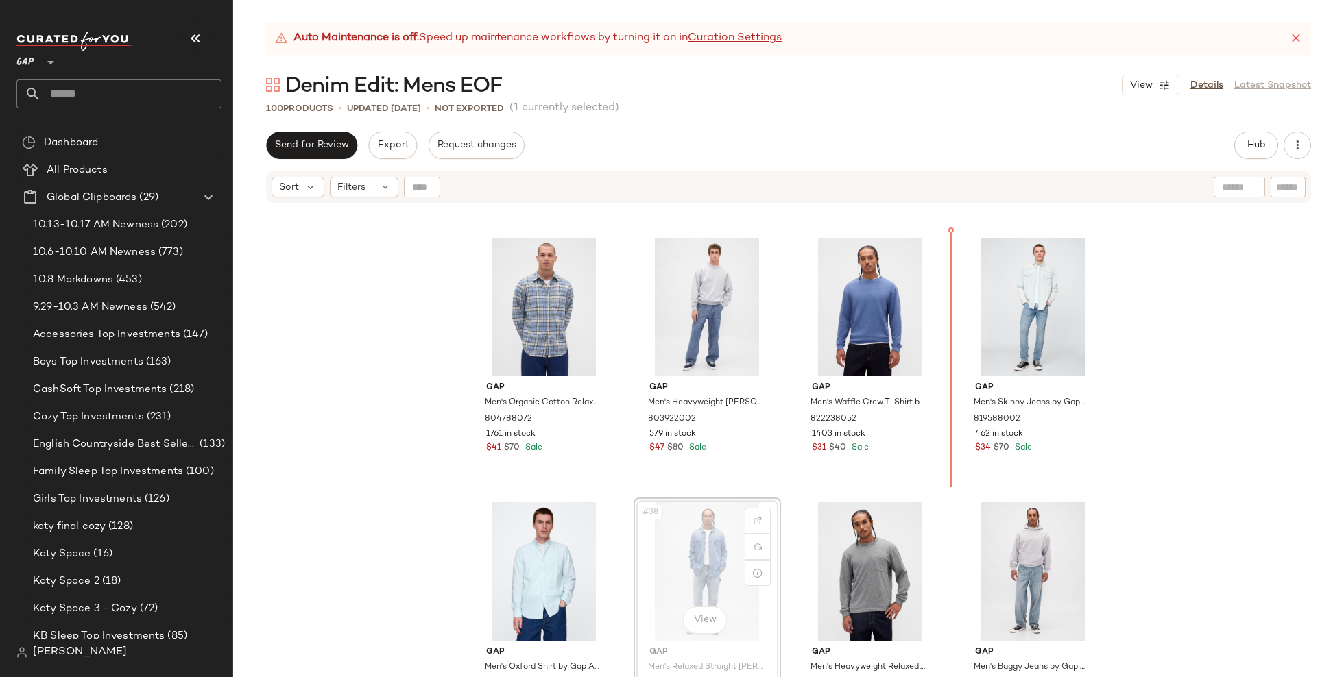
scroll to position [2105, 0]
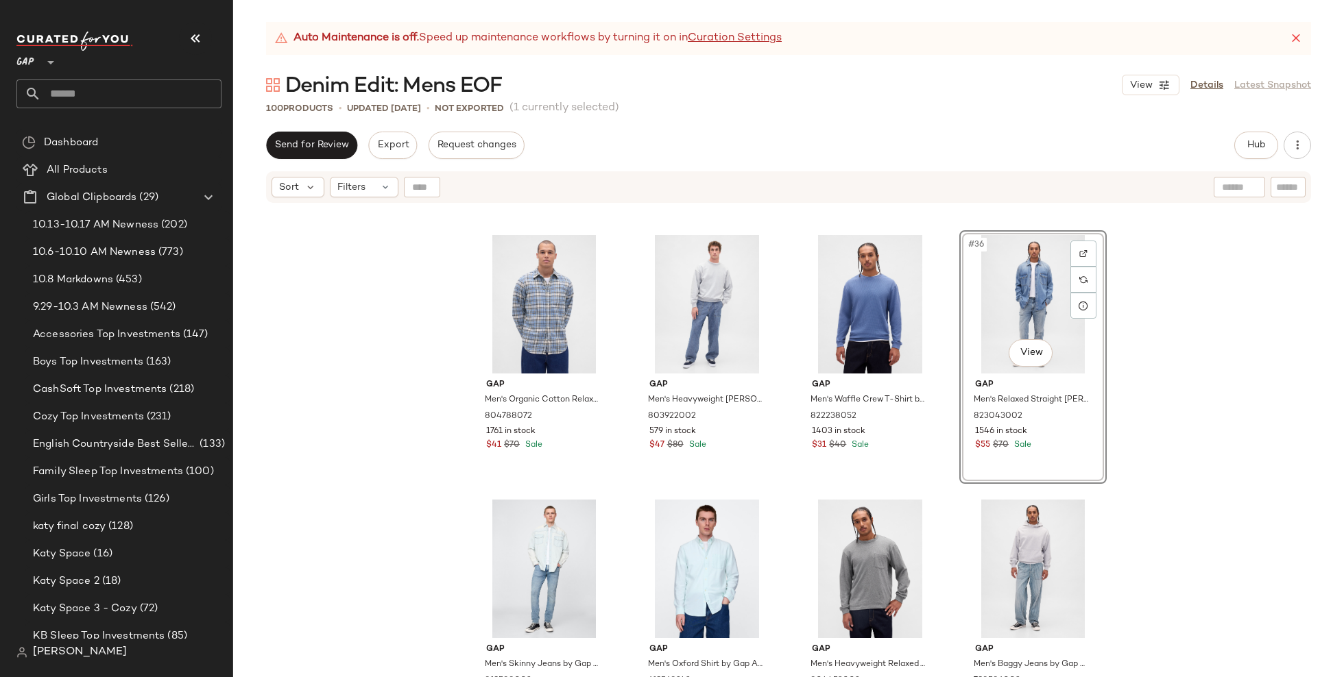
click at [1188, 389] on div "Gap Men's Slim Jeans by Gap New Medium Wash Size 30W 709148002 2300 in stock $6…" at bounding box center [788, 457] width 1111 height 507
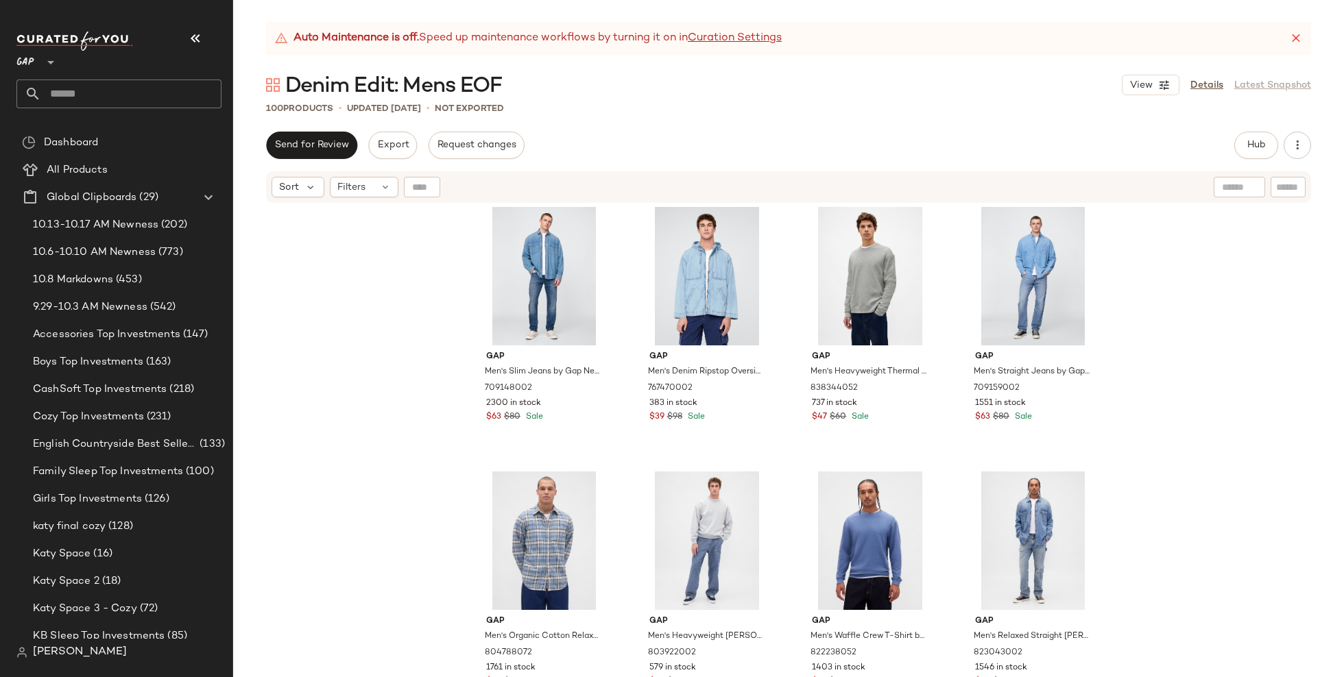
scroll to position [1866, 0]
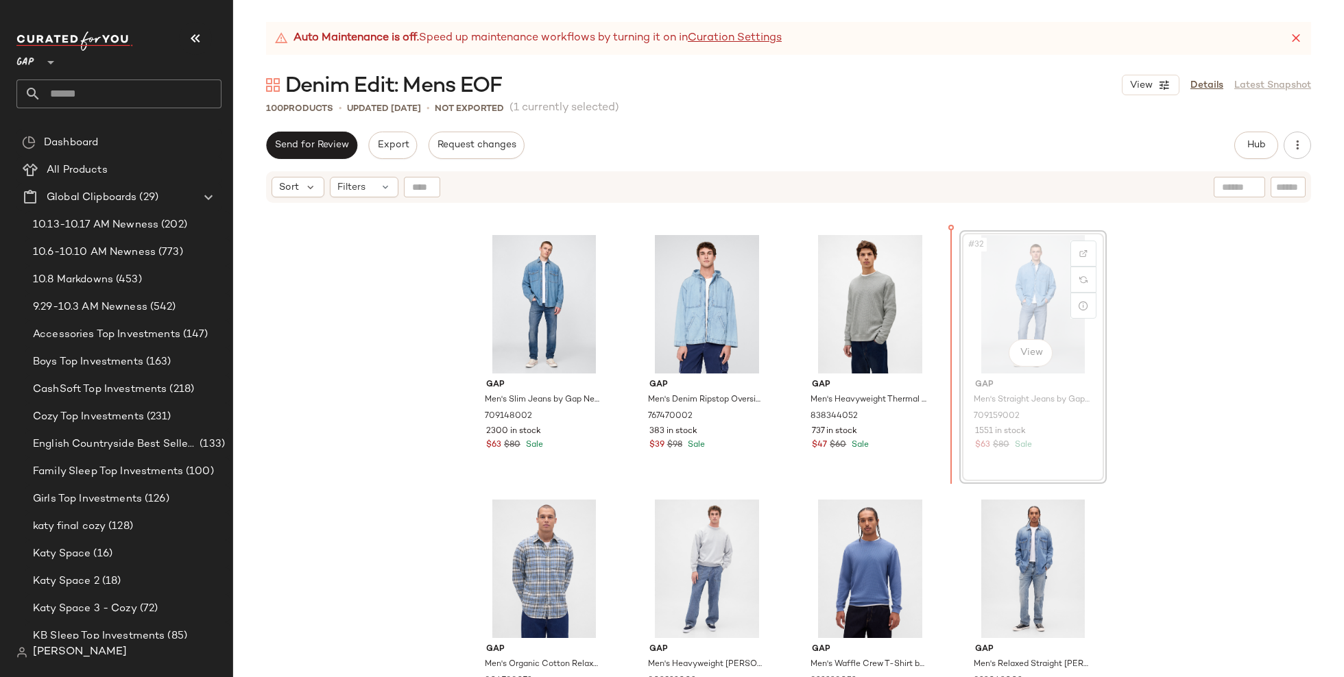
scroll to position [1822, 0]
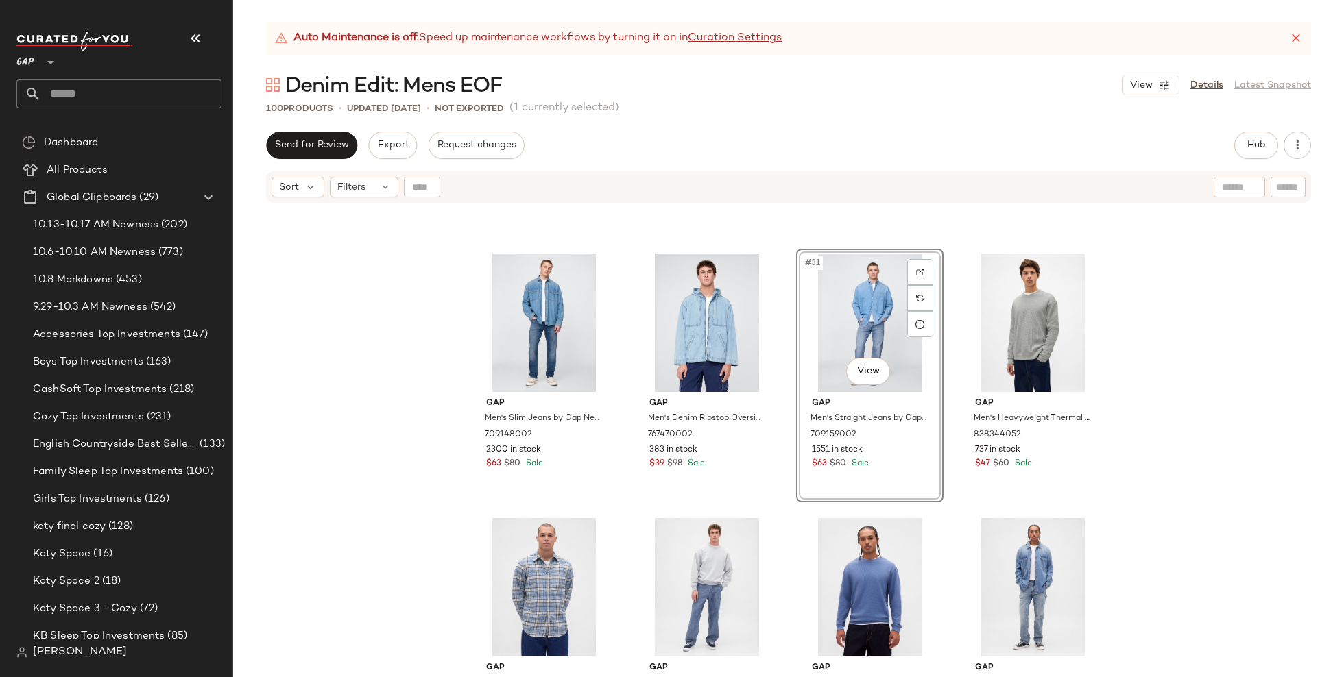
click at [1170, 370] on div "Gap Men's Slim Jeans by Gap New Medium Wash Size 30W 709148002 2300 in stock $6…" at bounding box center [788, 457] width 1111 height 507
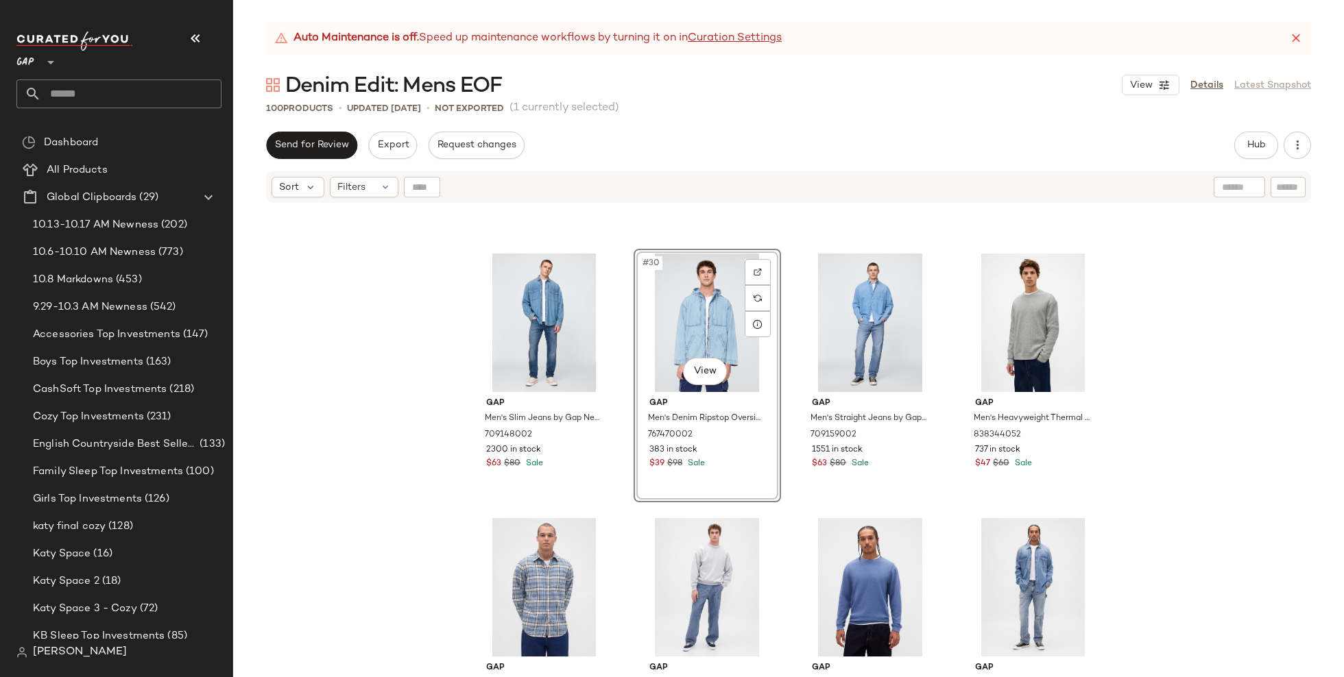
click at [463, 442] on div "Gap Men's Slim Jeans by Gap New Medium Wash Size 30W 709148002 2300 in stock $6…" at bounding box center [788, 457] width 1111 height 507
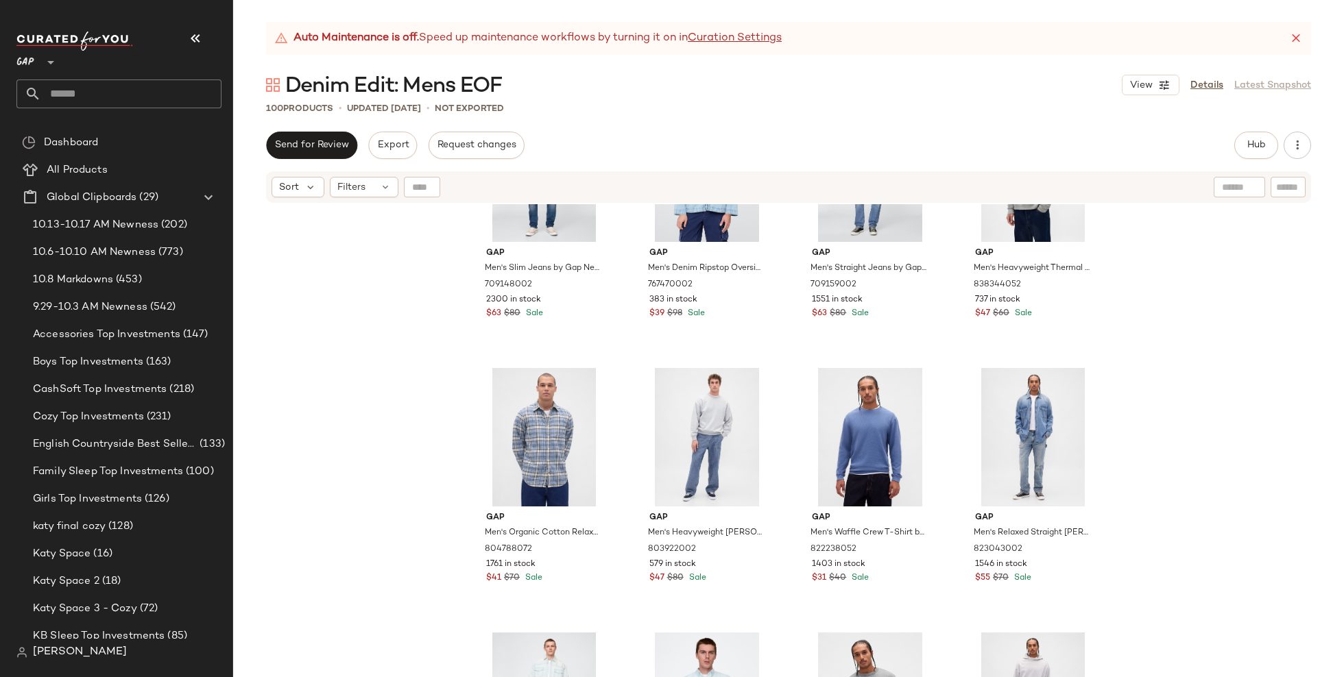
scroll to position [1973, 0]
click at [533, 427] on div "#33 View" at bounding box center [544, 436] width 138 height 138
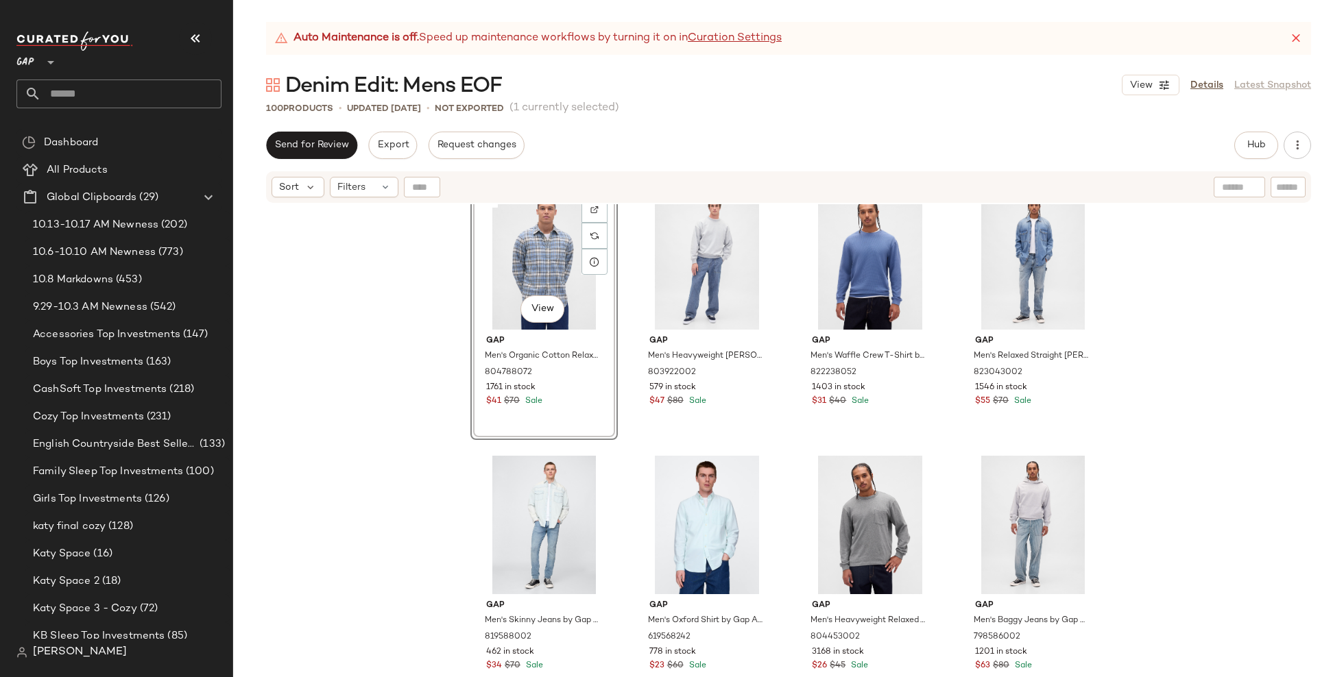
scroll to position [2150, 0]
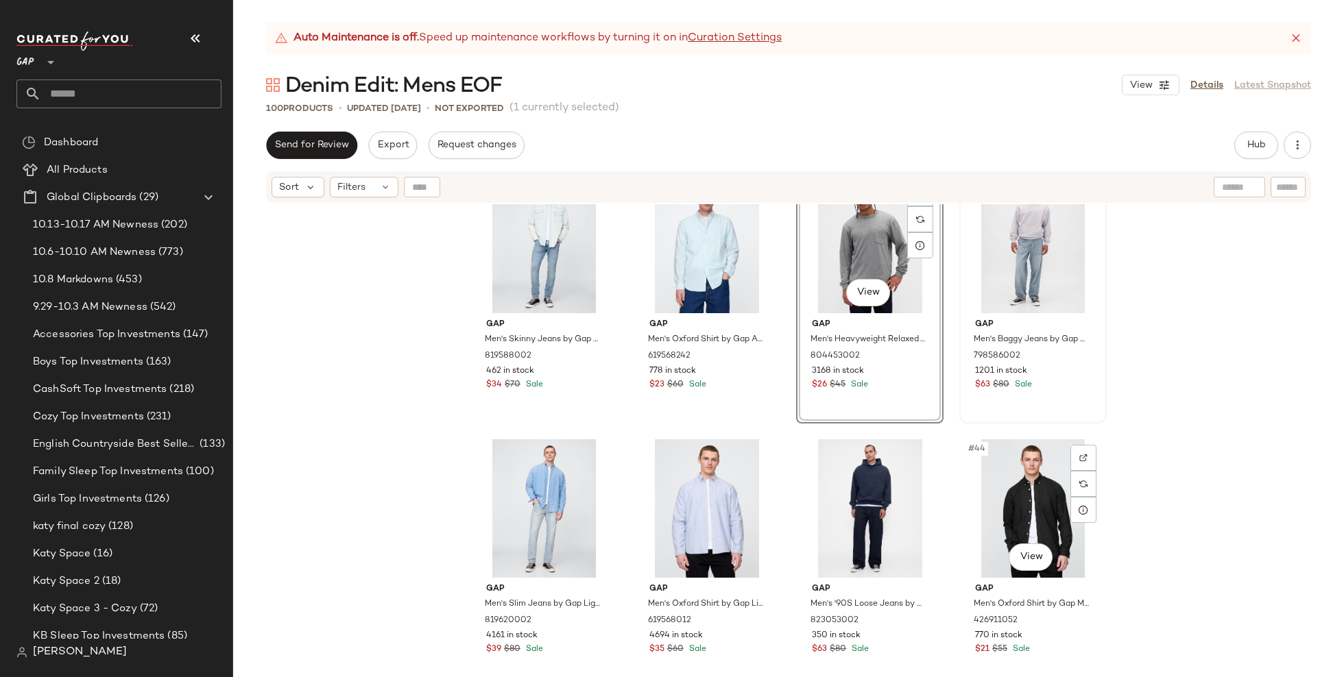
scroll to position [2433, 0]
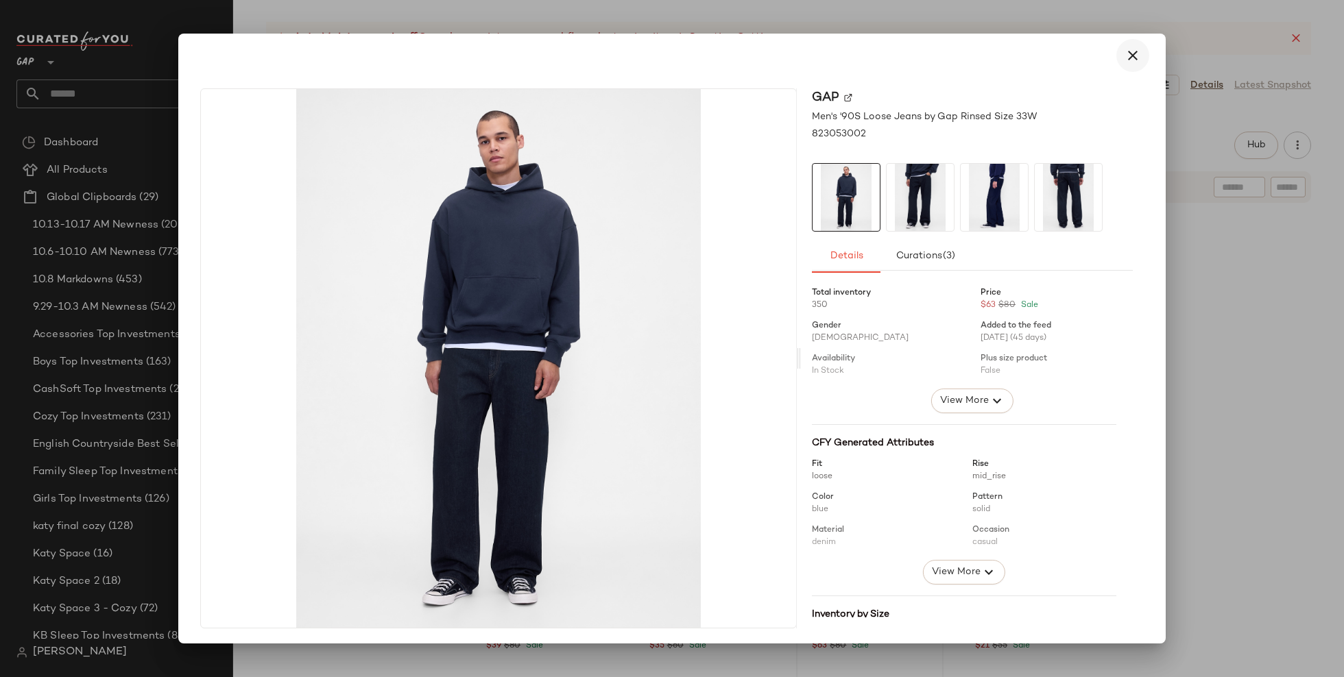
click at [1127, 65] on button "button" at bounding box center [1132, 55] width 33 height 33
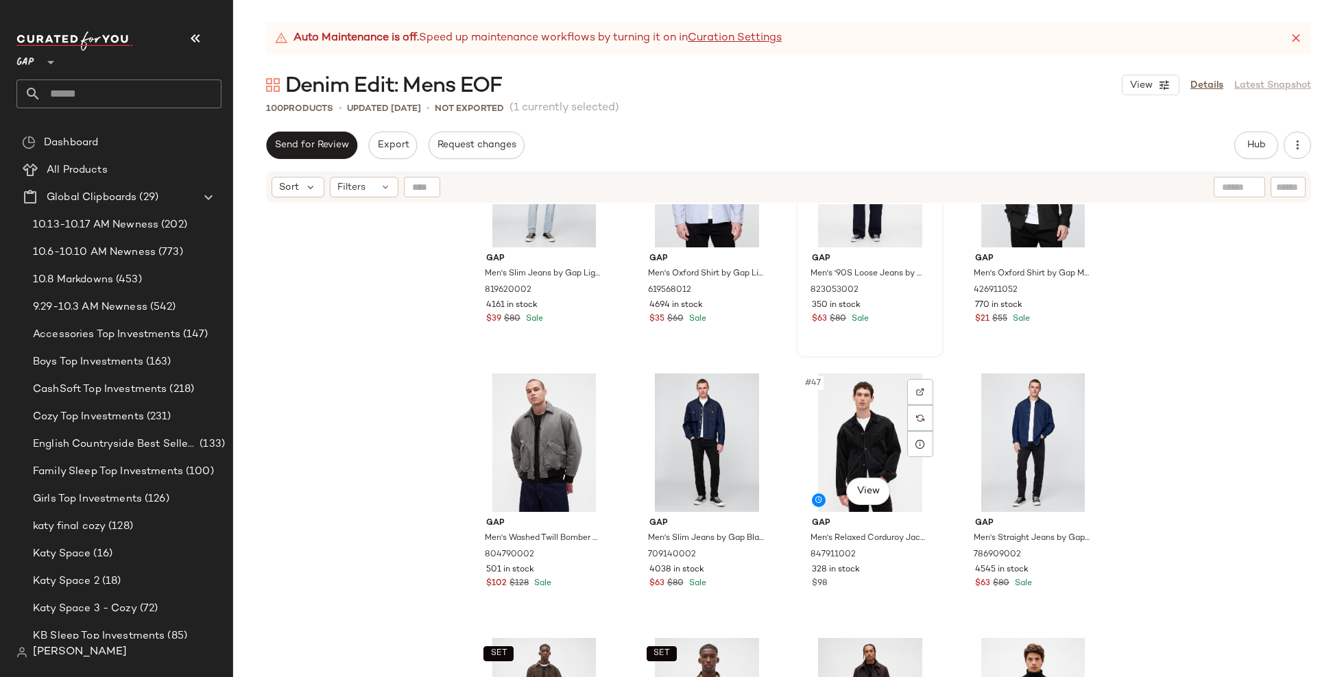
scroll to position [2778, 0]
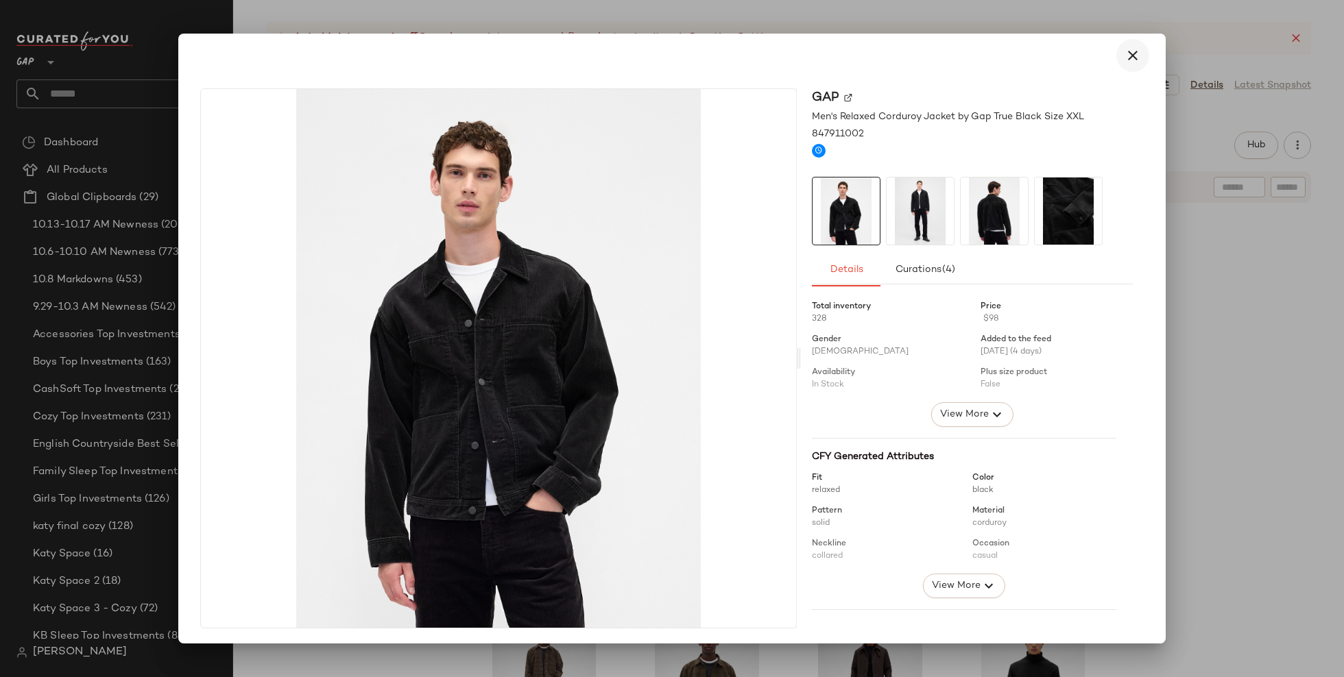
click at [1126, 49] on icon "button" at bounding box center [1132, 55] width 16 height 16
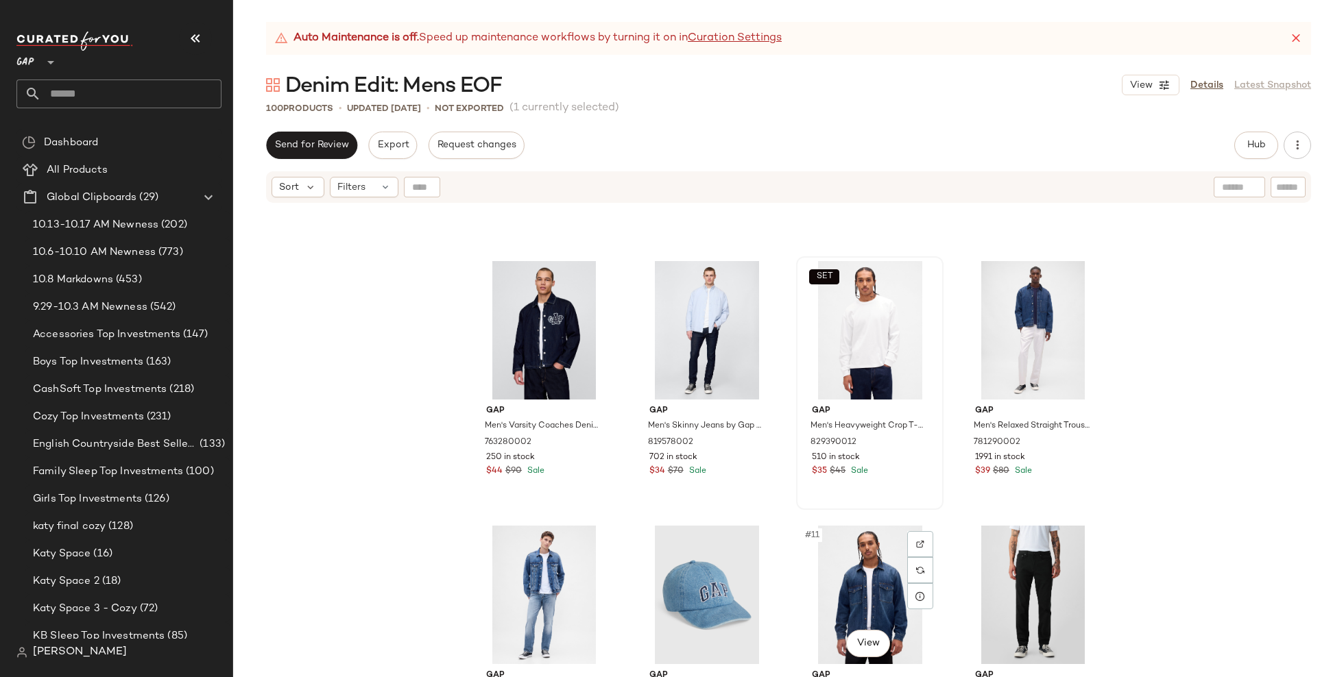
scroll to position [220, 0]
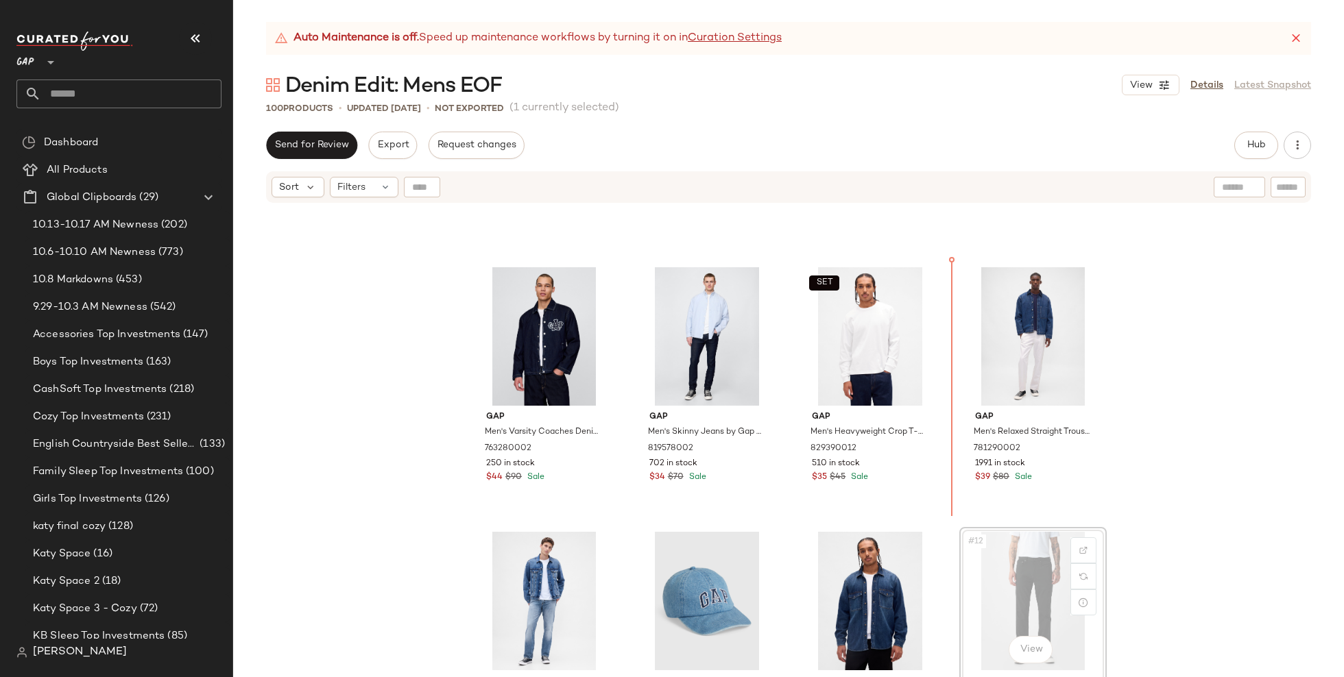
scroll to position [221, 0]
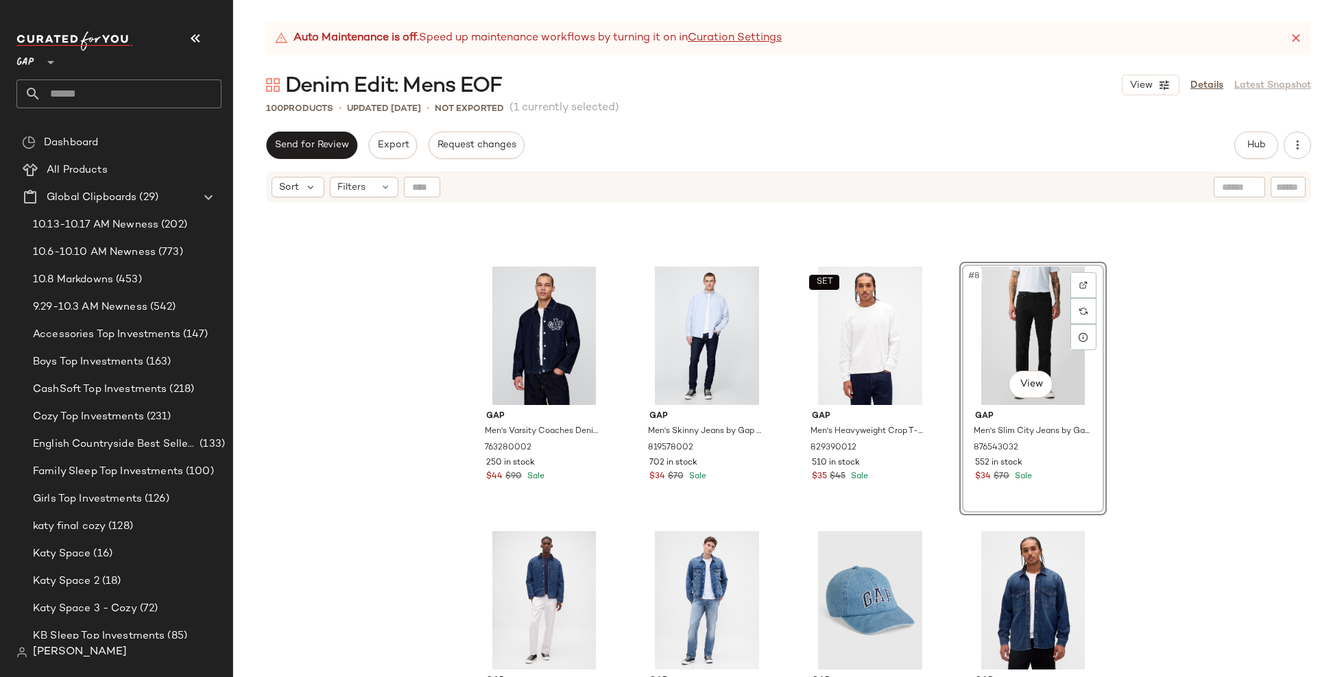
click at [1133, 492] on div "Gap Men's Varsity Coaches Denim Jacket by Gap Dark Wash Size S 763280002 250 in…" at bounding box center [788, 457] width 1111 height 507
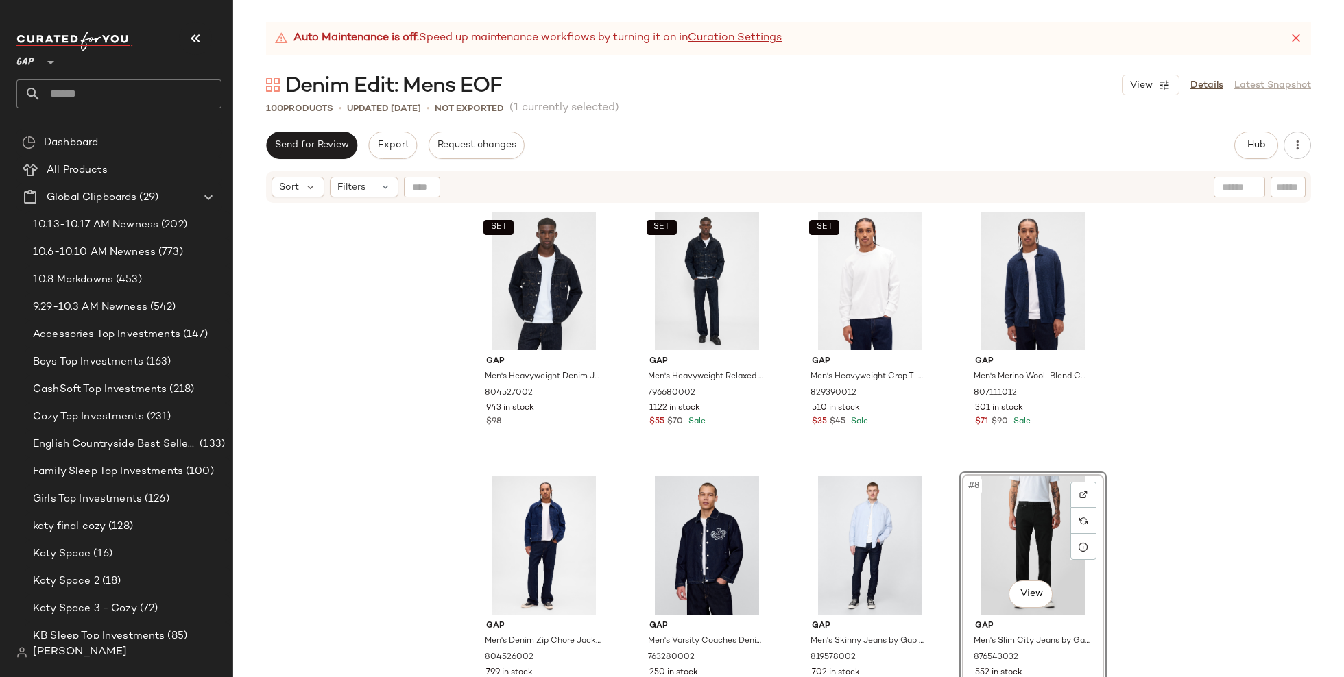
click at [1193, 403] on div "SET Gap Men's Heavyweight Denim Jacket by Gap Dark Rinse Size S 804527002 943 i…" at bounding box center [788, 457] width 1111 height 507
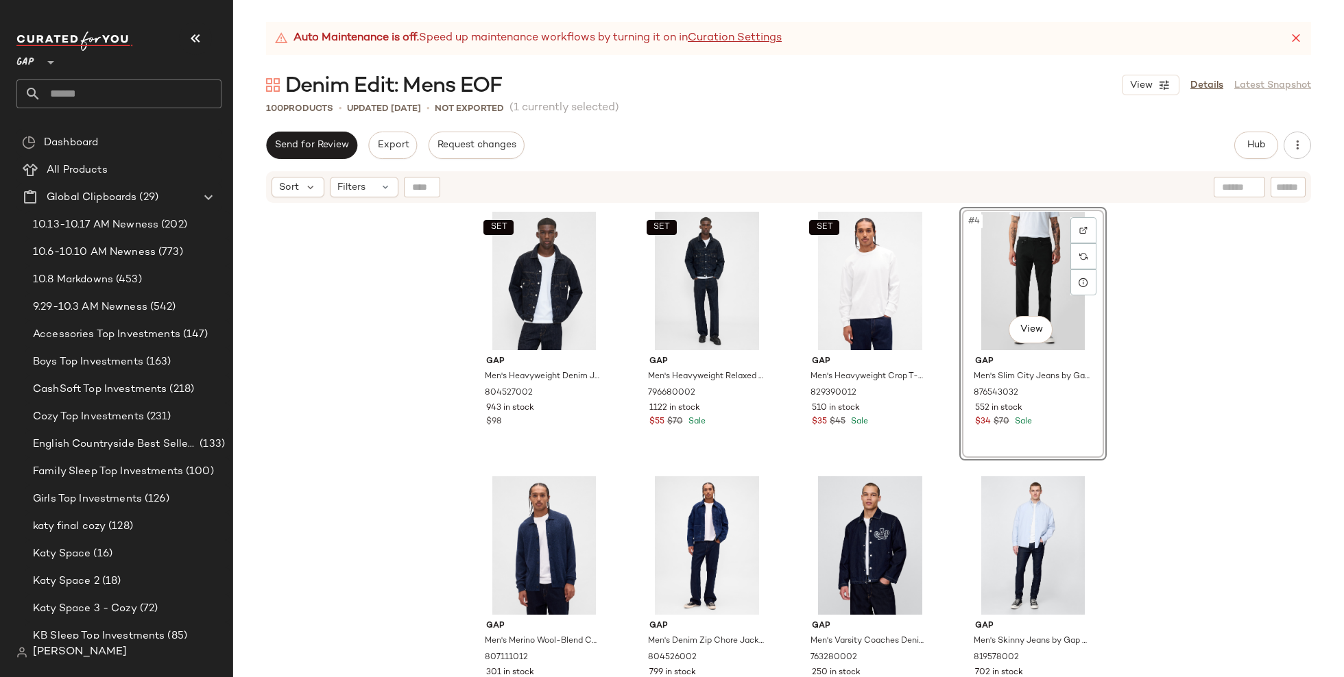
click at [1193, 403] on div "SET Gap Men's Heavyweight Denim Jacket by Gap Dark Rinse Size S 804527002 943 i…" at bounding box center [788, 457] width 1111 height 507
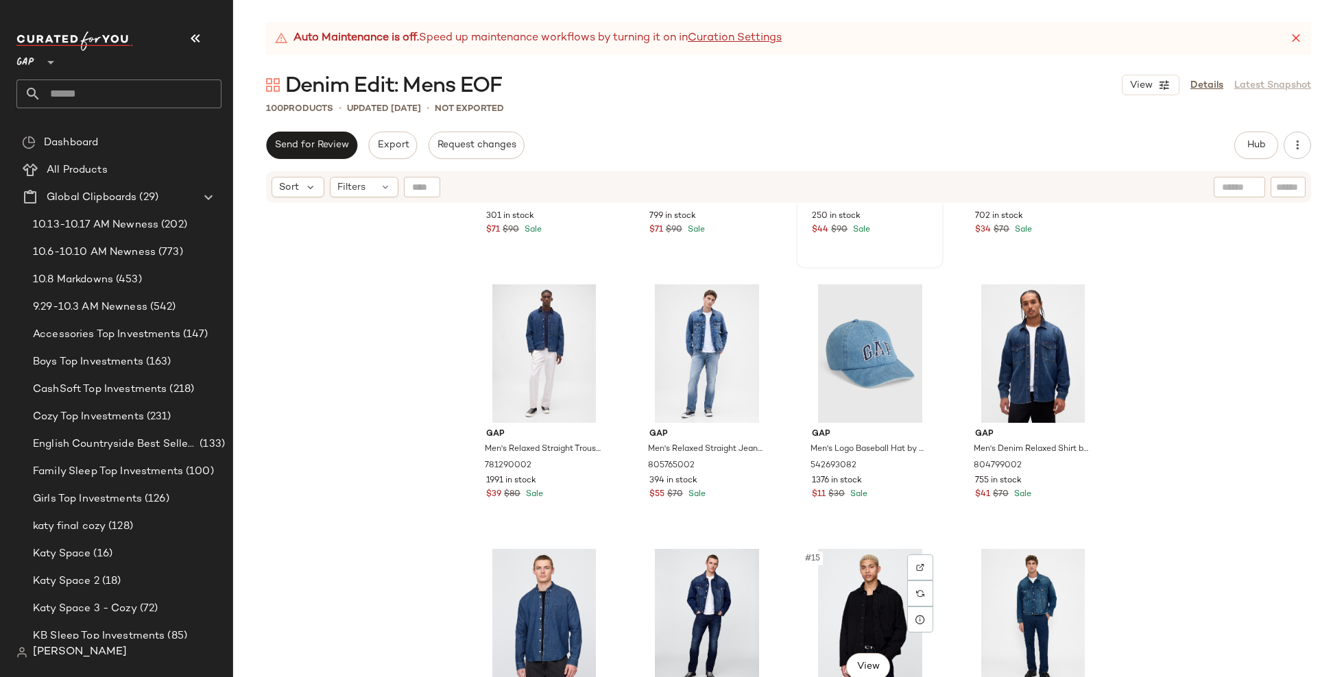
scroll to position [531, 0]
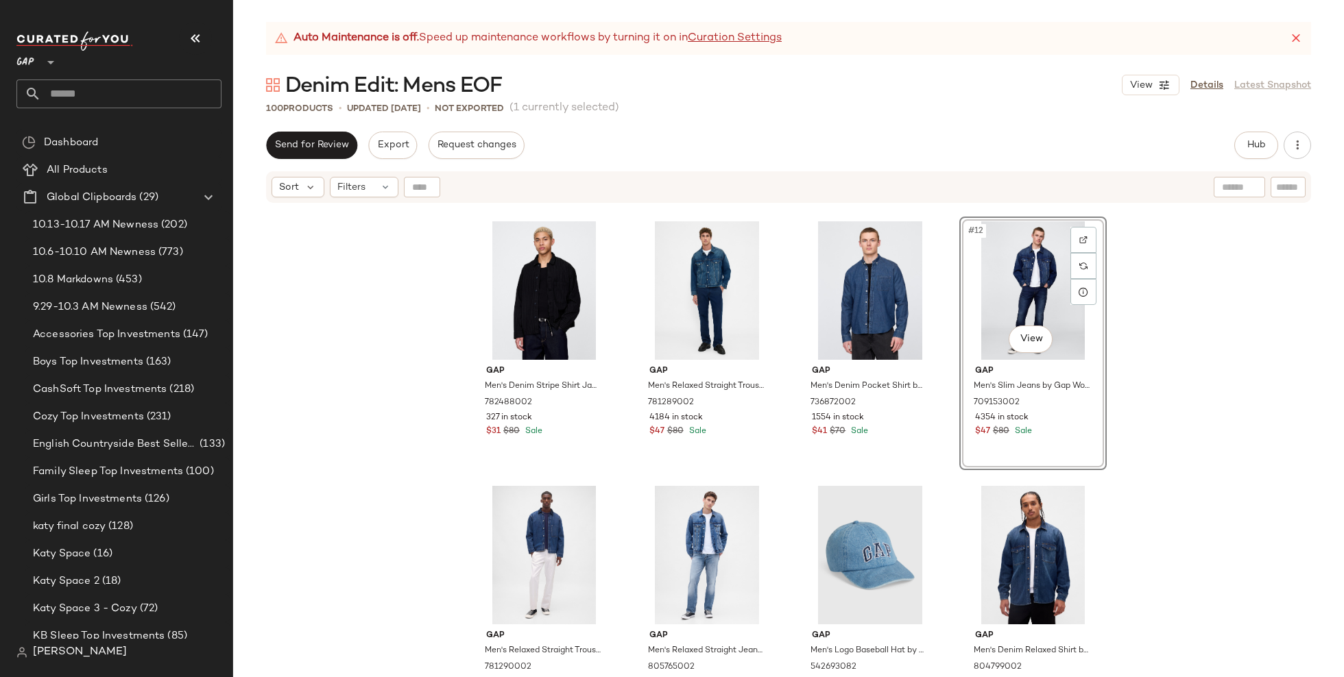
click at [1190, 479] on div "Gap Men's Merino Wool-Blend Cardigan Sweater by Gap Denim Blue Heather Size M 8…" at bounding box center [788, 457] width 1111 height 507
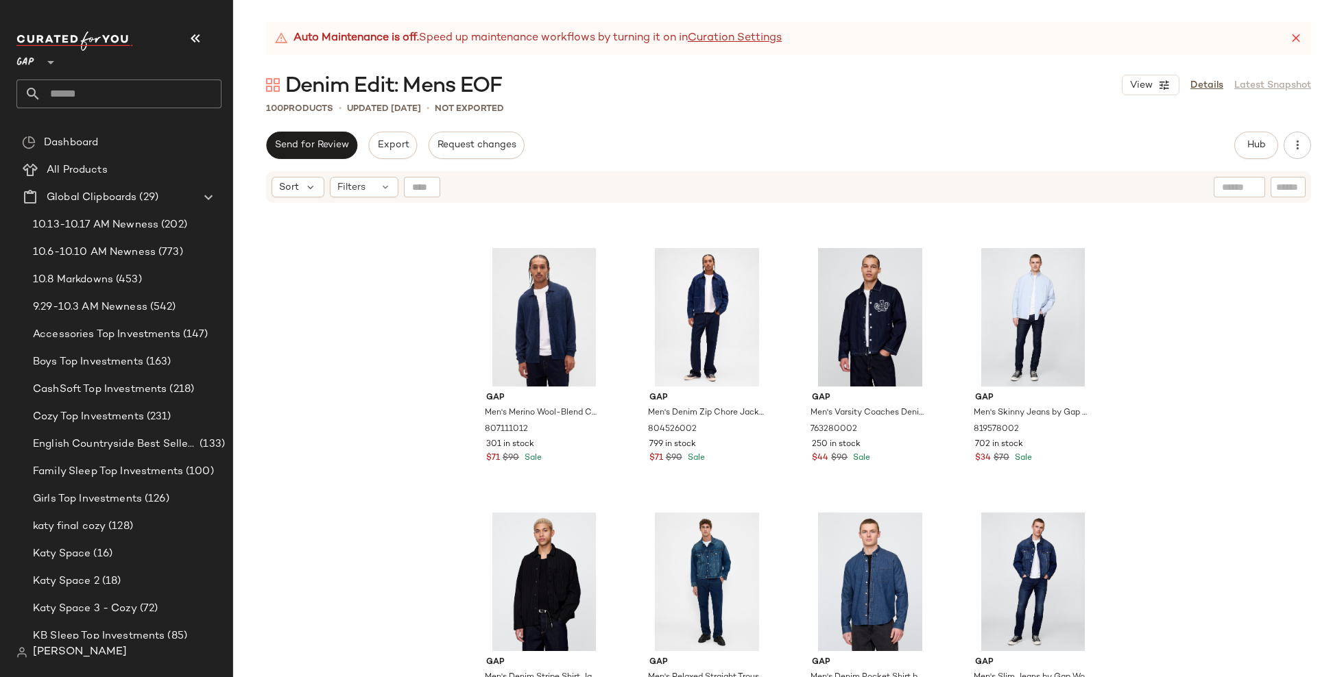
scroll to position [234, 0]
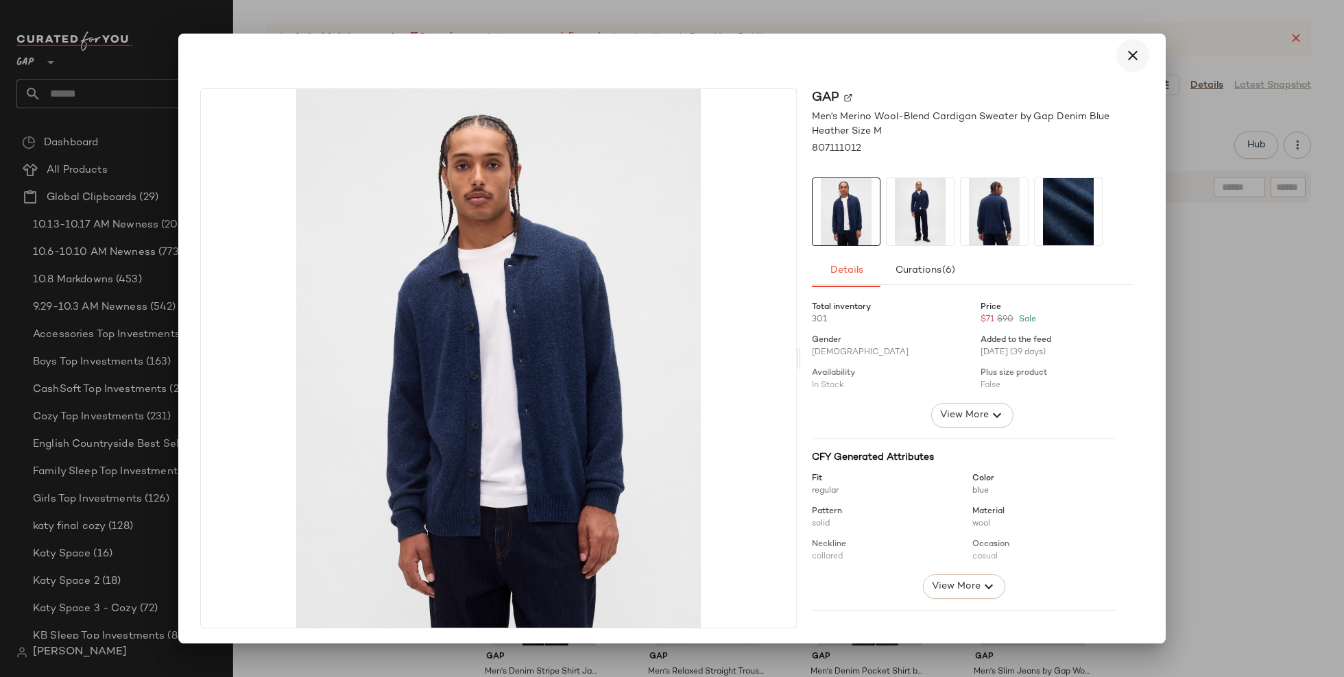
click at [1124, 57] on icon "button" at bounding box center [1132, 55] width 16 height 16
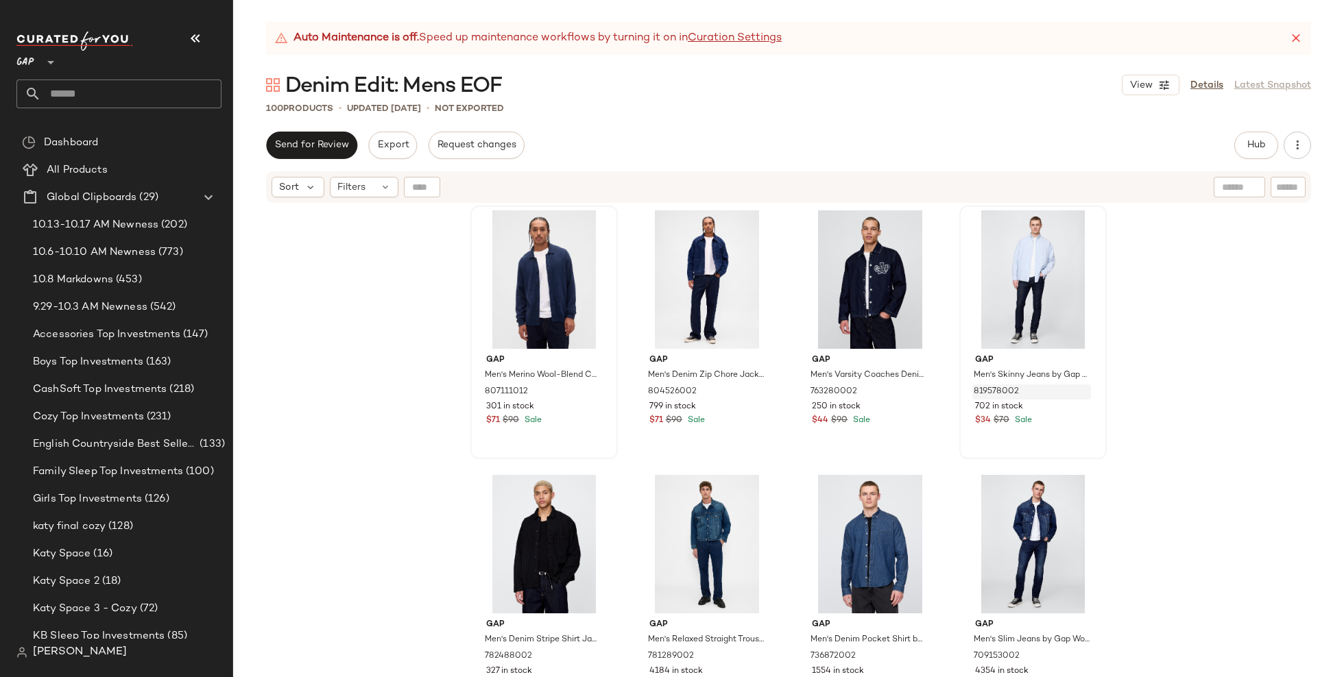
scroll to position [324, 0]
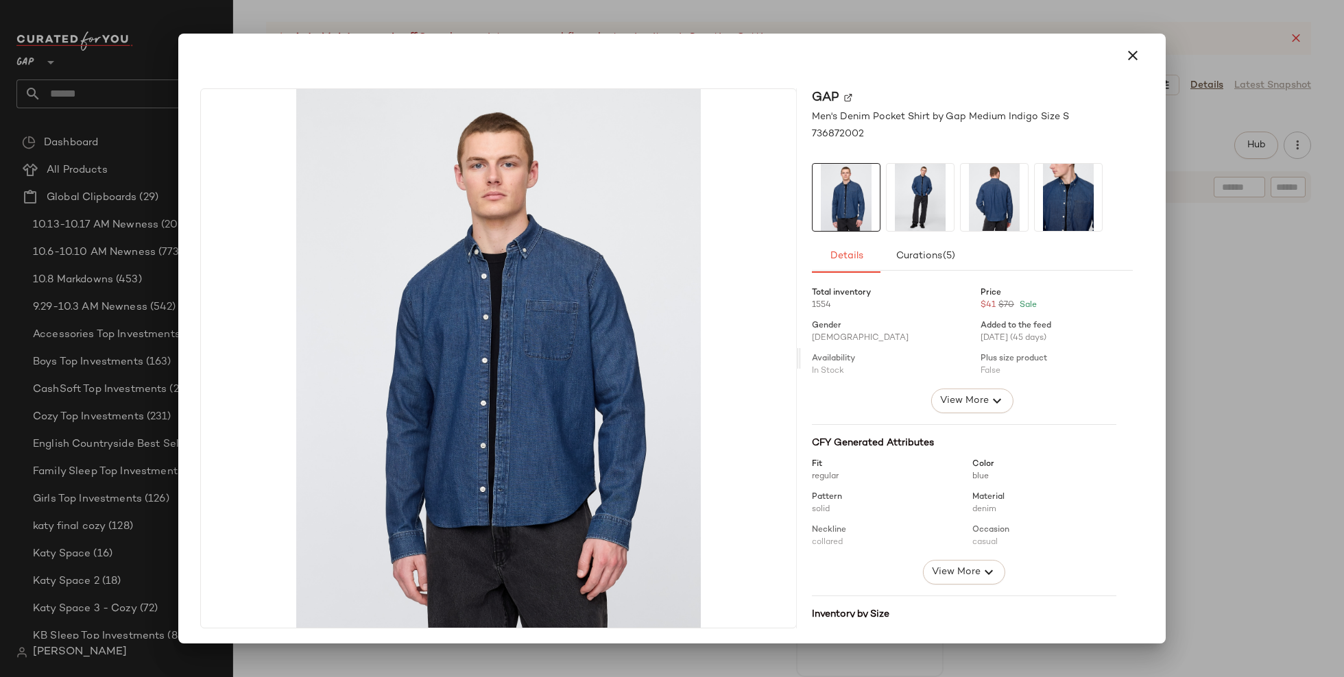
click at [1124, 55] on icon "button" at bounding box center [1132, 55] width 16 height 16
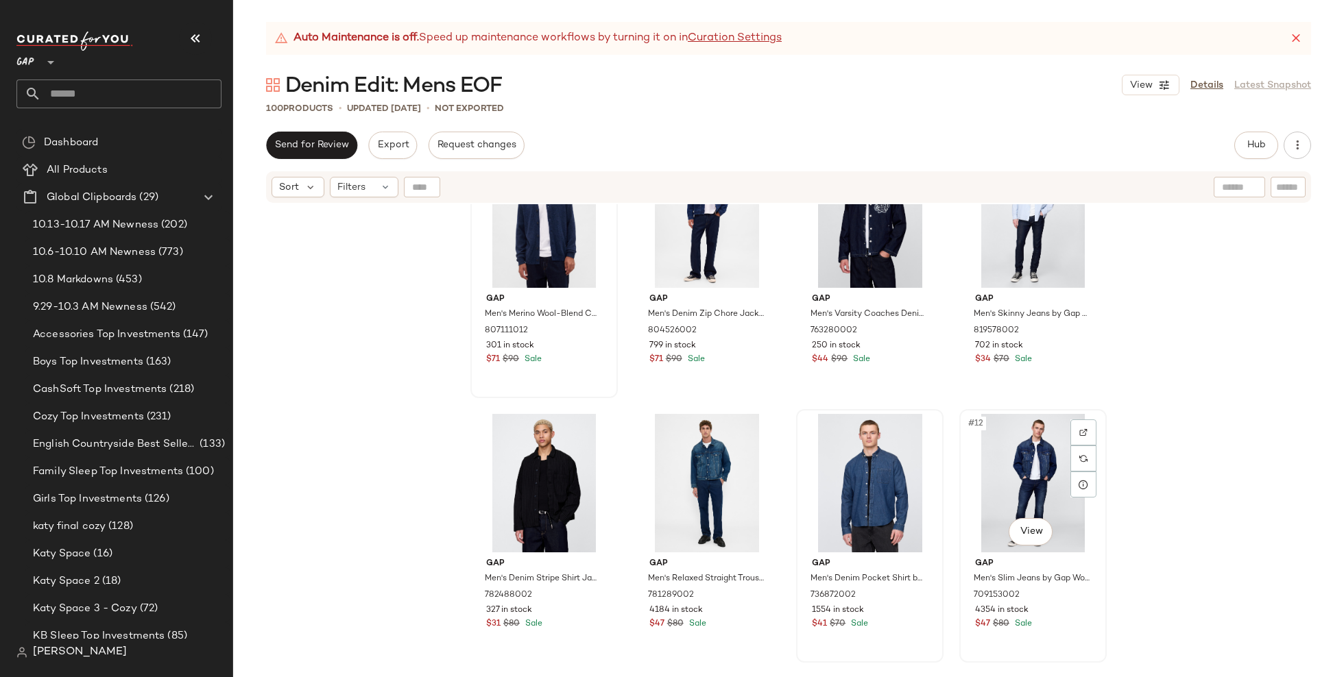
scroll to position [339, 0]
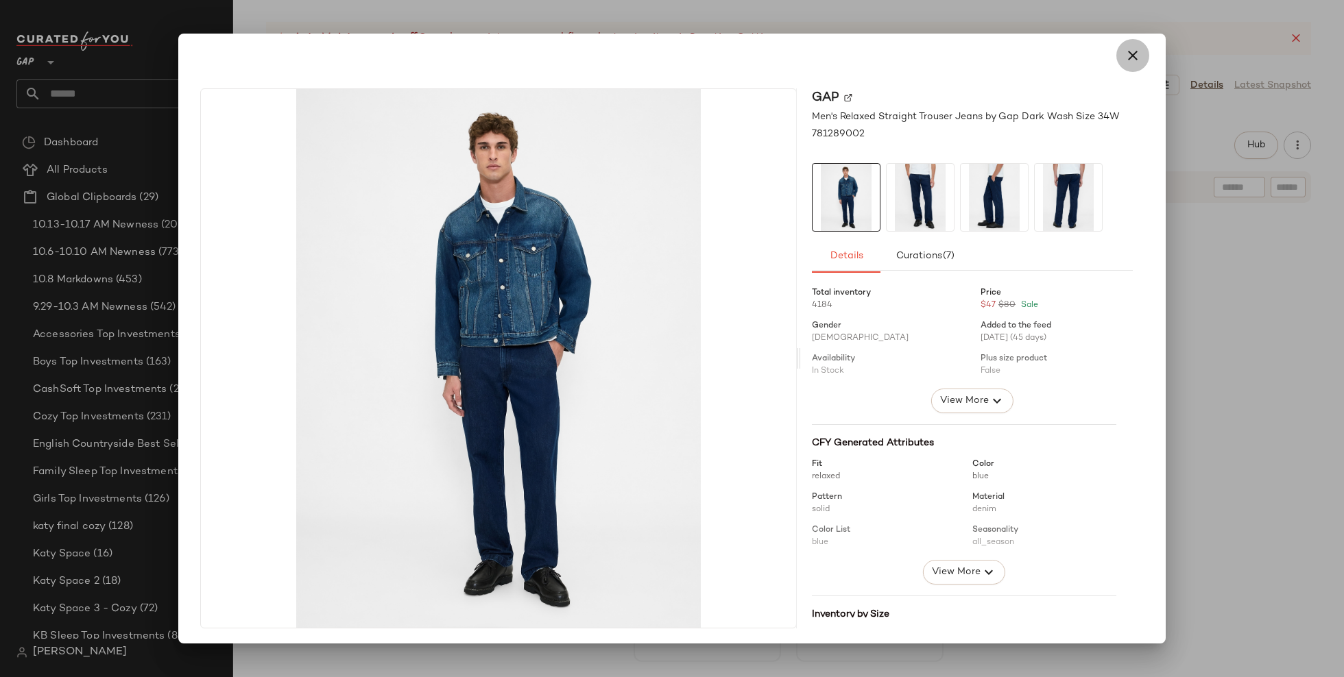
click at [1124, 53] on icon "button" at bounding box center [1132, 55] width 16 height 16
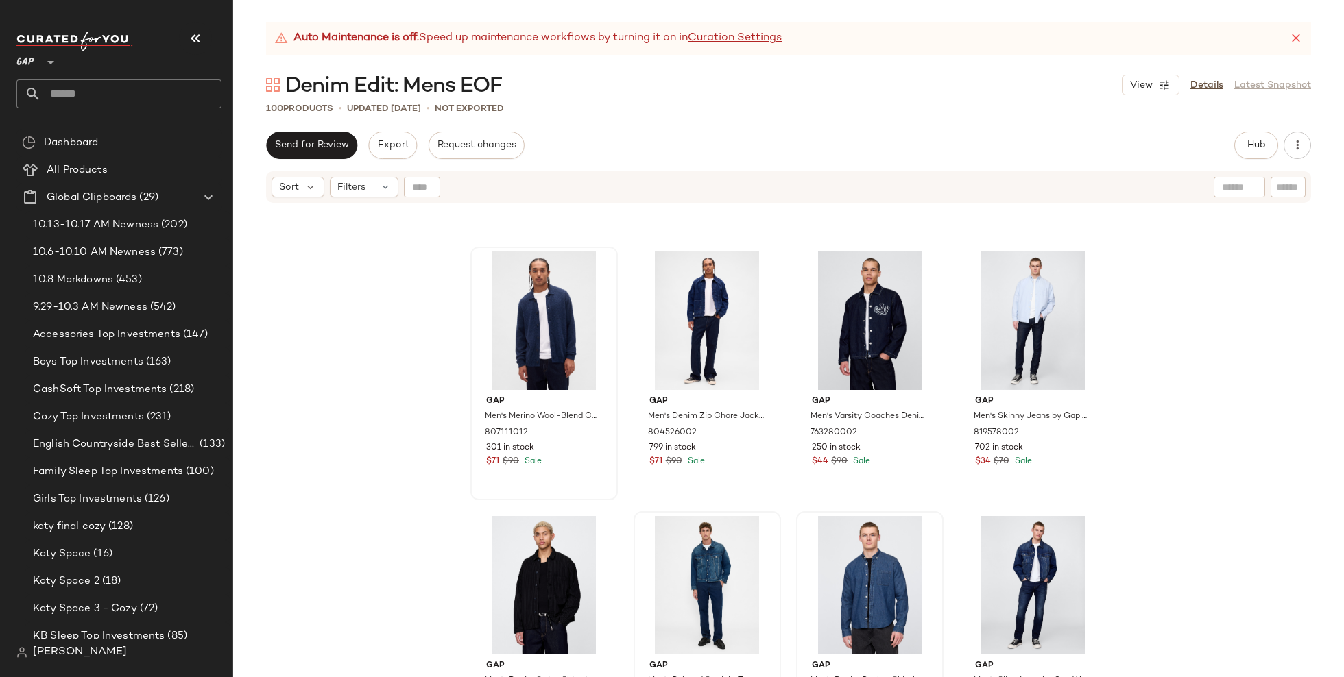
scroll to position [226, 0]
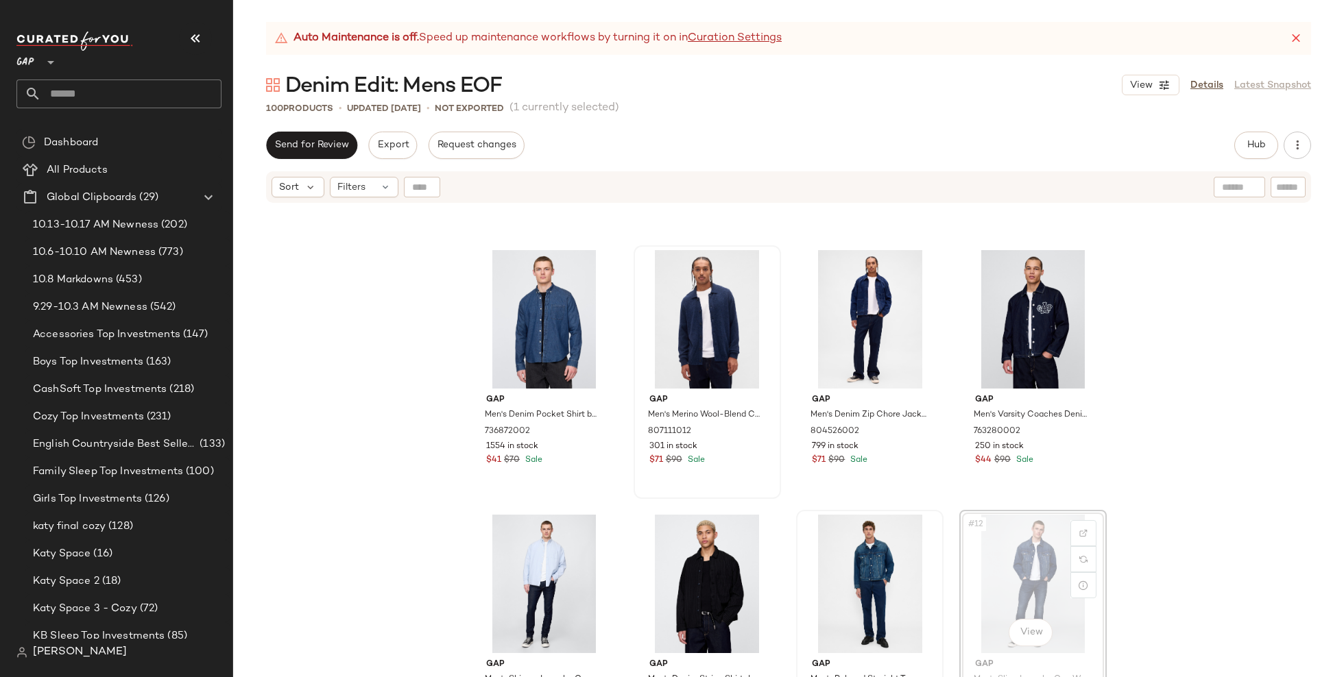
scroll to position [228, 0]
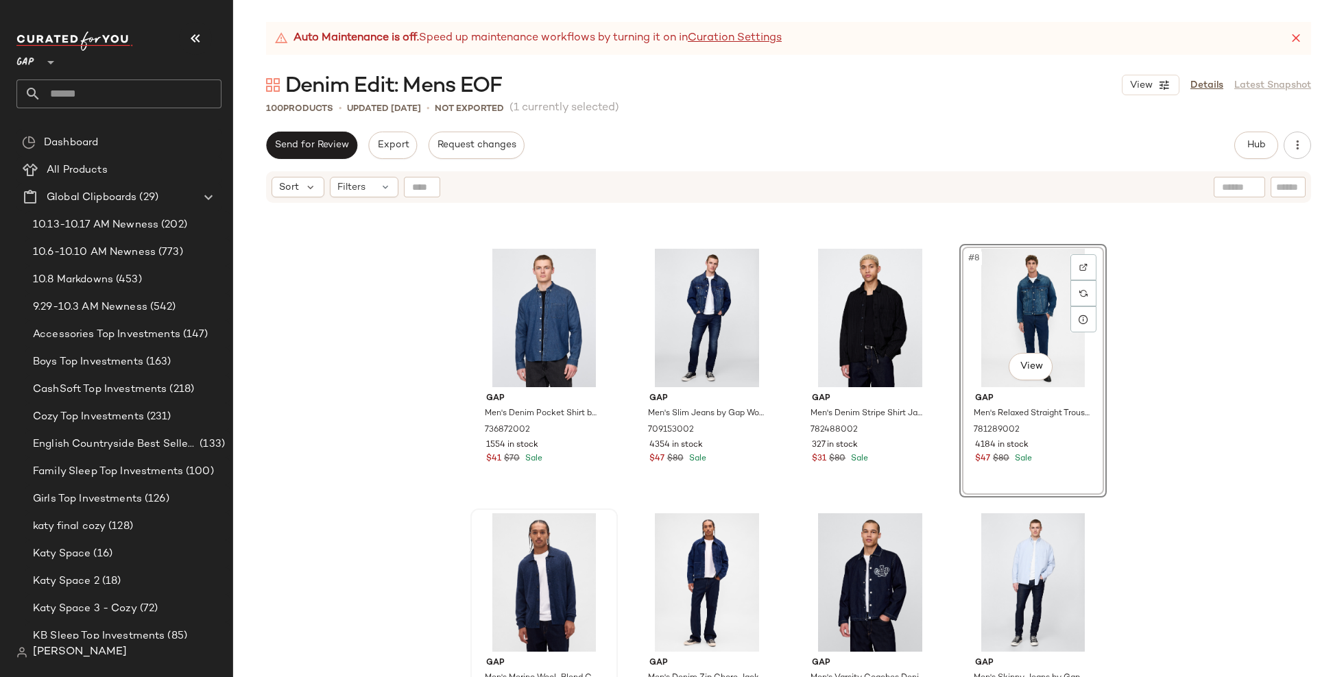
click at [1197, 432] on div "SET Gap Men's Heavyweight Denim Jacket by Gap Dark Rinse Size S 804527002 943 i…" at bounding box center [788, 457] width 1111 height 507
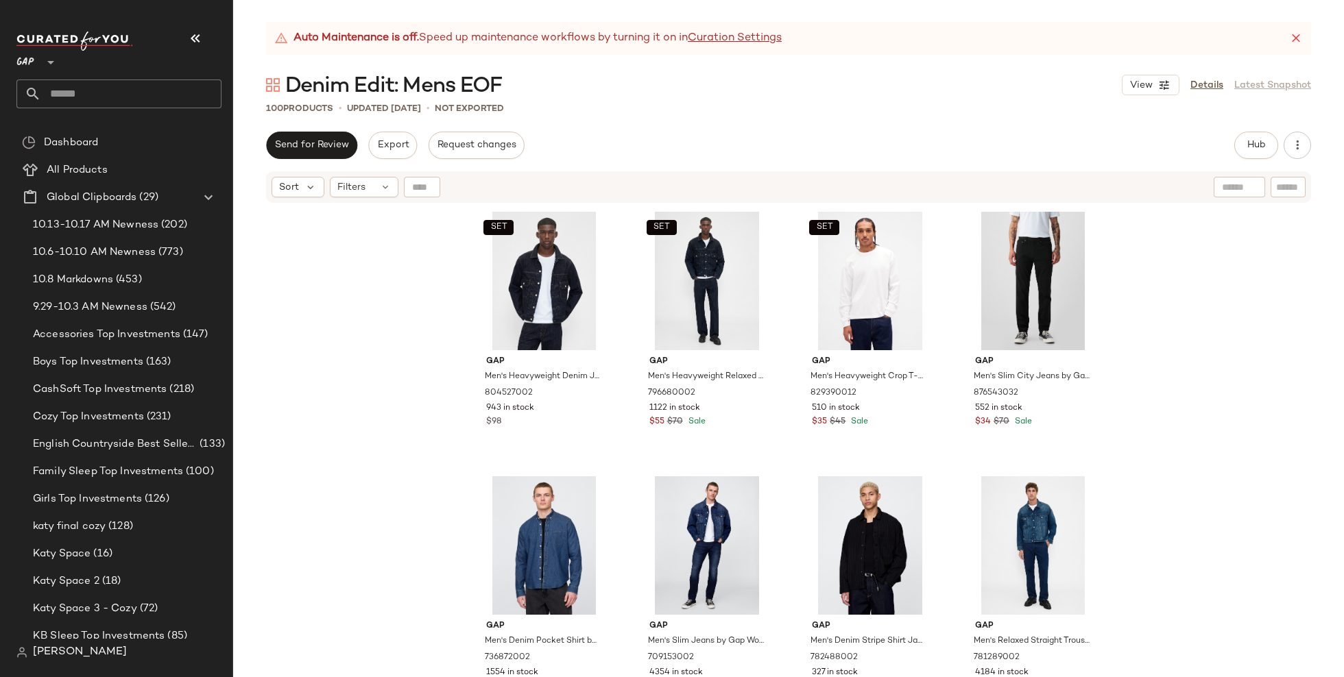
scroll to position [1, 0]
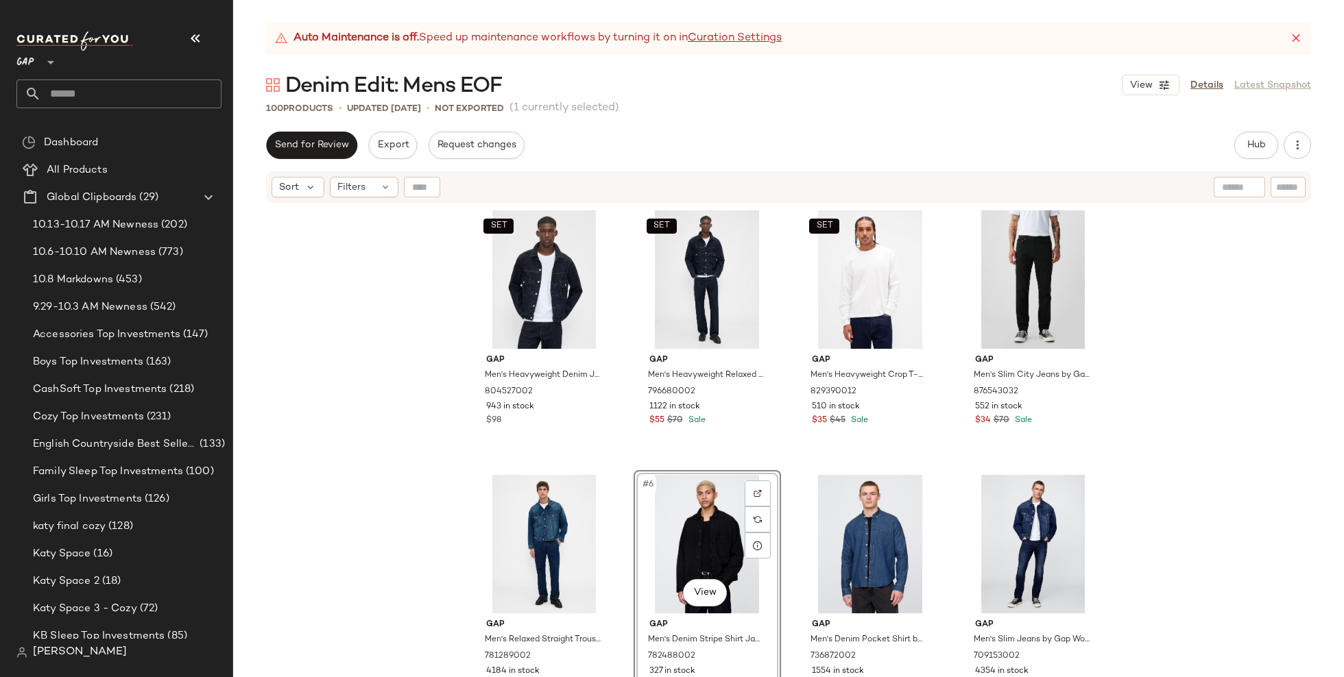
click at [1190, 538] on div "SET Gap Men's Heavyweight Denim Jacket by Gap Dark Rinse Size S 804527002 943 i…" at bounding box center [788, 457] width 1111 height 507
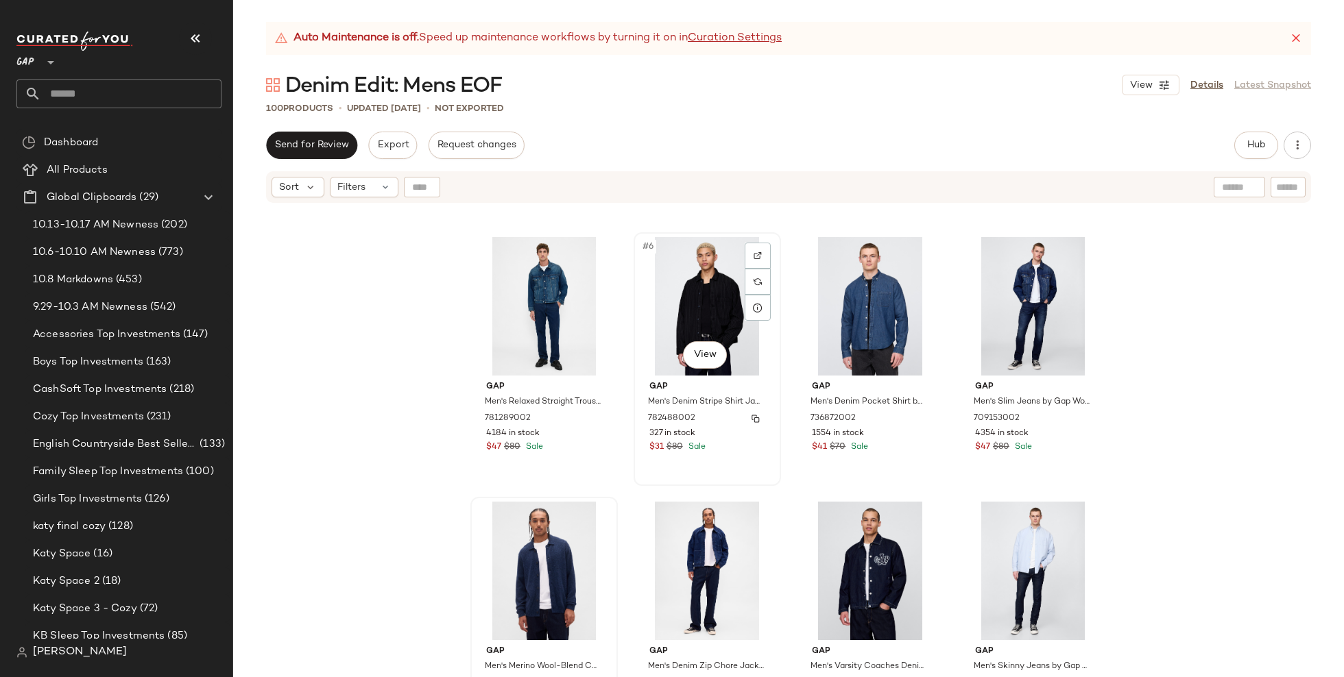
scroll to position [263, 0]
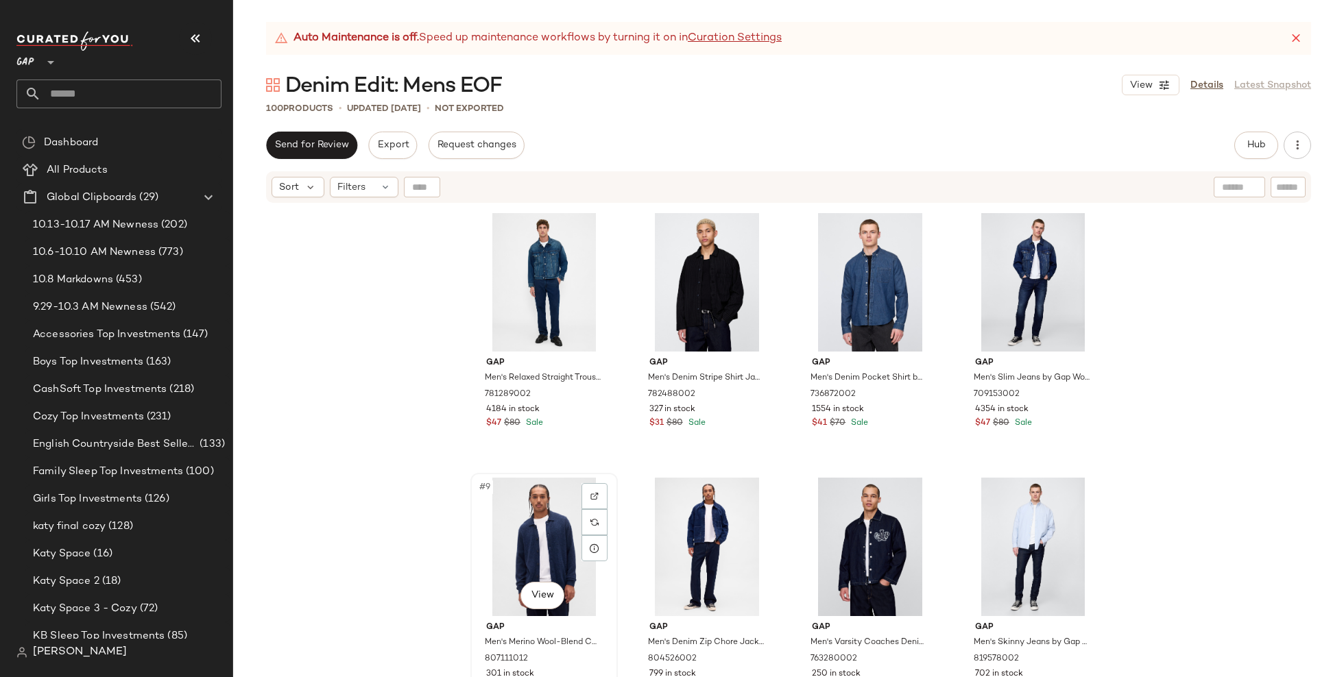
click at [521, 559] on div "#9 View" at bounding box center [544, 547] width 138 height 138
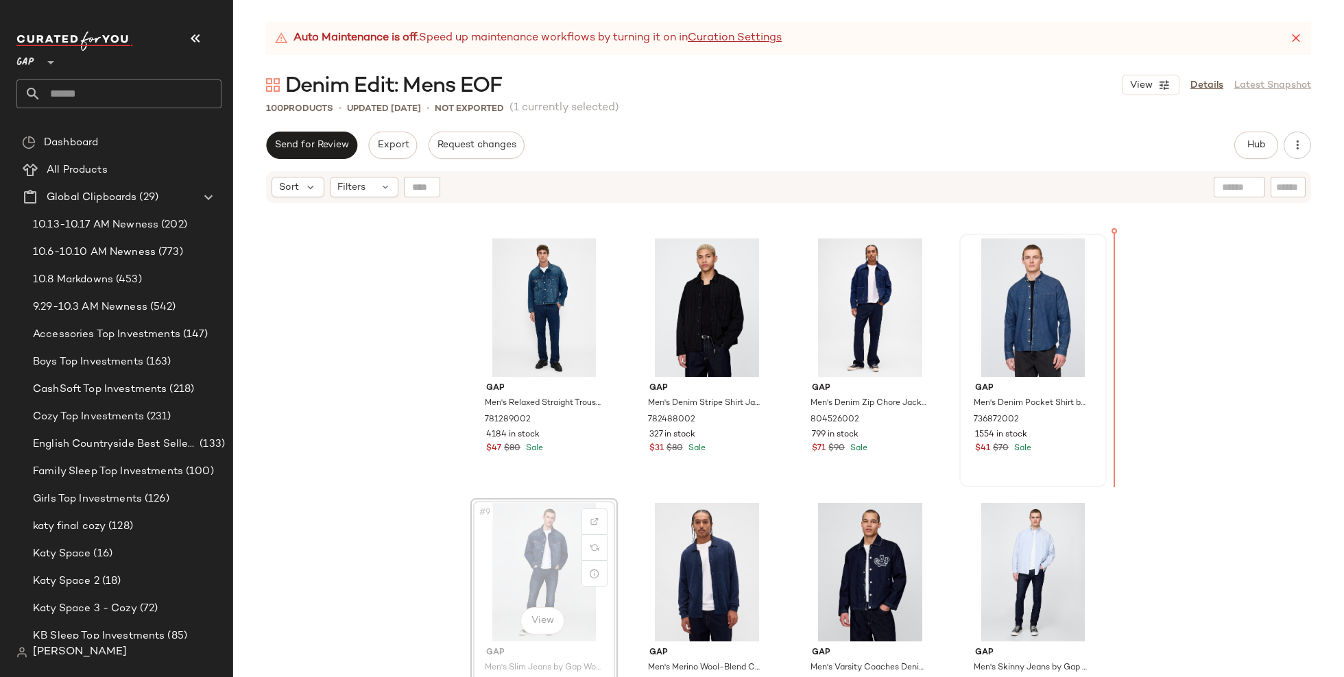
drag, startPoint x: 547, startPoint y: 538, endPoint x: 1031, endPoint y: 311, distance: 534.9
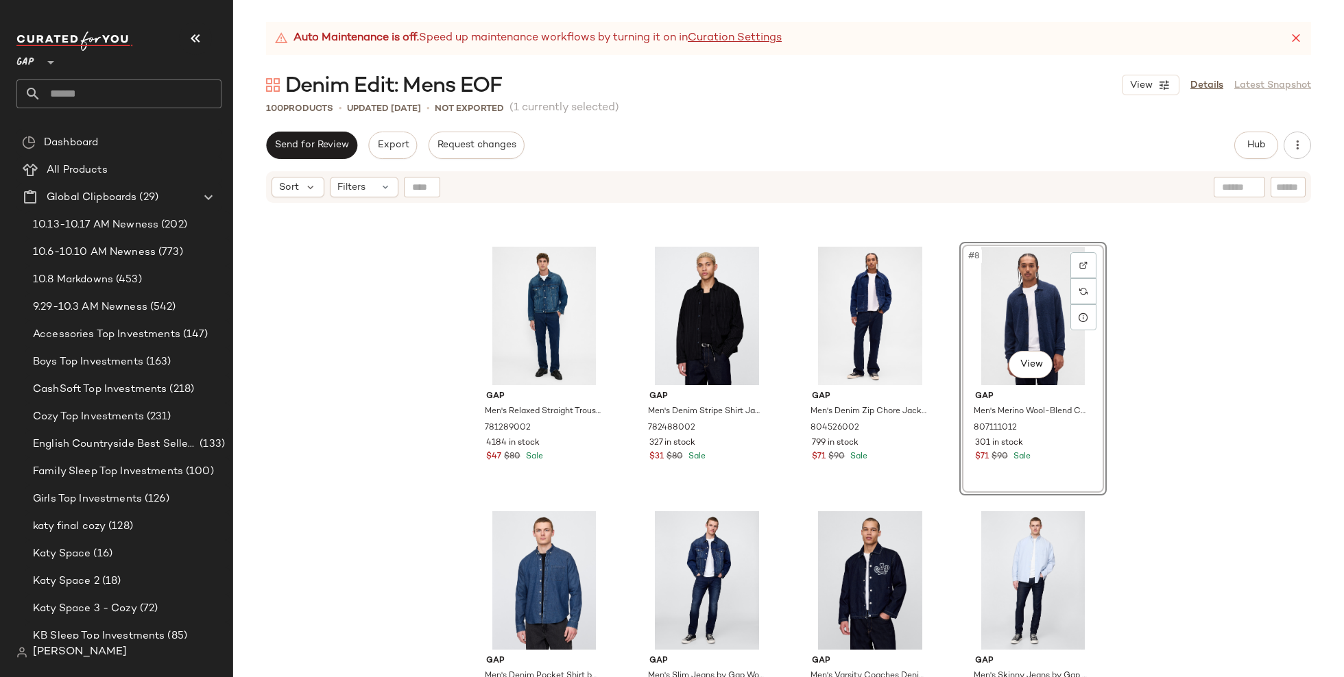
click at [1153, 403] on div "SET Gap Men's Heavyweight Denim Jacket by Gap Dark Rinse Size S 804527002 943 i…" at bounding box center [788, 457] width 1111 height 507
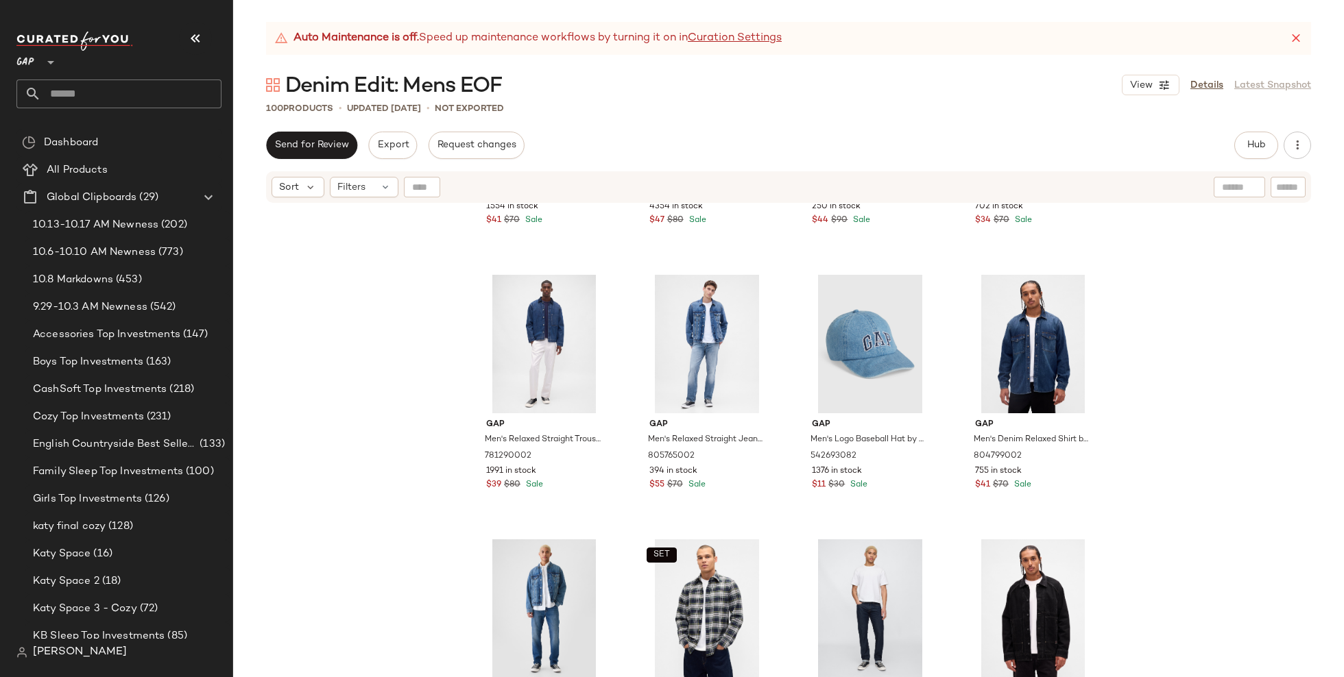
scroll to position [745, 0]
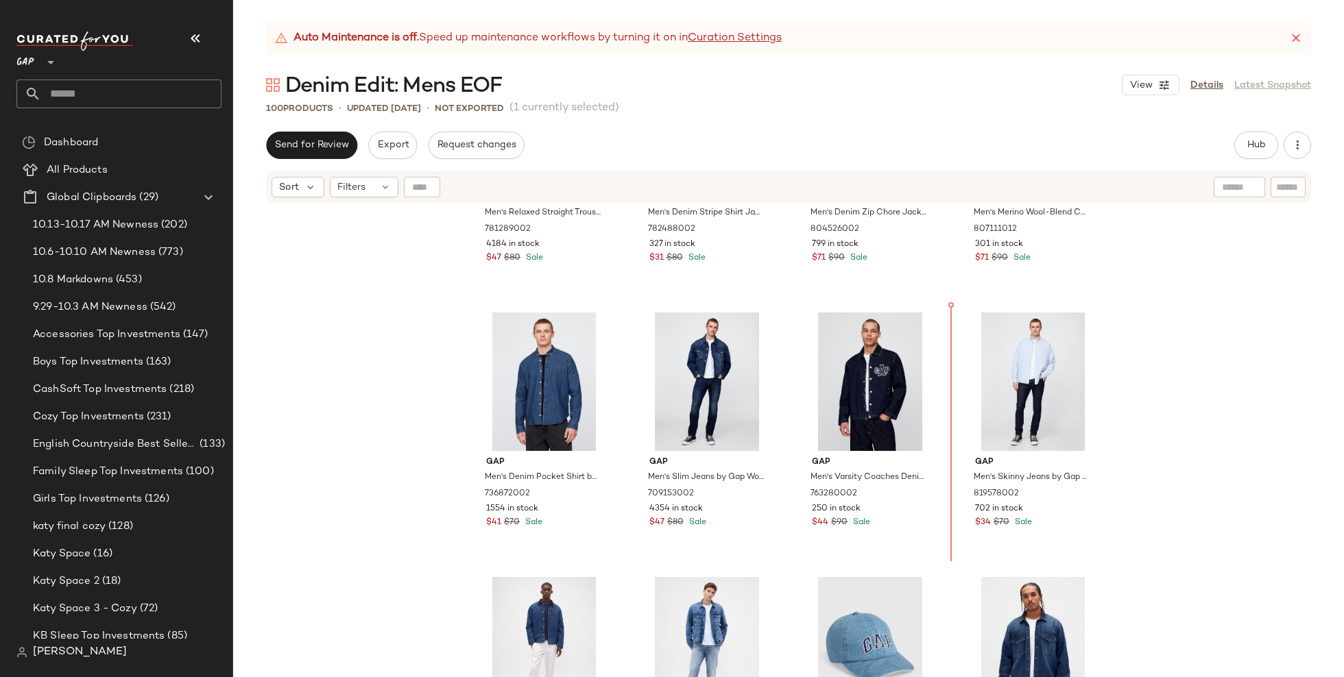
scroll to position [428, 0]
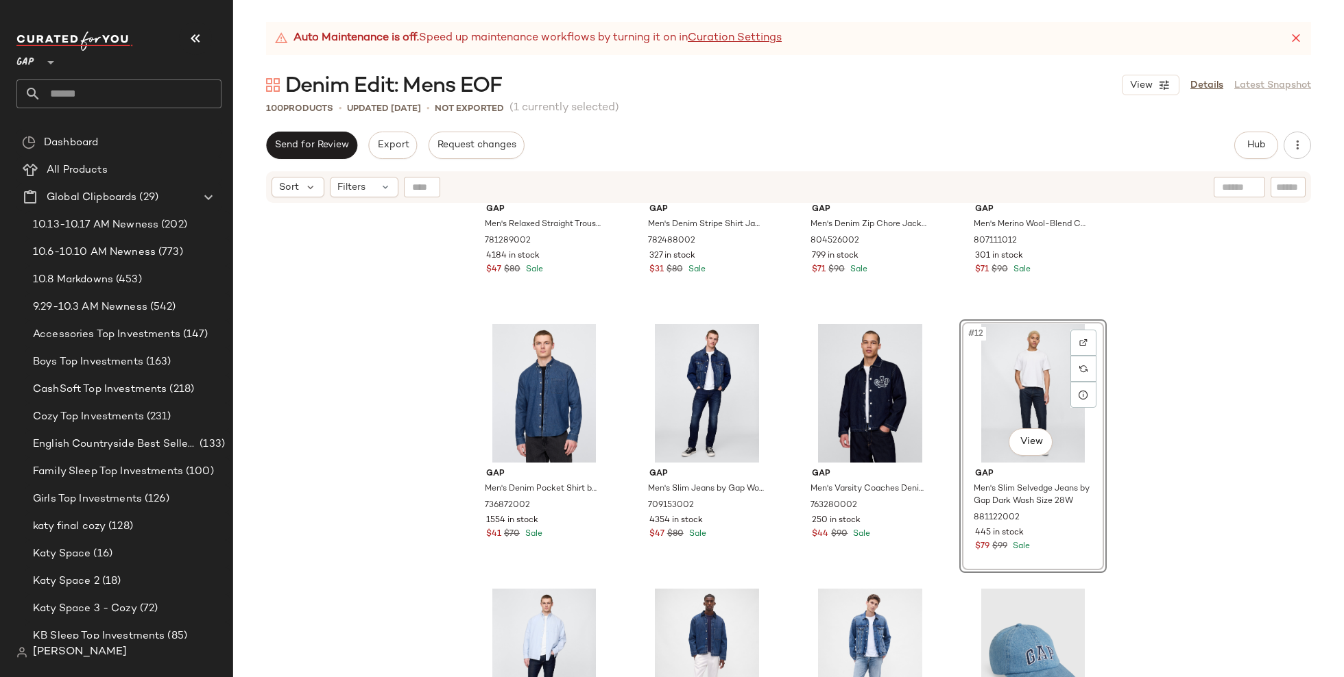
click at [1146, 495] on div "Gap Men's Relaxed Straight Trouser Jeans by Gap Dark Wash Size 34W 781289002 41…" at bounding box center [788, 457] width 1111 height 507
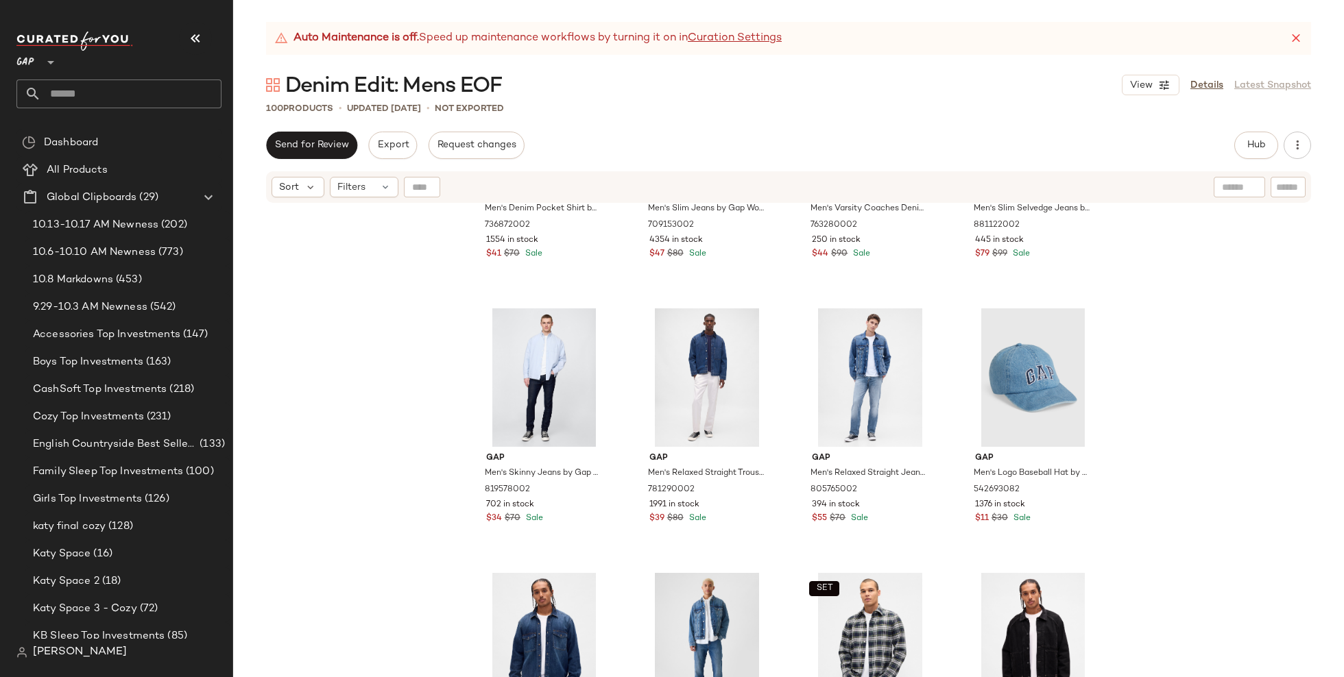
scroll to position [727, 0]
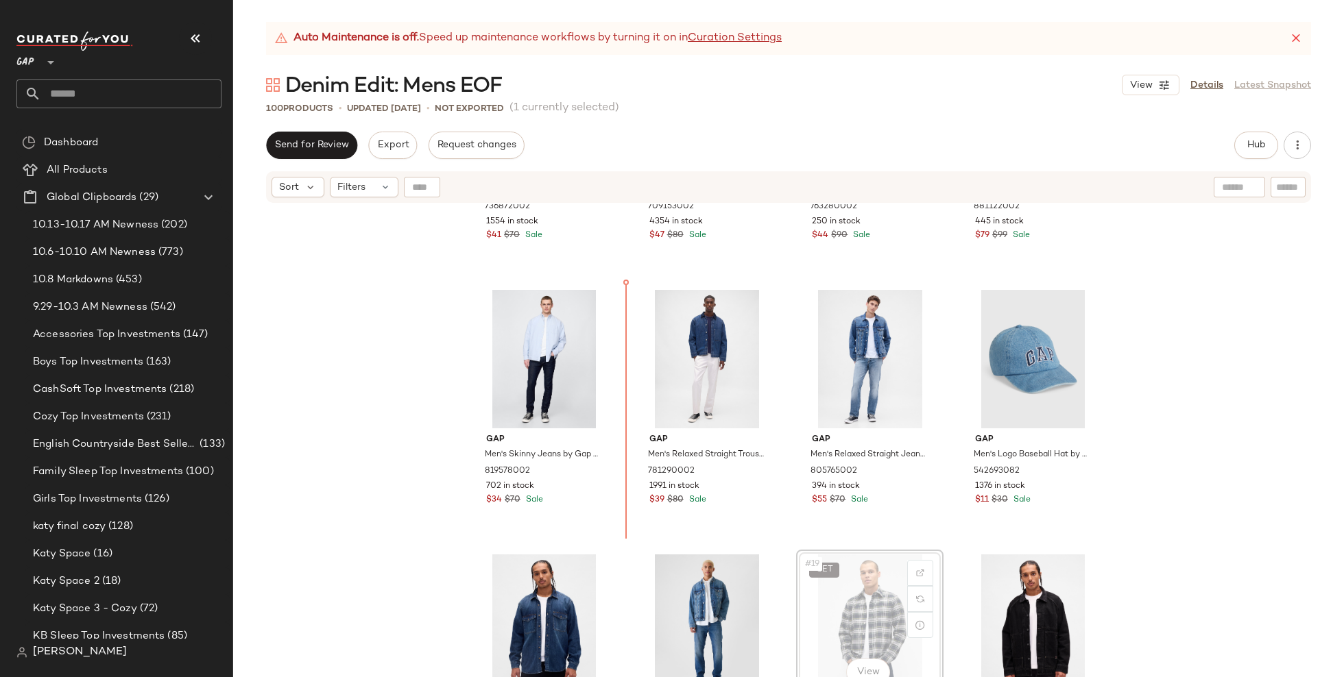
scroll to position [728, 0]
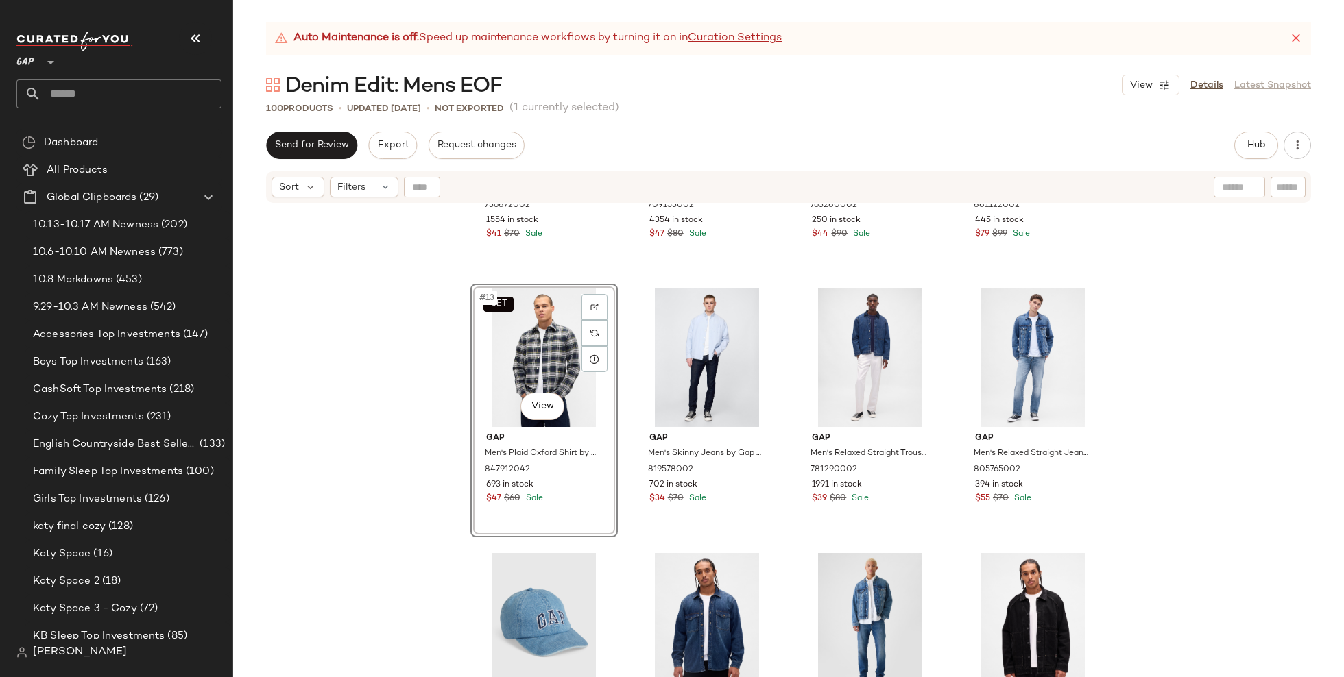
click at [401, 511] on div "Gap Men's Denim Pocket Shirt by Gap Medium Indigo Size S 736872002 1554 in stoc…" at bounding box center [788, 457] width 1111 height 507
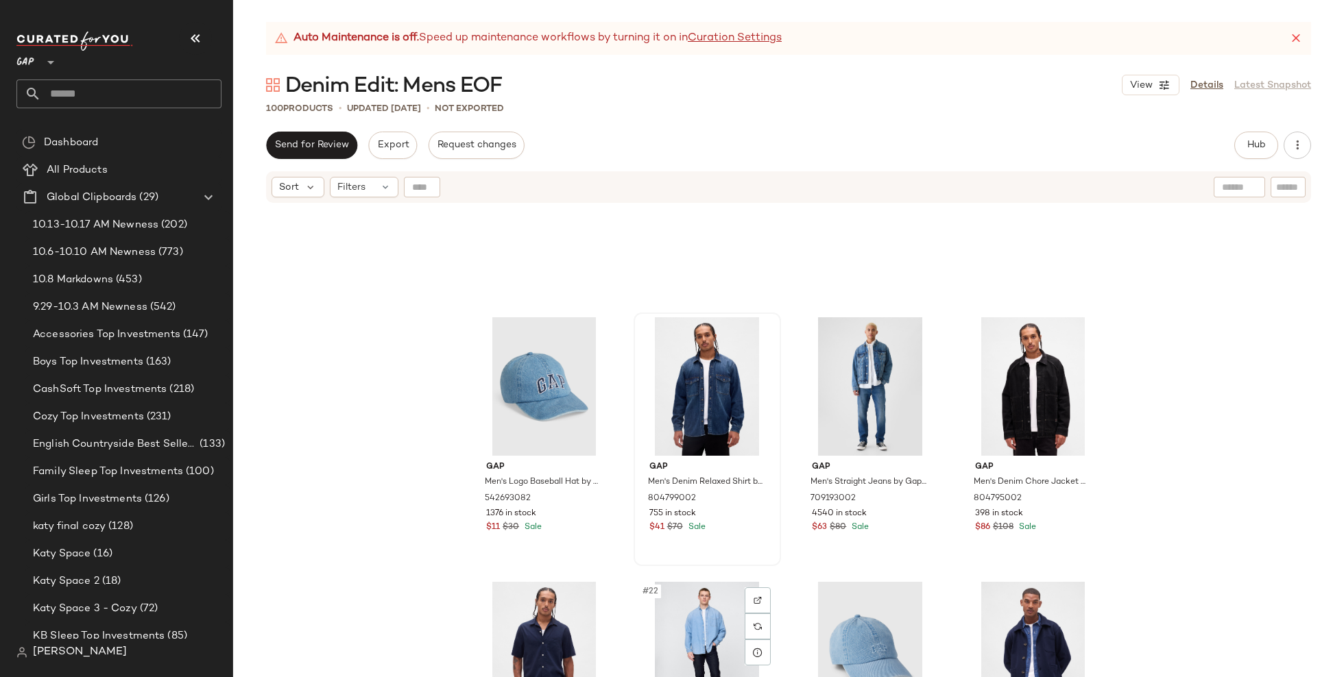
scroll to position [963, 0]
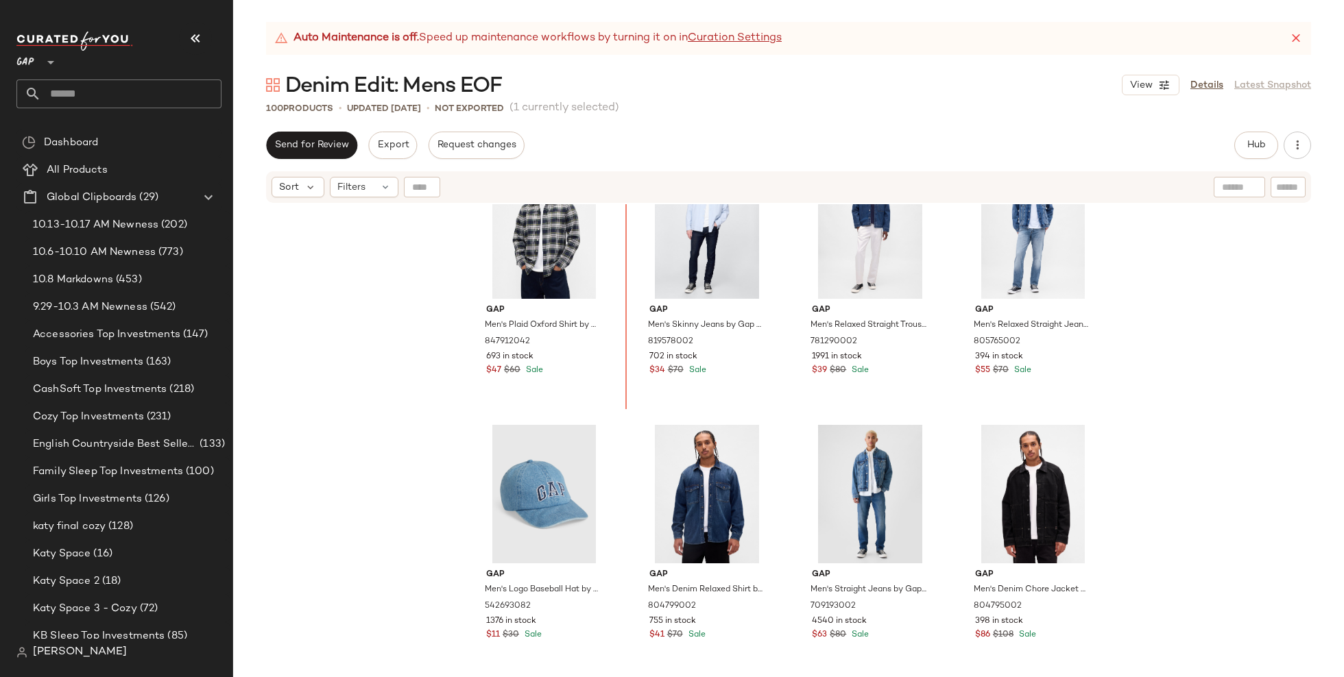
scroll to position [923, 0]
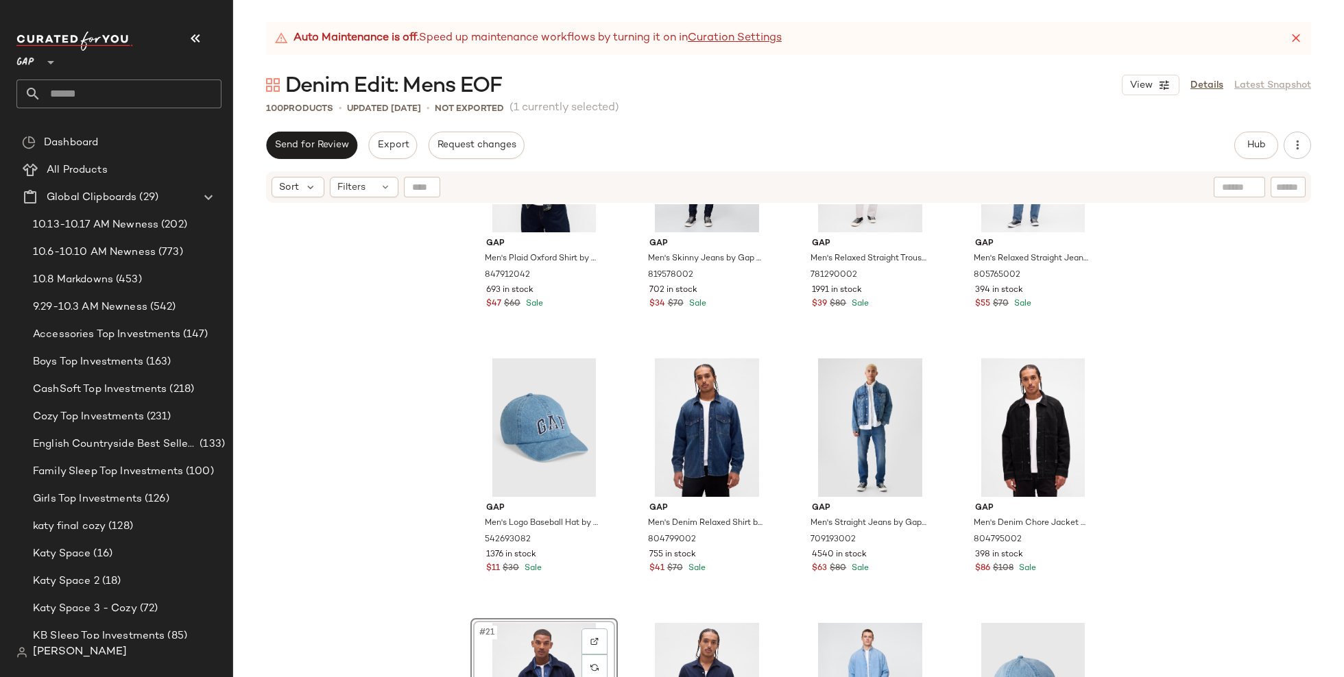
click at [1153, 472] on div "SET Gap Men's Plaid Oxford Shirt by Gap Blue Green Plaid Tall Size XL 847912042…" at bounding box center [788, 457] width 1111 height 507
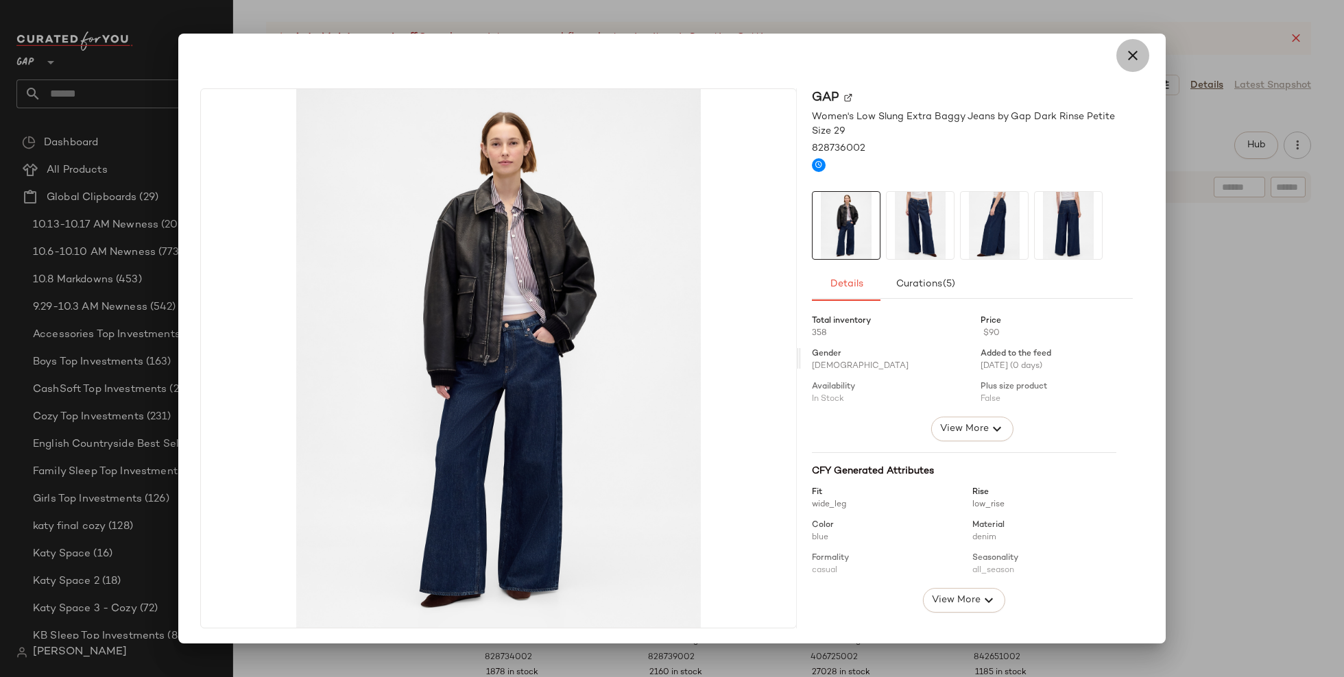
click at [1124, 58] on icon "button" at bounding box center [1132, 55] width 16 height 16
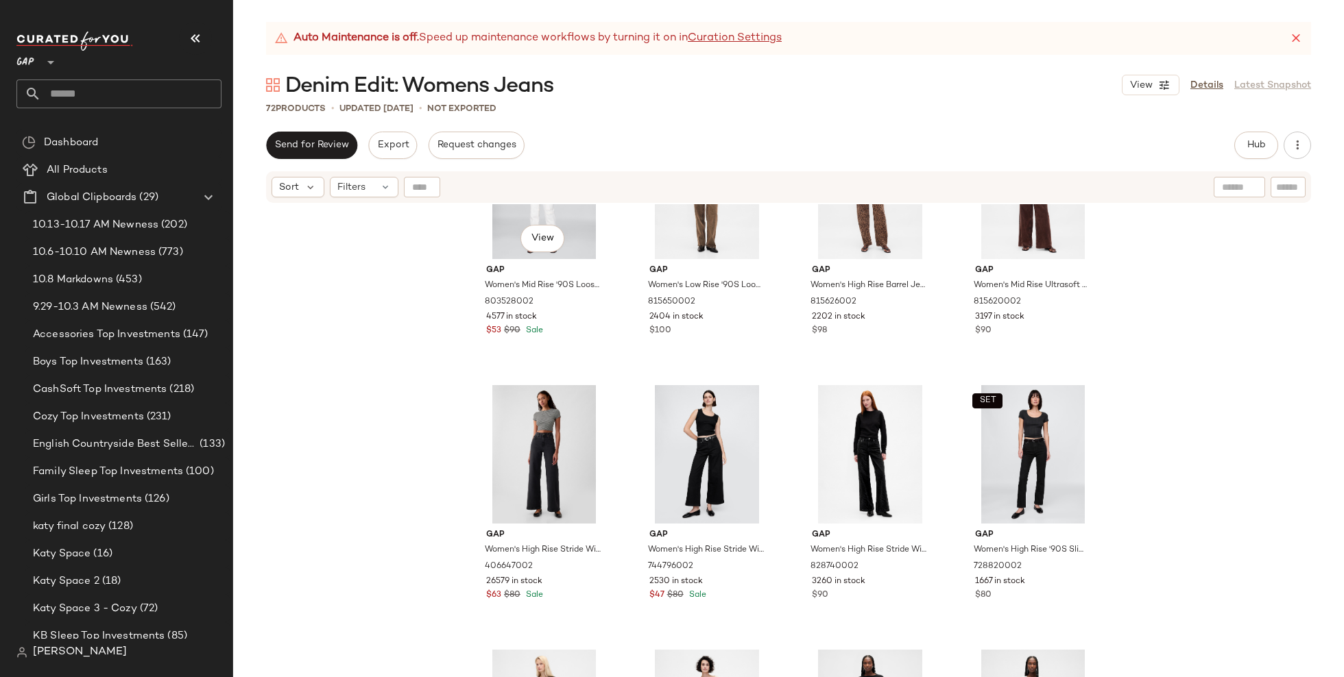
scroll to position [3715, 0]
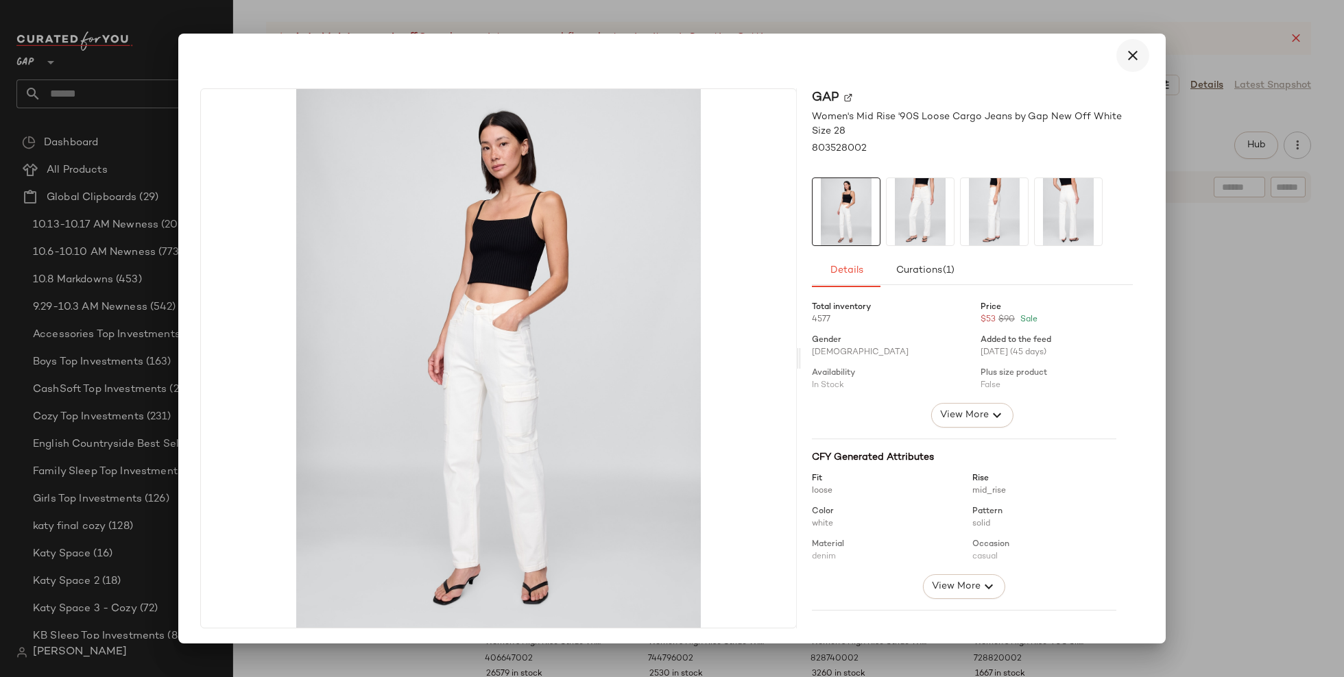
click at [1124, 56] on icon "button" at bounding box center [1132, 55] width 16 height 16
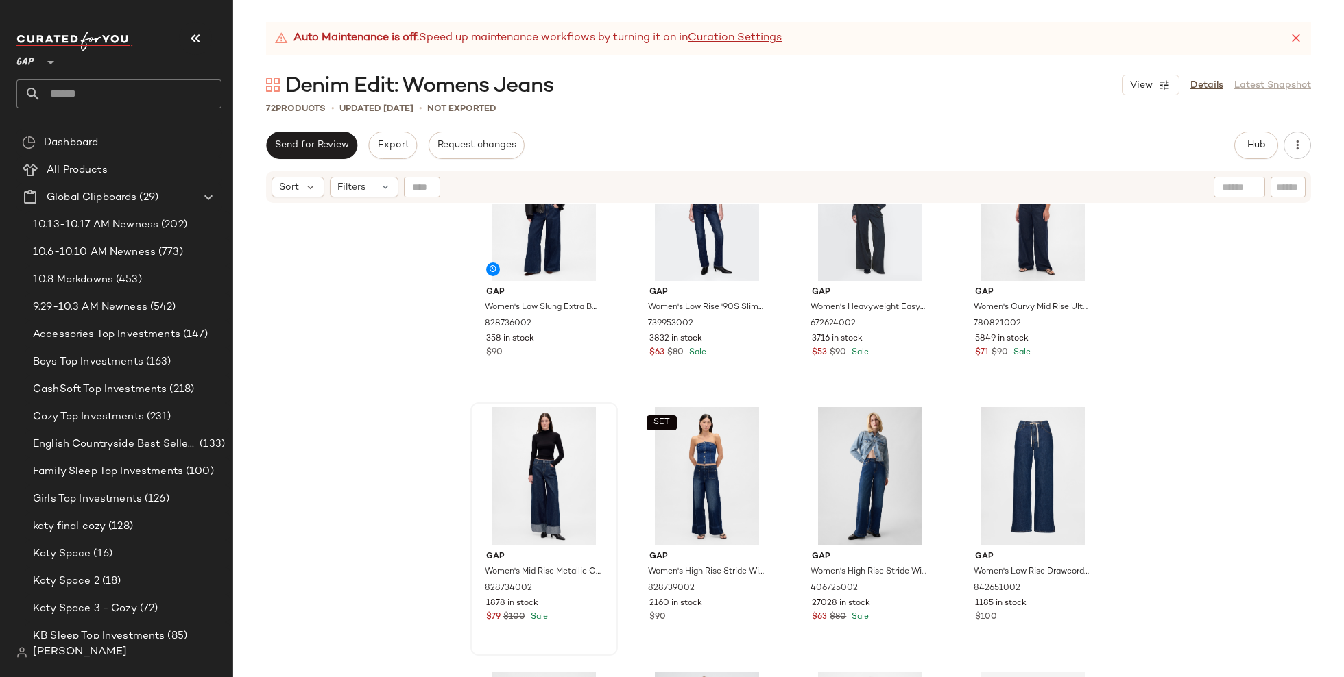
scroll to position [0, 0]
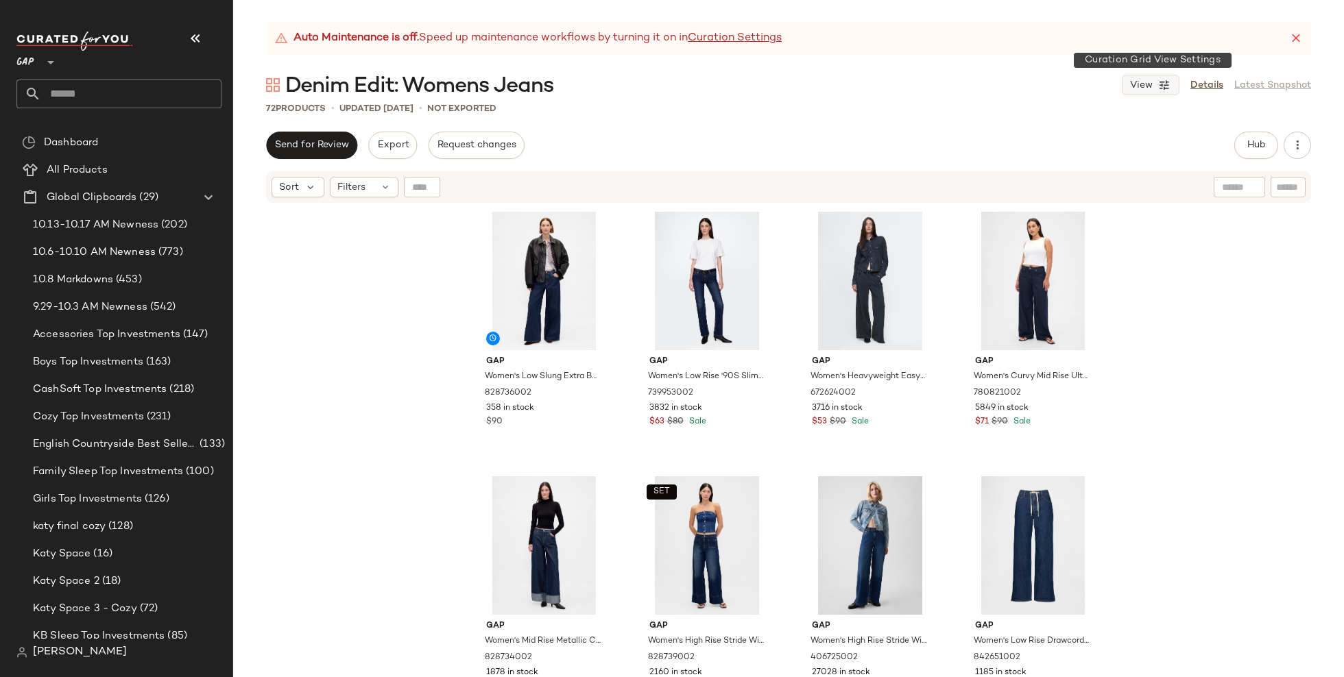
click at [1170, 86] on icon "button" at bounding box center [1164, 85] width 12 height 12
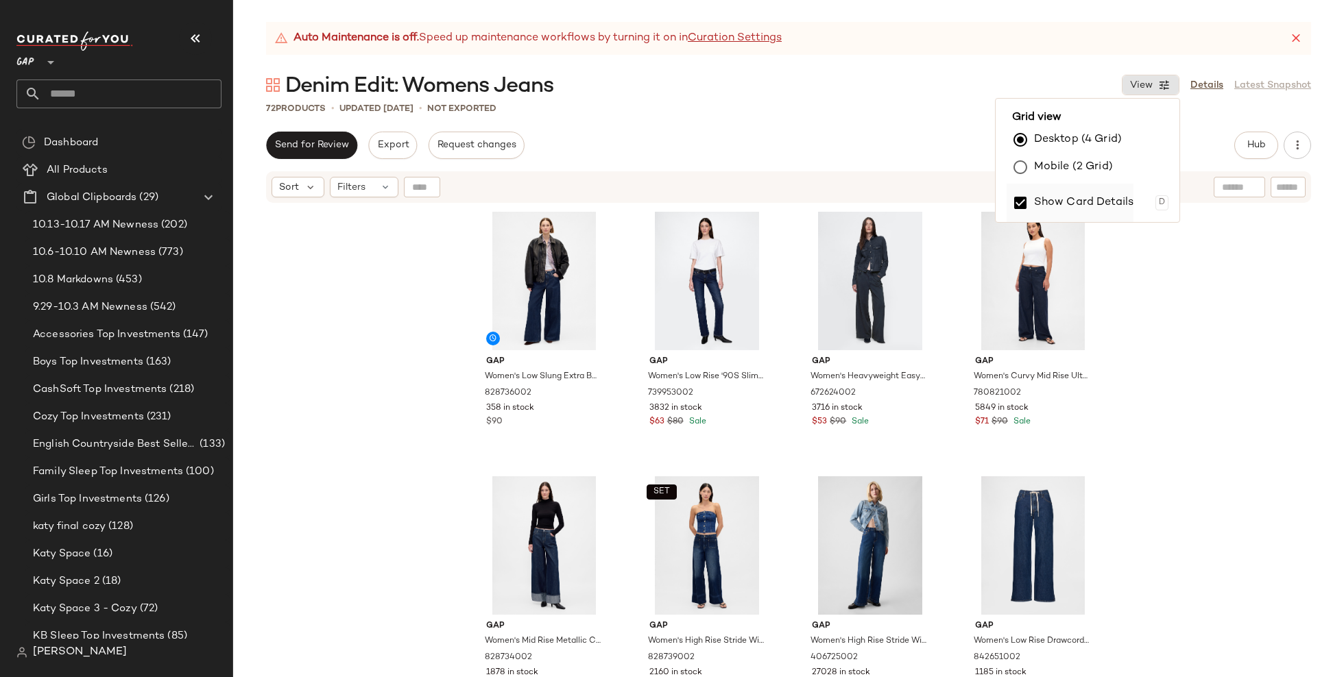
click at [1070, 202] on label "Show Card Details" at bounding box center [1084, 203] width 100 height 38
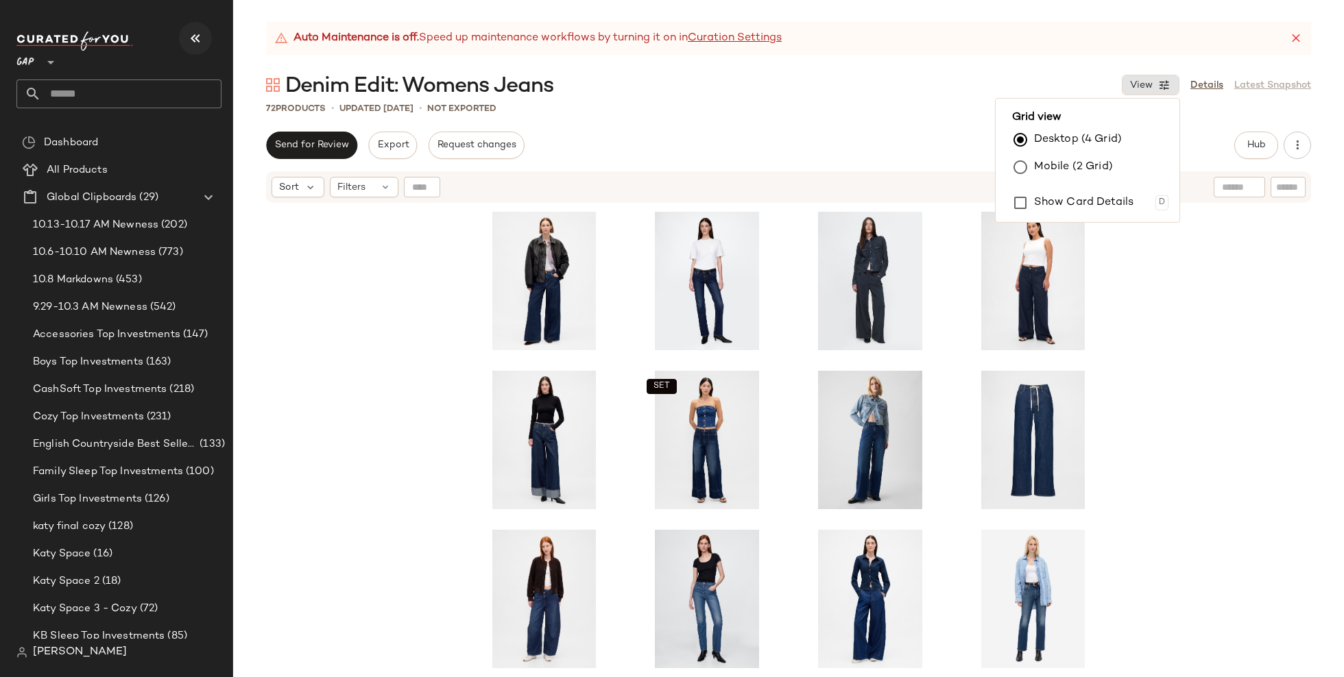
click at [200, 37] on icon "button" at bounding box center [195, 38] width 16 height 16
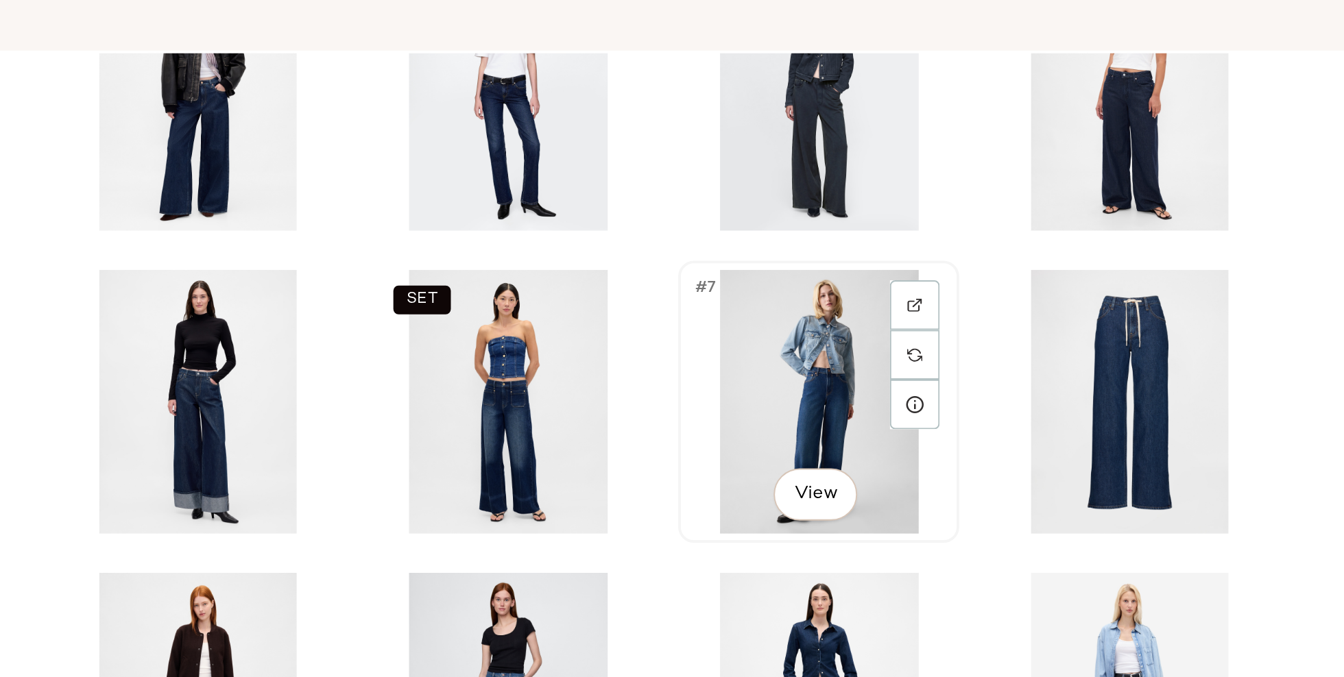
scroll to position [92, 0]
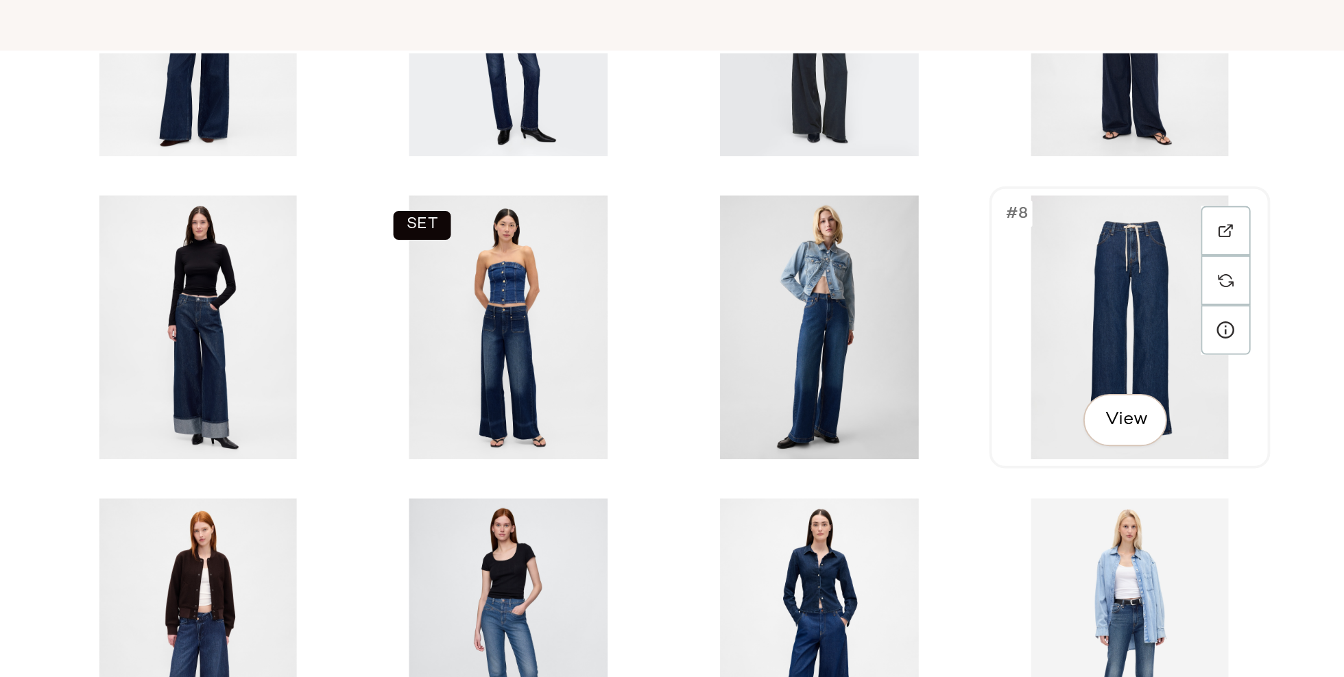
click at [919, 348] on div "#8 View" at bounding box center [944, 348] width 138 height 138
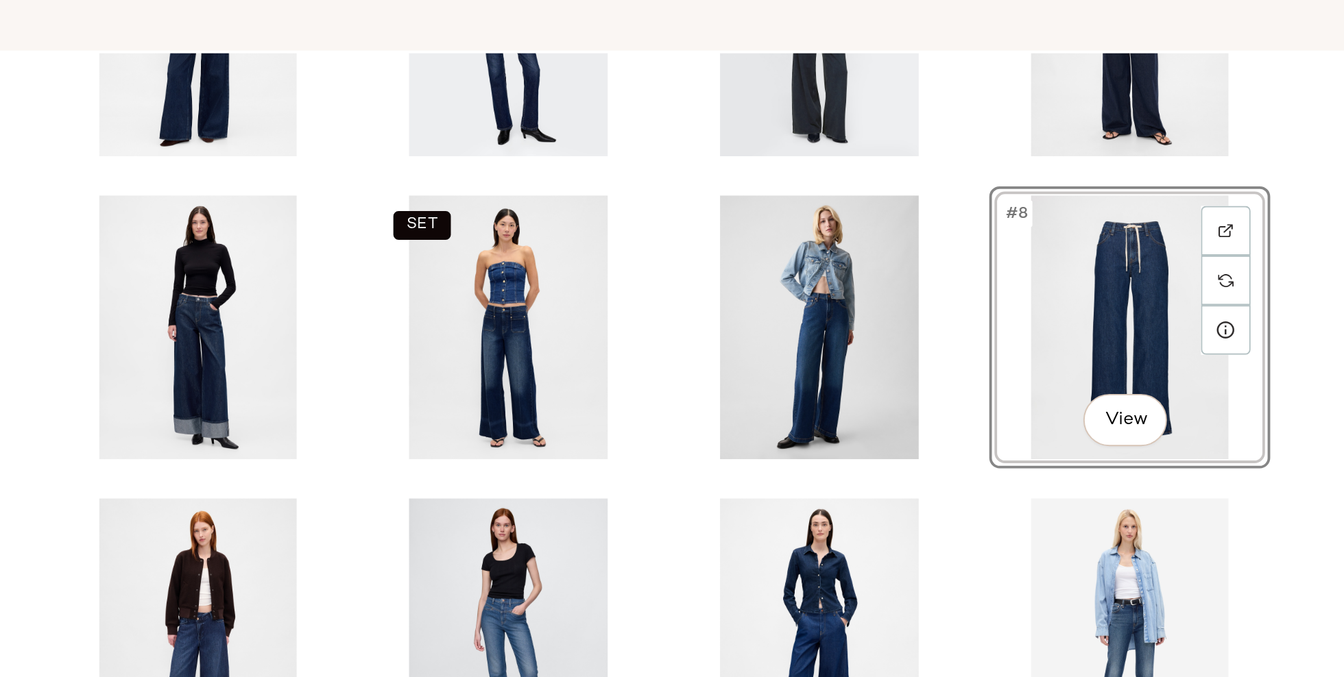
click at [1052, 350] on div "SET #8 View" at bounding box center [699, 457] width 1289 height 507
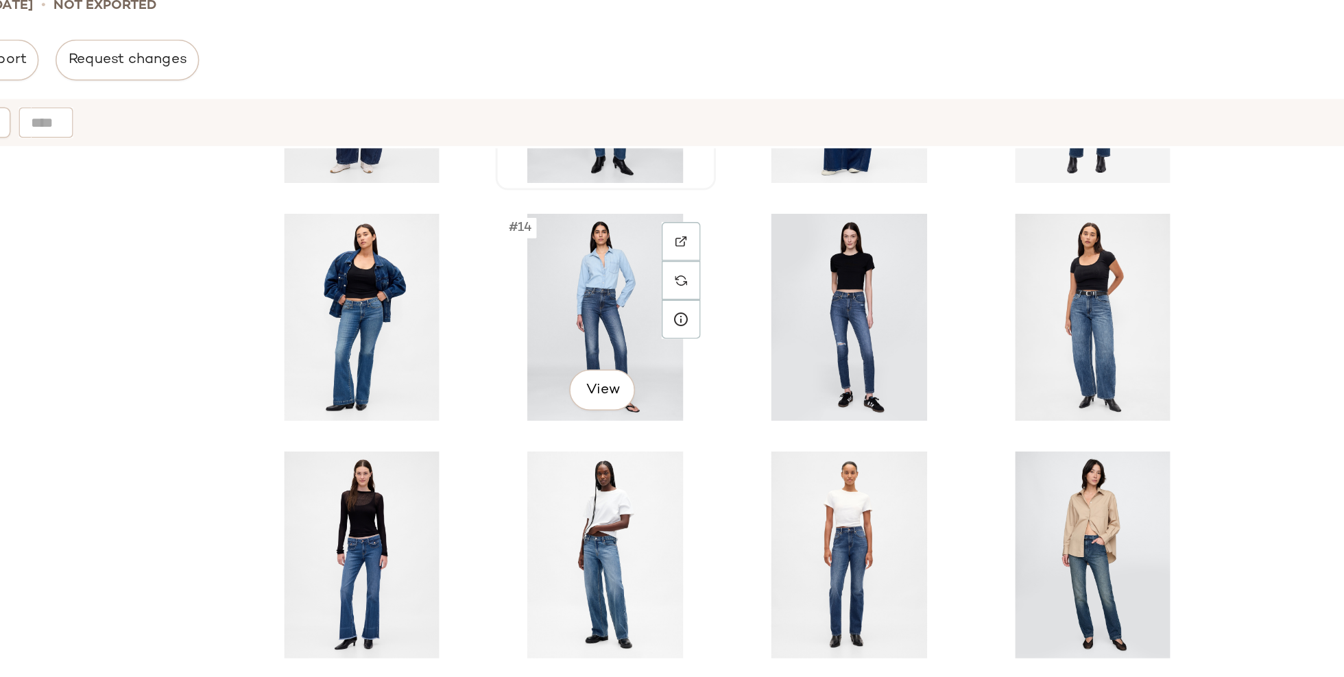
scroll to position [470, 0]
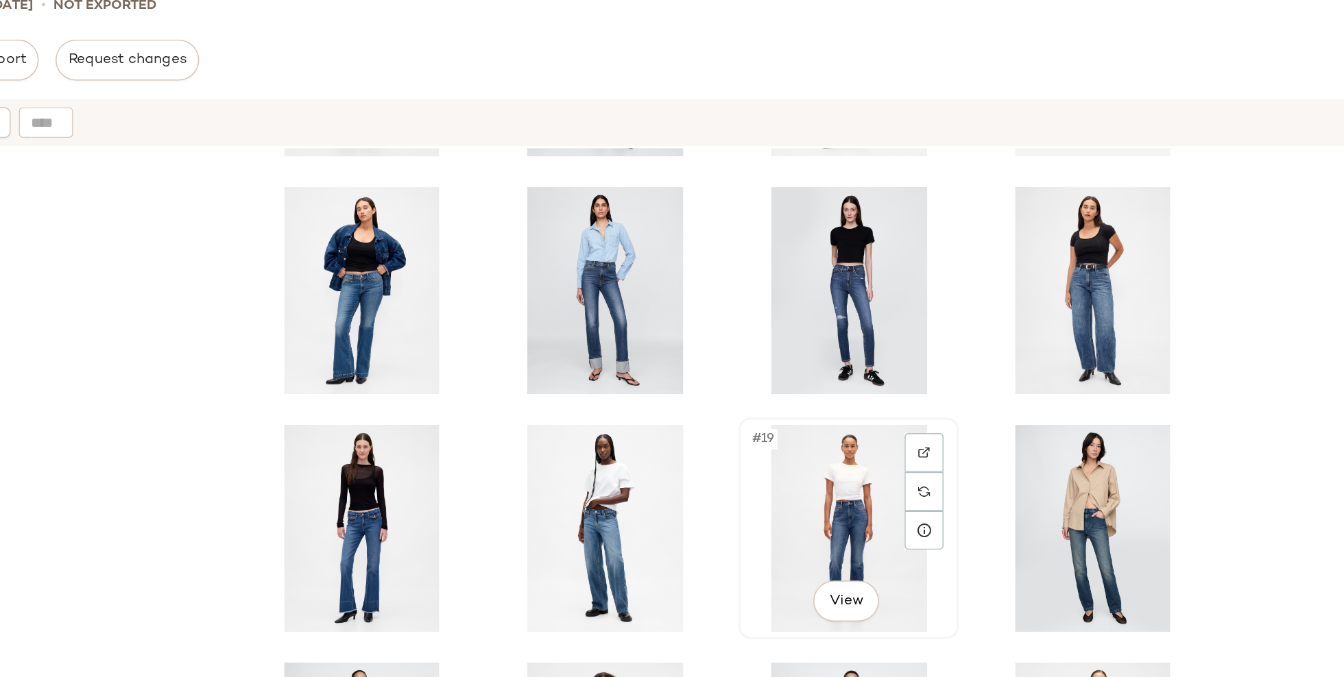
click at [757, 455] on div "#19 View" at bounding box center [781, 458] width 138 height 138
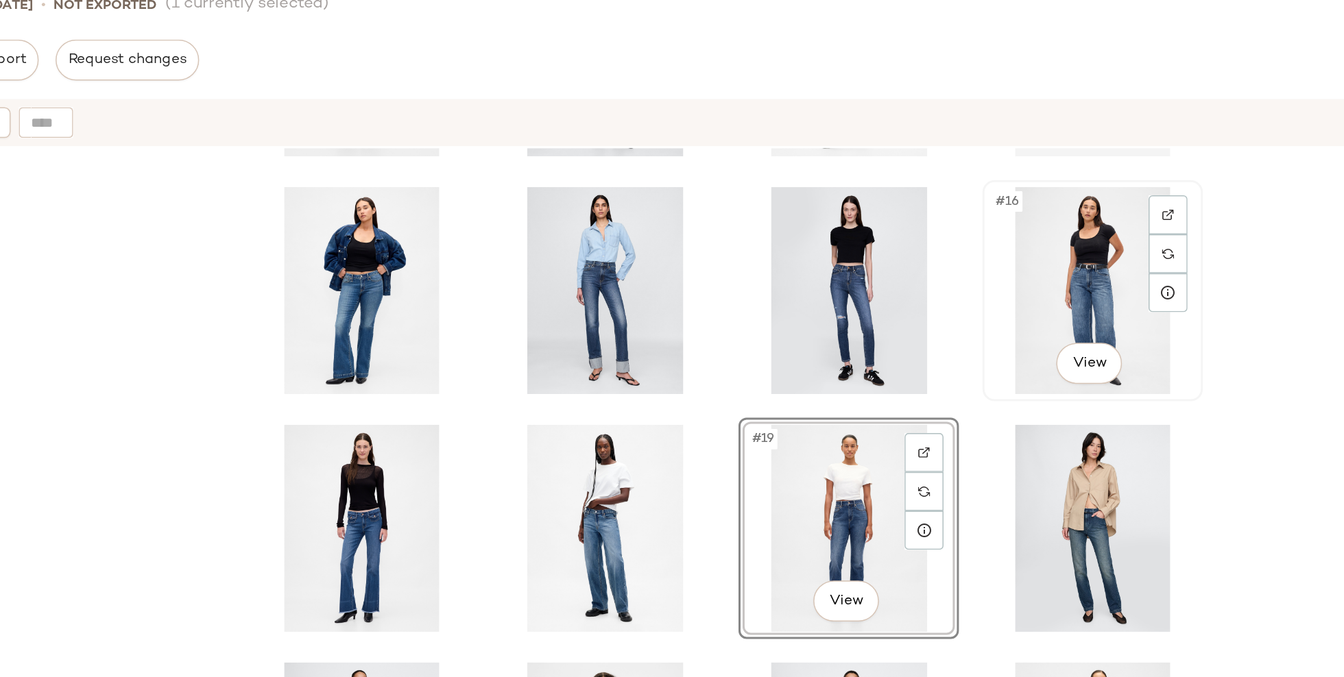
click at [935, 316] on div "#16 View" at bounding box center [944, 299] width 138 height 138
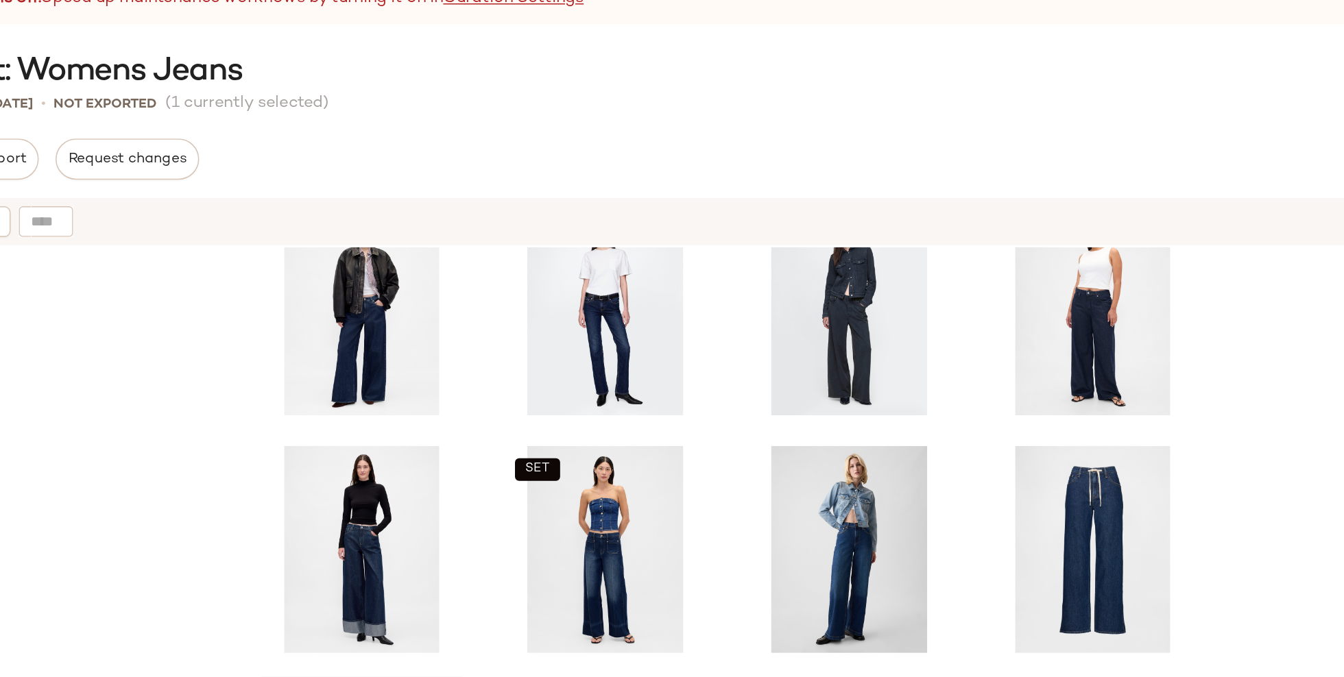
scroll to position [30, 0]
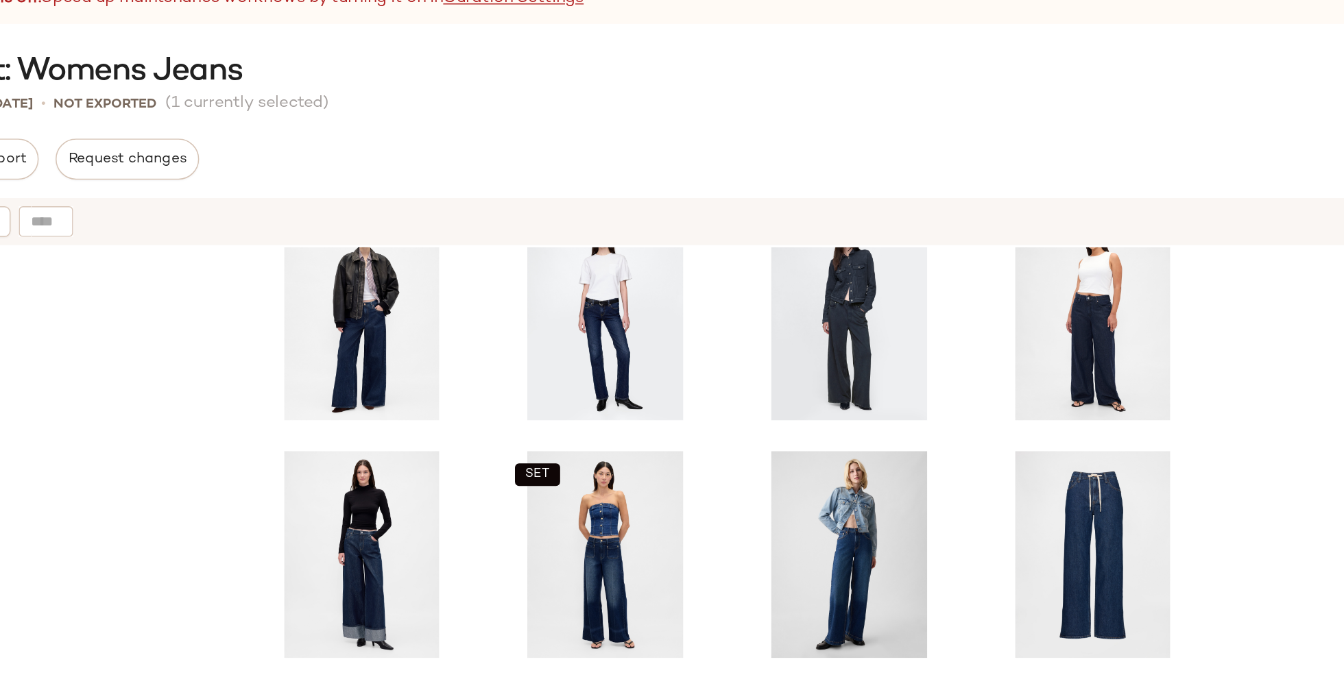
click at [1027, 326] on div "SET #16 View" at bounding box center [699, 457] width 1289 height 507
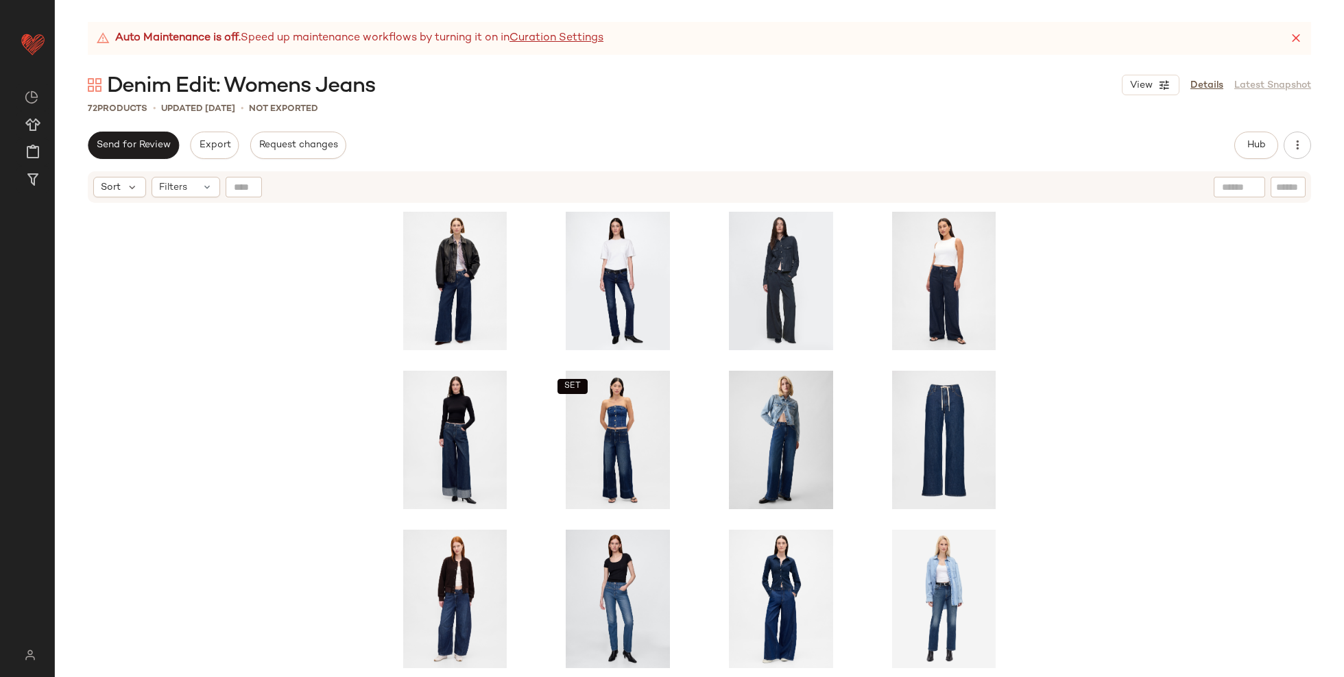
click at [1294, 36] on icon at bounding box center [1296, 39] width 14 height 14
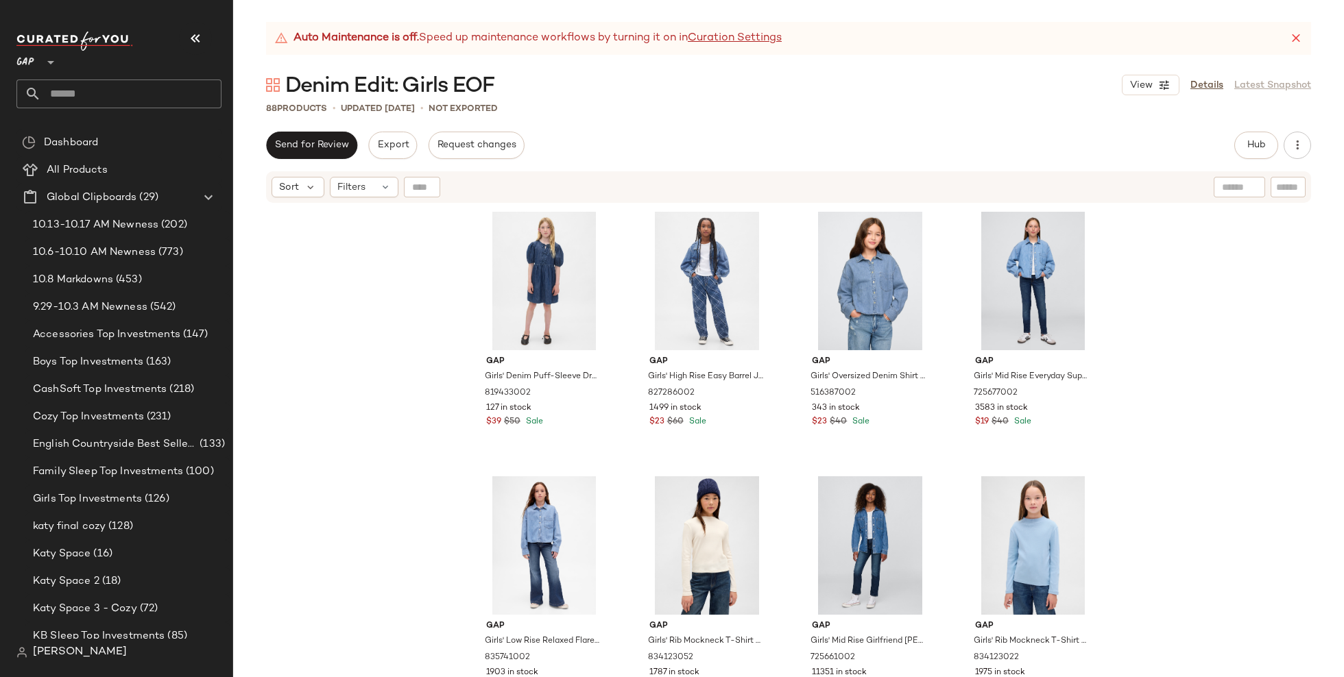
click at [1296, 38] on icon at bounding box center [1296, 39] width 14 height 14
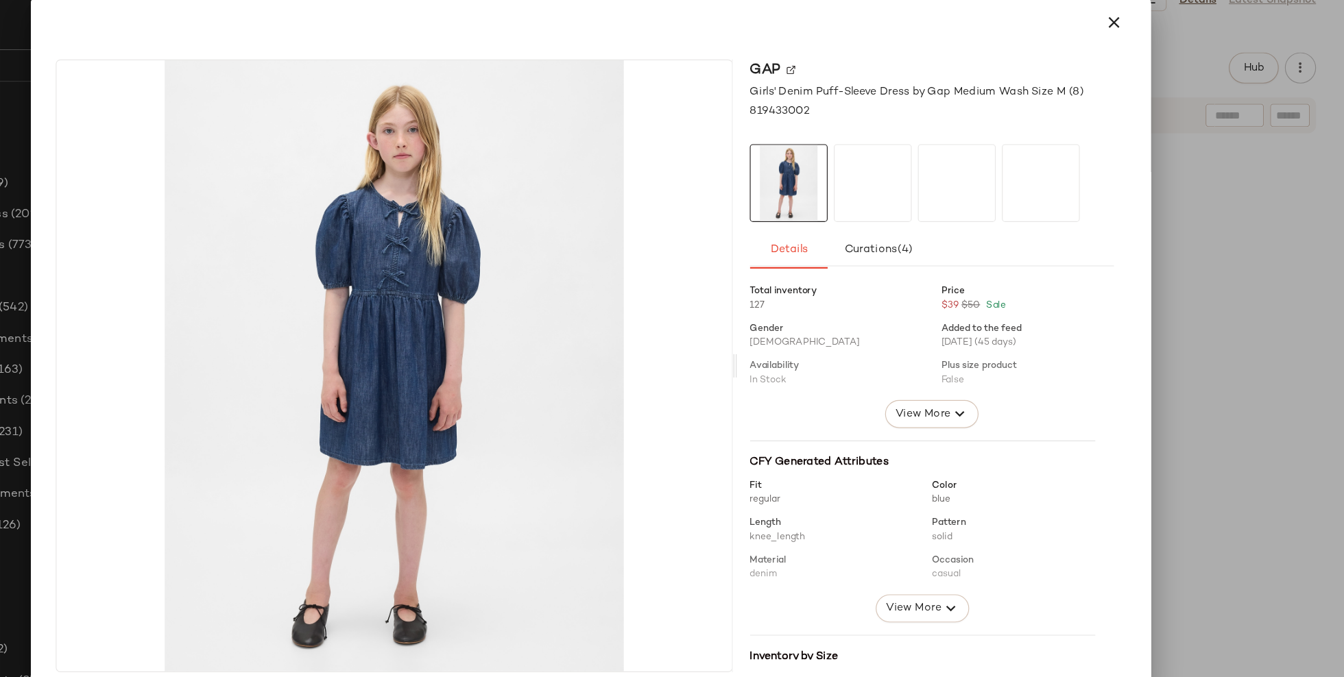
scroll to position [264, 0]
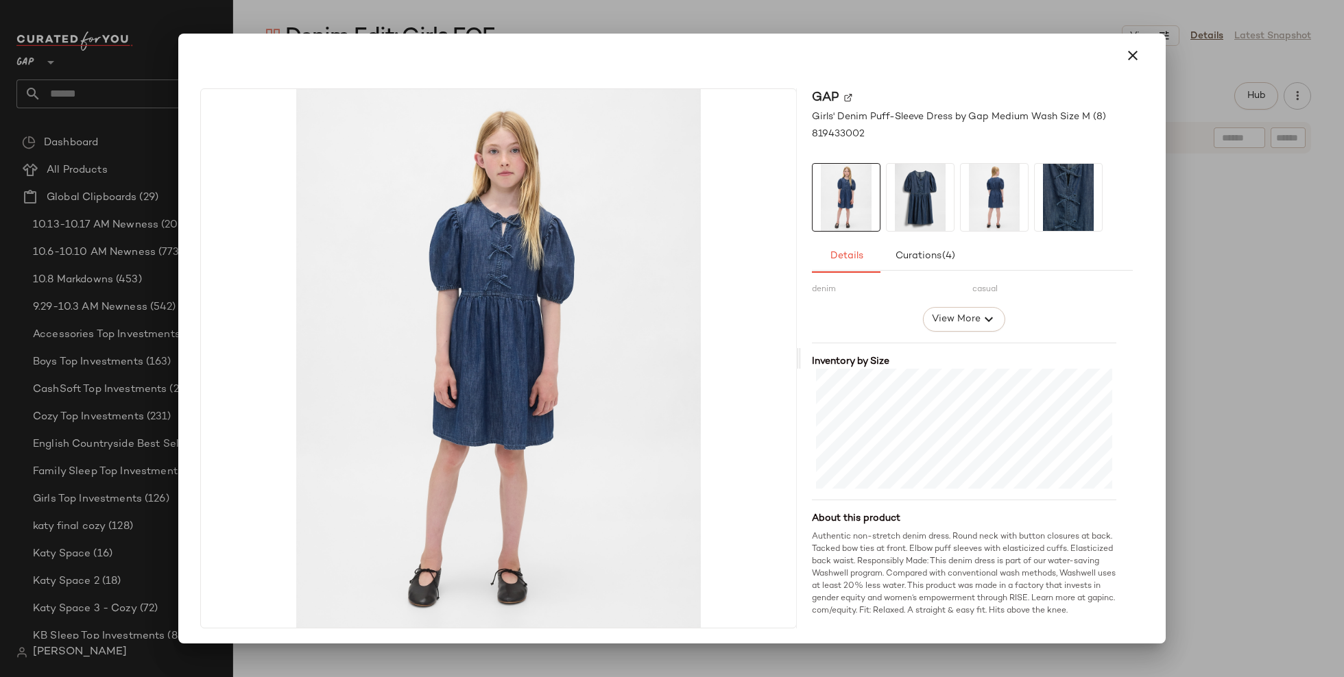
click at [1209, 419] on div at bounding box center [672, 338] width 1344 height 677
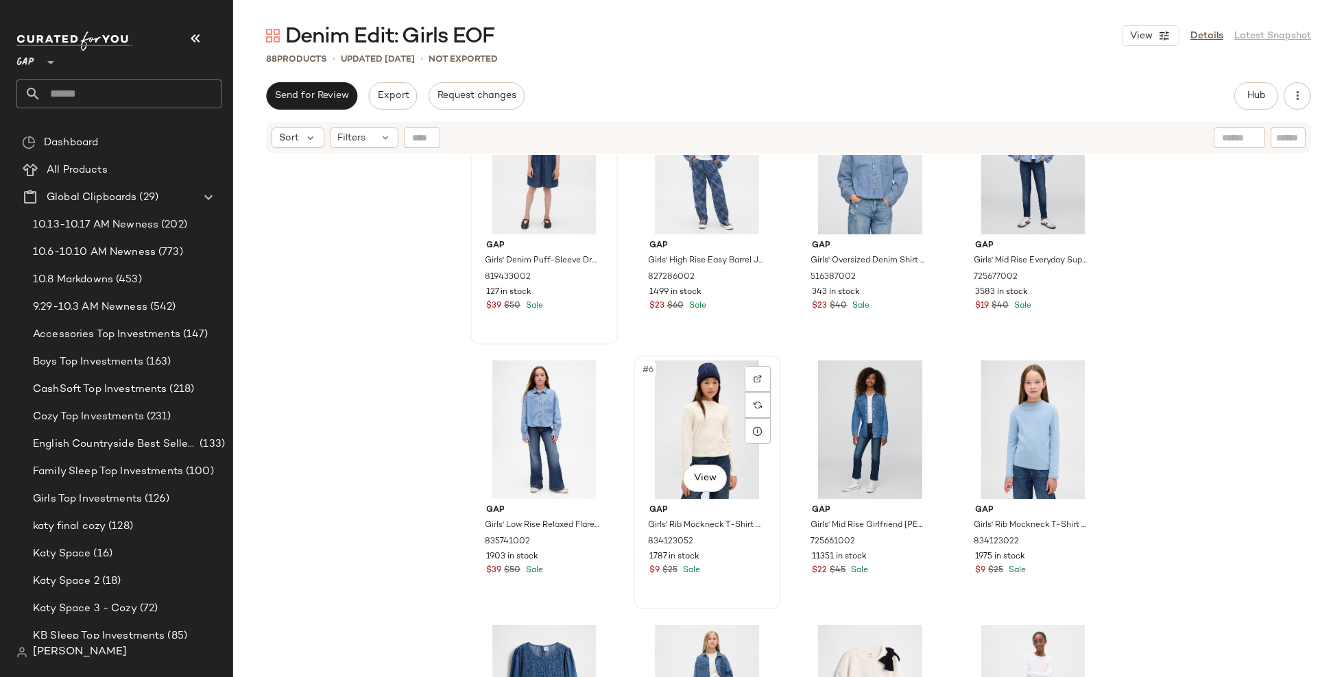
scroll to position [0, 0]
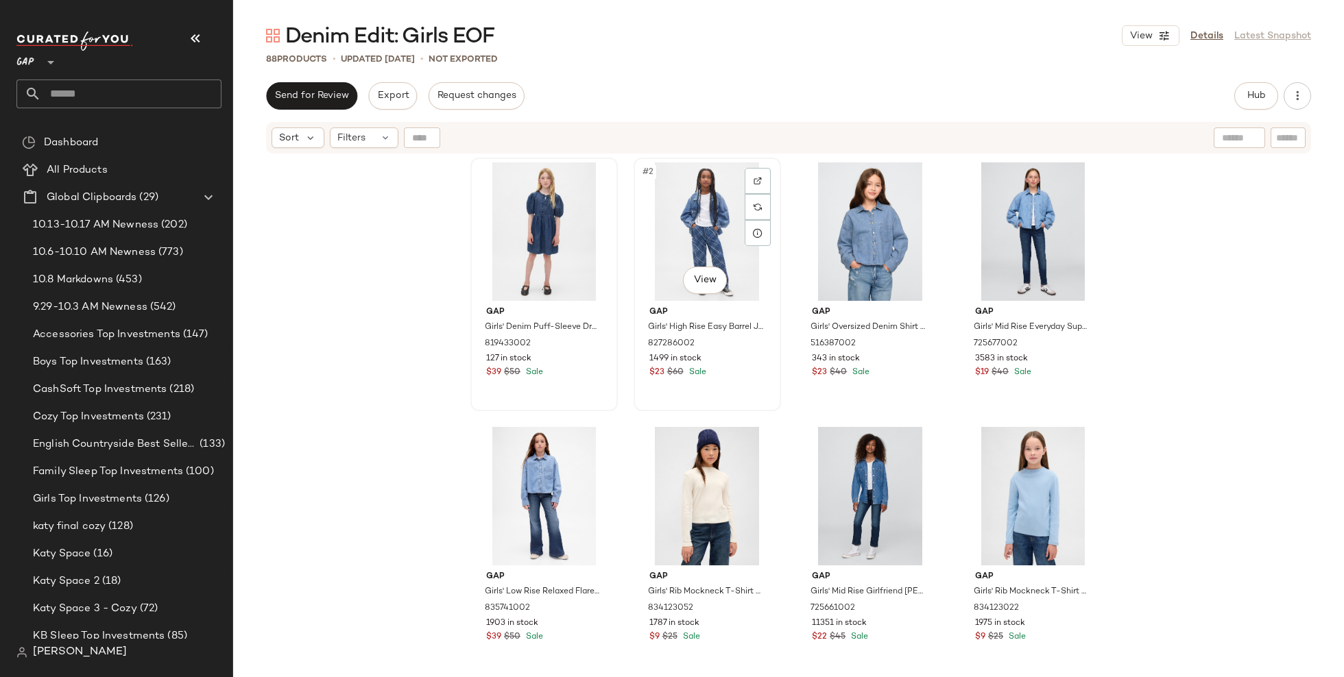
click at [708, 237] on div "#2 View" at bounding box center [707, 231] width 138 height 138
click at [535, 242] on div "#1 View" at bounding box center [544, 231] width 138 height 138
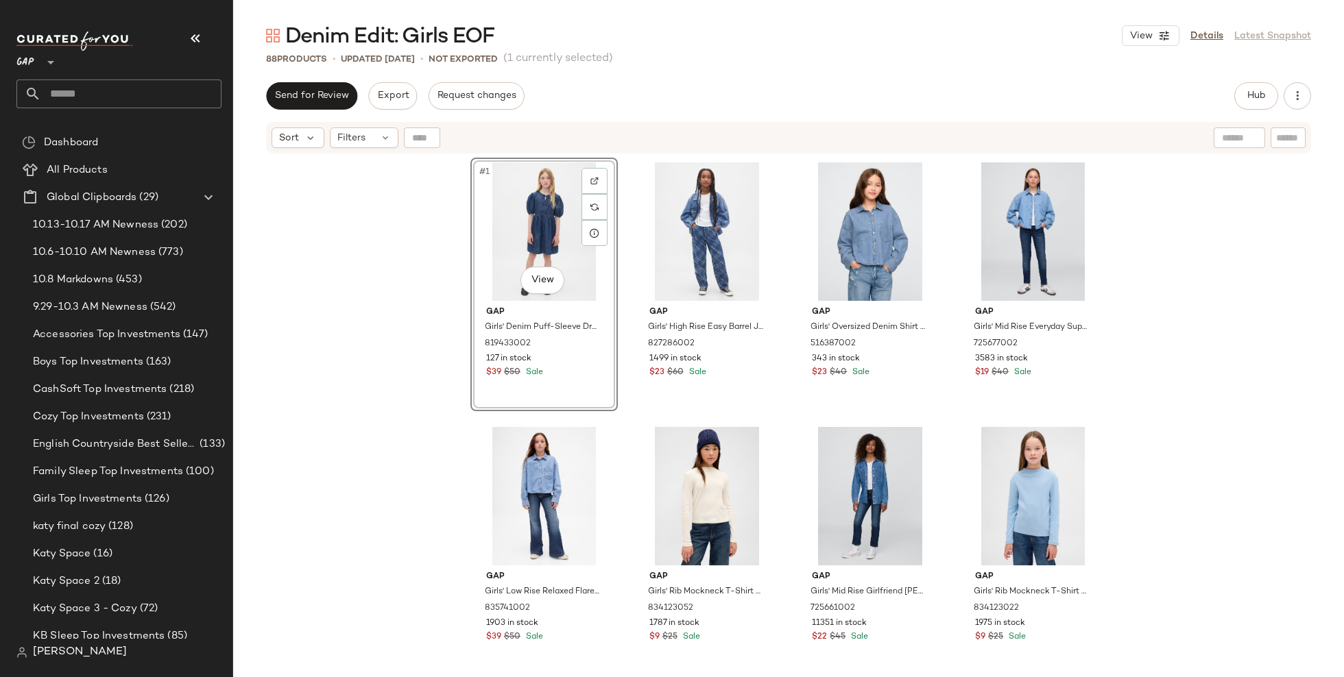
click at [394, 365] on div "#1 View Gap Girls' Denim Puff-Sleeve Dress by Gap Medium Wash Size M (8) 819433…" at bounding box center [788, 434] width 1111 height 559
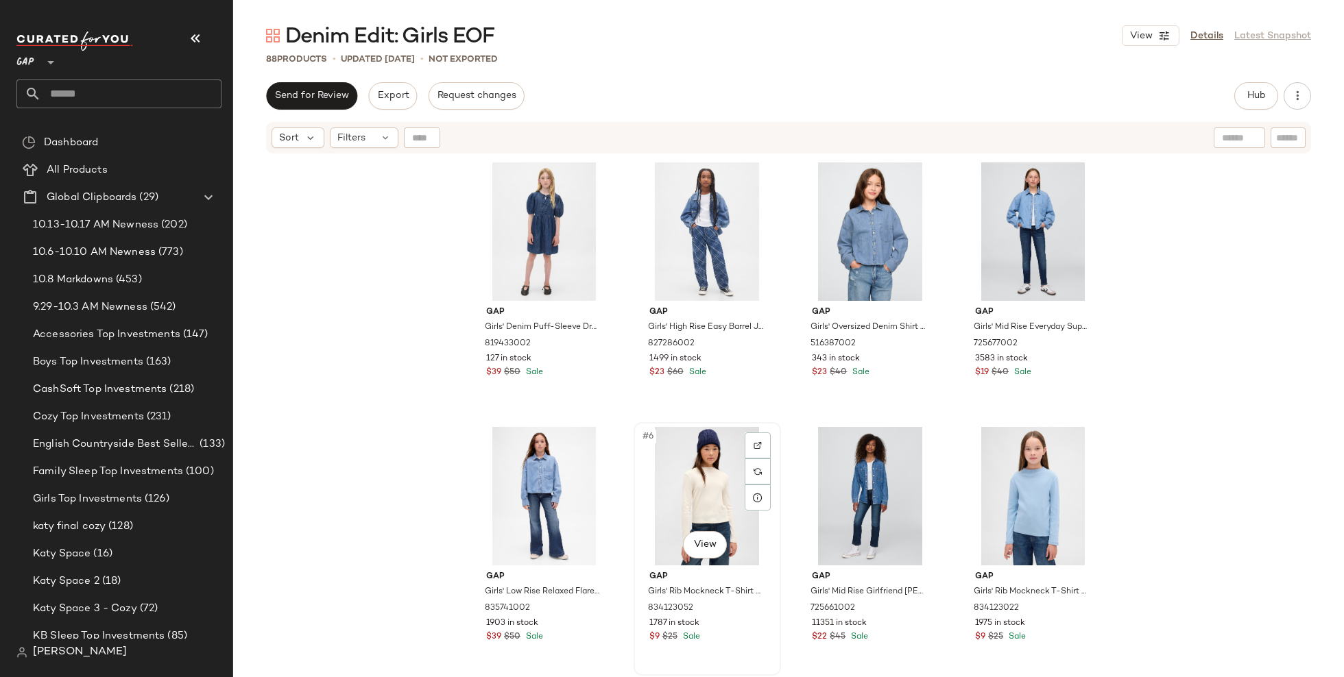
click at [725, 508] on div "#6 View" at bounding box center [707, 496] width 138 height 138
click at [702, 256] on div "#2 View" at bounding box center [707, 231] width 138 height 138
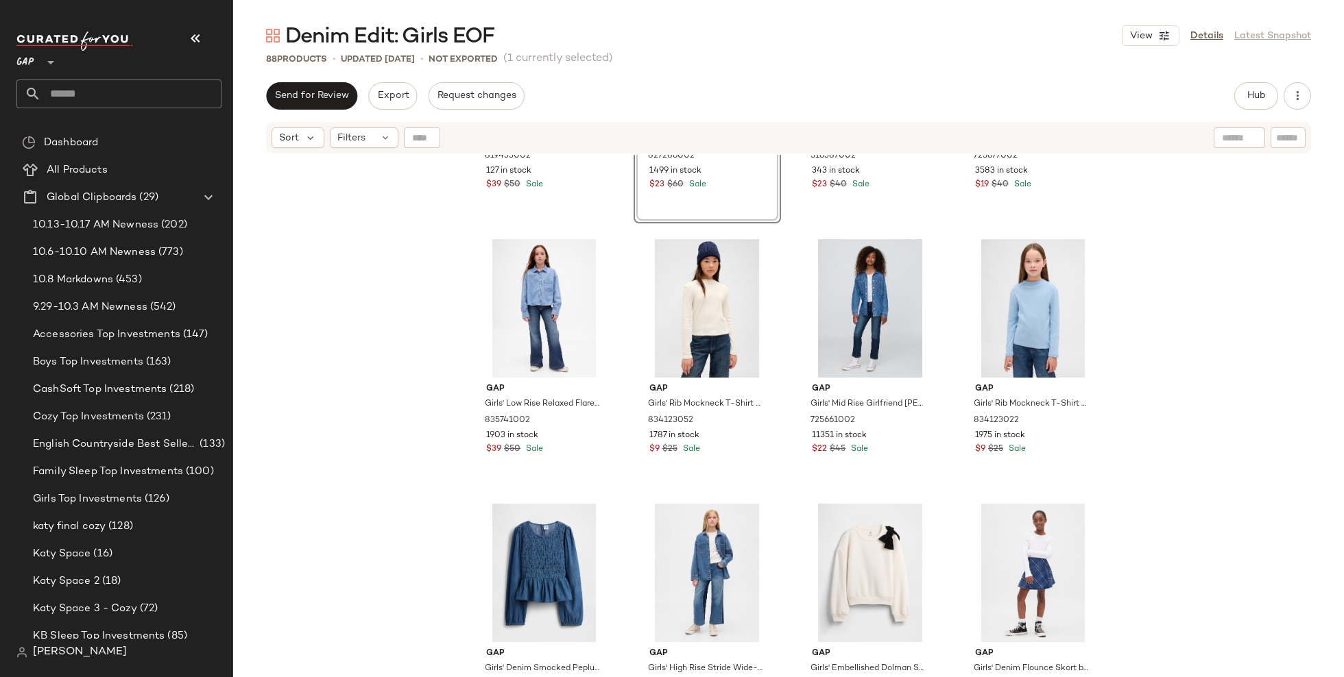
scroll to position [300, 0]
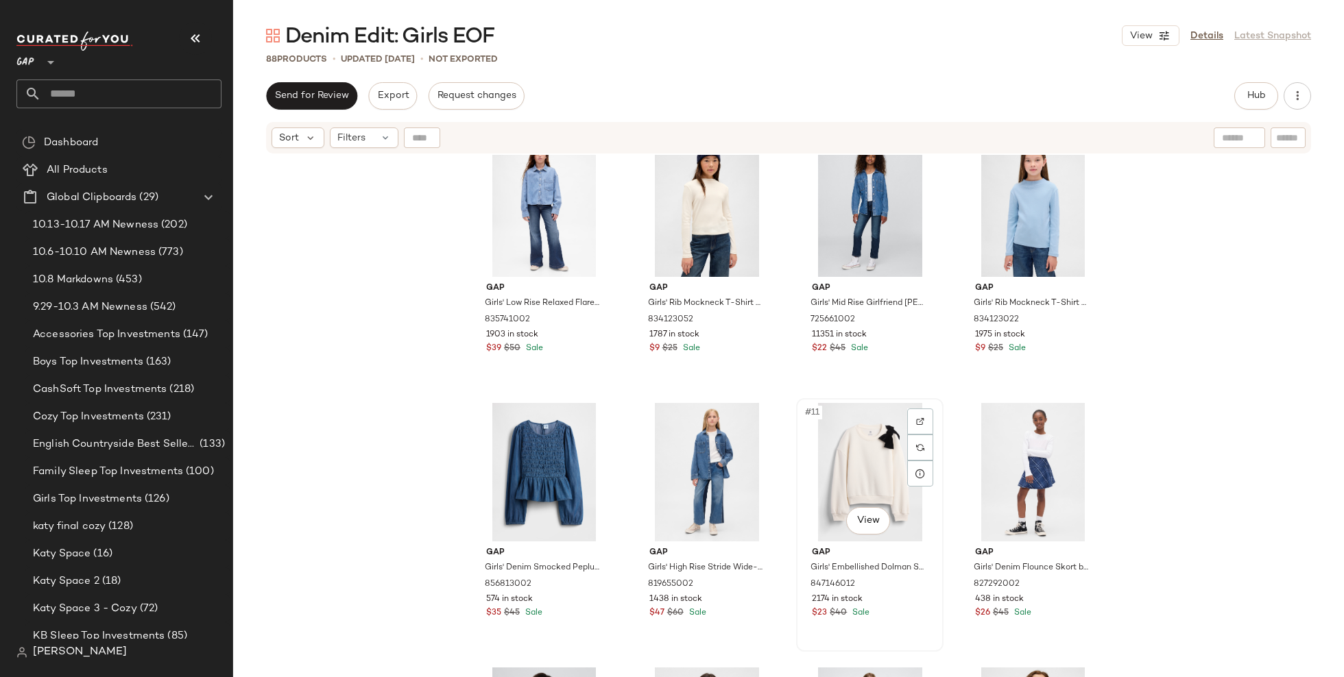
click at [863, 459] on div "#11 View" at bounding box center [870, 472] width 138 height 138
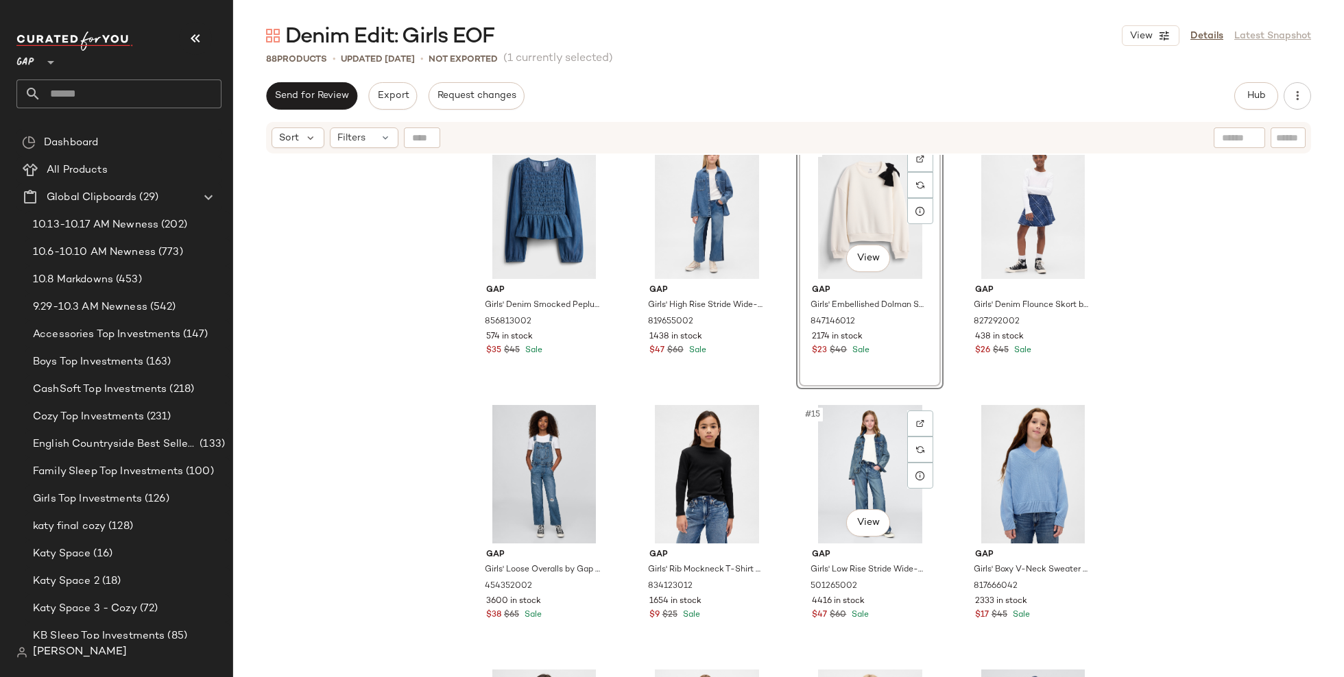
scroll to position [566, 0]
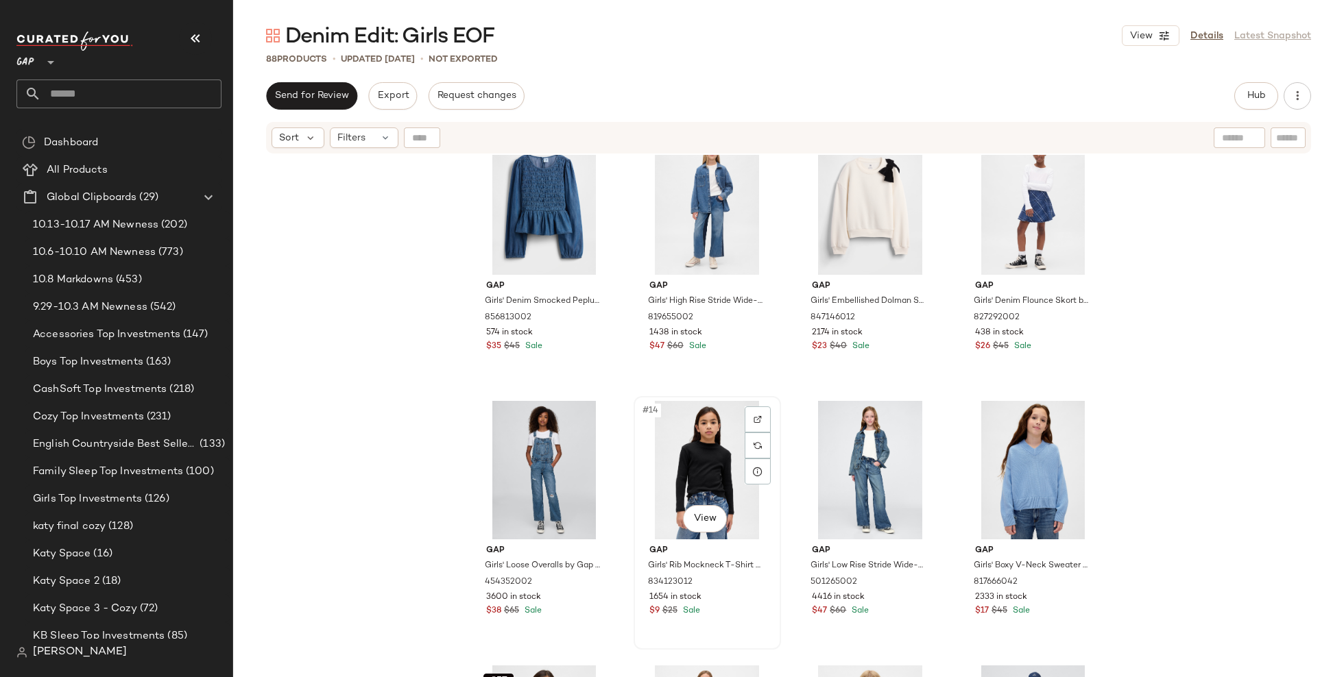
click at [688, 472] on div "#14 View" at bounding box center [707, 470] width 138 height 138
click at [869, 206] on div "#11 View" at bounding box center [870, 205] width 138 height 138
click at [697, 448] on div "#14 View" at bounding box center [707, 470] width 138 height 138
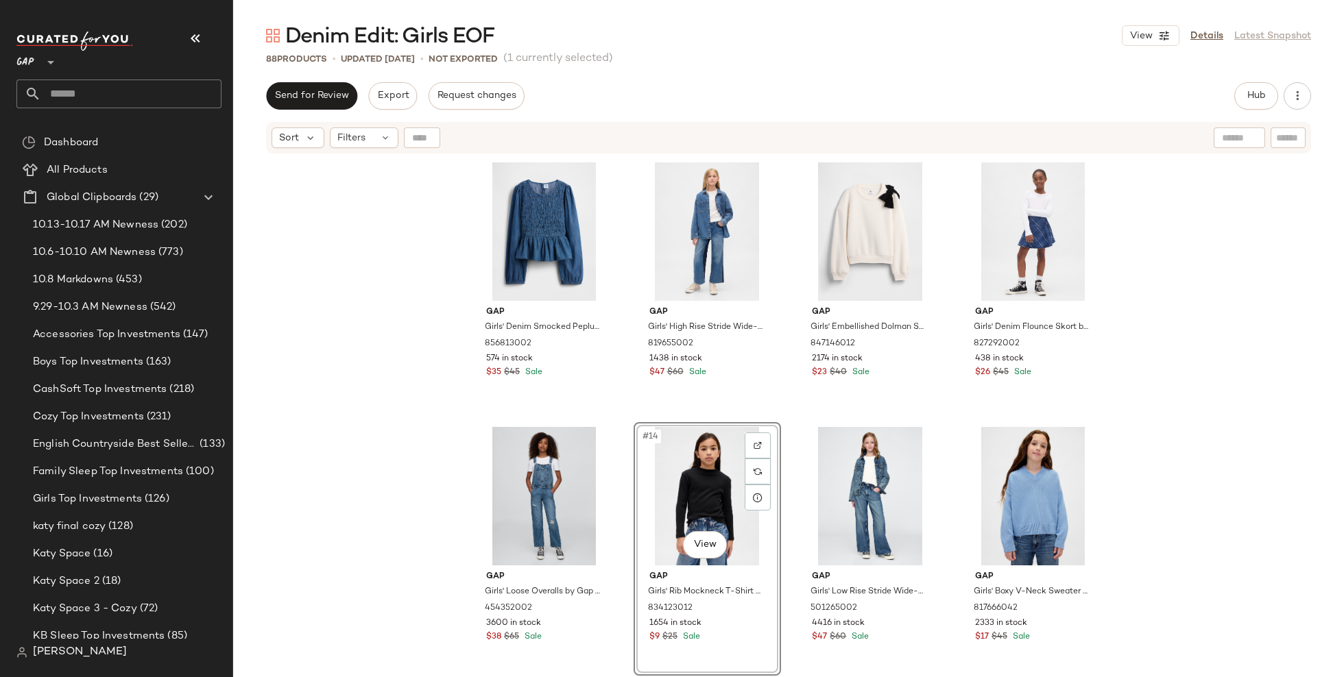
scroll to position [536, 0]
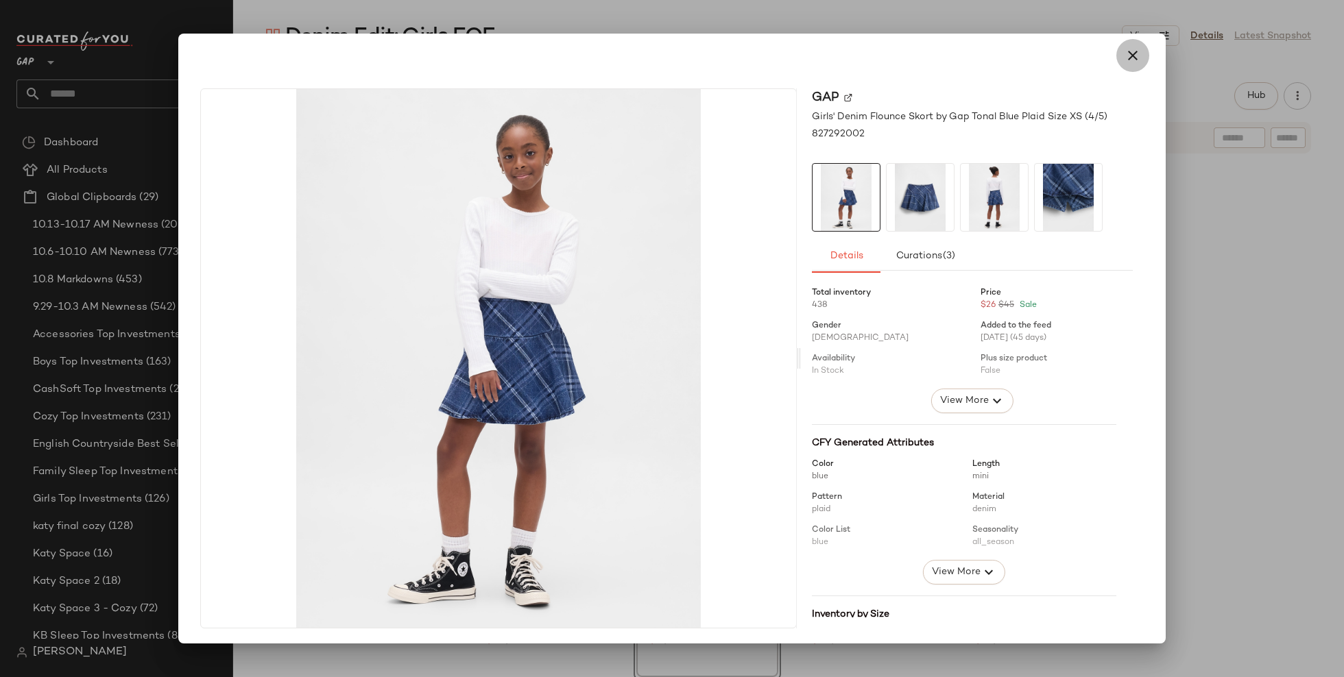
click at [1131, 49] on icon "button" at bounding box center [1132, 55] width 16 height 16
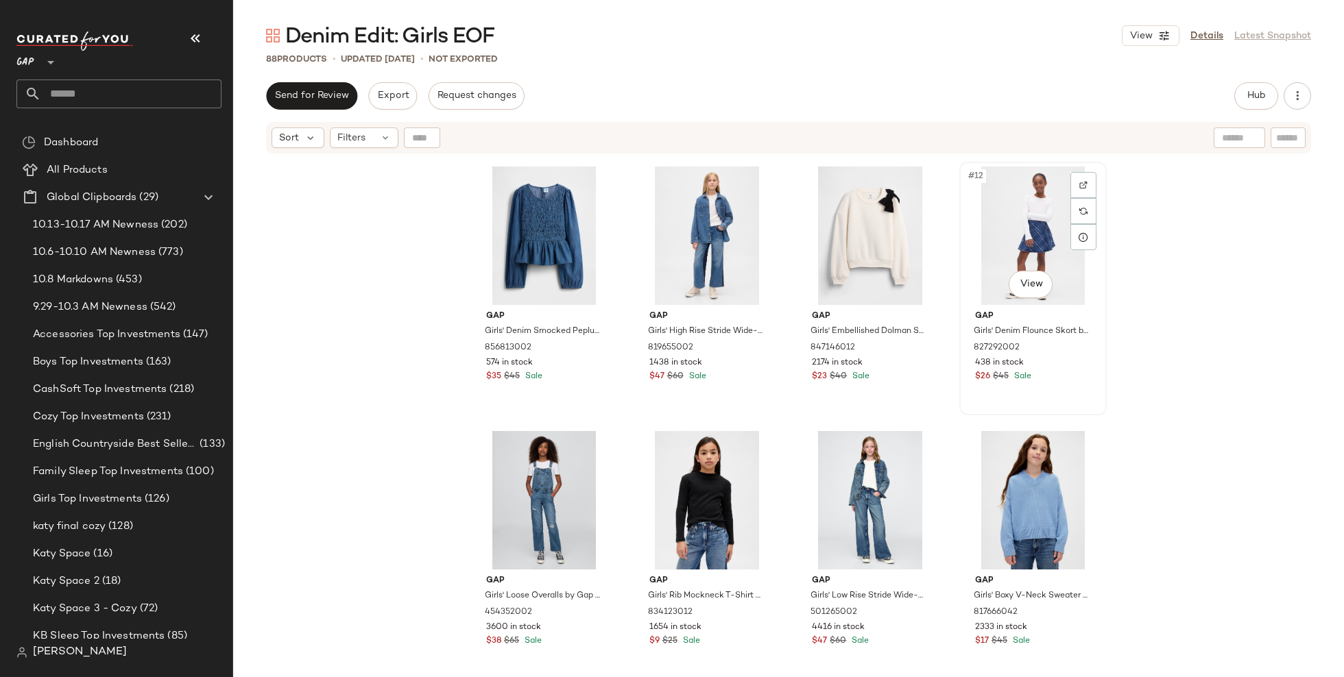
click at [1028, 223] on div "#12 View" at bounding box center [1033, 236] width 138 height 138
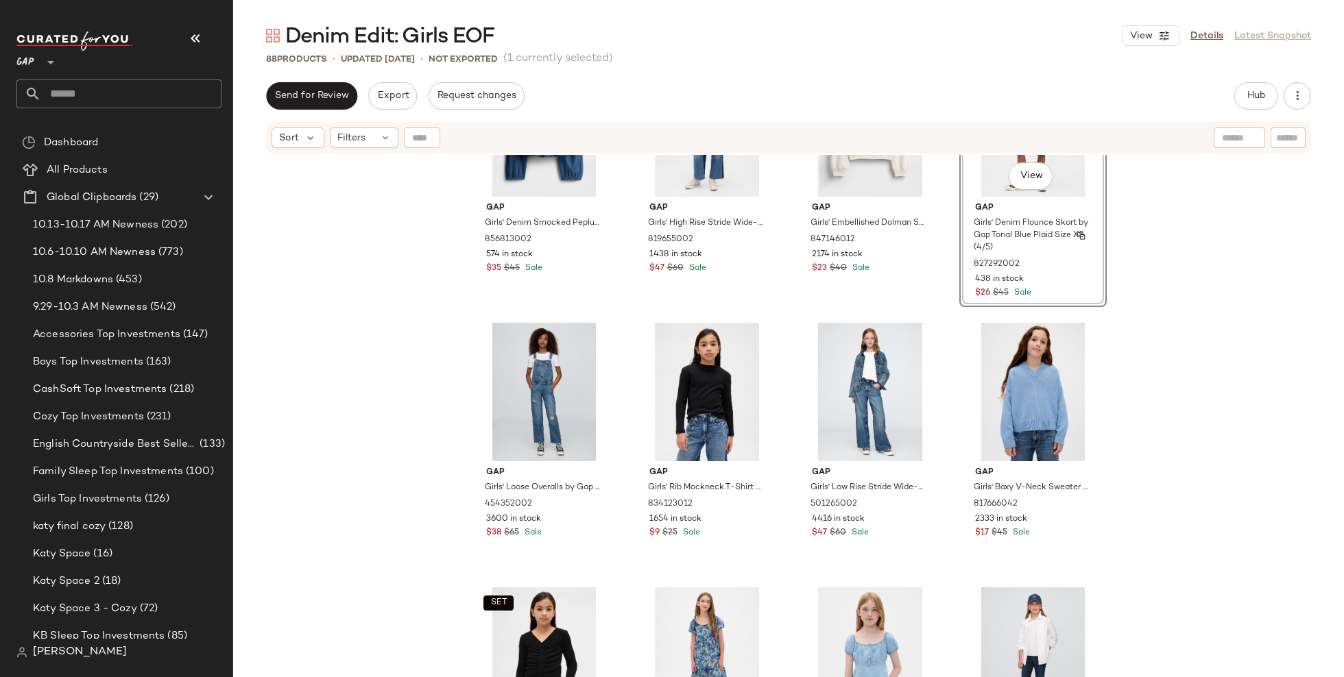
scroll to position [804, 0]
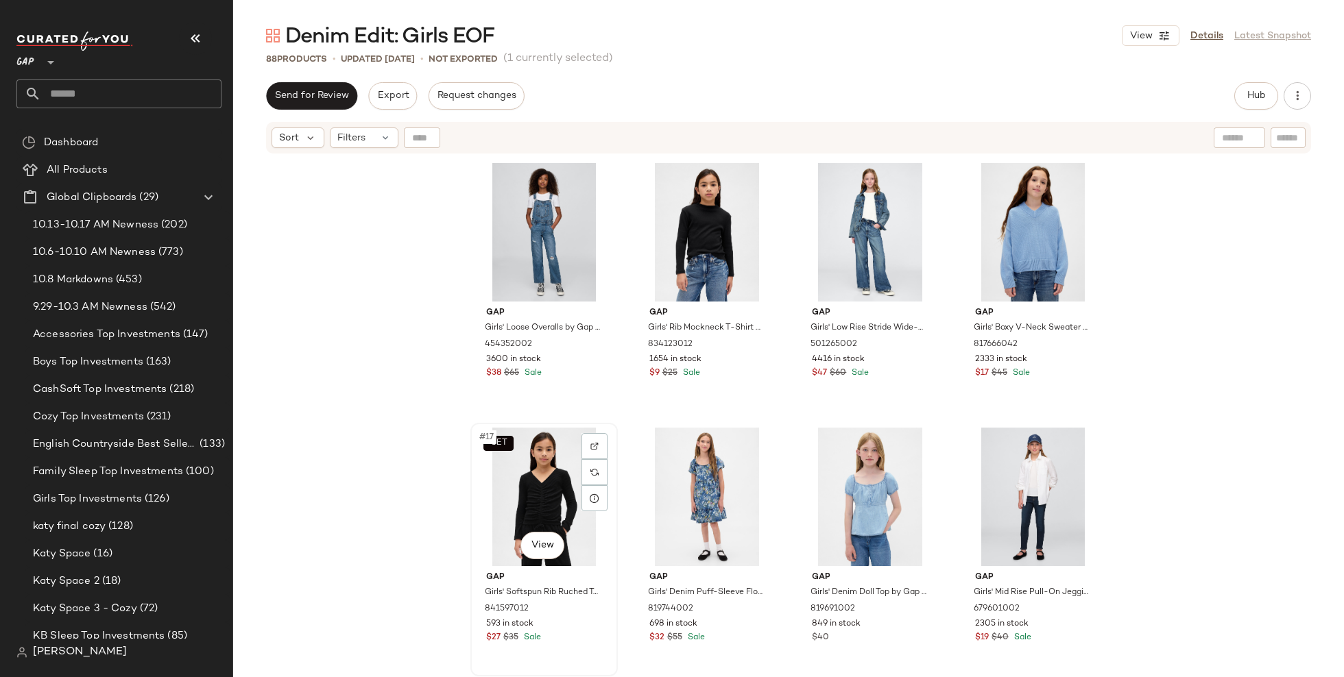
click at [553, 472] on div "SET #17 View" at bounding box center [544, 497] width 138 height 138
click at [692, 241] on div "#14 View" at bounding box center [707, 232] width 138 height 138
click at [530, 490] on div "SET #17 View" at bounding box center [544, 497] width 138 height 138
click at [714, 232] on div "#14 View" at bounding box center [707, 232] width 138 height 138
click at [1025, 473] on div "#20 View" at bounding box center [1033, 497] width 138 height 138
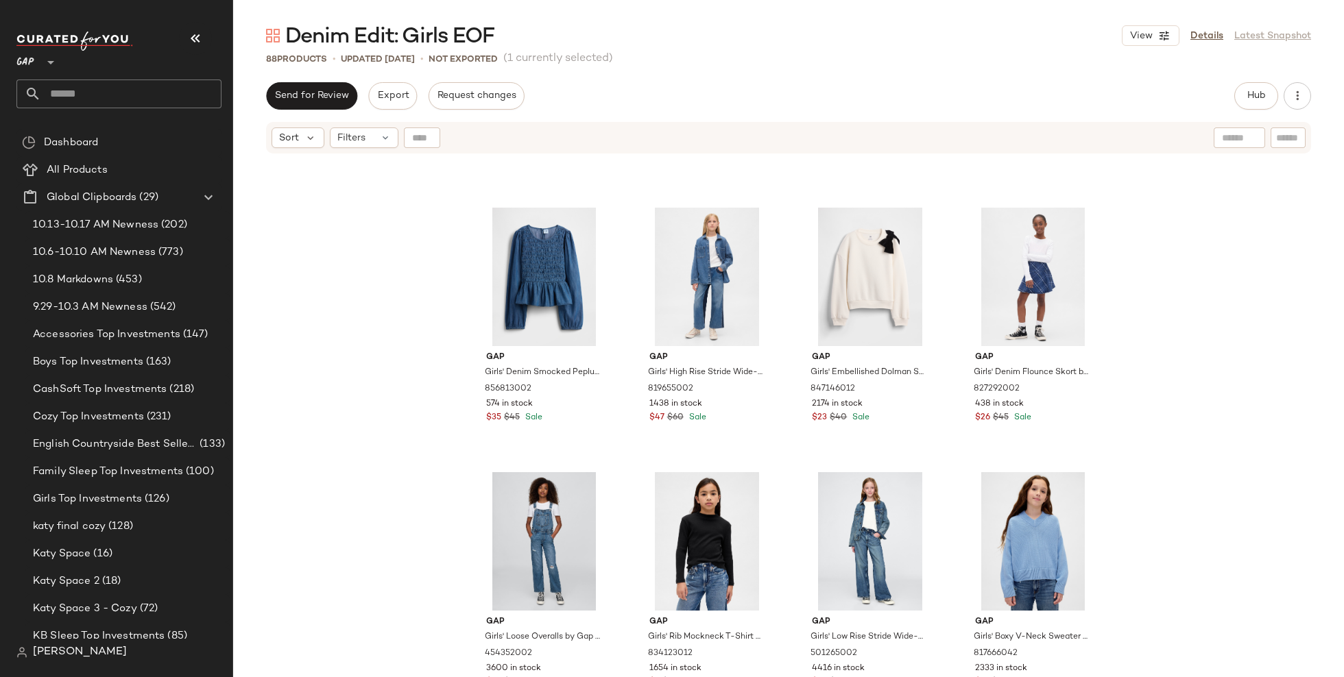
scroll to position [491, 0]
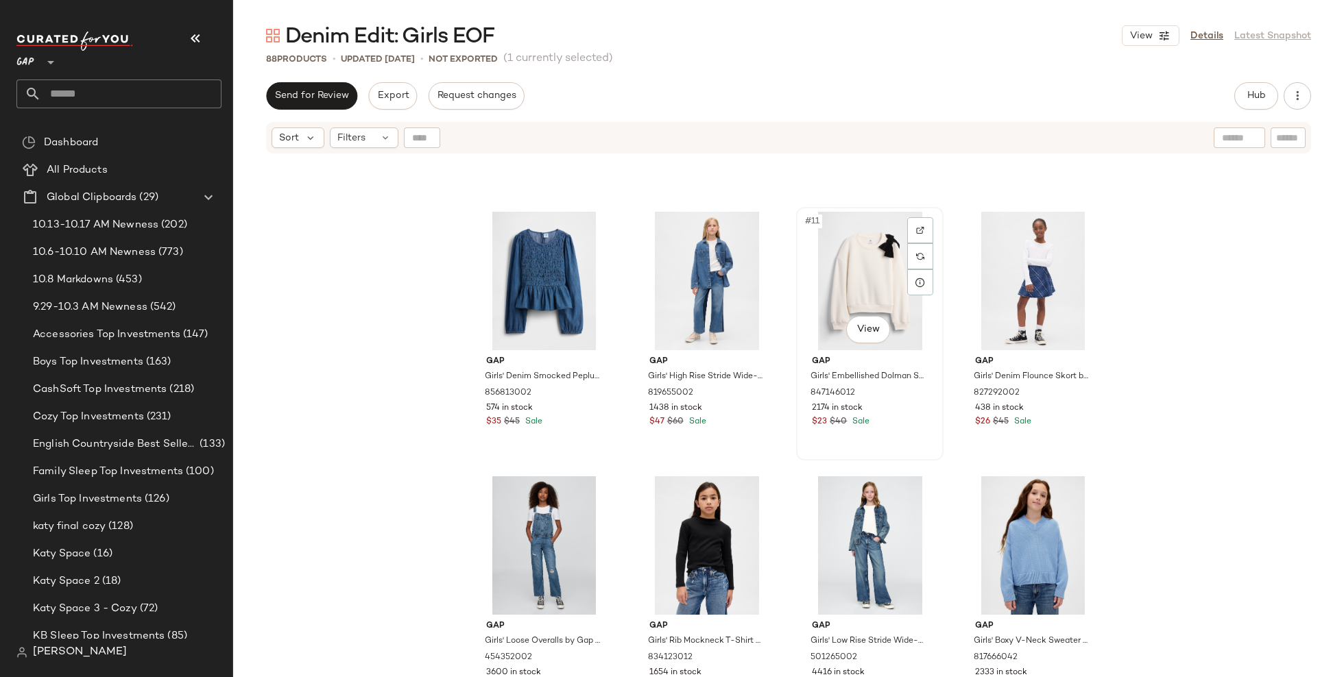
click at [863, 282] on div "#11 View" at bounding box center [870, 281] width 138 height 138
click at [701, 538] on div "#14 View" at bounding box center [707, 546] width 138 height 138
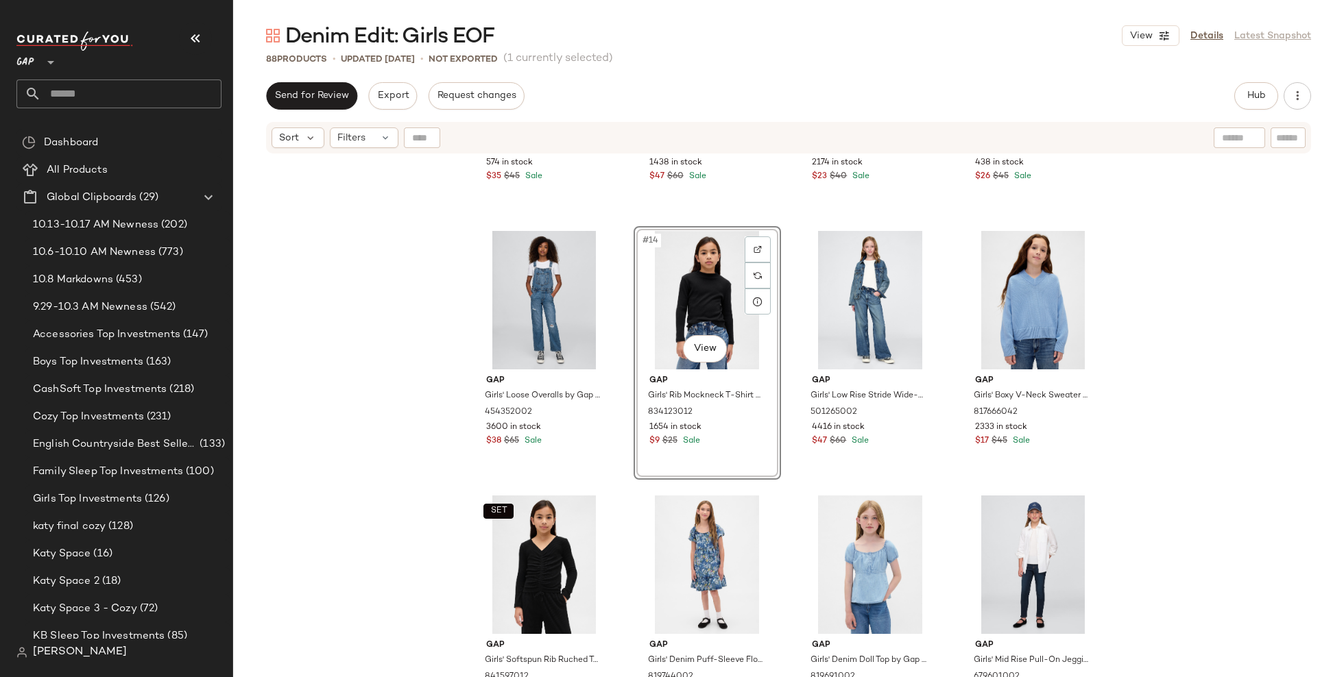
scroll to position [744, 0]
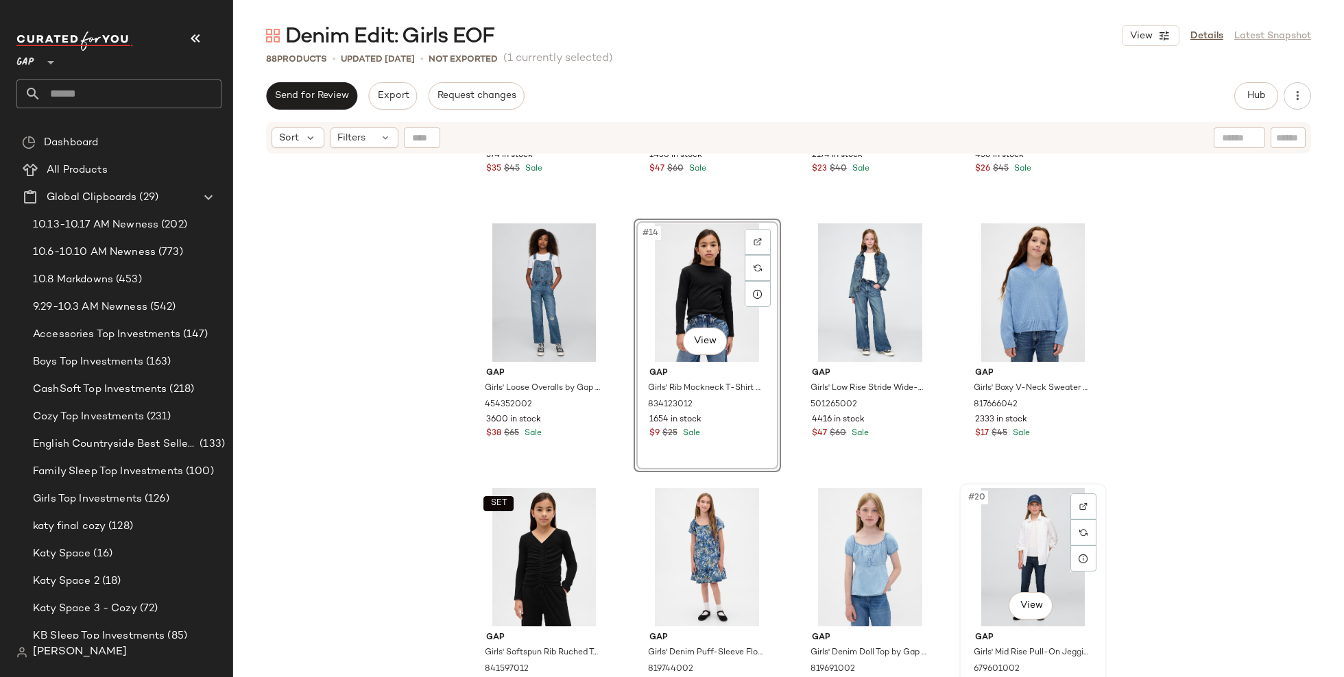
click at [1019, 567] on div "#20 View" at bounding box center [1033, 557] width 138 height 138
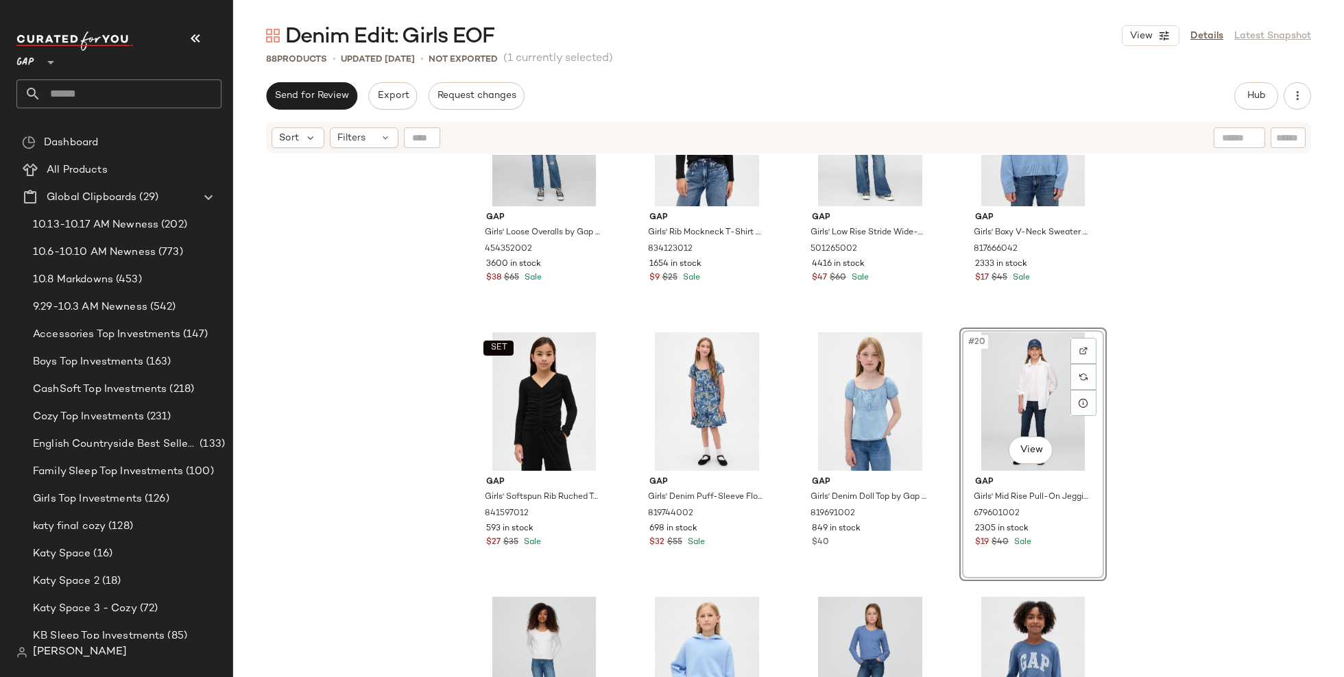
scroll to position [902, 0]
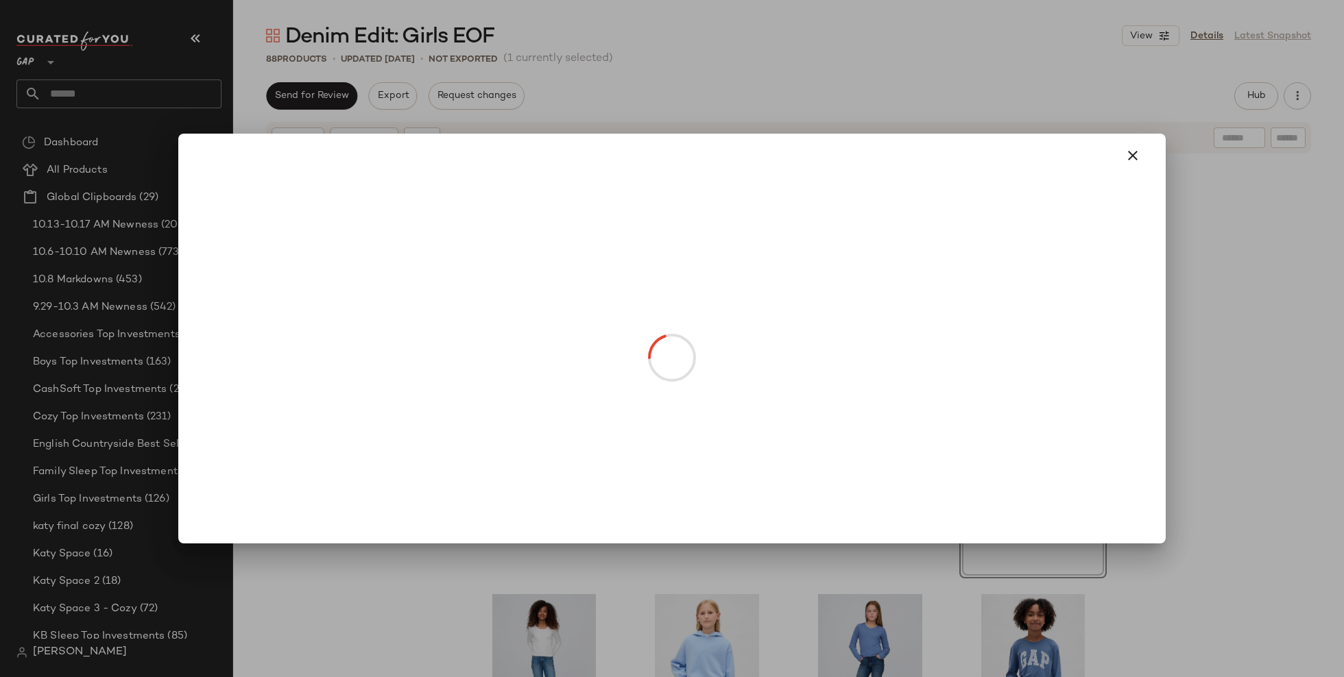
click at [1026, 450] on body "GAP ** Dashboard All Products Global Clipboards (29) 10.13-10.17 AM Newness (20…" at bounding box center [672, 338] width 1344 height 677
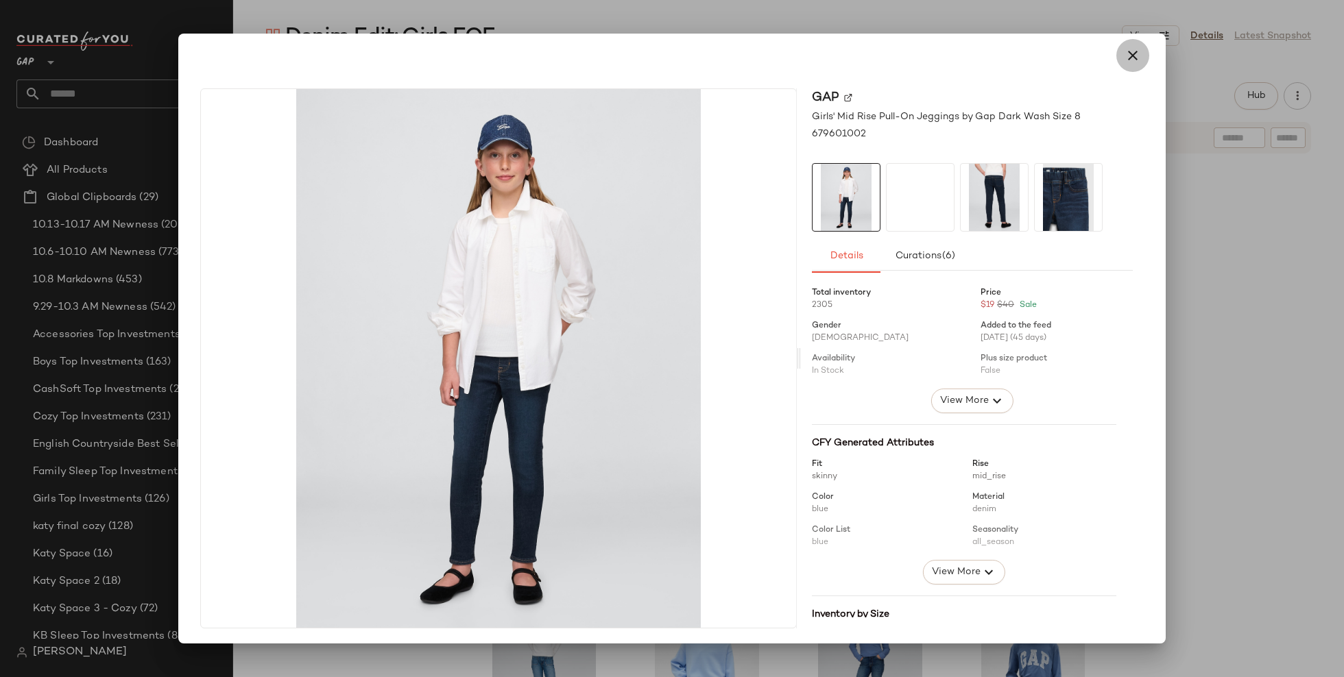
click at [1124, 55] on icon "button" at bounding box center [1132, 55] width 16 height 16
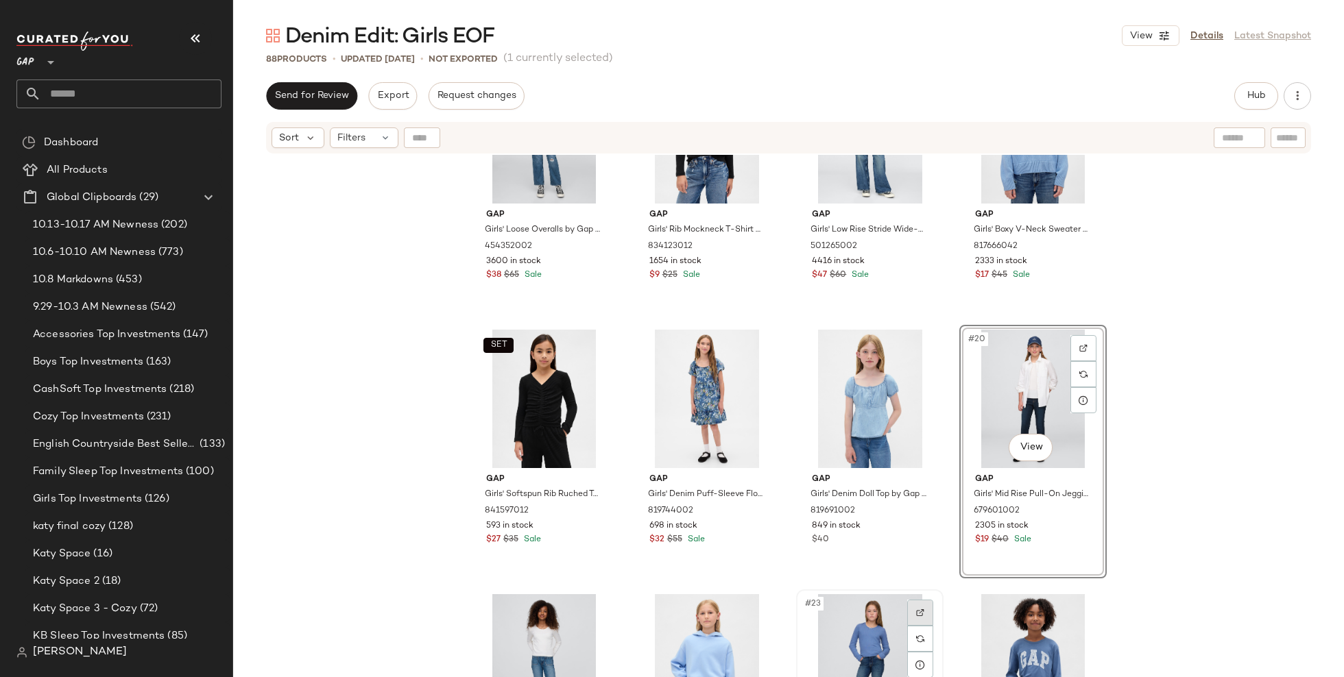
scroll to position [1201, 0]
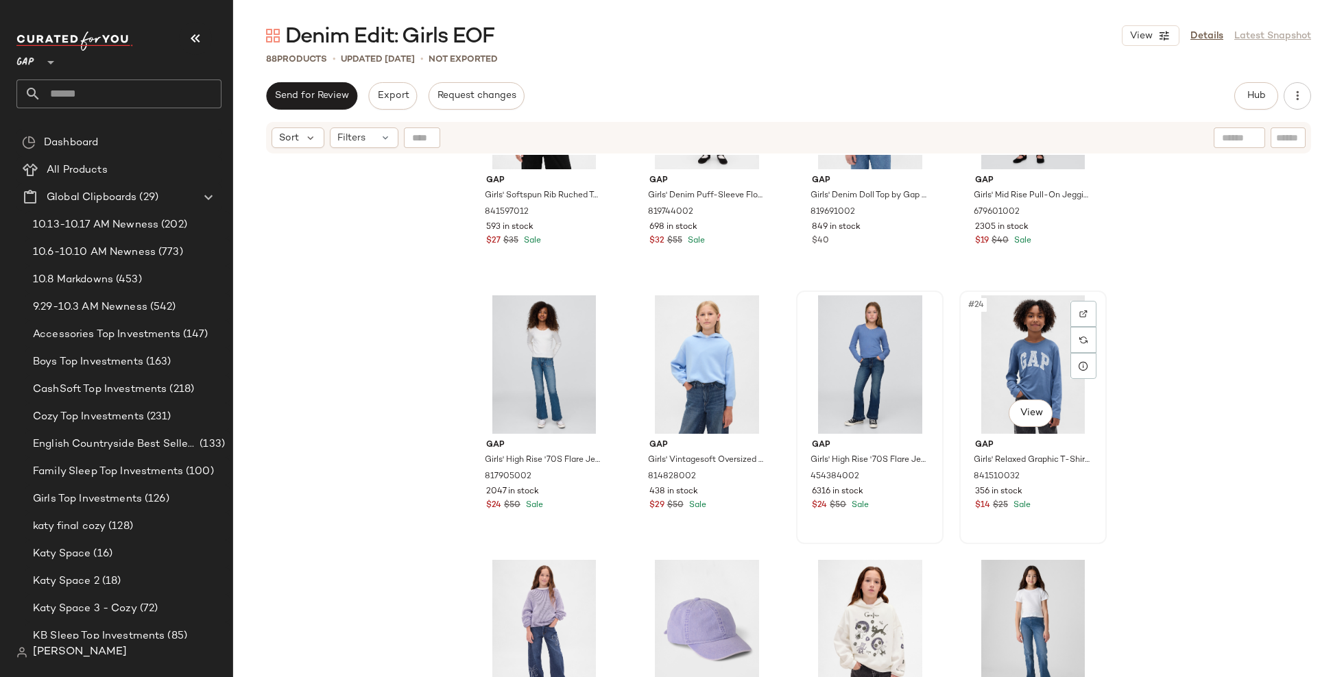
click at [1026, 351] on div "#24 View" at bounding box center [1033, 365] width 138 height 138
click at [454, 367] on div "SET Gap Girls' Softspun Rib Ruched Top by Gap Black Size S (6/7) 841597012 593 …" at bounding box center [788, 434] width 1111 height 559
click at [985, 348] on div "#24 View" at bounding box center [1033, 365] width 138 height 138
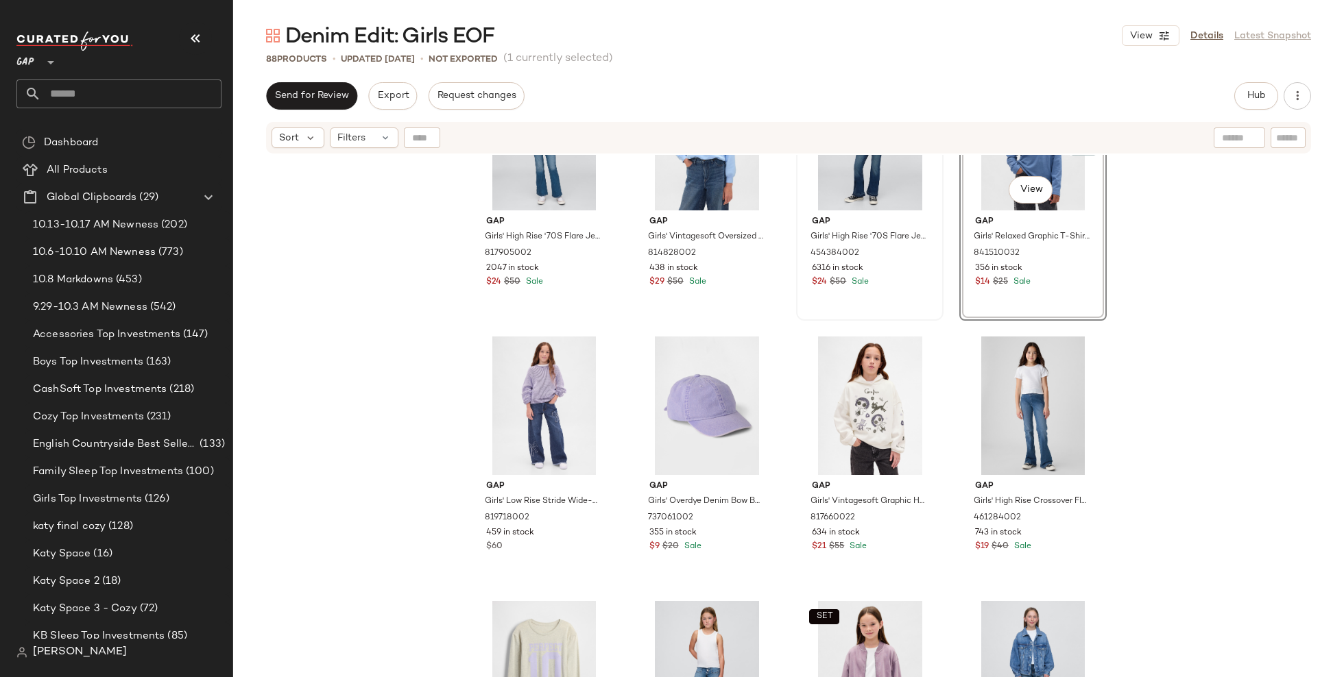
scroll to position [1455, 0]
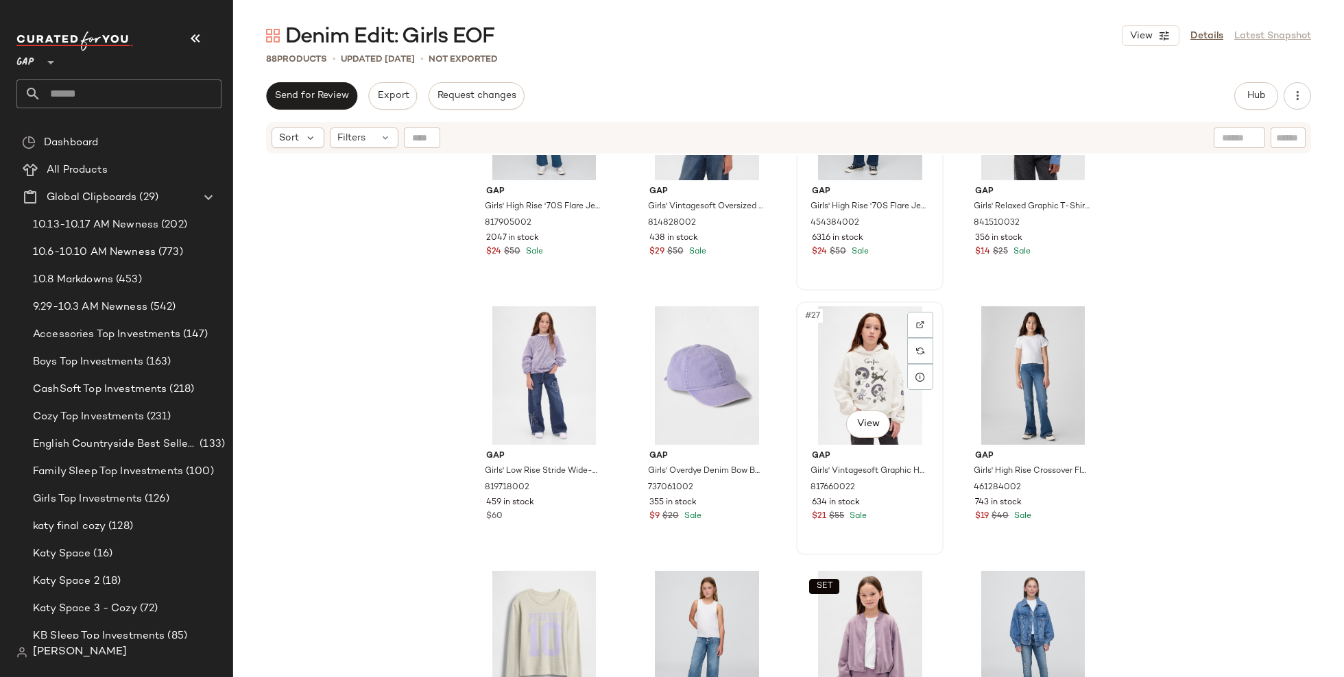
click at [891, 343] on div "#27 View" at bounding box center [870, 375] width 138 height 138
click at [1190, 429] on div "Gap Girls' High Rise '70S Flare Jeans by Gap Medium Wash Blue Size 7 817905002 …" at bounding box center [788, 434] width 1111 height 559
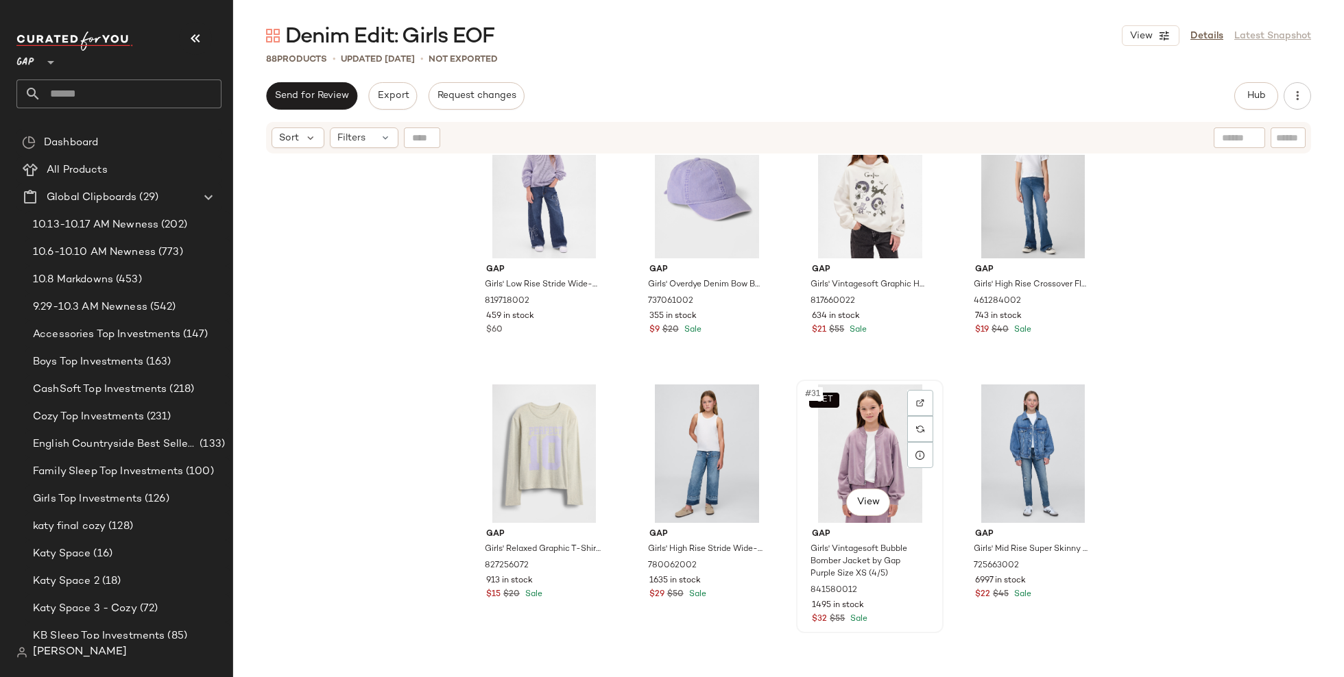
scroll to position [1663, 0]
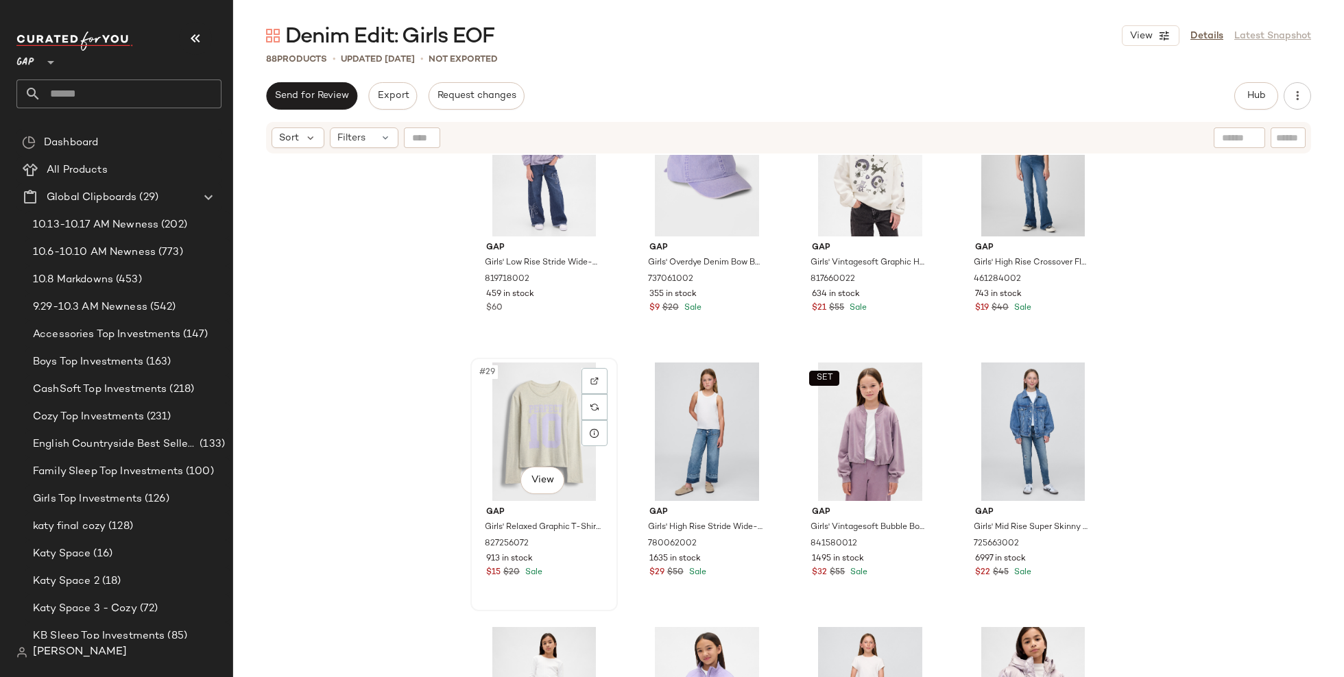
click at [505, 455] on div "#29 View" at bounding box center [544, 432] width 138 height 138
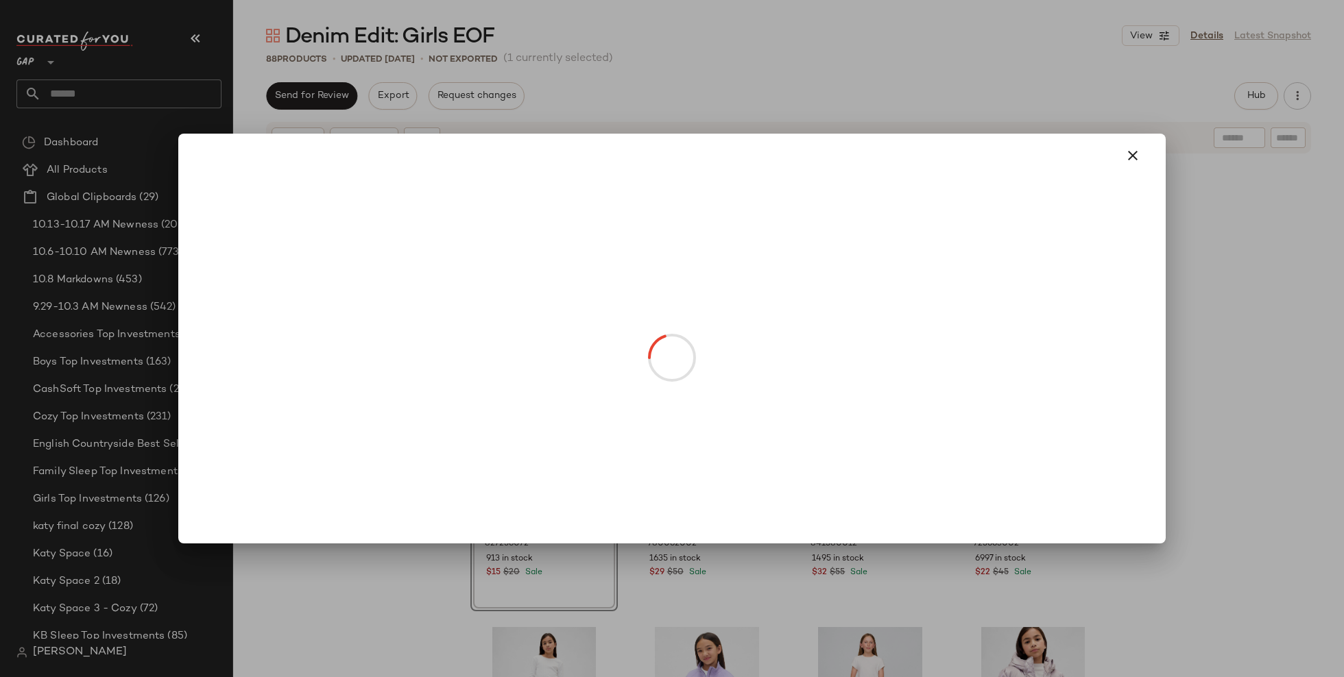
click at [551, 473] on body "GAP ** Dashboard All Products Global Clipboards (29) 10.13-10.17 AM Newness (20…" at bounding box center [672, 338] width 1344 height 677
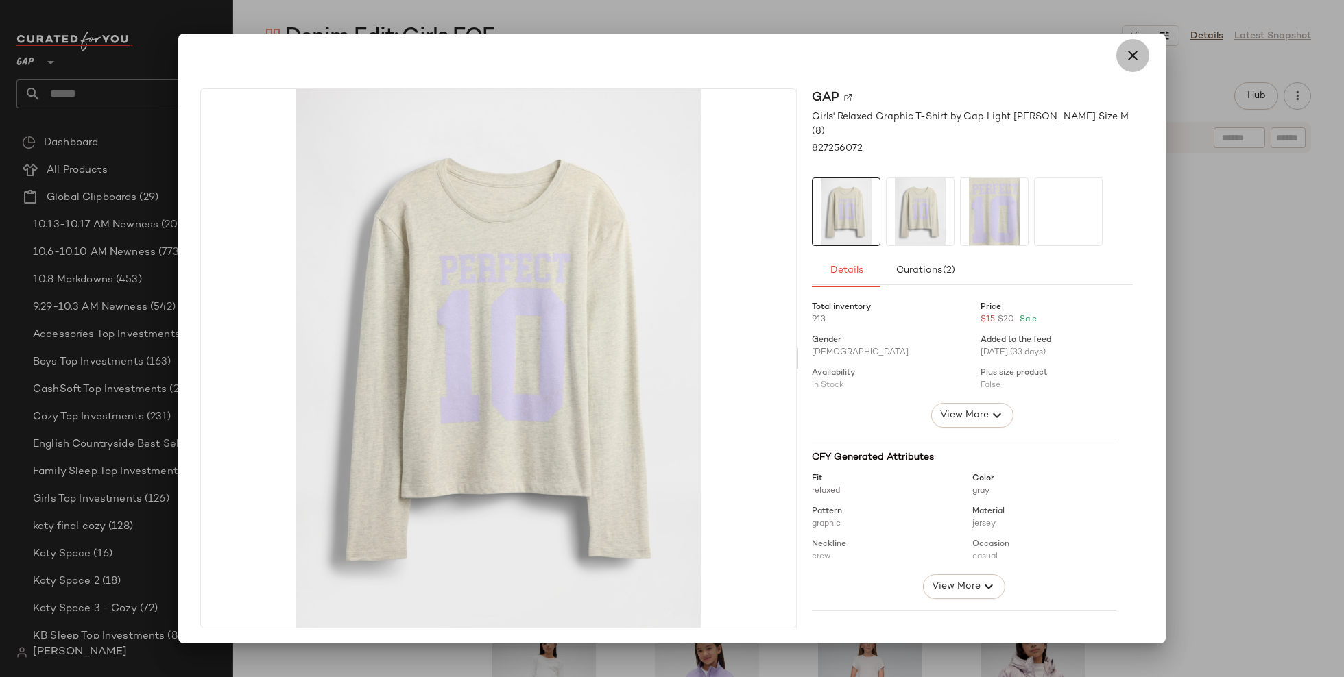
click at [1130, 60] on icon "button" at bounding box center [1132, 55] width 16 height 16
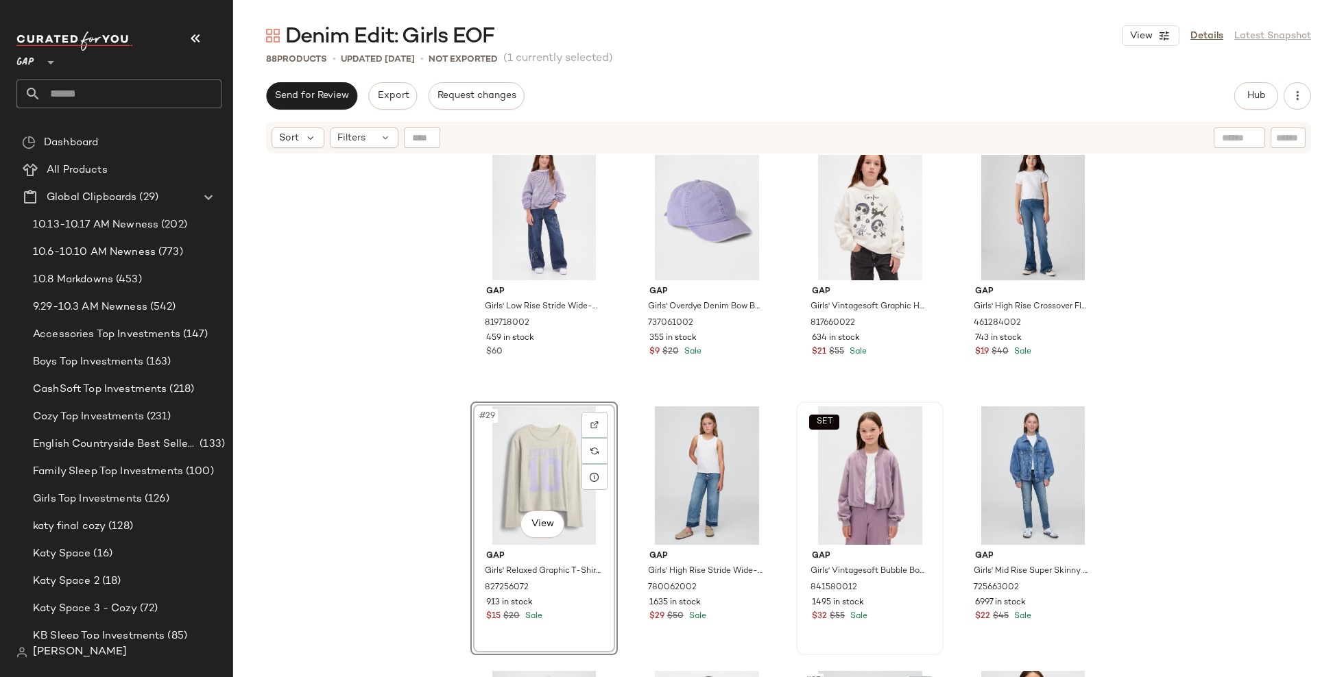
scroll to position [1613, 0]
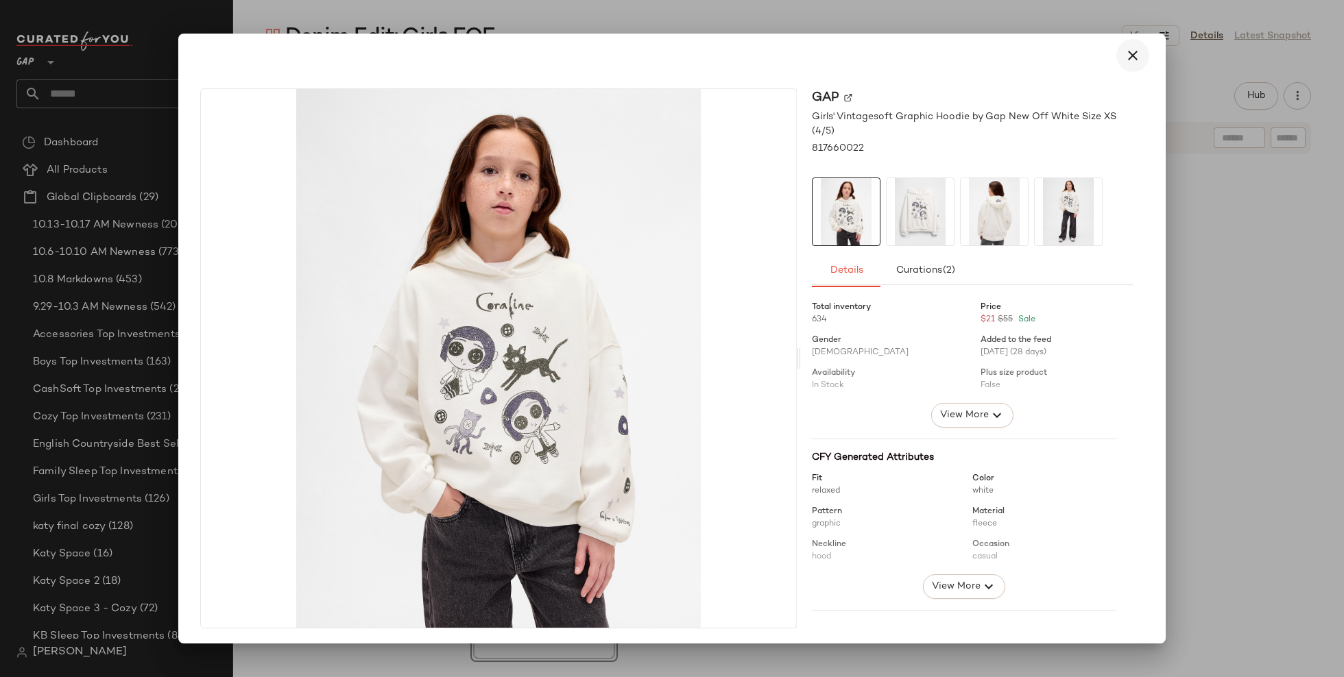
click at [1133, 59] on button "button" at bounding box center [1132, 55] width 33 height 33
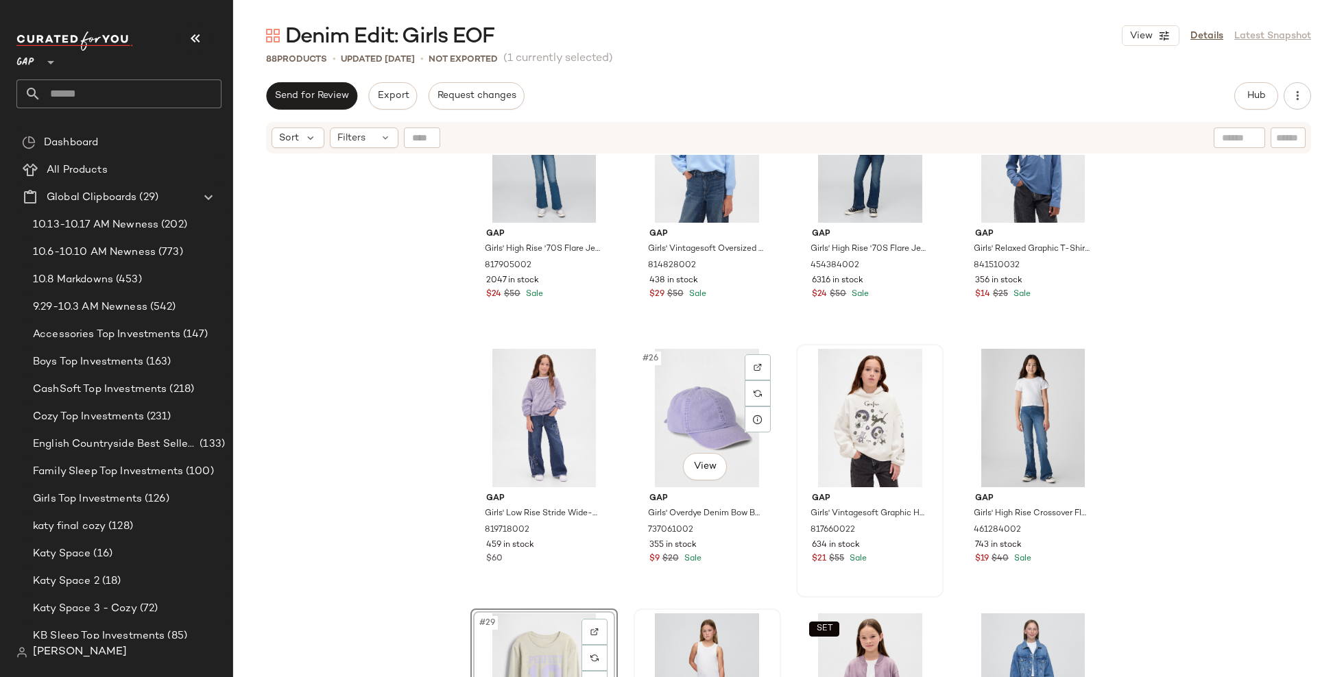
scroll to position [1322, 0]
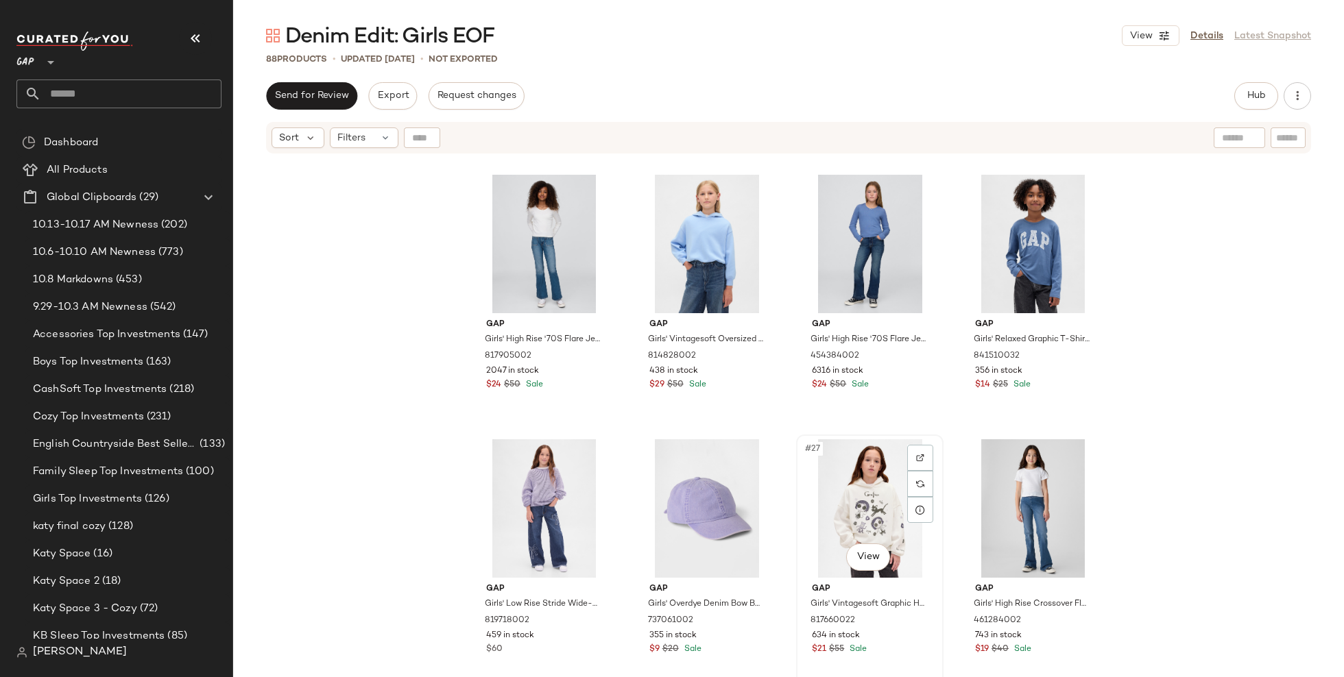
click at [845, 503] on div "#27 View" at bounding box center [870, 508] width 138 height 138
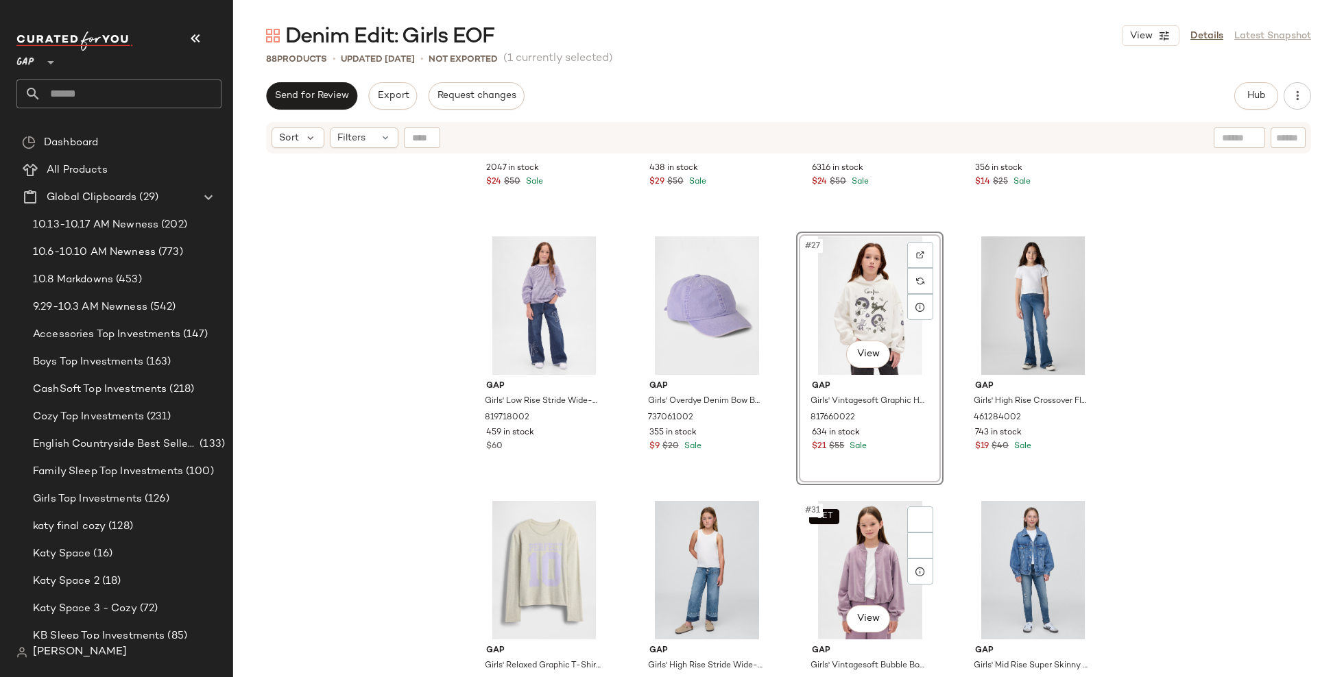
scroll to position [1578, 0]
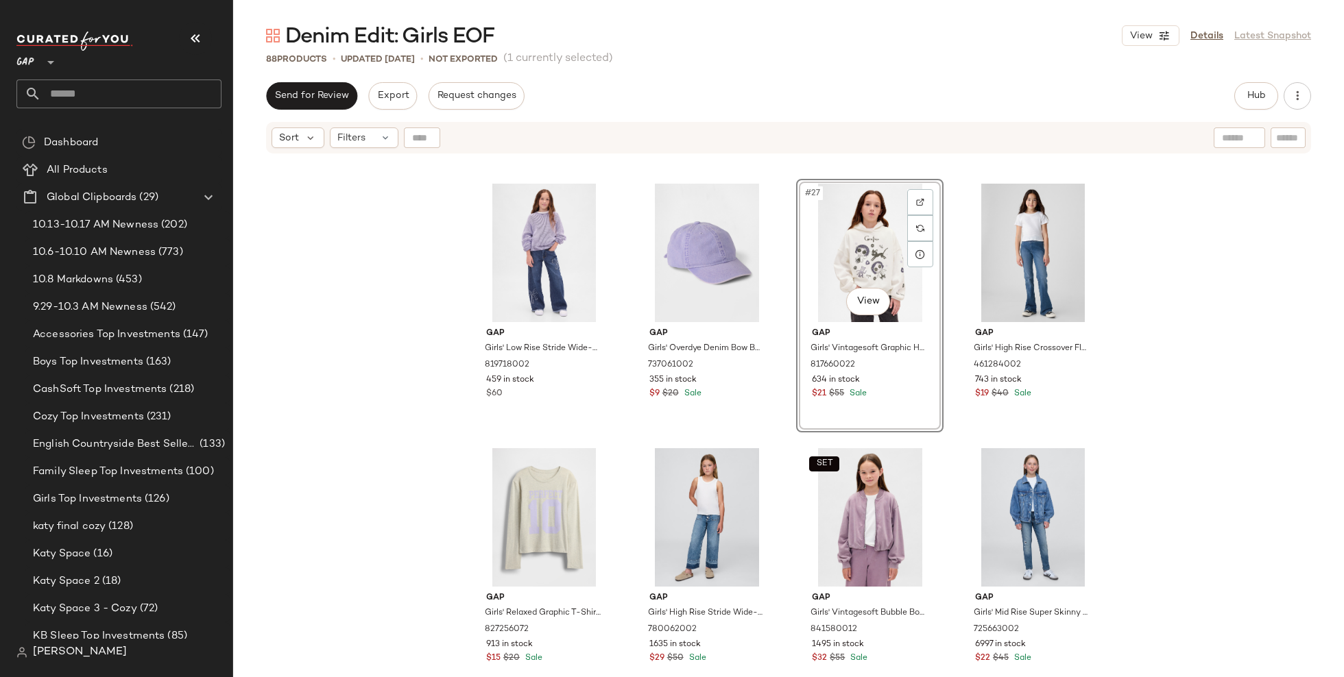
click at [1194, 450] on div "Gap Girls' High Rise '70S Flare Jeans by Gap Medium Wash Blue Size 7 817905002 …" at bounding box center [788, 434] width 1111 height 559
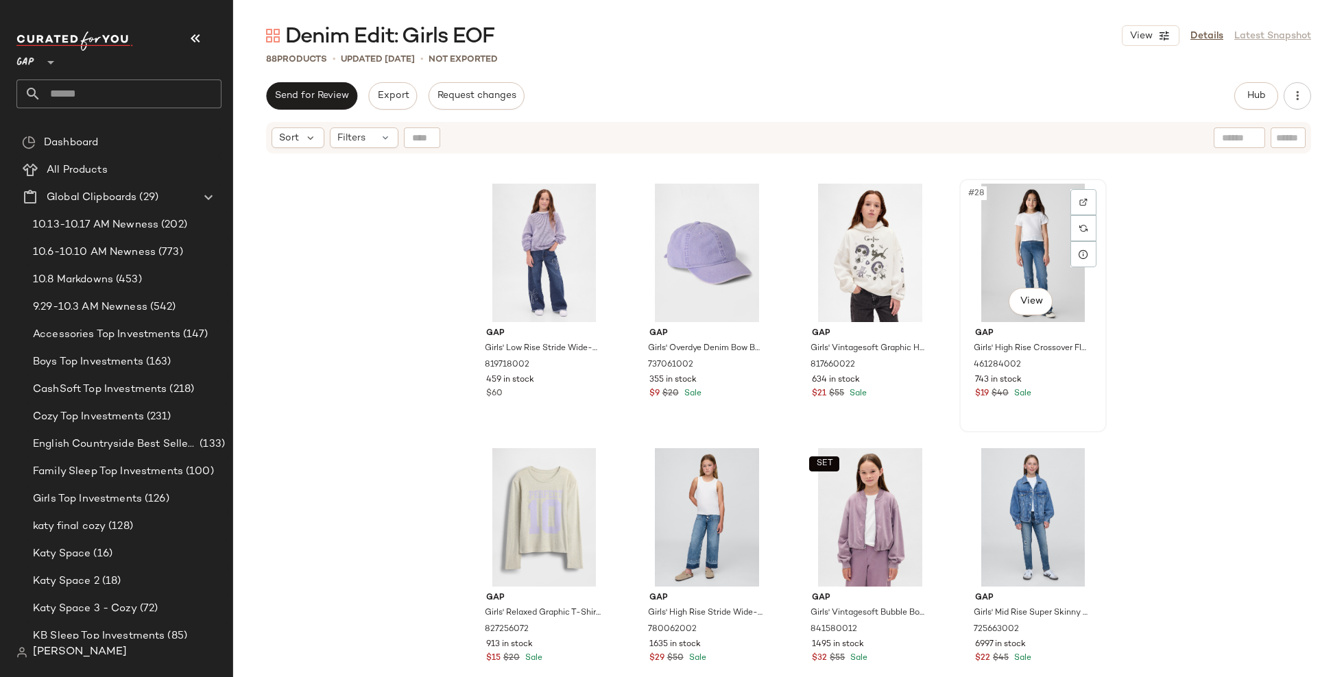
click at [1034, 224] on div "#28 View" at bounding box center [1033, 253] width 138 height 138
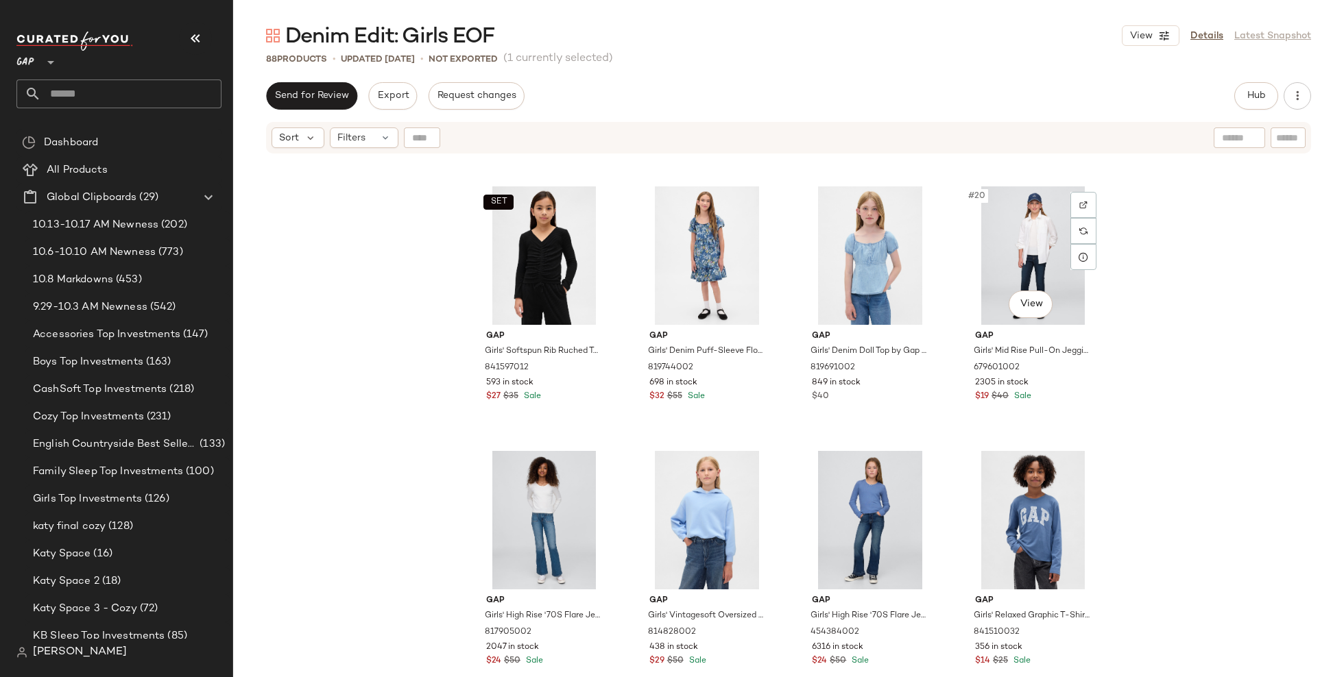
scroll to position [1045, 0]
click at [1032, 242] on div "#20 View" at bounding box center [1033, 256] width 138 height 138
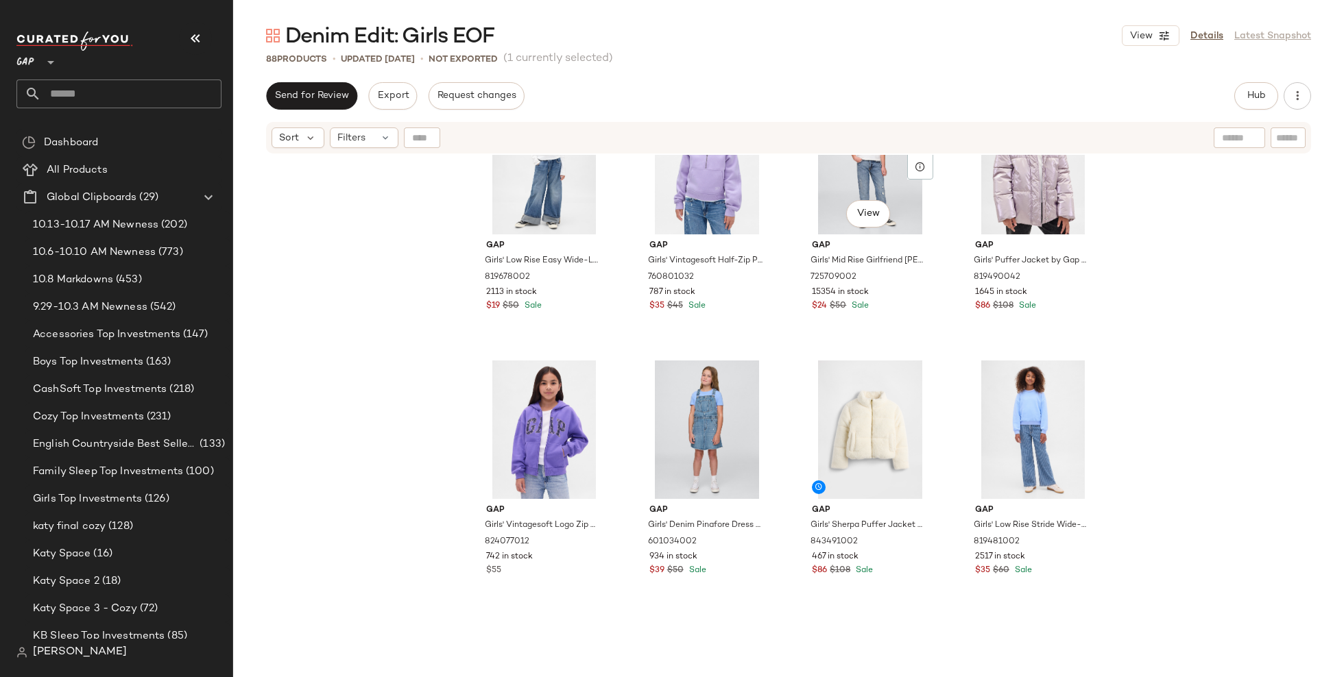
scroll to position [2216, 0]
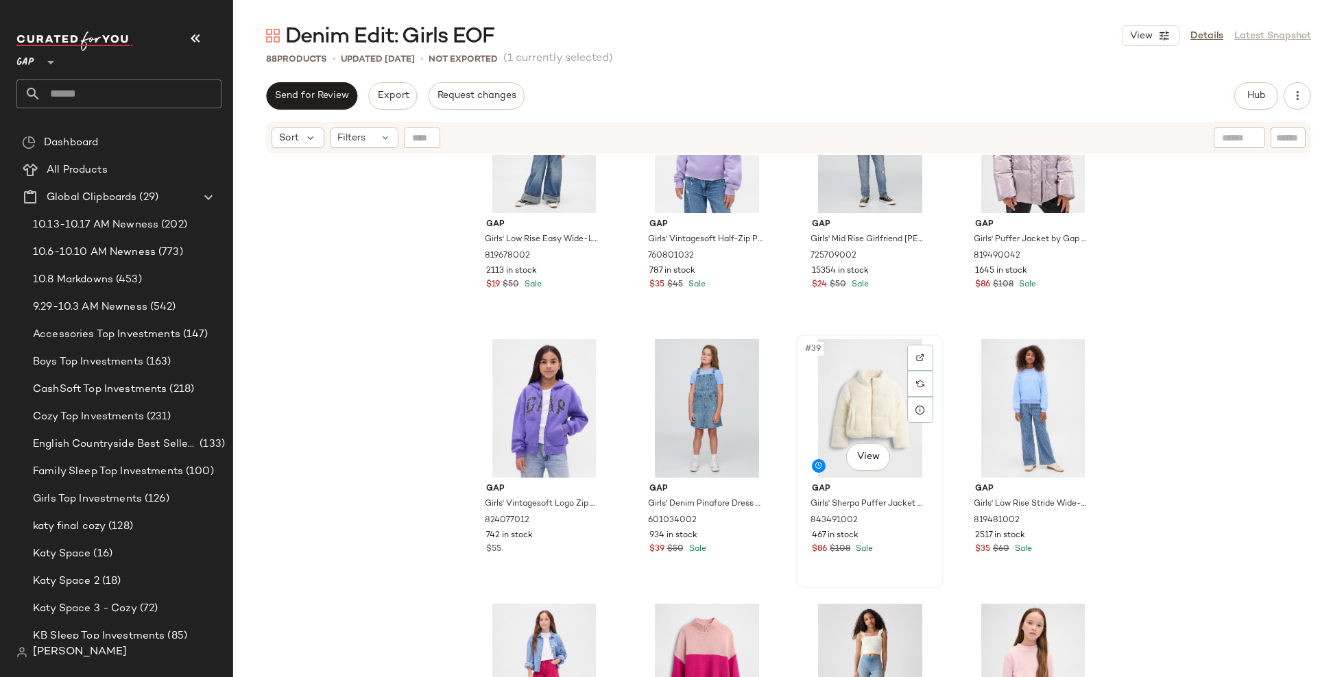
click at [871, 386] on div "#39 View" at bounding box center [870, 408] width 138 height 138
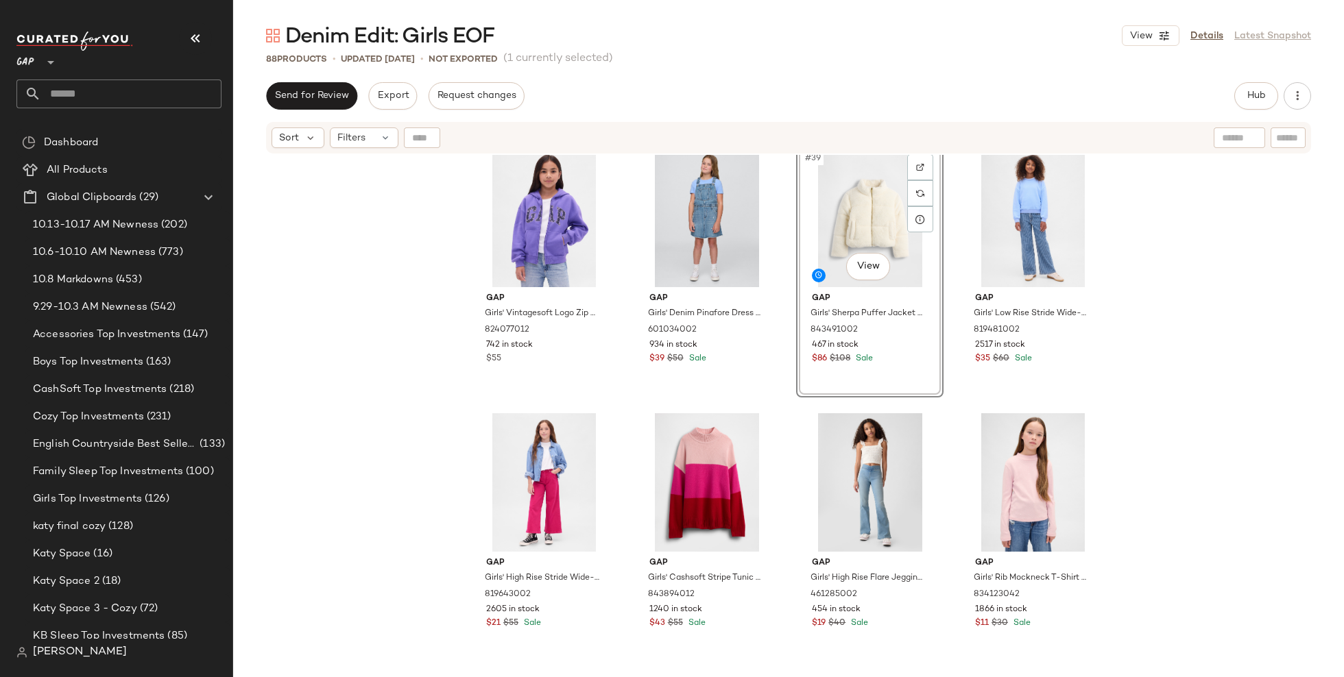
scroll to position [2409, 0]
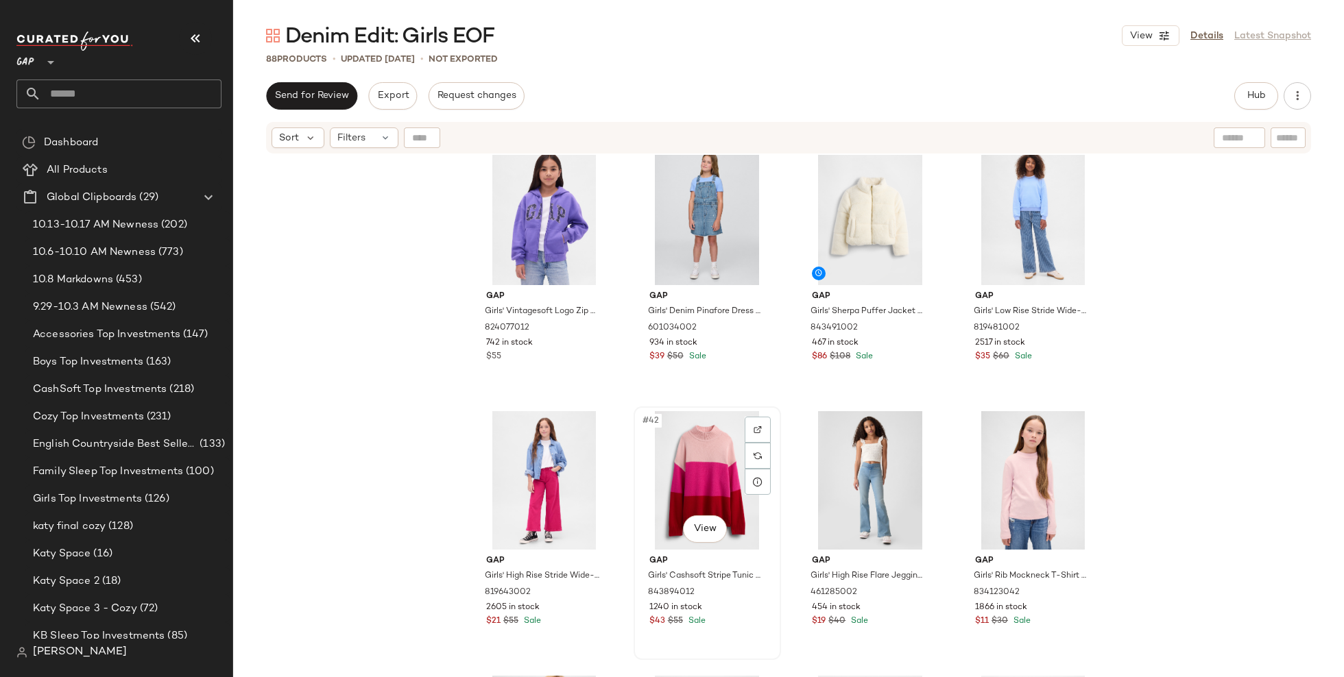
click at [745, 487] on div at bounding box center [758, 456] width 26 height 78
click at [703, 470] on div "#42 View" at bounding box center [707, 480] width 138 height 138
click at [531, 215] on div "#37 View" at bounding box center [544, 216] width 138 height 138
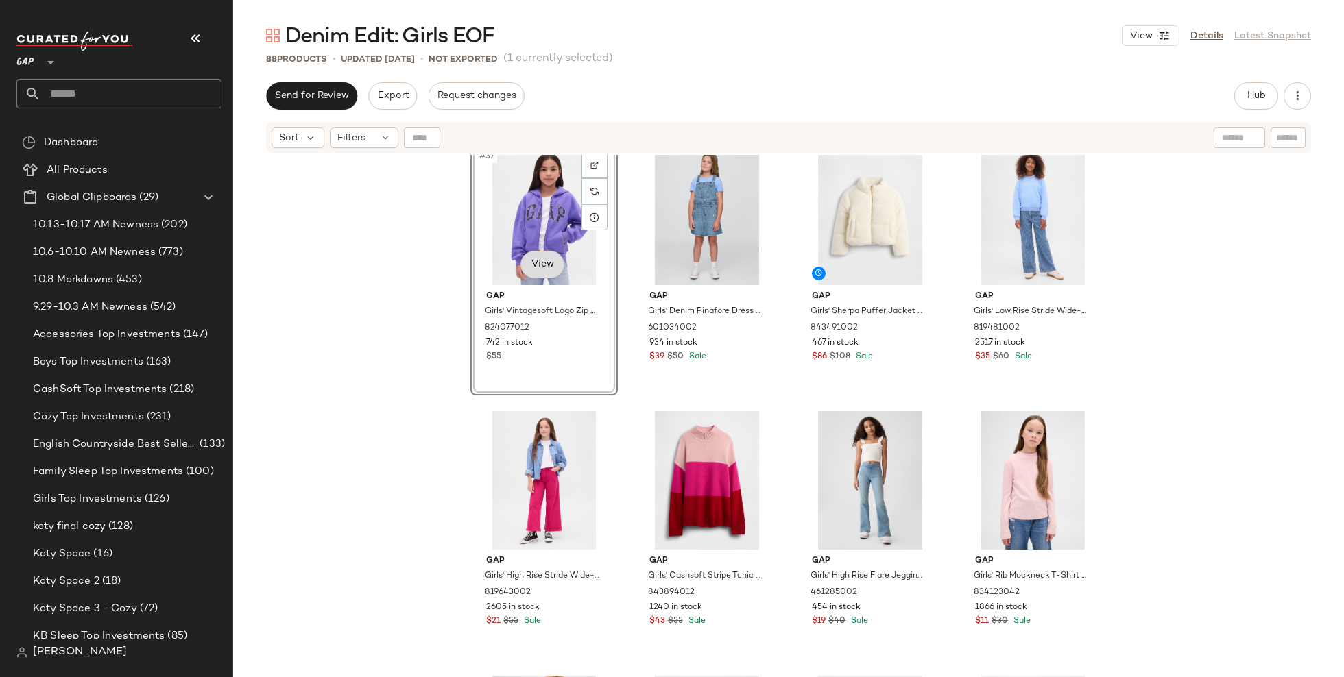
click at [540, 263] on body "GAP ** Dashboard All Products Global Clipboards (29) 10.13-10.17 AM Newness (20…" at bounding box center [672, 338] width 1344 height 677
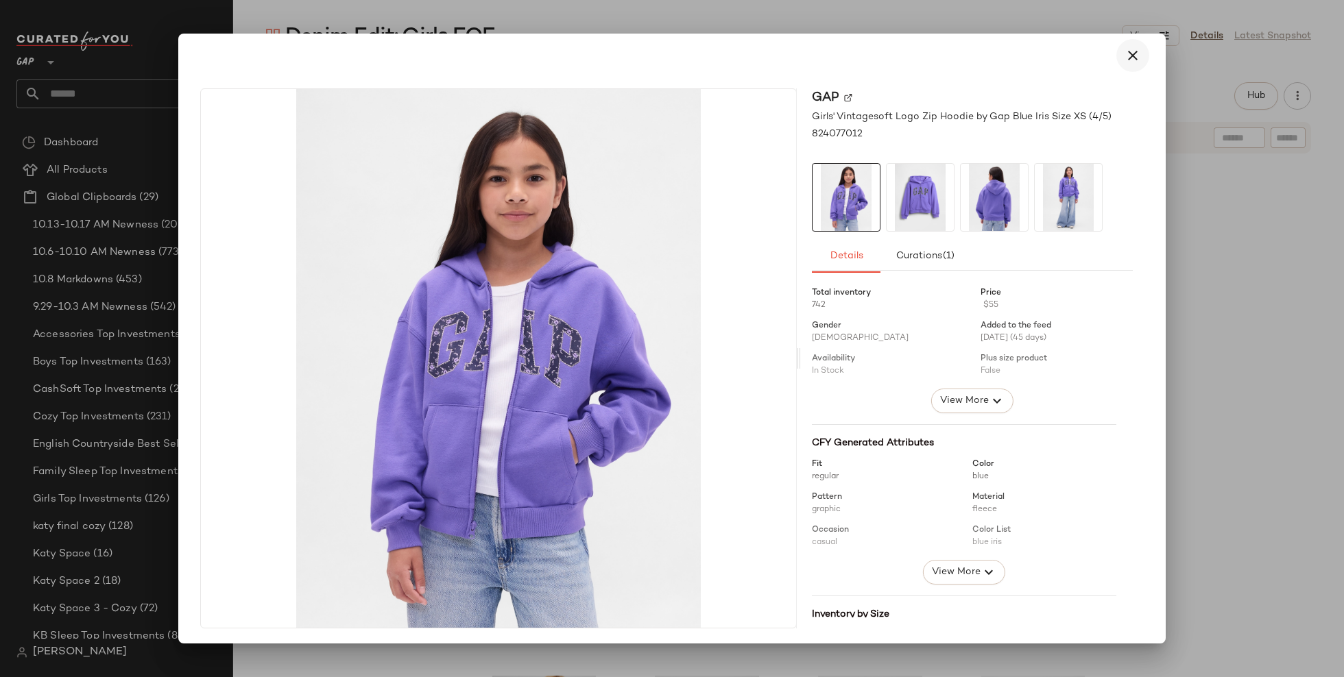
click at [1135, 59] on button "button" at bounding box center [1132, 55] width 33 height 33
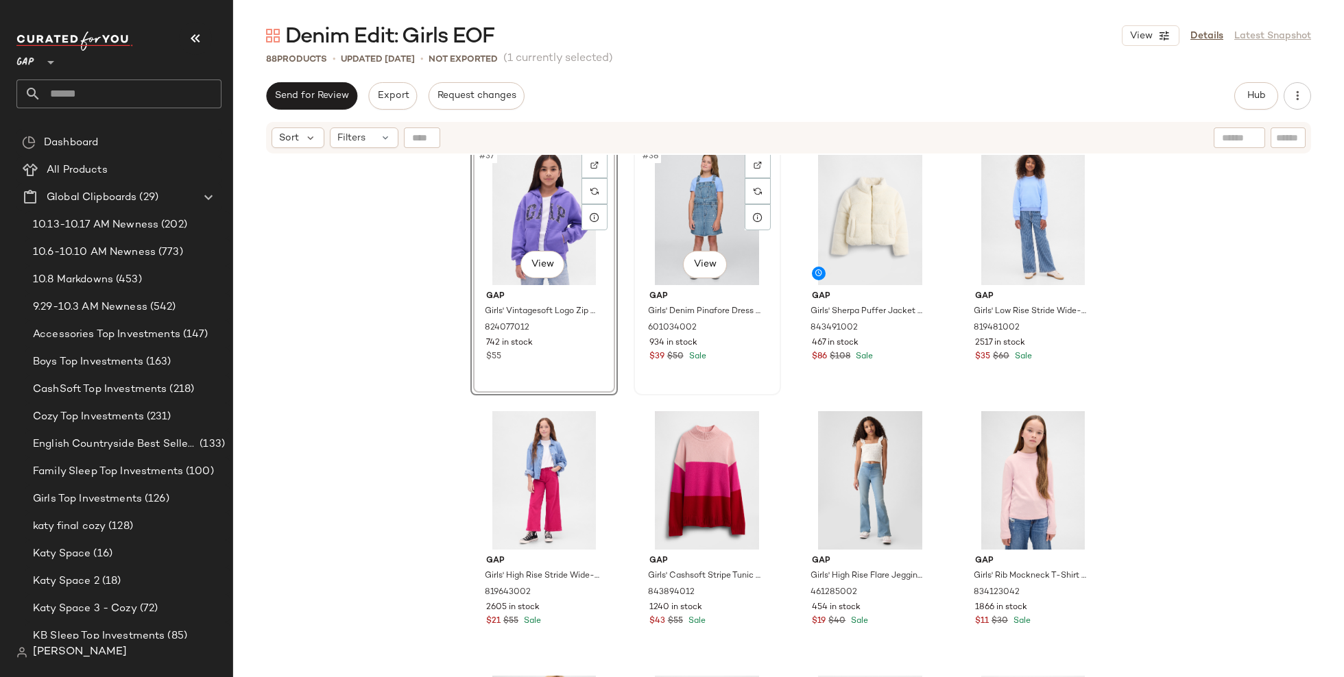
click at [688, 202] on div "#38 View" at bounding box center [707, 216] width 138 height 138
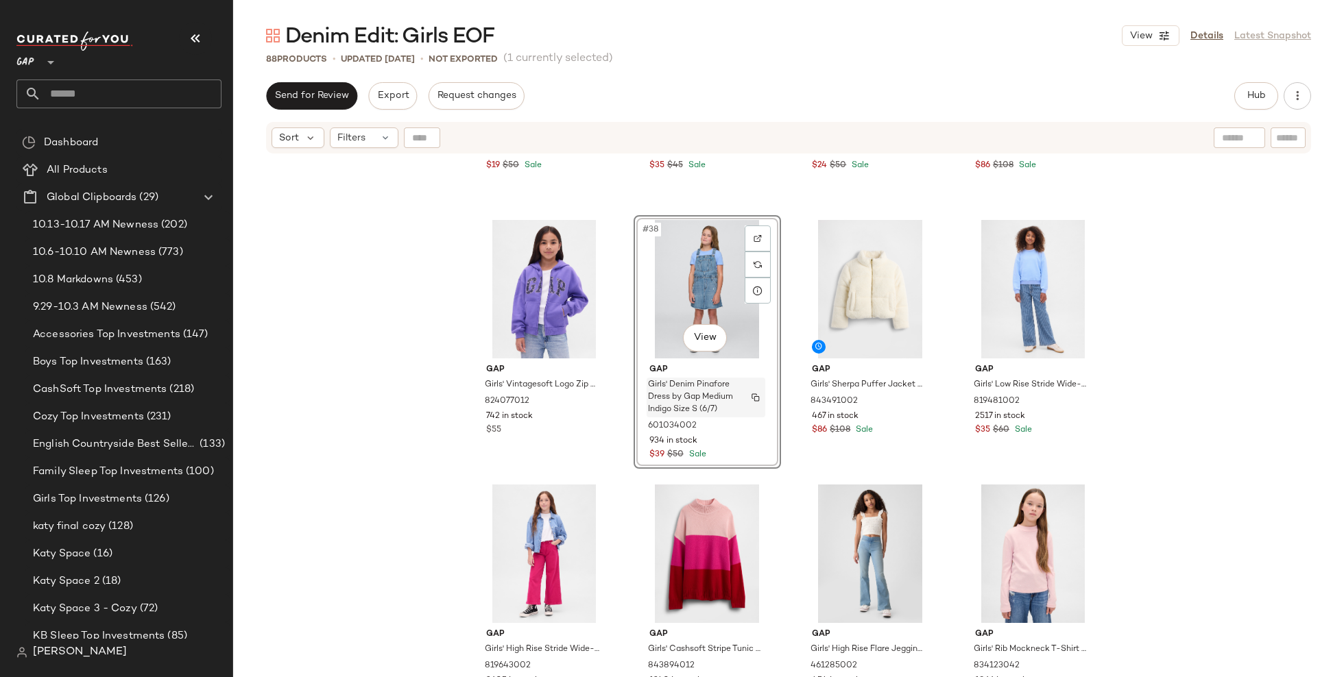
scroll to position [2335, 0]
click at [864, 291] on div "#39 View" at bounding box center [870, 290] width 138 height 138
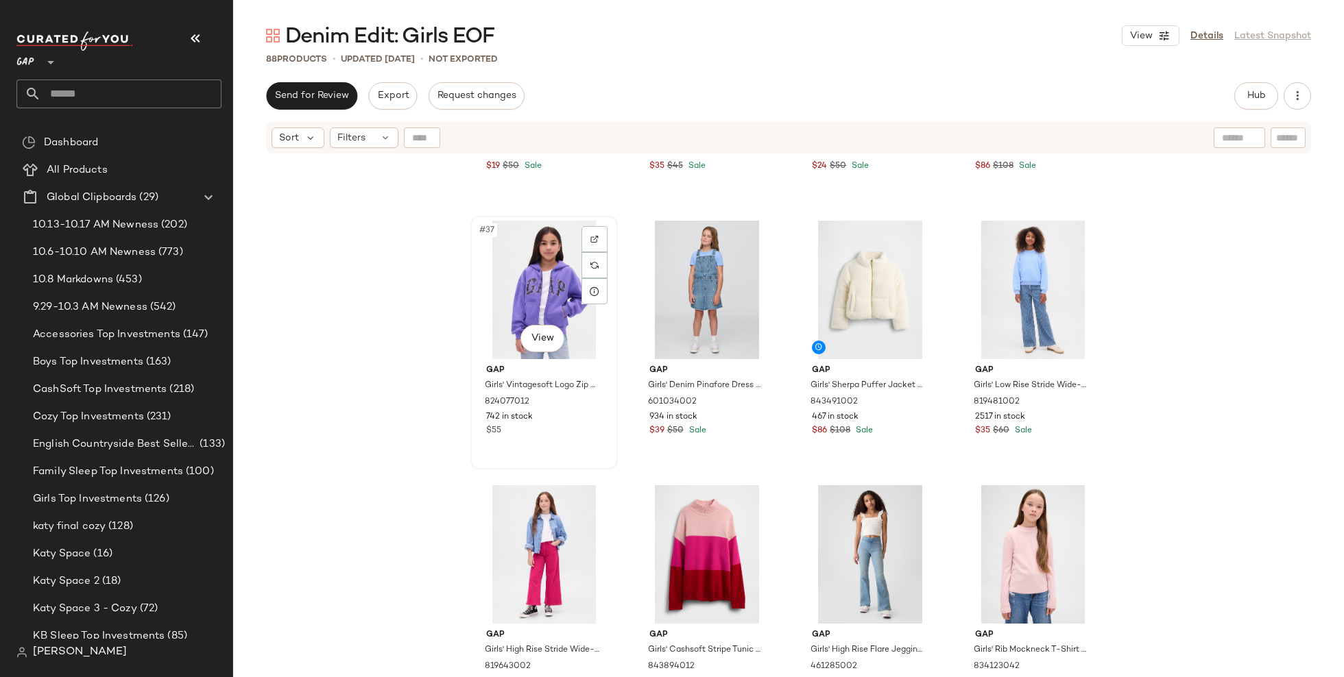
click at [520, 295] on div "#37 View" at bounding box center [544, 290] width 138 height 138
click at [911, 270] on div at bounding box center [920, 265] width 26 height 26
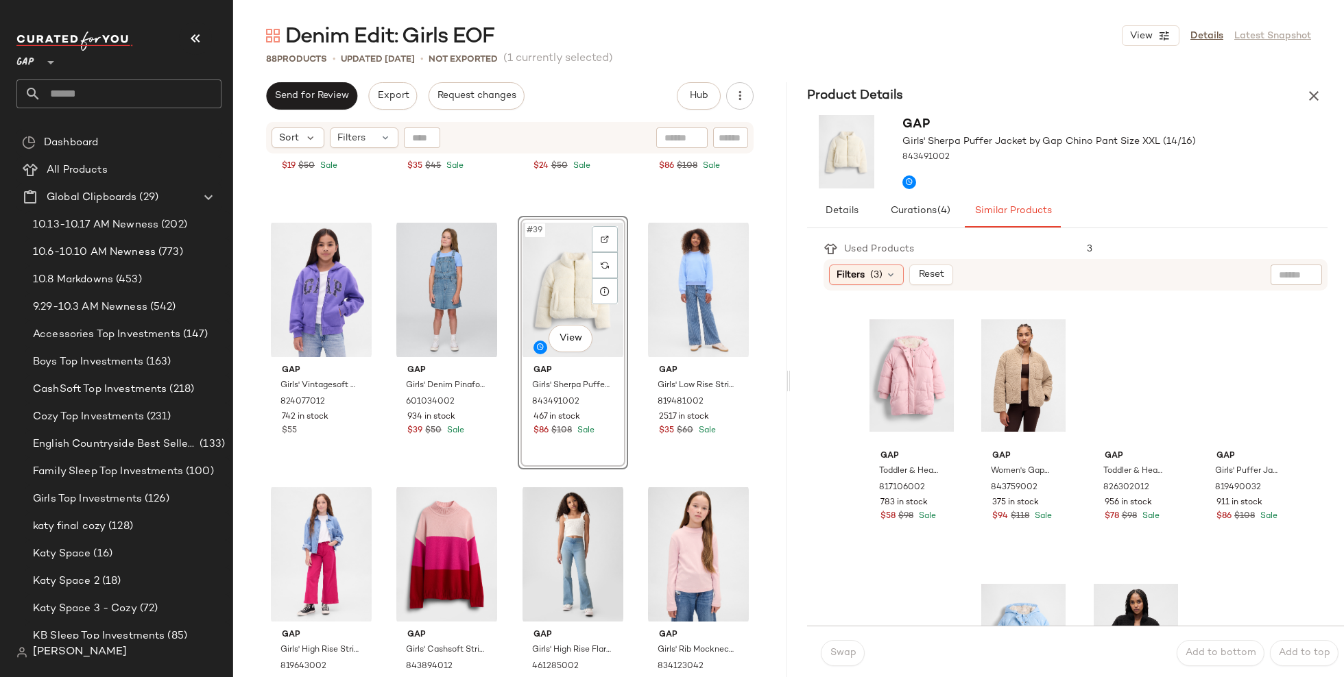
click at [1320, 80] on div "Denim Edit: Girls EOF View Details Latest Snapshot 88 Products • updated [DATE]…" at bounding box center [788, 349] width 1111 height 655
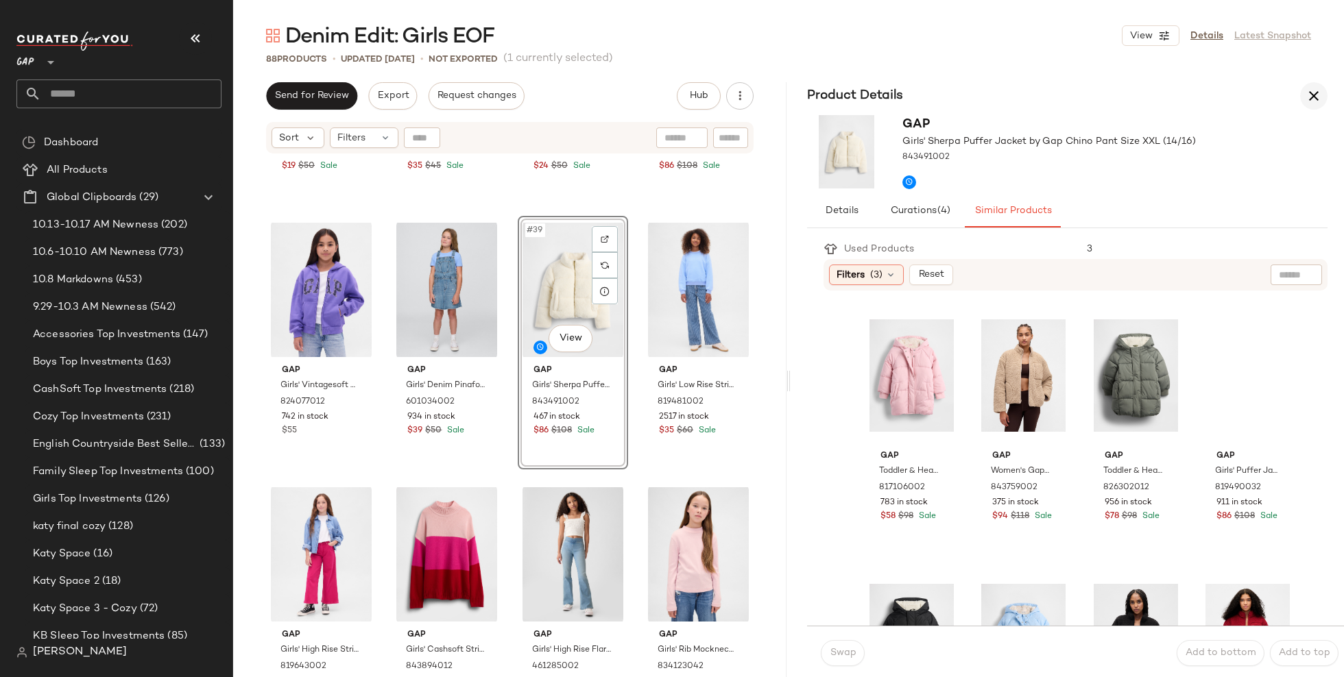
click at [1318, 99] on icon "button" at bounding box center [1313, 96] width 16 height 16
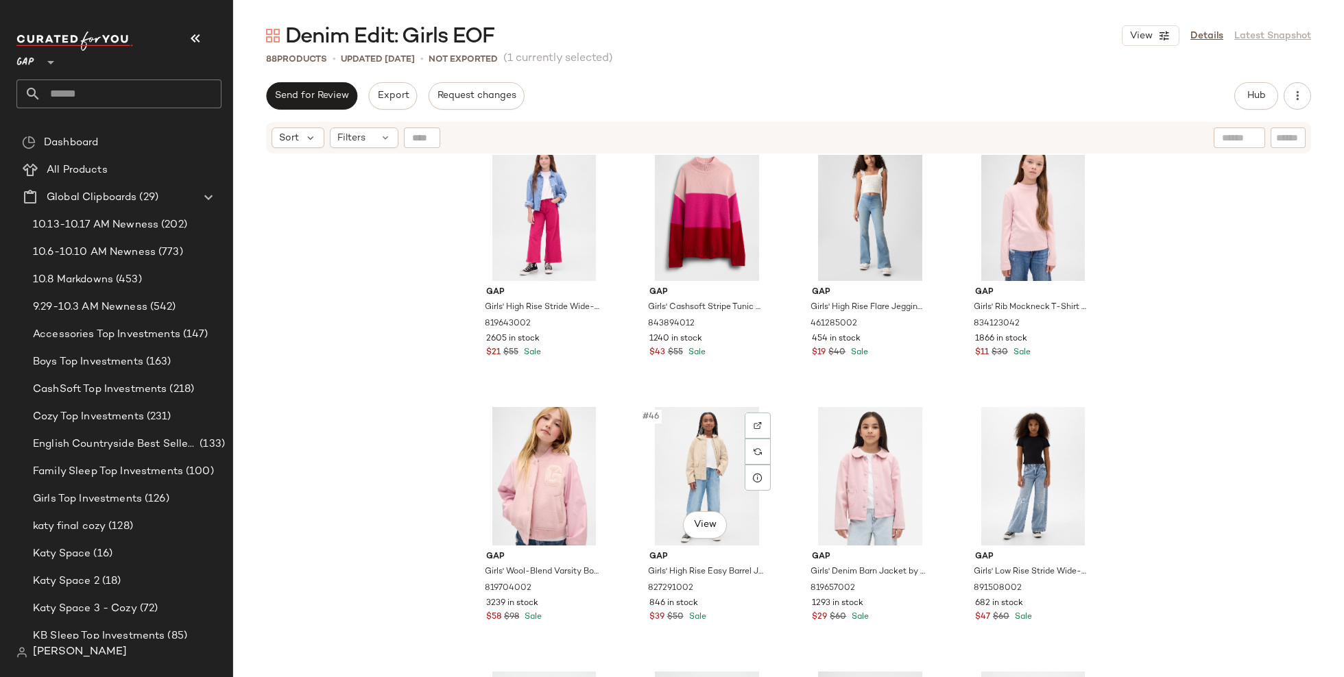
scroll to position [2633, 0]
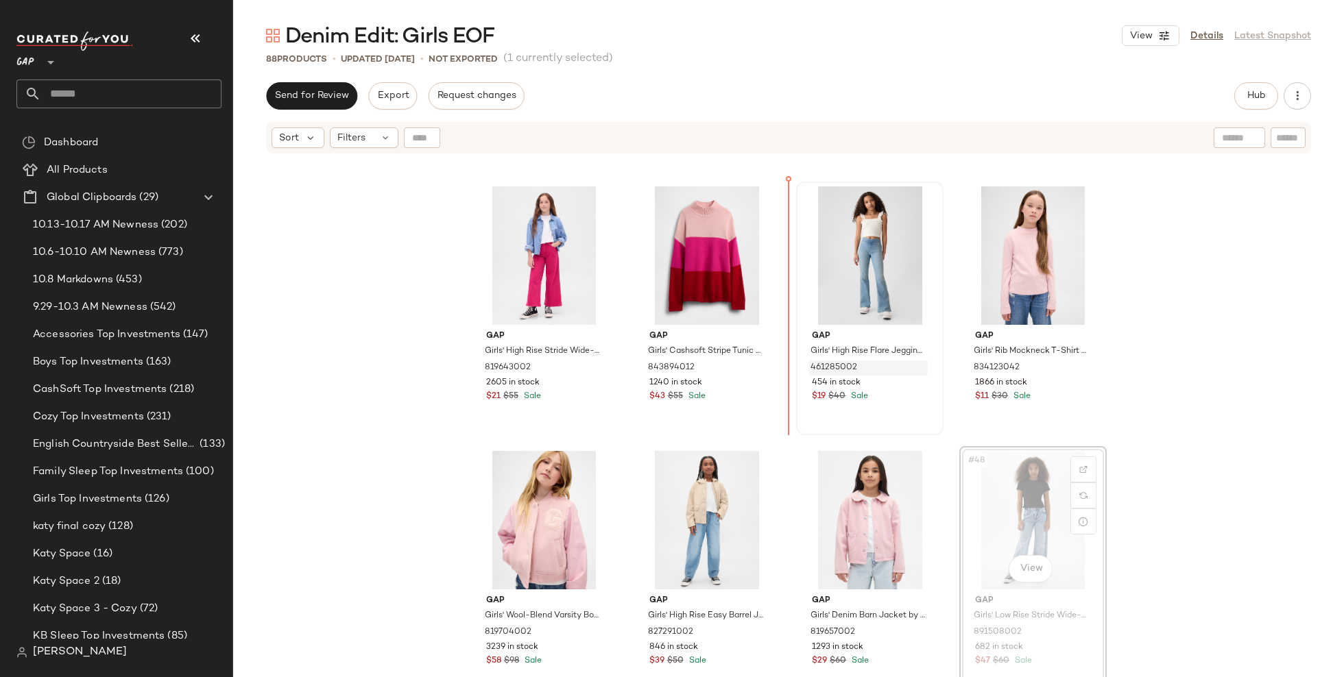
drag, startPoint x: 1038, startPoint y: 521, endPoint x: 852, endPoint y: 363, distance: 243.7
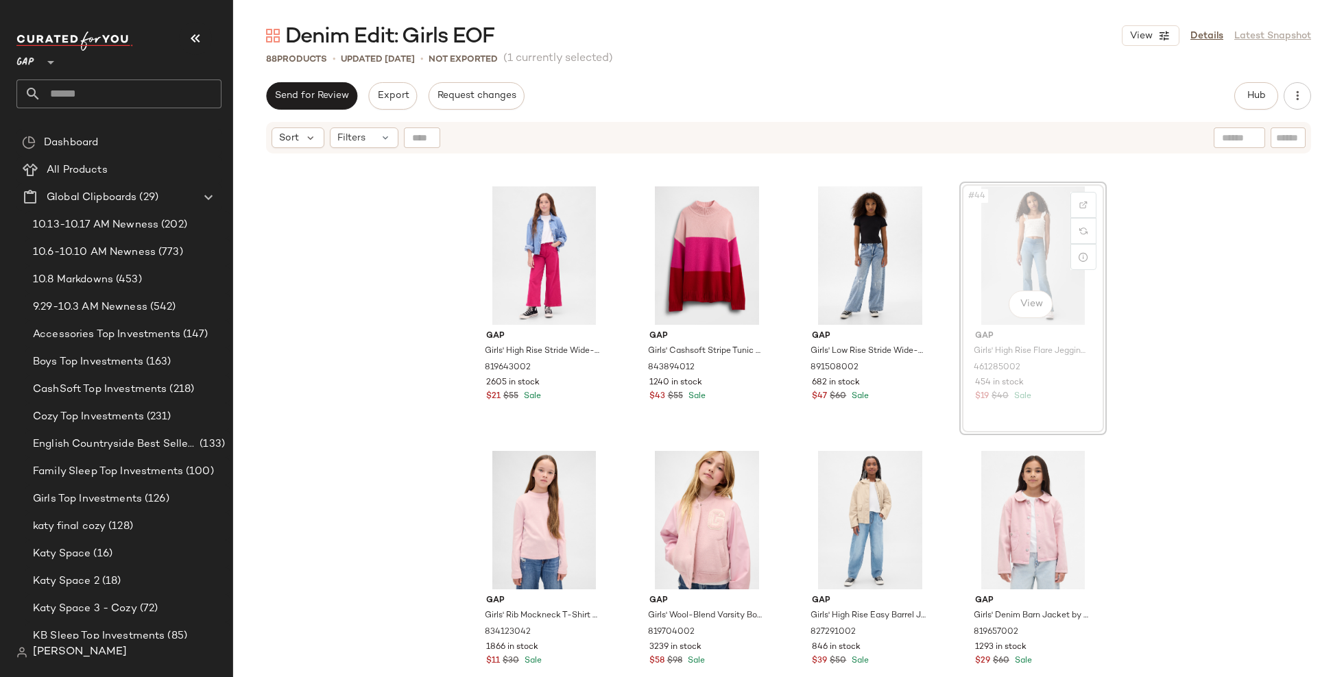
scroll to position [2633, 0]
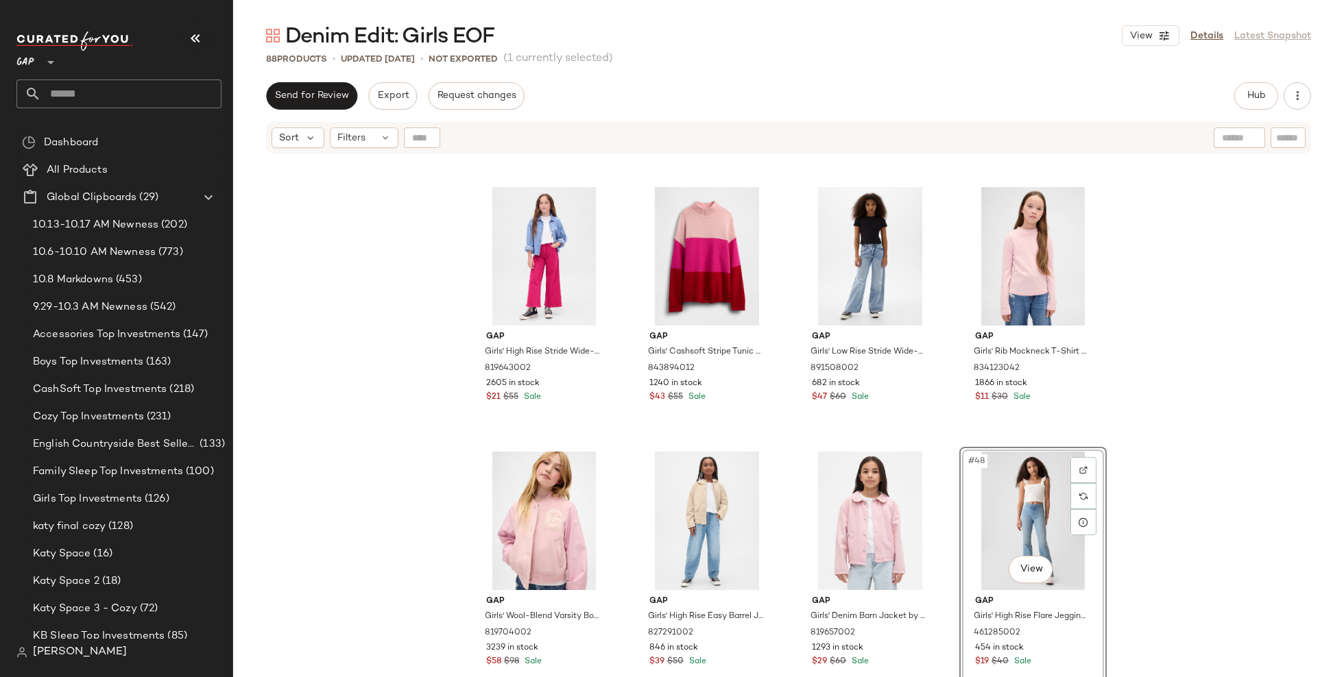
click at [1242, 559] on div "Gap Girls' High Rise Stride Wide-Leg Ankle Jeans by Gap Bright Fuchsia Size [CR…" at bounding box center [788, 434] width 1111 height 559
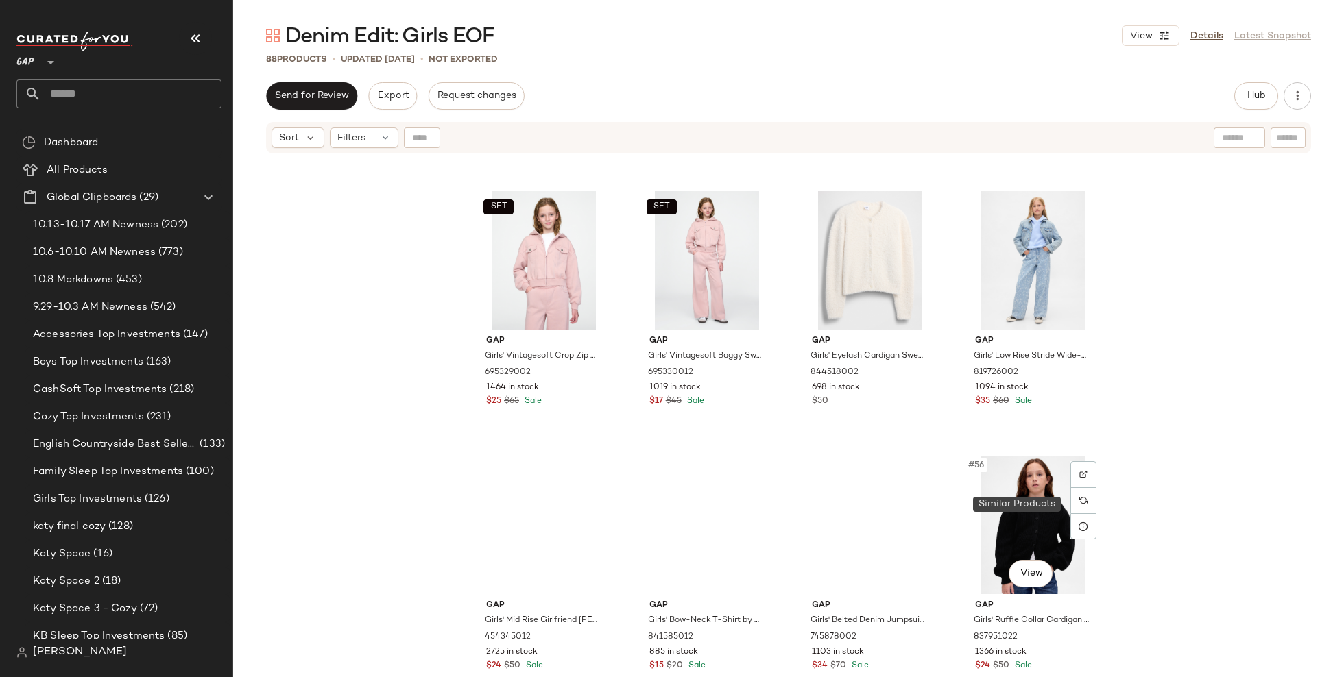
scroll to position [3151, 0]
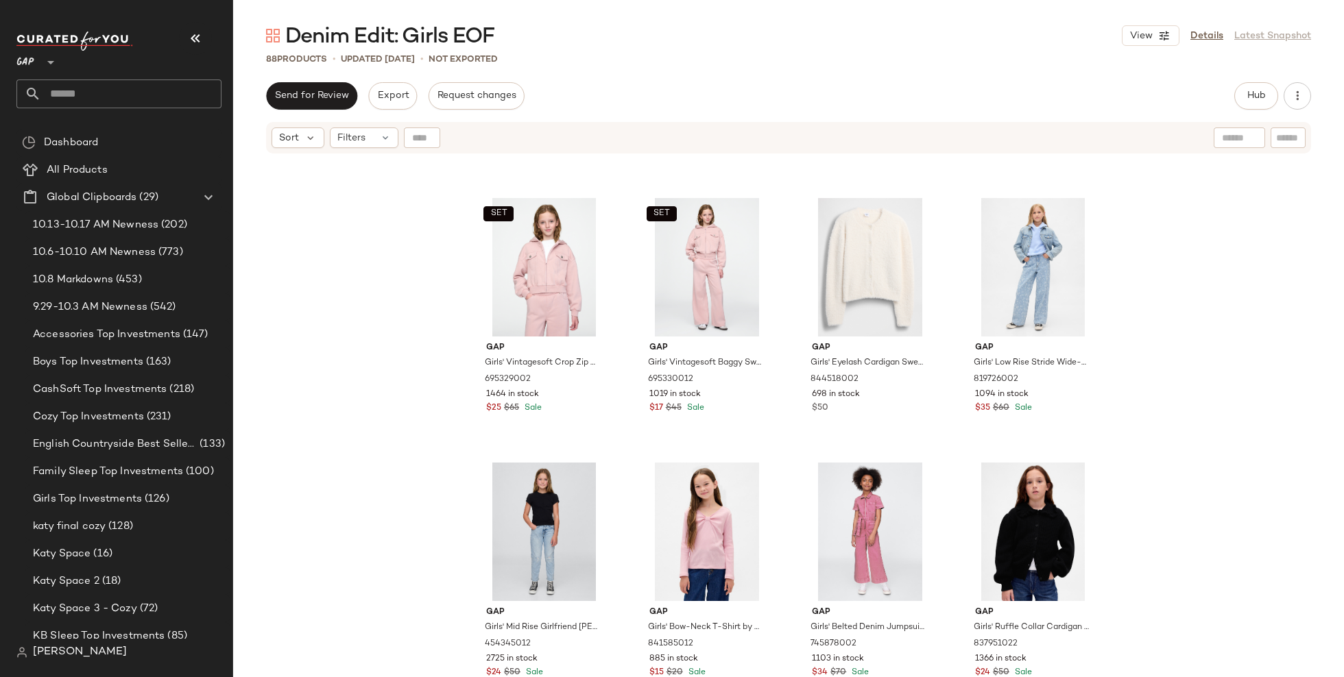
click at [1201, 396] on div "Gap Girls' Wool-Blend Varsity Bomber Jacket by Gap Pure Pink Size XXL (14/16) 8…" at bounding box center [788, 434] width 1111 height 559
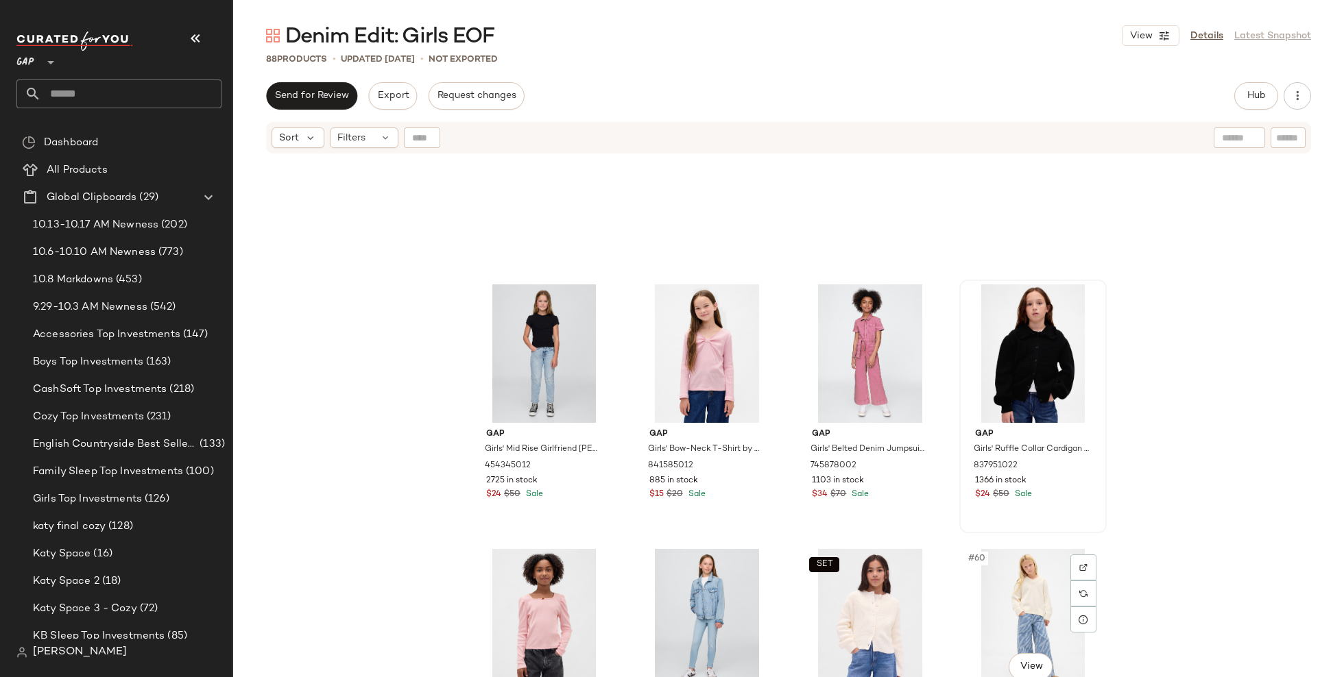
scroll to position [3327, 0]
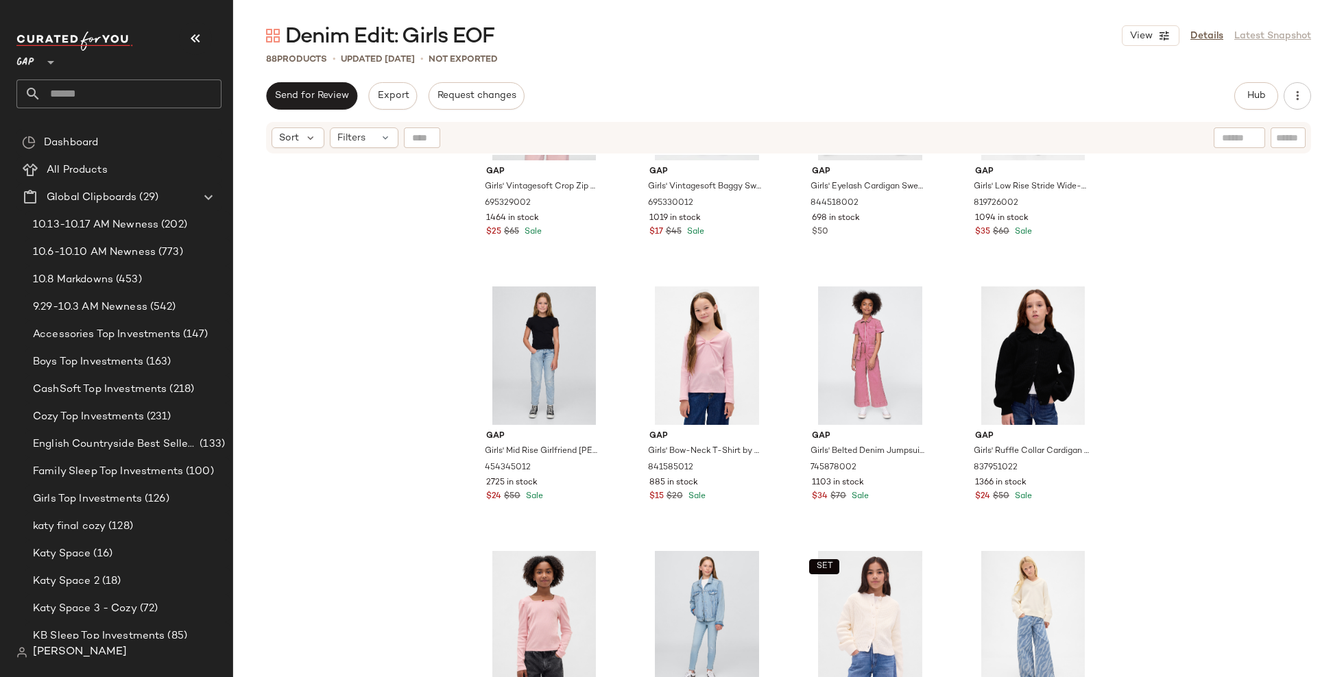
click at [383, 424] on div "SET Gap Girls' Vintagesoft Crop Zip Hoodie by Gap Antique Pink Size S (6/7) 695…" at bounding box center [788, 434] width 1111 height 559
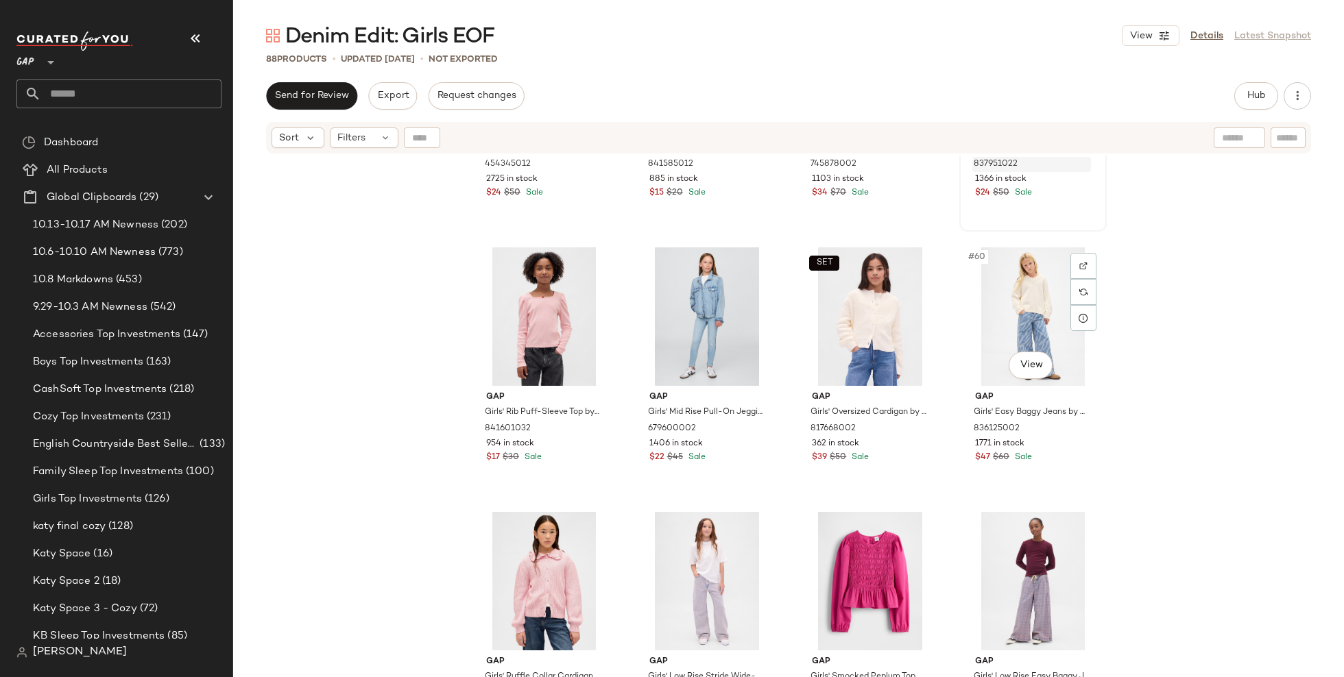
scroll to position [3634, 0]
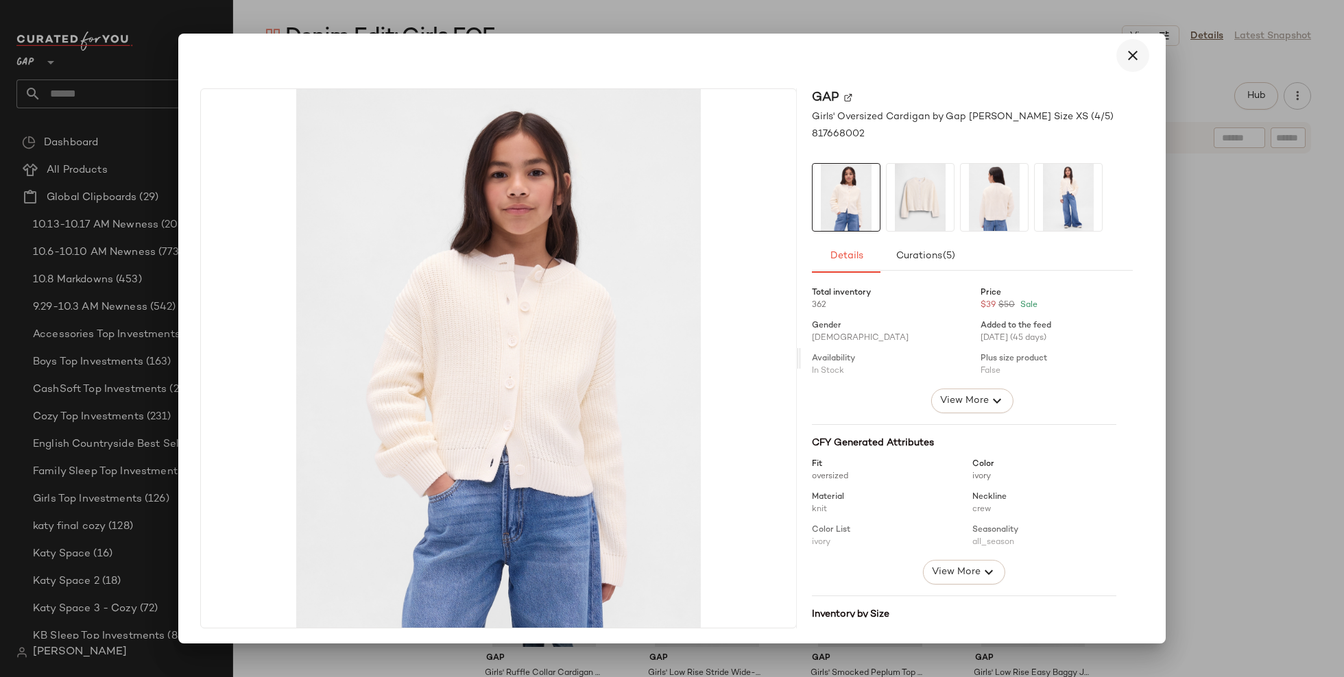
click at [1126, 47] on icon "button" at bounding box center [1132, 55] width 16 height 16
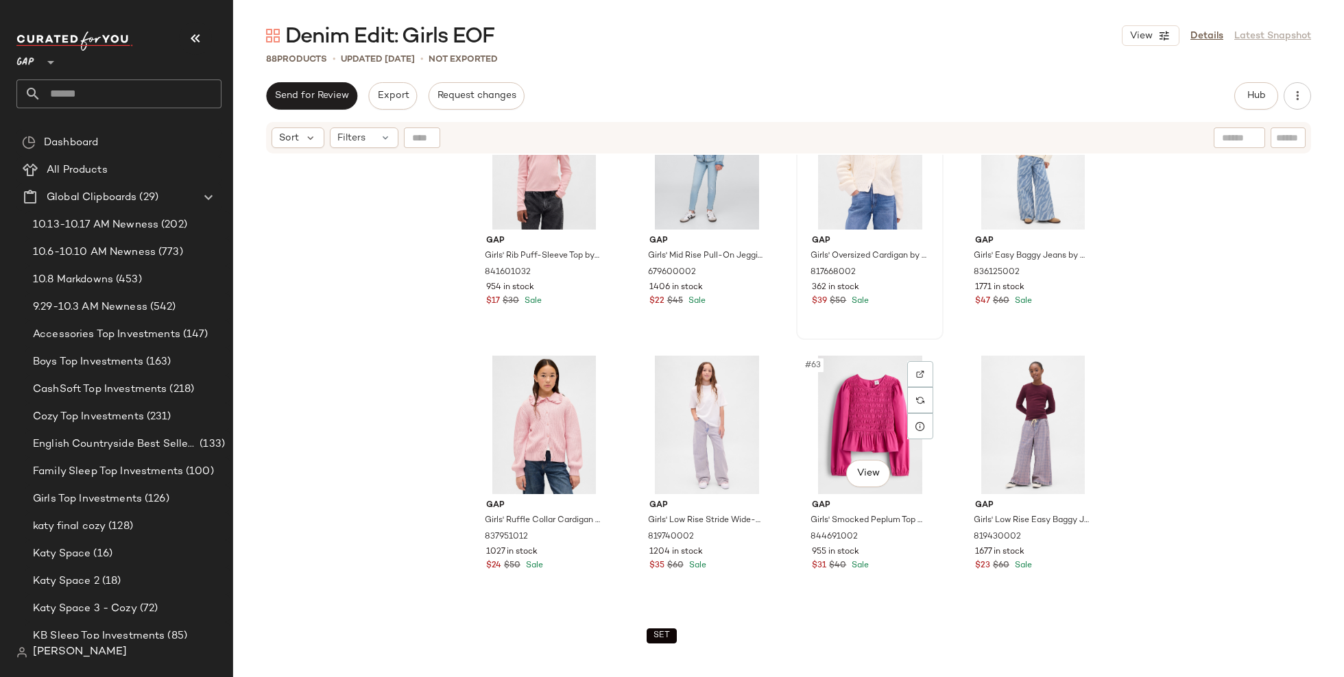
scroll to position [3791, 0]
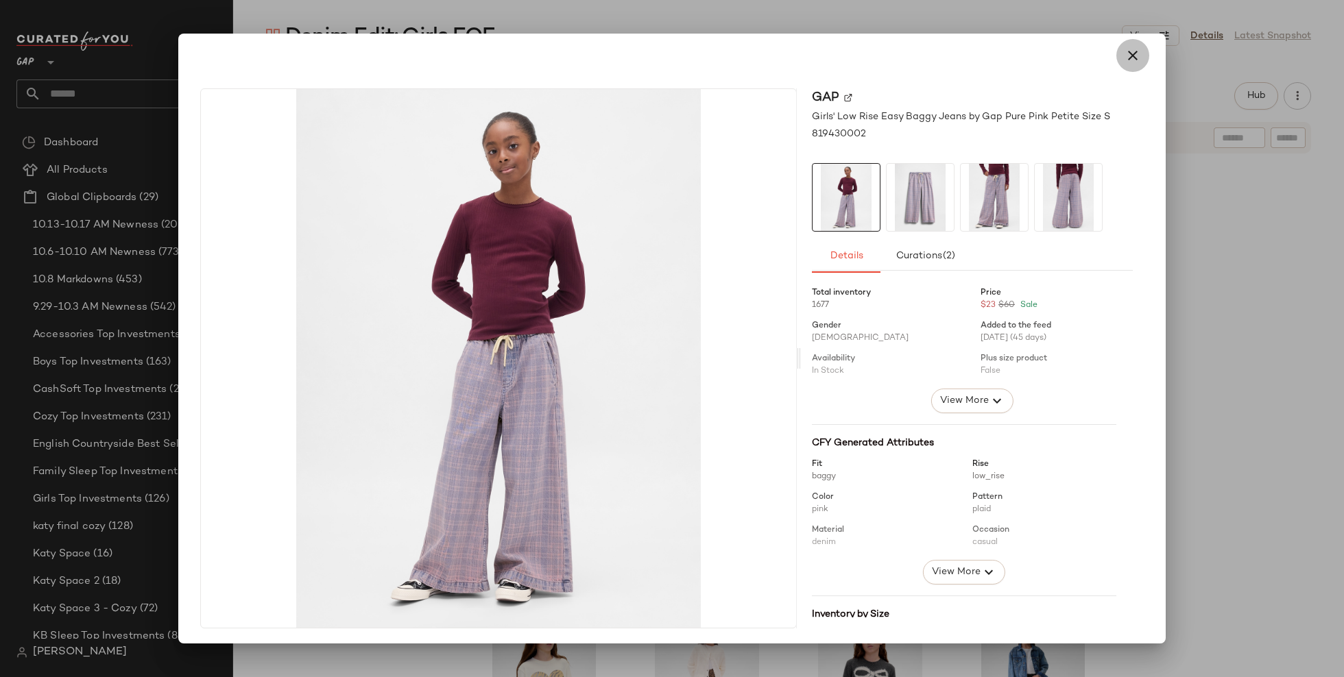
click at [1124, 51] on icon "button" at bounding box center [1132, 55] width 16 height 16
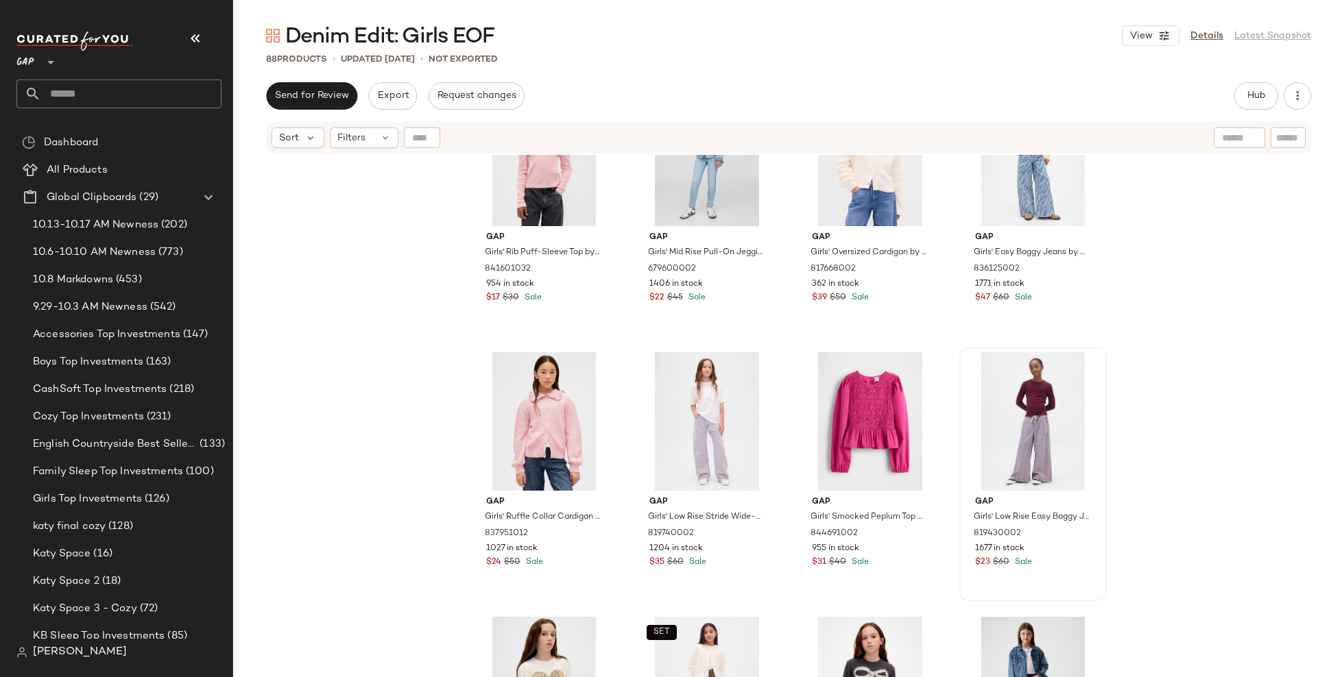
click at [1185, 470] on div "Gap Girls' Rib Puff-Sleeve Top by Gap Pure Pink Size S (6/7) 841601032 954 in s…" at bounding box center [788, 434] width 1111 height 559
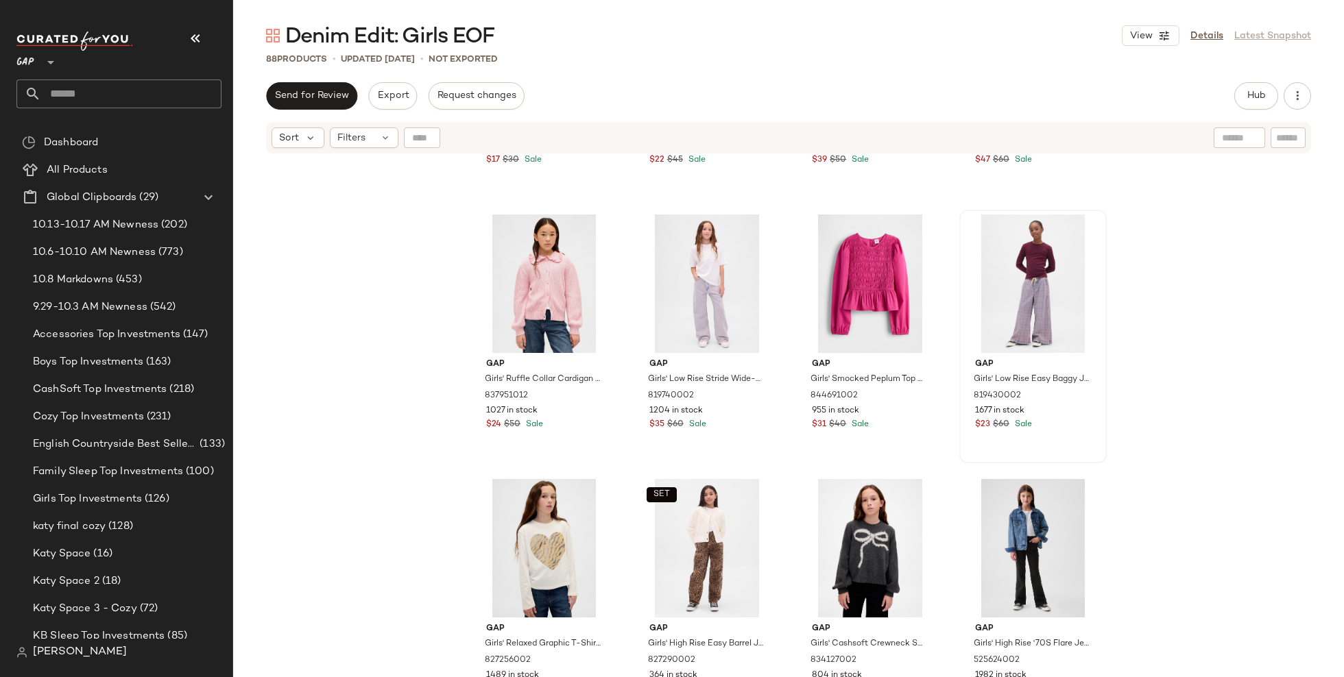
scroll to position [3931, 0]
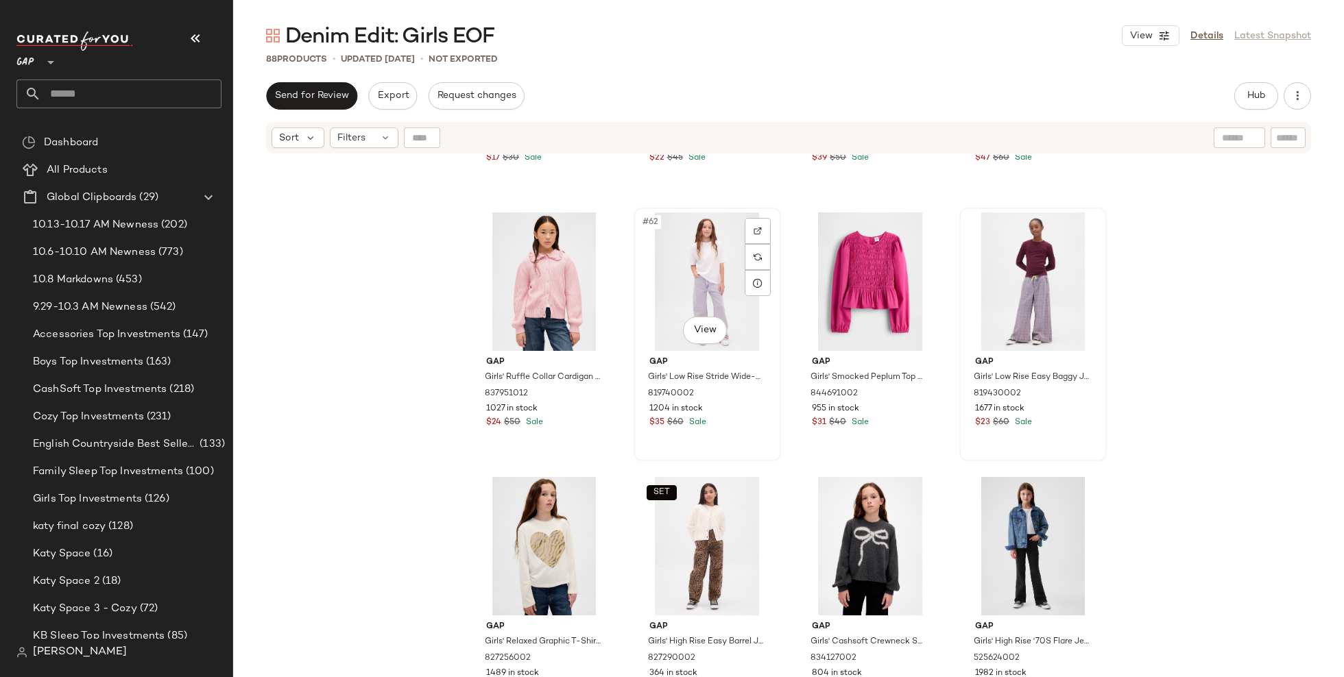
click at [712, 269] on div "#62 View" at bounding box center [707, 282] width 138 height 138
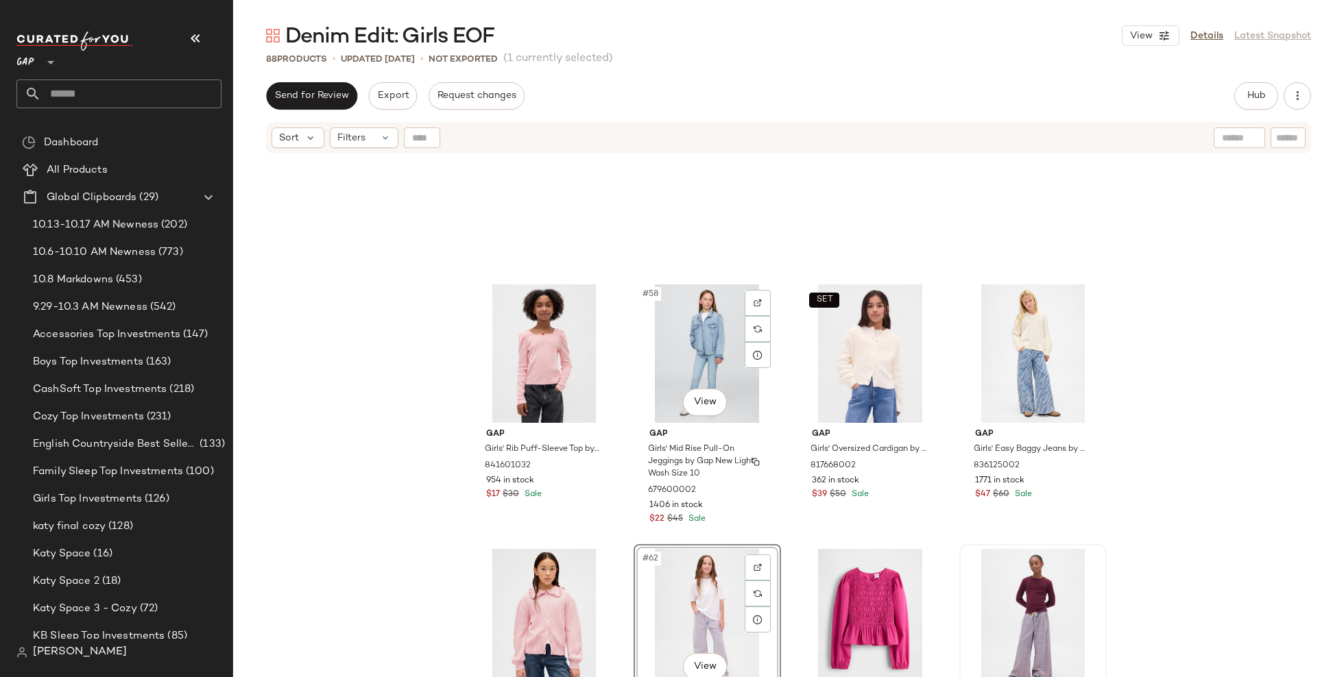
scroll to position [3788, 0]
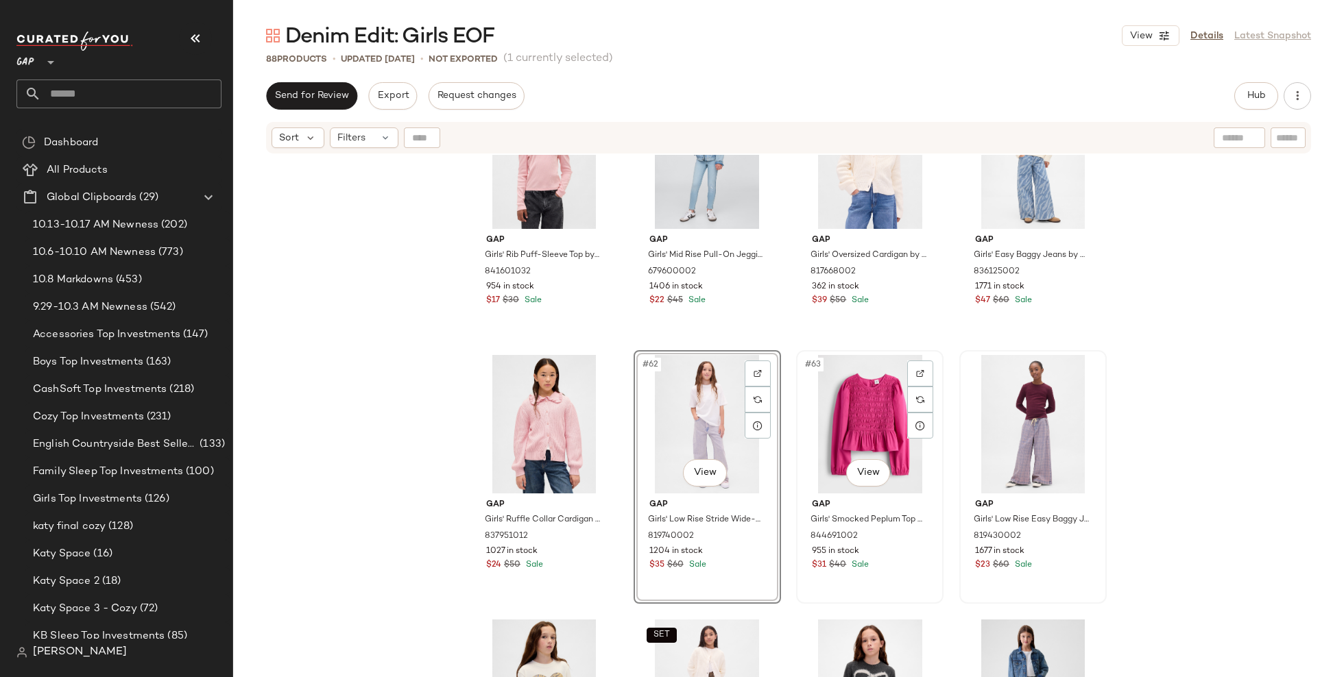
click at [860, 433] on div "#63 View" at bounding box center [870, 424] width 138 height 138
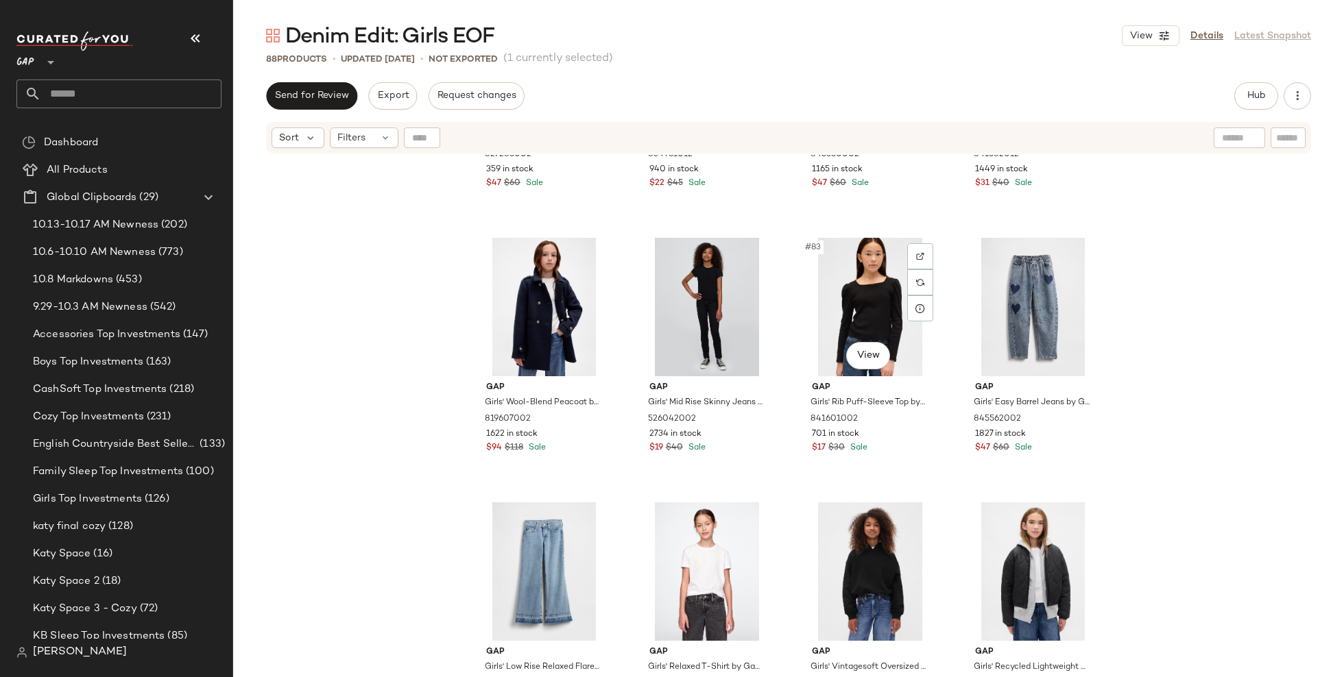
scroll to position [5266, 0]
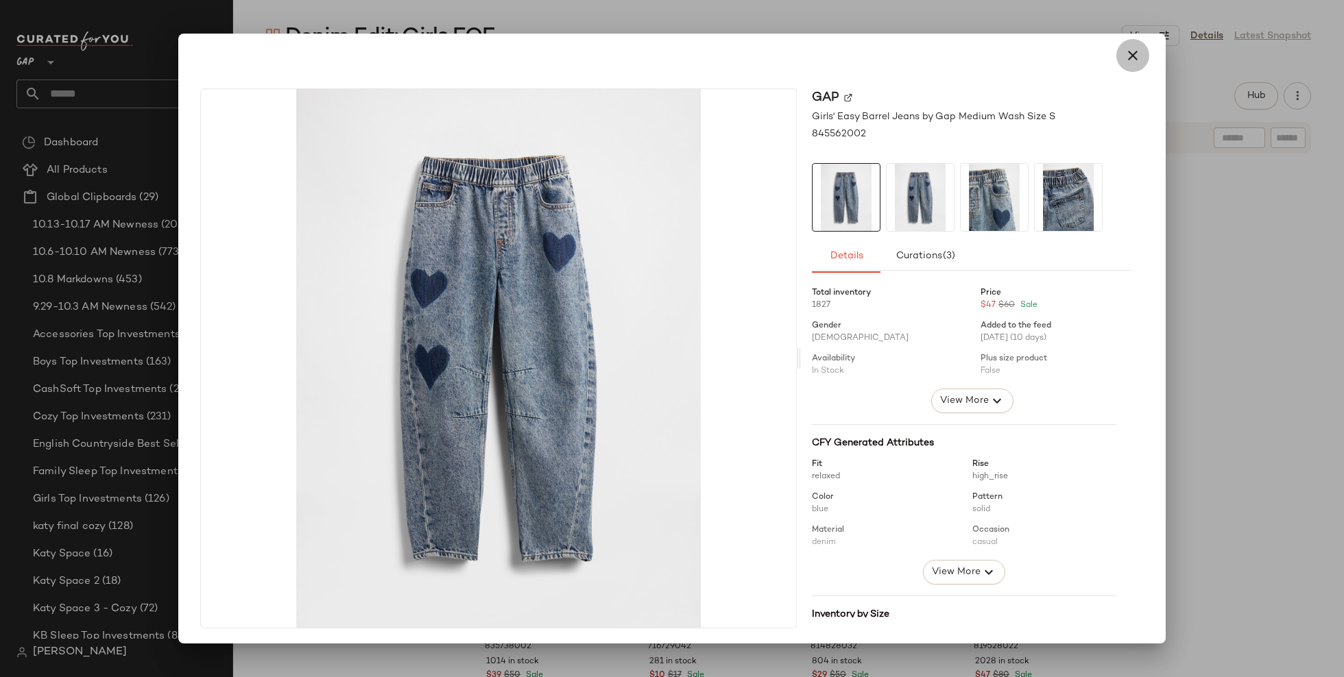
click at [1125, 60] on icon "button" at bounding box center [1132, 55] width 16 height 16
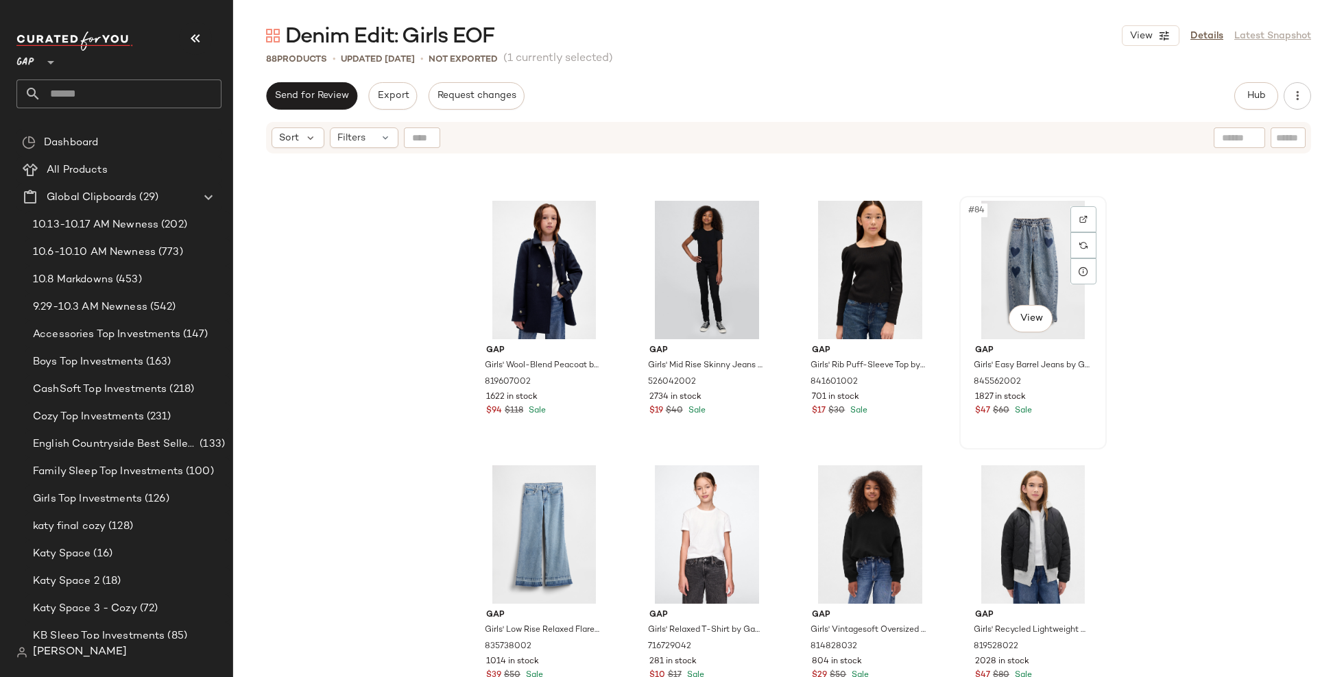
click at [1013, 282] on div "#84 View" at bounding box center [1033, 270] width 138 height 138
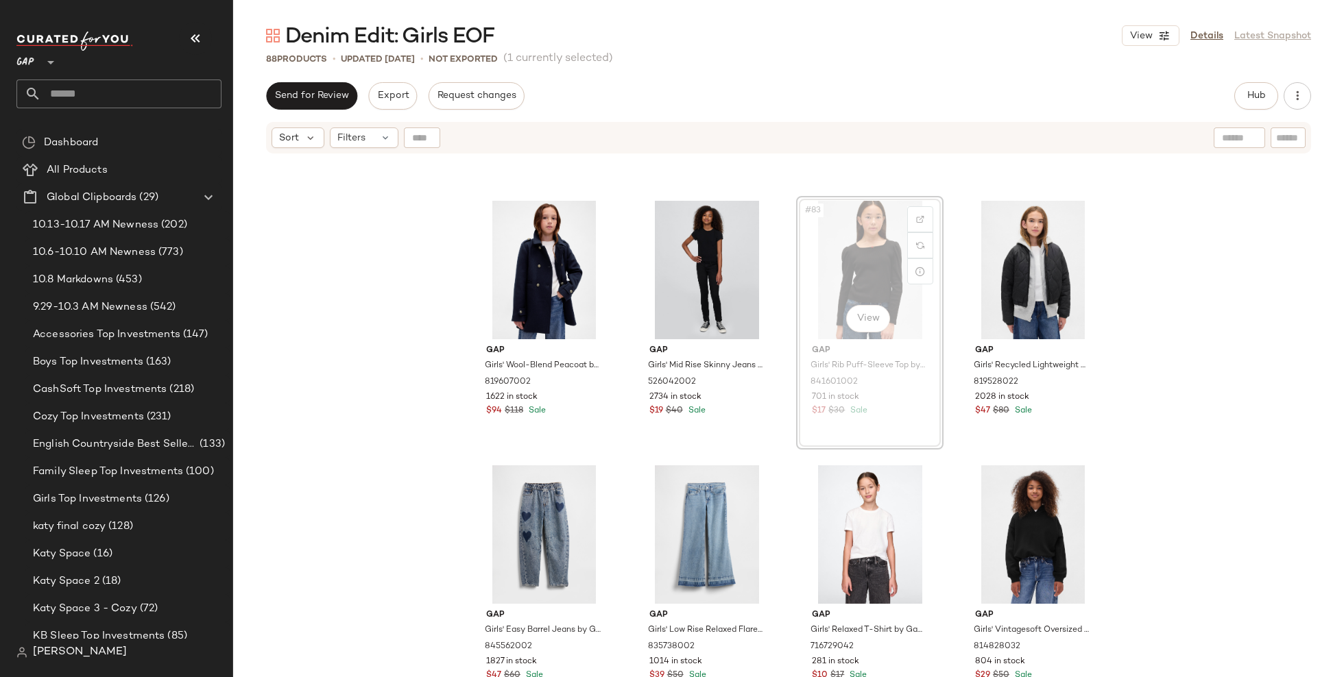
scroll to position [5265, 0]
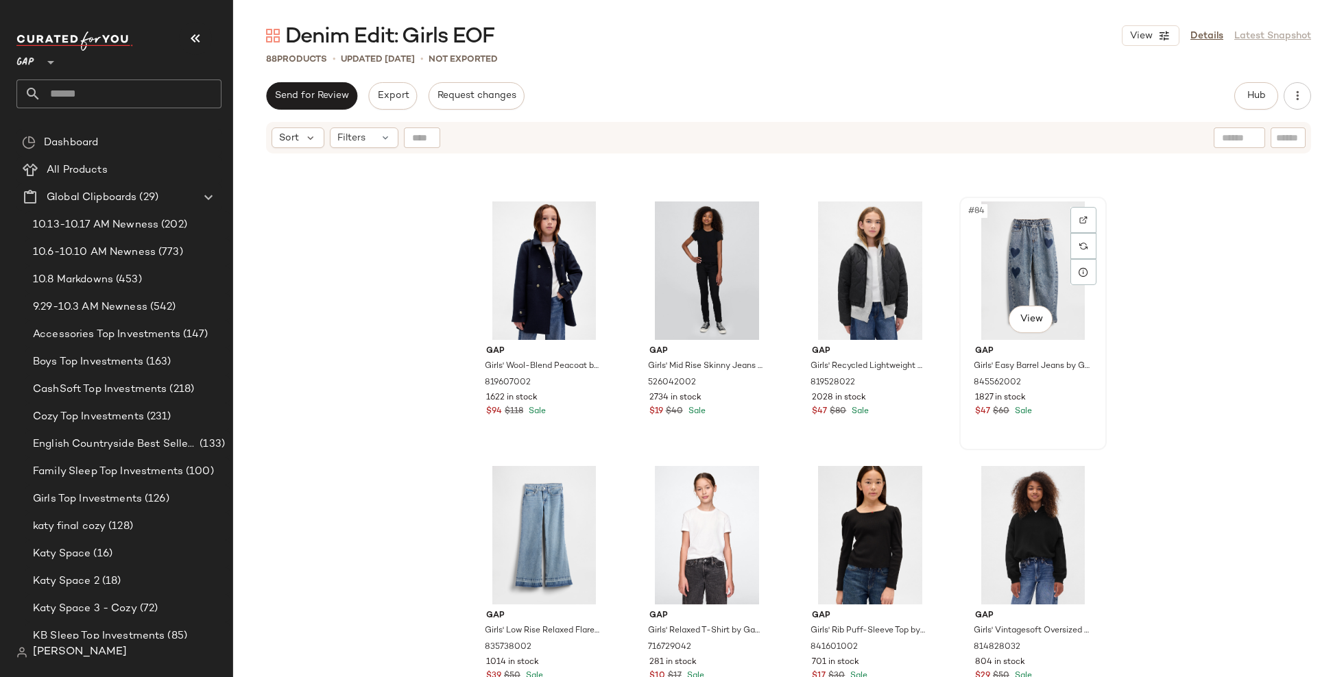
click at [1022, 284] on div "#84 View" at bounding box center [1033, 271] width 138 height 138
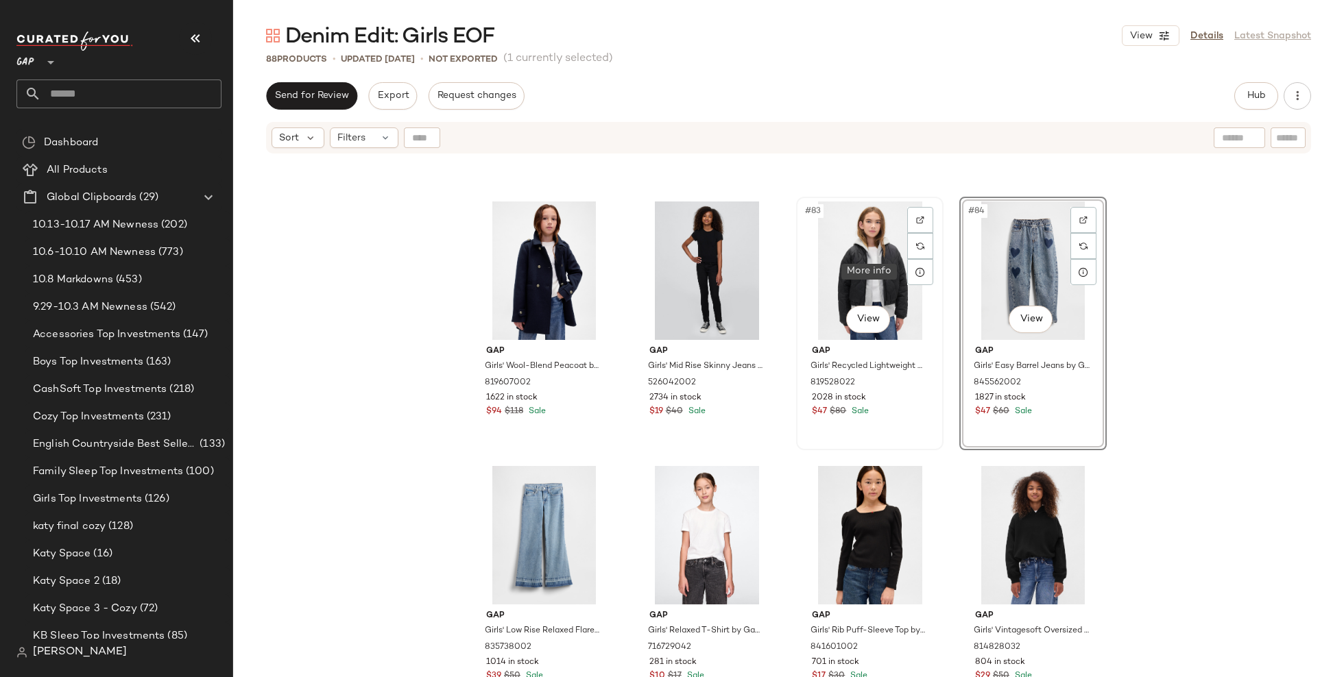
click at [897, 284] on div "#83 View" at bounding box center [870, 271] width 138 height 138
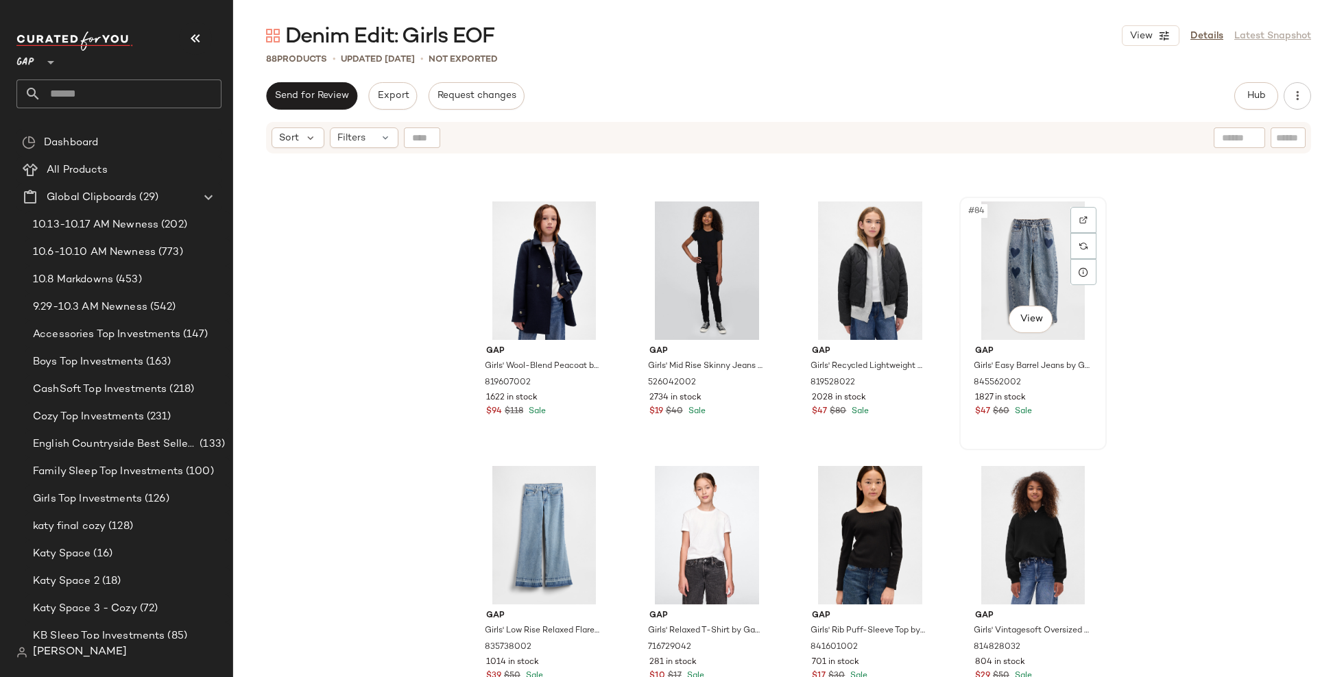
click at [996, 274] on div "#84 View" at bounding box center [1033, 271] width 138 height 138
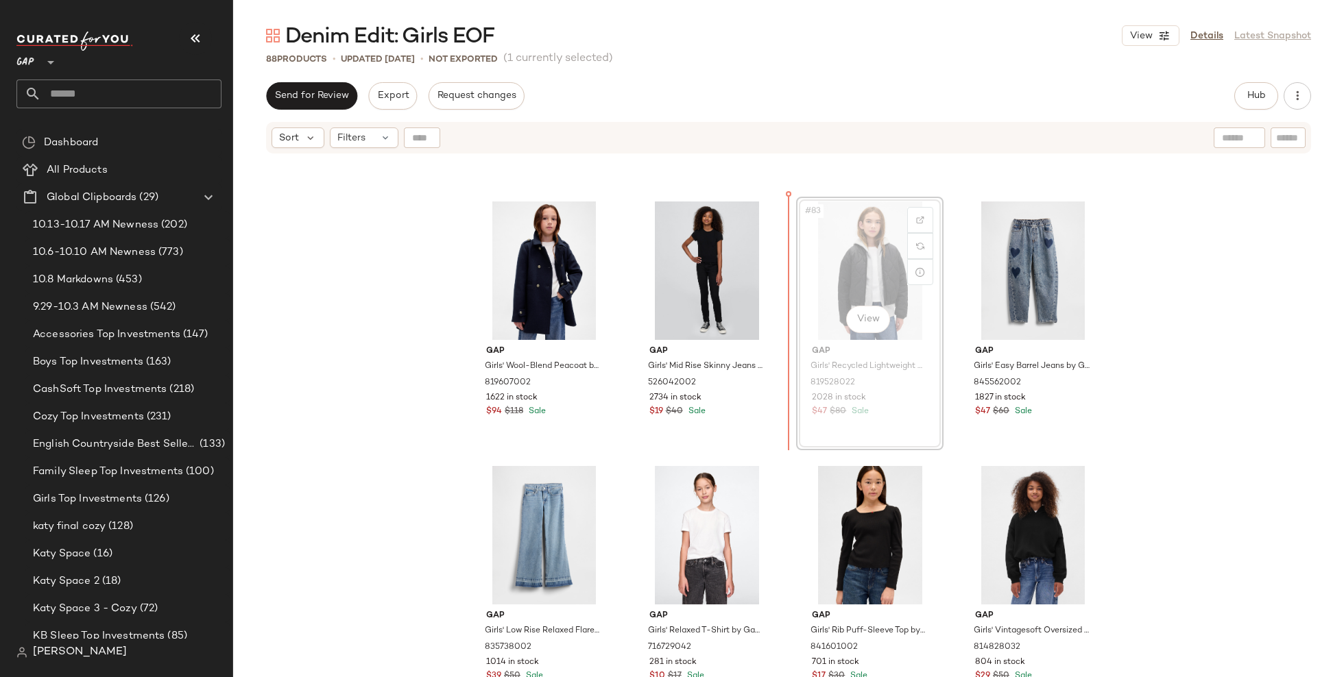
scroll to position [5264, 0]
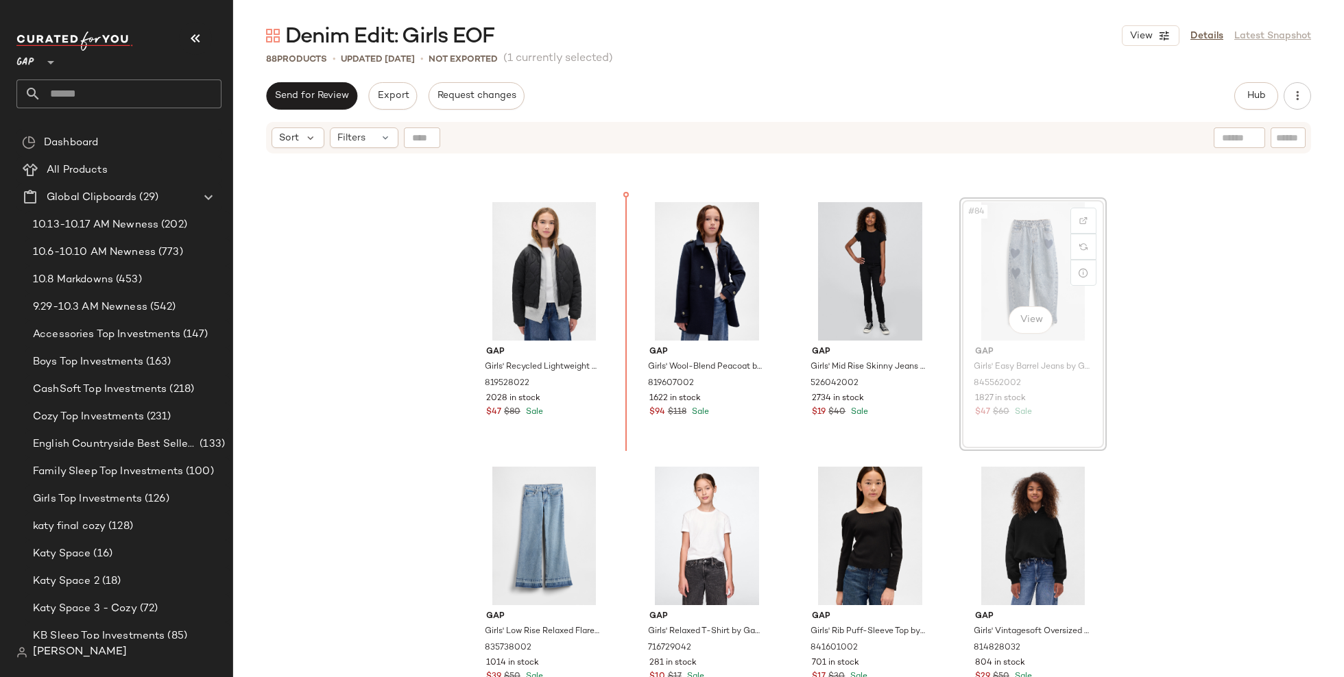
drag, startPoint x: 1024, startPoint y: 285, endPoint x: 1015, endPoint y: 285, distance: 8.2
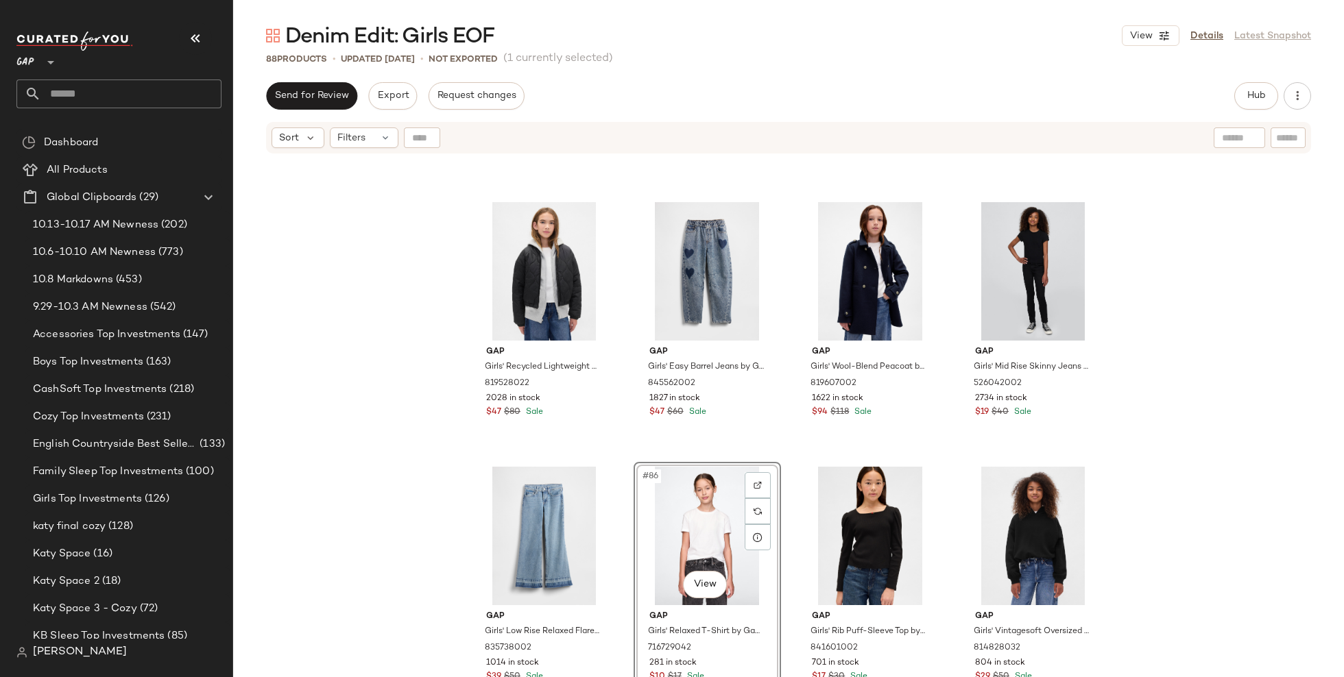
drag, startPoint x: 697, startPoint y: 529, endPoint x: 703, endPoint y: 524, distance: 7.8
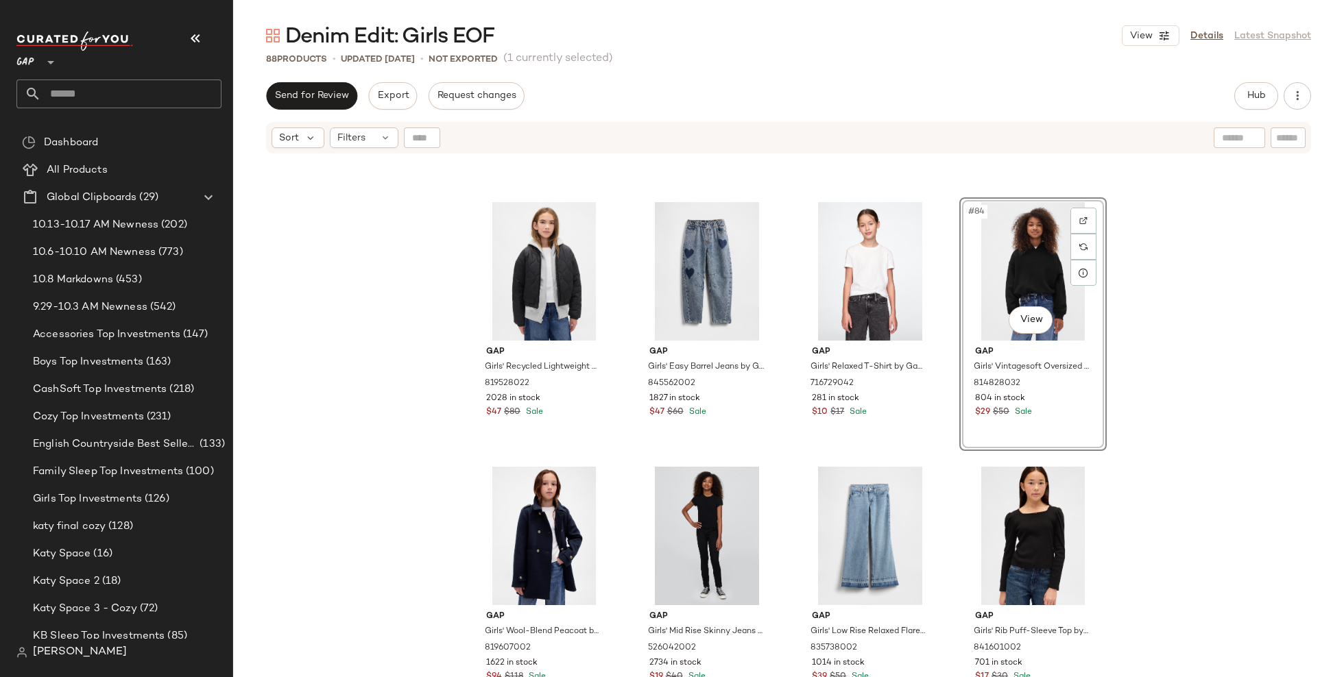
click at [1174, 393] on div "Gap Girls' Low Rise Baggy Jeans by Gap Black Wash Size M 827285002 359 in stock…" at bounding box center [788, 434] width 1111 height 559
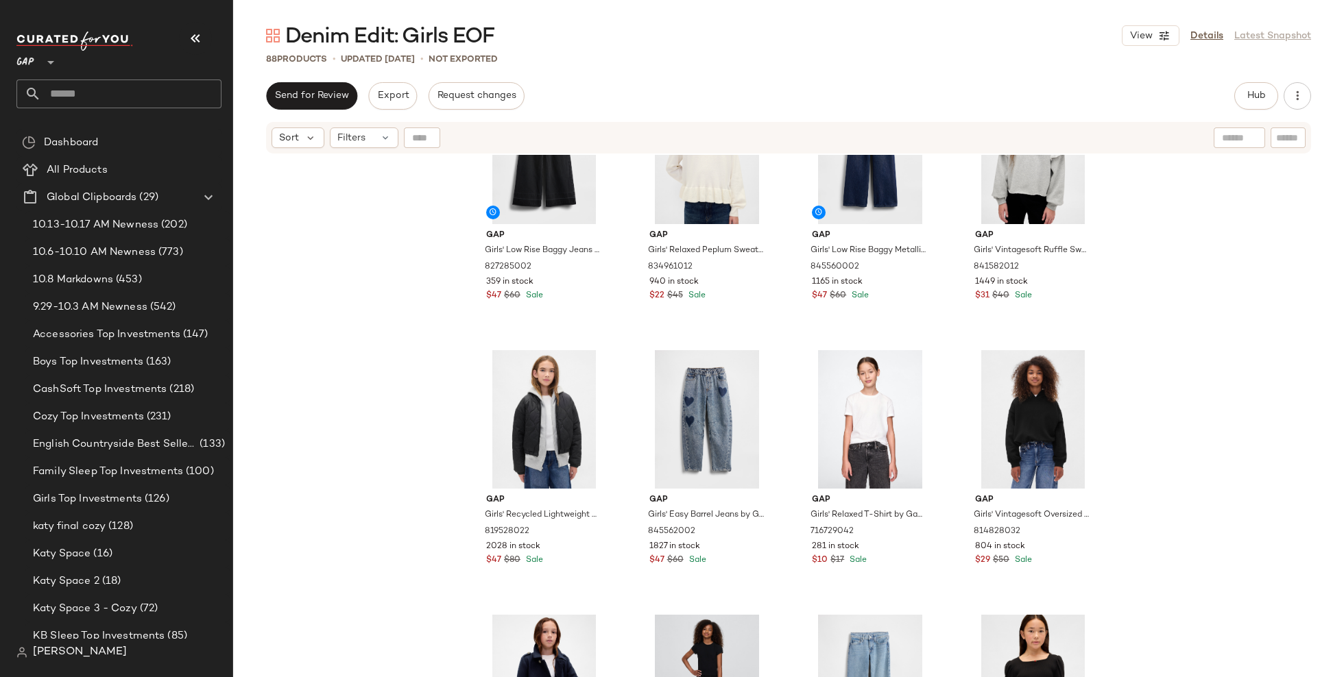
scroll to position [5112, 0]
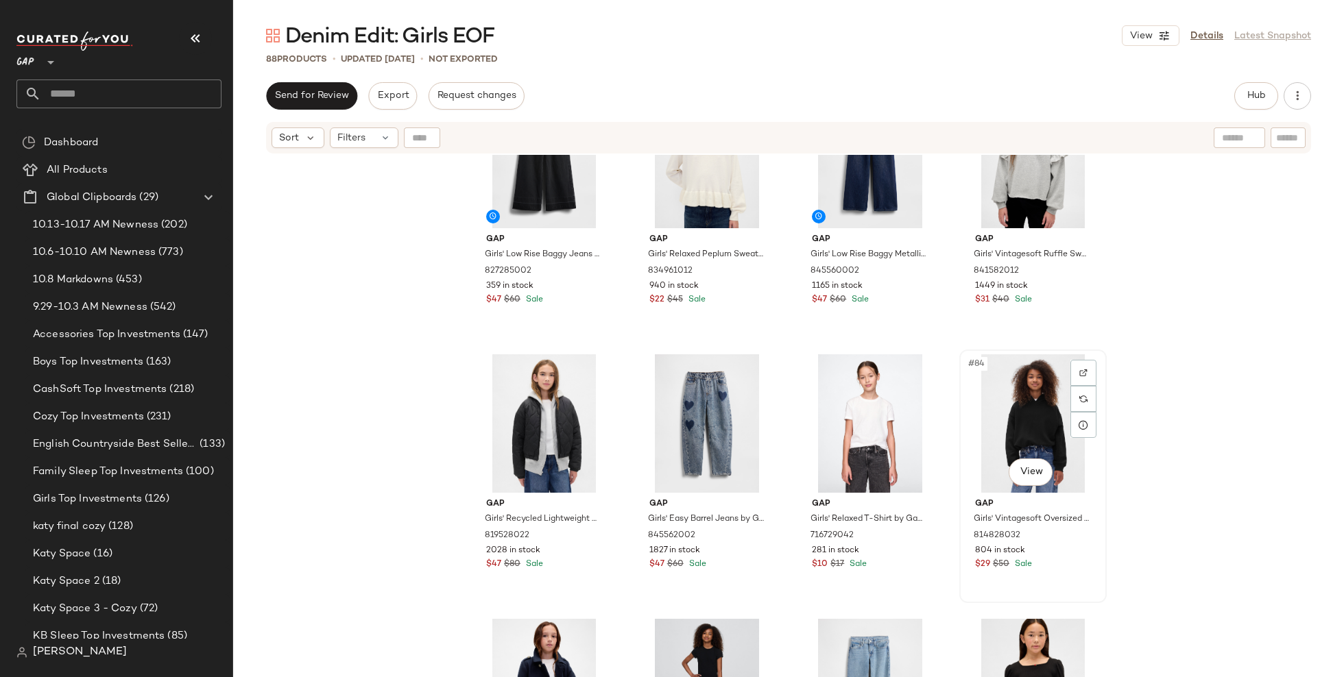
click at [1002, 413] on div "#84 View" at bounding box center [1033, 423] width 138 height 138
click at [521, 435] on div "#81 View" at bounding box center [544, 423] width 138 height 138
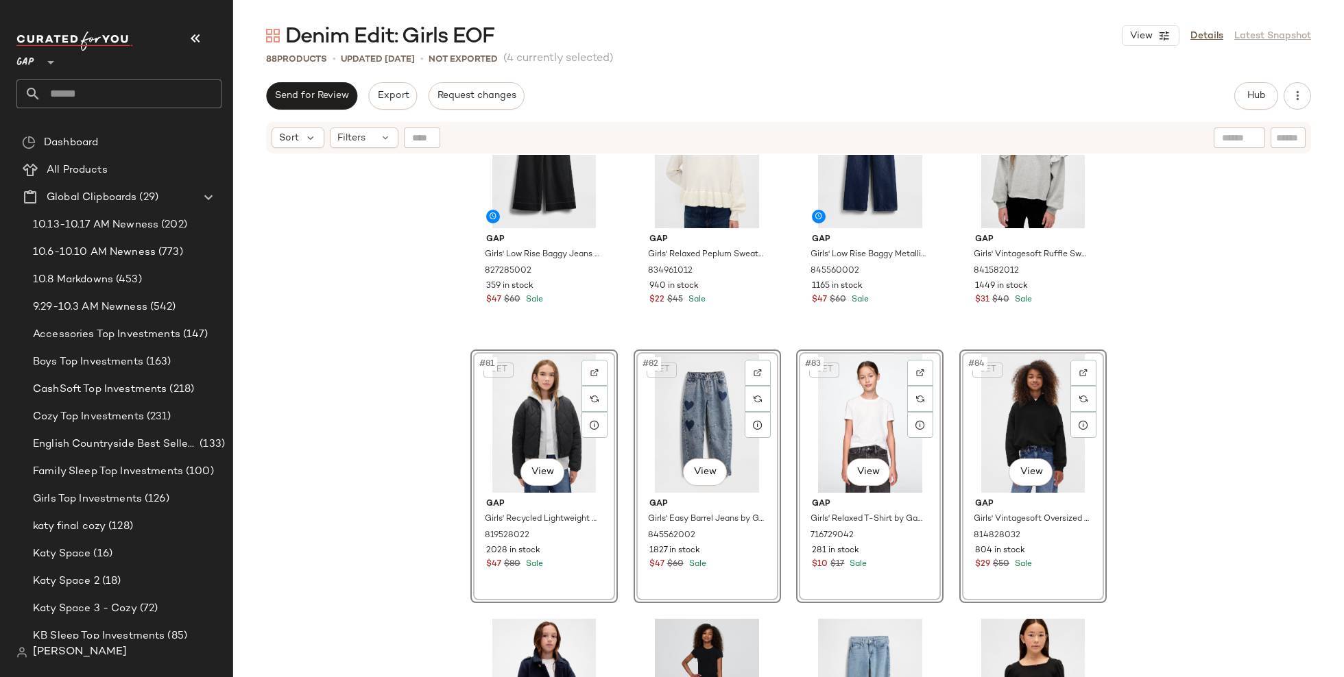
click at [388, 483] on div "Gap Girls' Low Rise Baggy Jeans by Gap Black Wash Size M 827285002 359 in stock…" at bounding box center [788, 434] width 1111 height 559
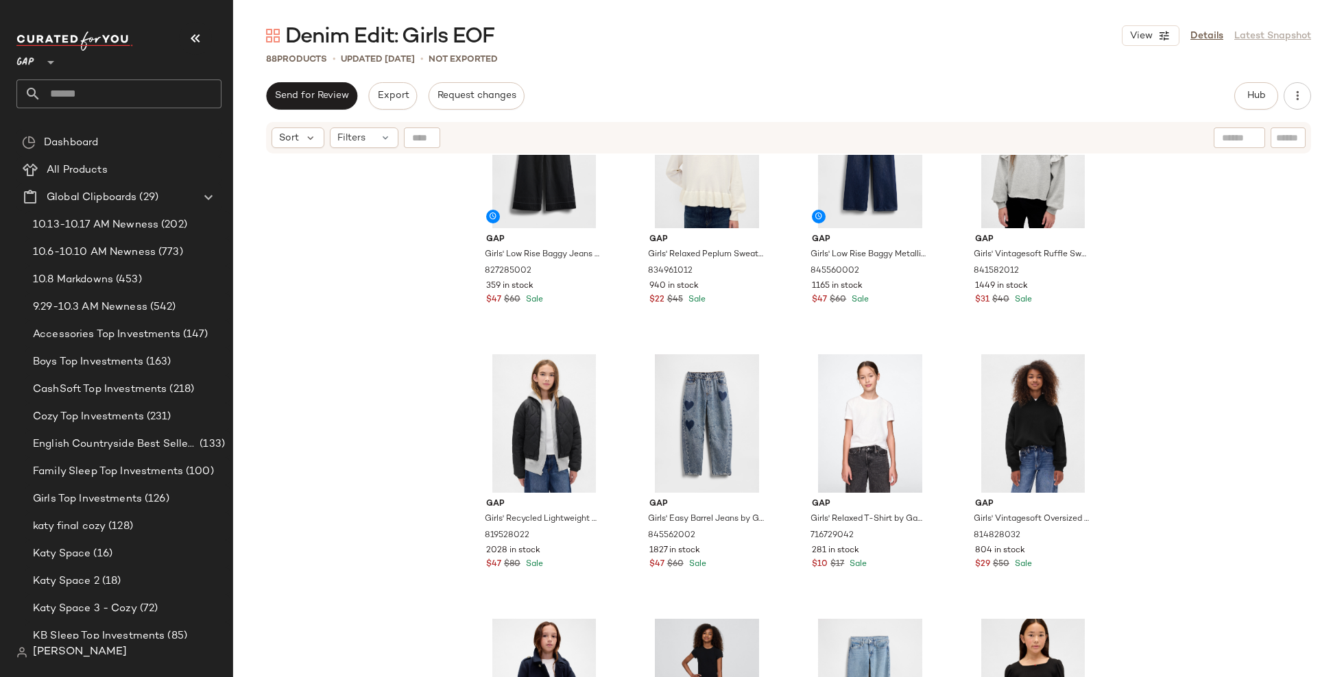
click at [1153, 370] on div "Gap Girls' Low Rise Baggy Jeans by Gap Black Wash Size M 827285002 359 in stock…" at bounding box center [788, 434] width 1111 height 559
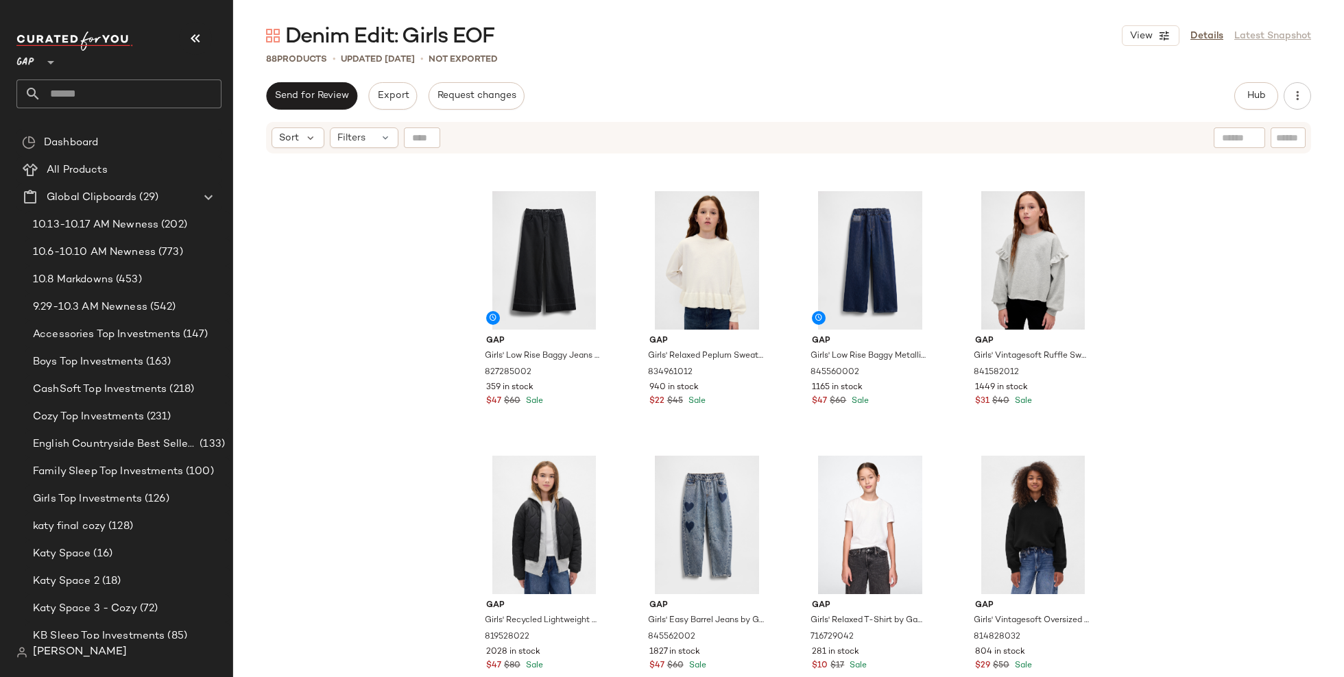
scroll to position [5007, 0]
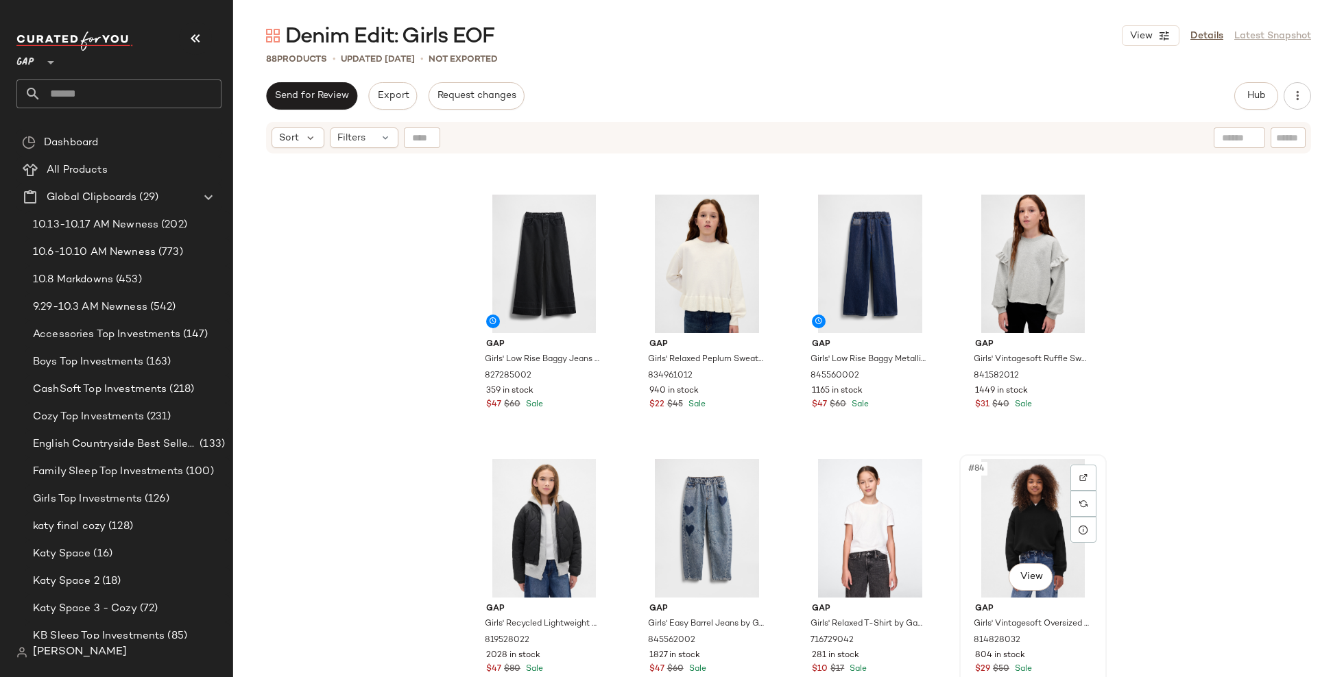
click at [1006, 513] on div "#84 View" at bounding box center [1033, 528] width 138 height 138
click at [543, 501] on div "#81 View" at bounding box center [544, 528] width 138 height 138
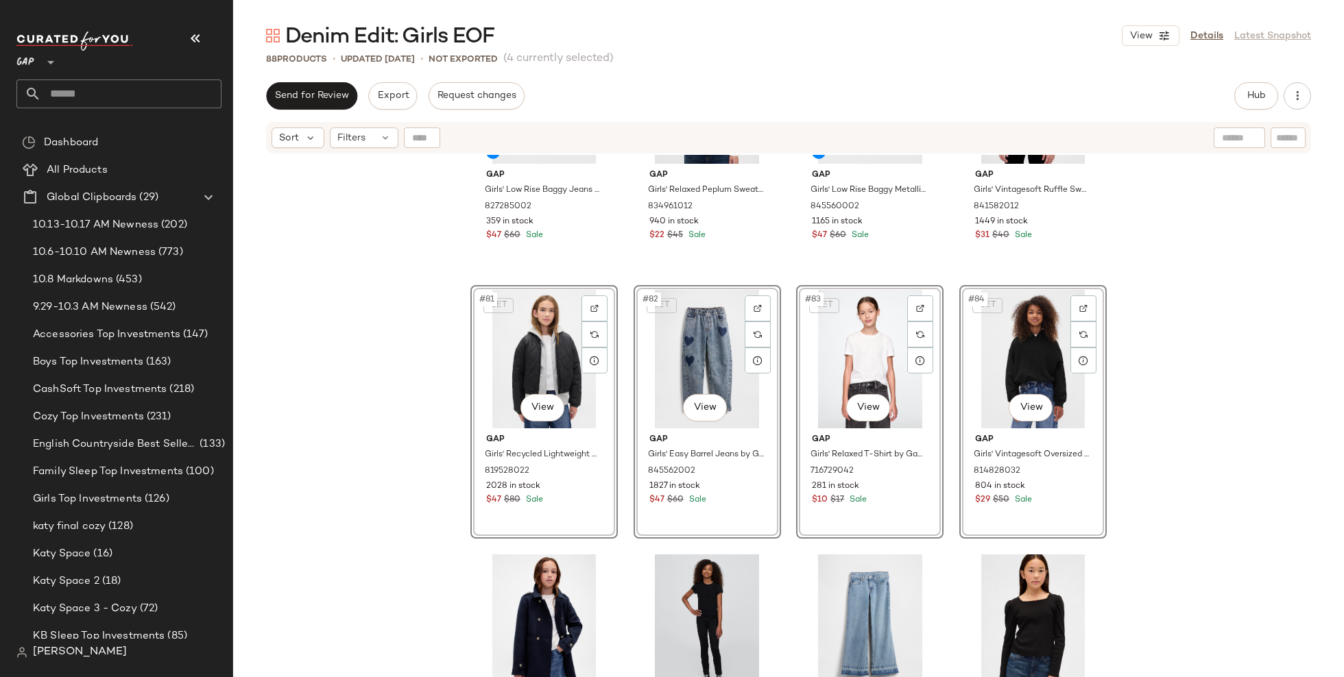
scroll to position [5205, 0]
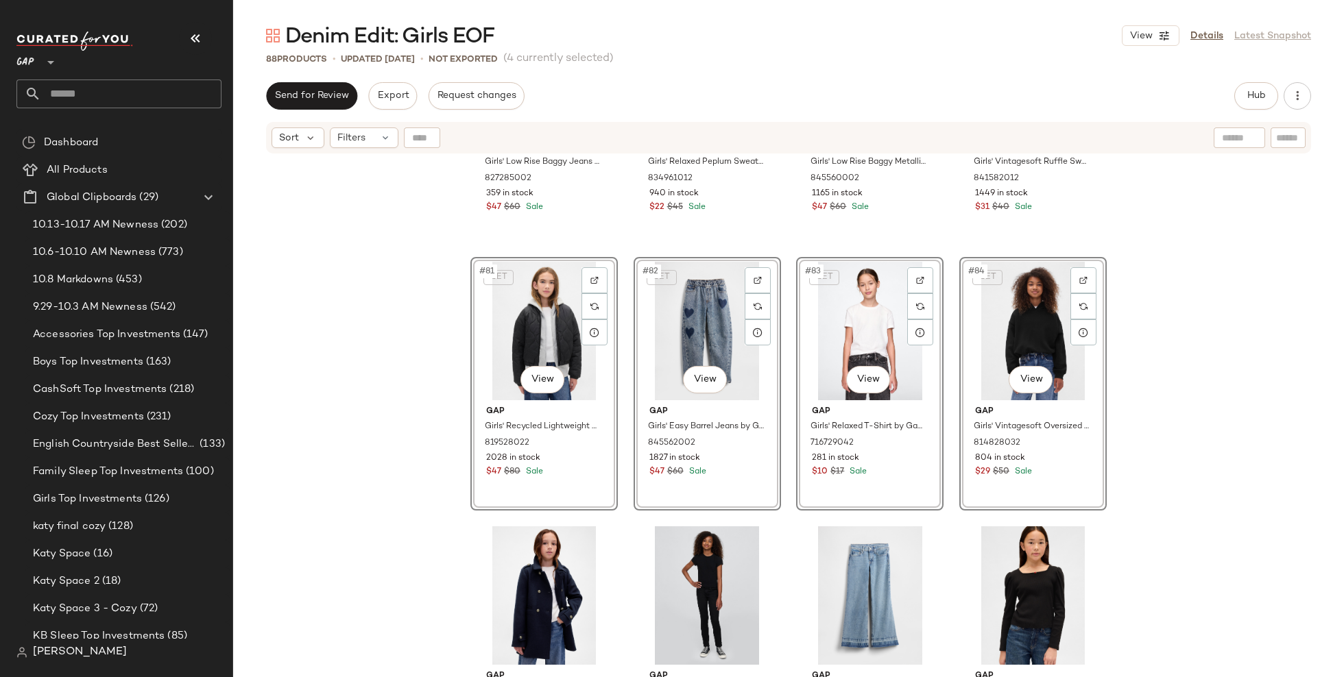
click at [376, 492] on div "Gap Girls' Low Rise Baggy Jeans by Gap Black Wash Size M 827285002 359 in stock…" at bounding box center [788, 434] width 1111 height 559
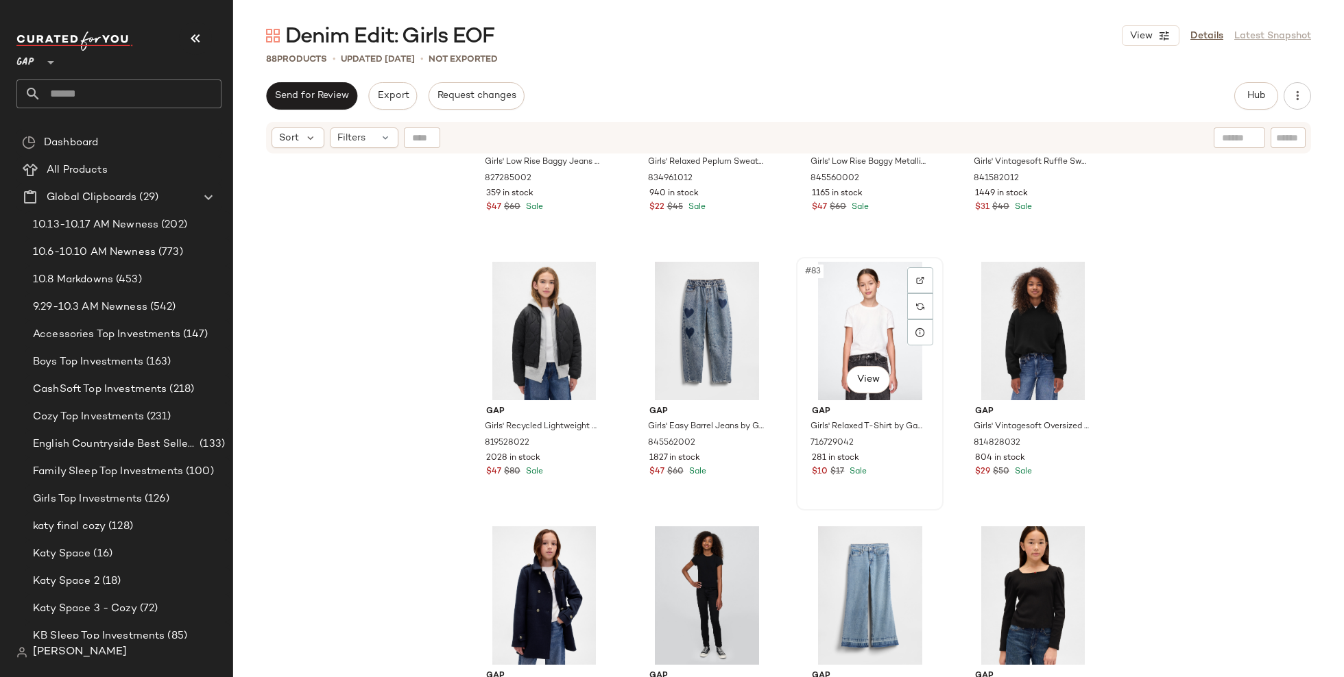
click at [851, 340] on div "#83 View" at bounding box center [870, 331] width 138 height 138
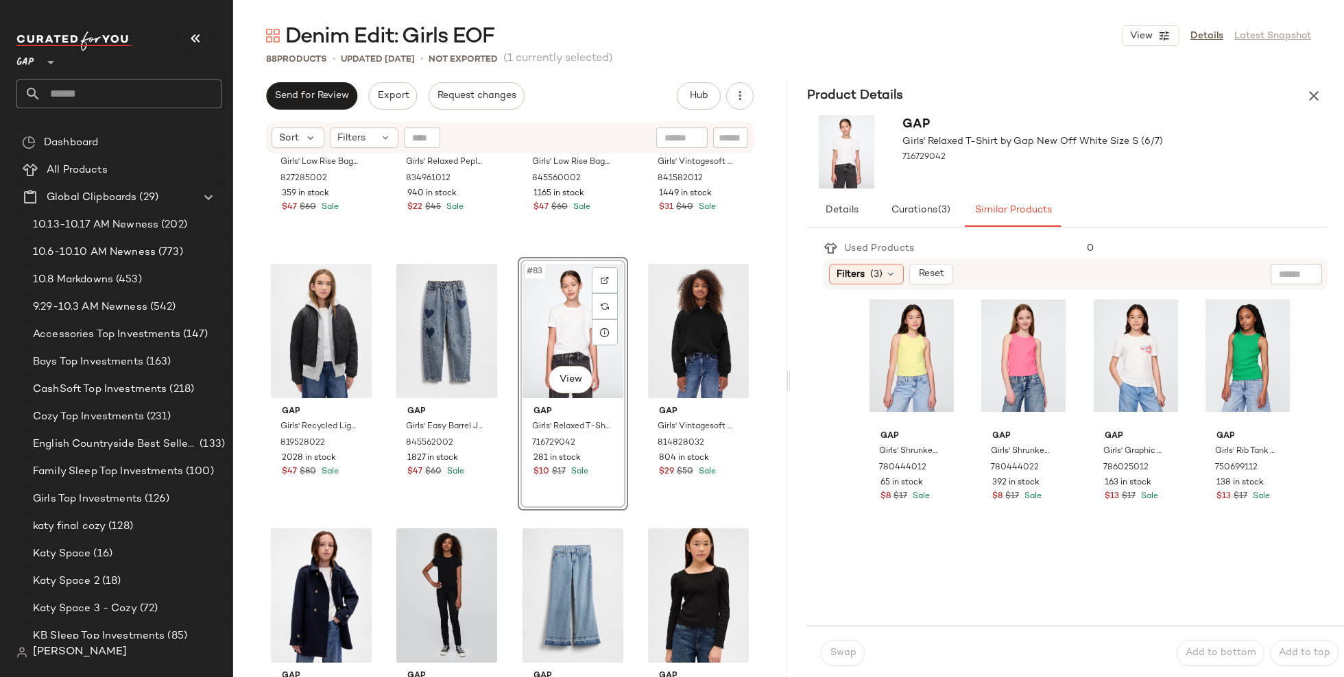
scroll to position [305, 0]
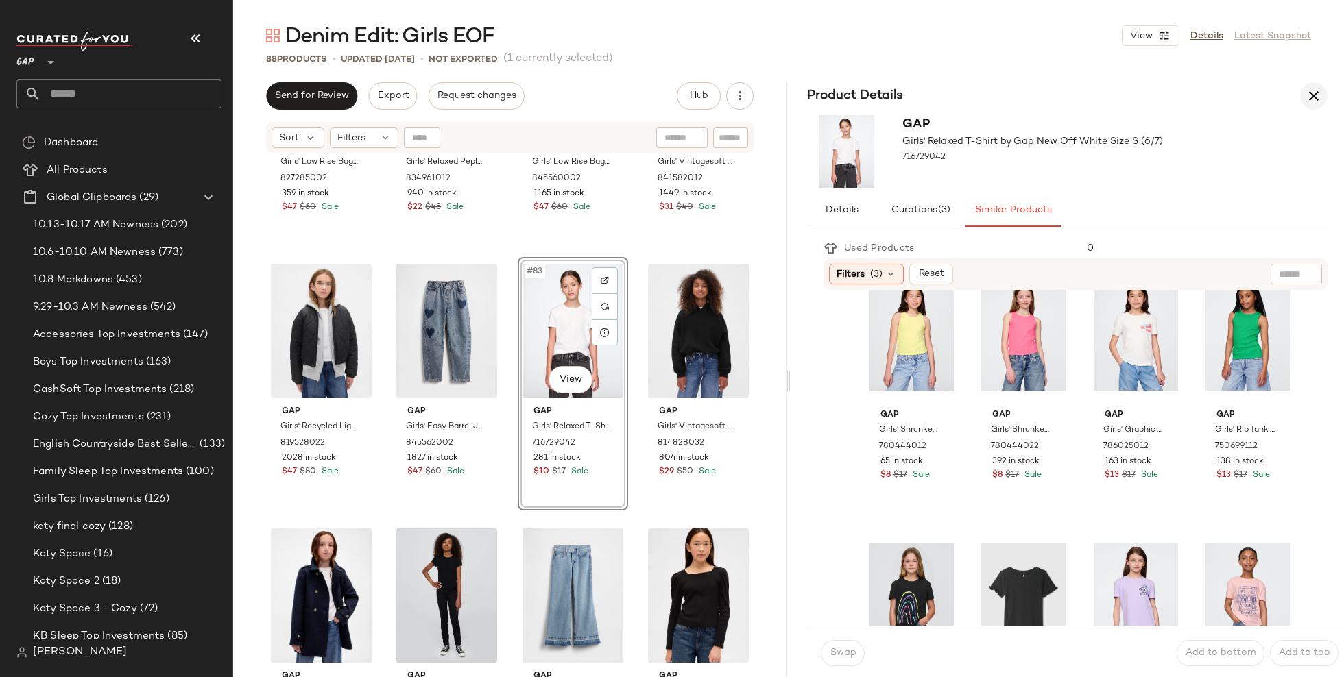
click at [1307, 91] on icon "button" at bounding box center [1313, 96] width 16 height 16
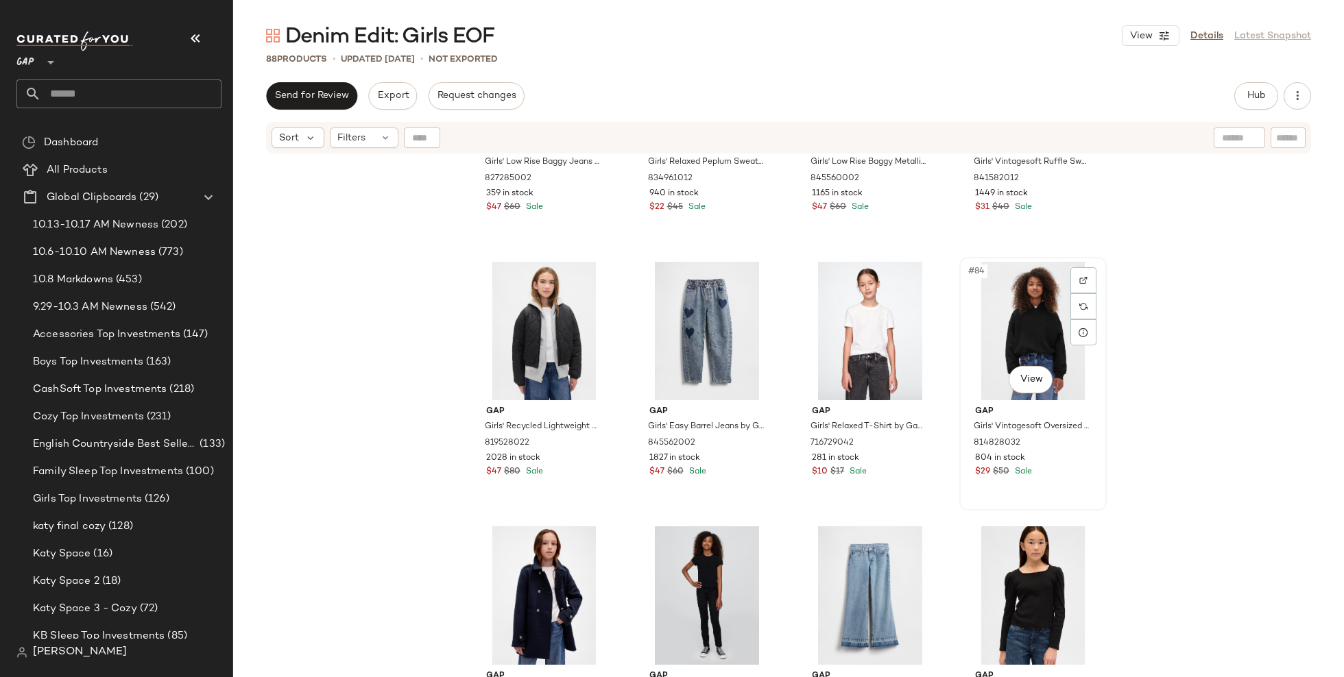
click at [1024, 304] on div "#84 View" at bounding box center [1033, 331] width 138 height 138
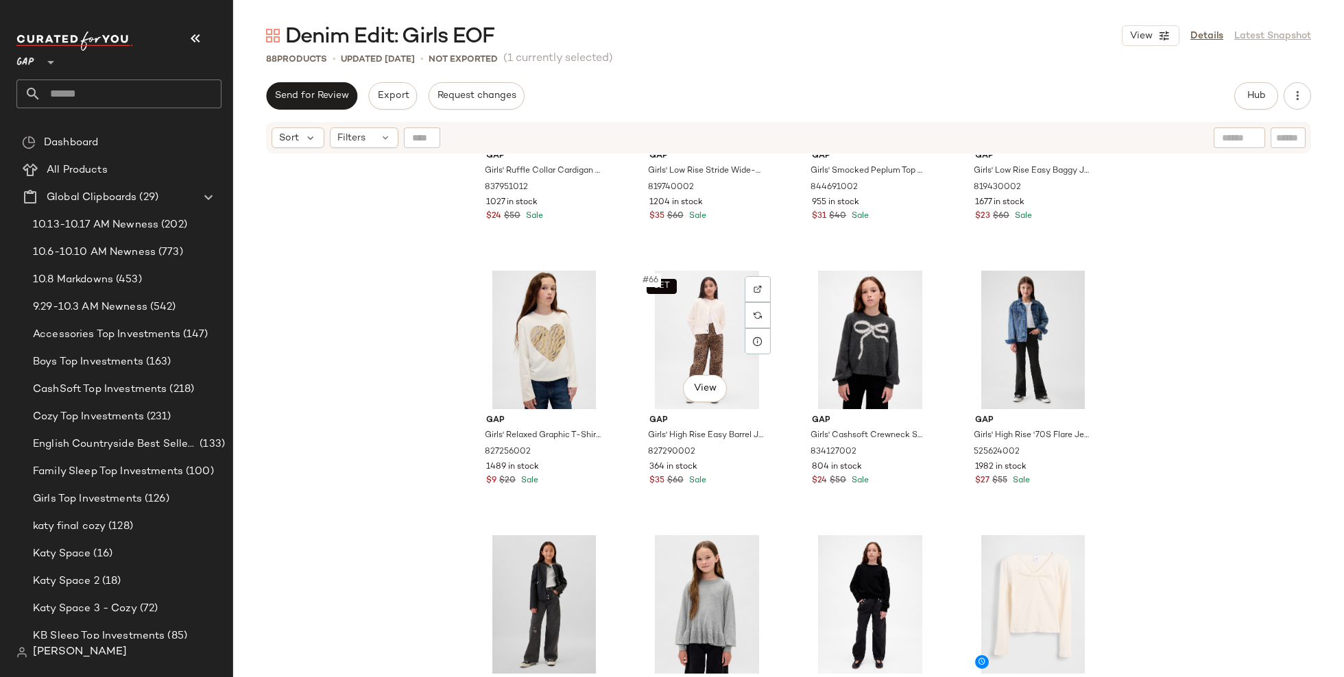
scroll to position [4135, 0]
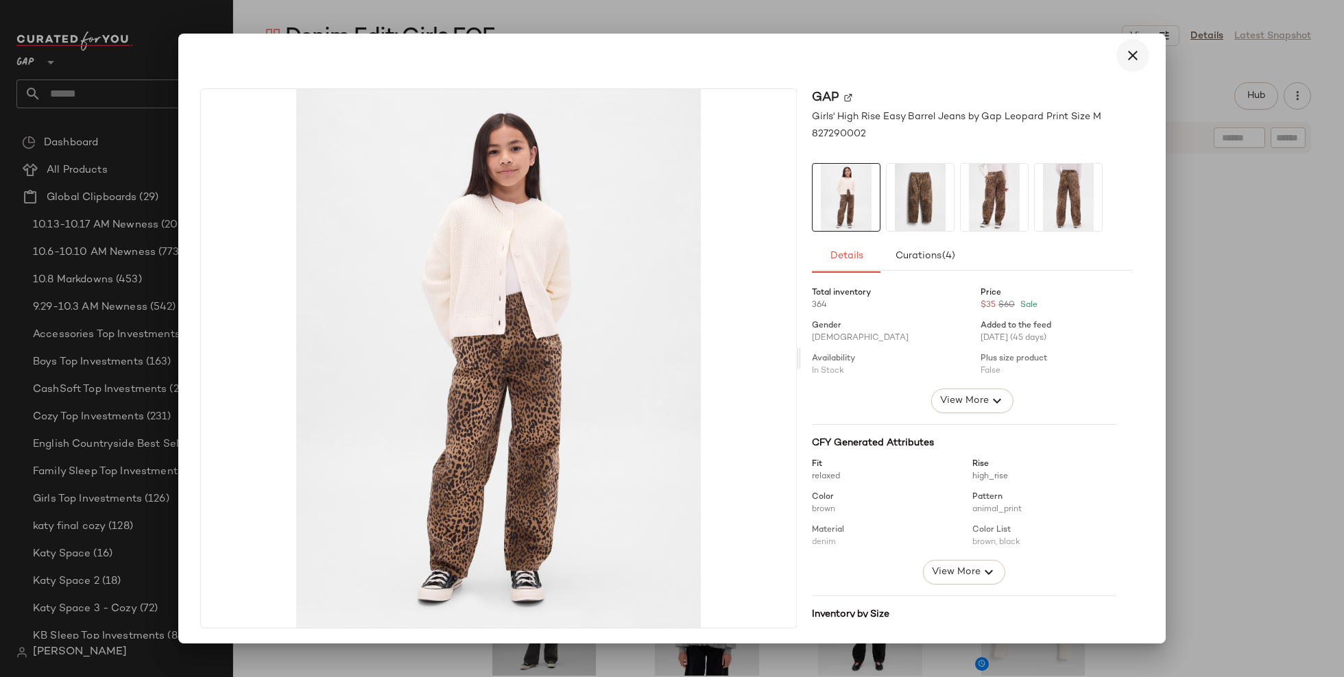
click at [1124, 56] on icon "button" at bounding box center [1132, 55] width 16 height 16
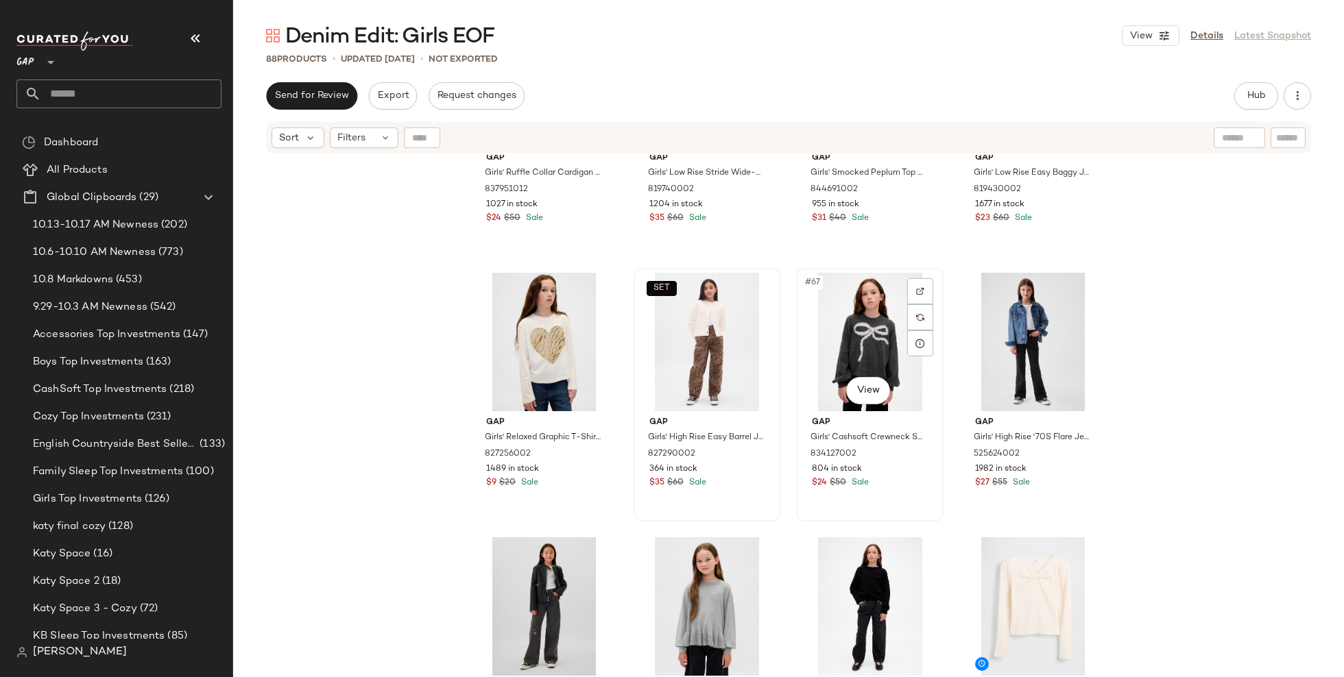
click at [863, 335] on div "#67 View" at bounding box center [870, 342] width 138 height 138
click at [1004, 330] on div "#68 View" at bounding box center [1033, 342] width 138 height 138
click at [847, 337] on div "#67 View" at bounding box center [870, 342] width 138 height 138
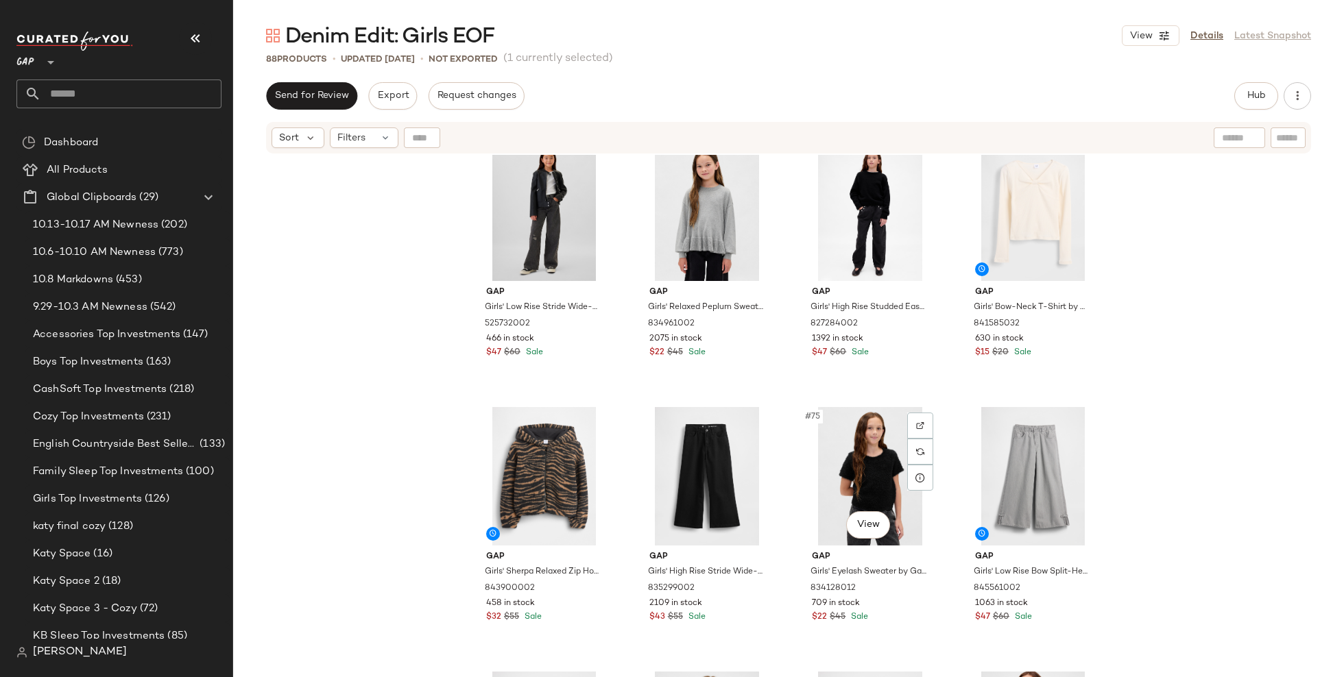
scroll to position [4531, 0]
click at [687, 494] on div "#74 View" at bounding box center [707, 476] width 138 height 138
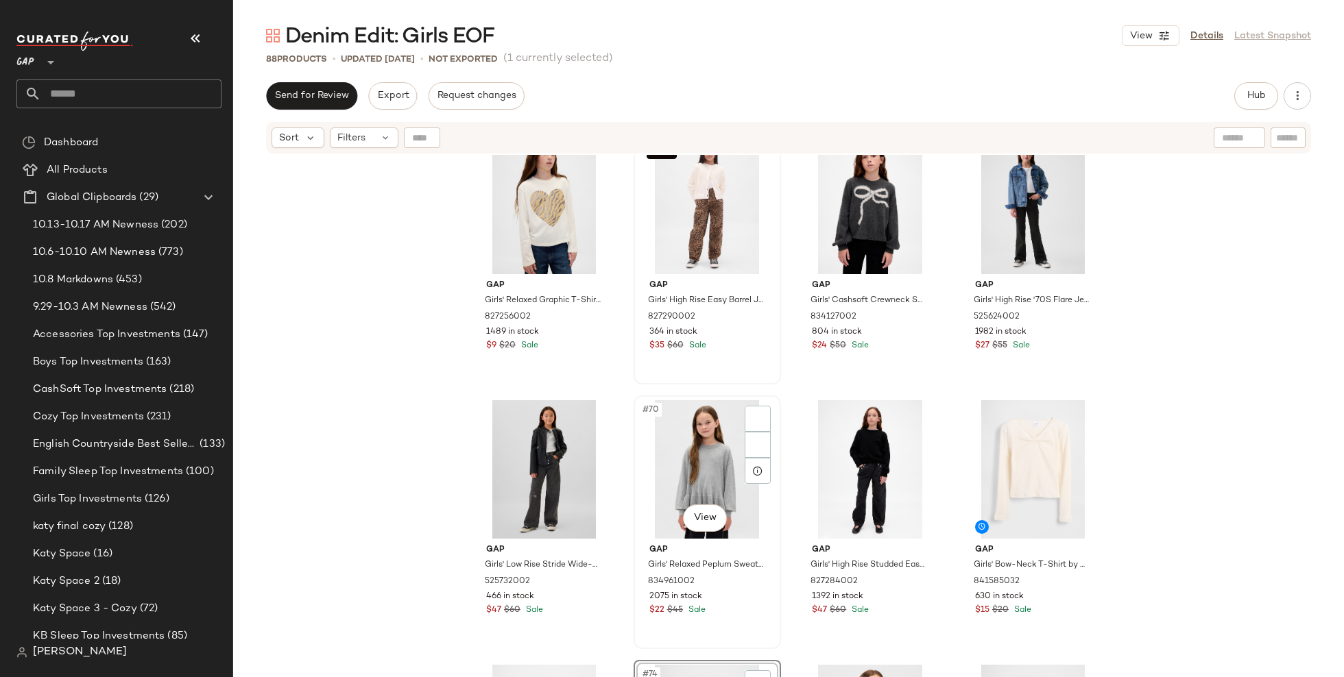
scroll to position [4267, 0]
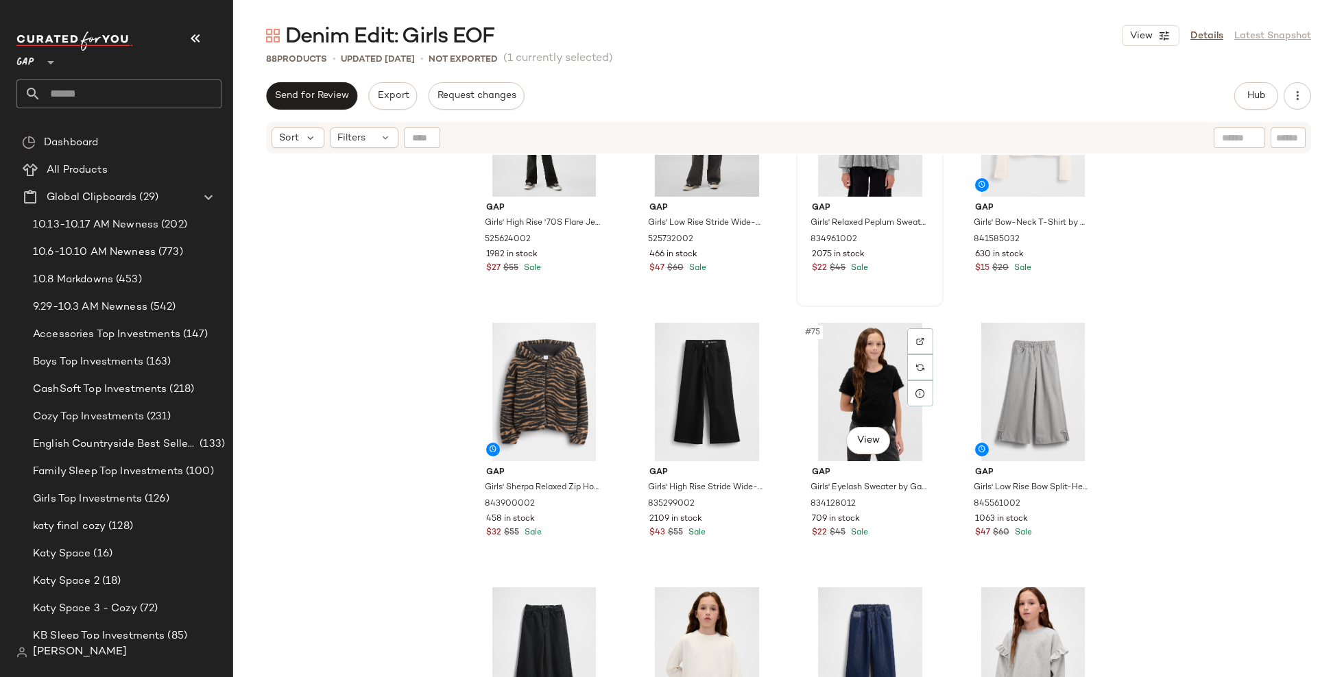
scroll to position [4862, 0]
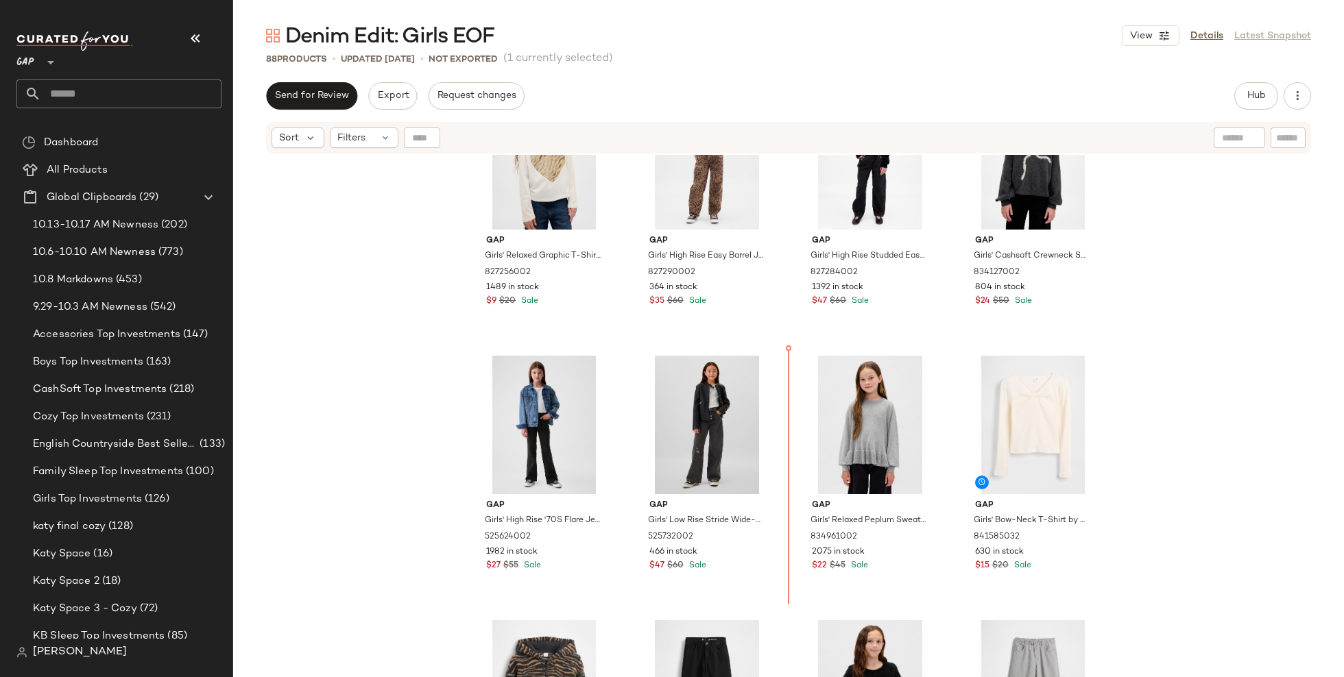
scroll to position [4315, 0]
drag, startPoint x: 691, startPoint y: 417, endPoint x: 699, endPoint y: 411, distance: 9.3
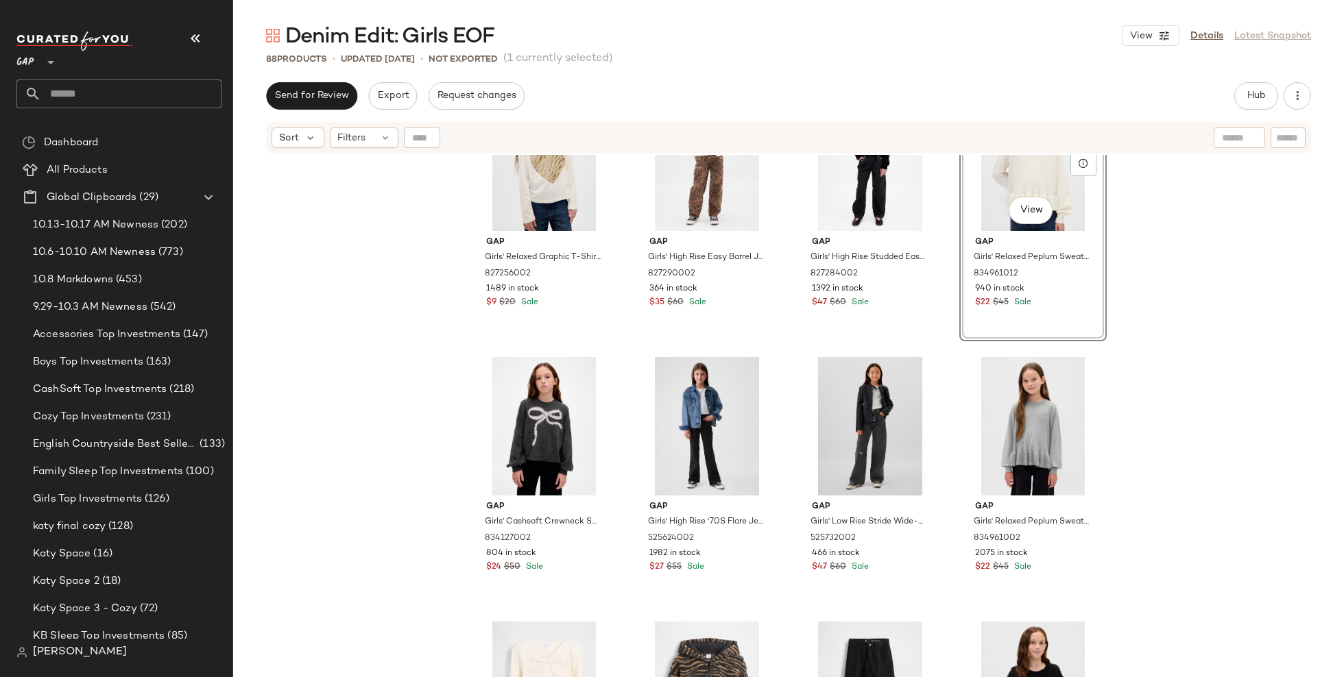
click at [1183, 346] on div "Gap Girls' Relaxed Graphic T-Shirt by Gap [PERSON_NAME] Size S (6/7) 827256002 …" at bounding box center [788, 434] width 1111 height 559
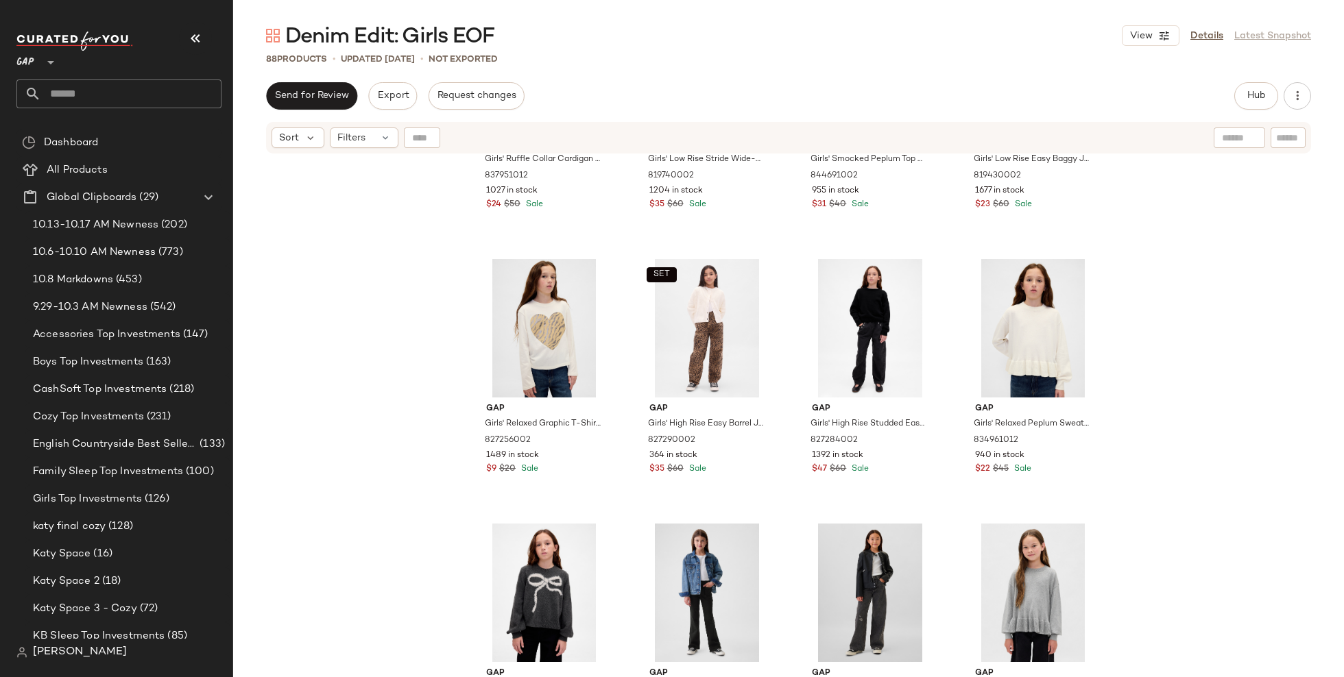
scroll to position [4108, 0]
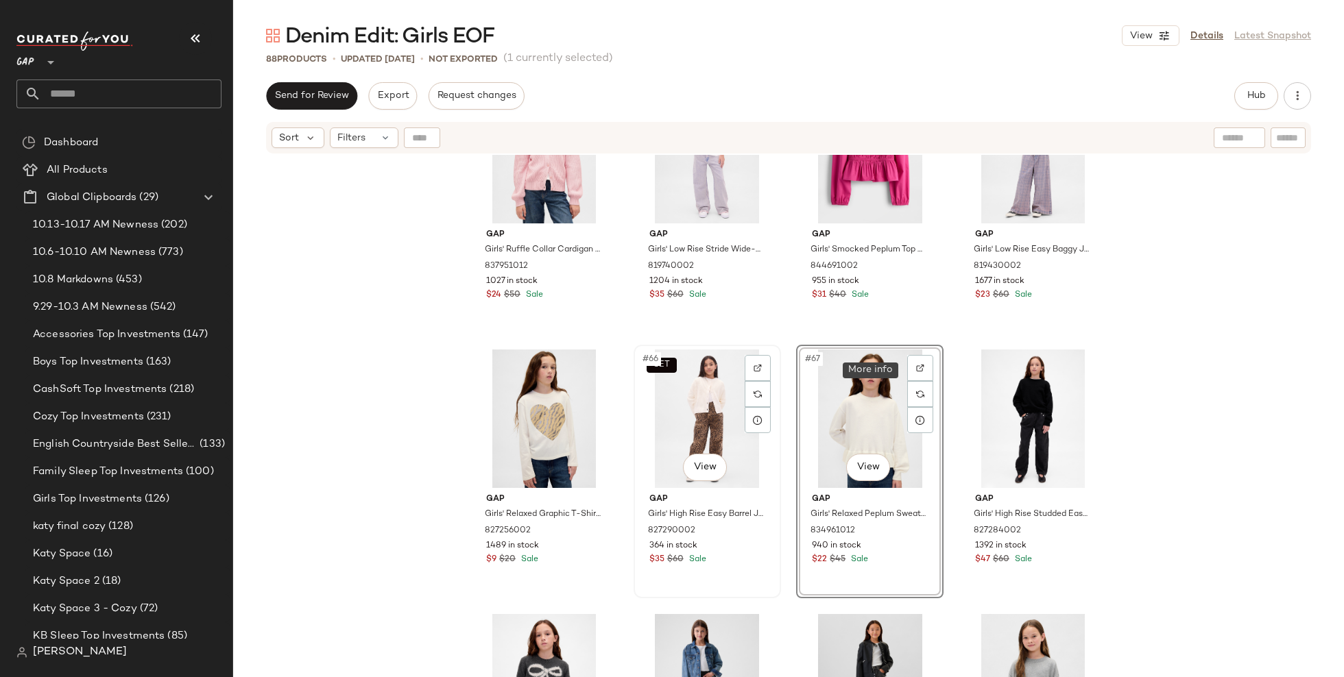
scroll to position [4064, 0]
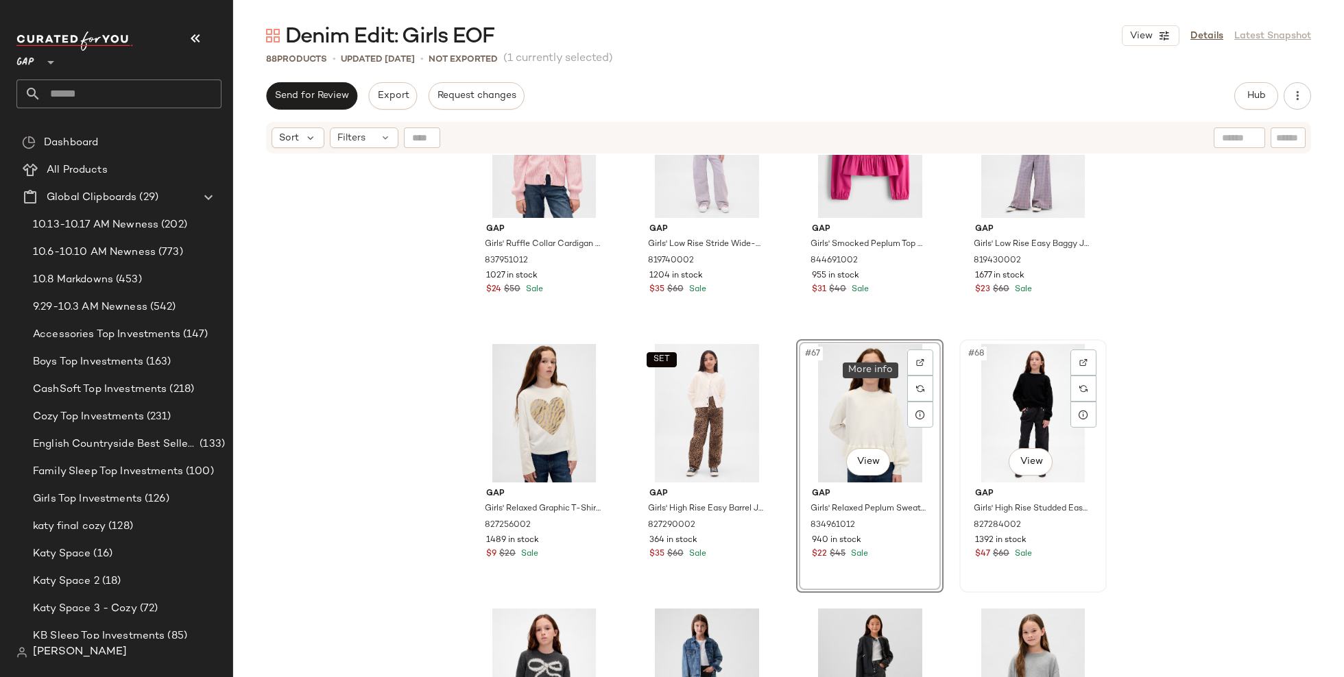
click at [985, 401] on div "#68 View" at bounding box center [1033, 413] width 138 height 138
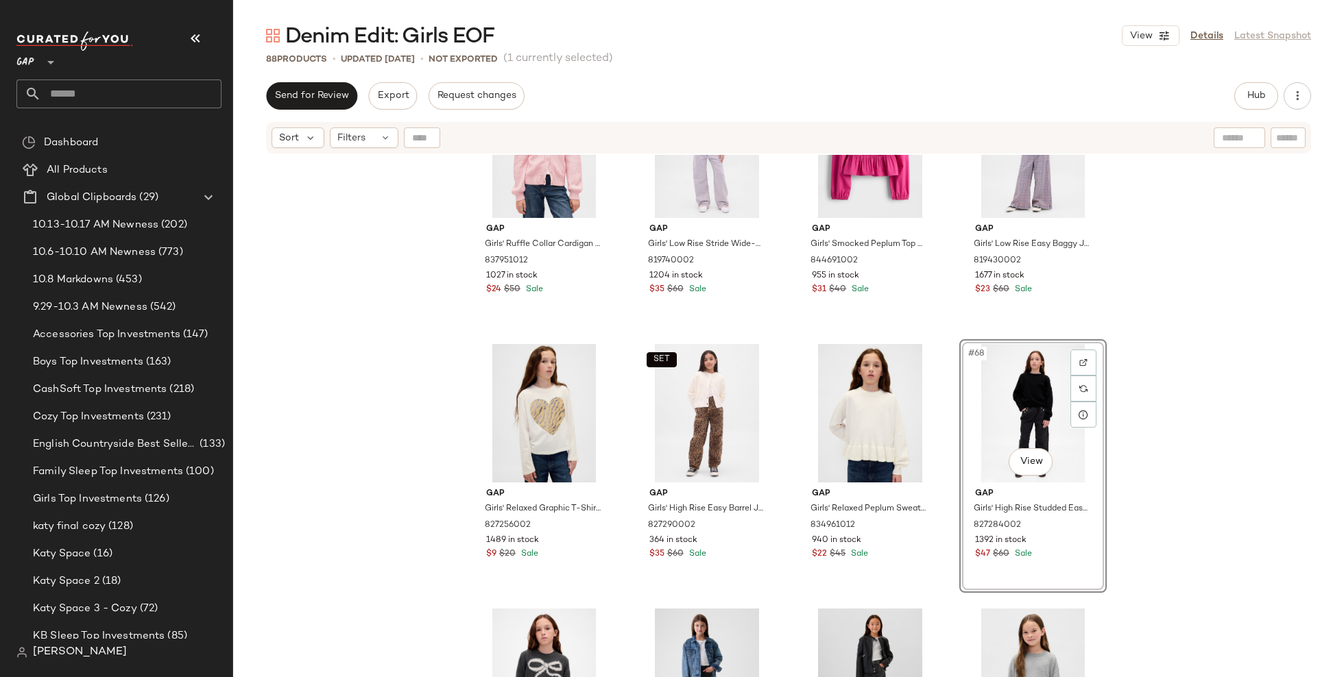
click at [376, 485] on div "Gap Girls' Ruffle Collar Cardigan by Gap Pure Pink Size XS (4/5) 837951012 1027…" at bounding box center [788, 434] width 1111 height 559
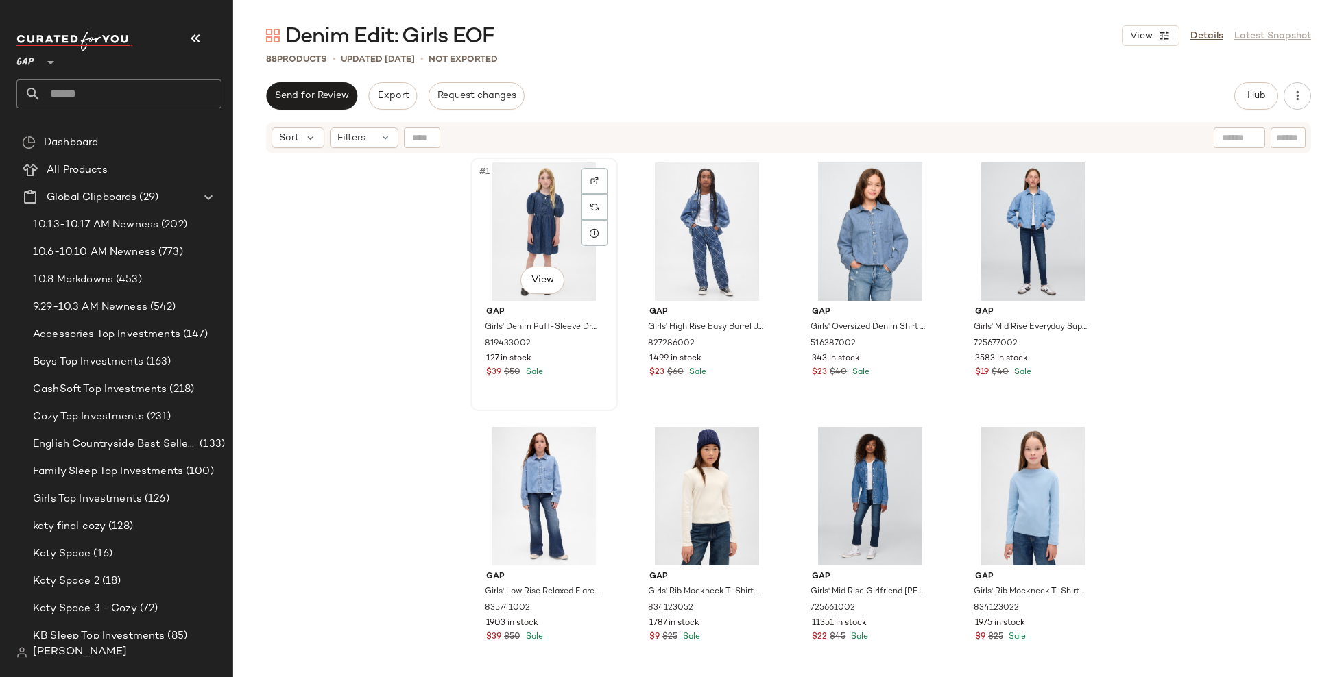
click at [510, 224] on div "#1 View" at bounding box center [544, 231] width 138 height 138
click at [697, 237] on div "#2 View" at bounding box center [707, 231] width 138 height 138
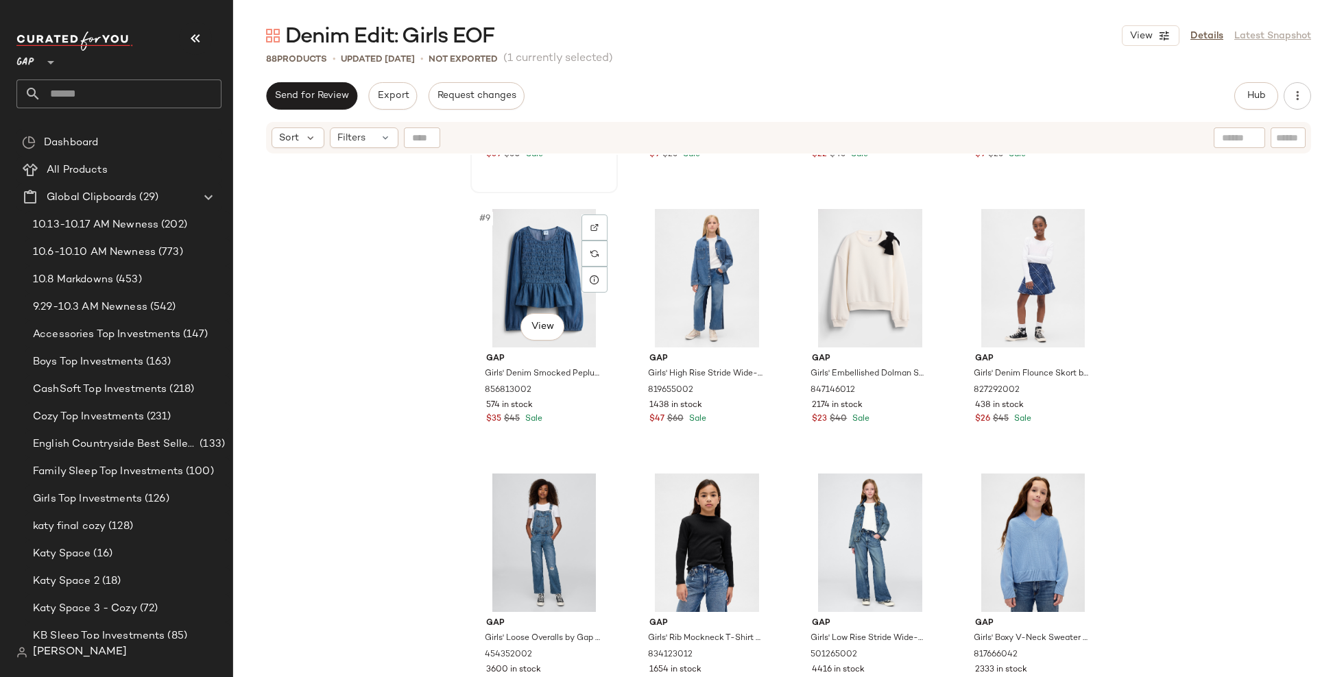
scroll to position [541, 0]
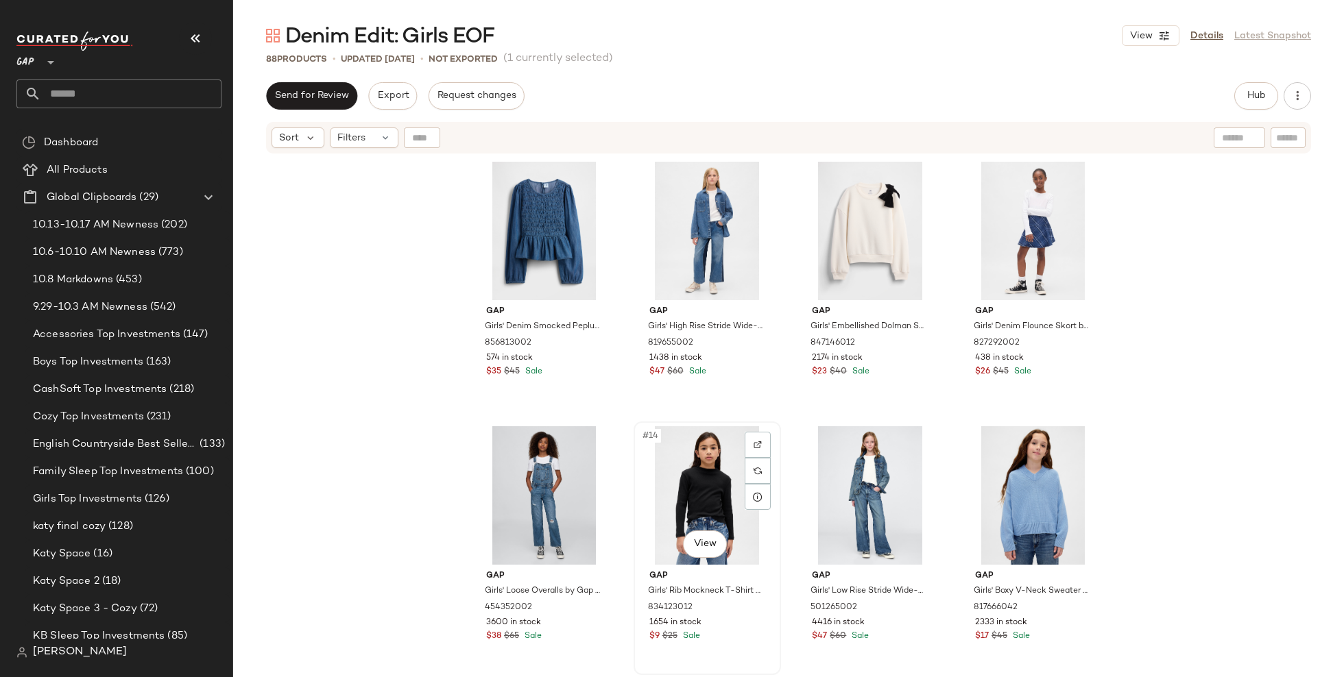
click at [679, 474] on div "#14 View" at bounding box center [707, 495] width 138 height 138
click at [863, 229] on div "#11 View" at bounding box center [870, 231] width 138 height 138
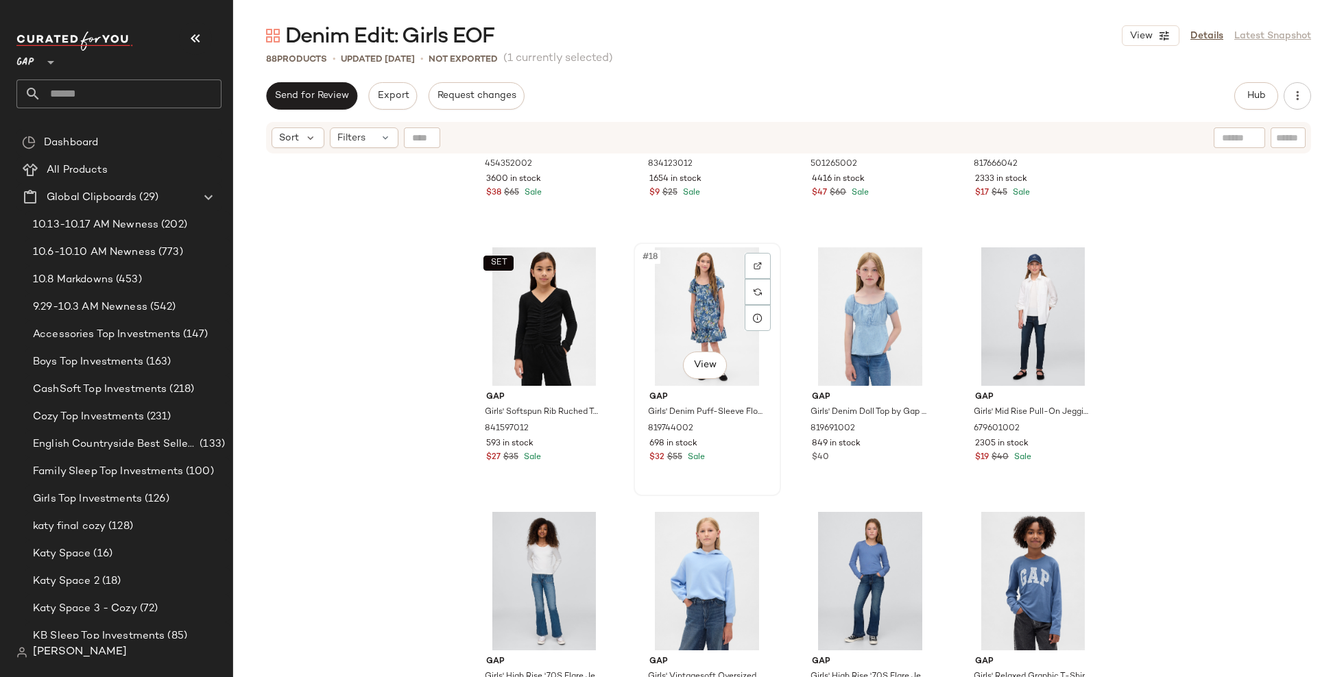
scroll to position [982, 0]
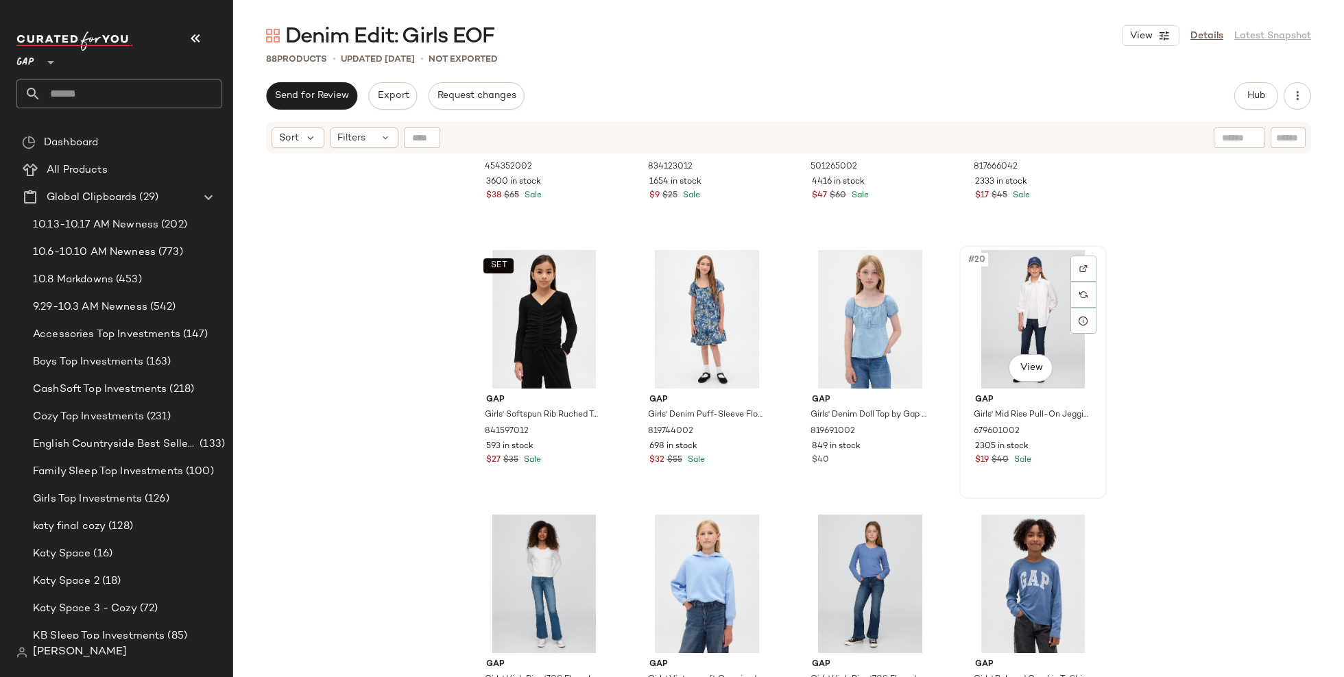
click at [1031, 302] on div "#20 View" at bounding box center [1033, 319] width 138 height 138
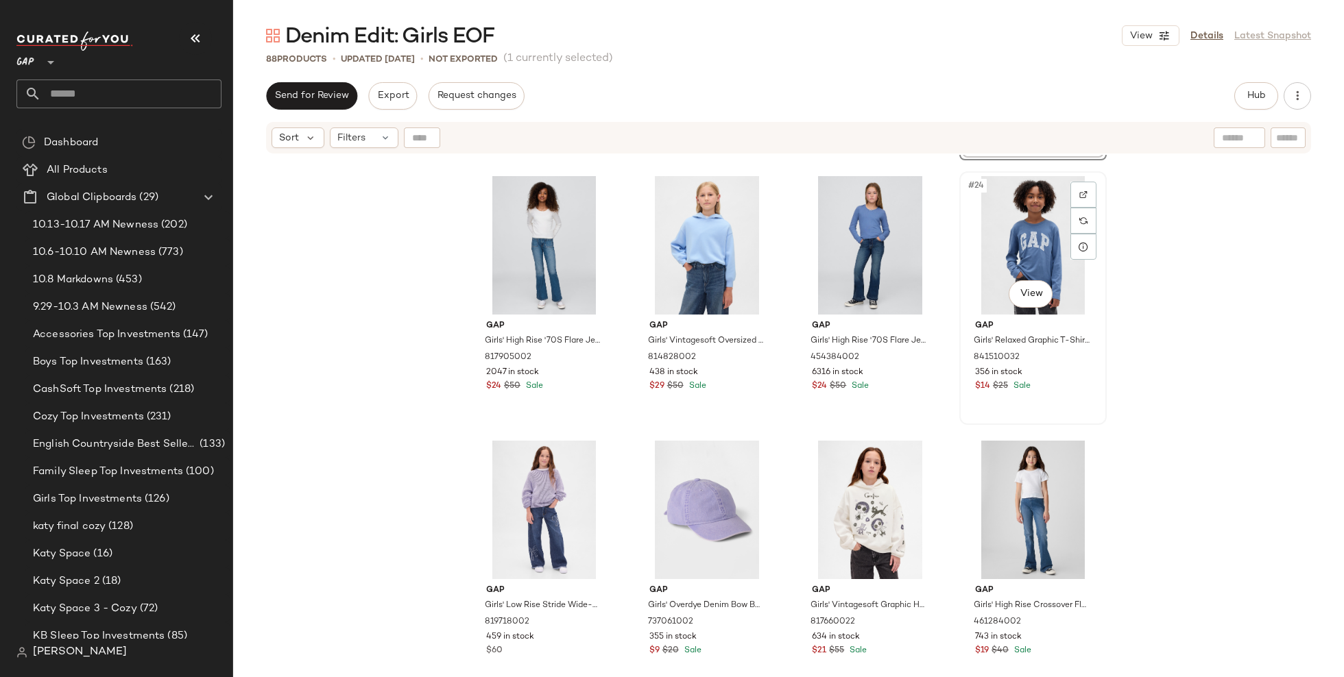
scroll to position [1270, 0]
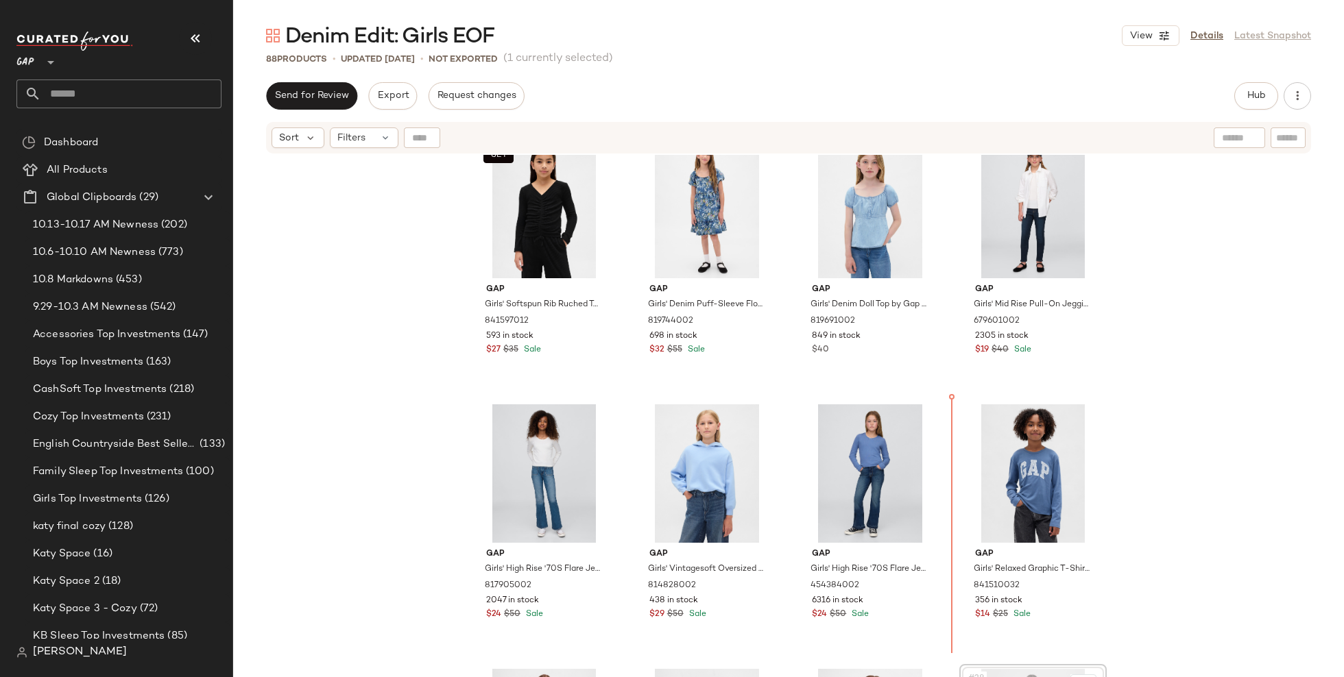
scroll to position [1076, 0]
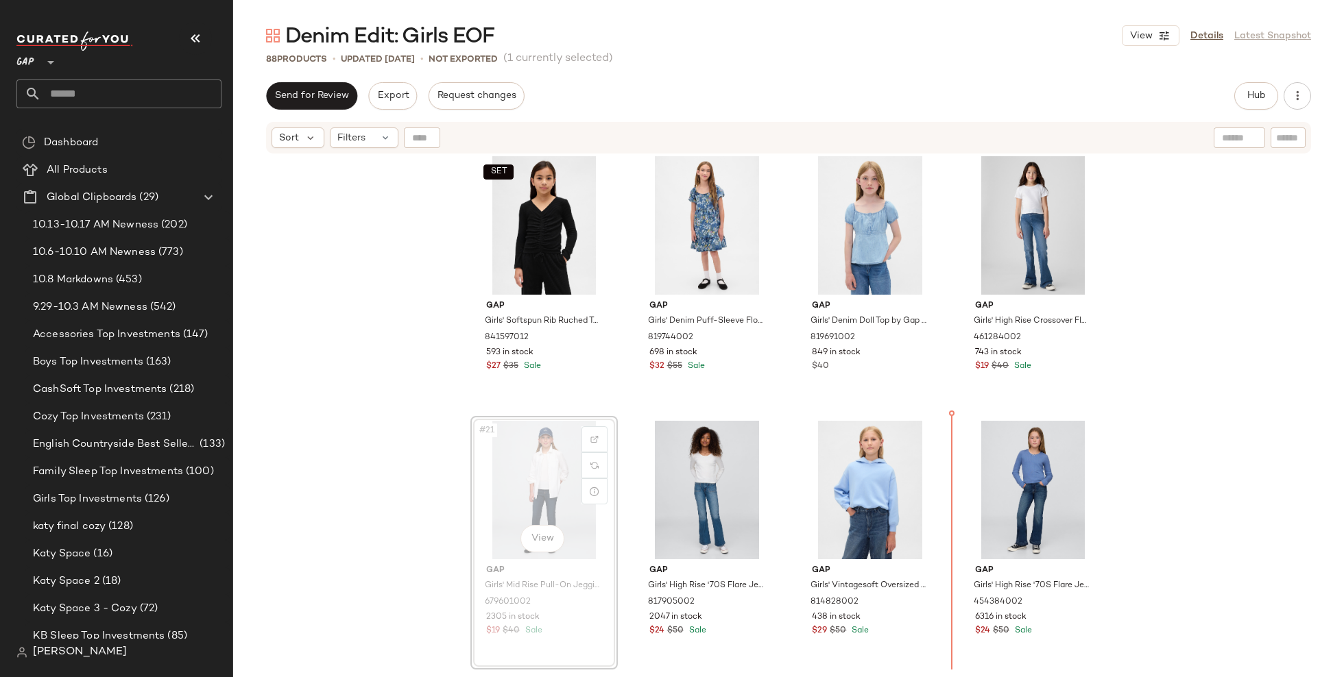
scroll to position [1315, 0]
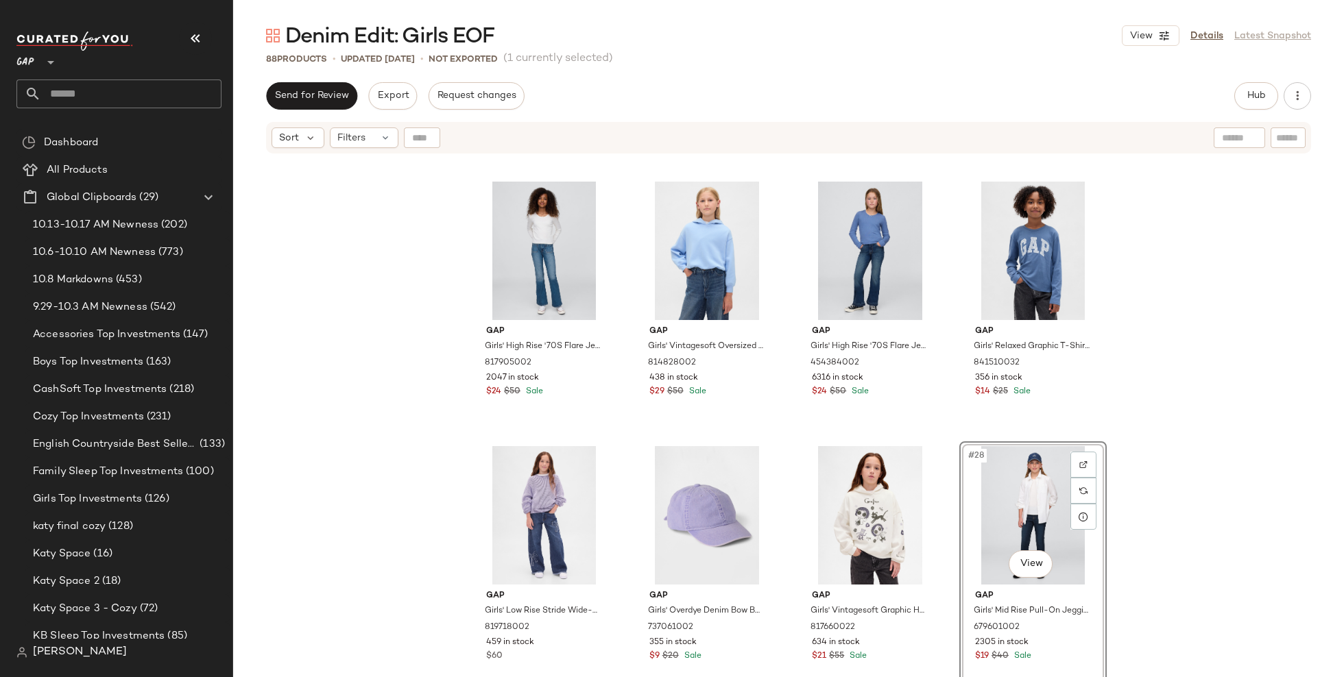
click at [1179, 527] on div "SET Gap Girls' Softspun Rib Ruched Top by Gap Black Size S (6/7) 841597012 593 …" at bounding box center [788, 434] width 1111 height 559
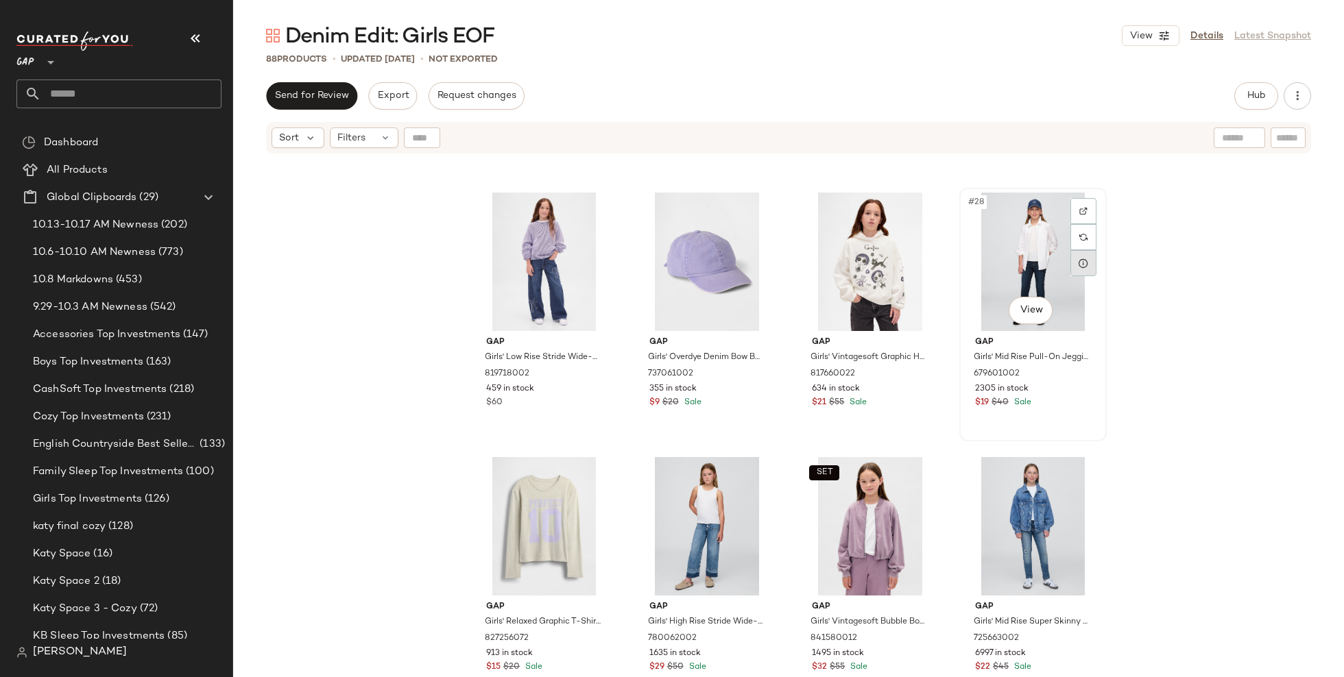
scroll to position [1578, 0]
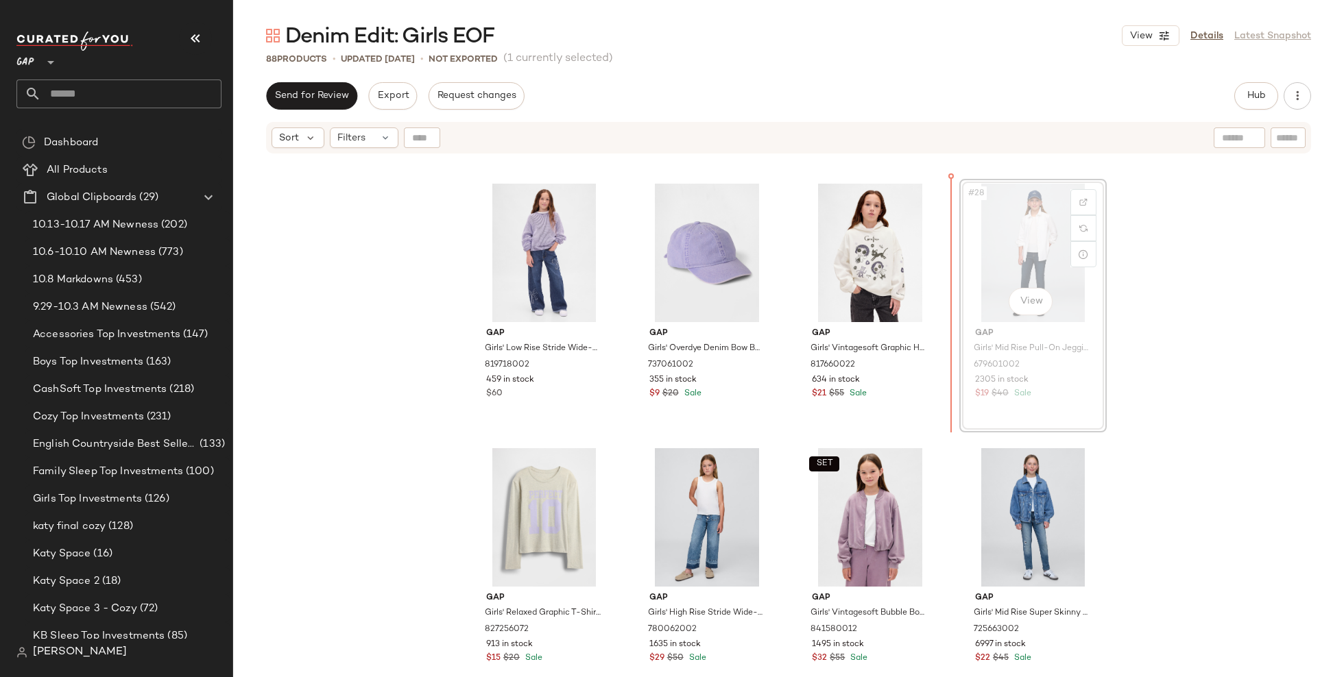
scroll to position [1575, 0]
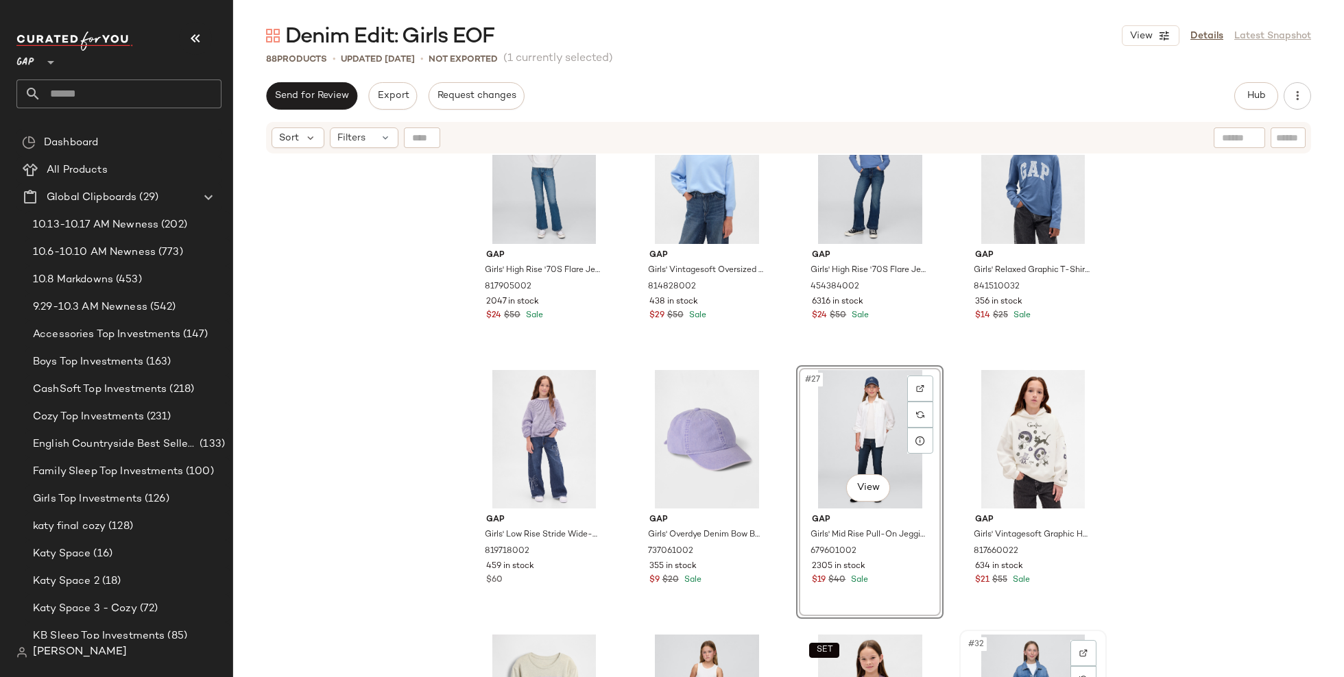
scroll to position [1393, 0]
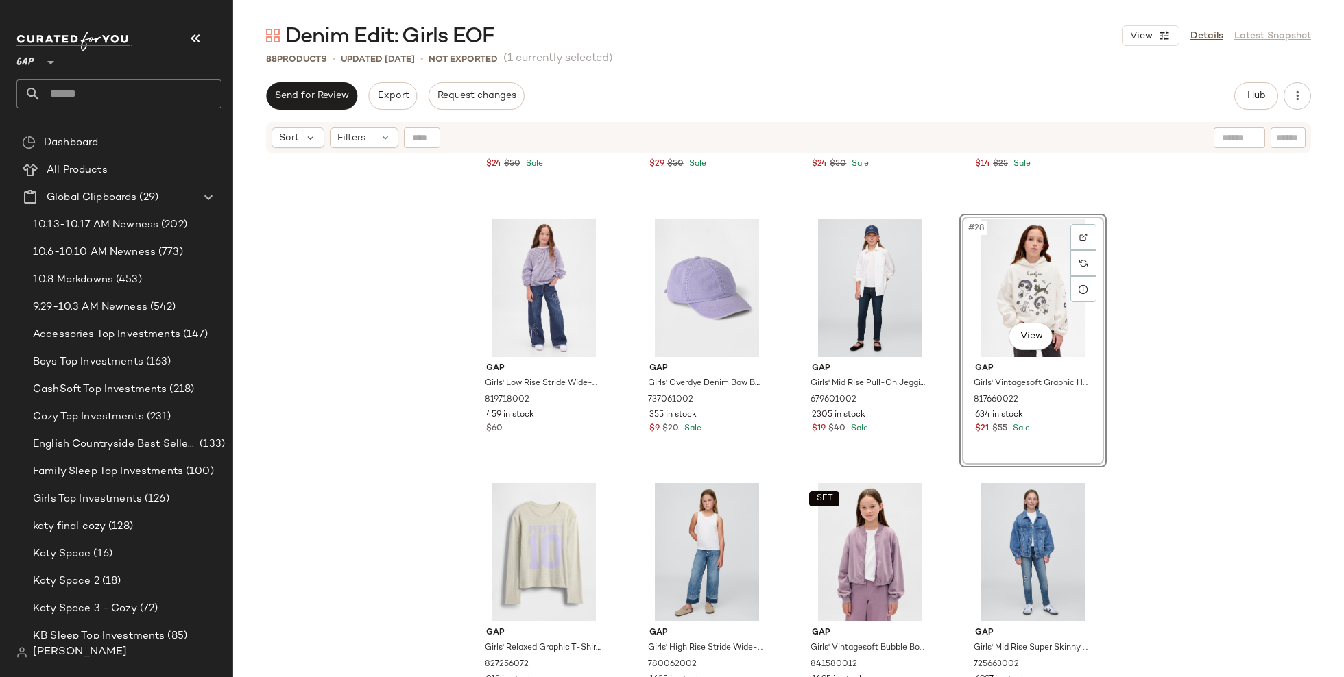
scroll to position [1580, 0]
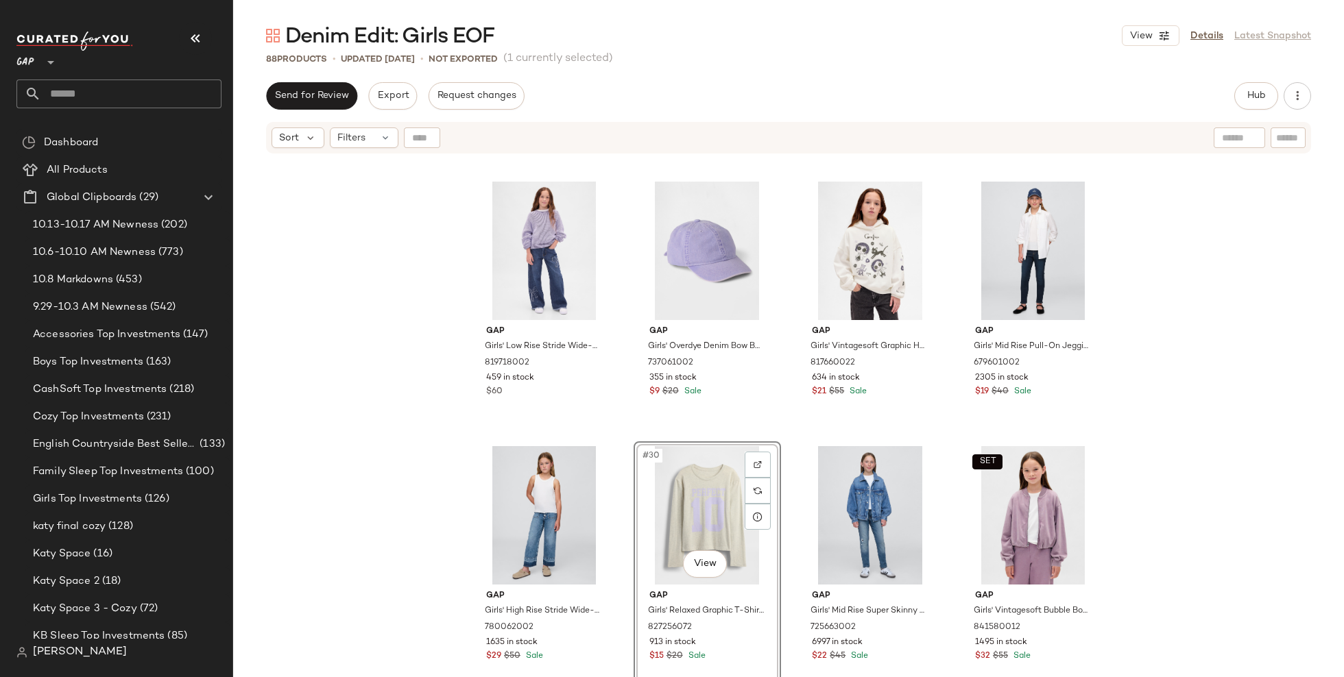
click at [313, 516] on div "Gap Girls' High Rise '70S Flare Jeans by Gap Medium Wash Blue Size 7 817905002 …" at bounding box center [788, 434] width 1111 height 559
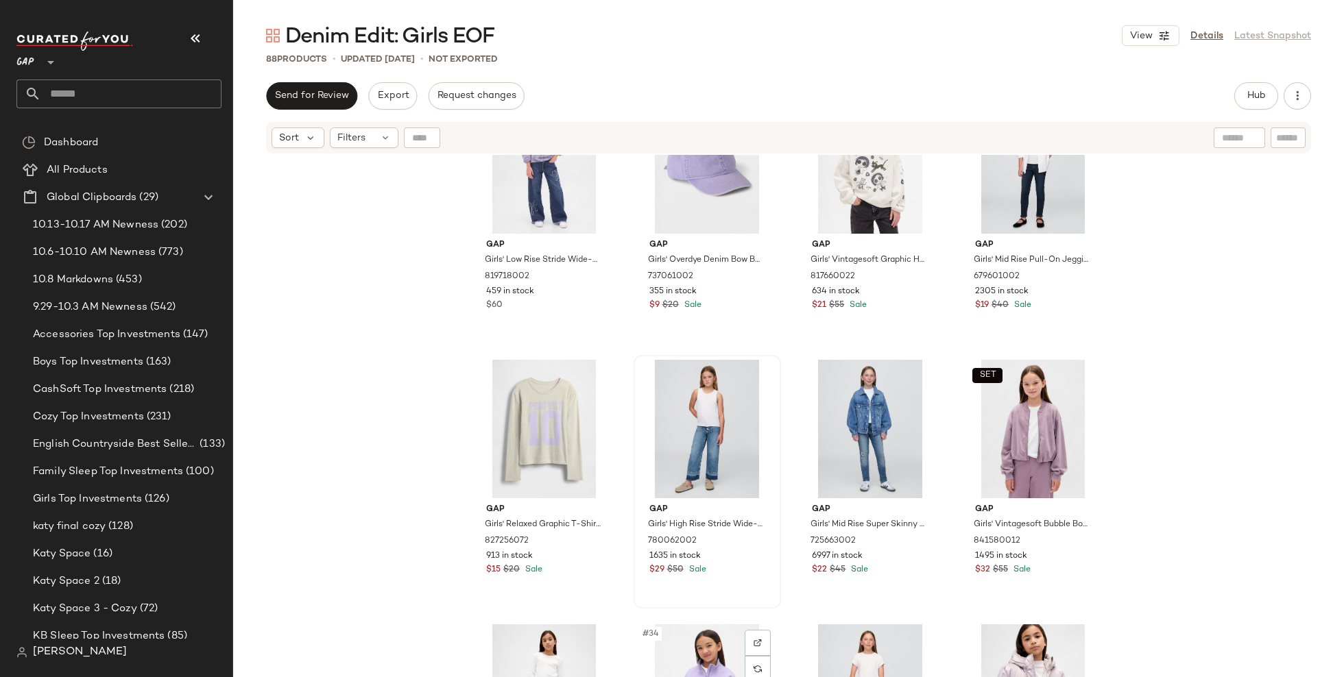
scroll to position [1654, 0]
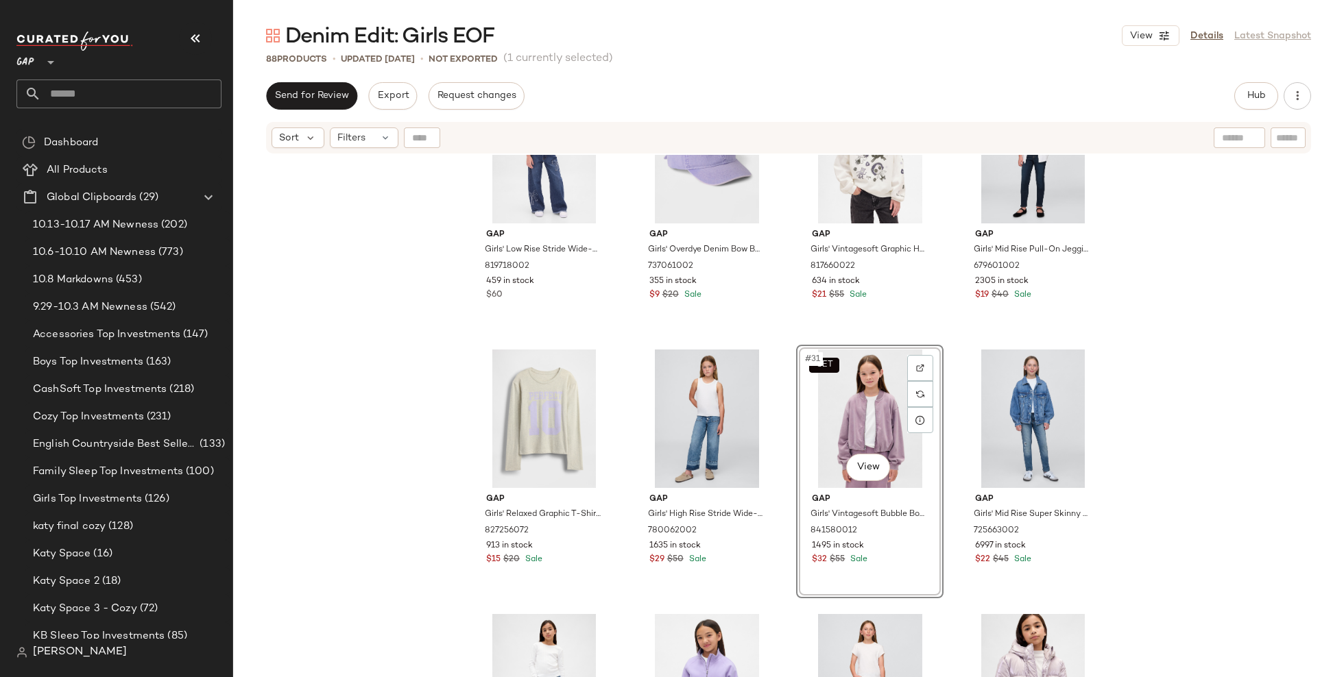
scroll to position [1643, 0]
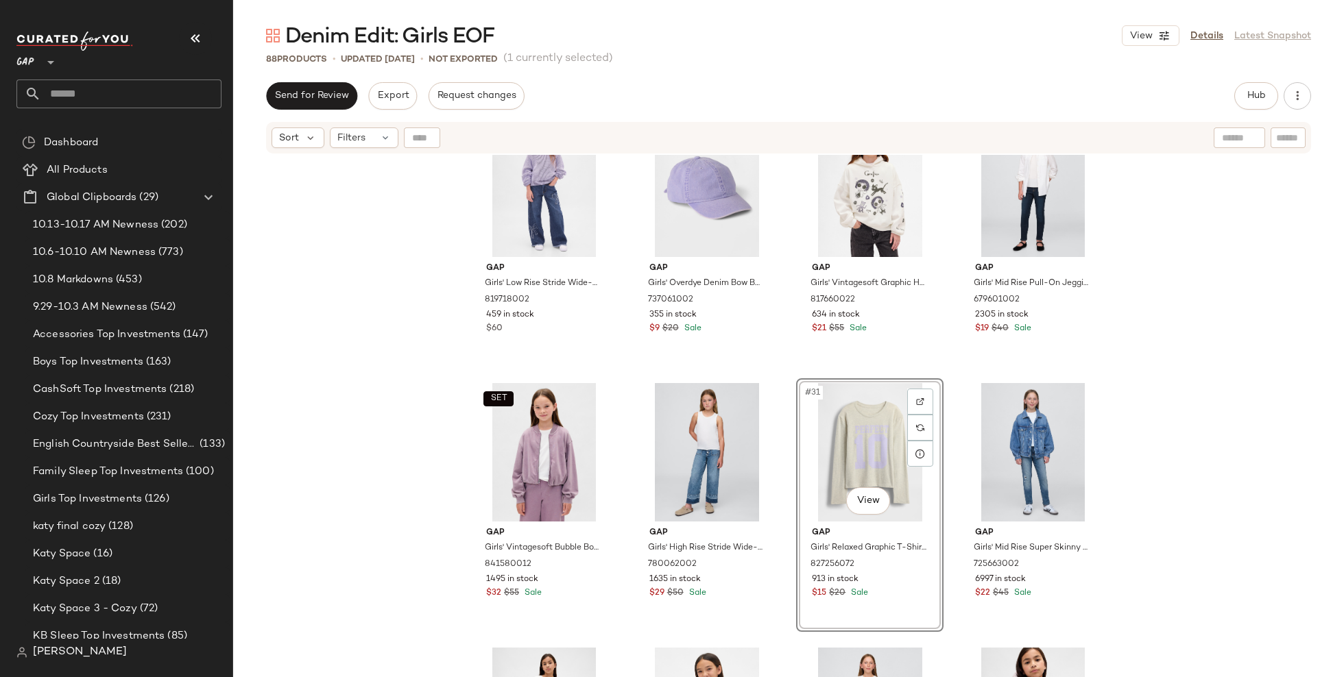
click at [1226, 433] on div "Gap Girls' Low Rise Stride Wide-Leg Jeans by Gap Medium Wash Bow Petite Size 7 …" at bounding box center [788, 434] width 1111 height 559
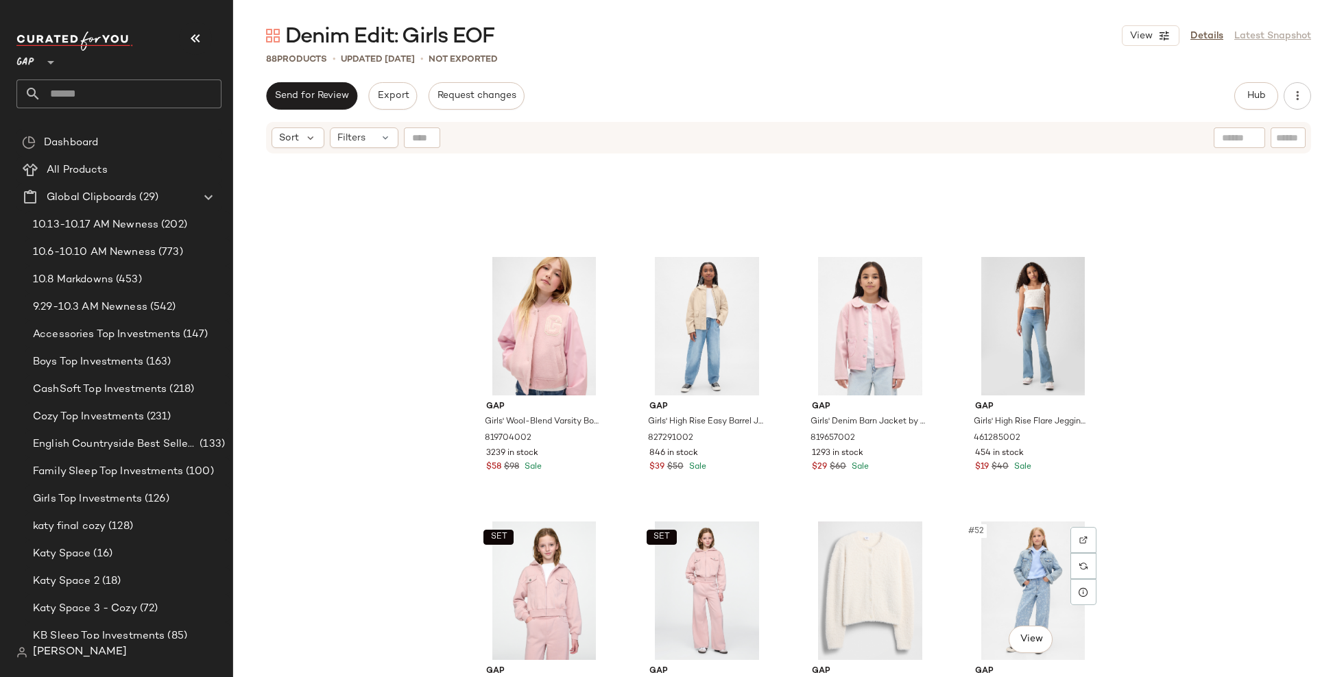
scroll to position [2826, 0]
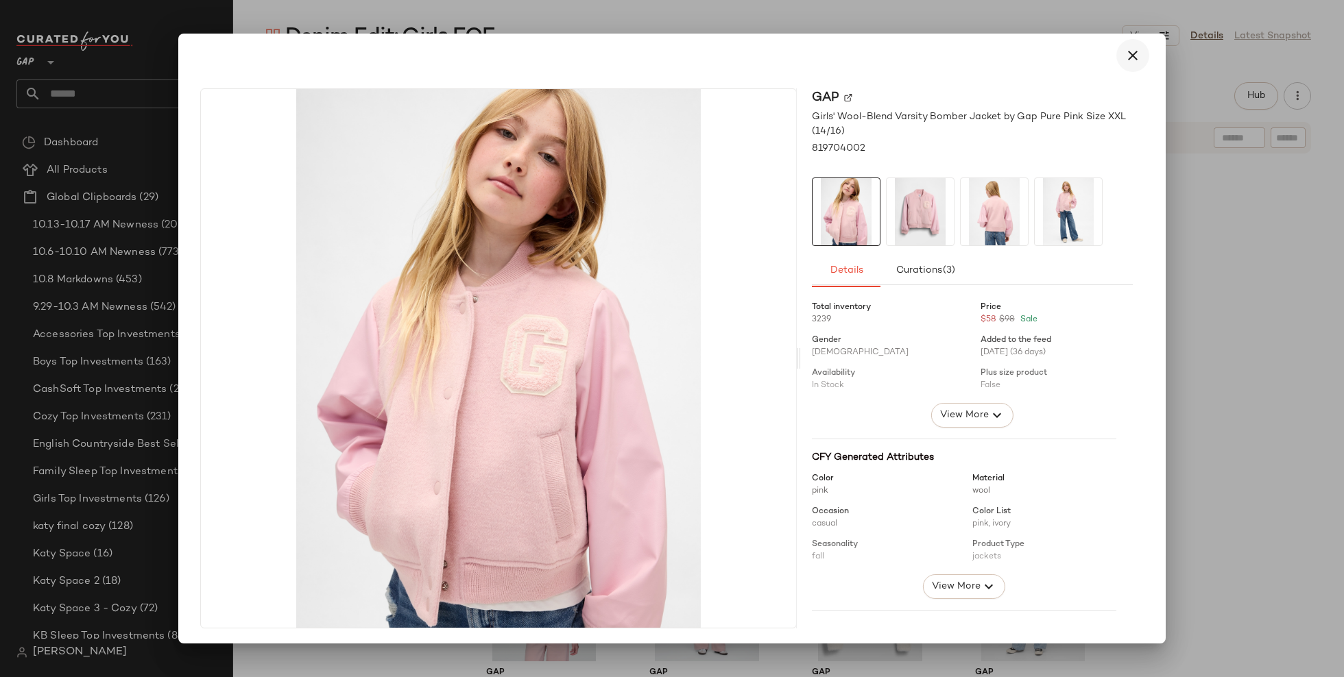
click at [1124, 50] on icon "button" at bounding box center [1132, 55] width 16 height 16
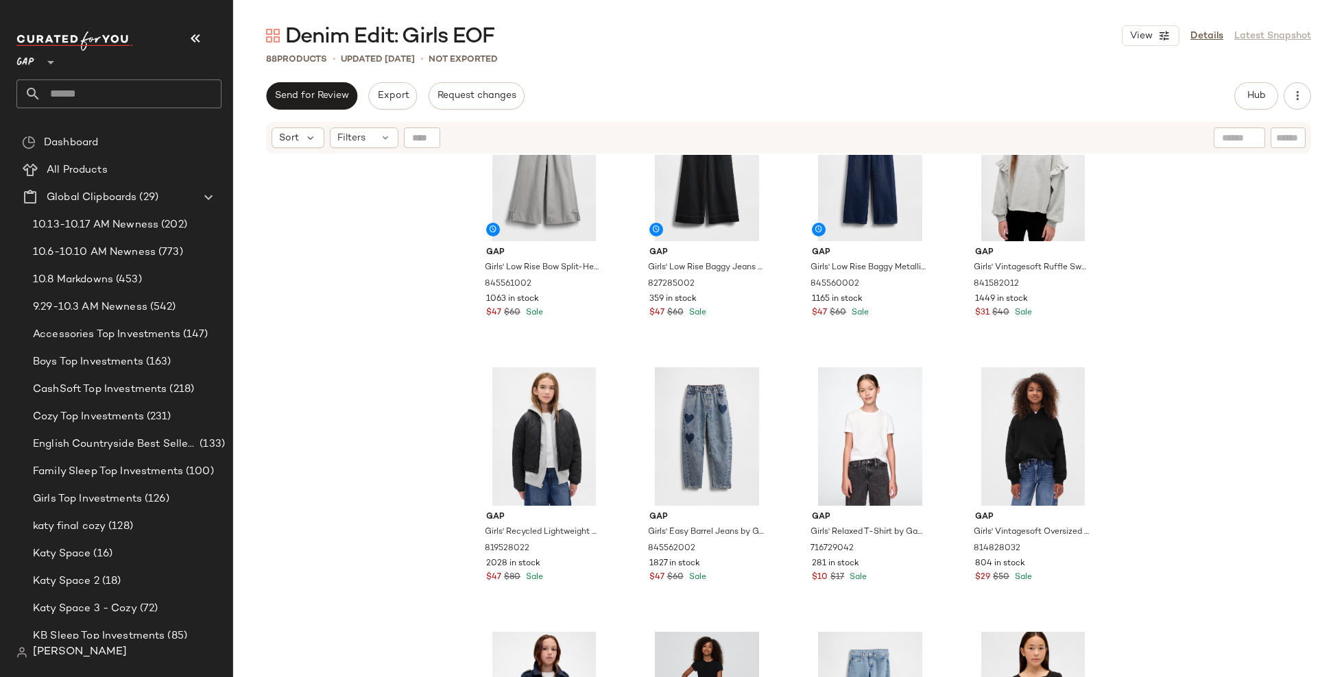
scroll to position [5266, 0]
